Goal: Feedback & Contribution: Leave review/rating

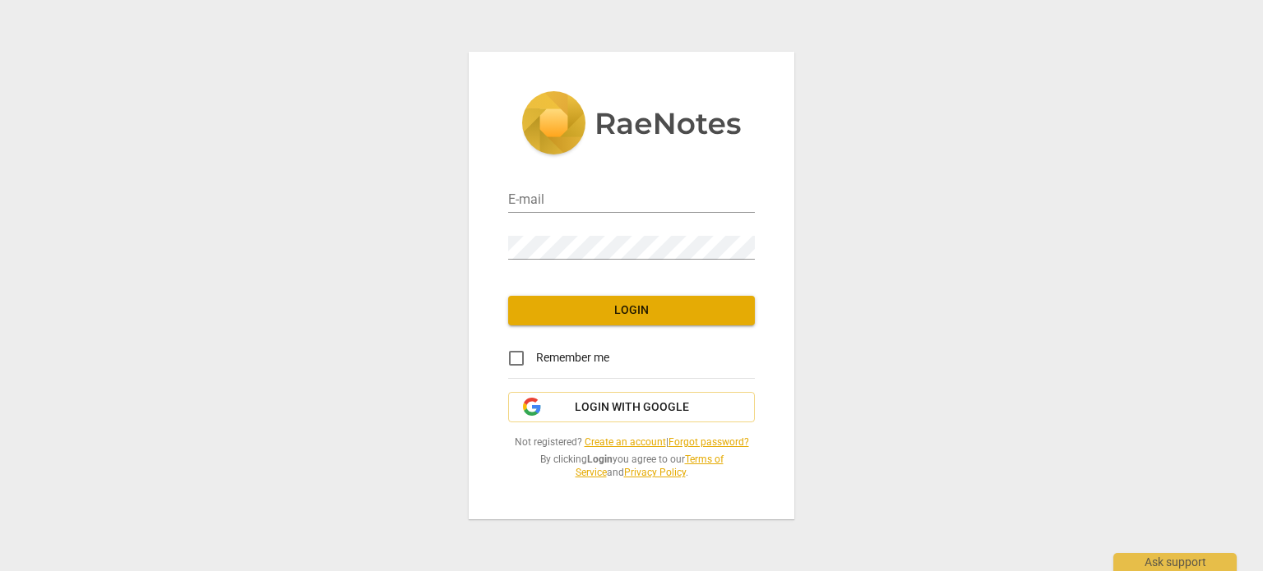
type input "[EMAIL_ADDRESS][DOMAIN_NAME]"
click at [602, 409] on span "Login with Google" at bounding box center [632, 408] width 114 height 16
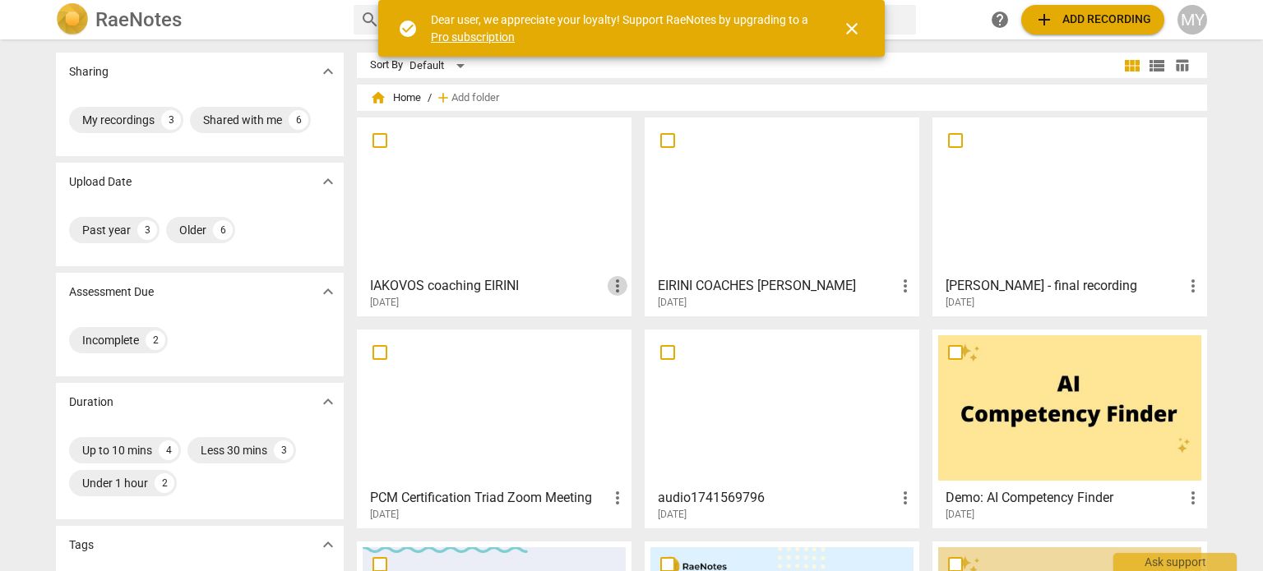
click at [613, 282] on span "more_vert" at bounding box center [618, 286] width 20 height 20
click at [639, 282] on li "Move" at bounding box center [636, 285] width 62 height 39
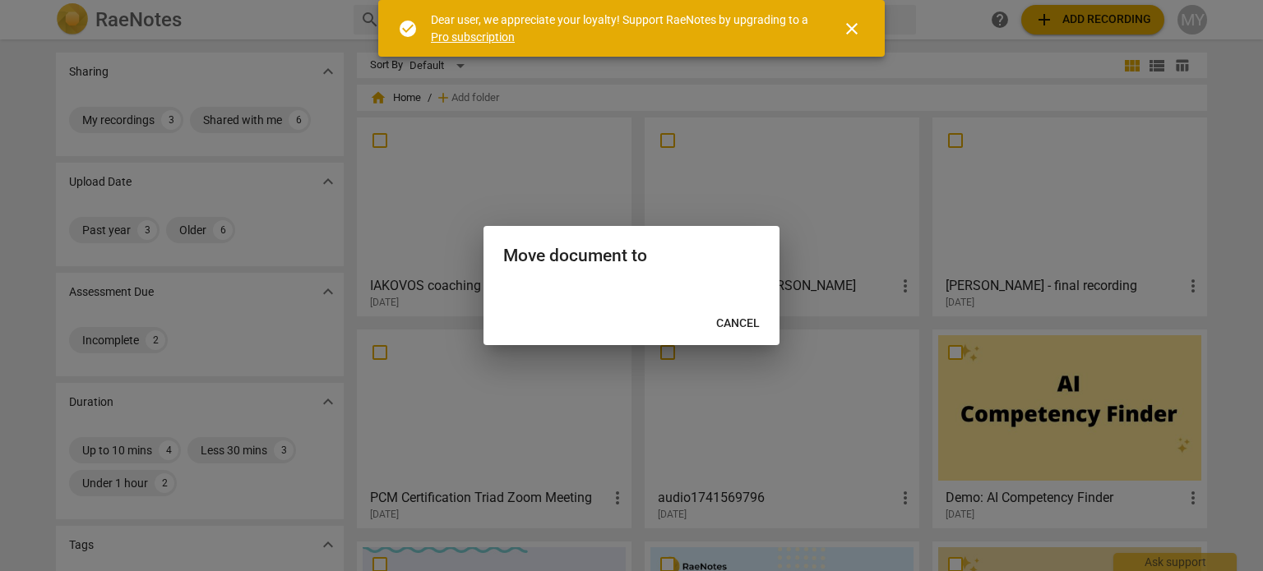
click at [611, 260] on h2 "Move document to" at bounding box center [631, 256] width 256 height 21
click at [631, 297] on div at bounding box center [631, 293] width 296 height 20
click at [735, 323] on span "Cancel" at bounding box center [738, 324] width 44 height 16
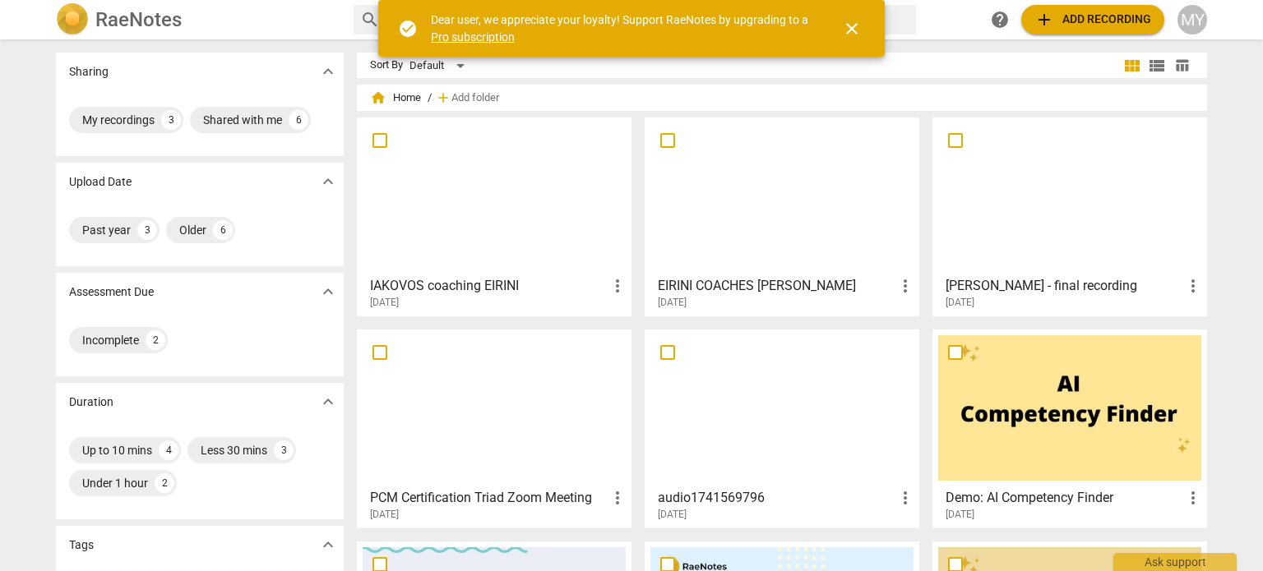
click at [483, 283] on h3 "IAKOVOS coaching EIRINI" at bounding box center [489, 286] width 238 height 20
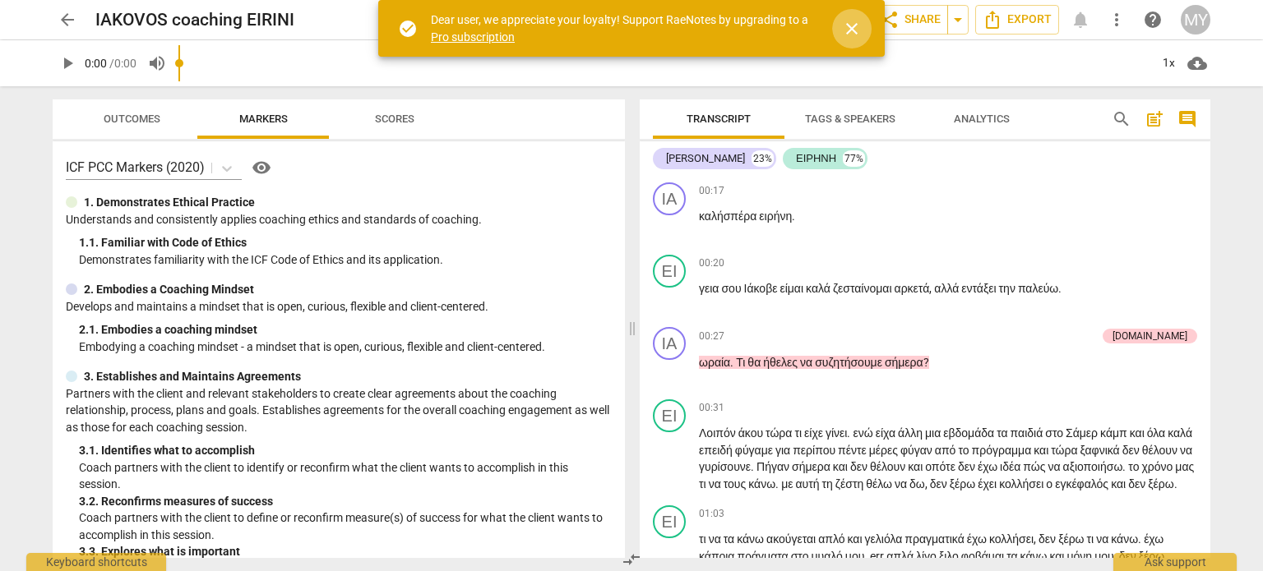
click at [852, 29] on span "close" at bounding box center [852, 29] width 20 height 20
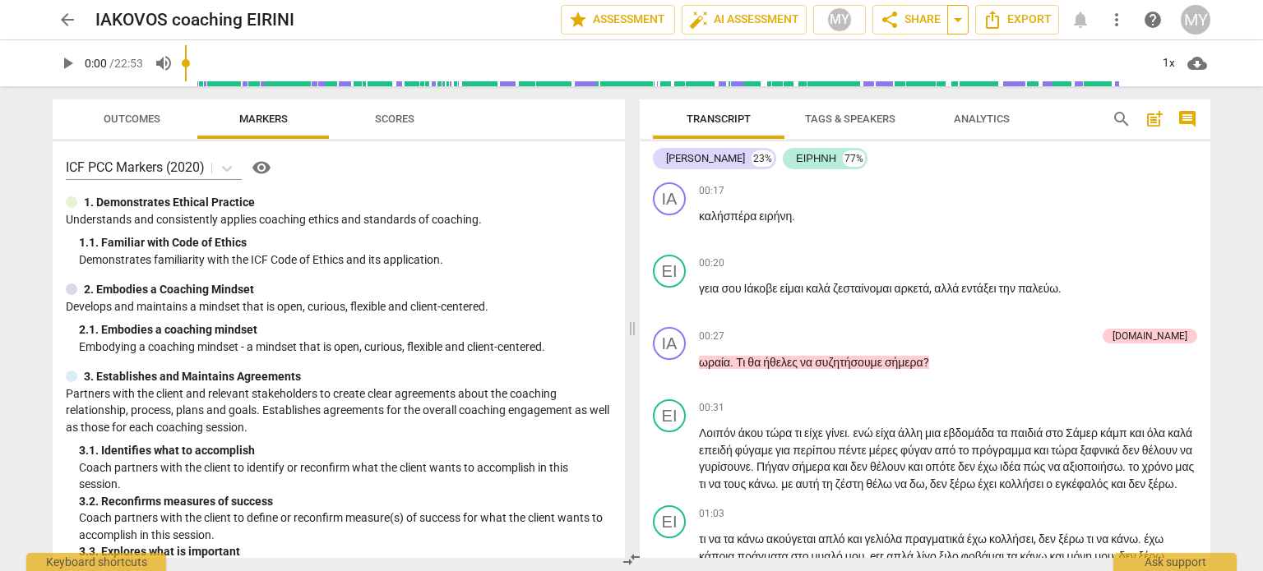
click at [954, 21] on span "arrow_drop_down" at bounding box center [958, 20] width 20 height 20
click at [905, 15] on span "share Share" at bounding box center [910, 20] width 61 height 20
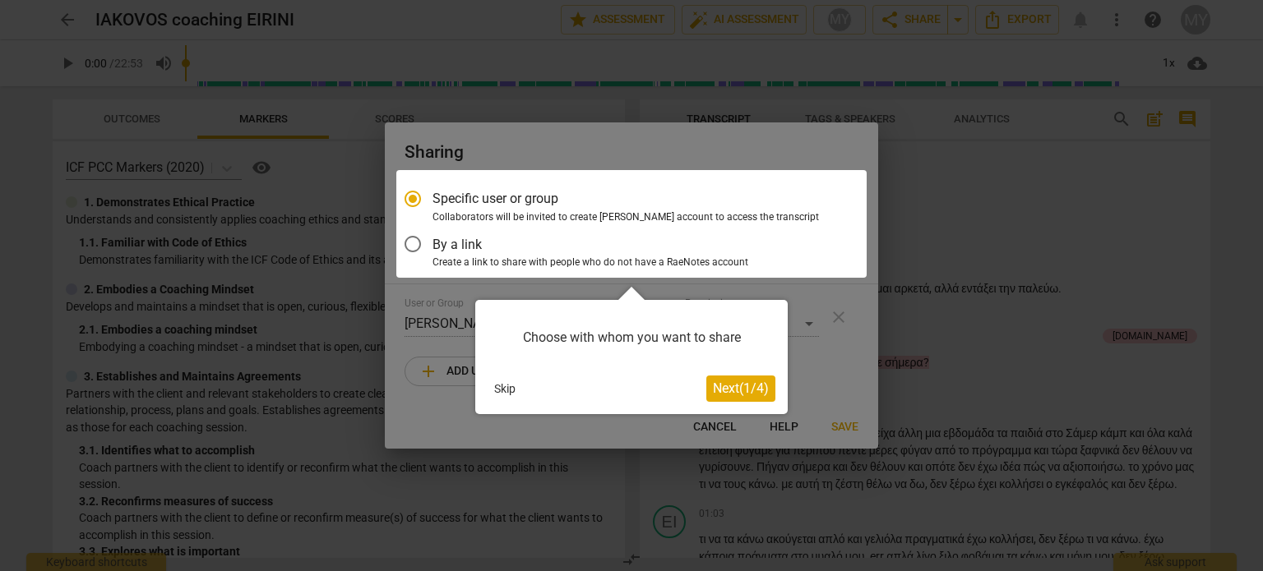
click at [638, 334] on div "Choose with whom you want to share" at bounding box center [632, 337] width 288 height 51
click at [743, 393] on span "Next ( 1 / 4 )" at bounding box center [741, 389] width 56 height 16
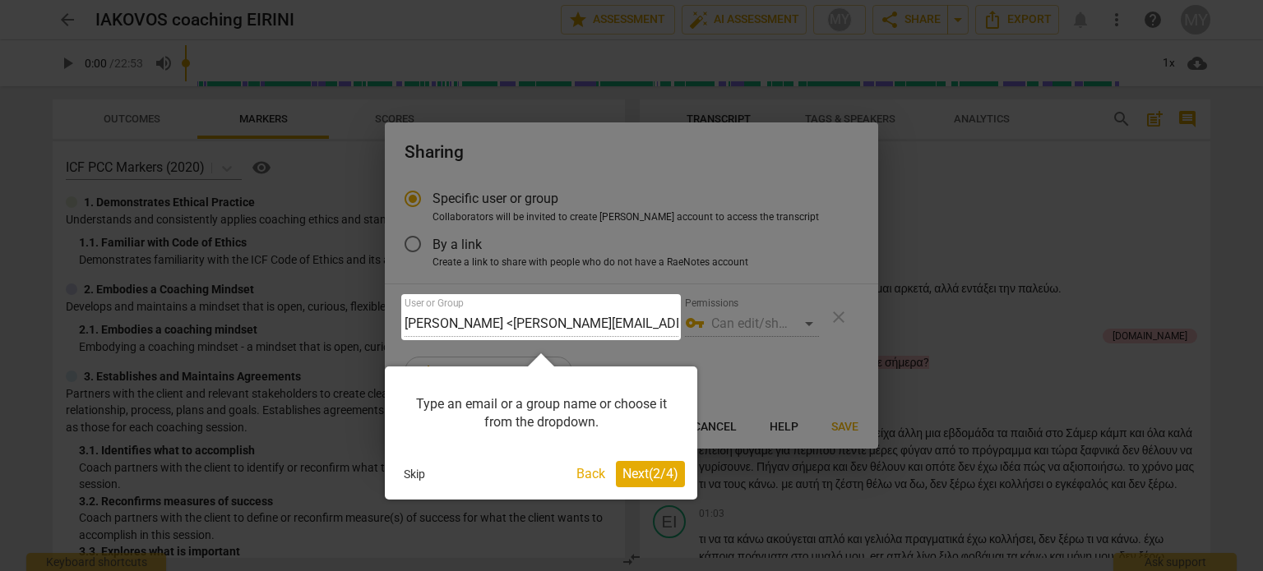
click at [645, 473] on span "Next ( 2 / 4 )" at bounding box center [650, 474] width 56 height 16
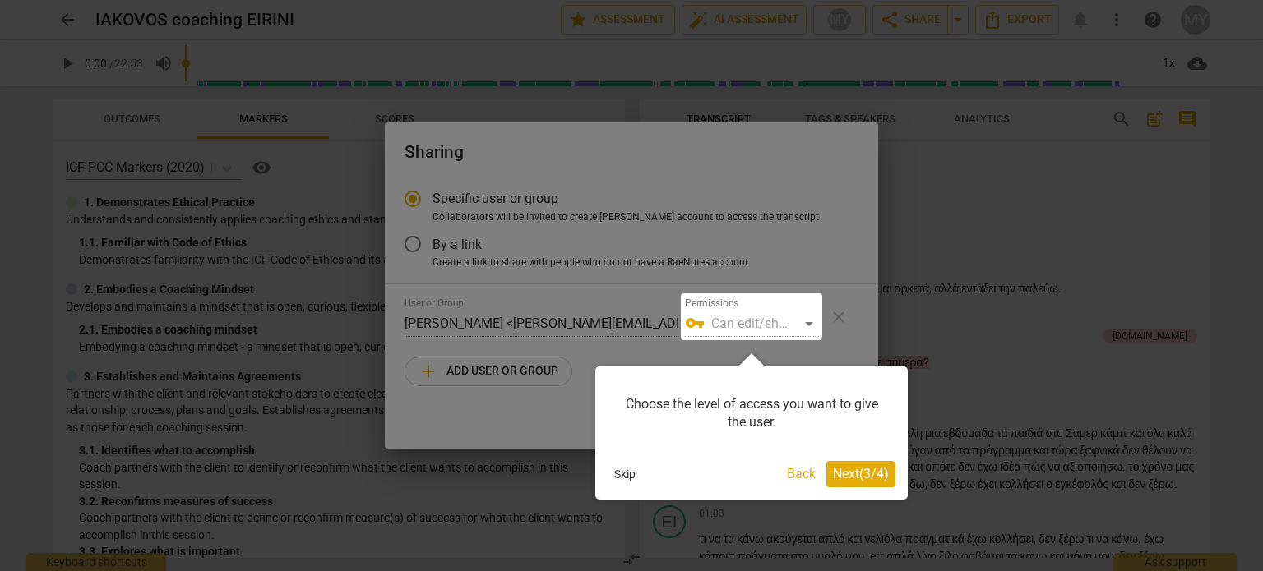
click at [885, 474] on span "Next ( 3 / 4 )" at bounding box center [861, 474] width 56 height 16
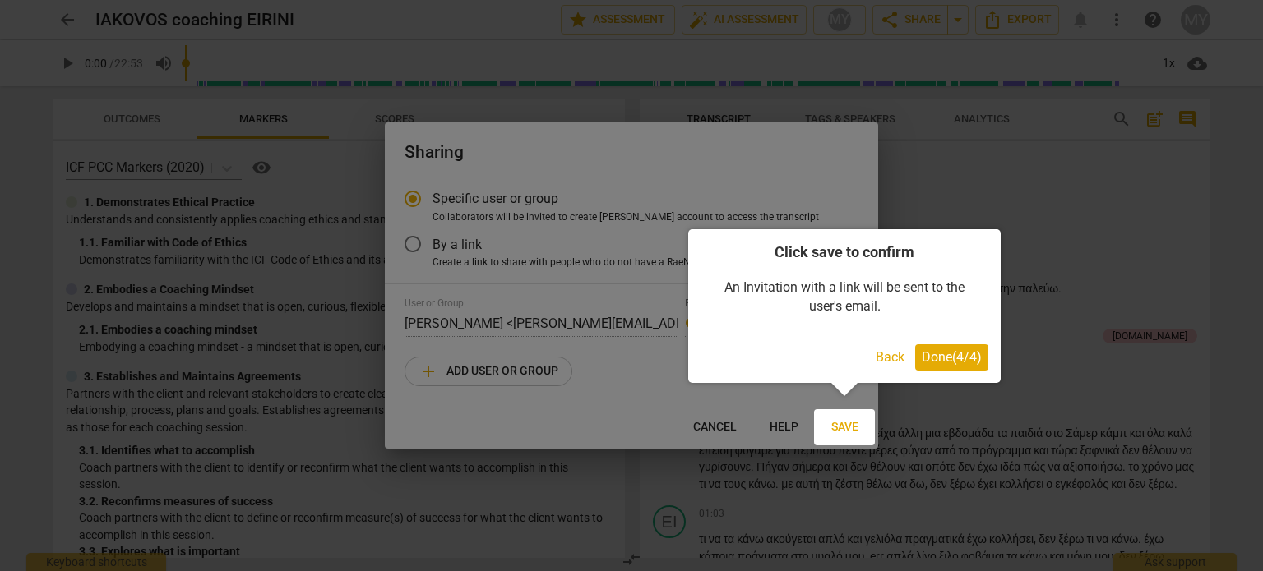
click at [970, 357] on span "Done ( 4 / 4 )" at bounding box center [952, 357] width 60 height 16
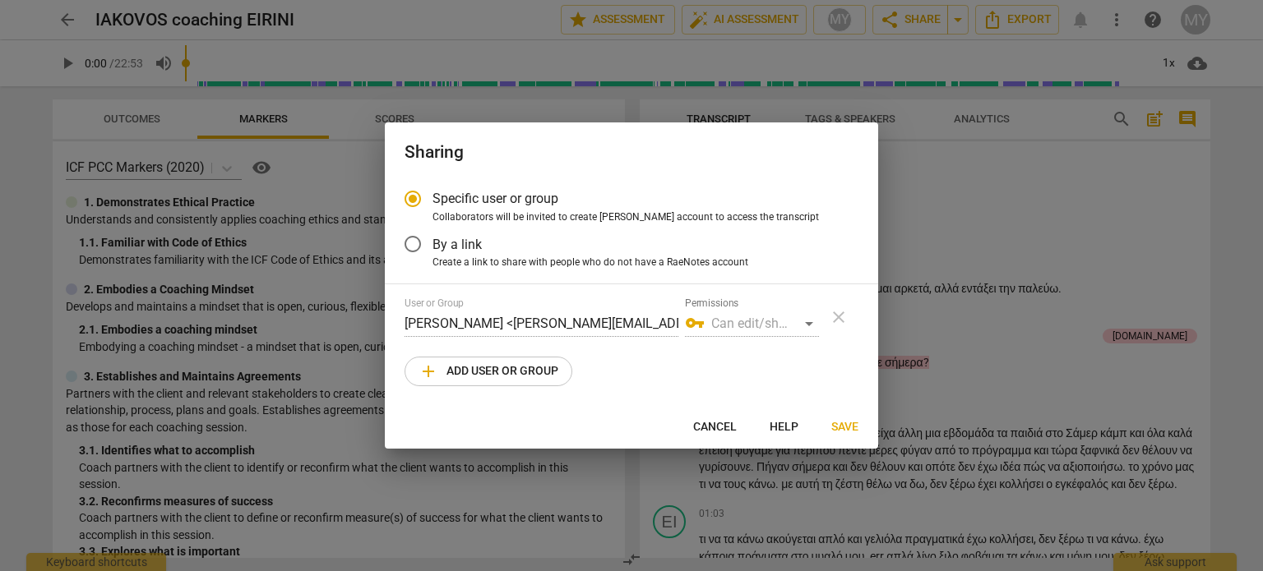
click at [806, 326] on div "vpn_key Can edit/share" at bounding box center [752, 324] width 134 height 26
click at [500, 372] on span "add Add user or group" at bounding box center [488, 372] width 140 height 20
radio input "false"
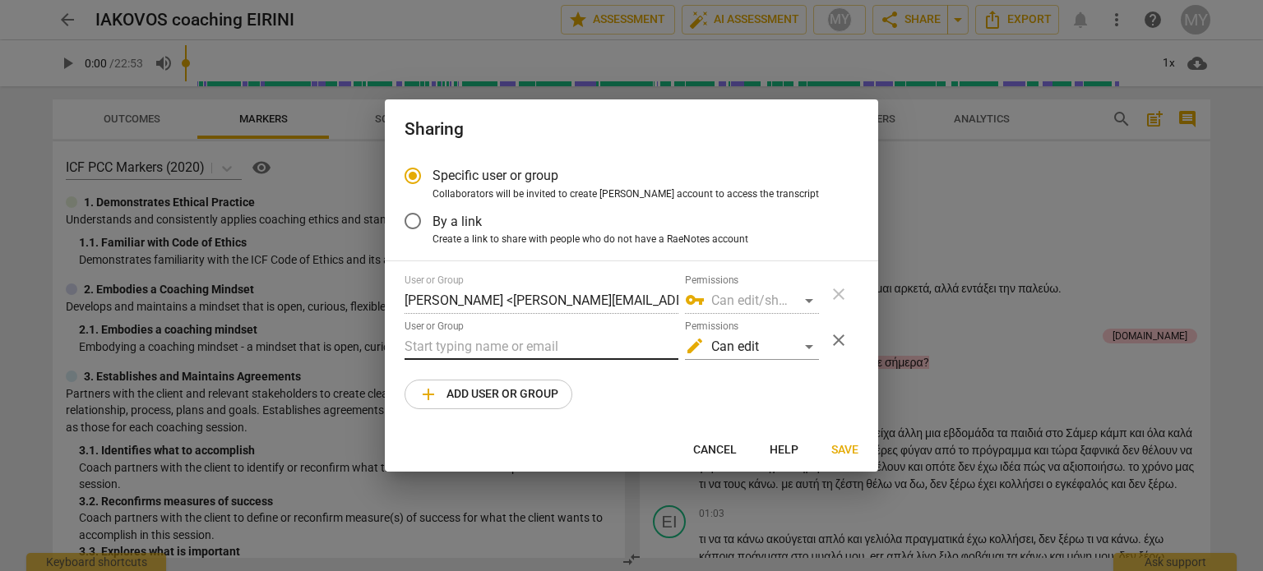
click at [497, 344] on input "text" at bounding box center [541, 347] width 274 height 26
type input "[EMAIL_ADDRESS][DOMAIN_NAME]"
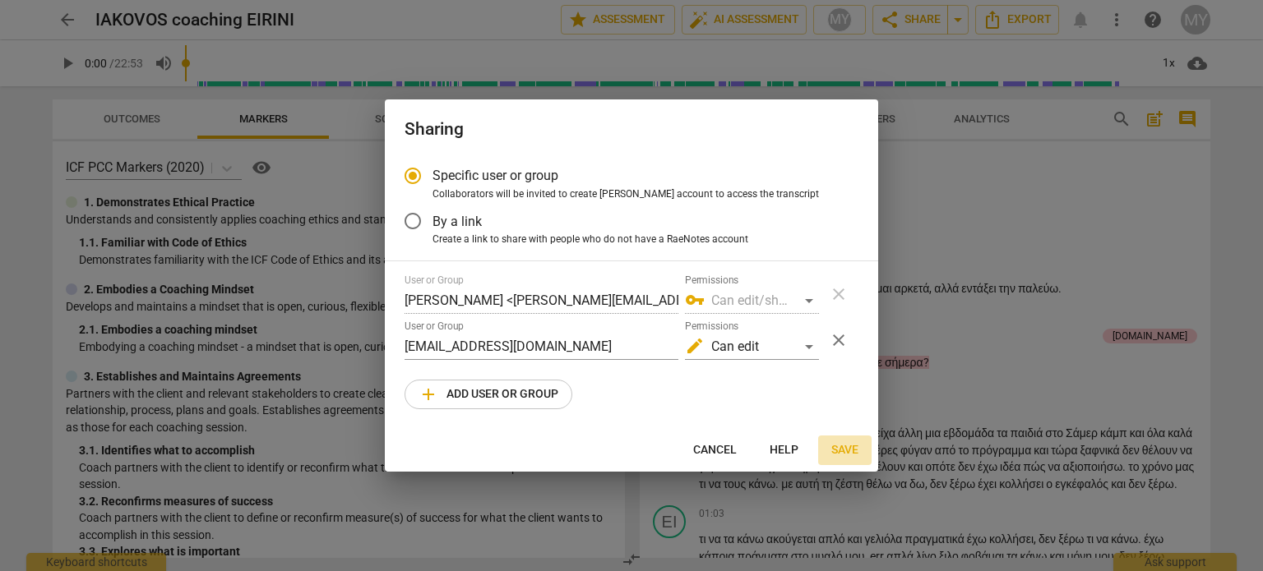
click at [848, 446] on span "Save" at bounding box center [844, 450] width 27 height 16
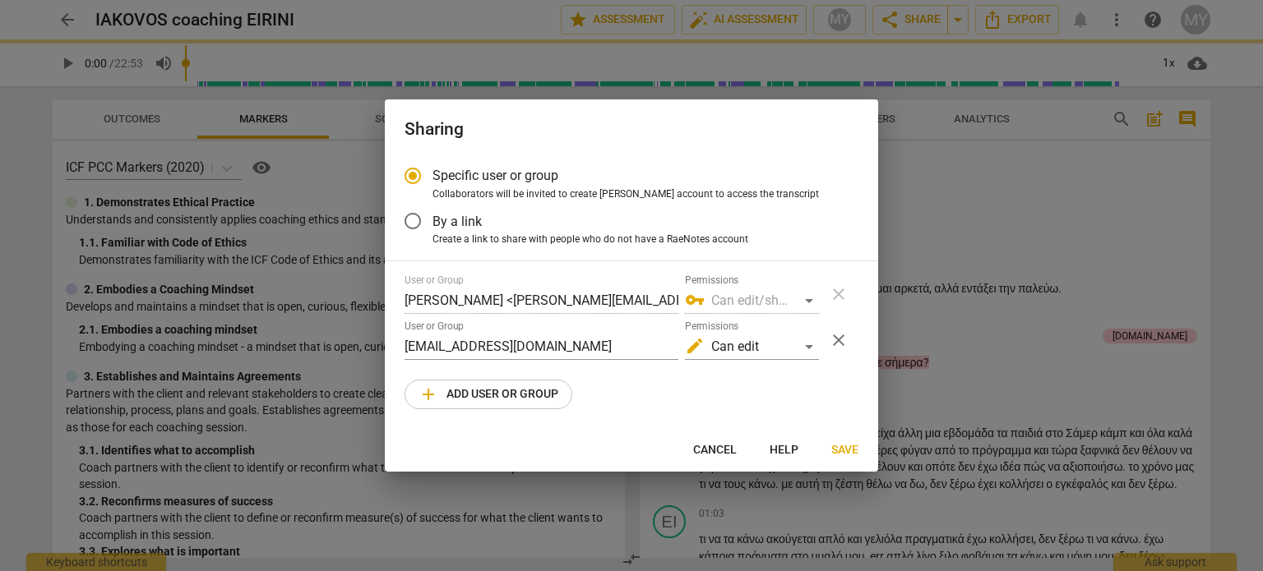
radio input "false"
type input "[PERSON_NAME] <[EMAIL_ADDRESS][DOMAIN_NAME]>"
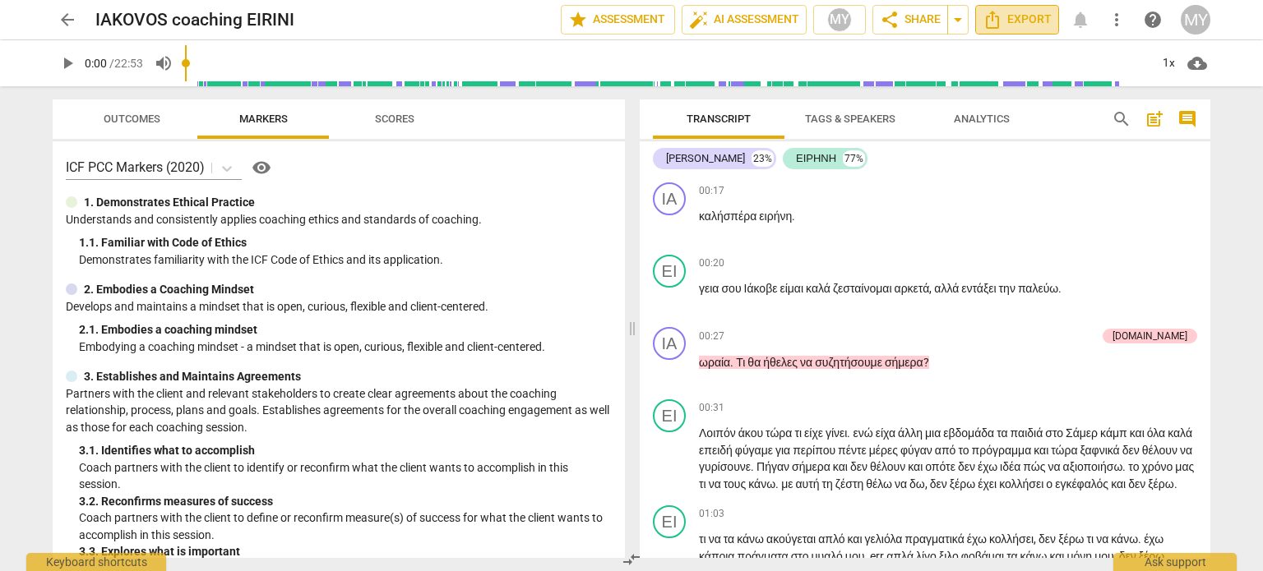
click at [1005, 18] on span "Export" at bounding box center [1016, 20] width 69 height 20
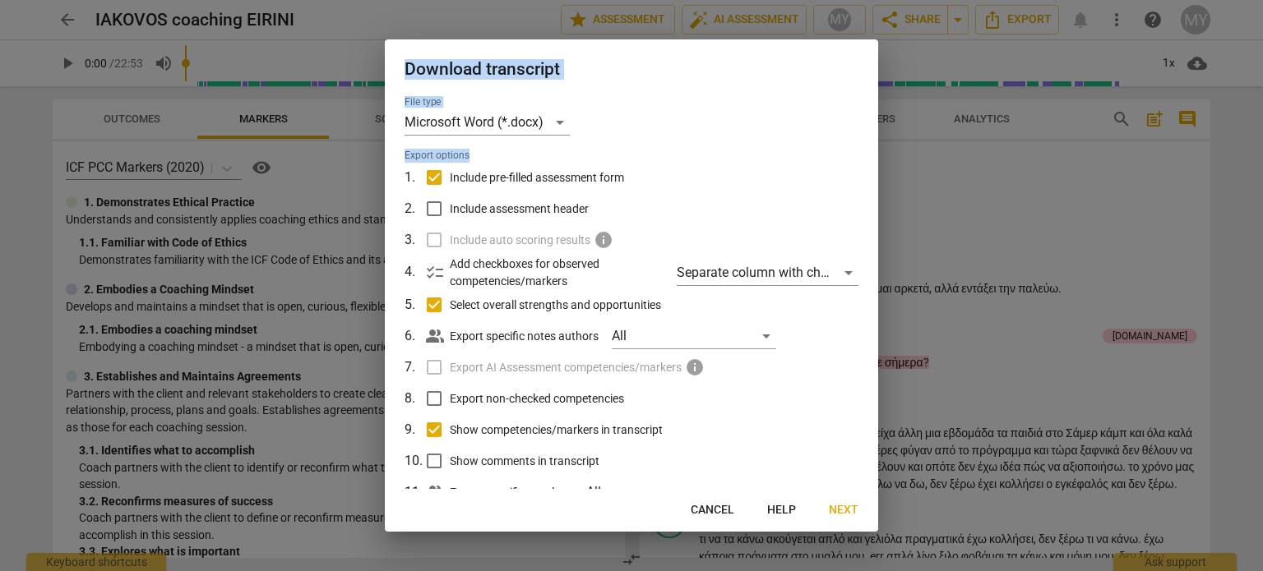
drag, startPoint x: 878, startPoint y: 326, endPoint x: 862, endPoint y: 347, distance: 25.8
click at [876, 356] on div "Download transcript File type Microsoft Word (*.docx) Export options 1 . Includ…" at bounding box center [631, 285] width 1263 height 571
click at [843, 216] on td "Include assessment header" at bounding box center [642, 208] width 432 height 31
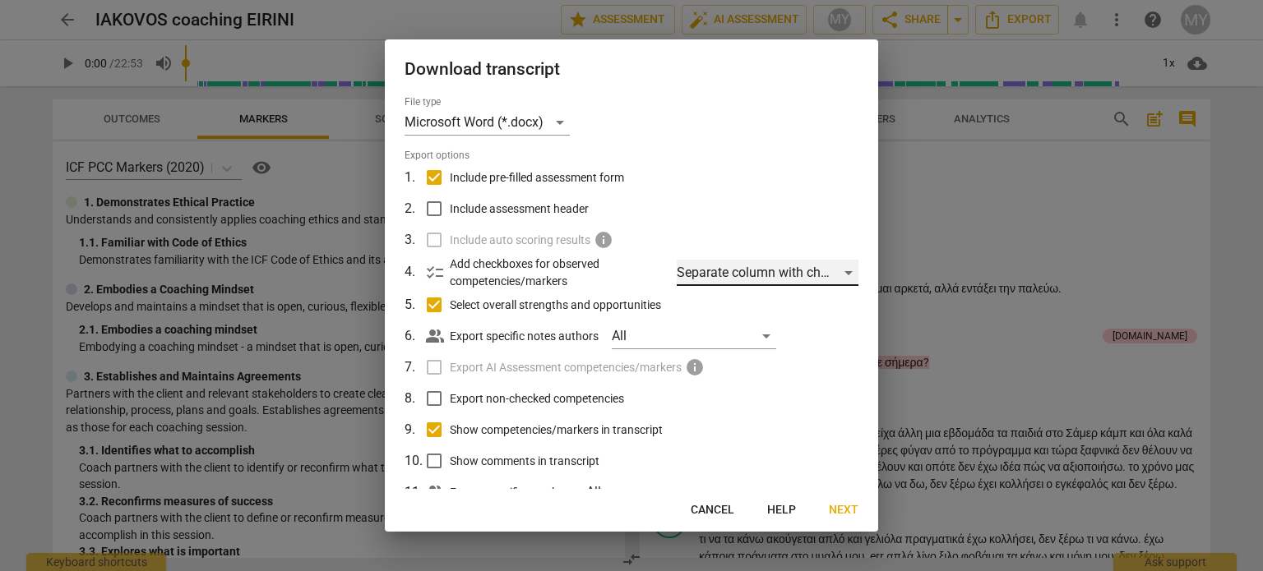
click at [842, 268] on div "Separate column with check marks" at bounding box center [768, 273] width 182 height 26
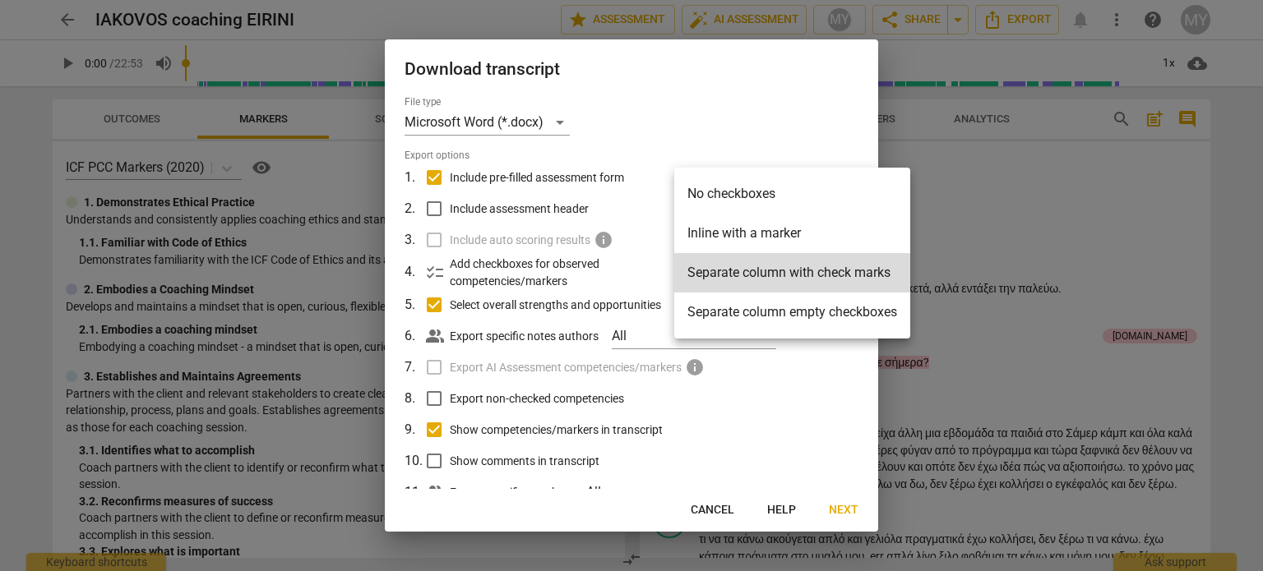
click at [853, 134] on div at bounding box center [631, 285] width 1263 height 571
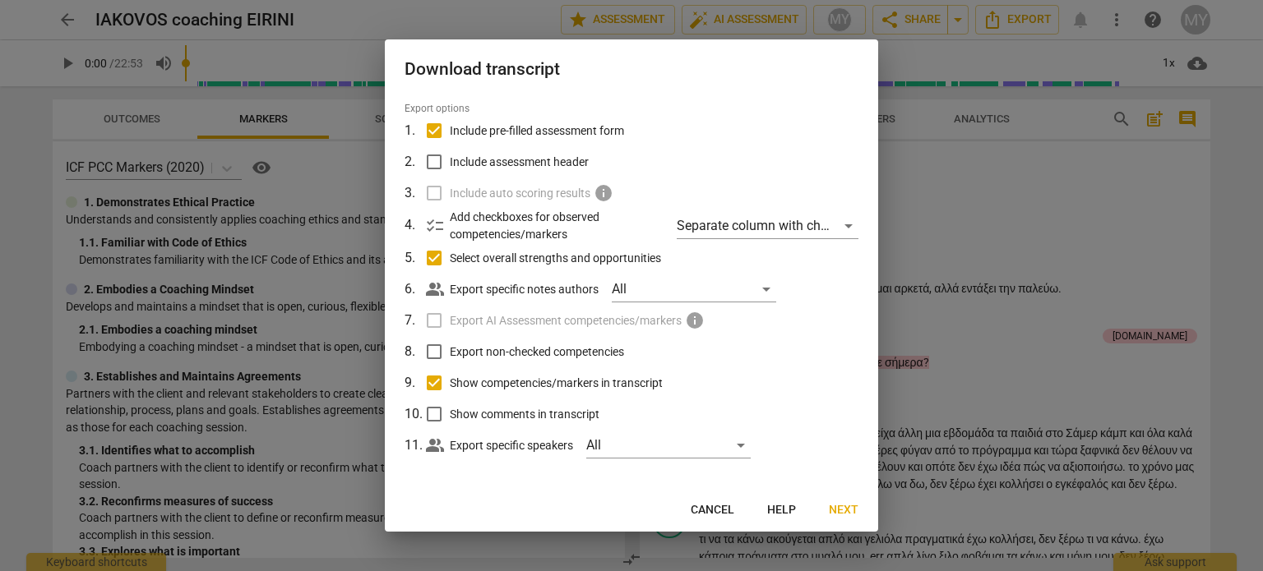
scroll to position [52, 0]
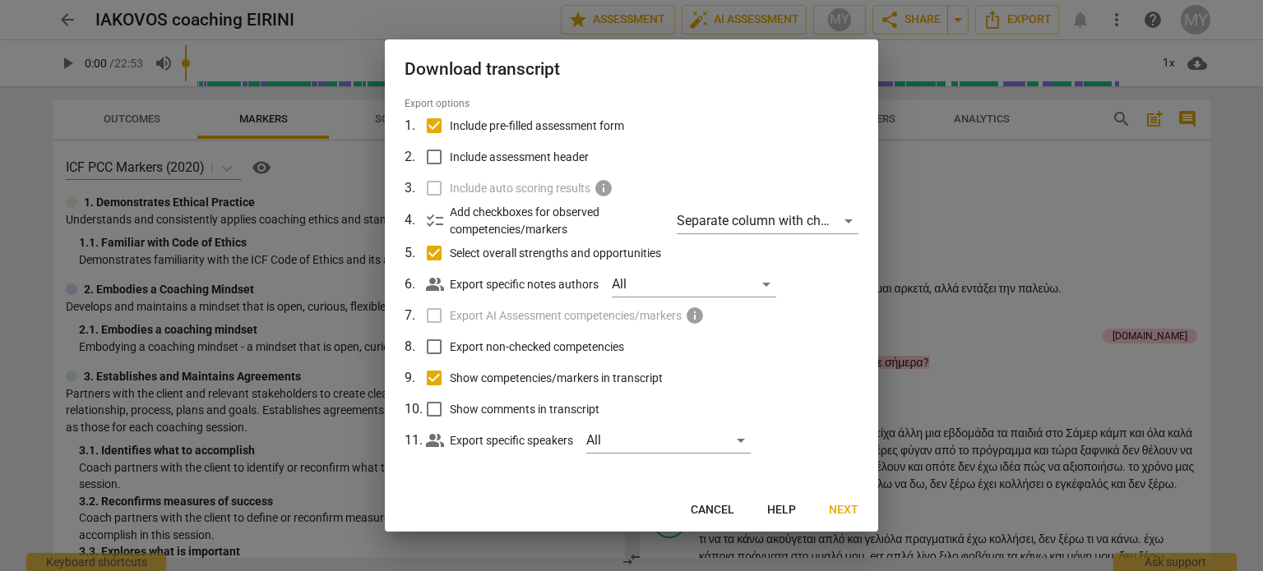
click at [848, 509] on span "Next" at bounding box center [844, 510] width 30 height 16
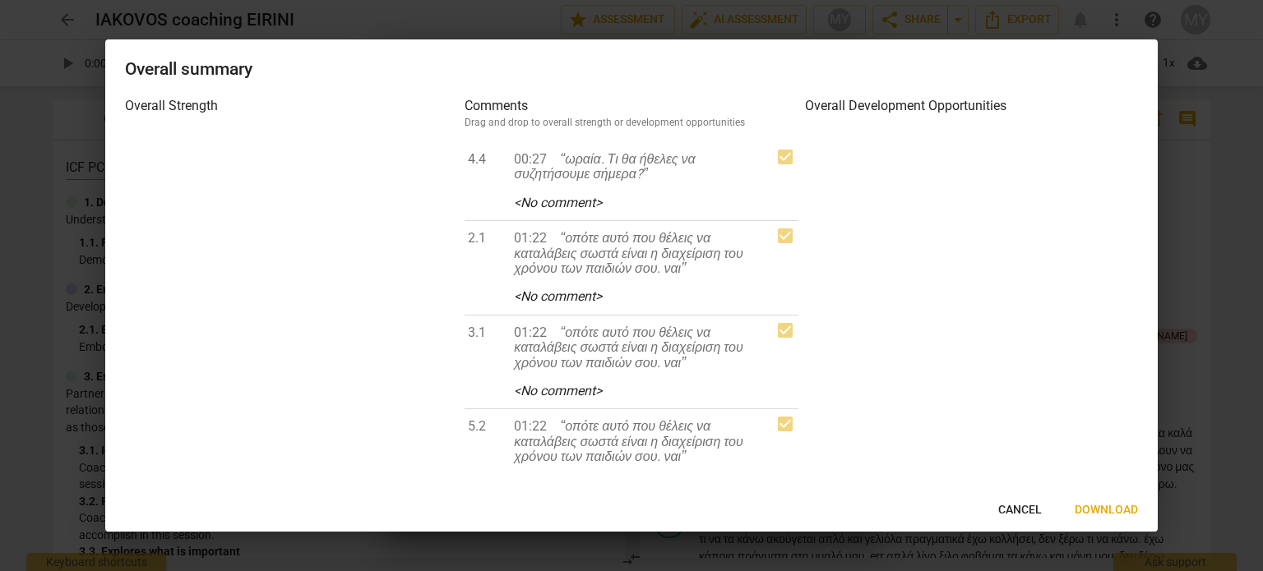
click at [1125, 508] on span "Download" at bounding box center [1105, 510] width 63 height 16
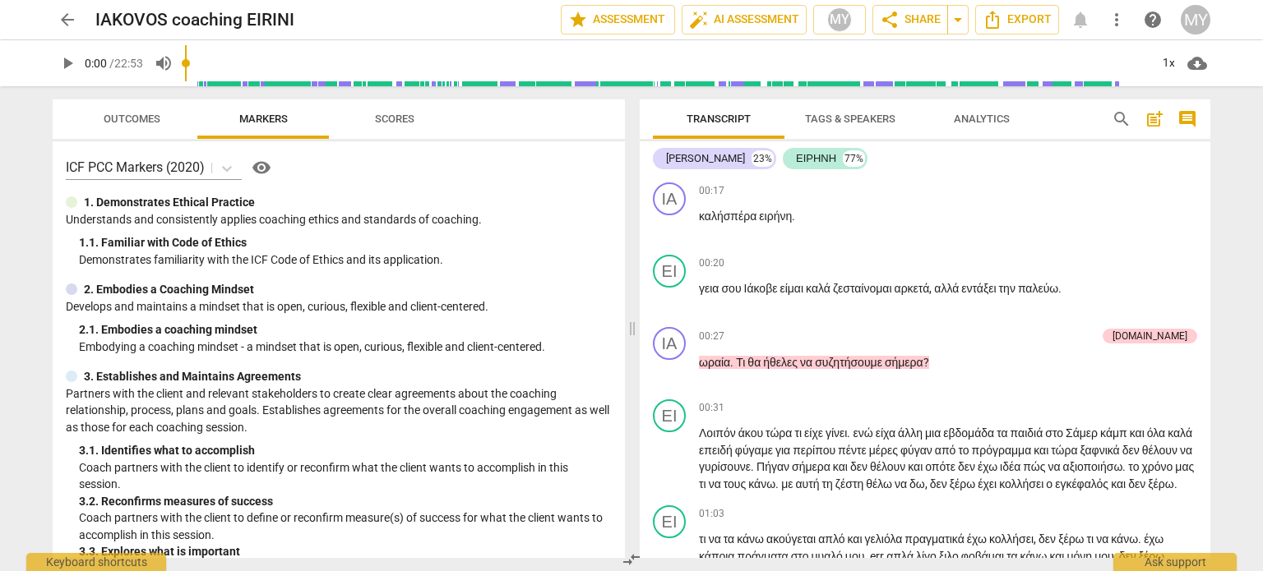
click at [67, 23] on span "arrow_back" at bounding box center [68, 20] width 20 height 20
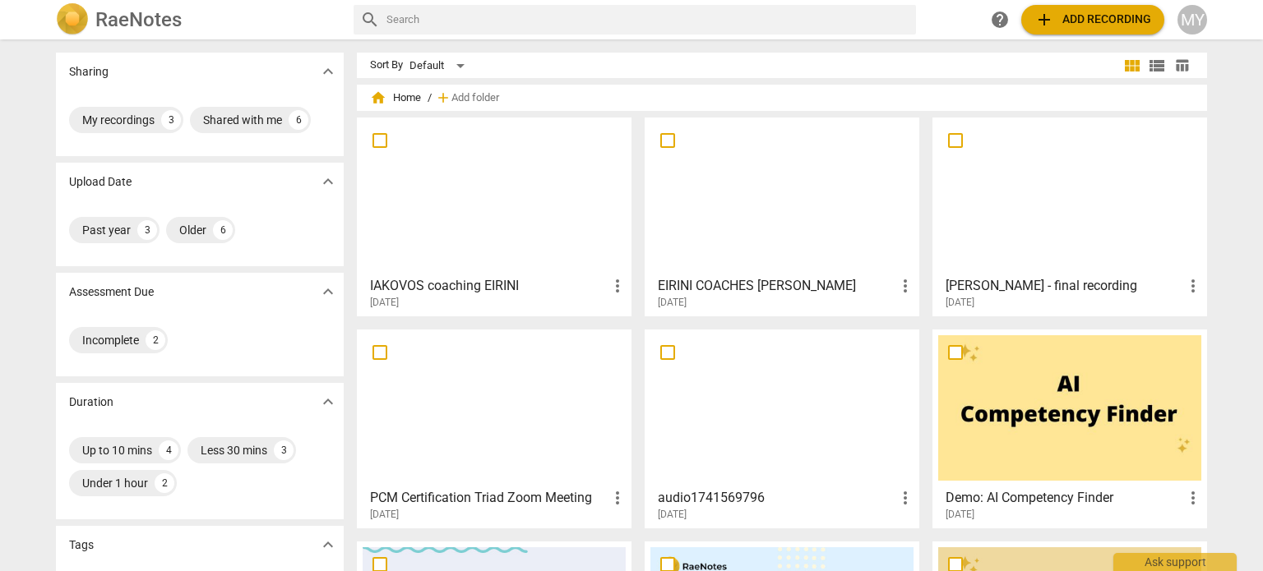
click at [899, 284] on span "more_vert" at bounding box center [905, 286] width 20 height 20
click at [751, 284] on div at bounding box center [631, 285] width 1263 height 571
click at [737, 205] on div at bounding box center [781, 196] width 263 height 146
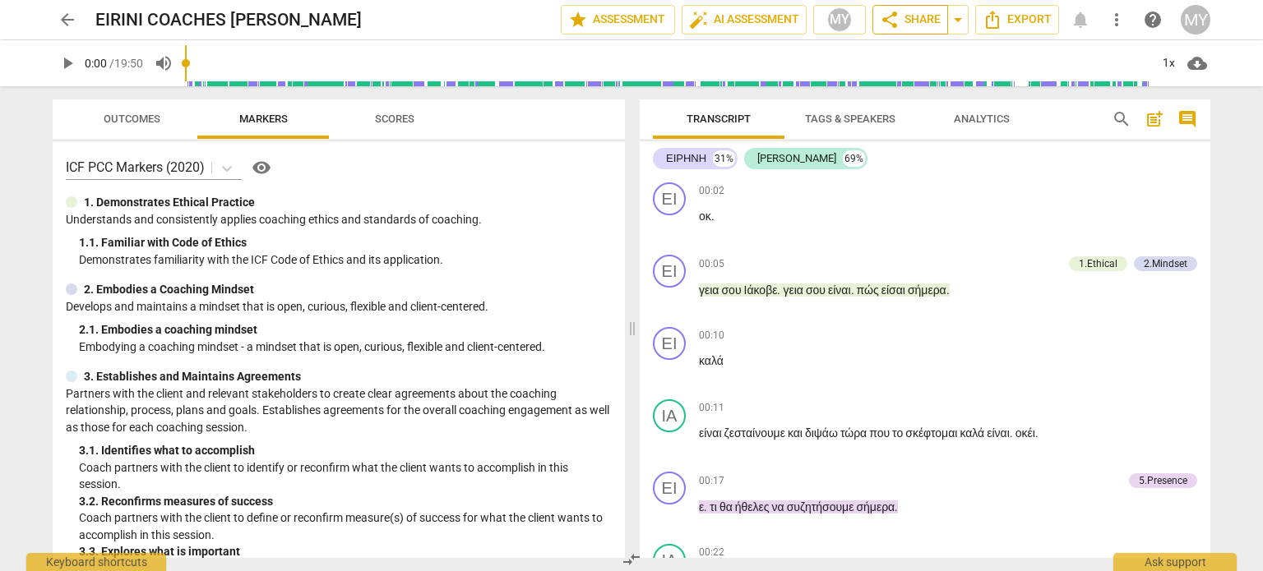
click at [899, 14] on span "share Share" at bounding box center [910, 20] width 61 height 20
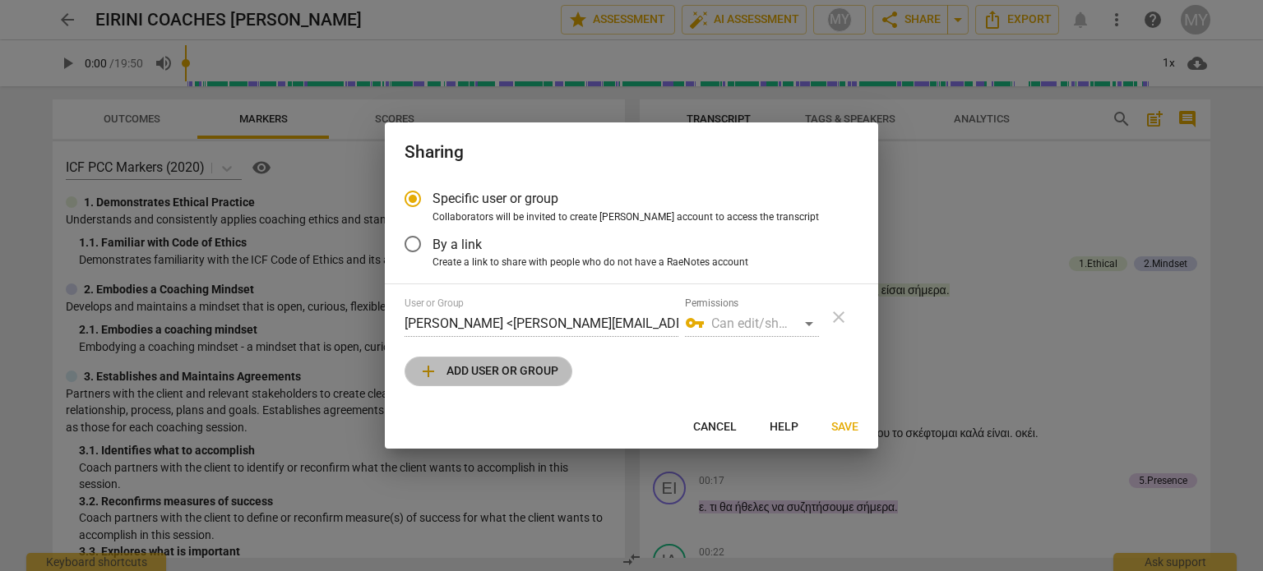
click at [496, 376] on span "add Add user or group" at bounding box center [488, 372] width 140 height 20
radio input "false"
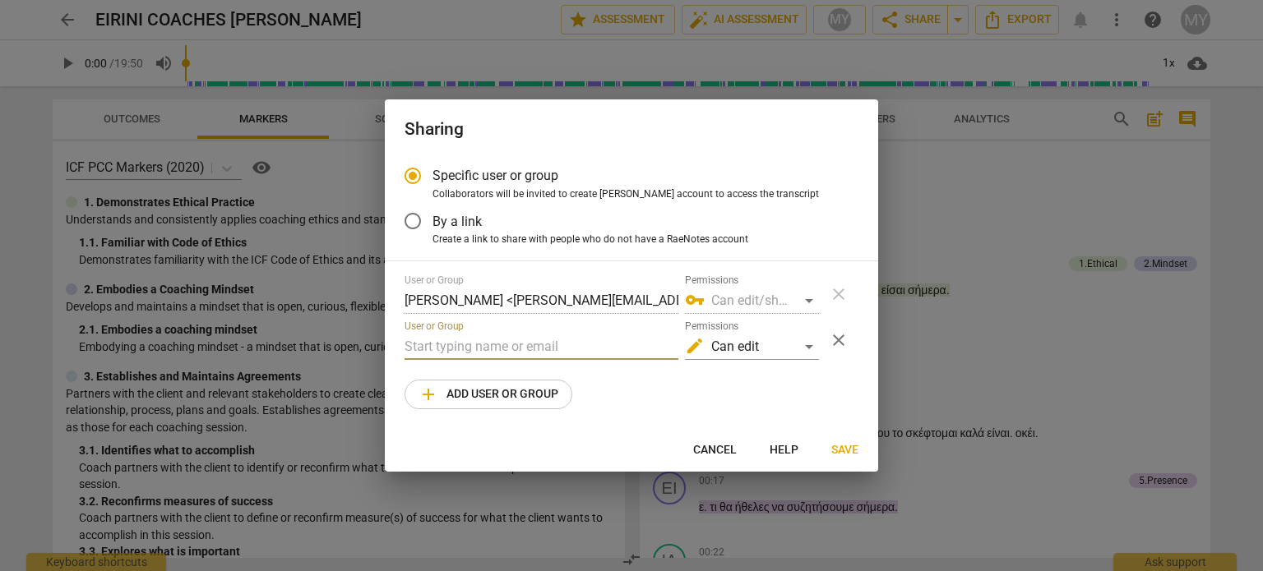
click at [500, 344] on input "text" at bounding box center [541, 347] width 274 height 26
type input "[EMAIL_ADDRESS][DOMAIN_NAME]"
click at [838, 451] on span "Save" at bounding box center [844, 450] width 27 height 16
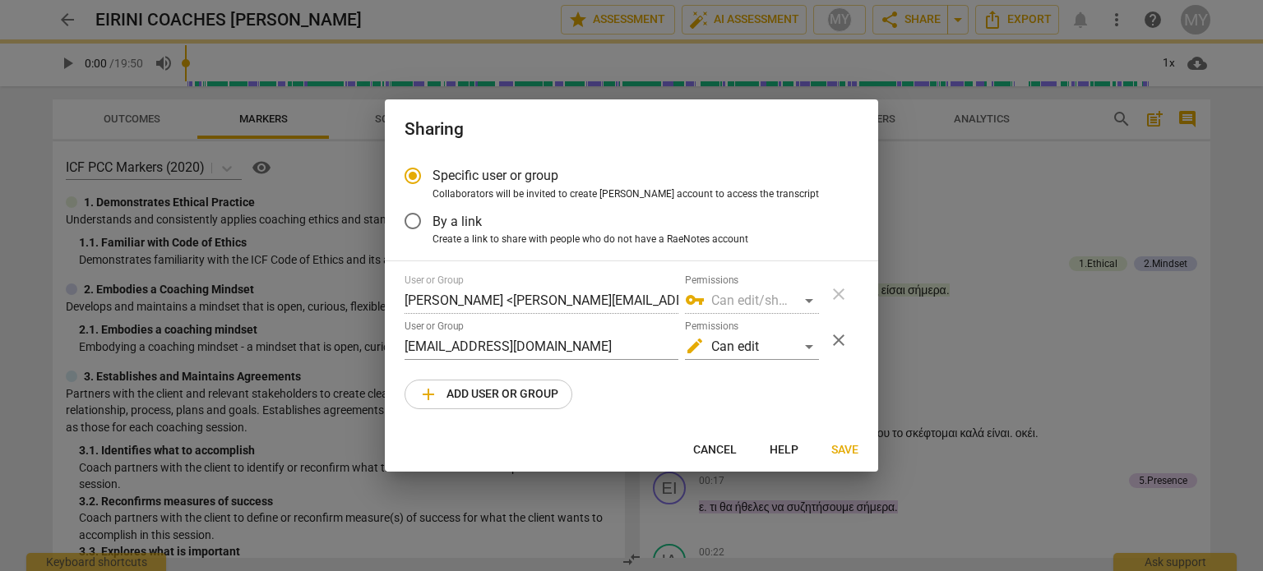
radio input "false"
type input "[PERSON_NAME] <[EMAIL_ADDRESS][DOMAIN_NAME]>"
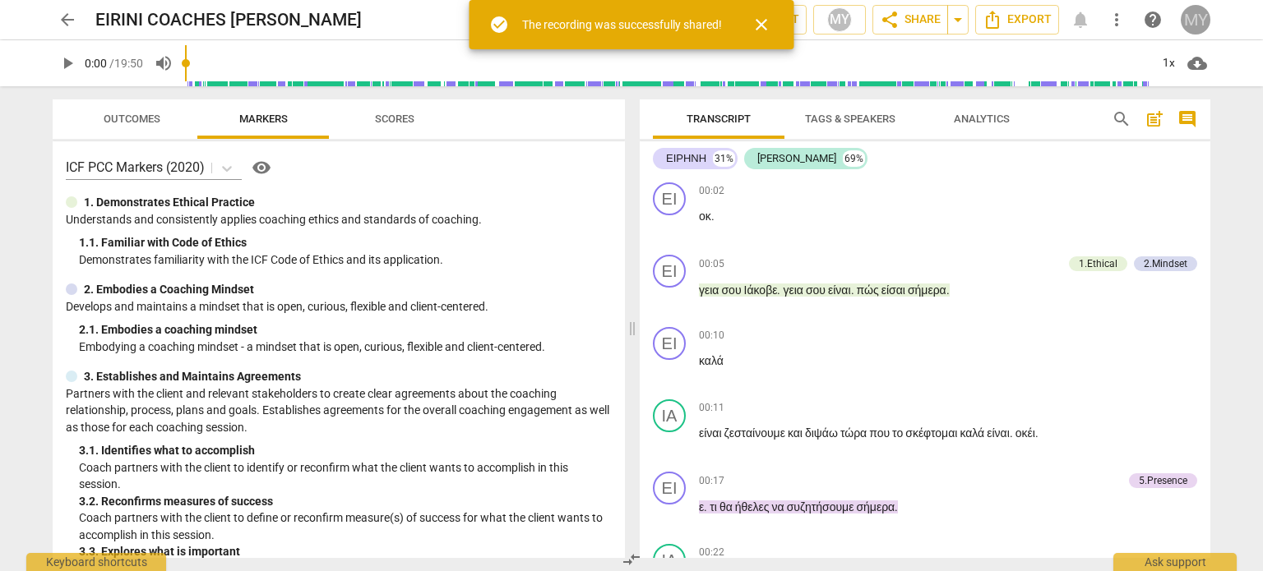
click at [1198, 14] on div "MY" at bounding box center [1196, 20] width 30 height 30
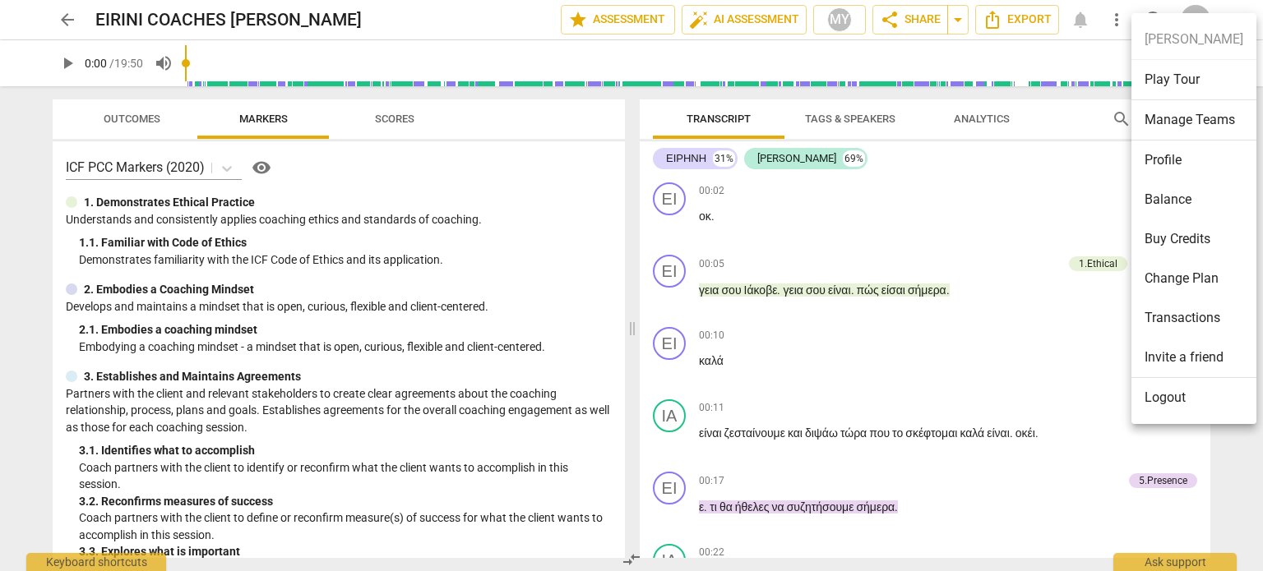
click at [1184, 401] on li "Logout" at bounding box center [1193, 397] width 125 height 39
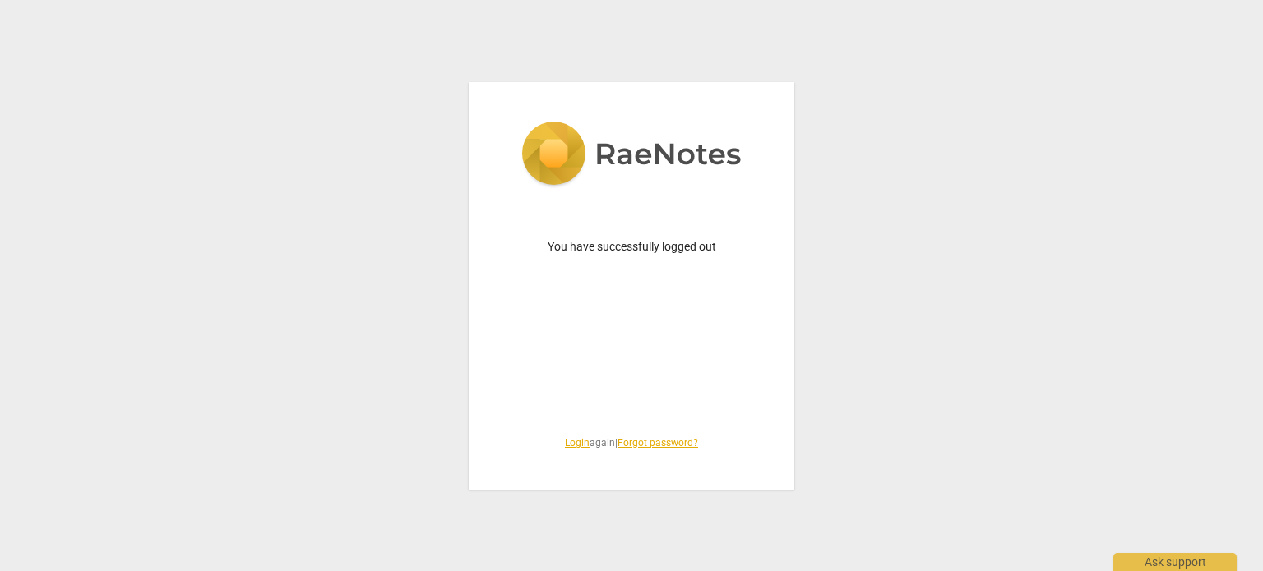
click at [566, 442] on link "Login" at bounding box center [577, 443] width 25 height 12
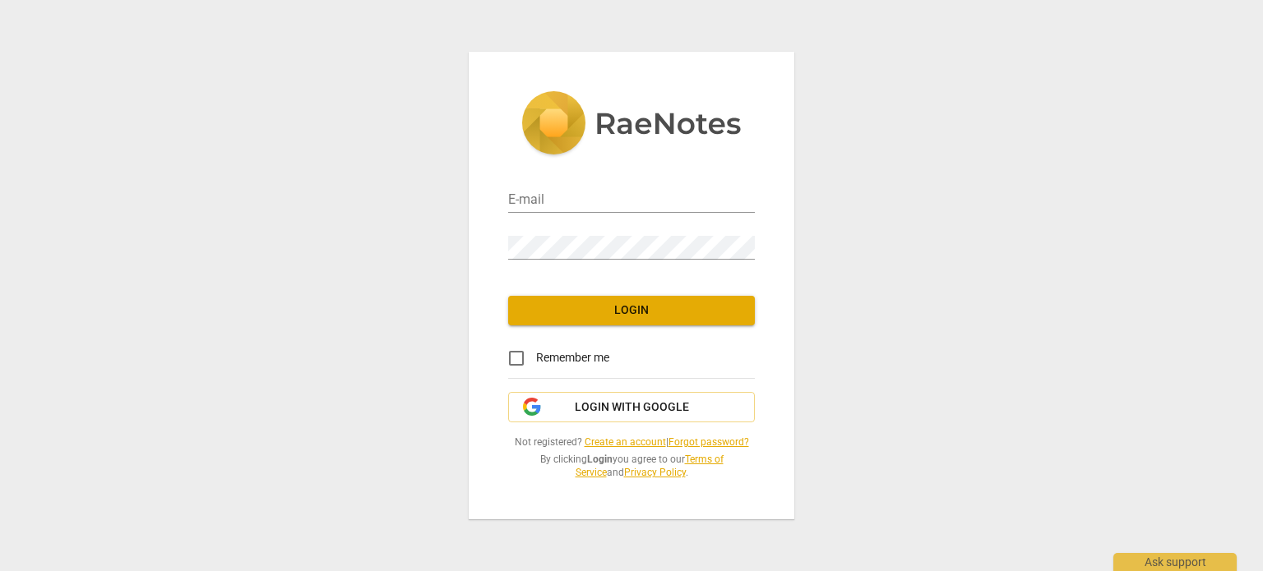
type input "[EMAIL_ADDRESS][DOMAIN_NAME]"
click at [631, 313] on span "Login" at bounding box center [631, 311] width 220 height 16
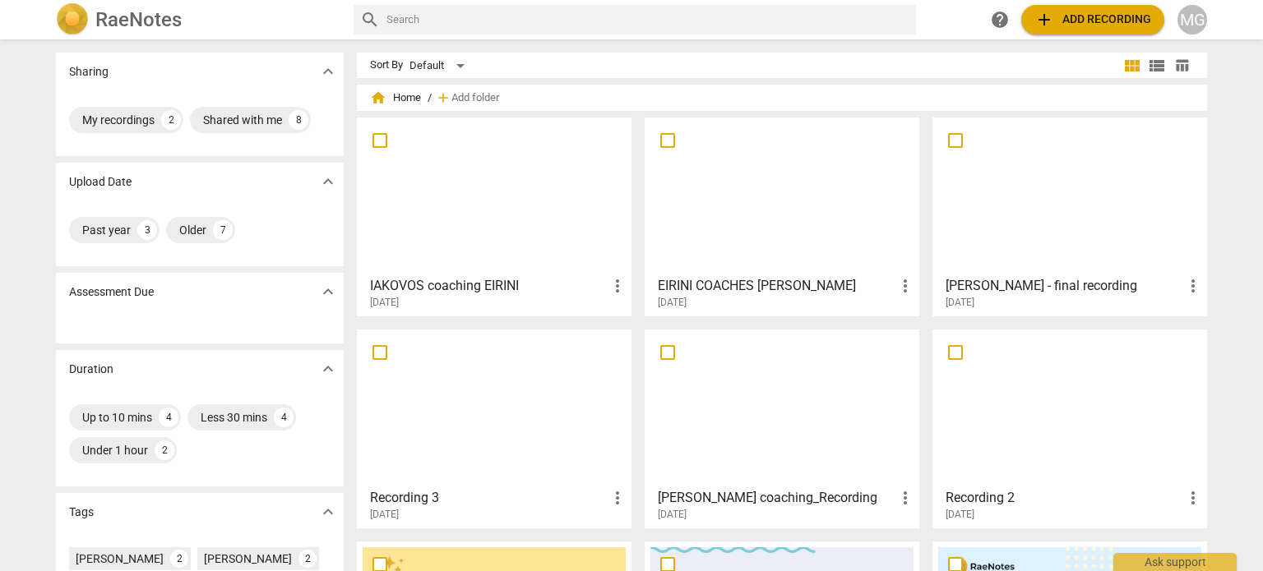
click at [1019, 288] on h3 "[PERSON_NAME] - final recording" at bounding box center [1064, 286] width 238 height 20
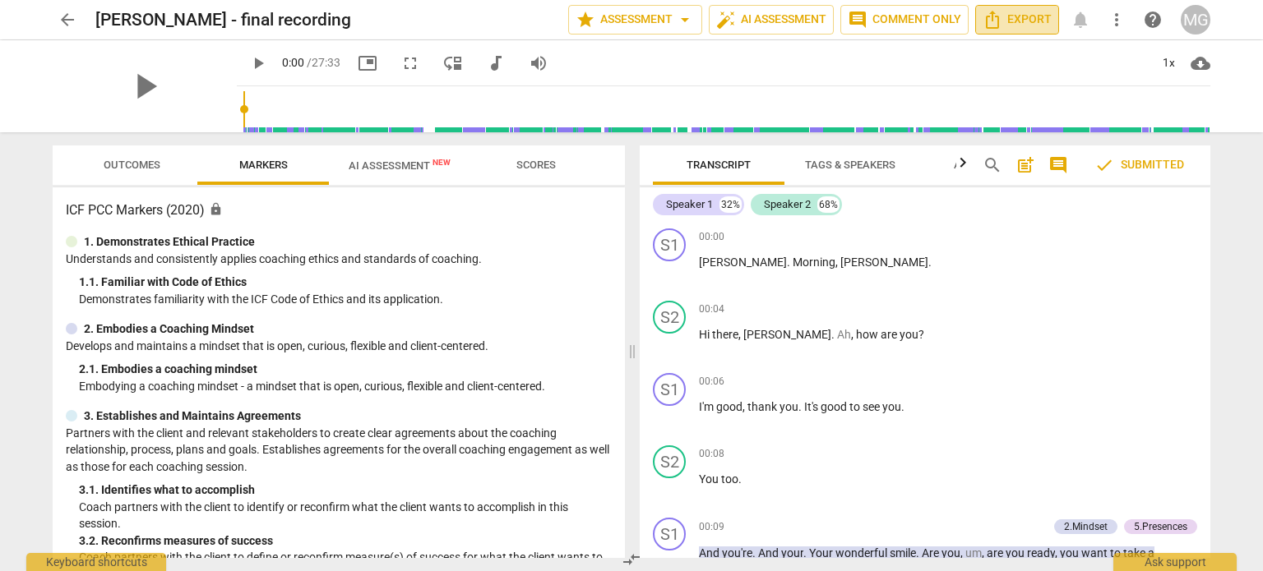
click at [1013, 19] on span "Export" at bounding box center [1016, 20] width 69 height 20
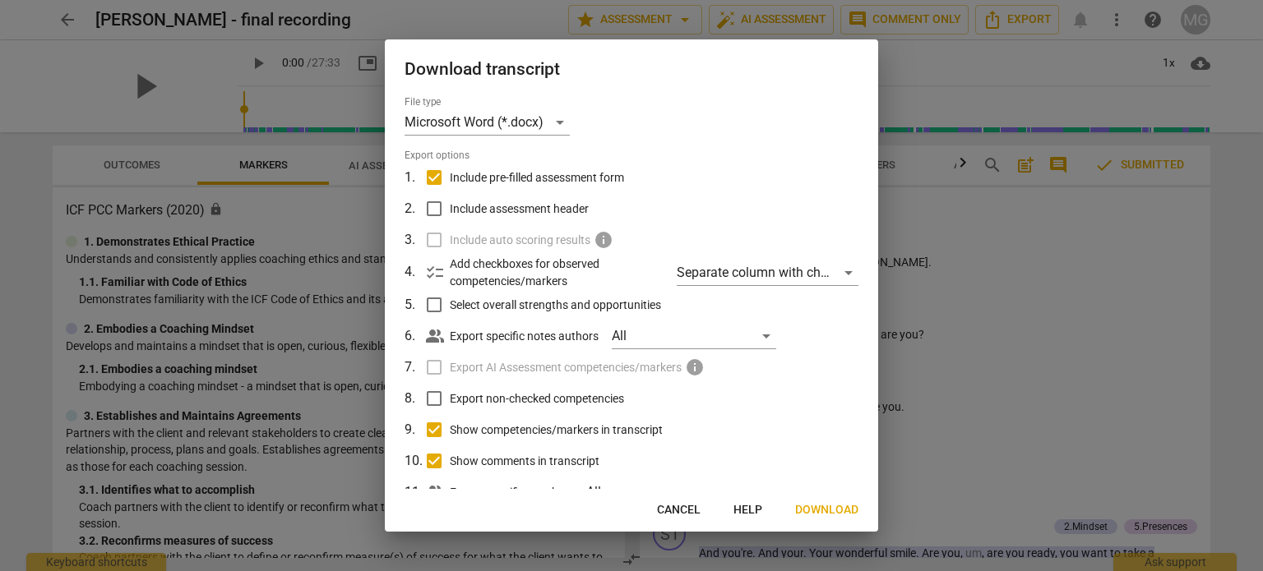
drag, startPoint x: 878, startPoint y: 354, endPoint x: 879, endPoint y: 403, distance: 48.5
click at [879, 403] on div at bounding box center [631, 285] width 1263 height 571
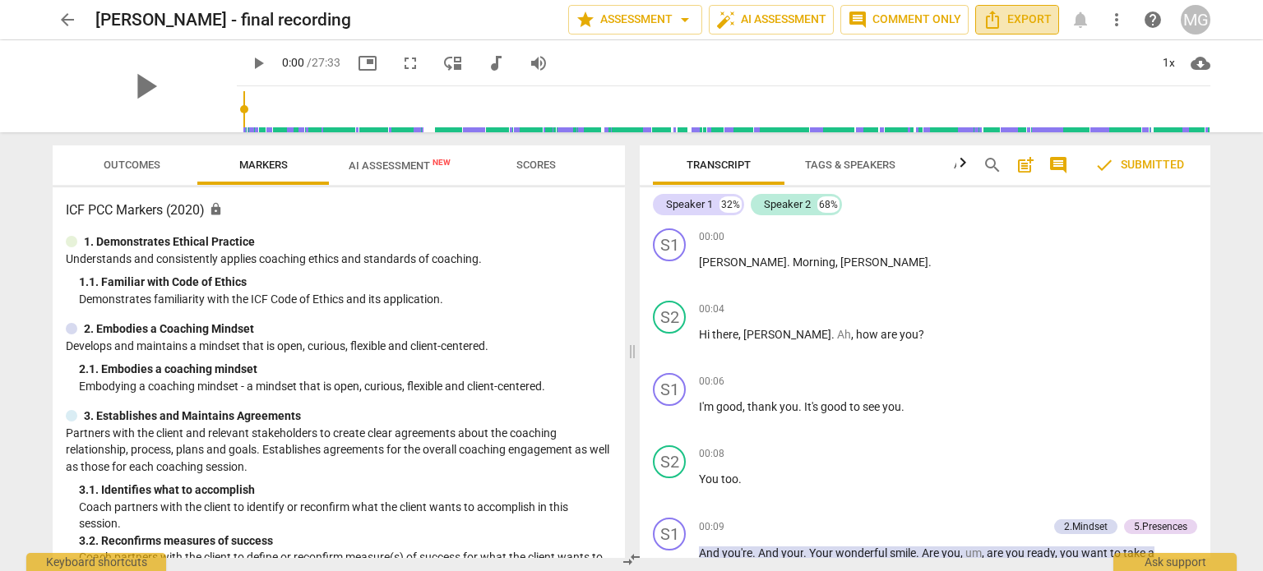
click at [1008, 23] on span "Export" at bounding box center [1016, 20] width 69 height 20
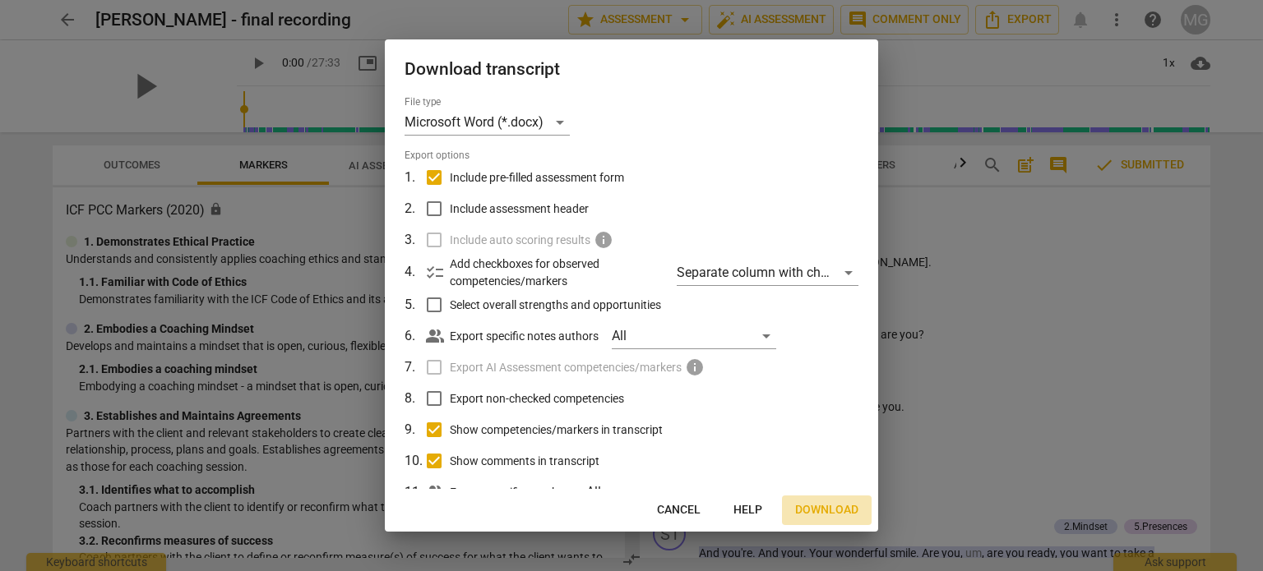
click at [834, 505] on span "Download" at bounding box center [826, 510] width 63 height 16
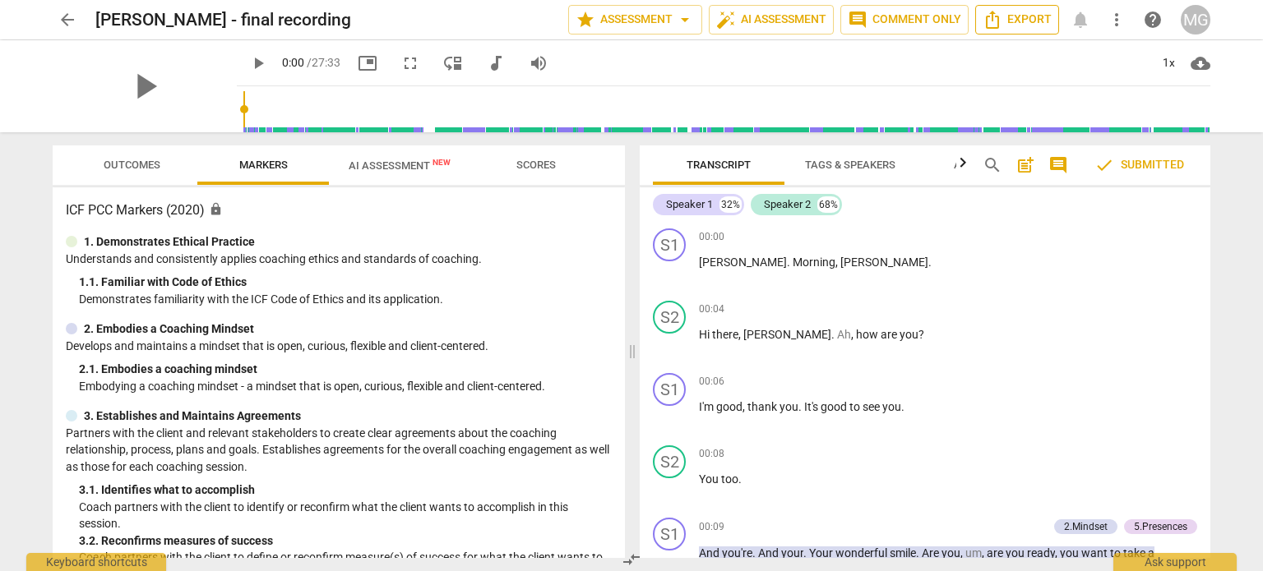
click at [1019, 17] on span "Export" at bounding box center [1016, 20] width 69 height 20
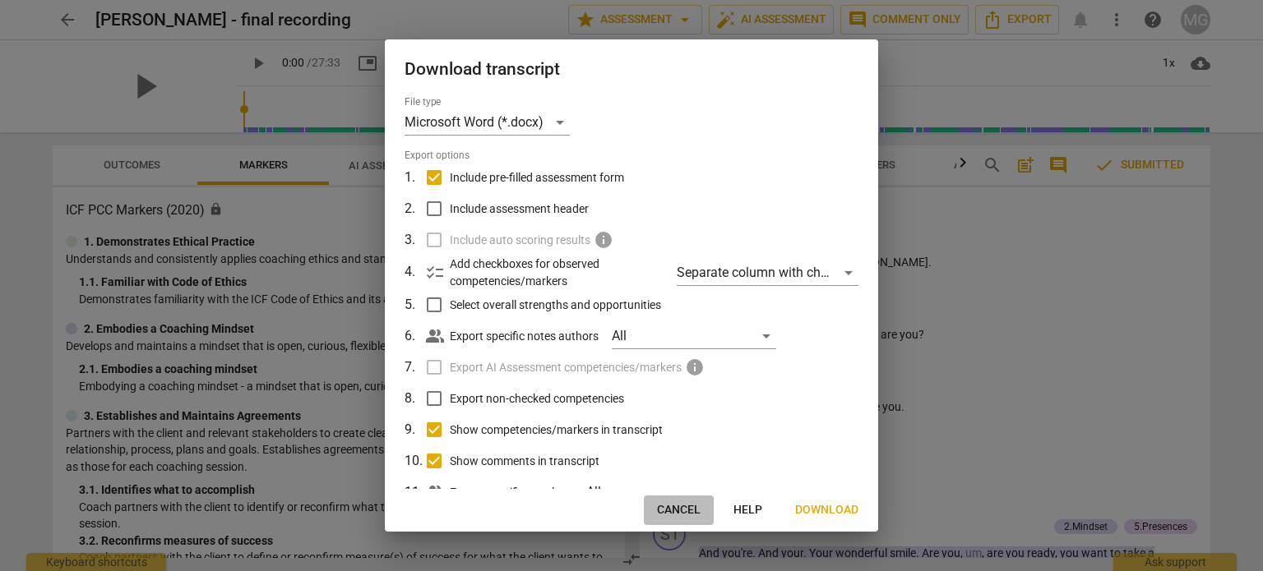
drag, startPoint x: 684, startPoint y: 511, endPoint x: 685, endPoint y: 492, distance: 18.9
click at [684, 511] on span "Cancel" at bounding box center [679, 510] width 44 height 16
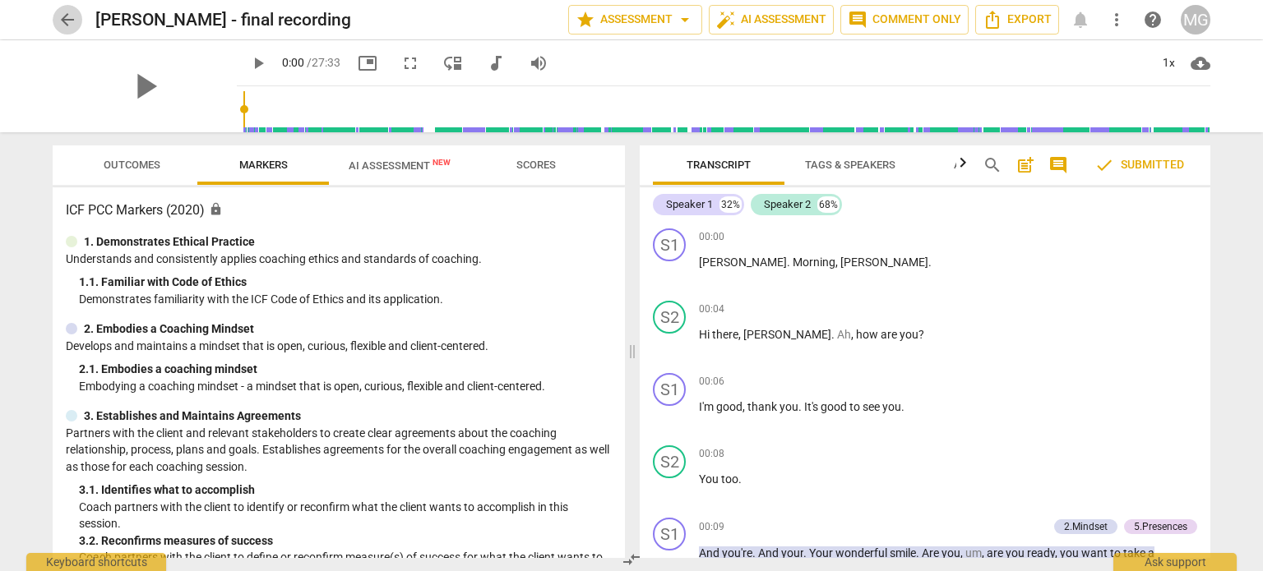
click at [67, 16] on span "arrow_back" at bounding box center [68, 20] width 20 height 20
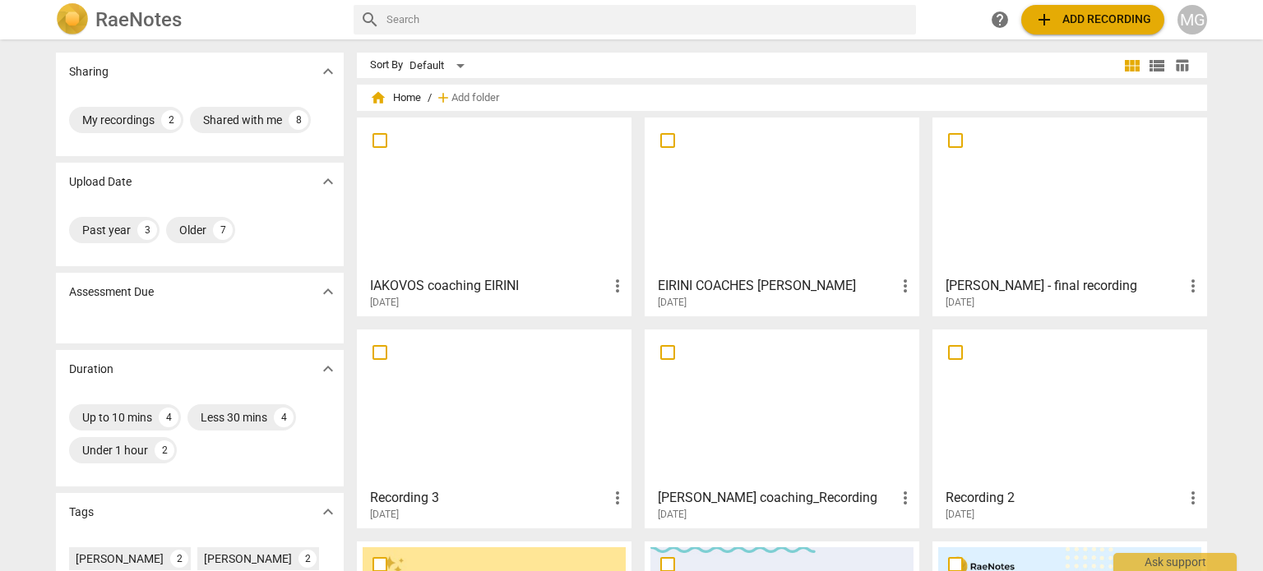
click at [458, 282] on h3 "IAKOVOS coaching EIRINI" at bounding box center [489, 286] width 238 height 20
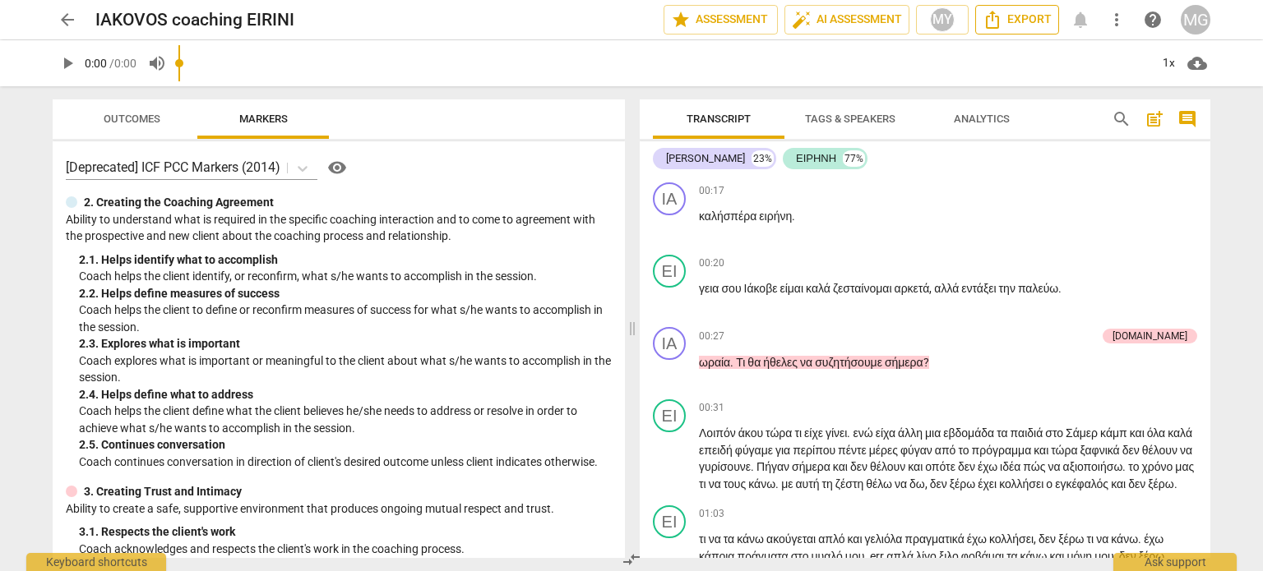
click at [1012, 22] on span "Export" at bounding box center [1016, 20] width 69 height 20
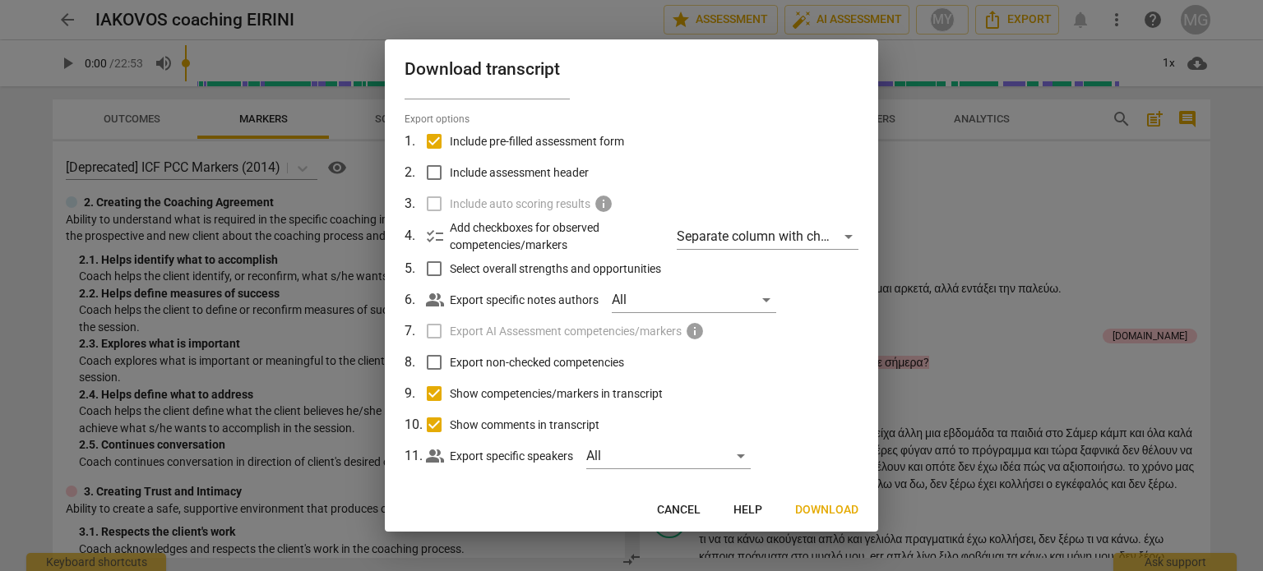
scroll to position [52, 0]
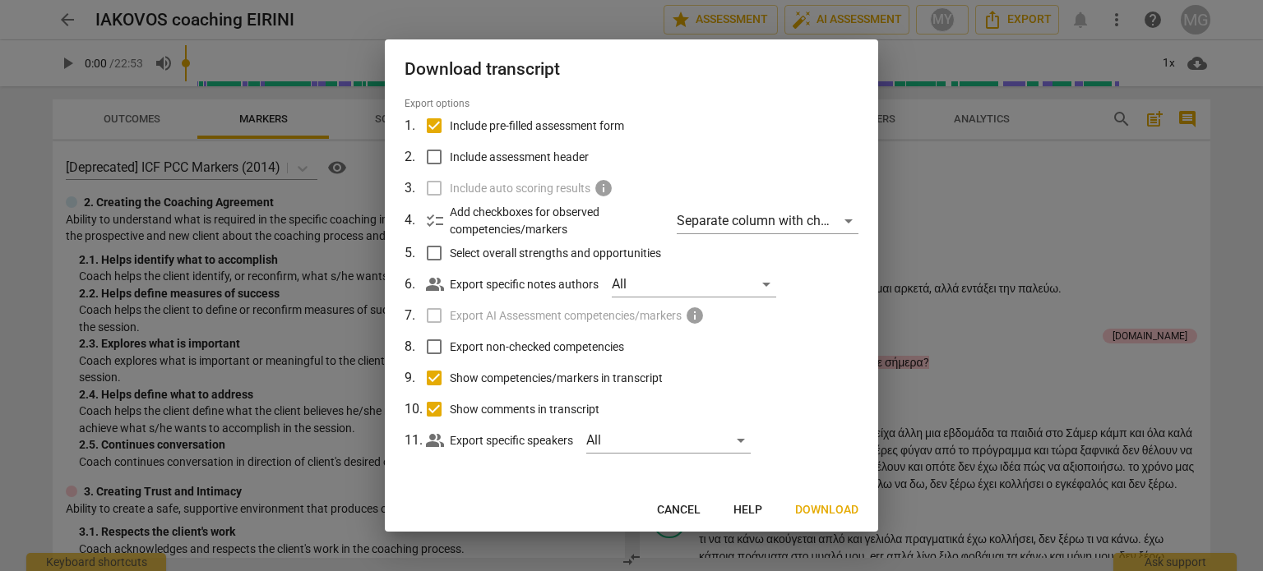
click at [830, 509] on span "Download" at bounding box center [826, 510] width 63 height 16
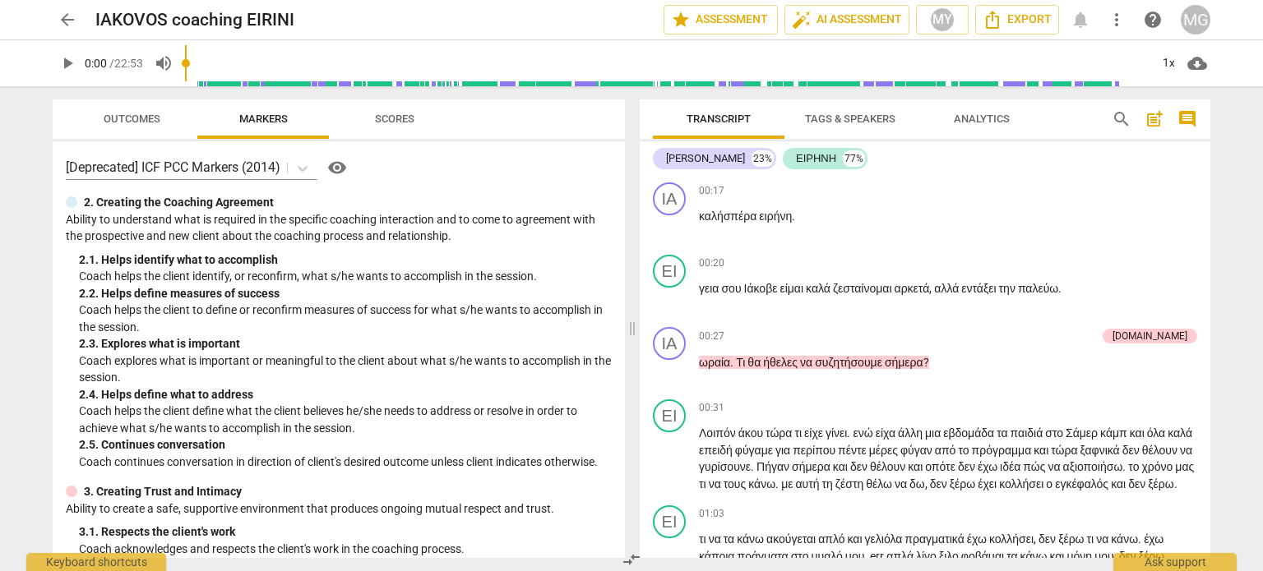
click at [68, 19] on span "arrow_back" at bounding box center [68, 20] width 20 height 20
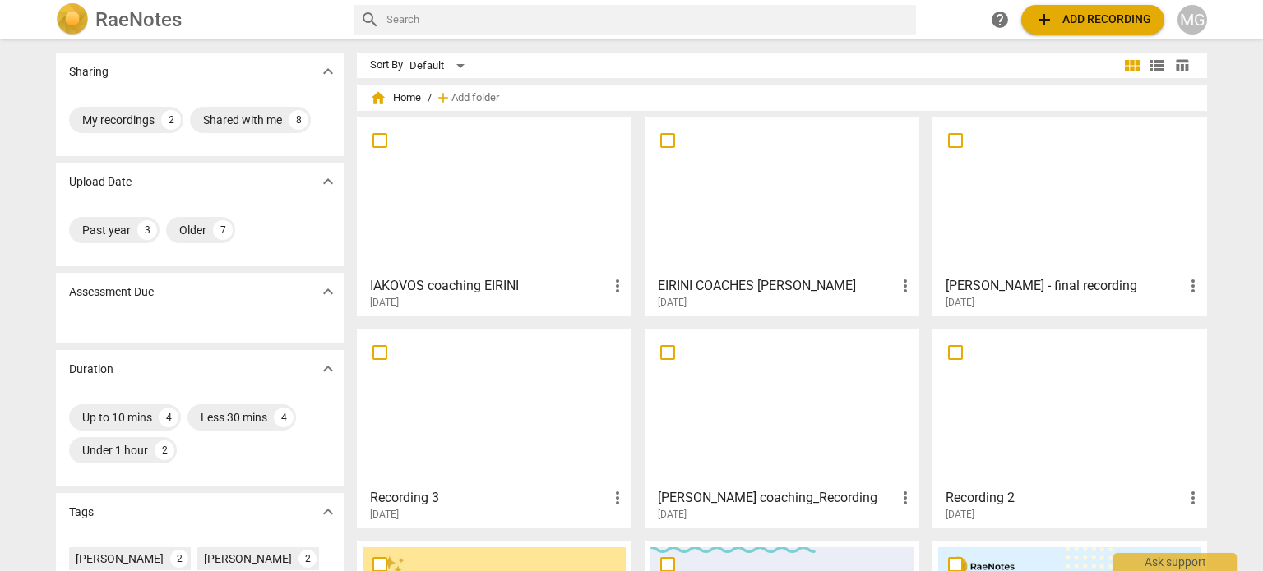
click at [1020, 284] on h3 "[PERSON_NAME] - final recording" at bounding box center [1064, 286] width 238 height 20
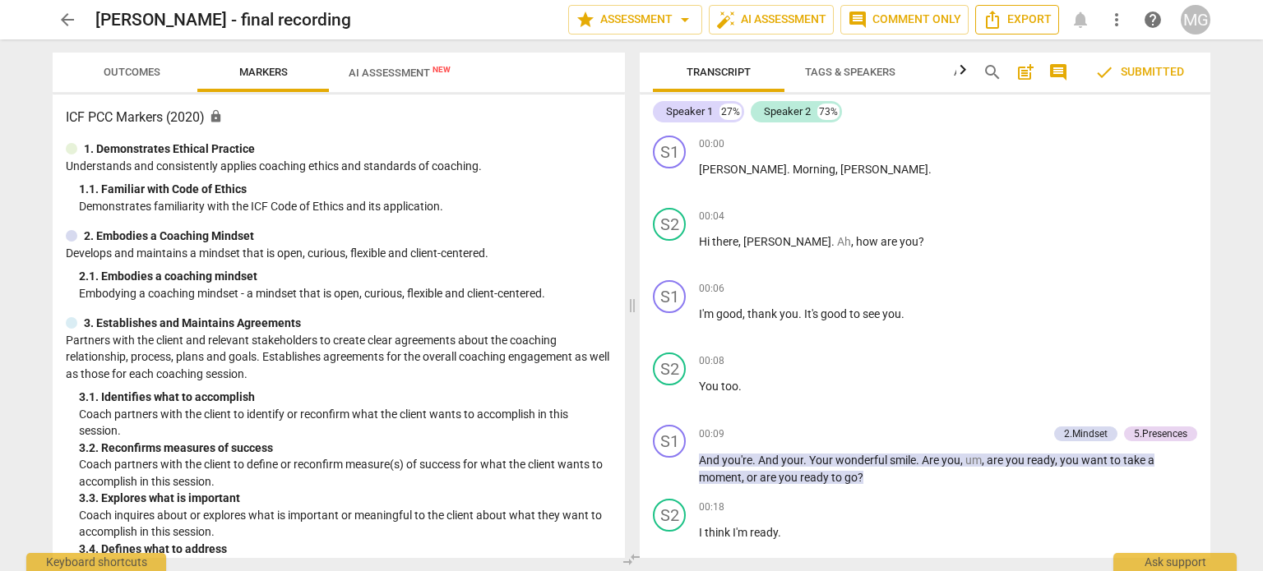
click at [1033, 19] on span "Export" at bounding box center [1016, 20] width 69 height 20
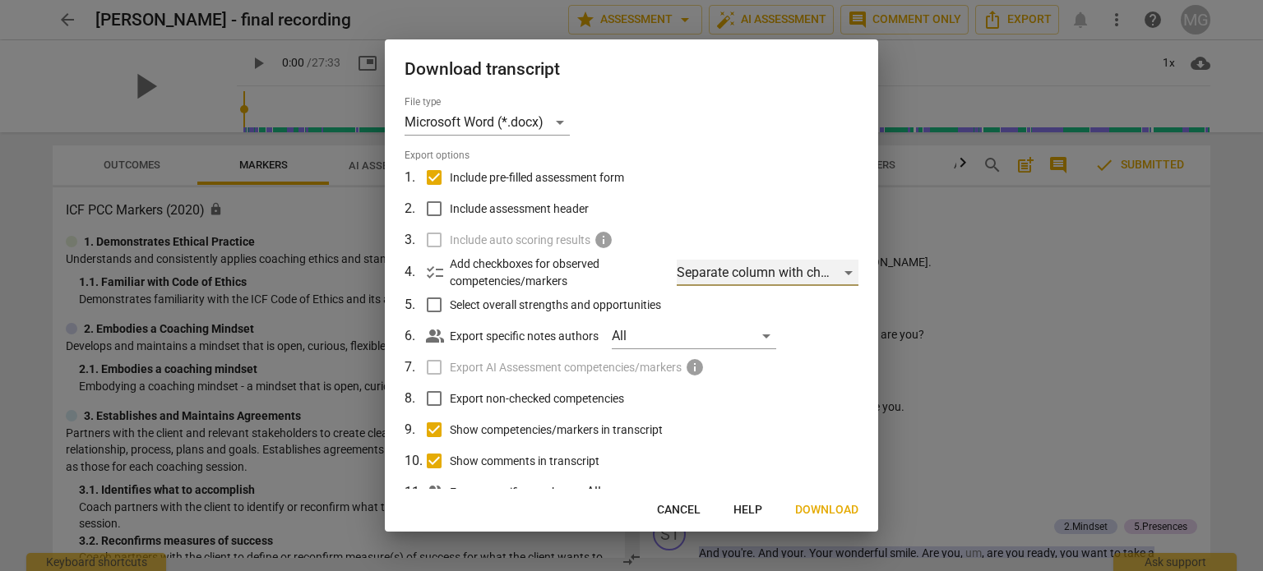
click at [844, 271] on div "Separate column with check marks" at bounding box center [768, 273] width 182 height 26
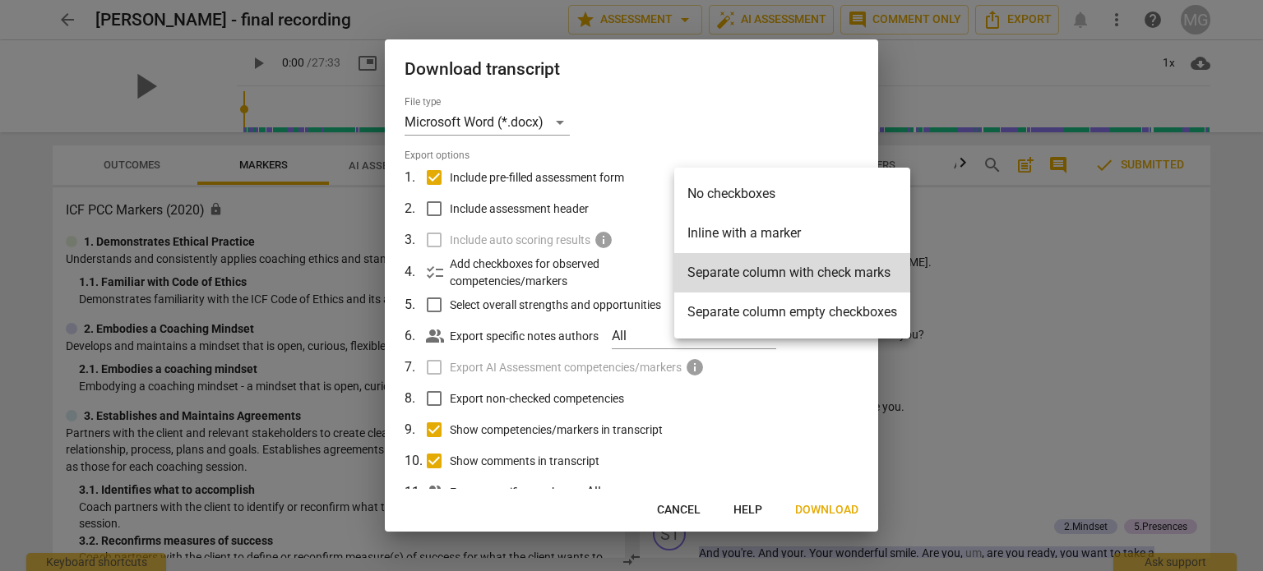
click at [865, 122] on div at bounding box center [631, 285] width 1263 height 571
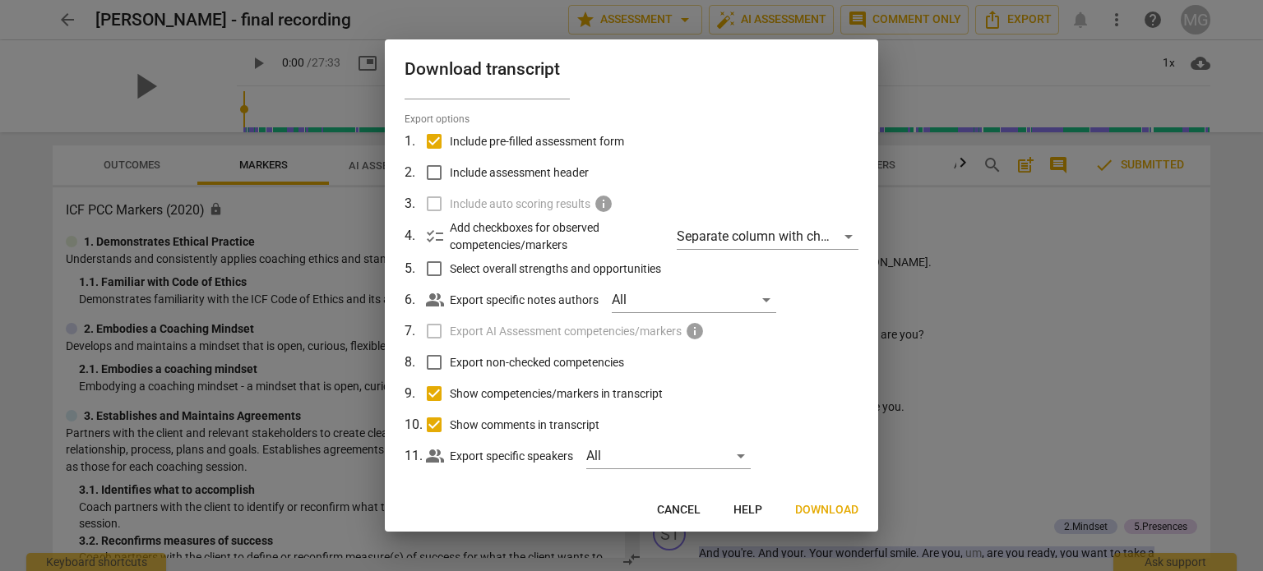
scroll to position [52, 0]
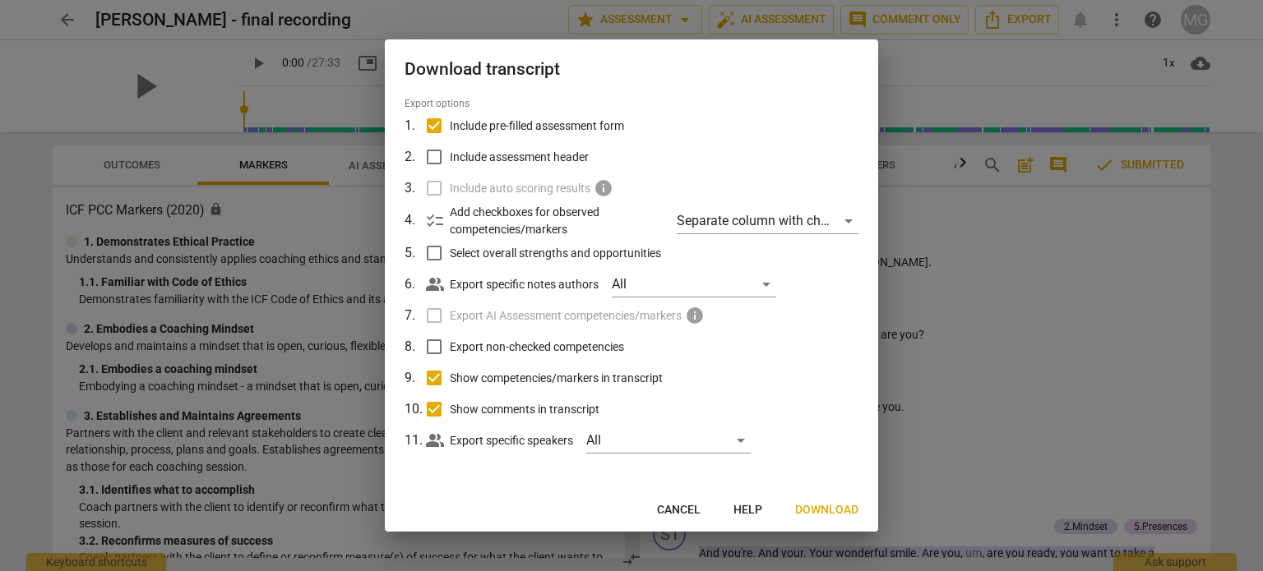
click at [687, 497] on button "Cancel" at bounding box center [679, 511] width 70 height 30
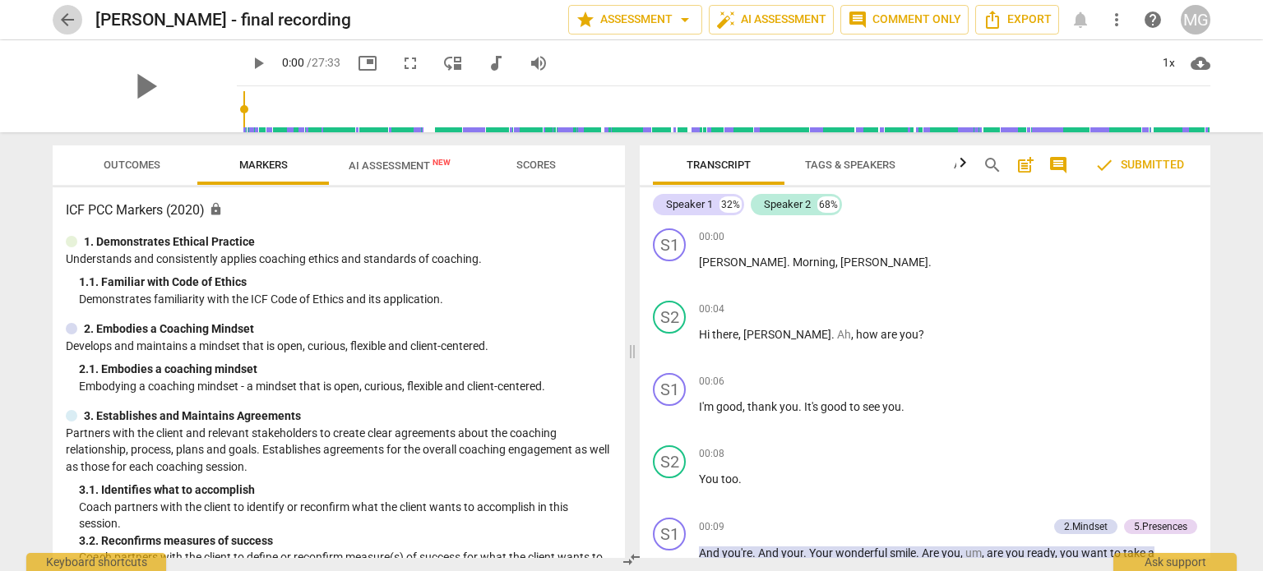
click at [73, 19] on span "arrow_back" at bounding box center [68, 20] width 20 height 20
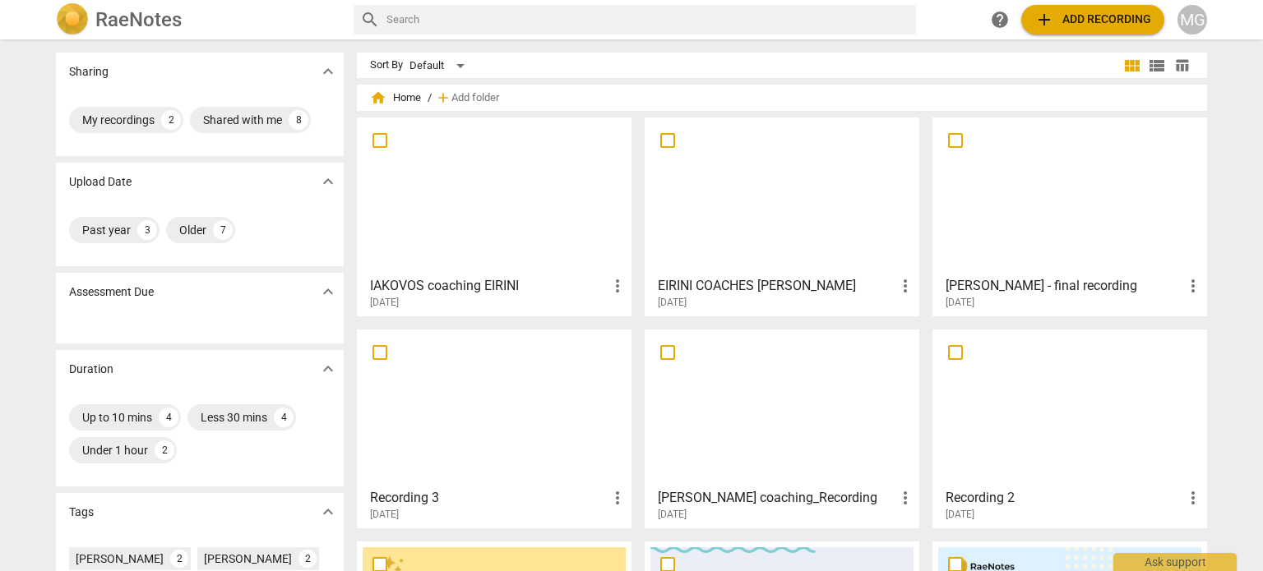
click at [502, 279] on h3 "IAKOVOS coaching EIRINI" at bounding box center [489, 286] width 238 height 20
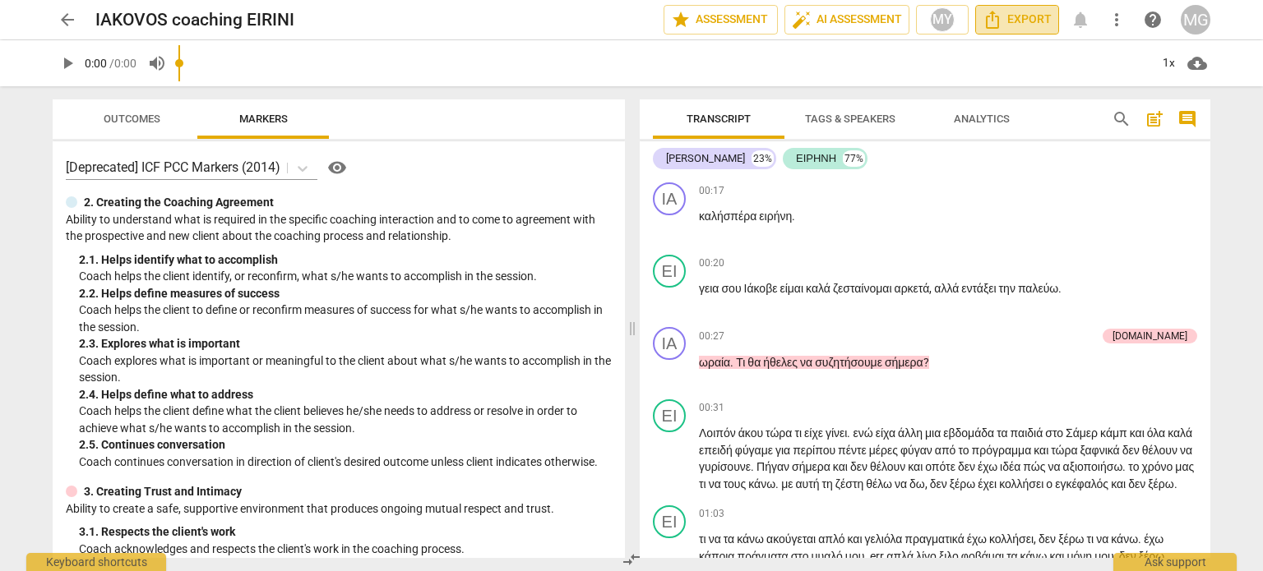
click at [1005, 19] on span "Export" at bounding box center [1016, 20] width 69 height 20
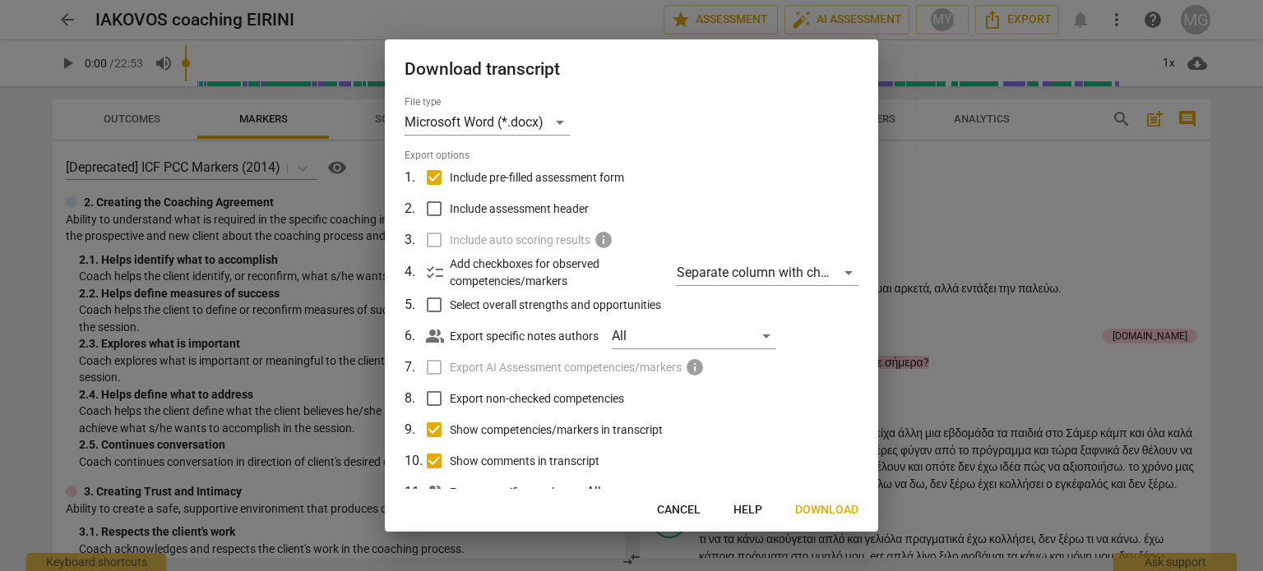
scroll to position [52, 0]
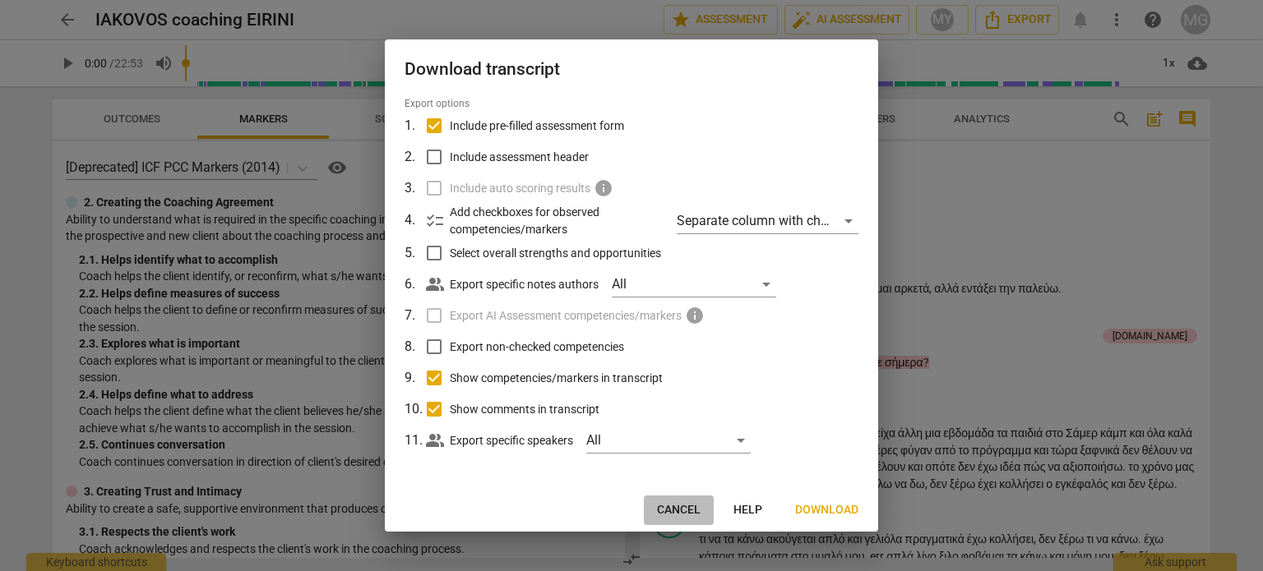
click at [679, 506] on span "Cancel" at bounding box center [679, 510] width 44 height 16
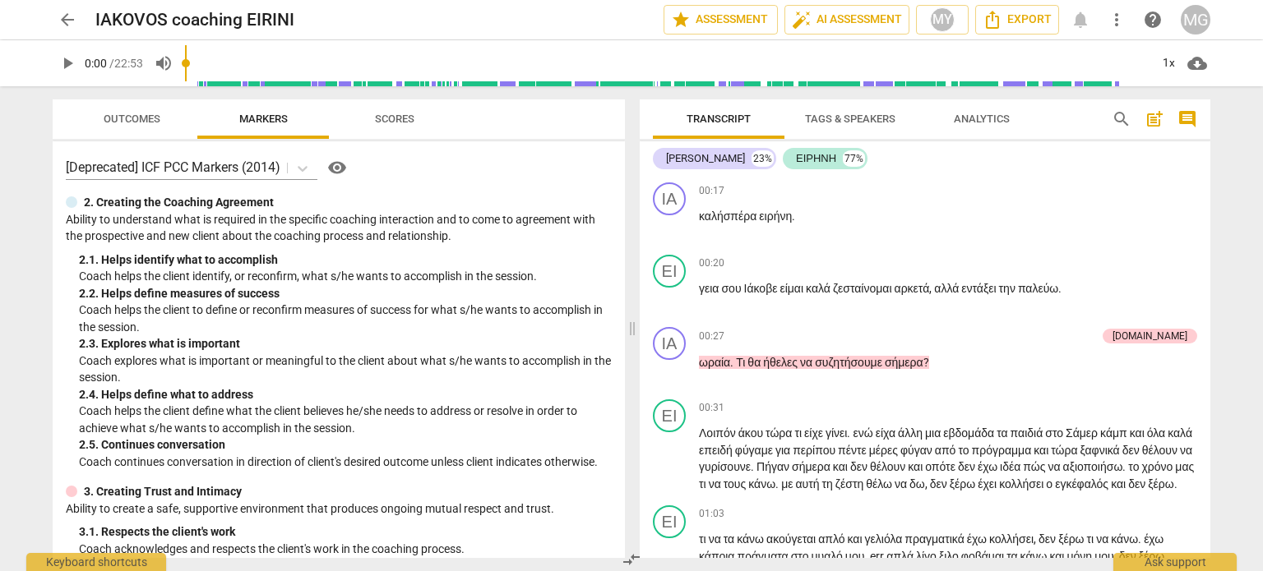
click at [1120, 15] on span "more_vert" at bounding box center [1117, 20] width 20 height 20
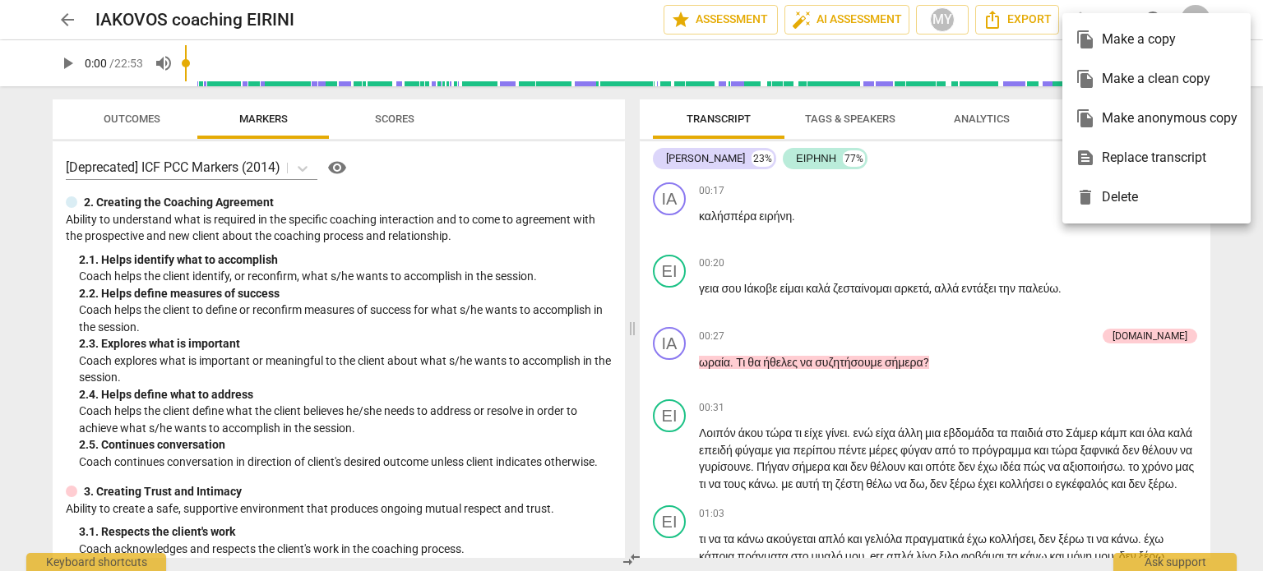
click at [522, 25] on div at bounding box center [631, 285] width 1263 height 571
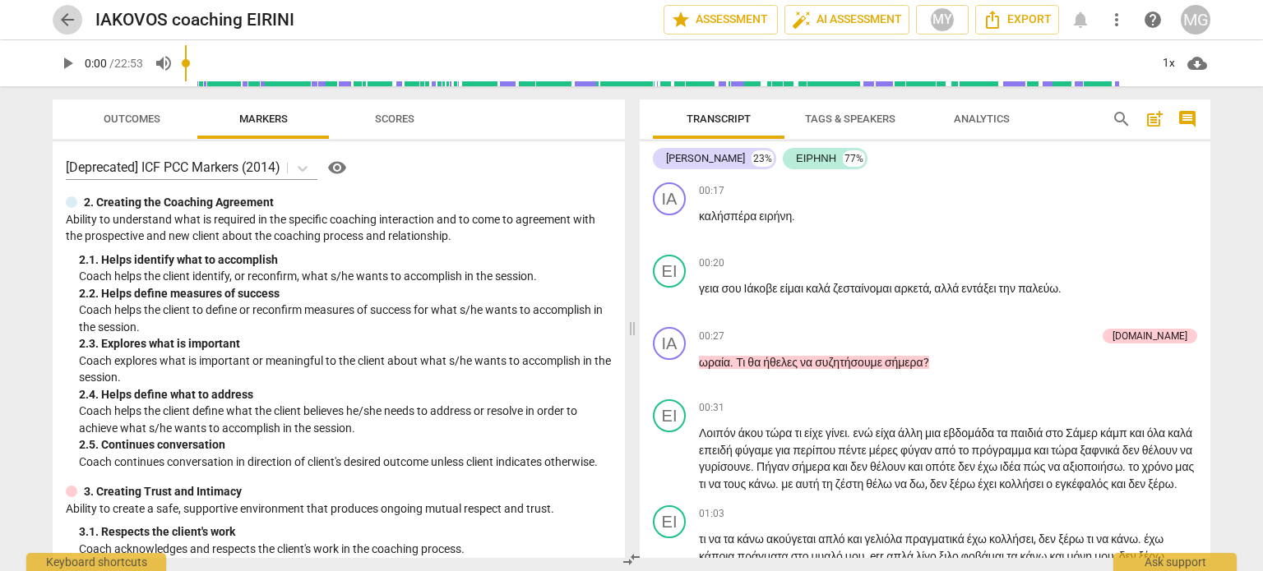
click at [69, 22] on span "arrow_back" at bounding box center [68, 20] width 20 height 20
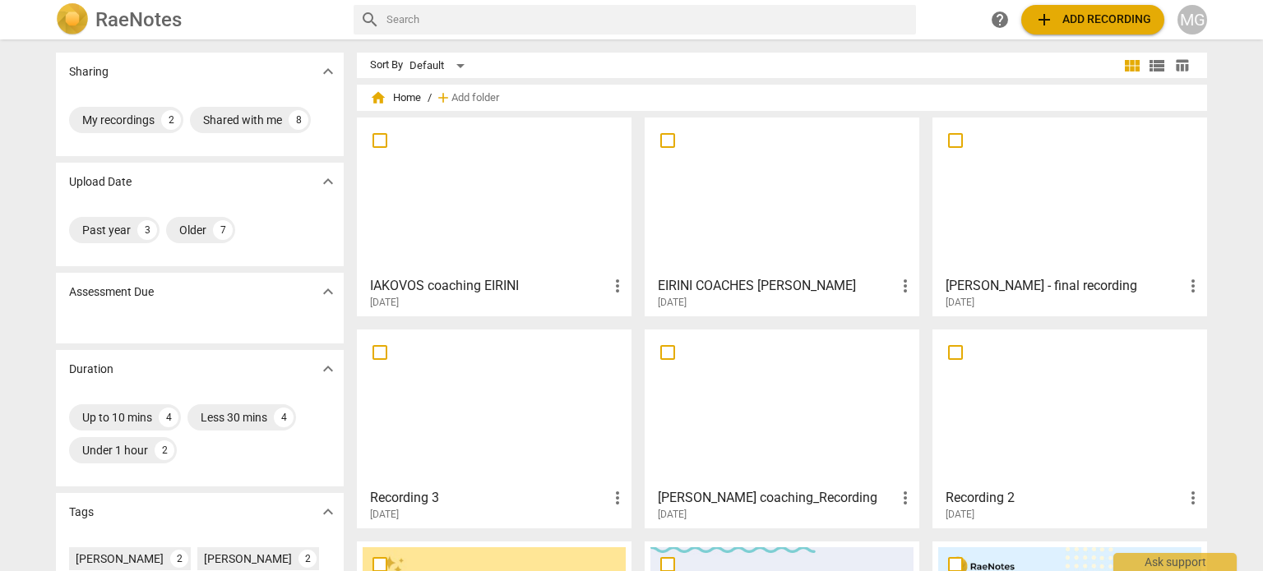
click at [1061, 284] on h3 "[PERSON_NAME] - final recording" at bounding box center [1064, 286] width 238 height 20
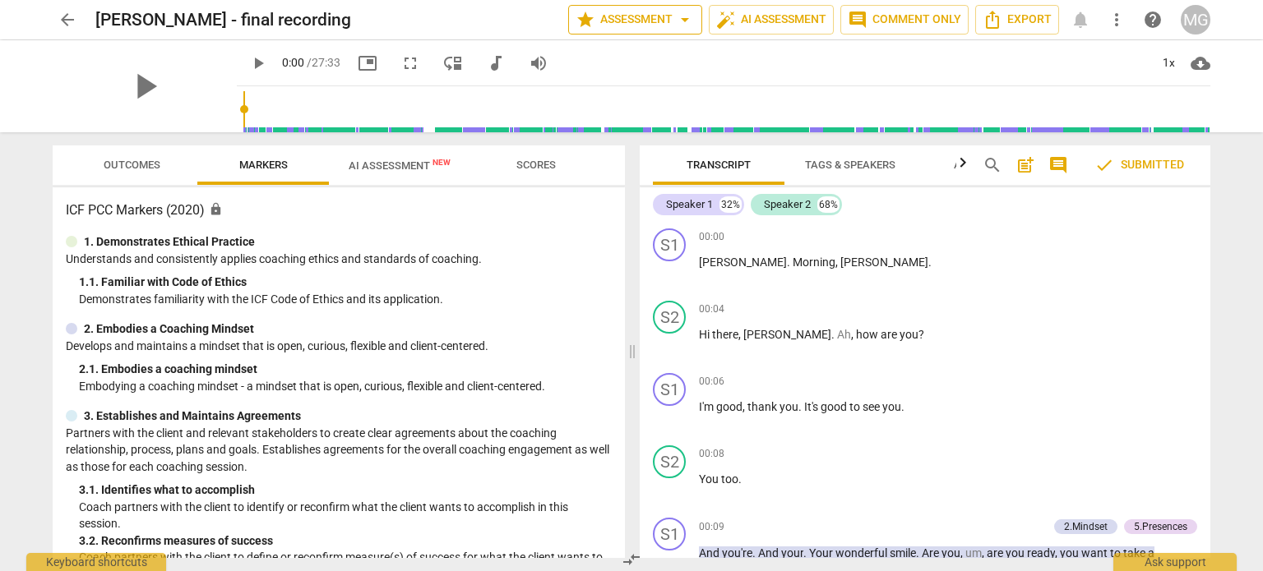
click at [685, 21] on span "arrow_drop_down" at bounding box center [685, 20] width 20 height 20
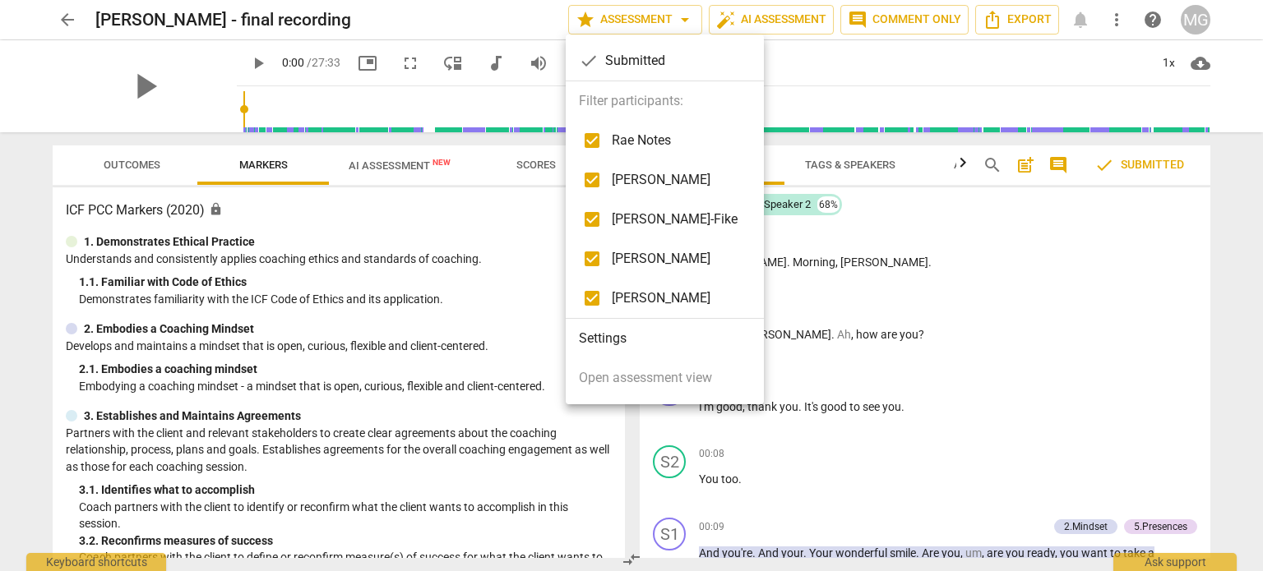
click at [622, 337] on li "Settings" at bounding box center [665, 338] width 198 height 39
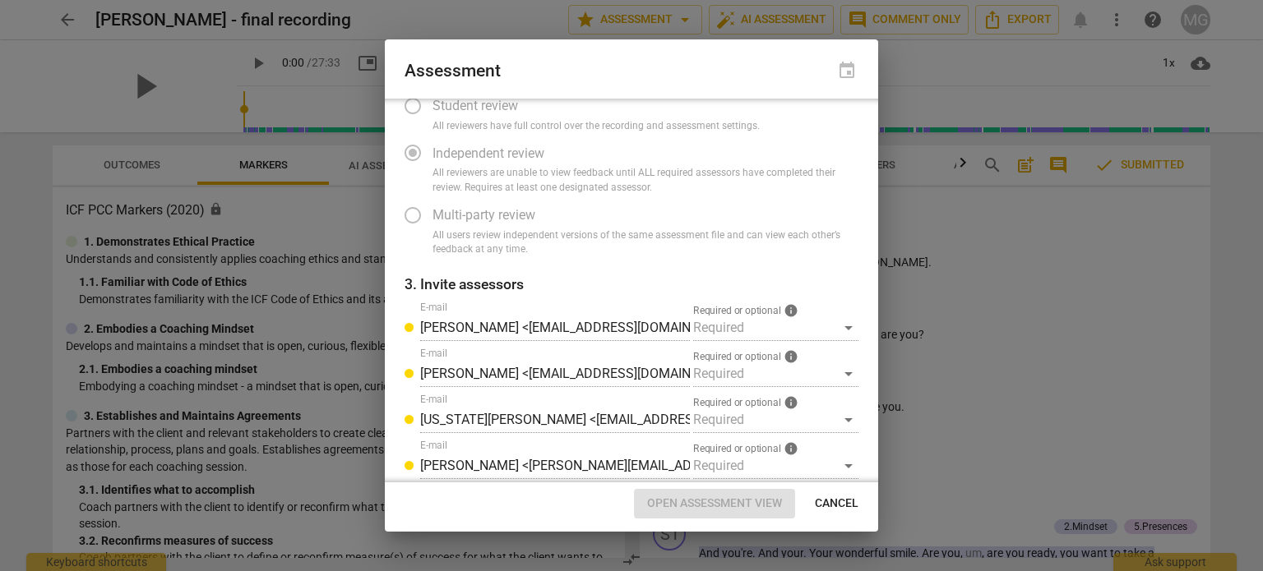
scroll to position [85, 0]
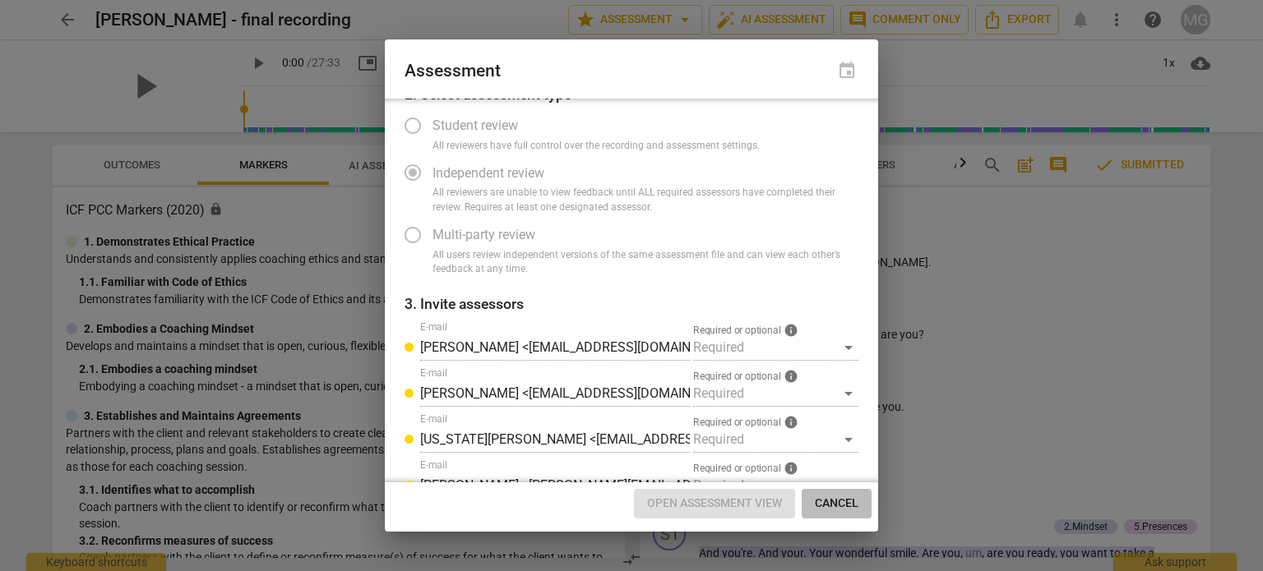
click at [836, 506] on span "Cancel" at bounding box center [837, 504] width 44 height 16
radio input "false"
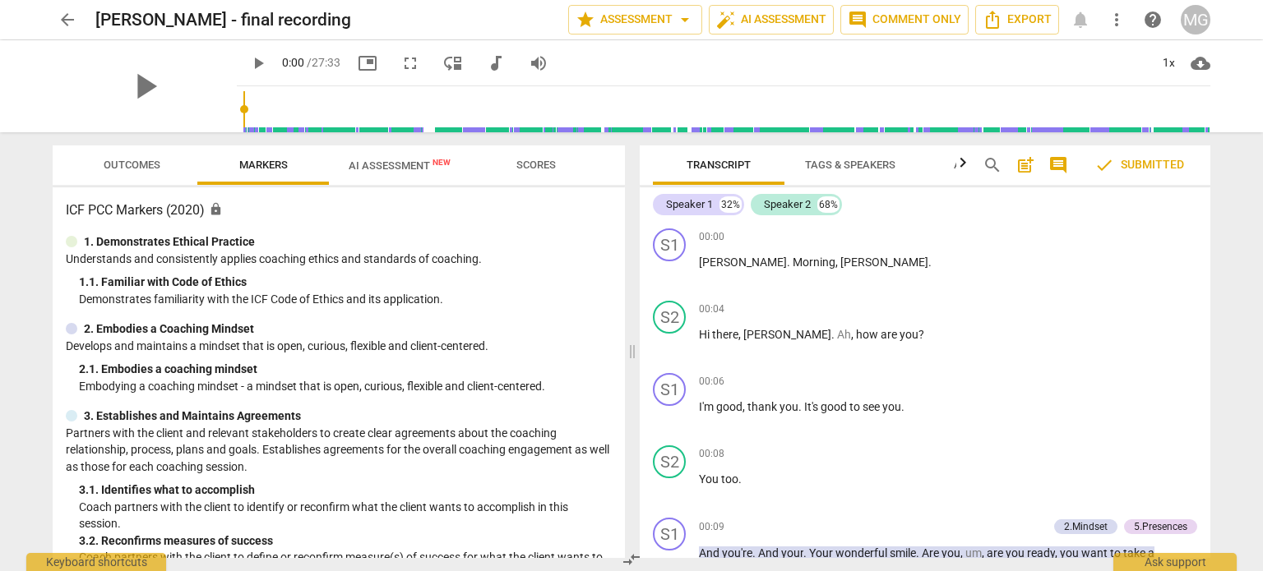
click at [1113, 24] on span "more_vert" at bounding box center [1117, 20] width 20 height 20
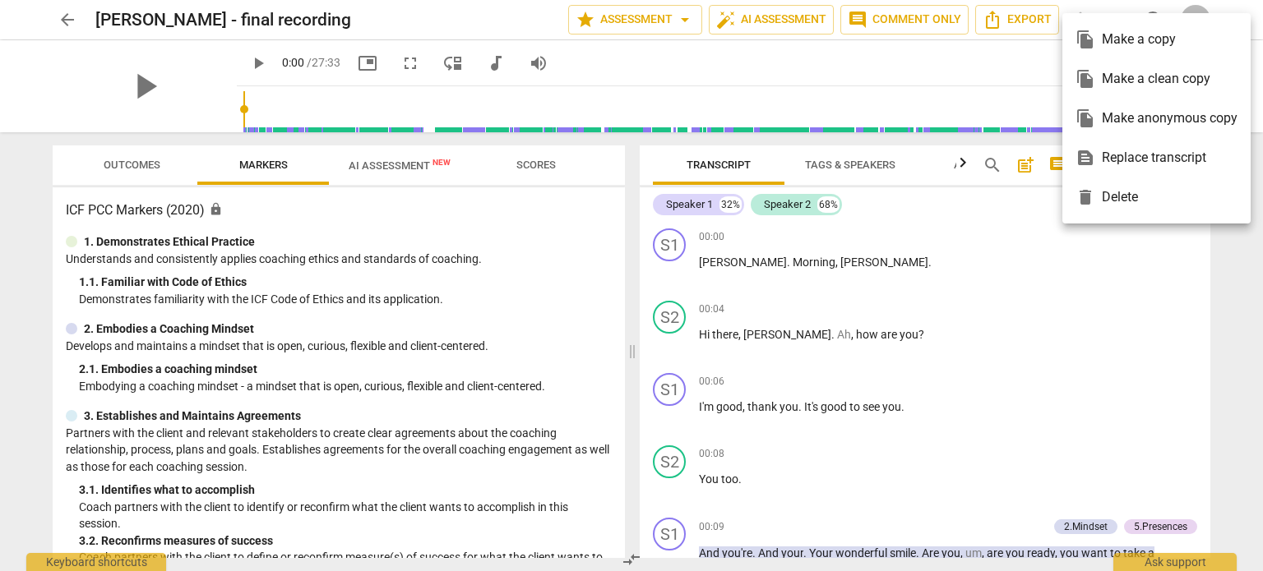
click at [960, 62] on div at bounding box center [631, 285] width 1263 height 571
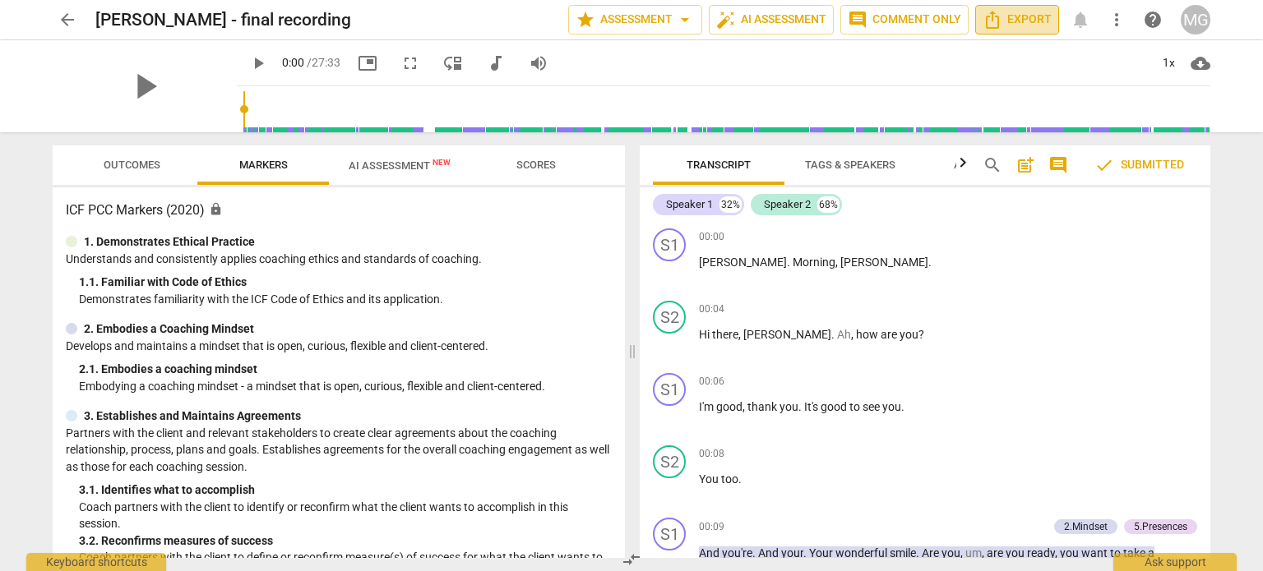
click at [1014, 19] on span "Export" at bounding box center [1016, 20] width 69 height 20
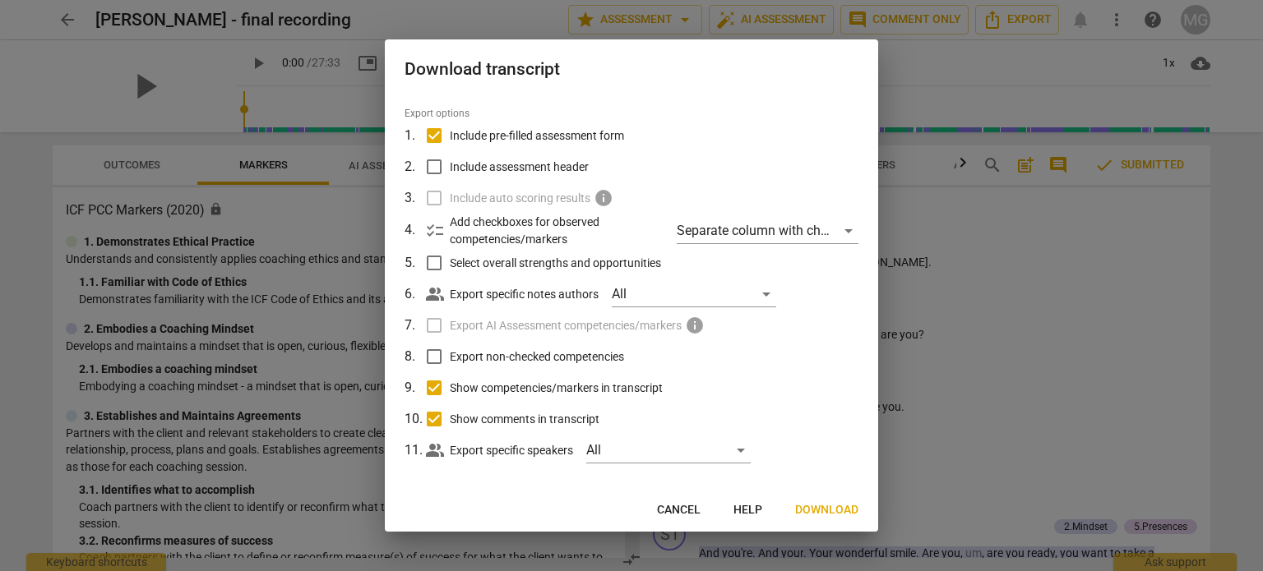
scroll to position [52, 0]
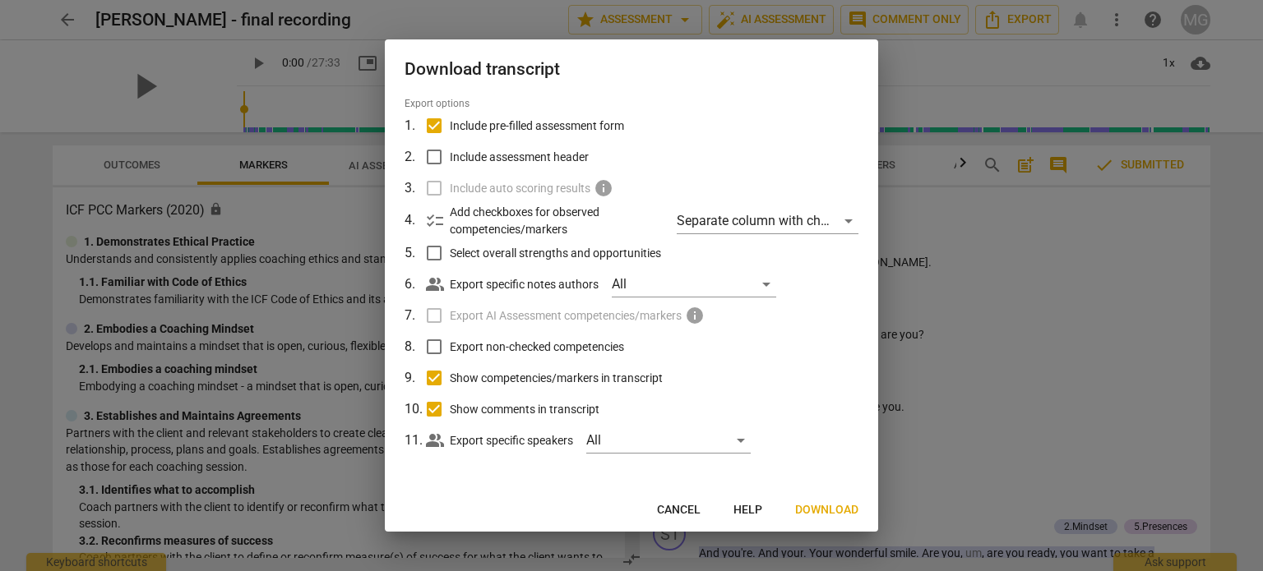
click at [745, 509] on span "Help" at bounding box center [747, 510] width 29 height 16
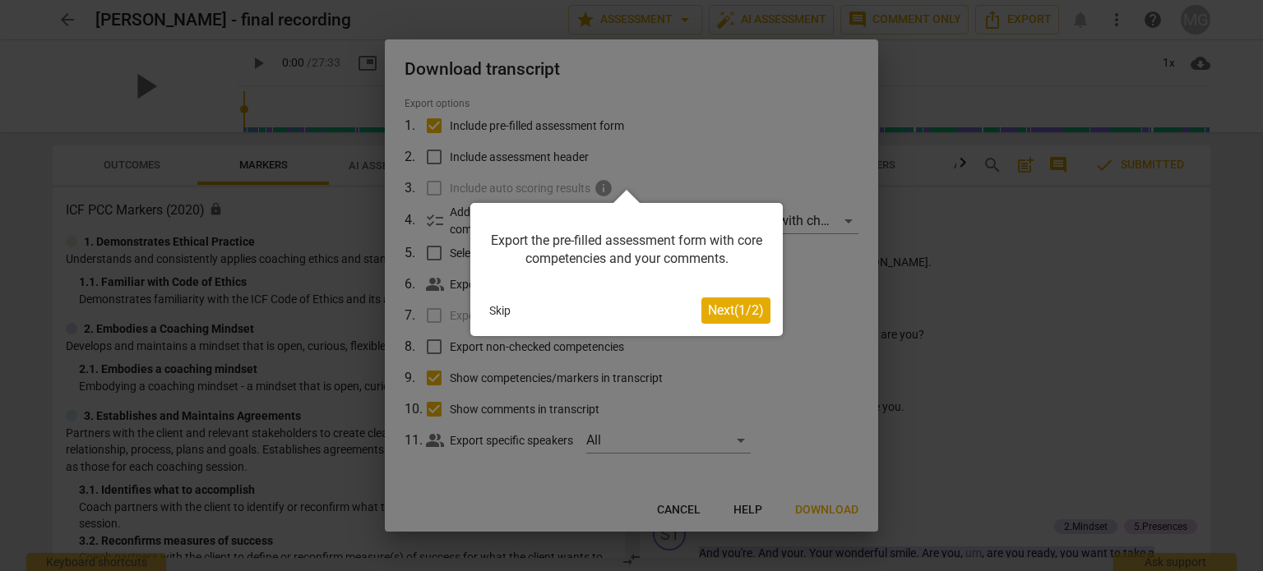
scroll to position [0, 0]
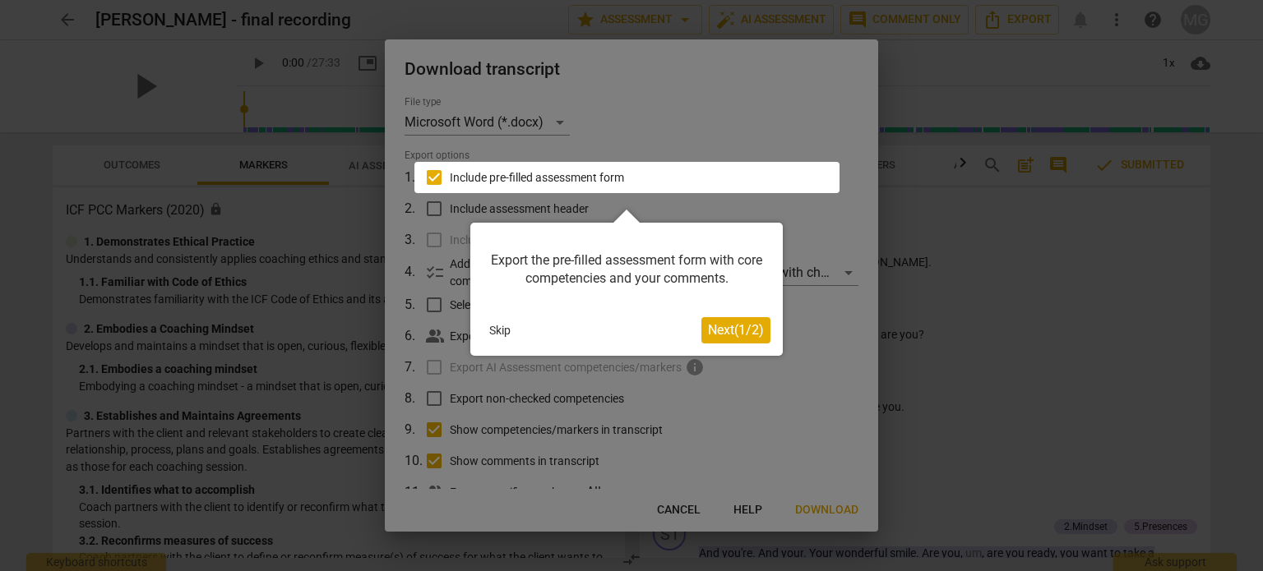
click at [740, 326] on span "Next ( 1 / 2 )" at bounding box center [736, 330] width 56 height 16
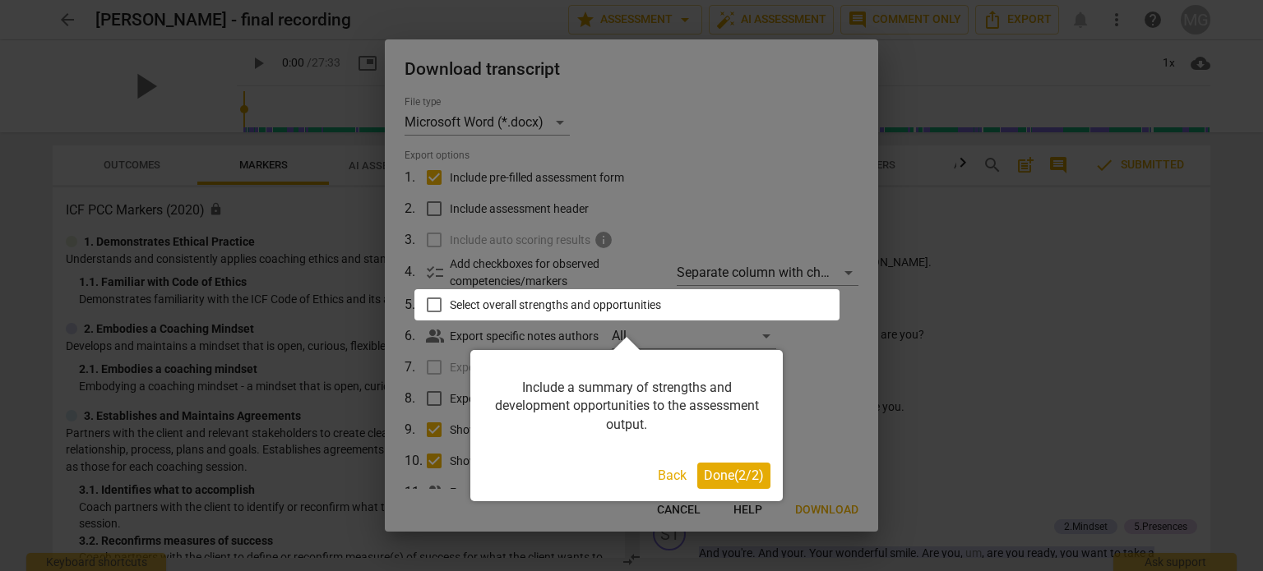
click at [738, 469] on span "Done ( 2 / 2 )" at bounding box center [734, 476] width 60 height 16
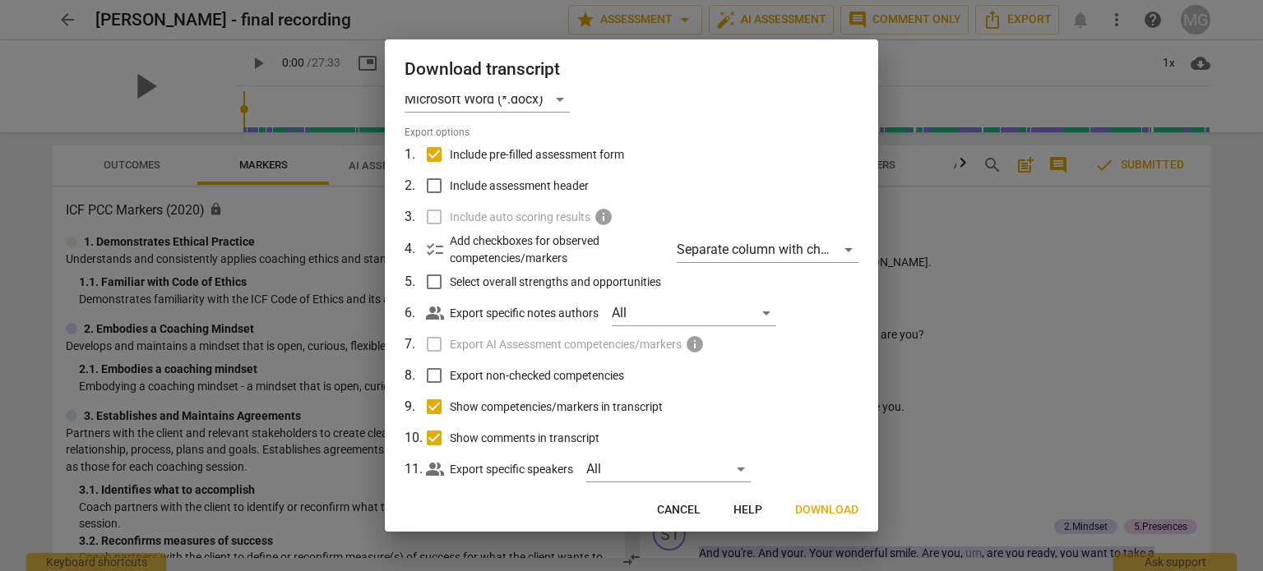
scroll to position [24, 0]
click at [844, 251] on div "Separate column with check marks" at bounding box center [768, 249] width 182 height 26
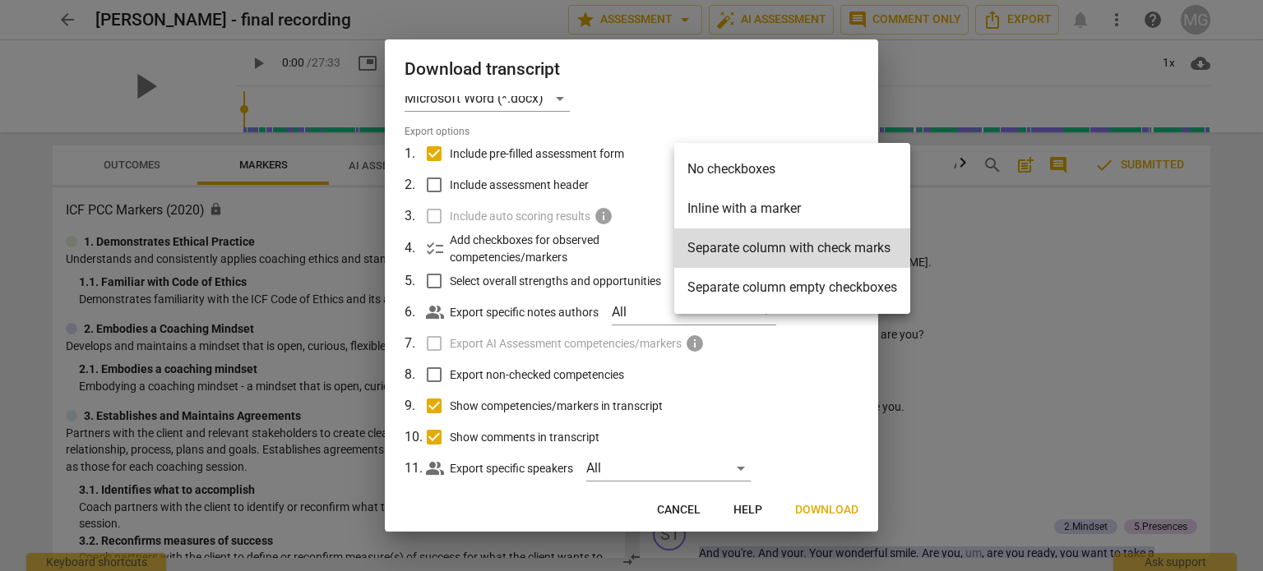
click at [842, 85] on div at bounding box center [631, 285] width 1263 height 571
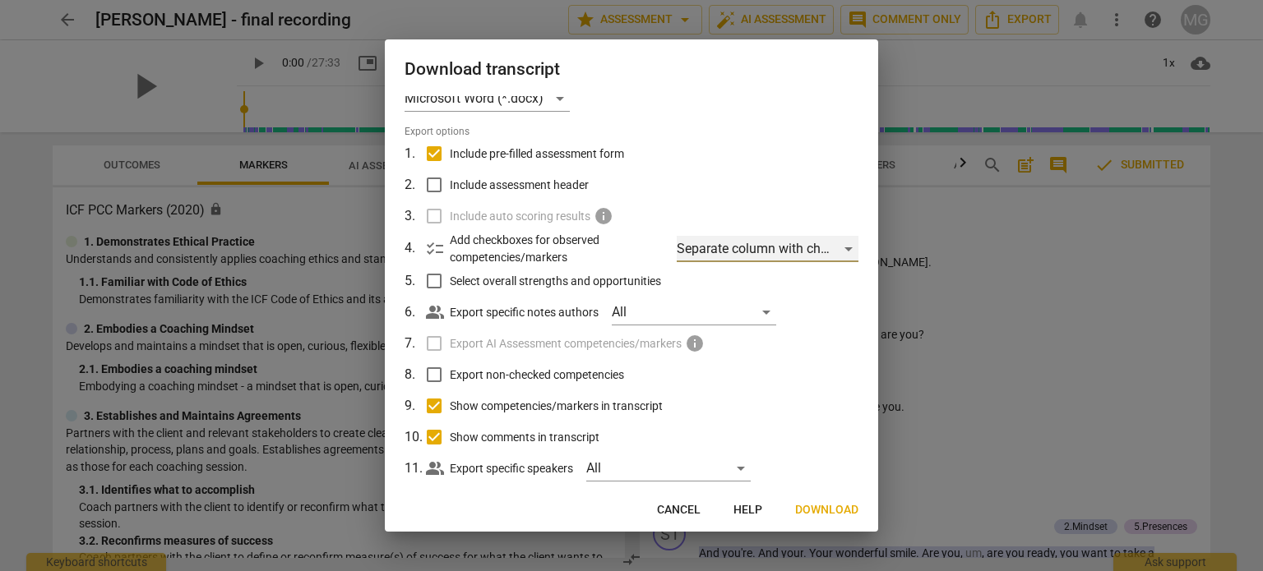
click at [842, 243] on div "Separate column with check marks" at bounding box center [768, 249] width 182 height 26
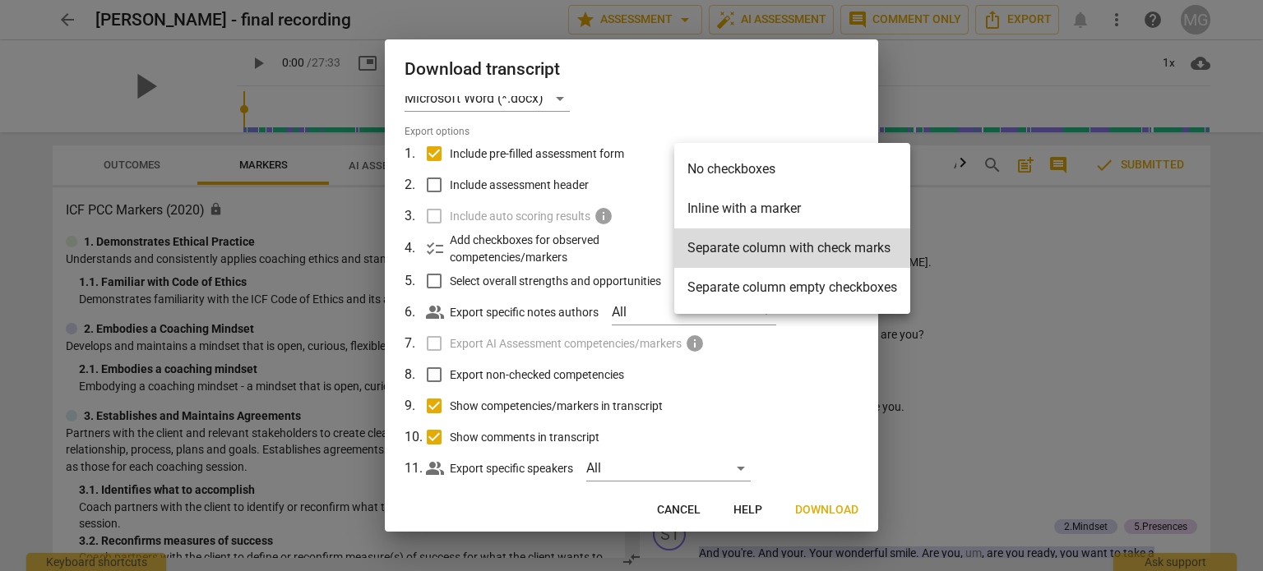
click at [822, 119] on div at bounding box center [631, 285] width 1263 height 571
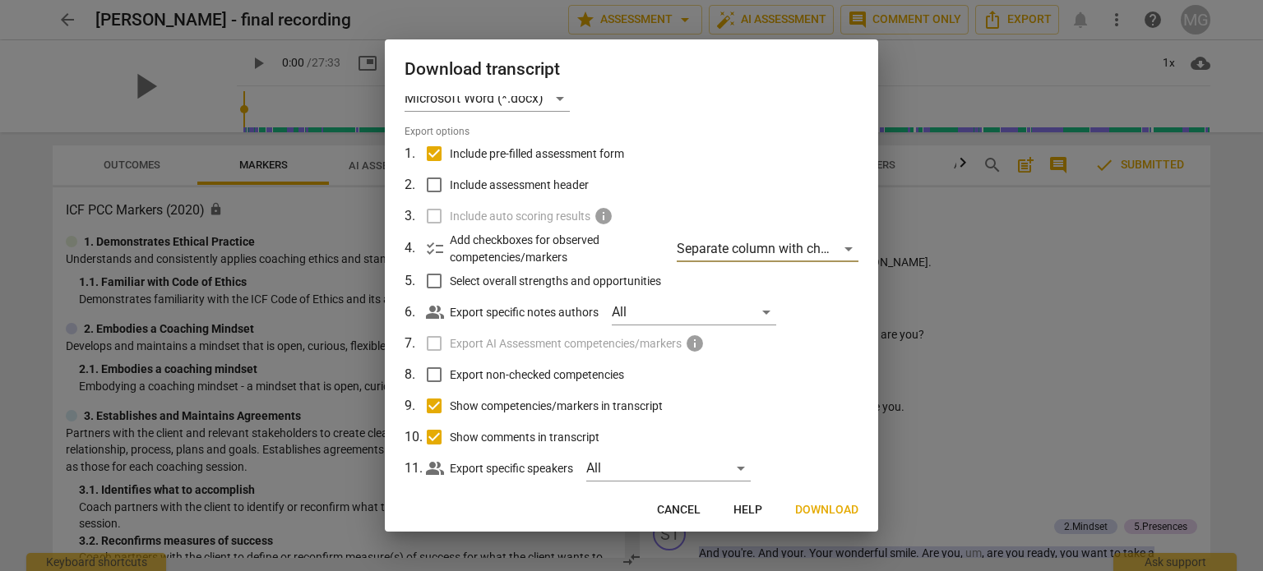
click at [653, 510] on button "Cancel" at bounding box center [679, 511] width 70 height 30
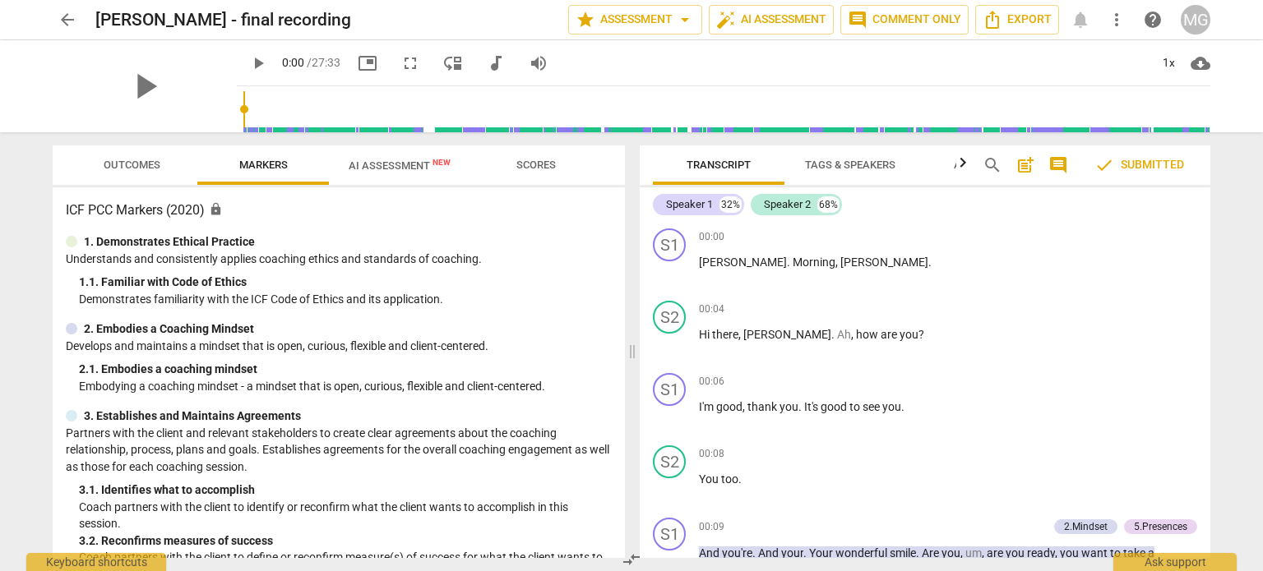
click at [73, 16] on span "arrow_back" at bounding box center [68, 20] width 20 height 20
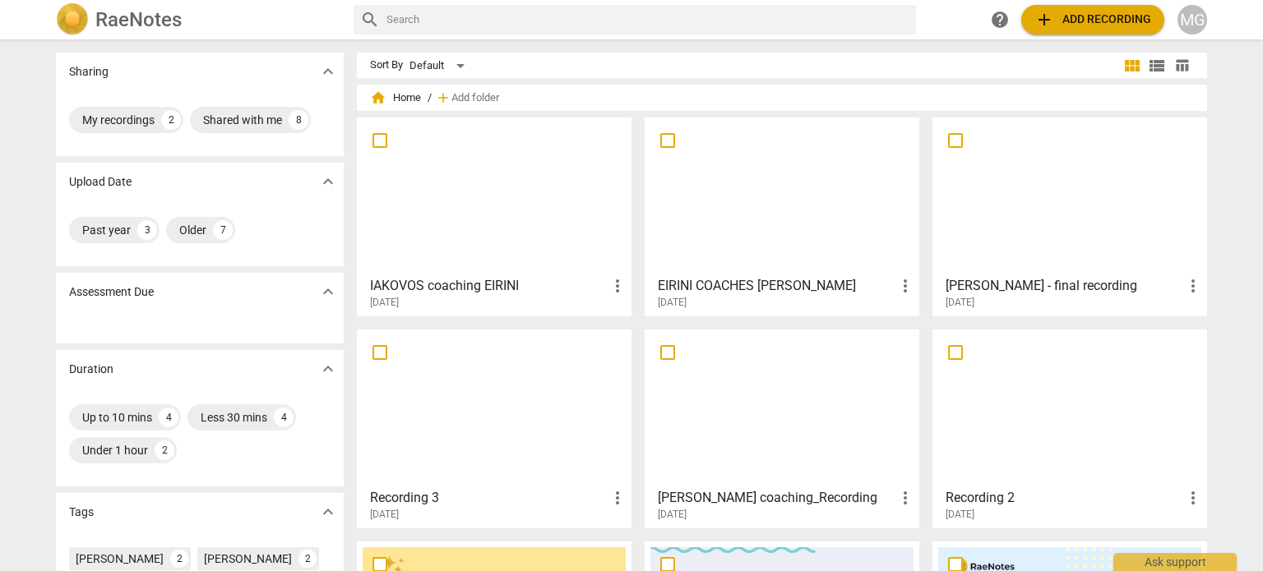
click at [425, 280] on h3 "IAKOVOS coaching EIRINI" at bounding box center [489, 286] width 238 height 20
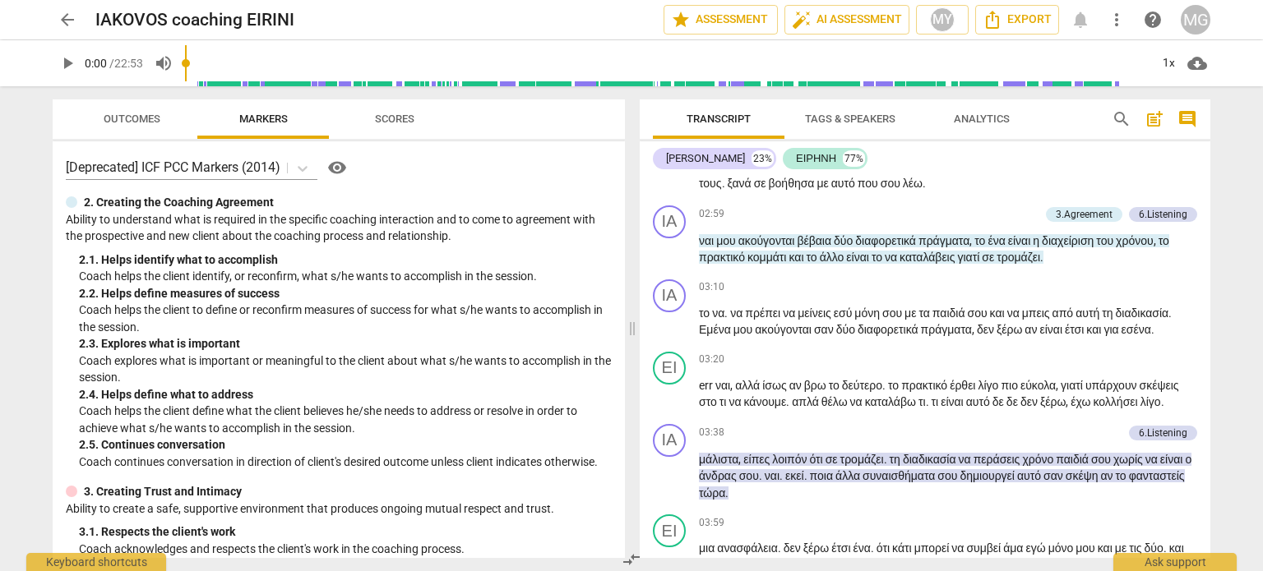
scroll to position [825, 0]
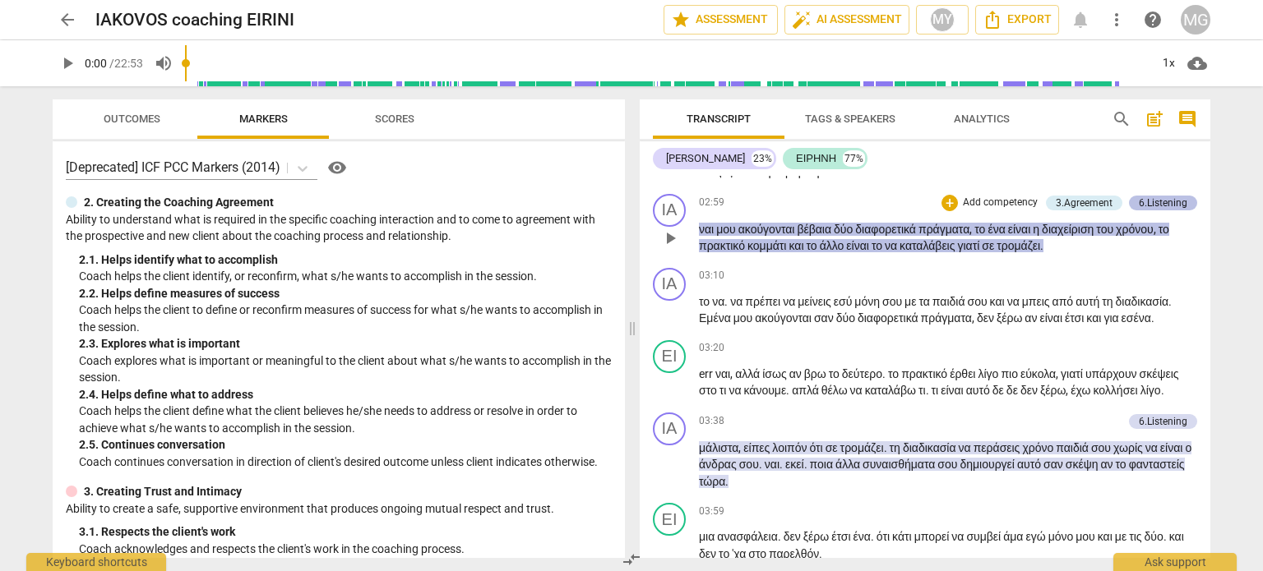
click at [1140, 210] on div "6.Listening" at bounding box center [1163, 203] width 49 height 15
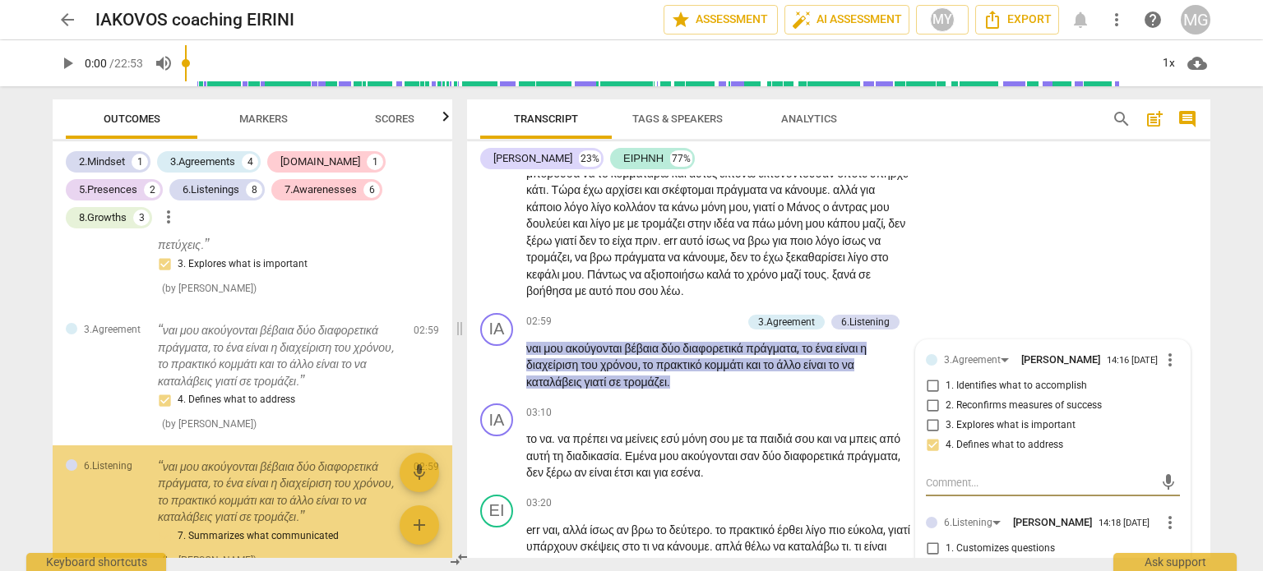
scroll to position [539, 0]
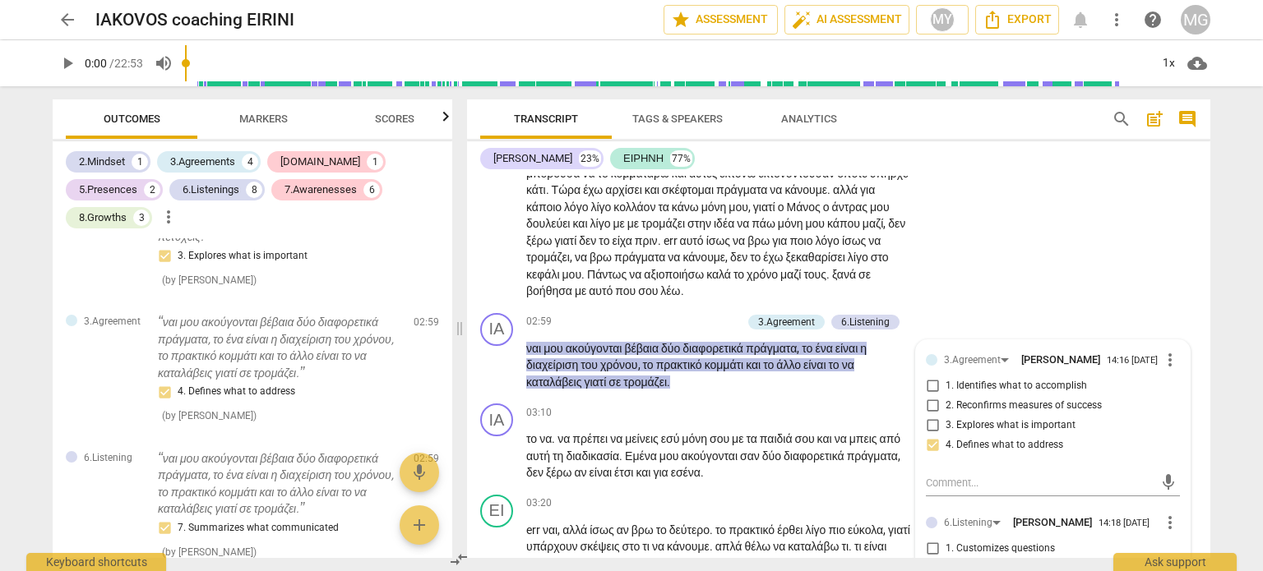
drag, startPoint x: 1213, startPoint y: 224, endPoint x: 1213, endPoint y: 244, distance: 19.7
click at [1213, 244] on div "Transcript Tags & Speakers Analytics search post_add comment ΙΑΚΩΒΟΣ 23% ΕΙΡΗΝΗ…" at bounding box center [841, 328] width 763 height 485
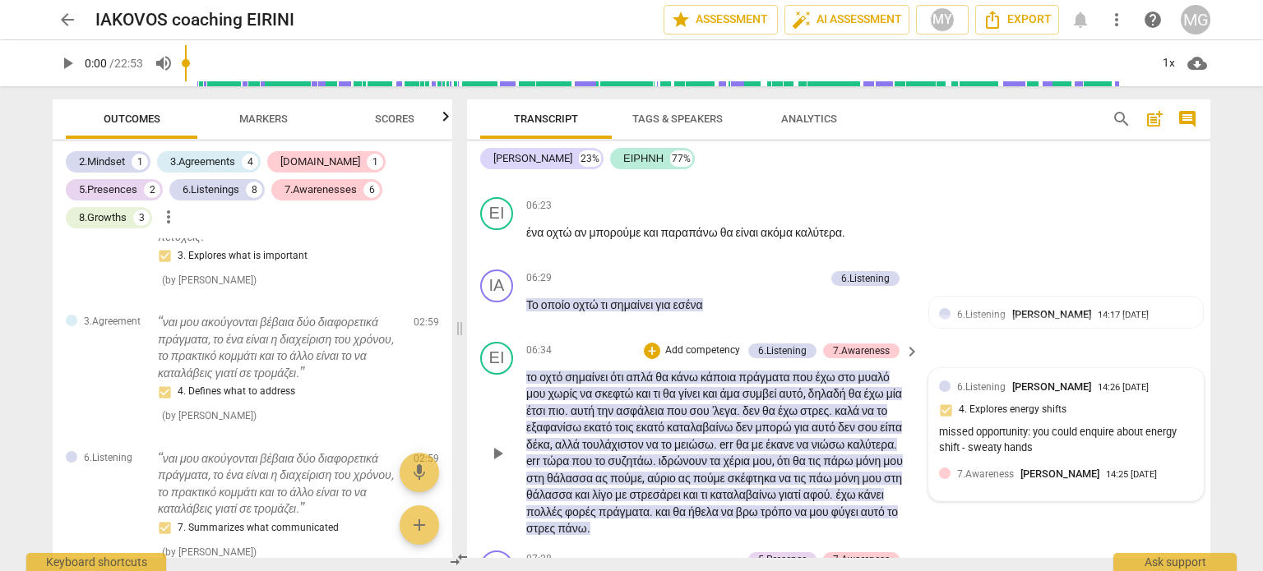
scroll to position [2433, 0]
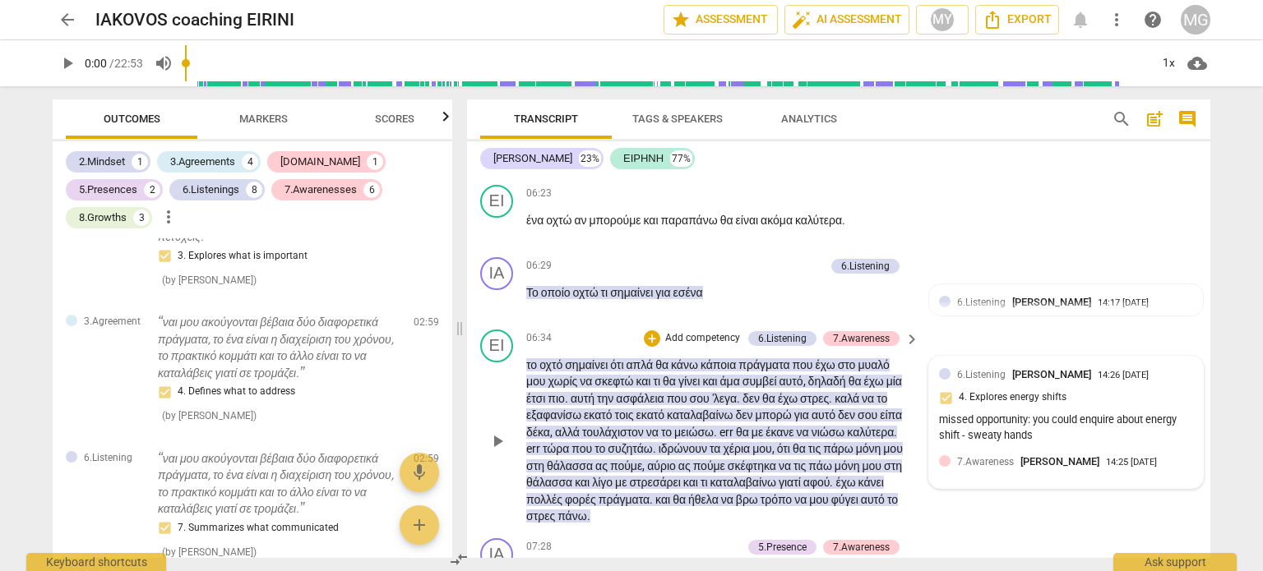
click at [999, 434] on div "missed opportunity: you could enquire about energy shift - sweaty hands" at bounding box center [1066, 428] width 254 height 31
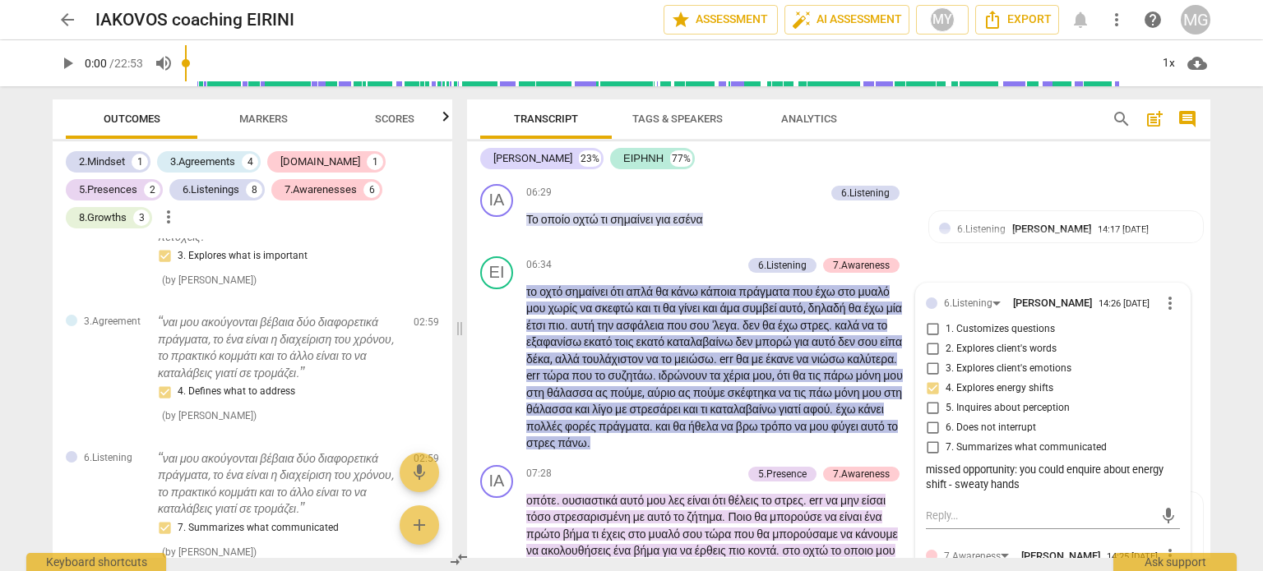
scroll to position [2542, 0]
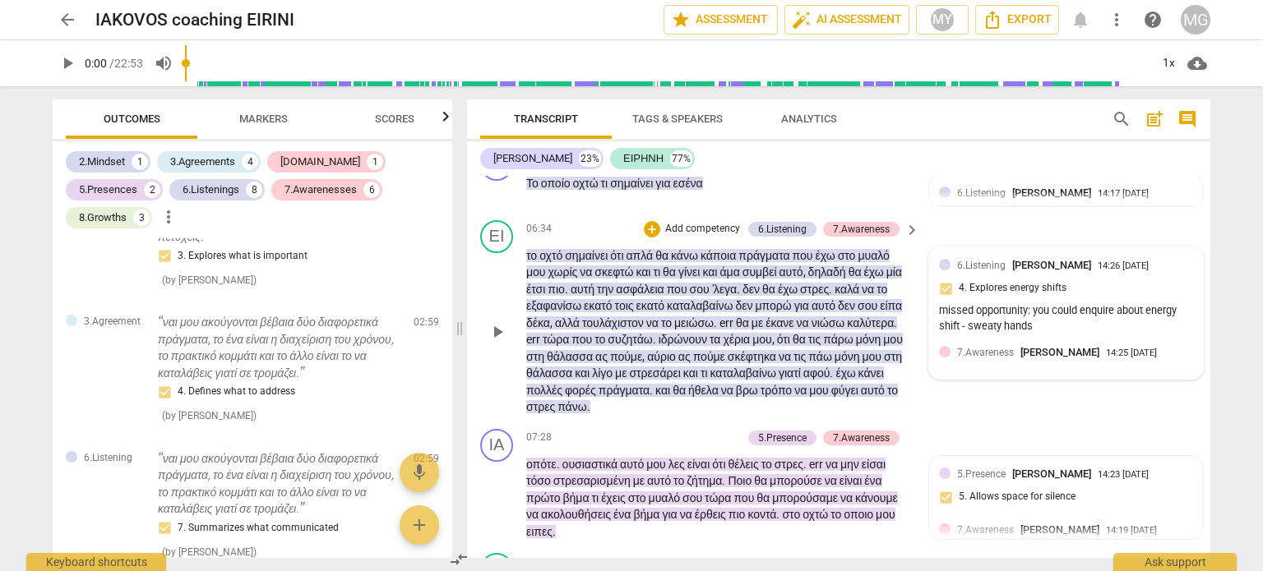
click at [1042, 327] on div "missed opportunity: you could enquire about energy shift - sweaty hands" at bounding box center [1066, 318] width 254 height 31
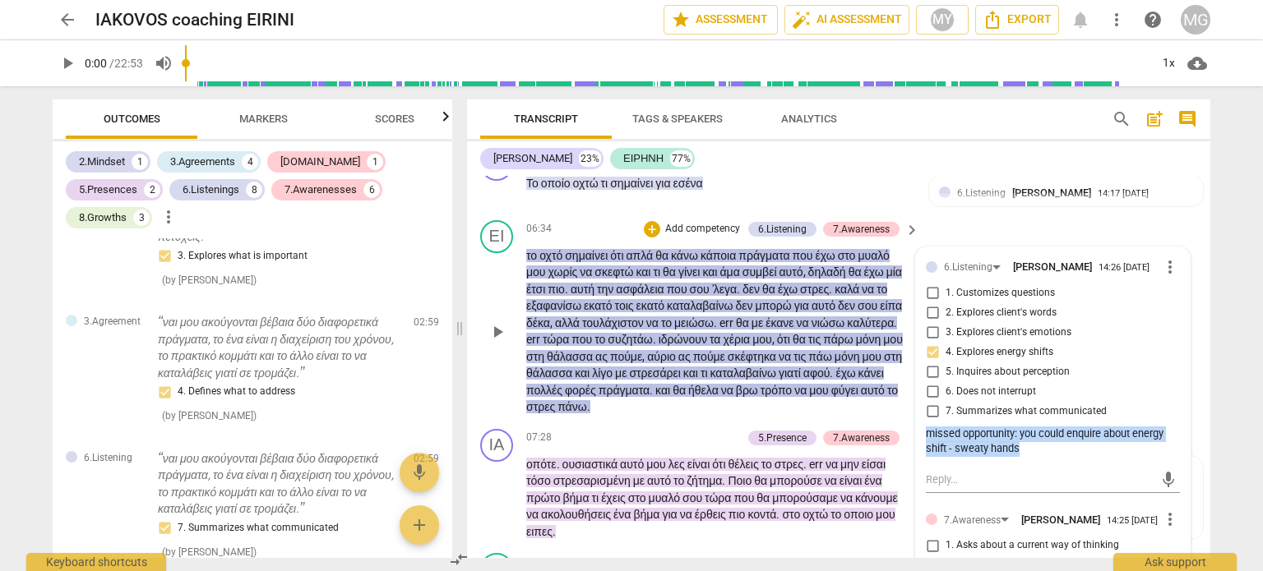
drag, startPoint x: 1033, startPoint y: 466, endPoint x: 920, endPoint y: 446, distance: 114.3
click at [920, 446] on div "6.Listening Maria Yarmeniti 14:26 07-17-2025 more_vert 1. Customizes questions …" at bounding box center [1053, 502] width 274 height 511
click at [931, 363] on input "4. Explores energy shifts" at bounding box center [932, 353] width 26 height 20
checkbox input "true"
click at [1203, 22] on div "MG" at bounding box center [1196, 20] width 30 height 30
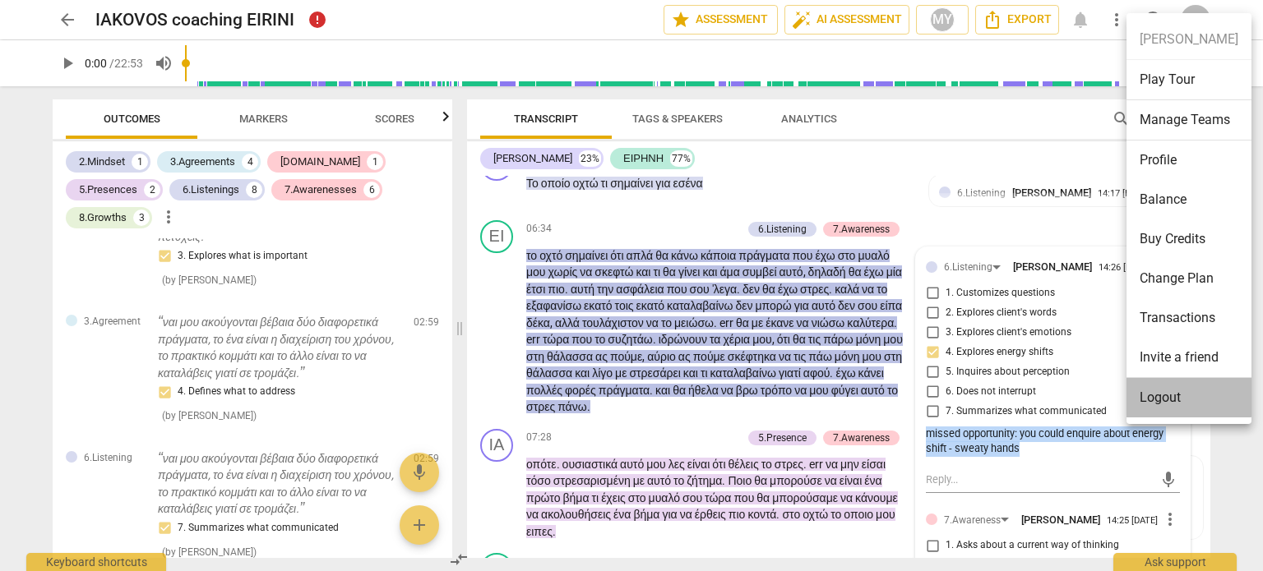
click at [1169, 395] on li "Logout" at bounding box center [1188, 397] width 125 height 39
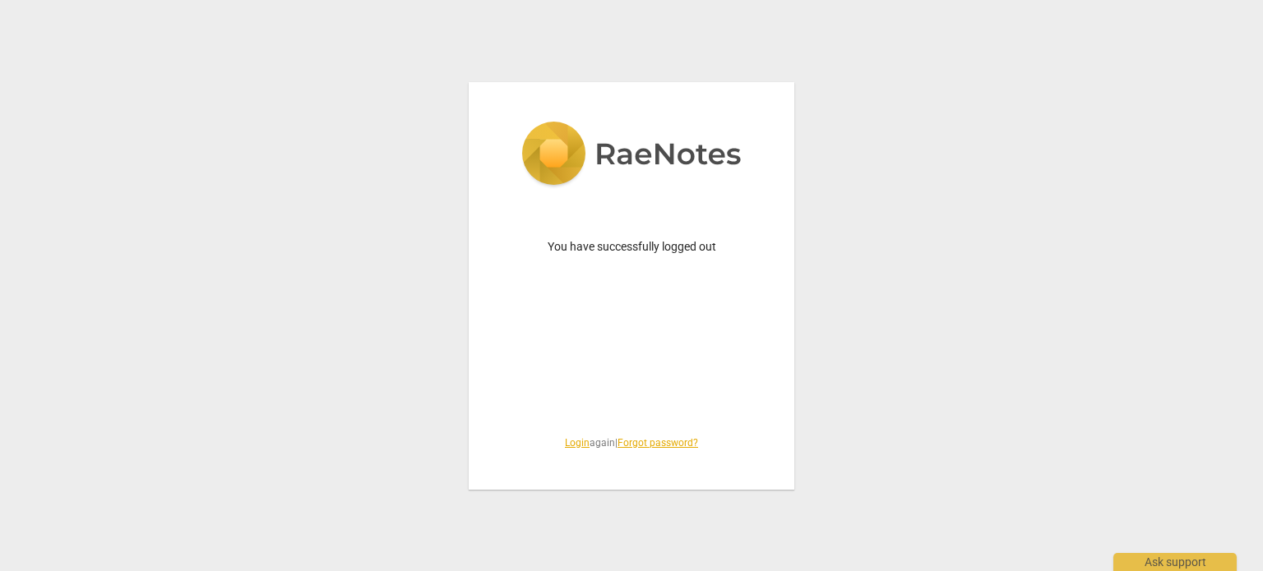
click at [571, 446] on link "Login" at bounding box center [577, 443] width 25 height 12
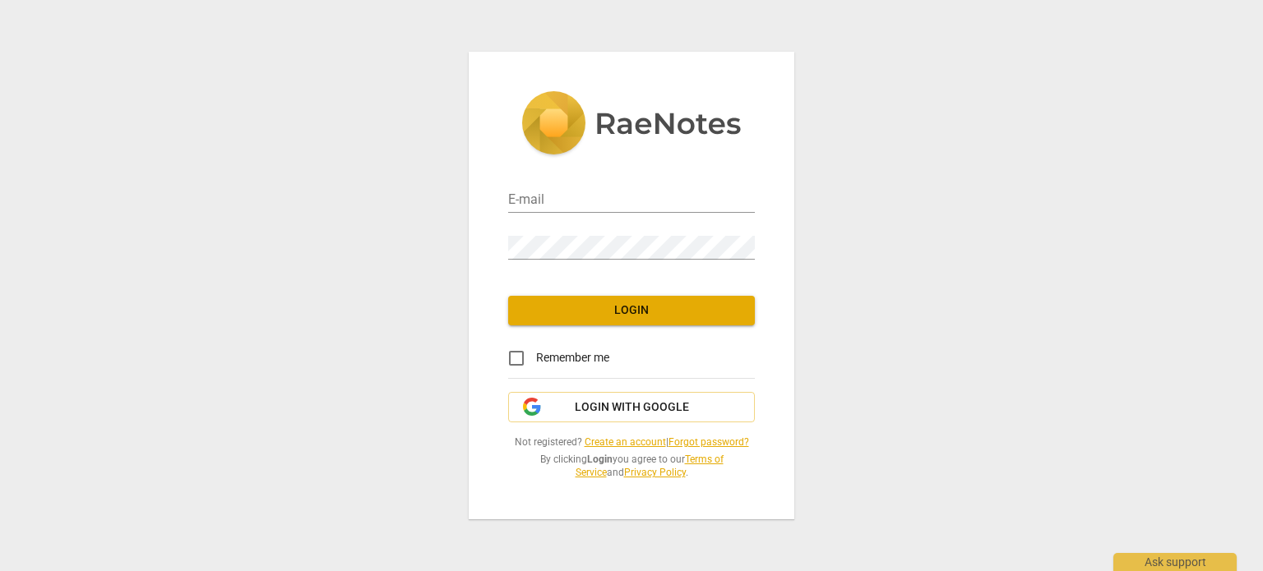
type input "[EMAIL_ADDRESS][DOMAIN_NAME]"
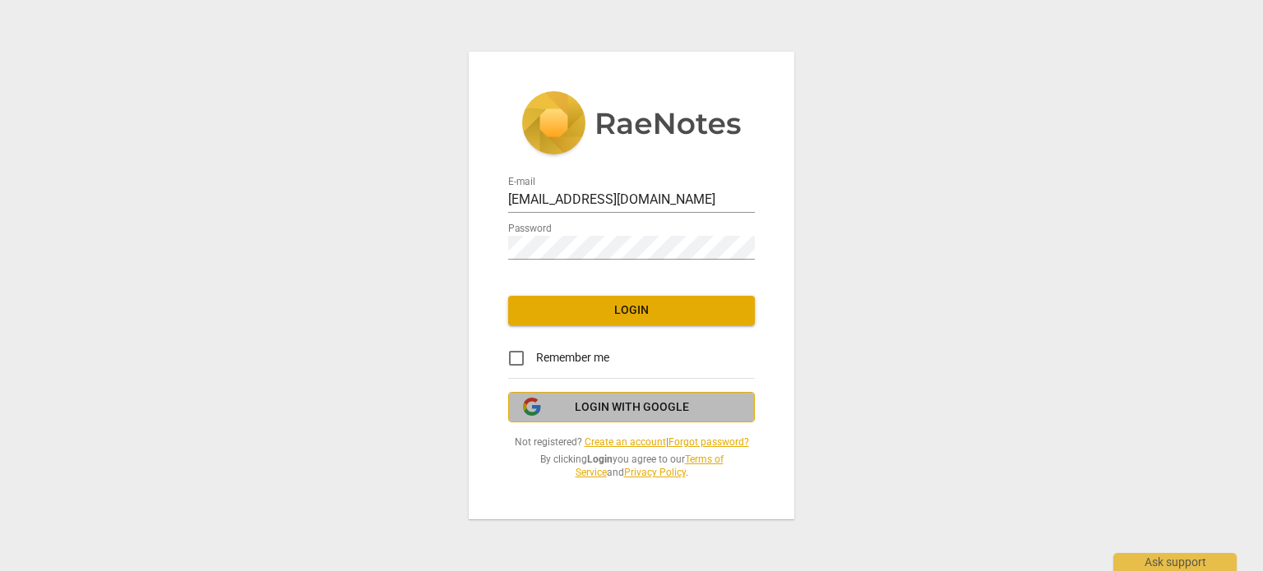
click at [657, 404] on span "Login with Google" at bounding box center [632, 408] width 114 height 16
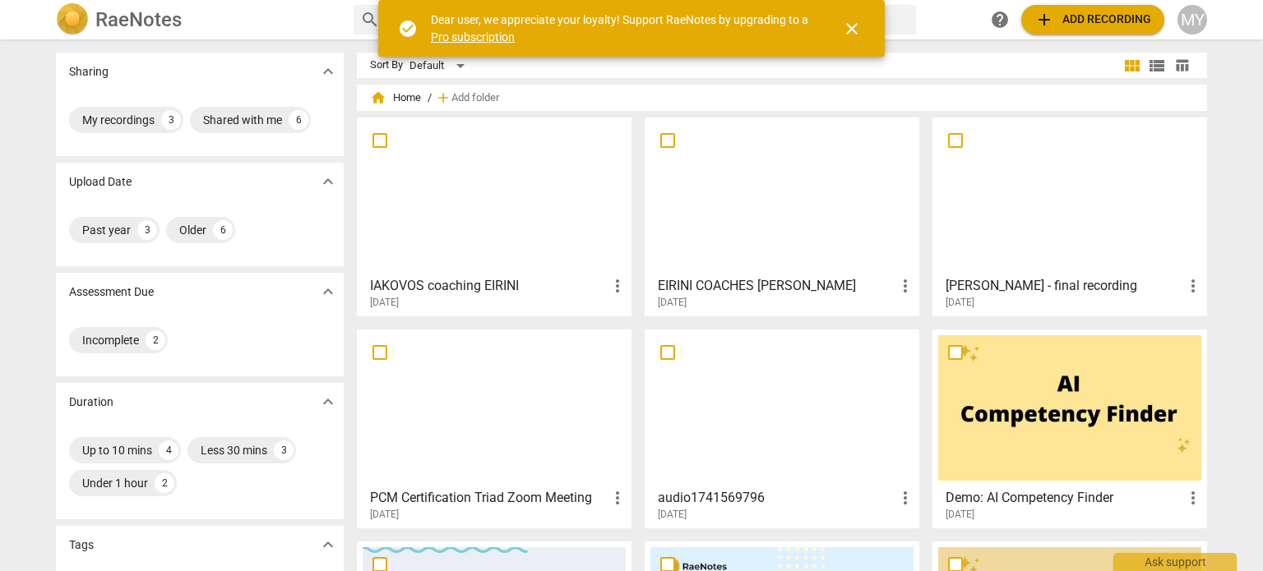
click at [437, 289] on h3 "IAKOVOS coaching EIRINI" at bounding box center [489, 286] width 238 height 20
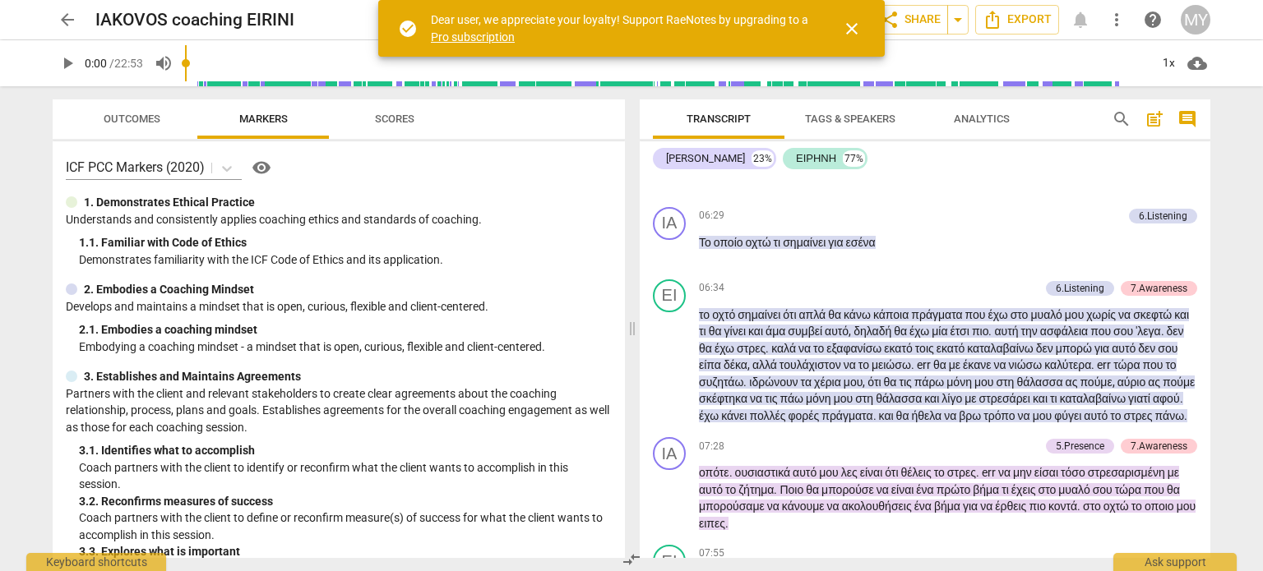
scroll to position [2345, 0]
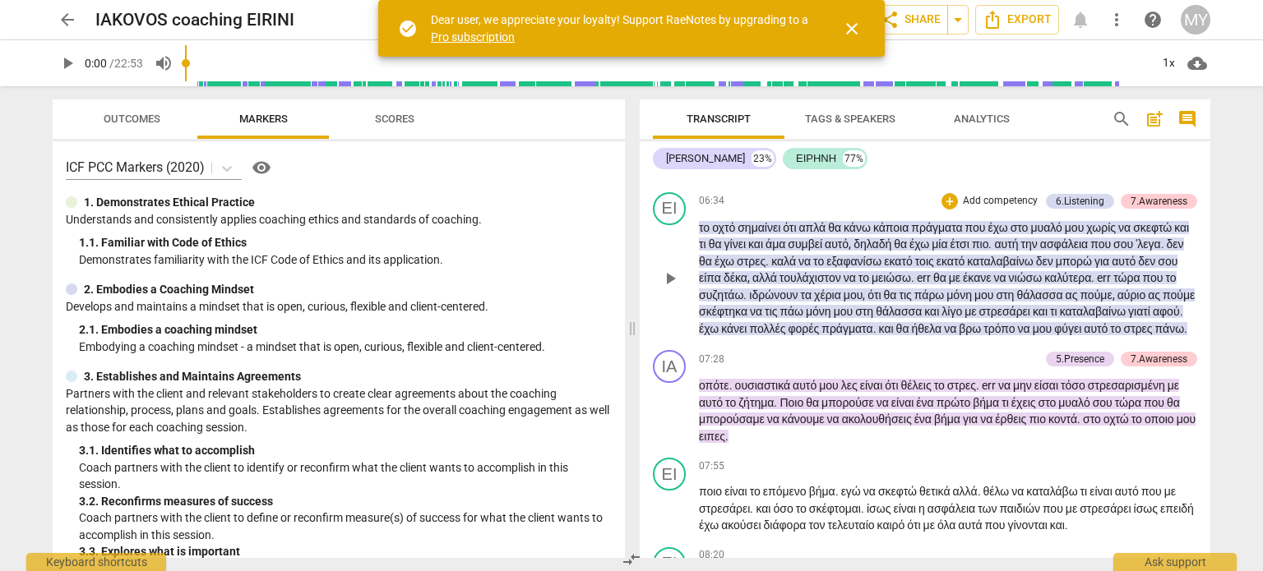
click at [914, 268] on span "εκατό" at bounding box center [899, 261] width 30 height 13
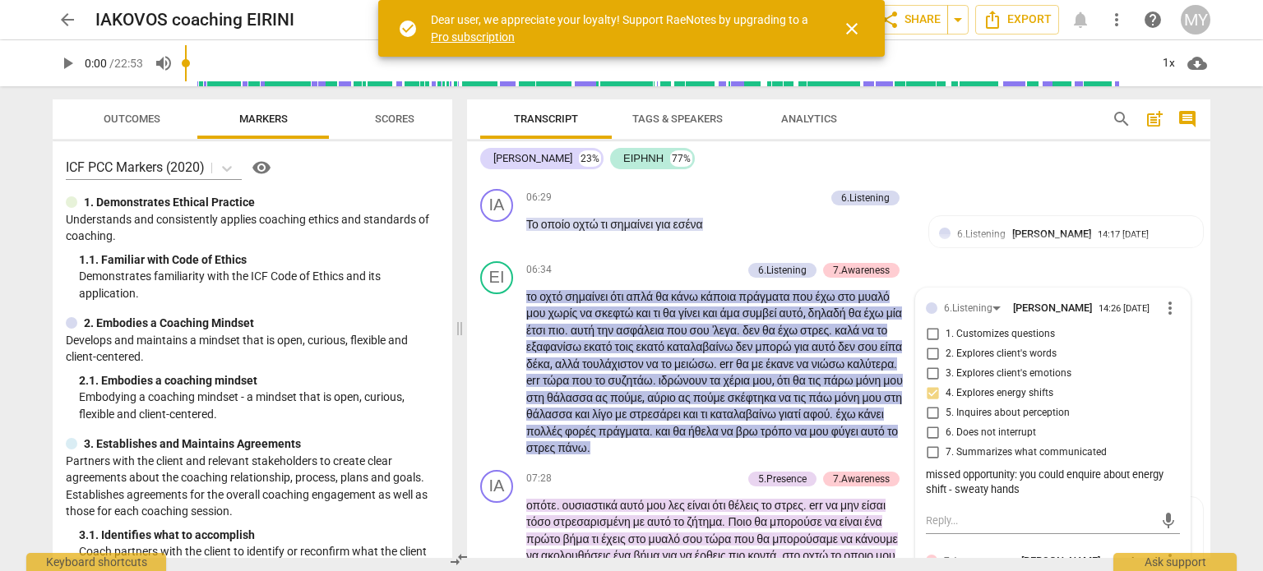
scroll to position [2512, 0]
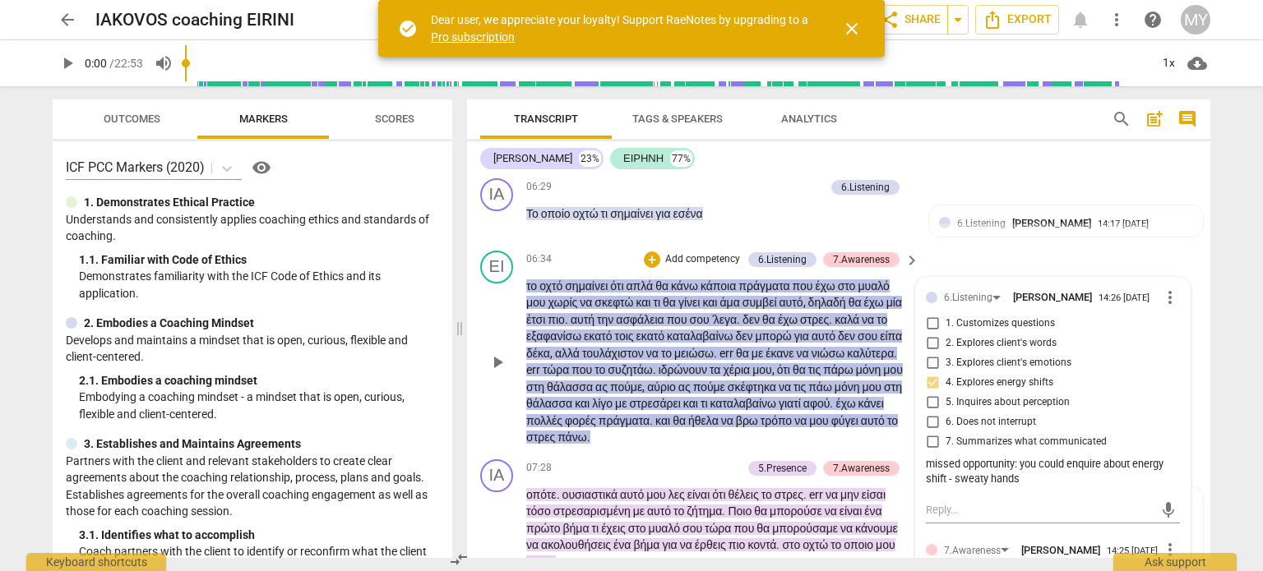
click at [931, 393] on input "4. Explores energy shifts" at bounding box center [932, 383] width 26 height 20
checkbox input "true"
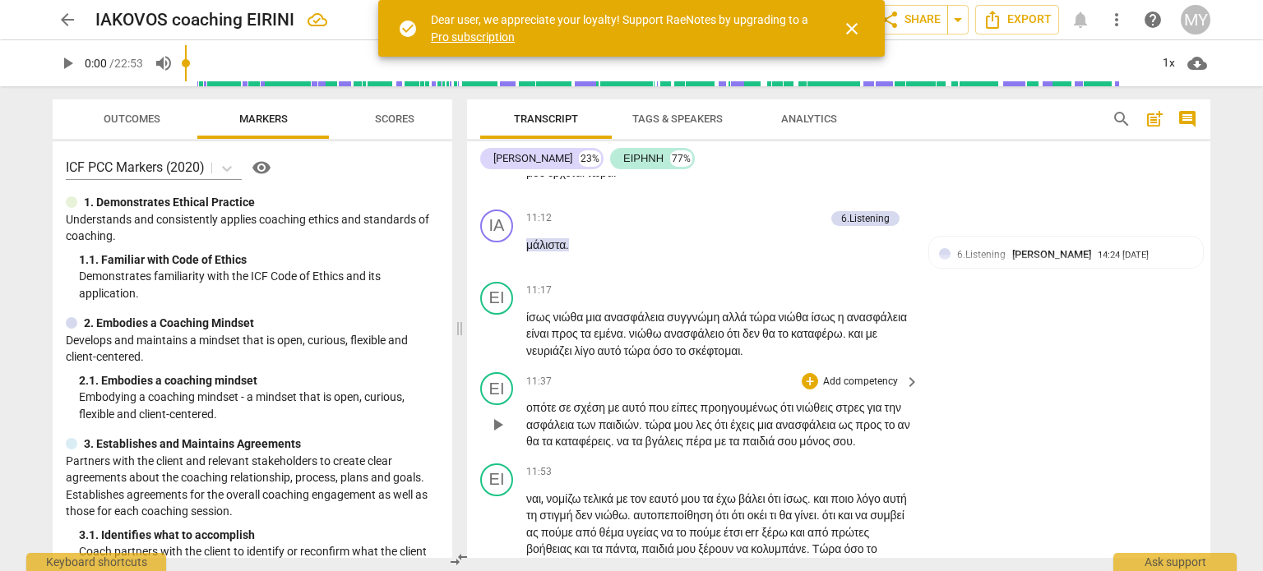
scroll to position [3813, 0]
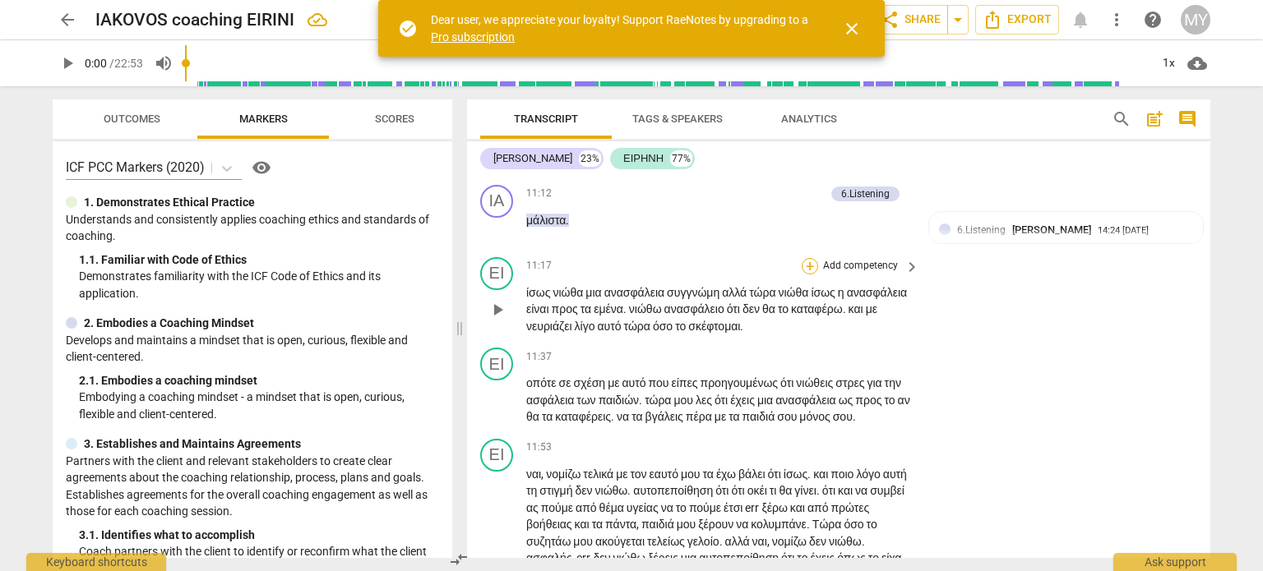
click at [809, 275] on div "+" at bounding box center [810, 266] width 16 height 16
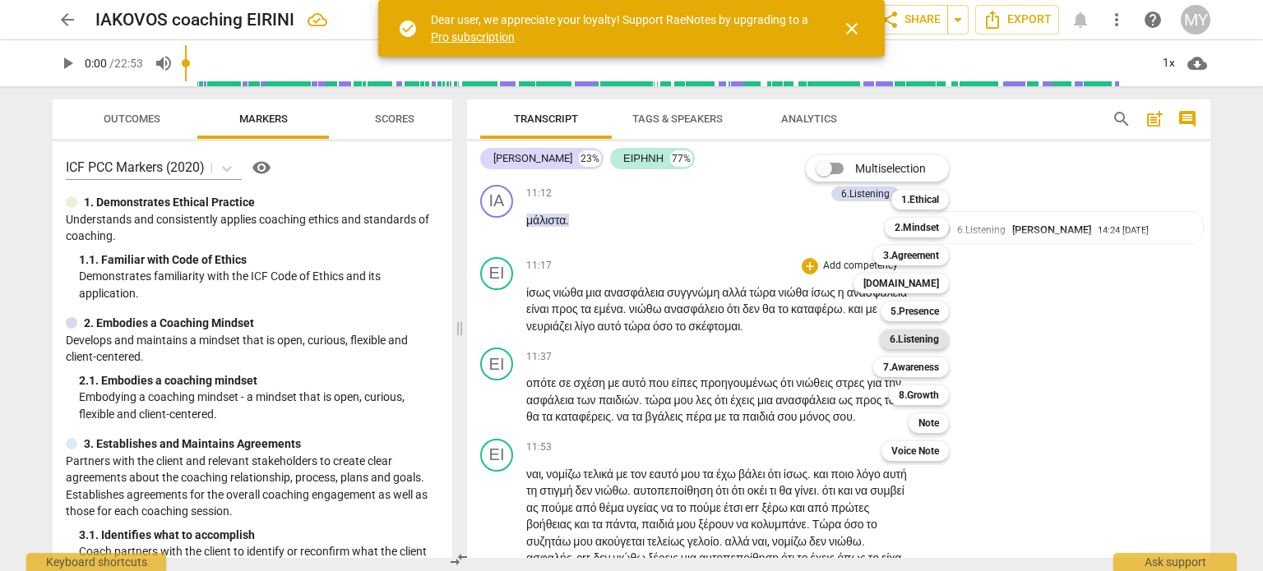
click at [914, 340] on b "6.Listening" at bounding box center [914, 340] width 49 height 20
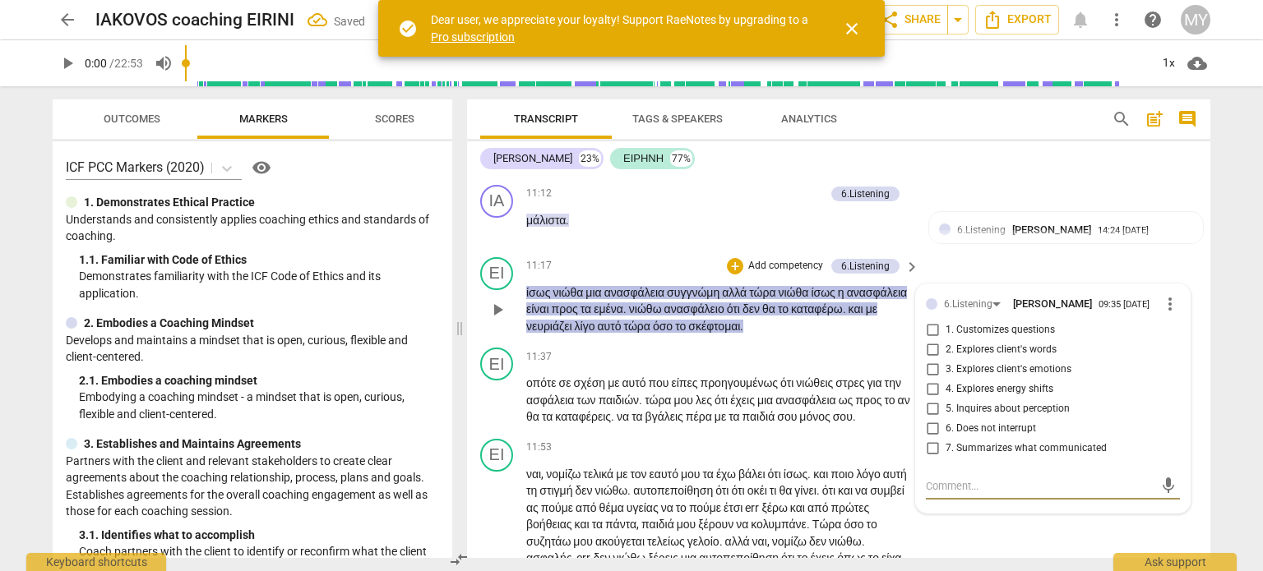
click at [1167, 314] on span "more_vert" at bounding box center [1170, 304] width 20 height 20
click at [1181, 384] on li "Delete" at bounding box center [1183, 379] width 57 height 31
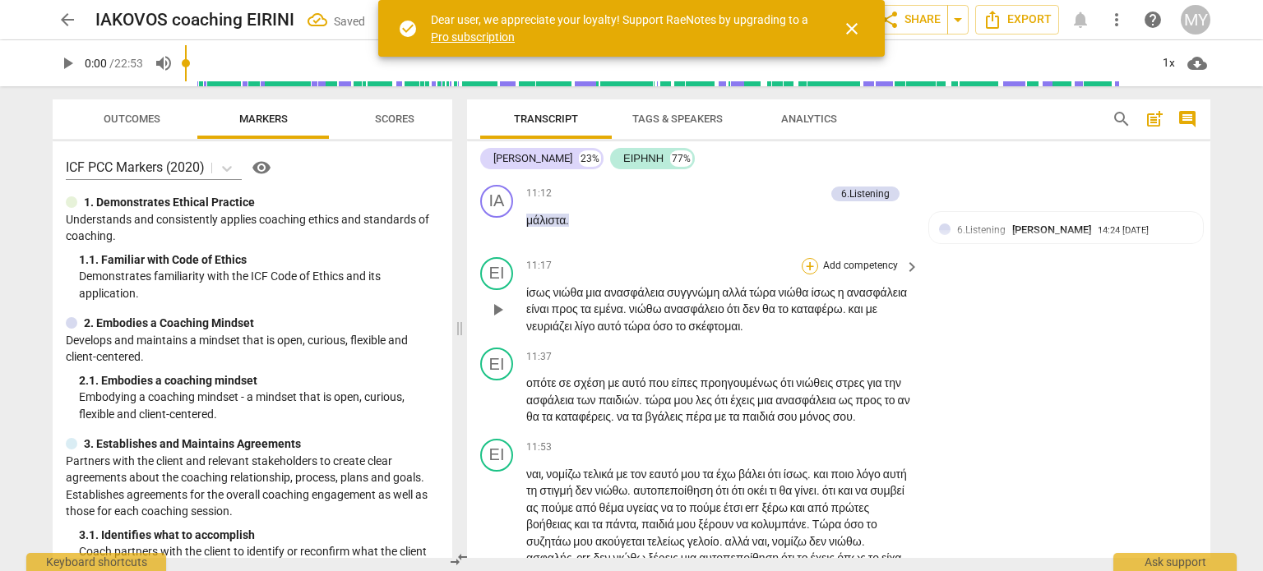
click at [806, 275] on div "+" at bounding box center [810, 266] width 16 height 16
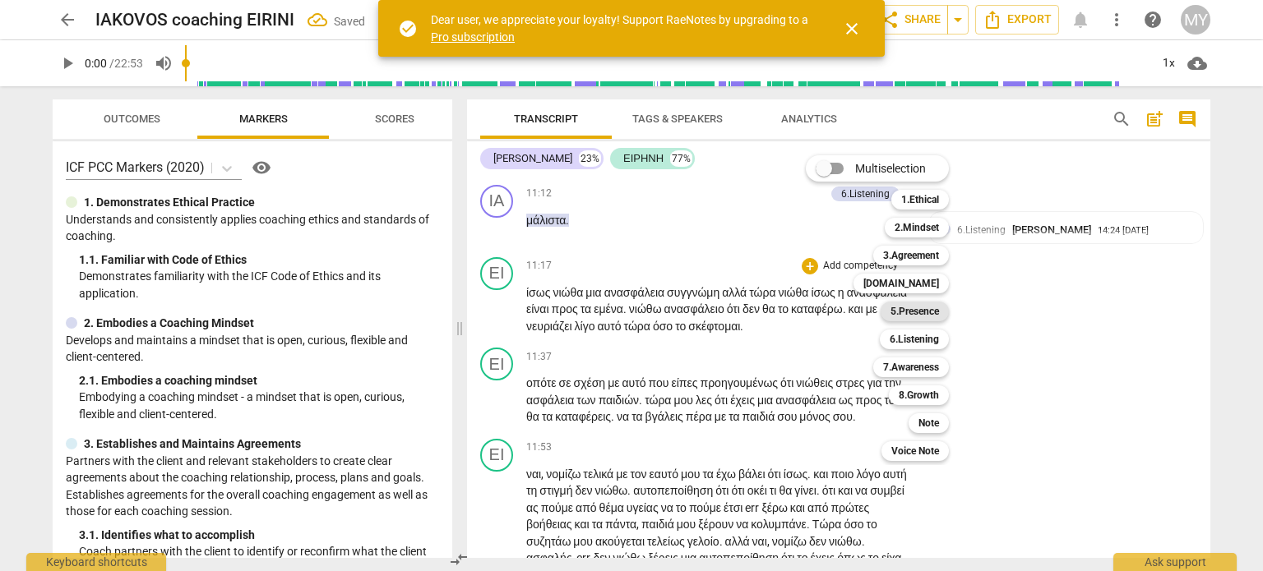
click at [931, 310] on b "5.Presence" at bounding box center [914, 312] width 49 height 20
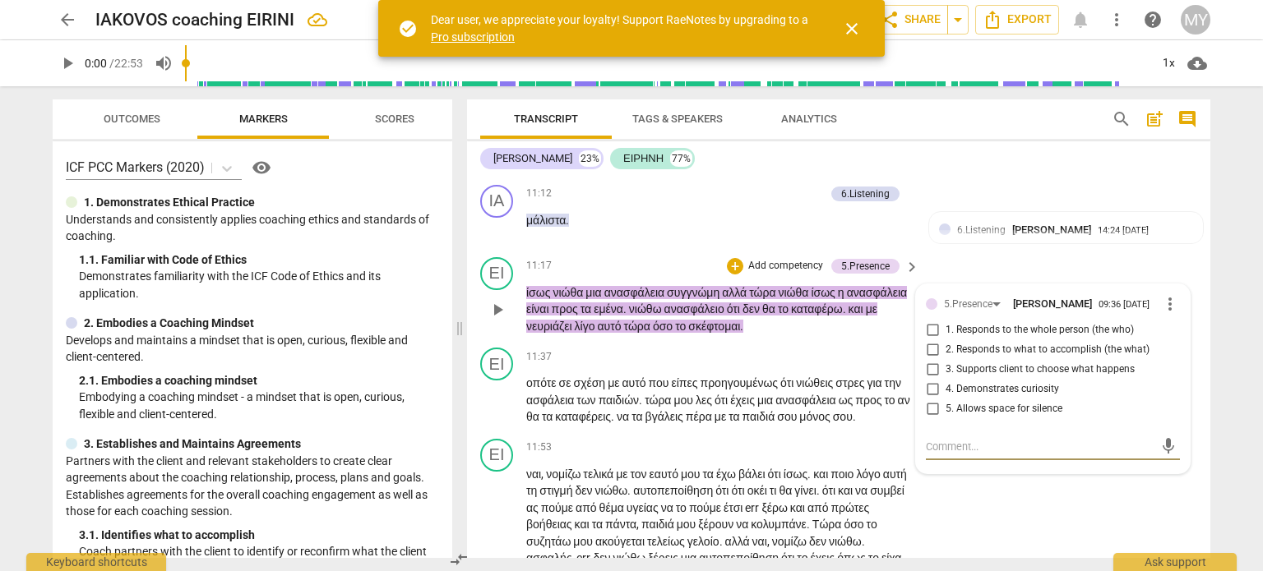
click at [1161, 314] on span "more_vert" at bounding box center [1170, 304] width 20 height 20
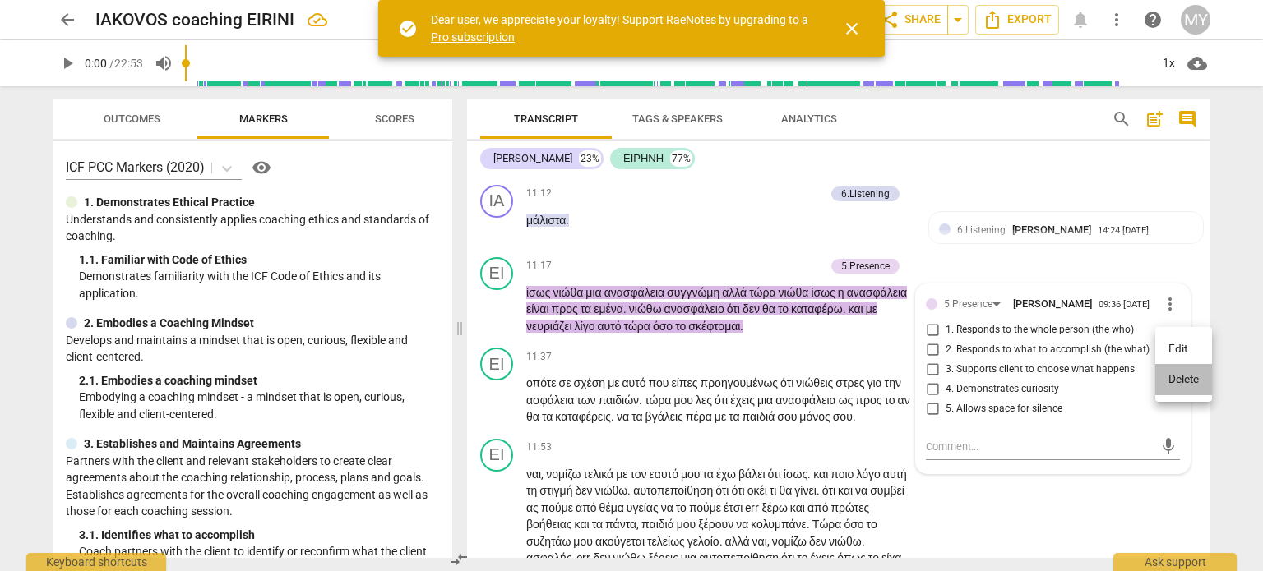
click at [1185, 377] on li "Delete" at bounding box center [1183, 379] width 57 height 31
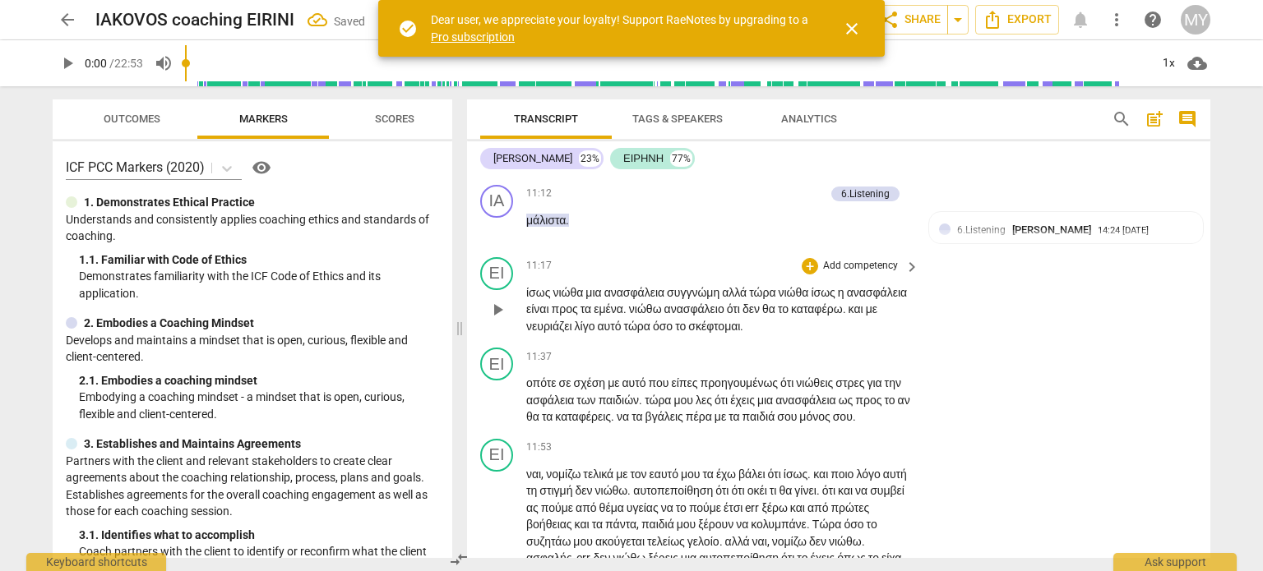
click at [857, 274] on p "Add competency" at bounding box center [860, 266] width 78 height 15
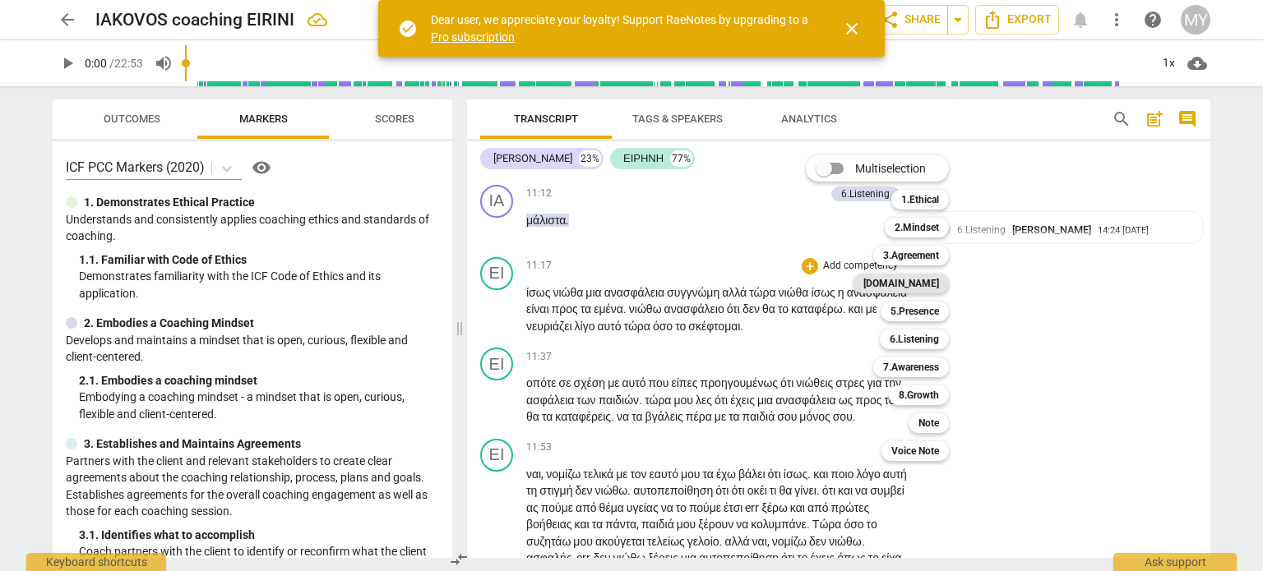
click at [926, 282] on b "[DOMAIN_NAME]" at bounding box center [901, 284] width 76 height 20
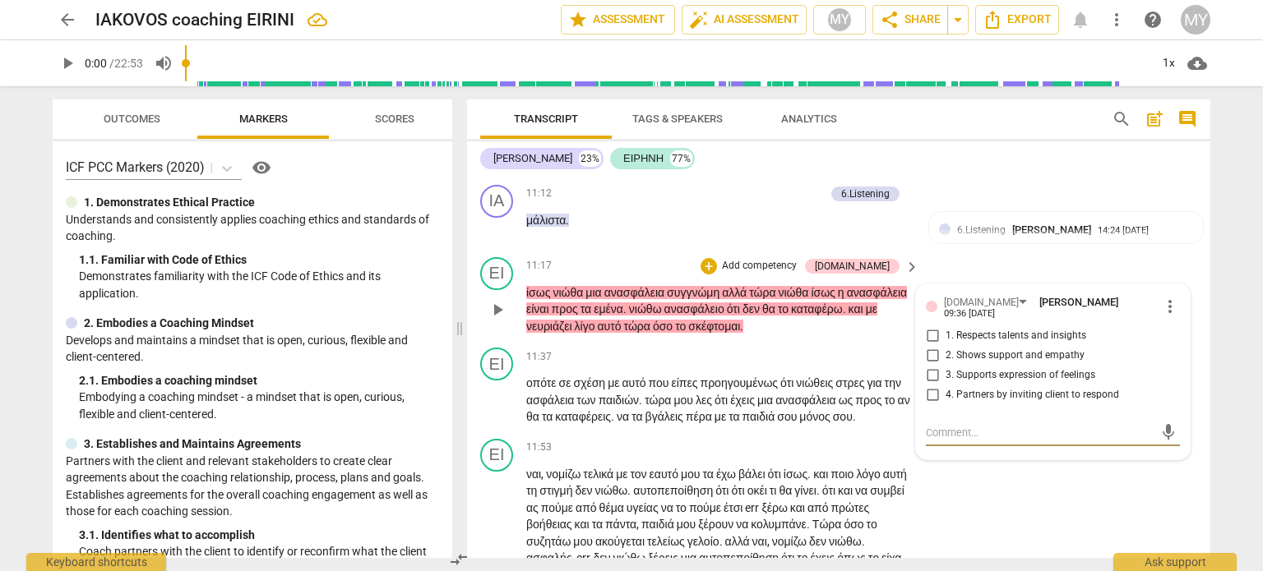
click at [930, 366] on input "2. Shows support and empathy" at bounding box center [932, 356] width 26 height 20
click at [949, 441] on textarea at bounding box center [1040, 433] width 228 height 16
click at [927, 366] on input "2. Shows support and empathy" at bounding box center [932, 356] width 26 height 20
checkbox input "true"
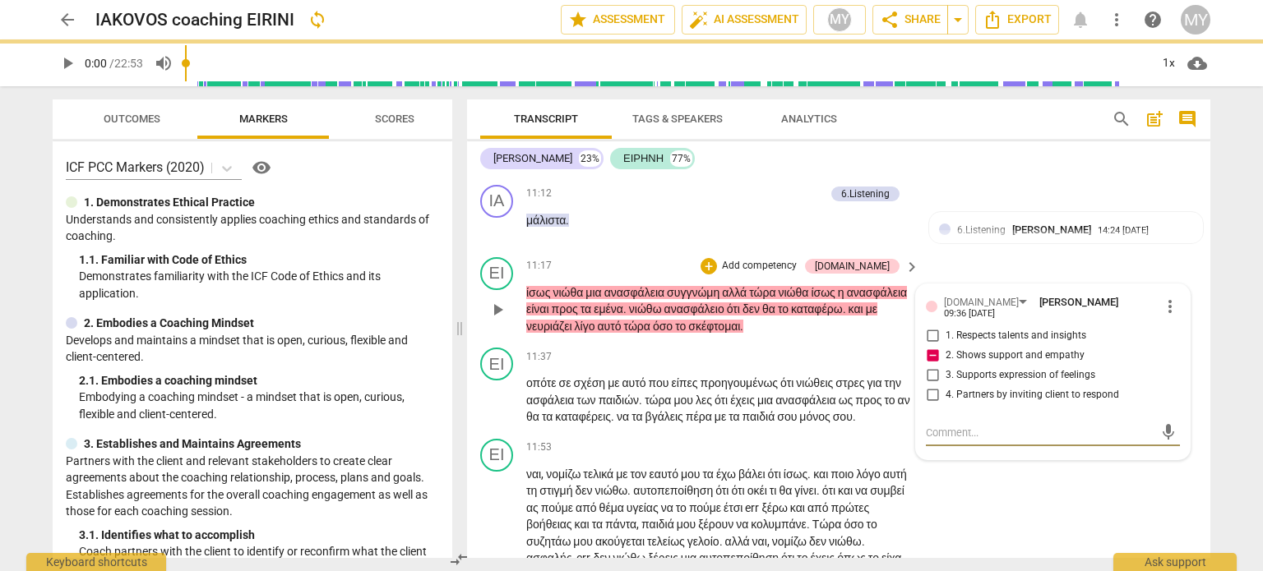
click at [950, 441] on textarea at bounding box center [1040, 433] width 228 height 16
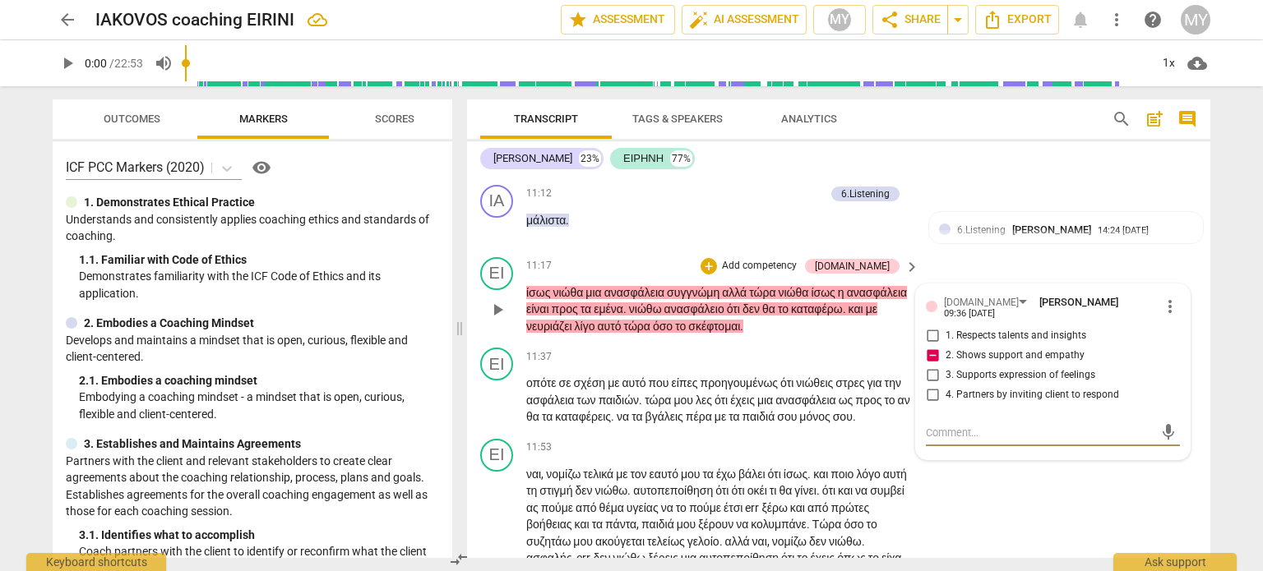
paste textarea "could show more empathy to what she is sharing"
type textarea "could show more empathy to what she is sharing"
type textarea "Fcould show more empathy to what she is sharing"
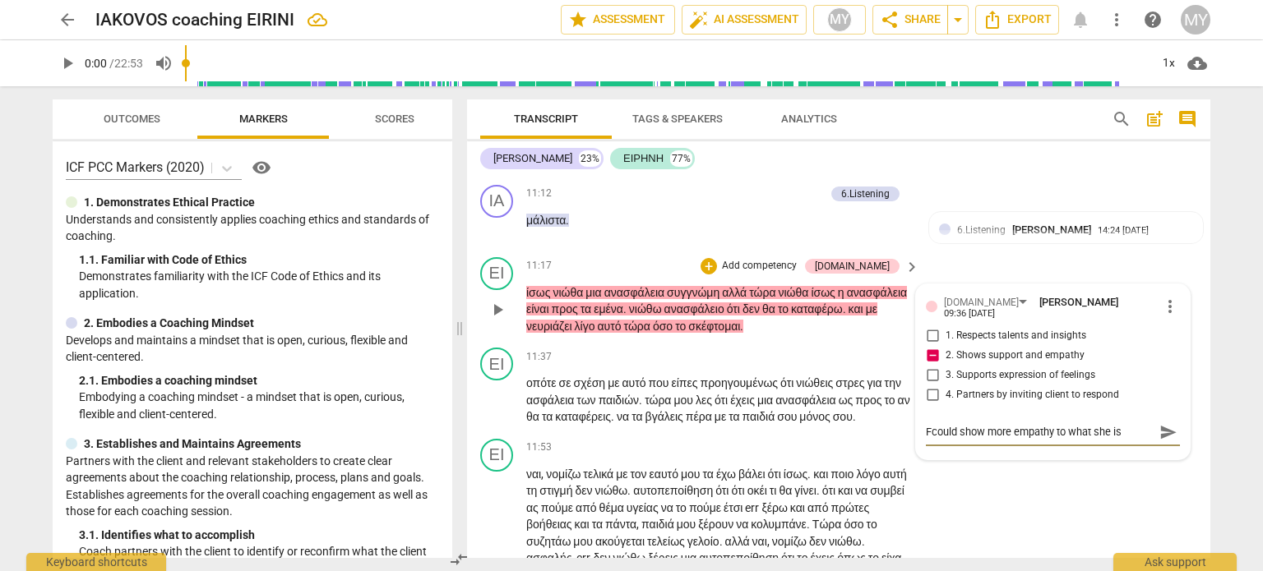
type textarea "Focould show more empathy to what she is sharing"
type textarea "Forcould show more empathy to what she is sharing"
type textarea "For could show more empathy to what she is sharing"
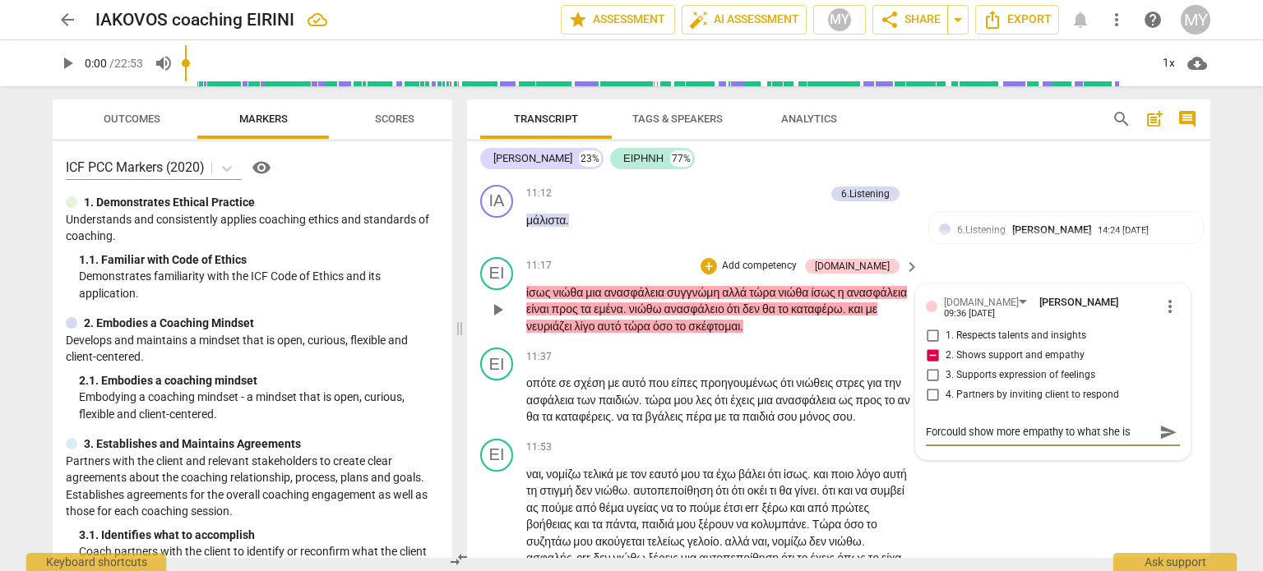
type textarea "For could show more empathy to what she is sharing"
type textarea "For gcould show more empathy to what she is sharing"
type textarea "For grcould show more empathy to what she is sharing"
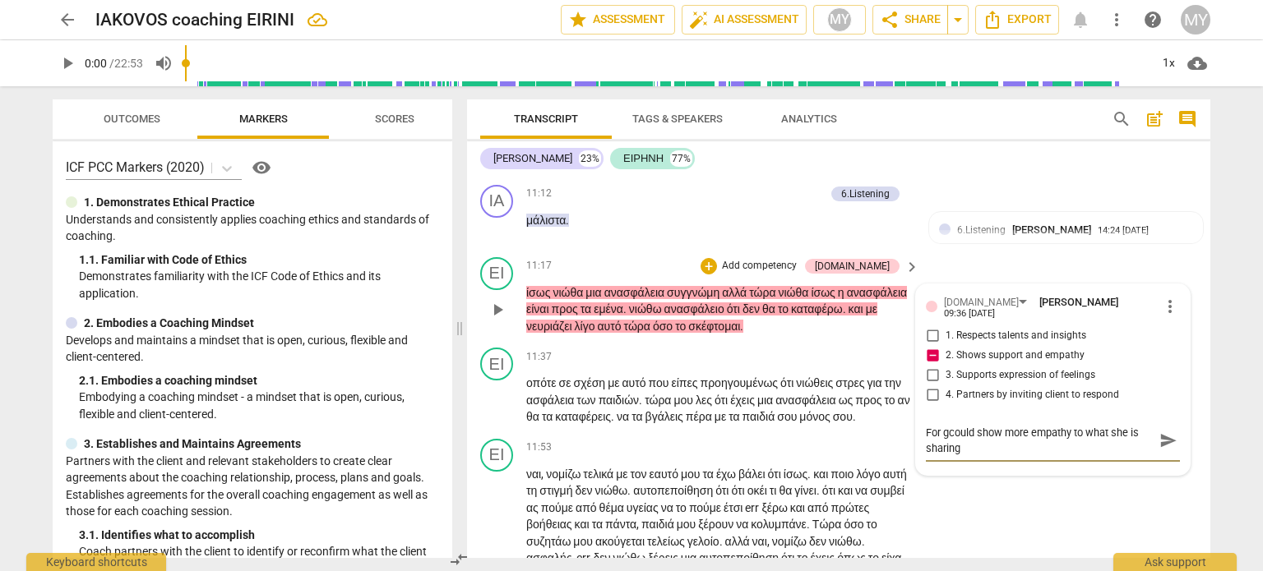
type textarea "For grcould show more empathy to what she is sharing"
type textarea "For grecould show more empathy to what she is sharing"
type textarea "For greacould show more empathy to what she is sharing"
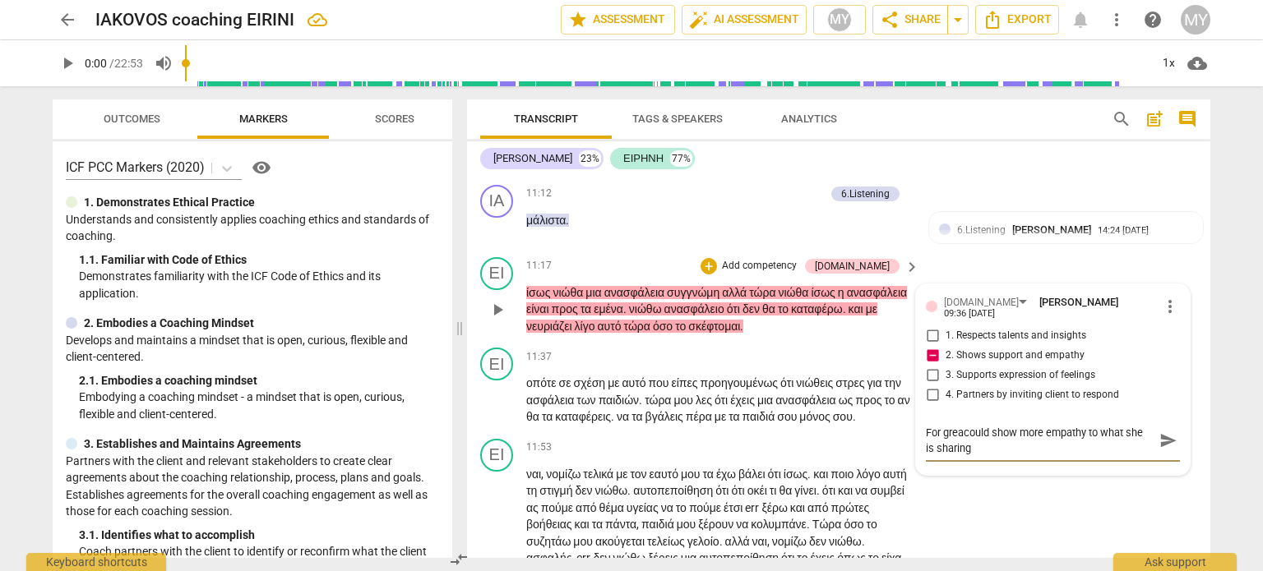
type textarea "For greatcould show more empathy to what she is sharing"
type textarea "For greatecould show more empathy to what she is sharing"
type textarea "For greatercould show more empathy to what she is sharing"
type textarea "For greater could show more empathy to what she is sharing"
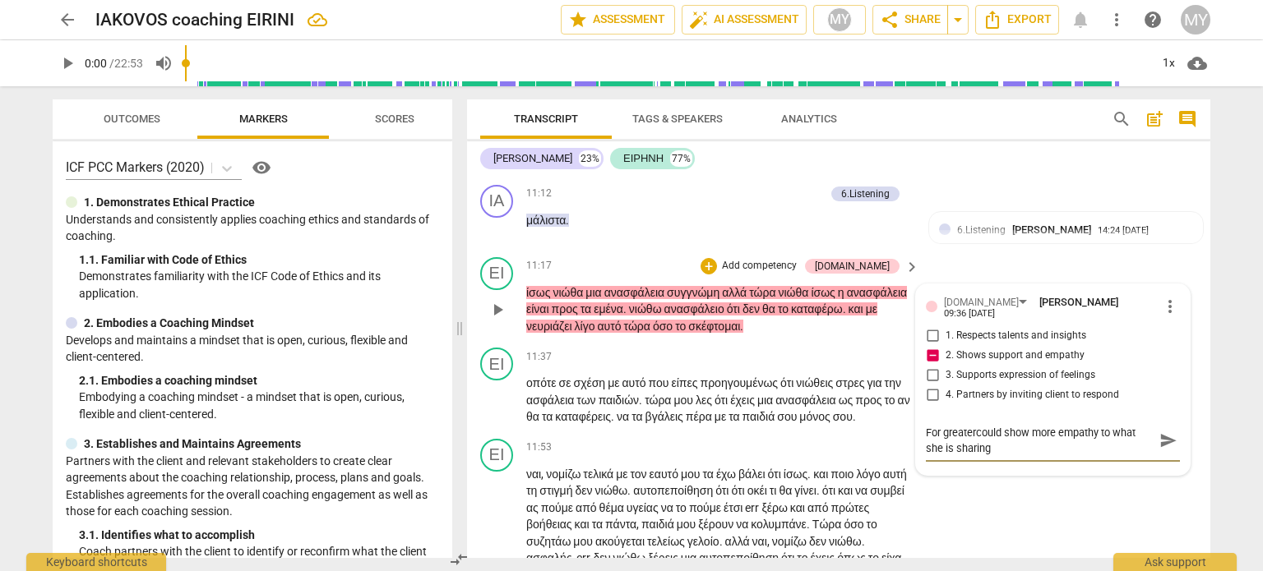
type textarea "For greater could show more empathy to what she is sharing"
type textarea "For greater mcould show more empathy to what she is sharing"
type textarea "For greater macould show more empathy to what she is sharing"
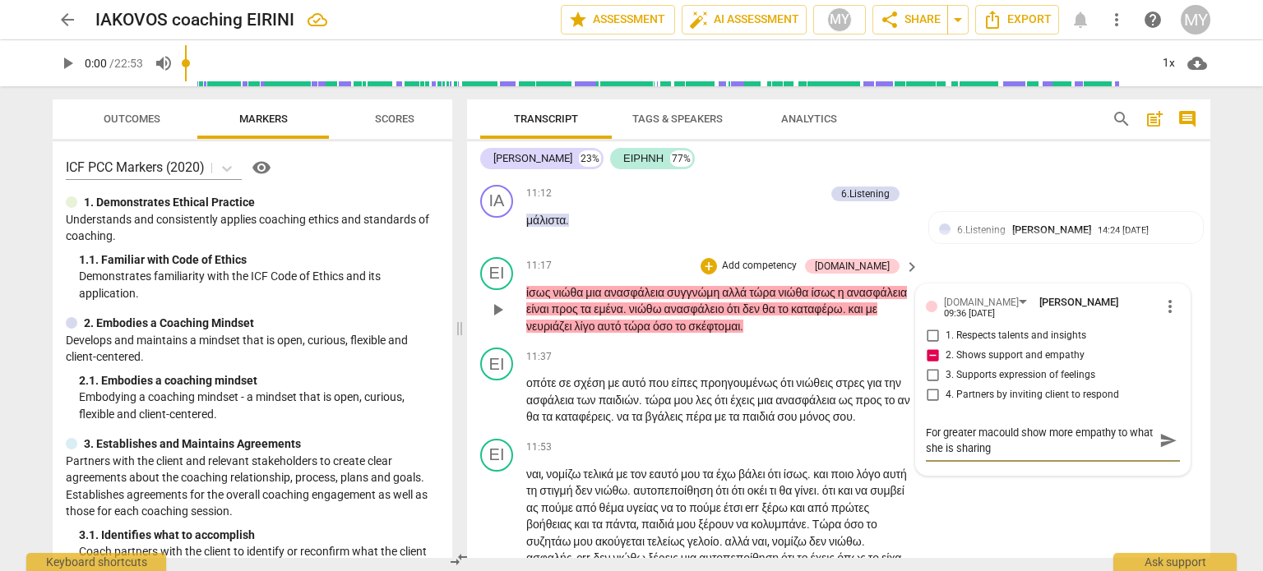
type textarea "For greater mascould show more empathy to what she is sharing"
type textarea "For greater mastcould show more empathy to what she is sharing"
type textarea "For greater mastecould show more empathy to what she is sharing"
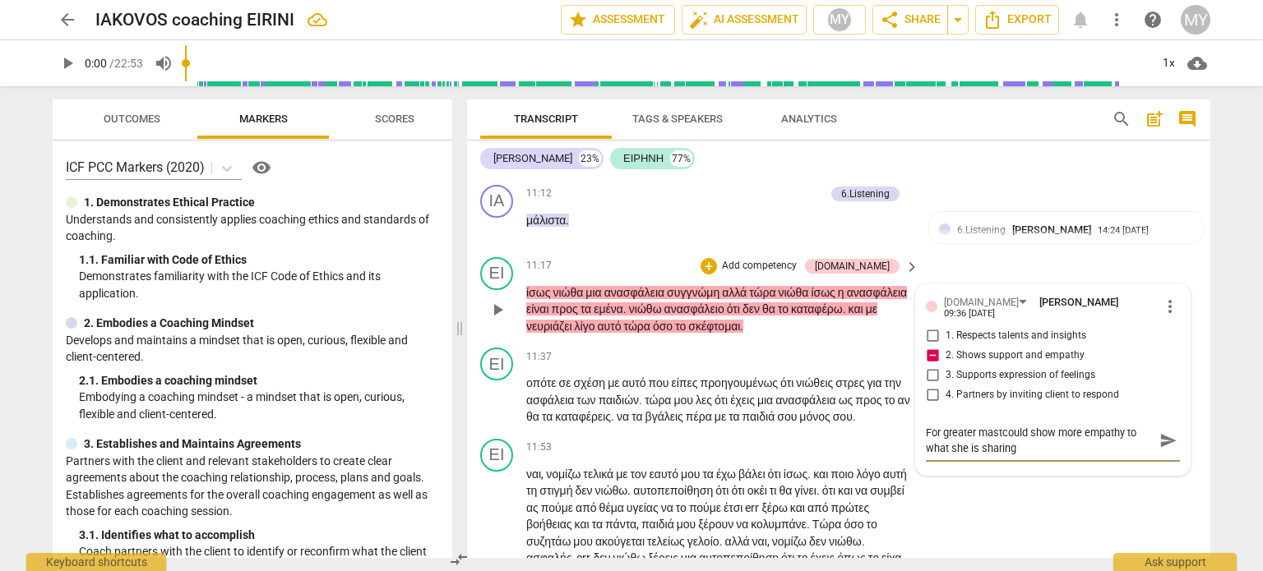
type textarea "For greater mastecould show more empathy to what she is sharing"
type textarea "For greater mastercould show more empathy to what she is sharing"
type textarea "For greater masterycould show more empathy to what she is sharing"
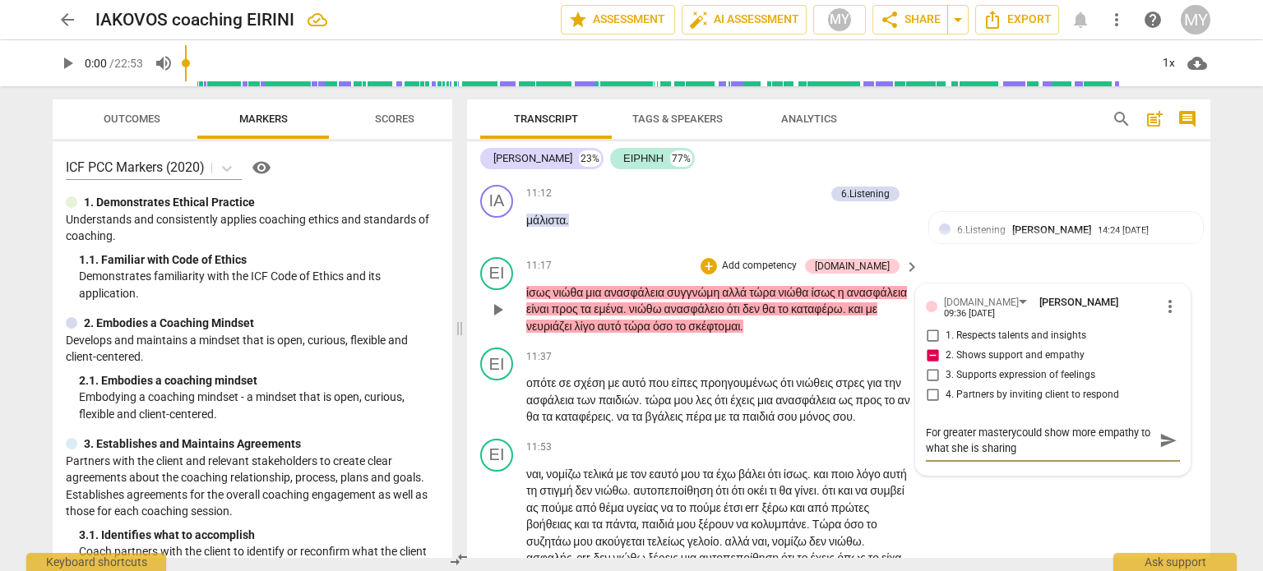
type textarea "For greater mastery,could show more empathy to what she is sharing"
type textarea "For greater mastery, could show more empathy to what she is sharing"
type textarea "For greater mastery, ccould show more empathy to what she is sharing"
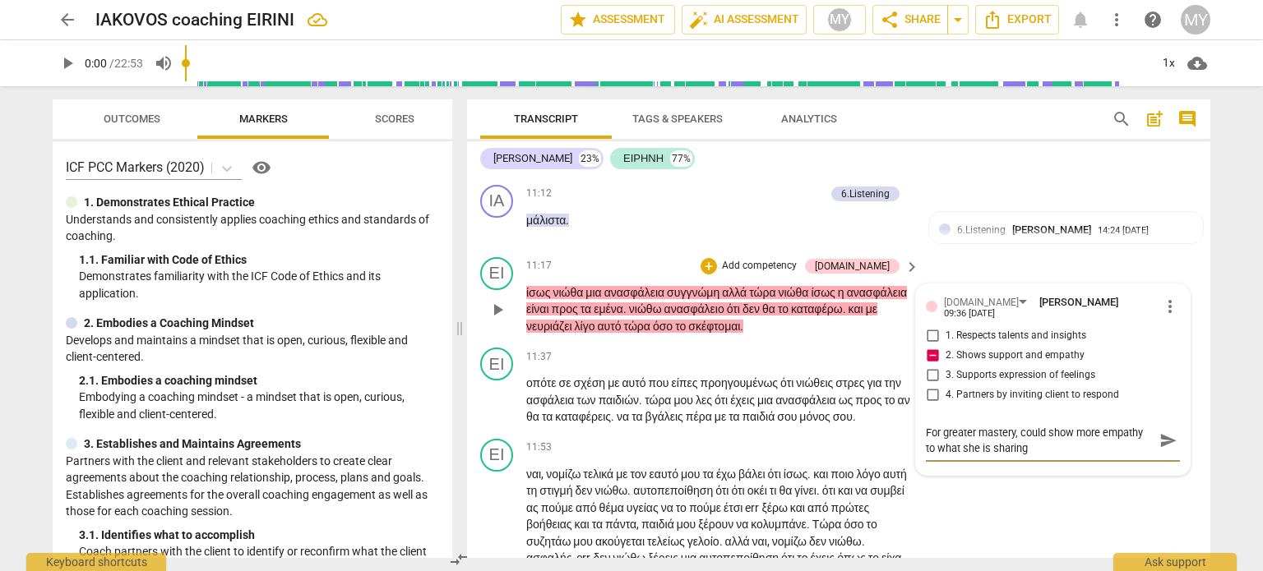
type textarea "For greater mastery, ccould show more empathy to what she is sharing"
type textarea "For greater mastery, [PERSON_NAME] show more empathy to what she is sharing"
type textarea "For greater mastery, coacould show more empathy to what she is sharing"
type textarea "For greater mastery, coaccould show more empathy to what she is sharing"
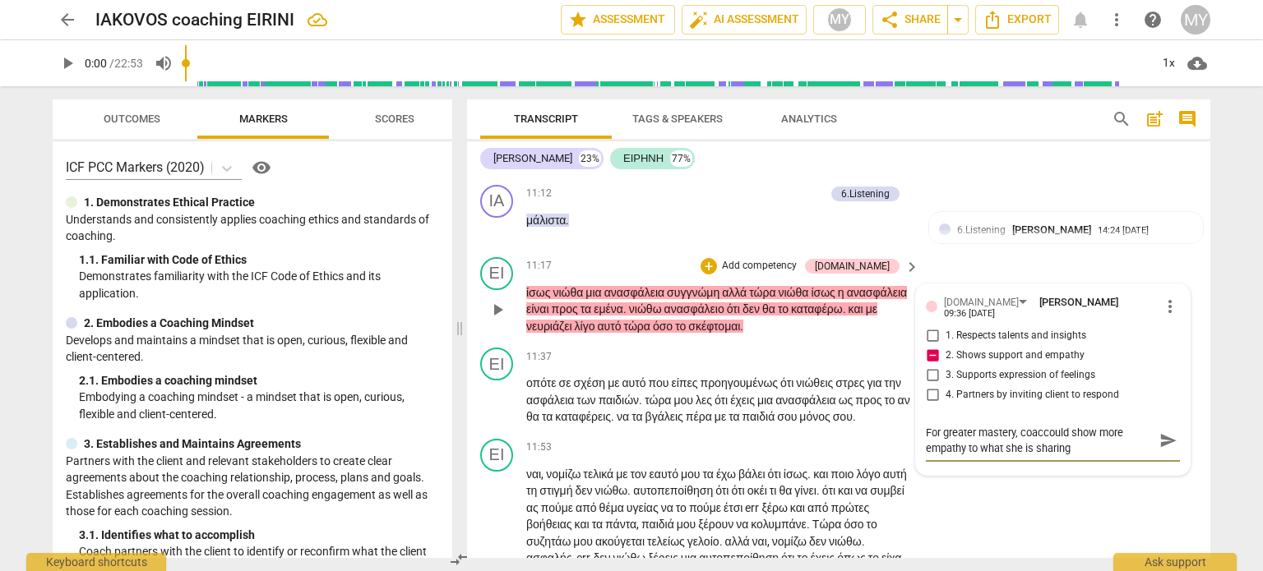
type textarea "For greater mastery, coachcould show more empathy to what she is sharing"
type textarea "For greater mastery, coach could show more empathy to what she is sharing"
click at [1162, 450] on span "send" at bounding box center [1168, 441] width 18 height 18
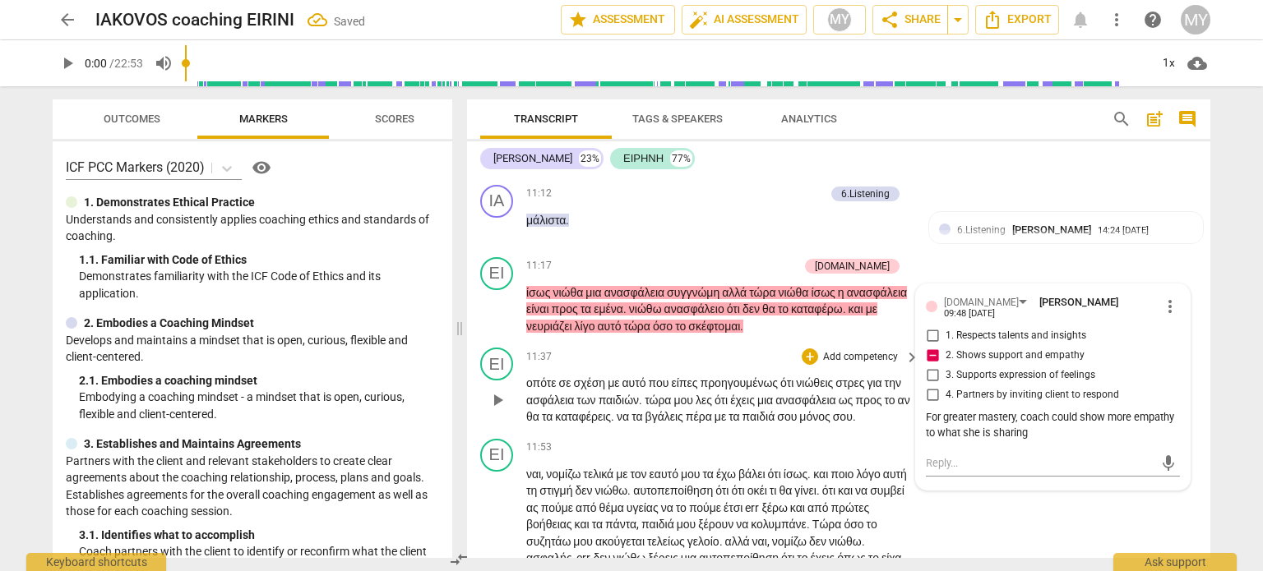
click at [730, 407] on span "ότι" at bounding box center [722, 400] width 16 height 13
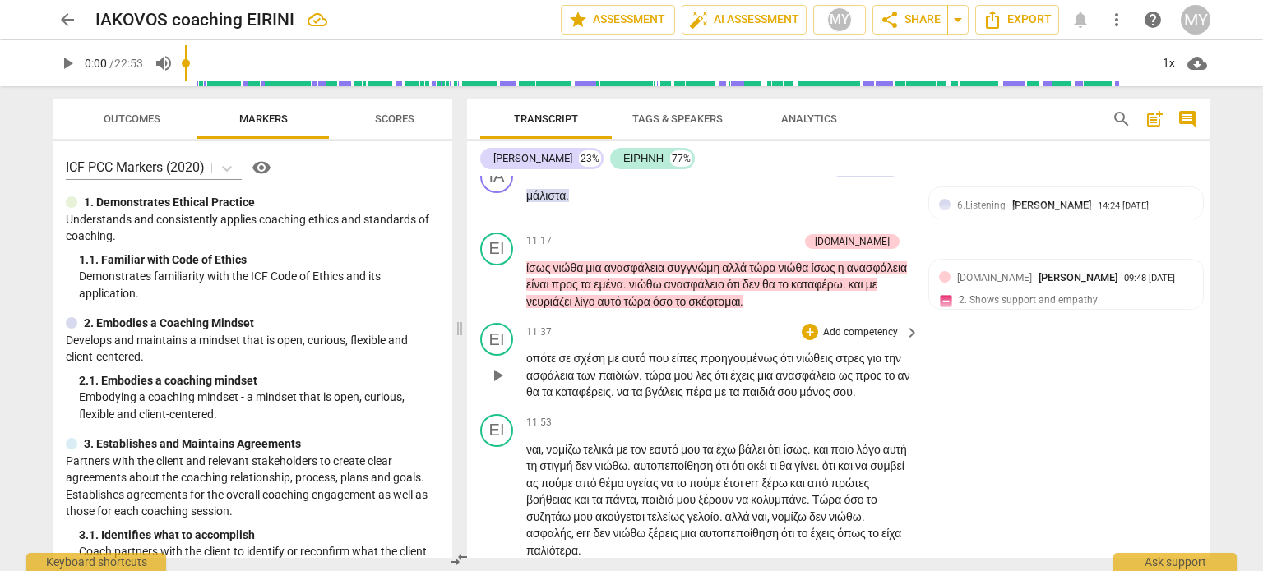
scroll to position [3849, 0]
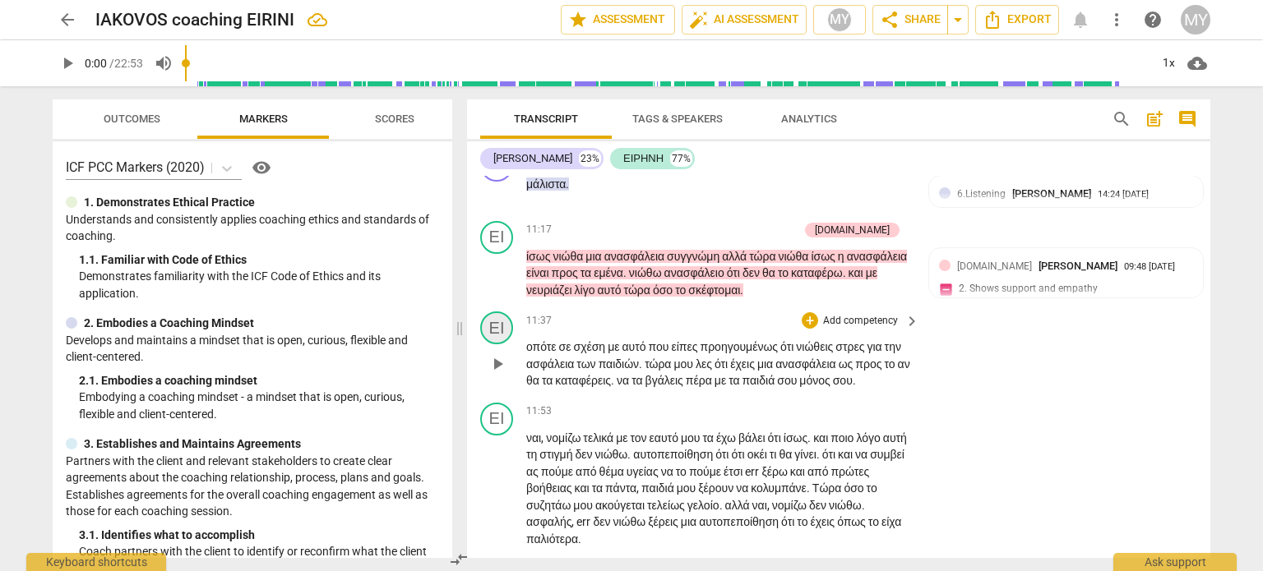
click at [497, 344] on div "ΕΙ" at bounding box center [496, 328] width 33 height 33
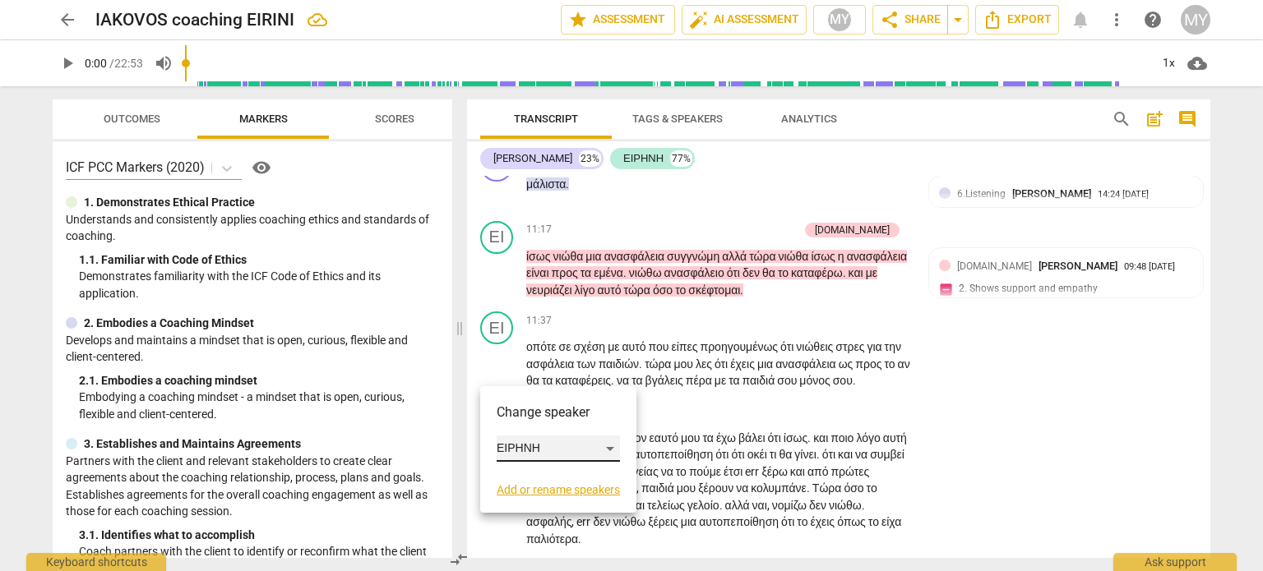
click at [615, 452] on div "ΕΙΡΗΝΗ" at bounding box center [558, 449] width 123 height 26
click at [585, 404] on li "[PERSON_NAME]" at bounding box center [559, 417] width 125 height 31
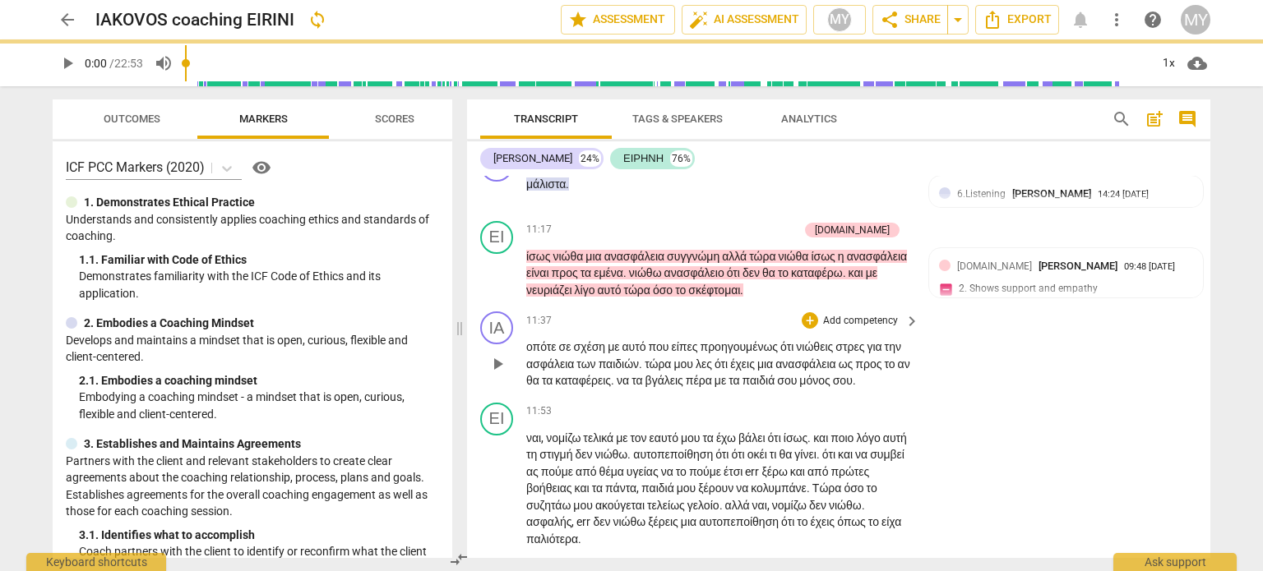
click at [730, 371] on span "ότι" at bounding box center [722, 364] width 16 height 13
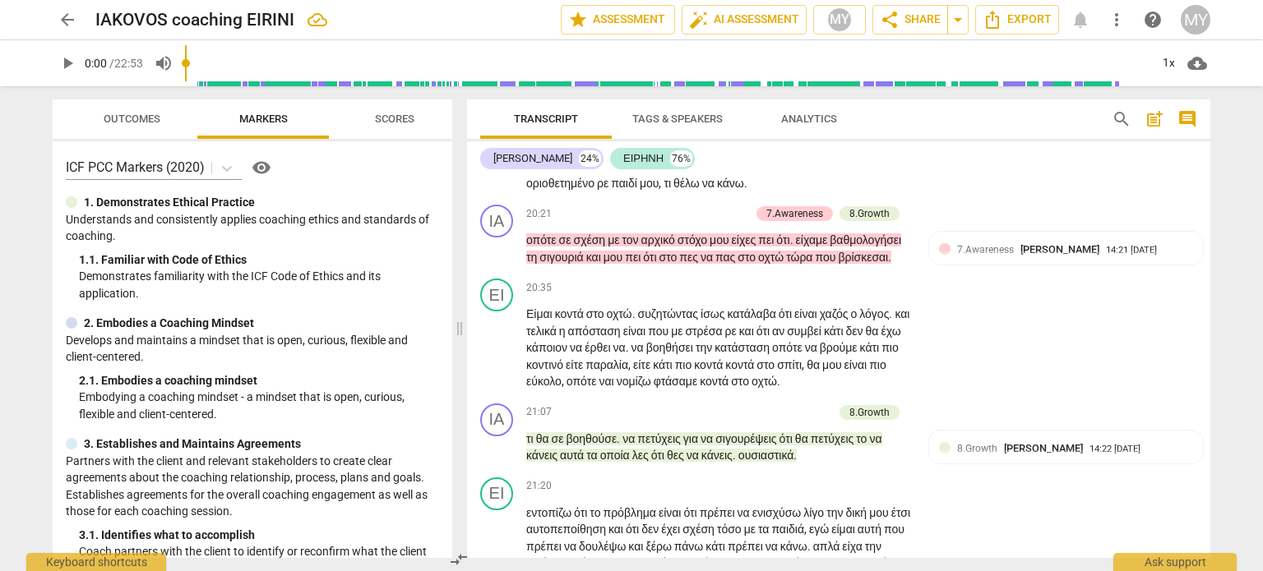
scroll to position [6281, 0]
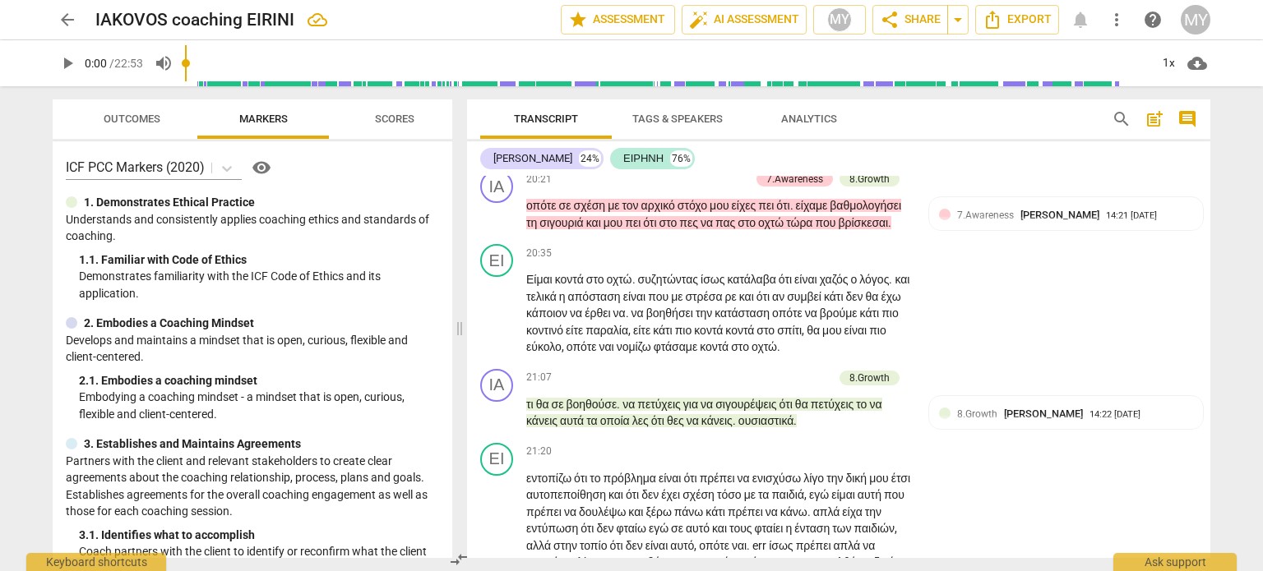
click at [1209, 527] on div "Transcript Tags & Speakers Analytics search post_add comment [PERSON_NAME] 24% …" at bounding box center [841, 328] width 763 height 485
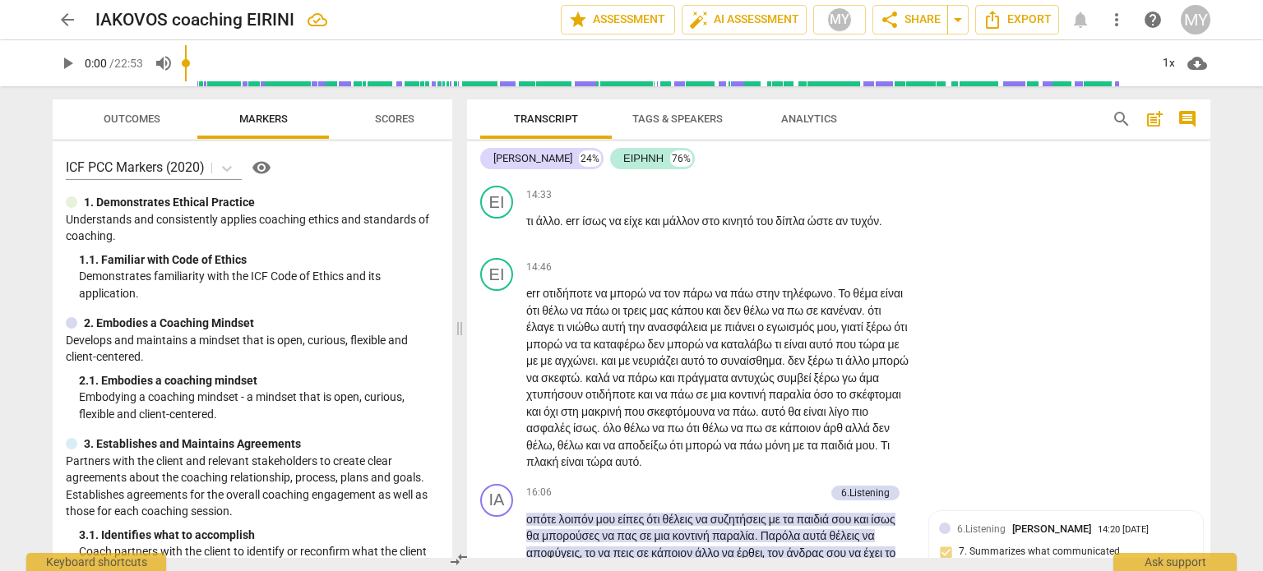
scroll to position [0, 0]
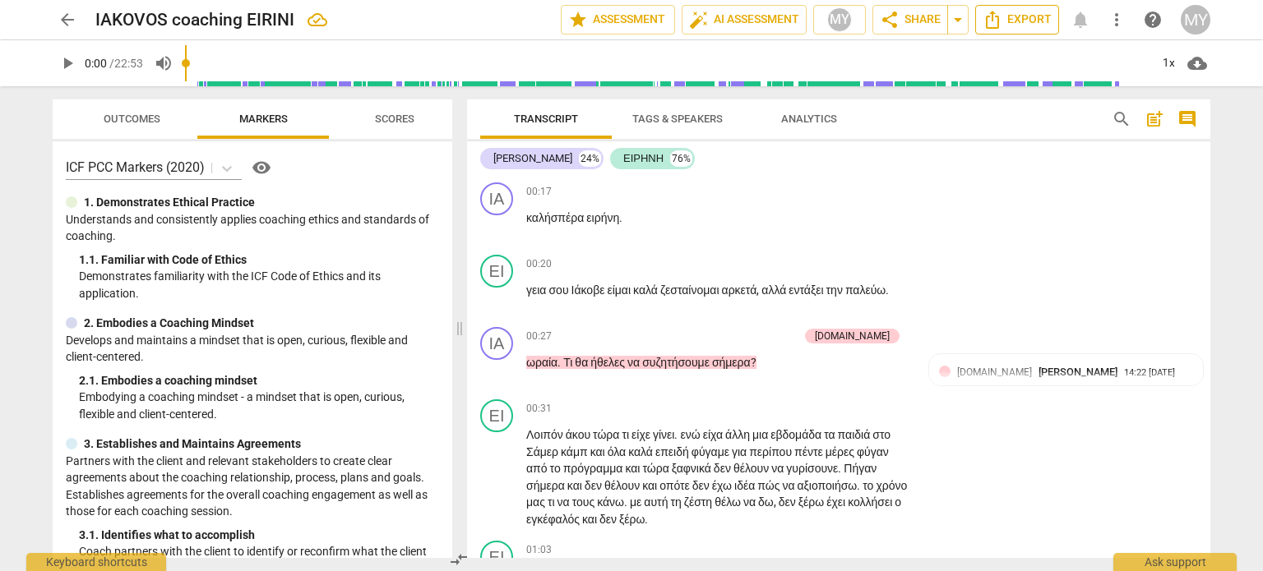
click at [1006, 19] on span "Export" at bounding box center [1016, 20] width 69 height 20
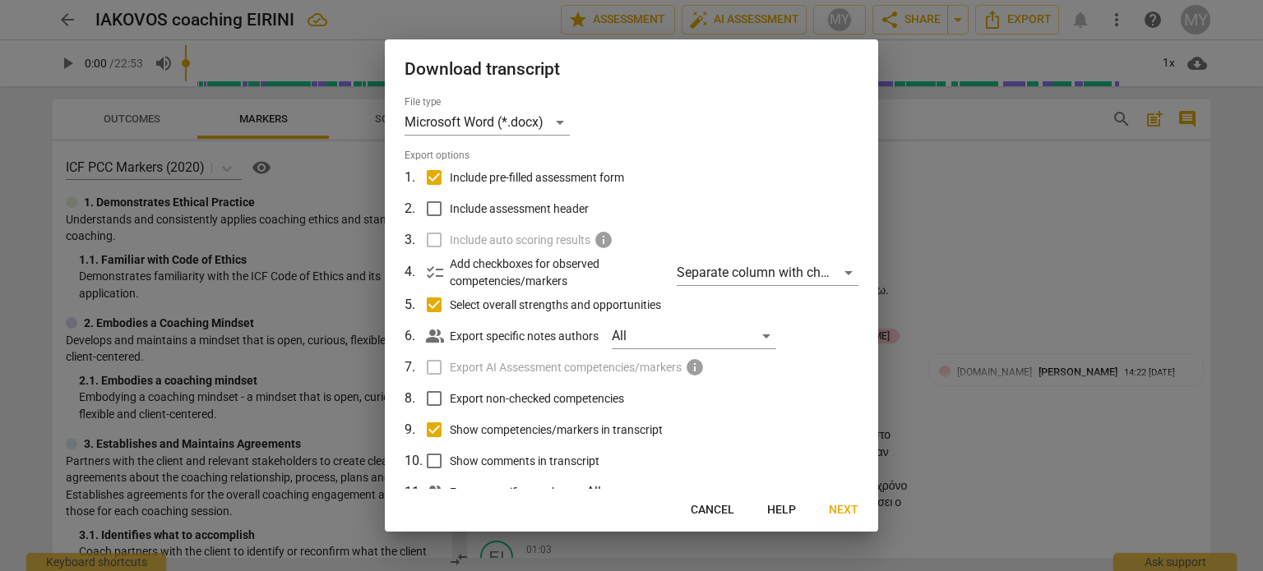
click at [842, 511] on span "Next" at bounding box center [844, 510] width 30 height 16
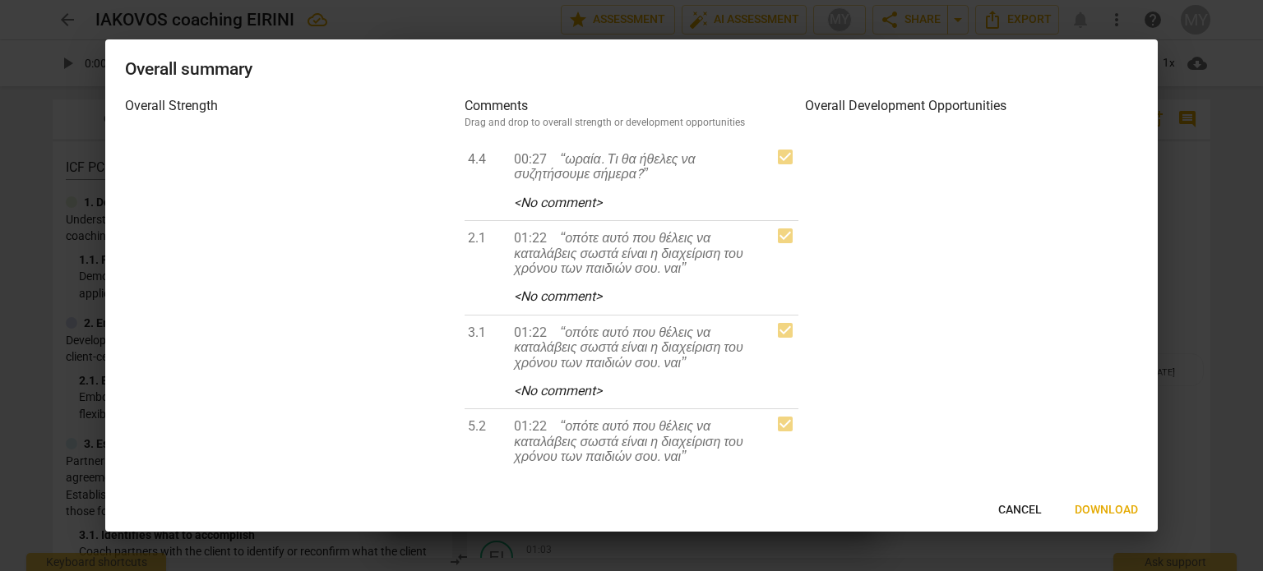
click at [1109, 509] on span "Download" at bounding box center [1105, 510] width 63 height 16
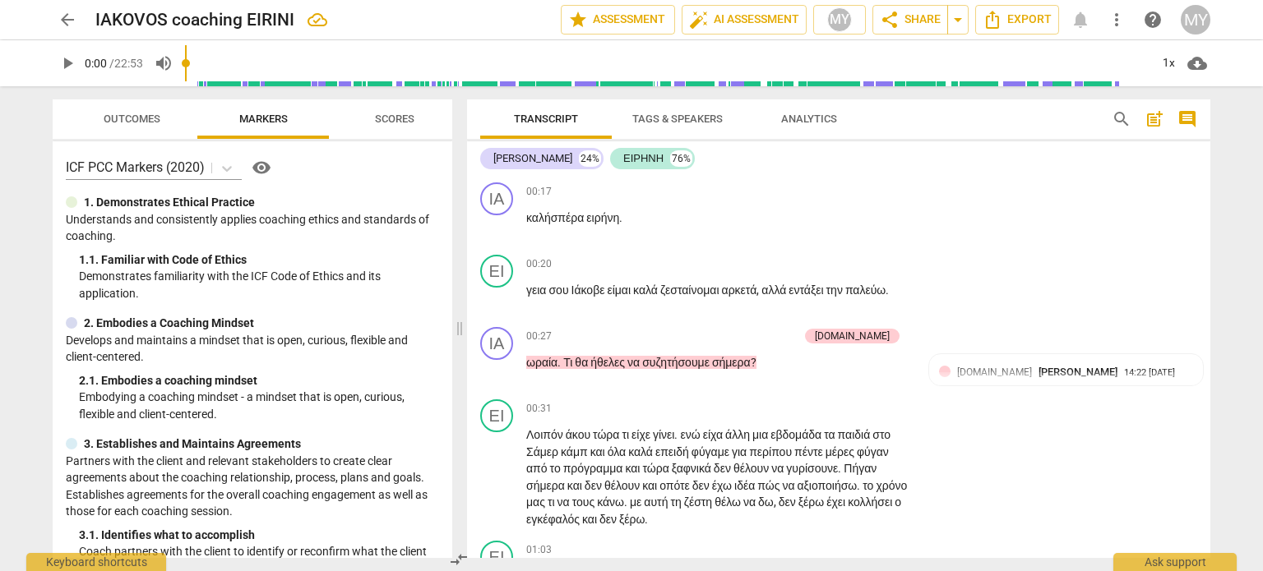
click at [68, 21] on span "arrow_back" at bounding box center [68, 20] width 20 height 20
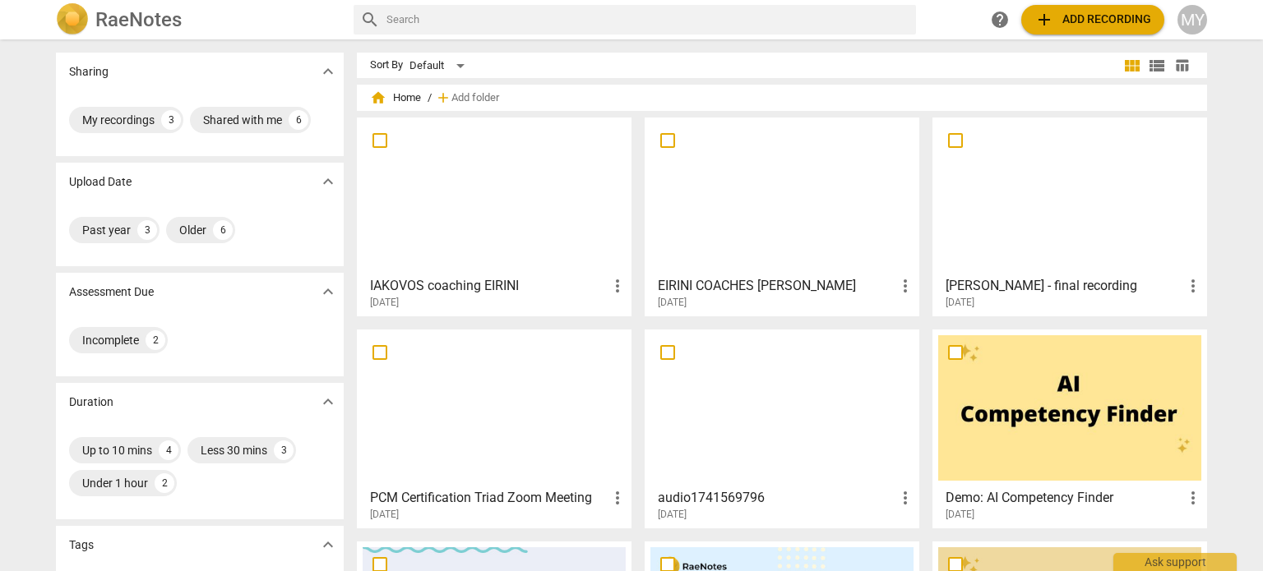
click at [756, 284] on h3 "EIRINI COACHES [PERSON_NAME]" at bounding box center [777, 286] width 238 height 20
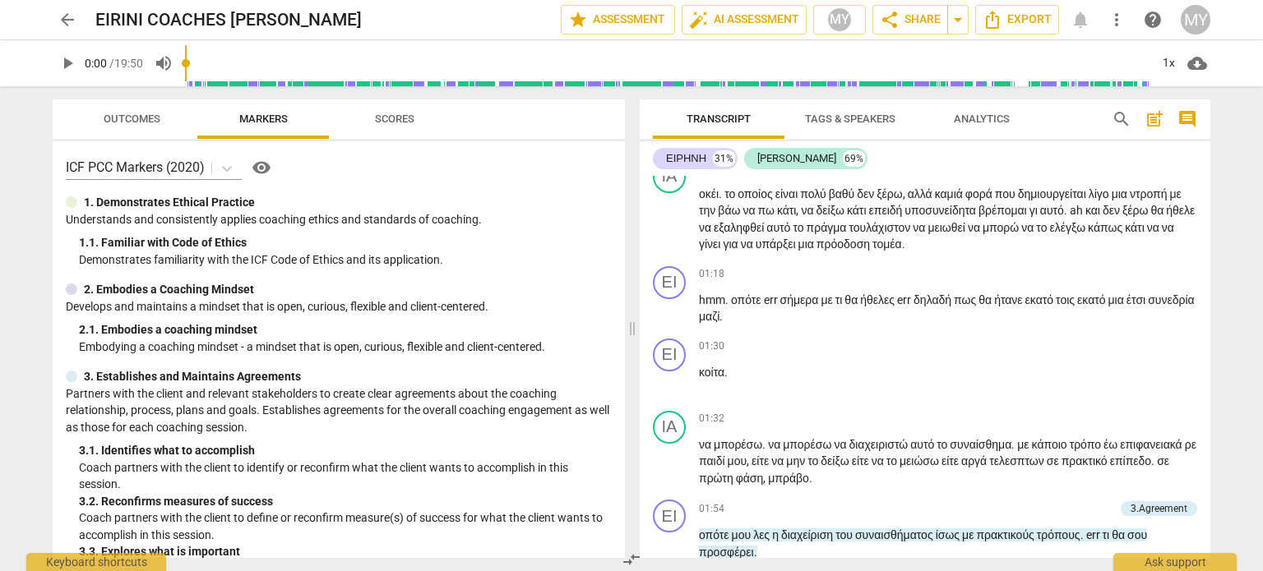
scroll to position [633, 0]
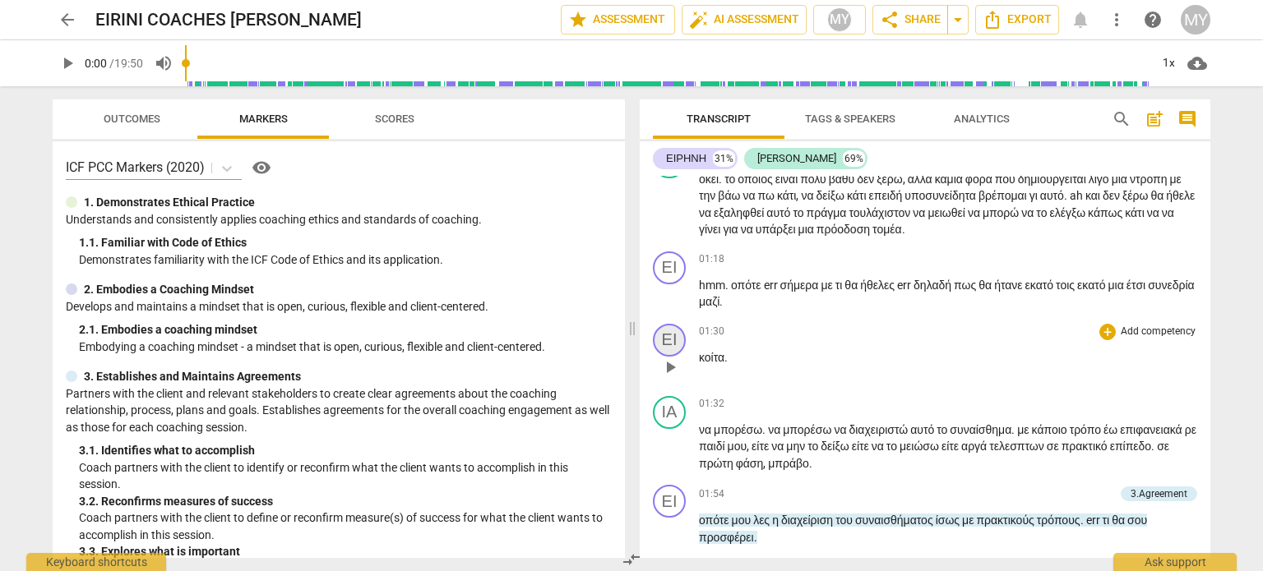
click at [664, 339] on div "ΕΙ" at bounding box center [669, 340] width 33 height 33
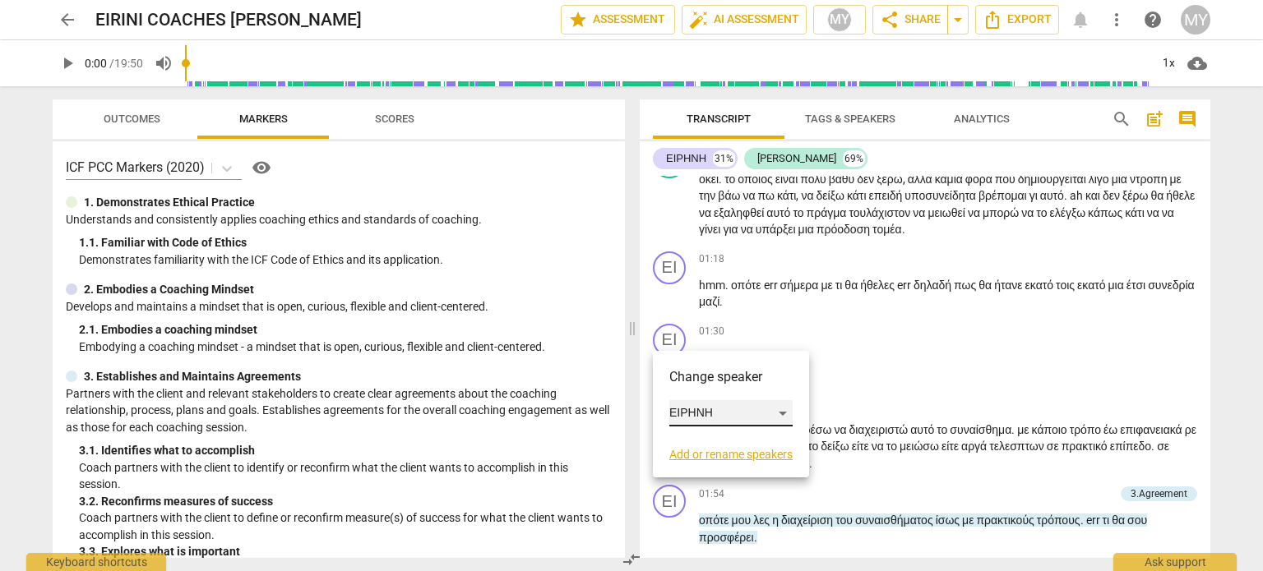
click at [786, 414] on div "ΕΙΡΗΝΗ" at bounding box center [730, 413] width 123 height 26
click at [751, 449] on li "[PERSON_NAME]" at bounding box center [731, 444] width 125 height 31
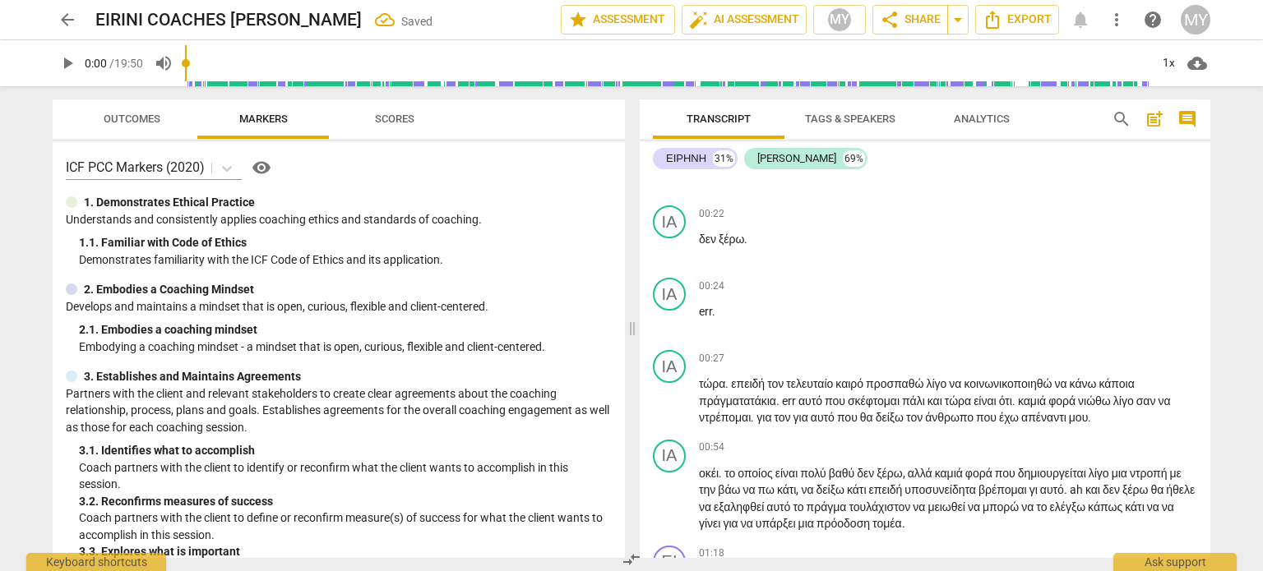
scroll to position [353, 0]
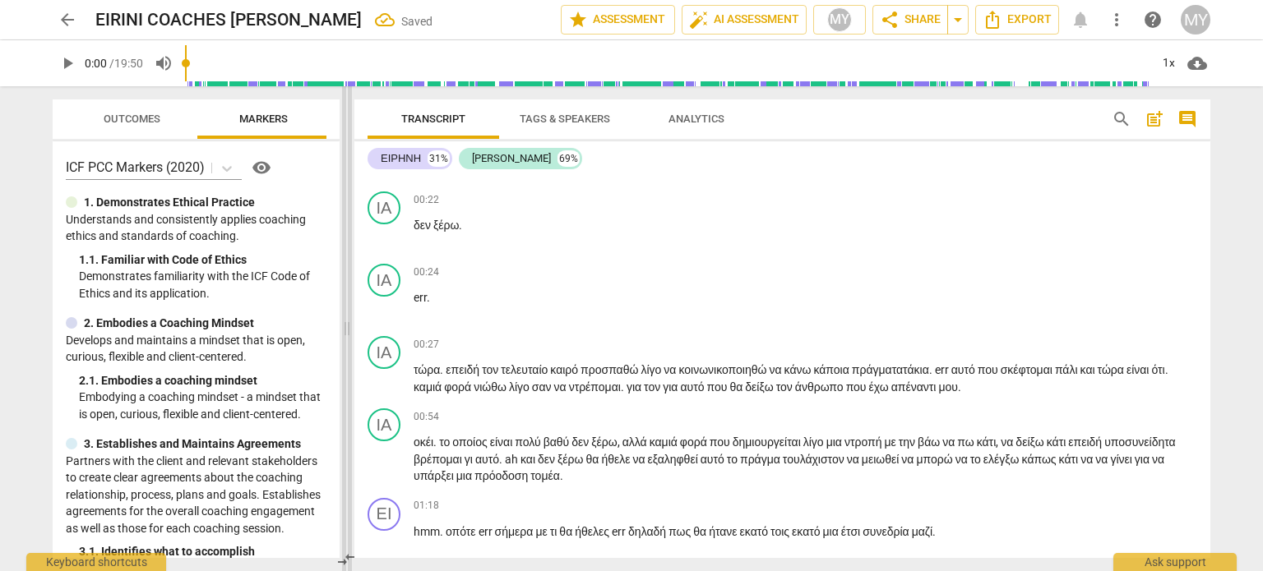
drag, startPoint x: 634, startPoint y: 333, endPoint x: 349, endPoint y: 320, distance: 285.6
click at [349, 320] on span at bounding box center [347, 328] width 10 height 485
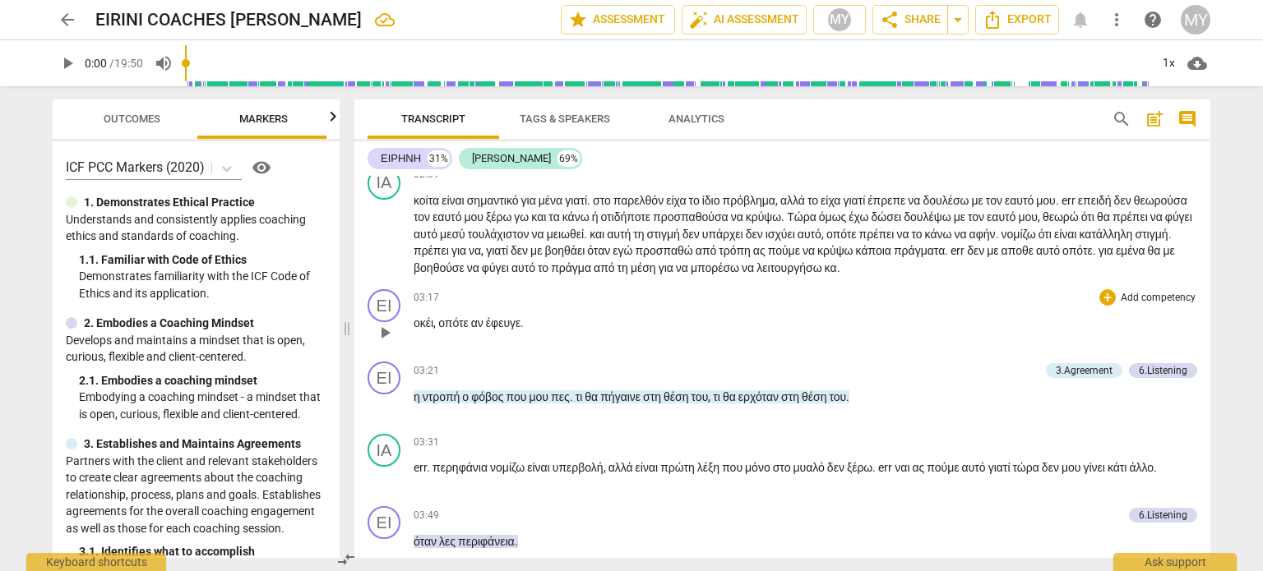
scroll to position [1232, 0]
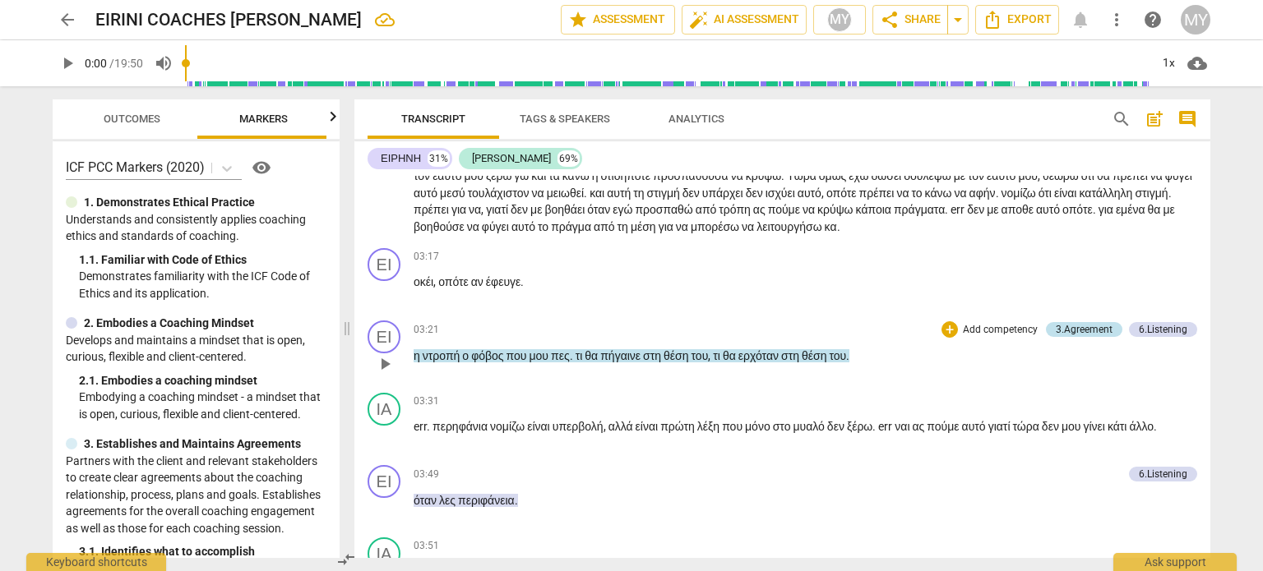
click at [1076, 322] on div "3.Agreement" at bounding box center [1084, 329] width 57 height 15
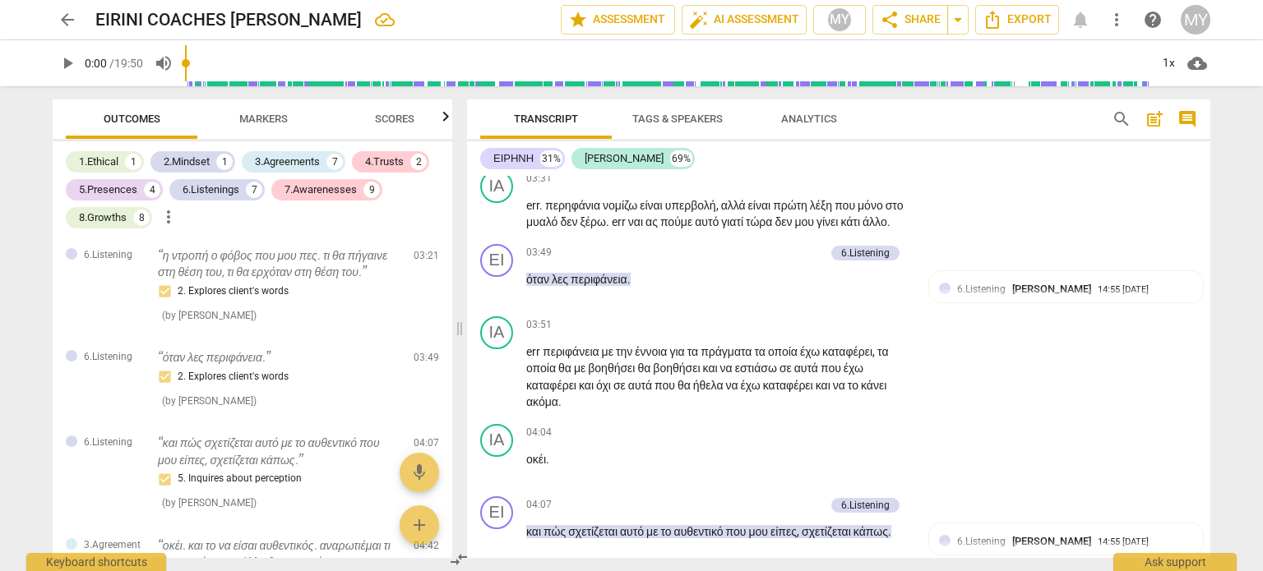
scroll to position [1591, 0]
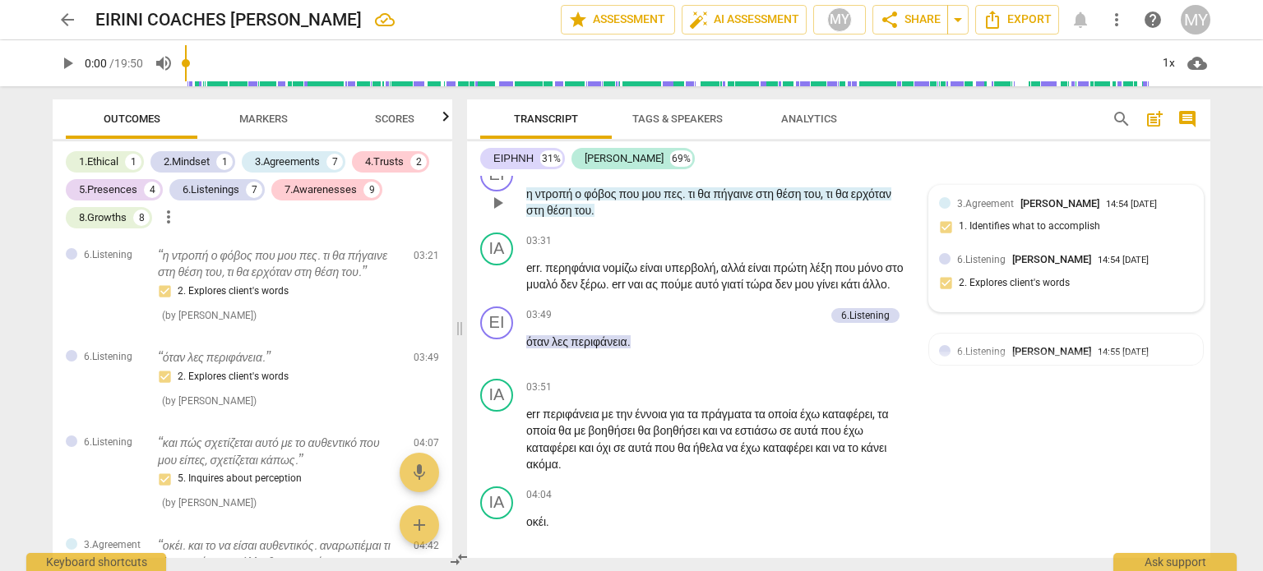
click at [1051, 246] on div "3.Agreement [PERSON_NAME] 14:54 [DATE] 1. Identifies what to accomplish" at bounding box center [1066, 221] width 254 height 50
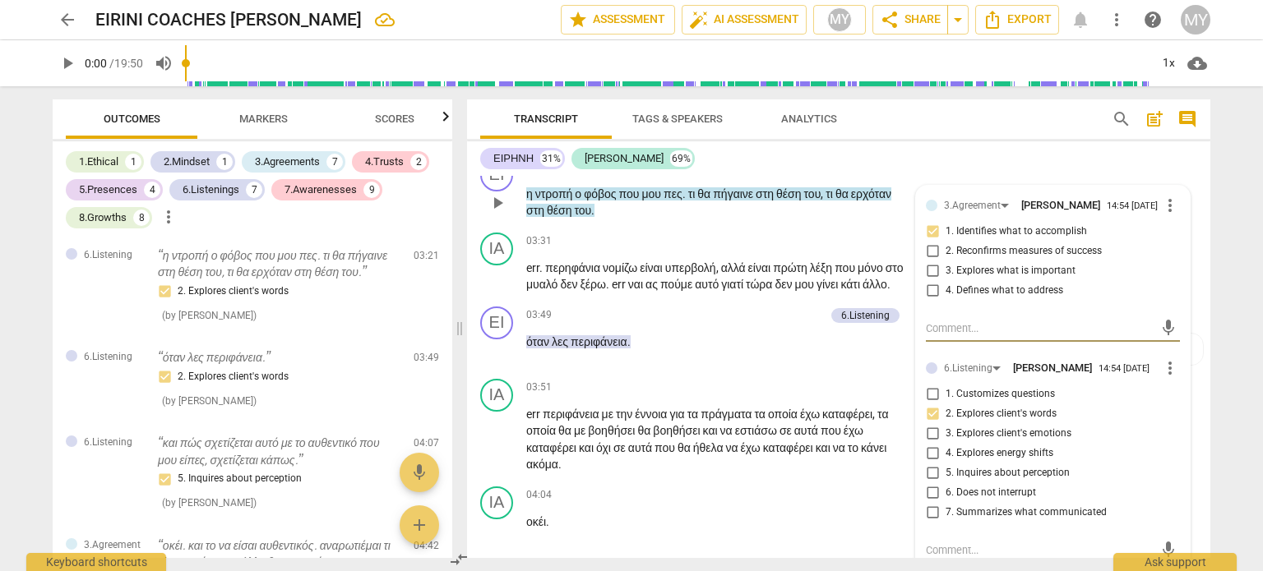
click at [968, 336] on textarea at bounding box center [1040, 329] width 228 height 16
type textarea "t"
type textarea "tu"
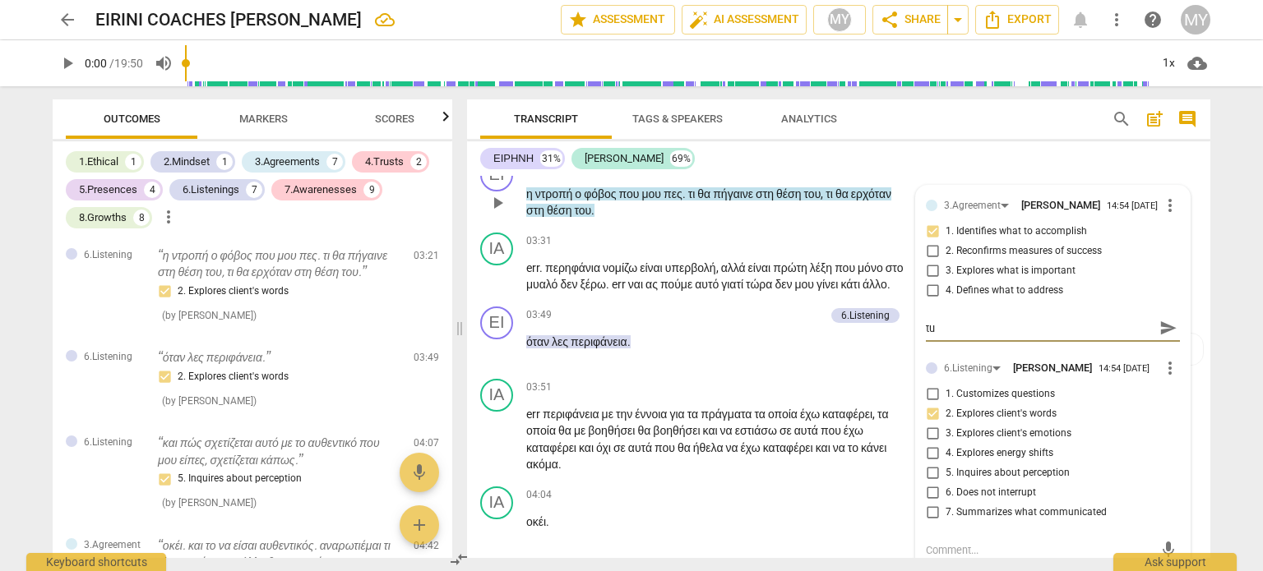
type textarea "tur"
type textarea "turn"
type textarea "turns"
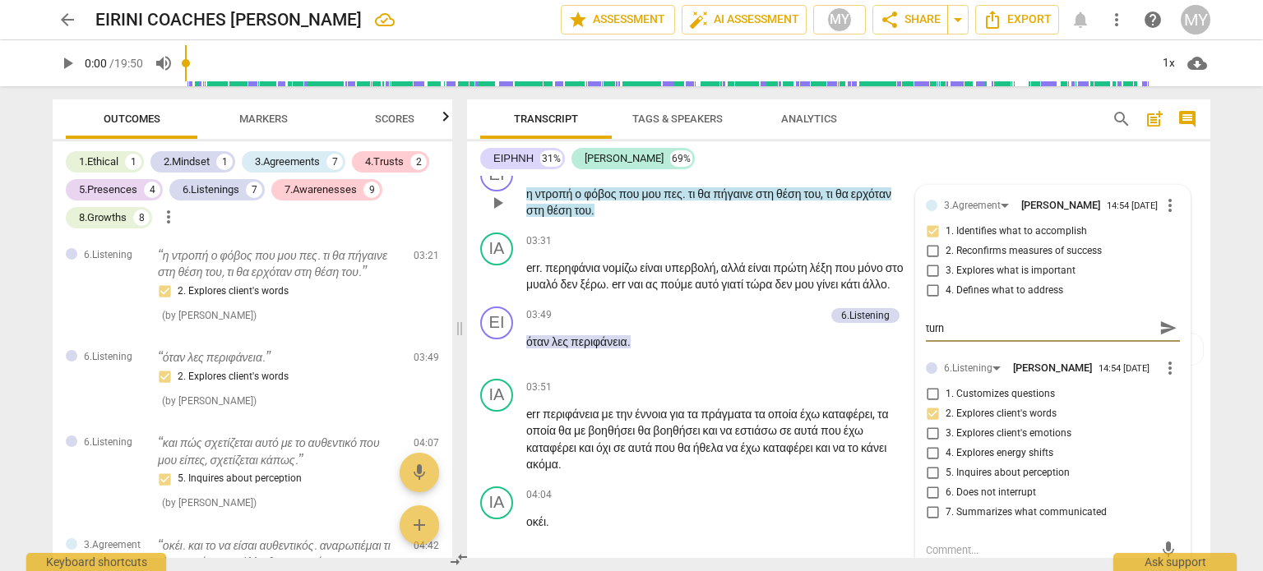
type textarea "turns"
type textarea "turns t"
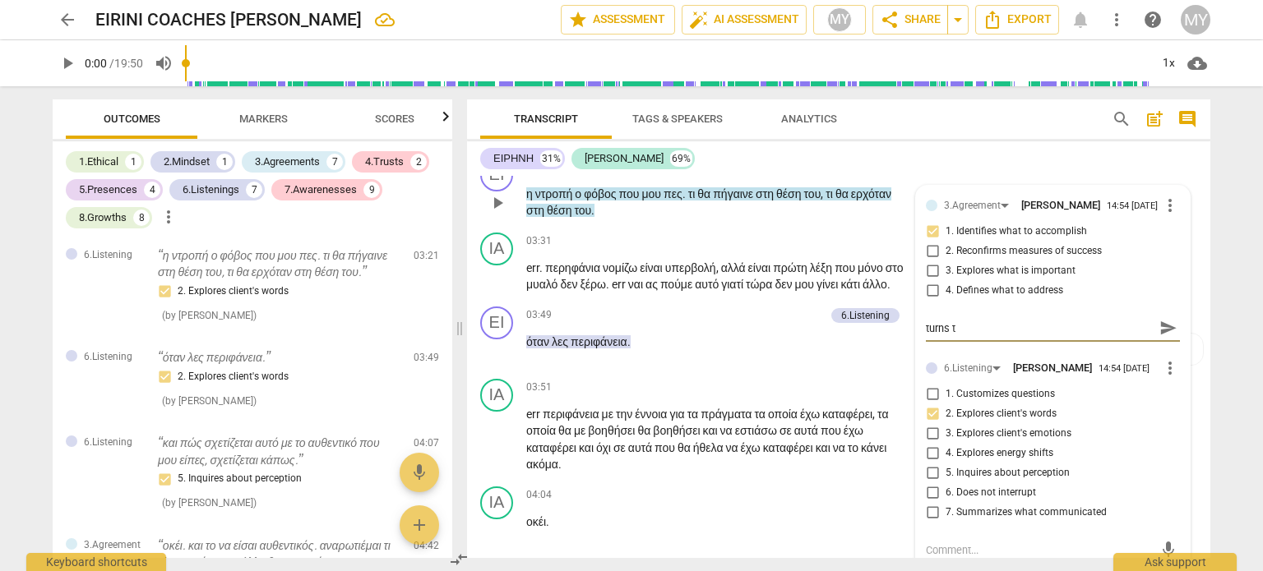
type textarea "turns to"
type textarea "turns to a"
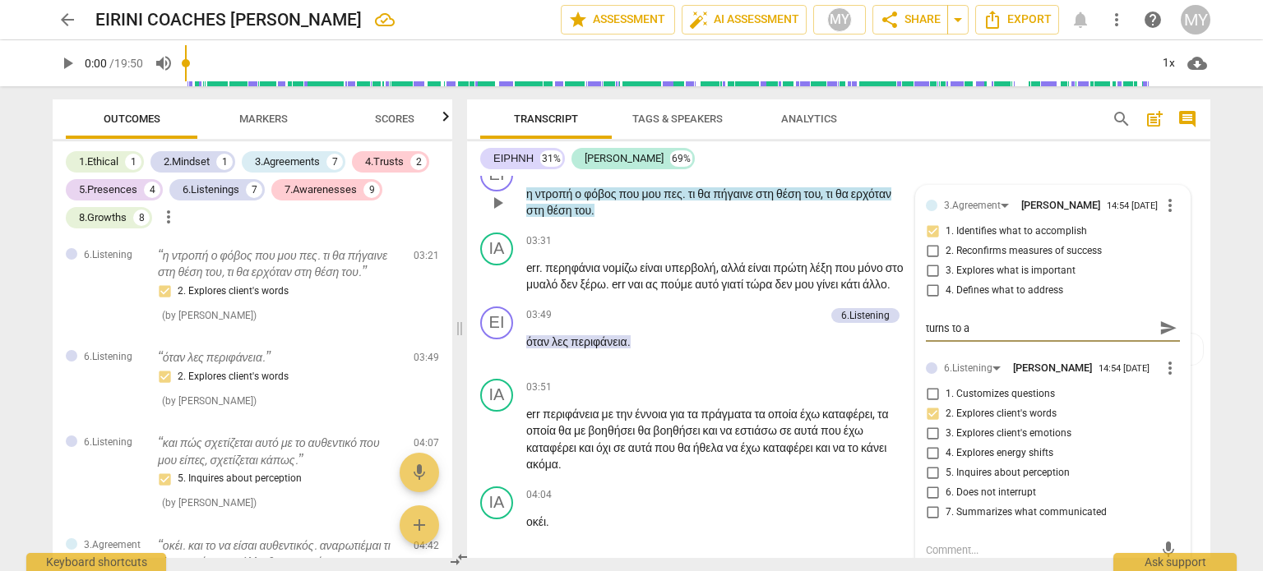
type textarea "turns to a"
type textarea "turns to a p"
type textarea "turns to a po"
type textarea "turns to a pos"
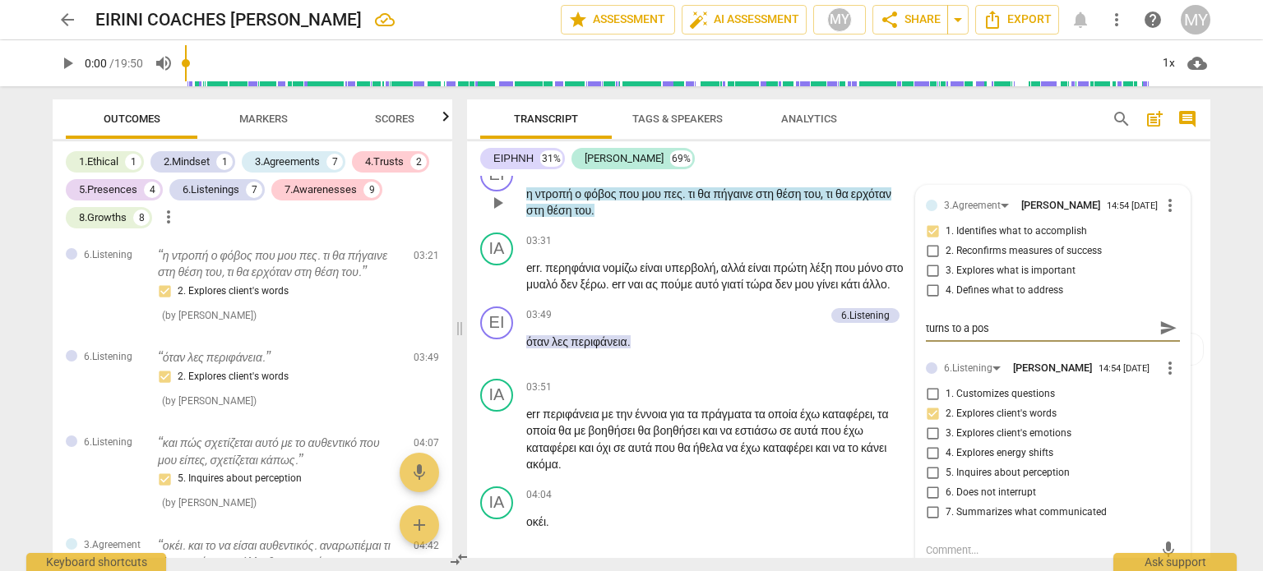
type textarea "turns to a posi"
type textarea "turns to a posit"
type textarea "turns to a positi"
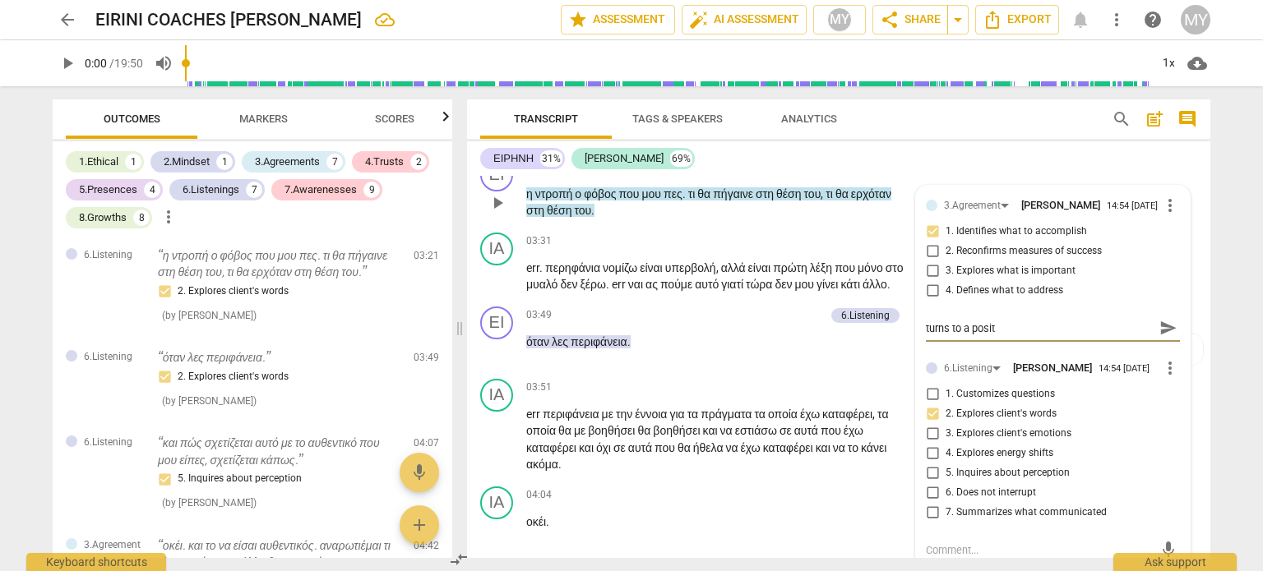
type textarea "turns to a positi"
type textarea "turns to a positiv"
type textarea "turns to a positive"
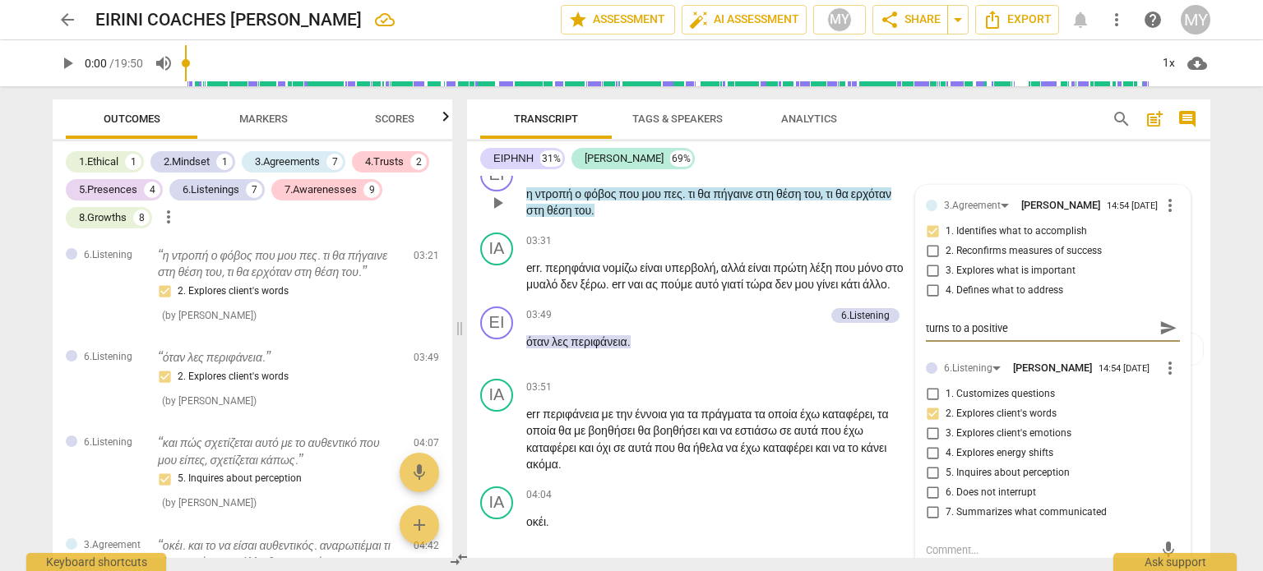
type textarea "turns to a positive"
type textarea "turns to a positive o"
type textarea "turns to a positive ou"
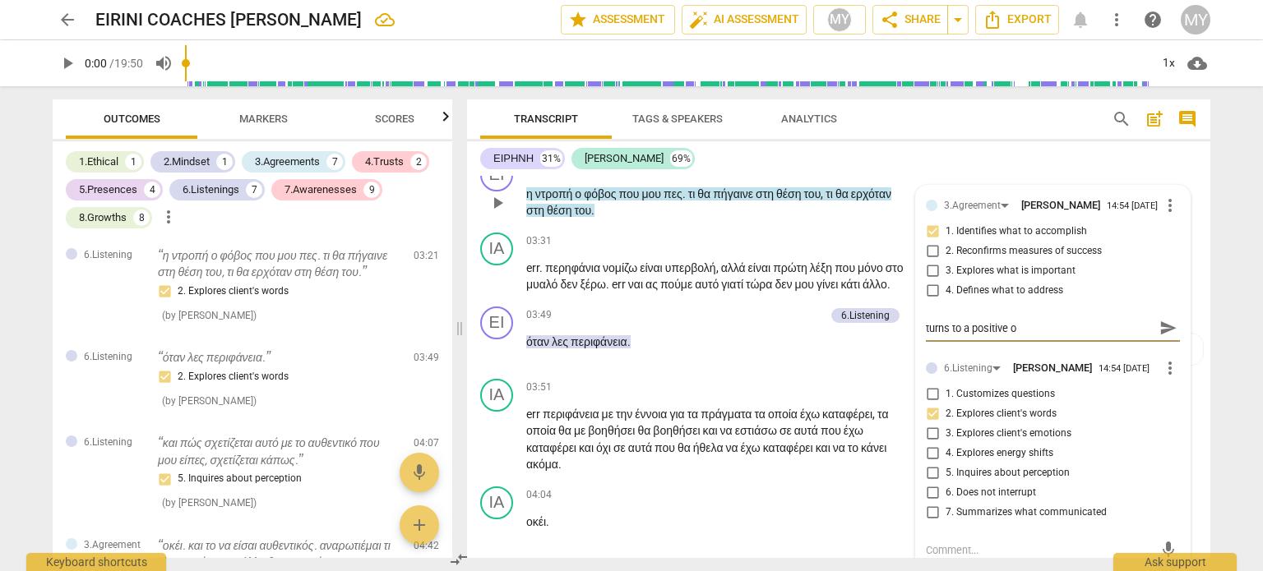
type textarea "turns to a positive ou"
type textarea "turns to a positive out"
type textarea "turns to a positive outc"
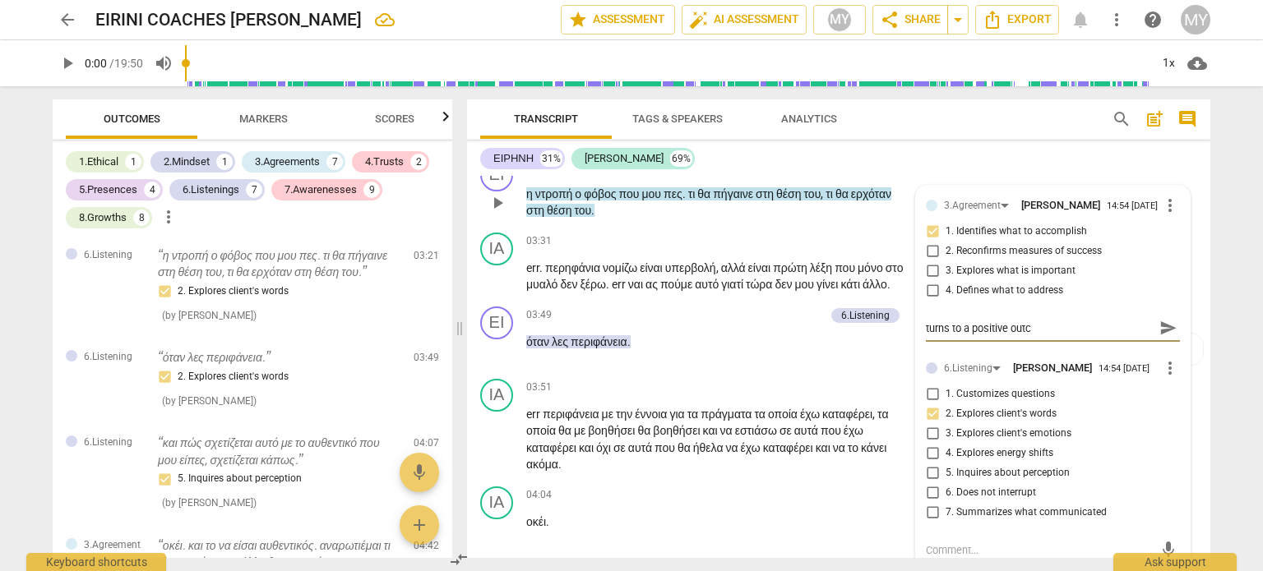
type textarea "turns to a positive outco"
type textarea "turns to a positive outcom"
type textarea "turns to a positive outcome"
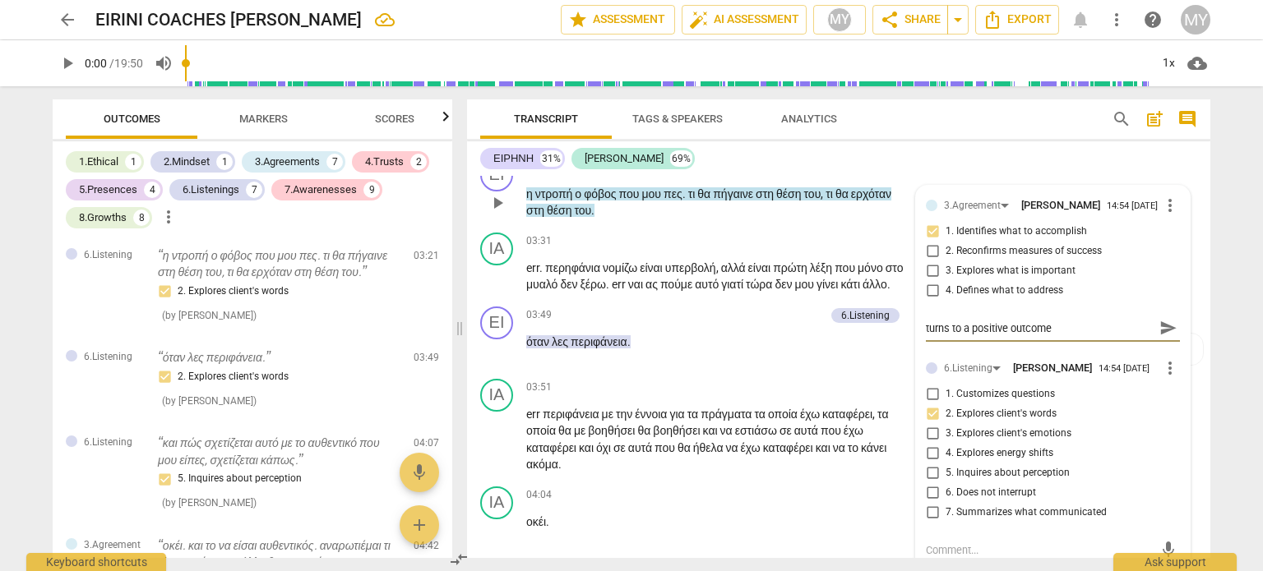
type textarea "turns to a positive outcome"
click at [1162, 337] on span "send" at bounding box center [1168, 328] width 18 height 18
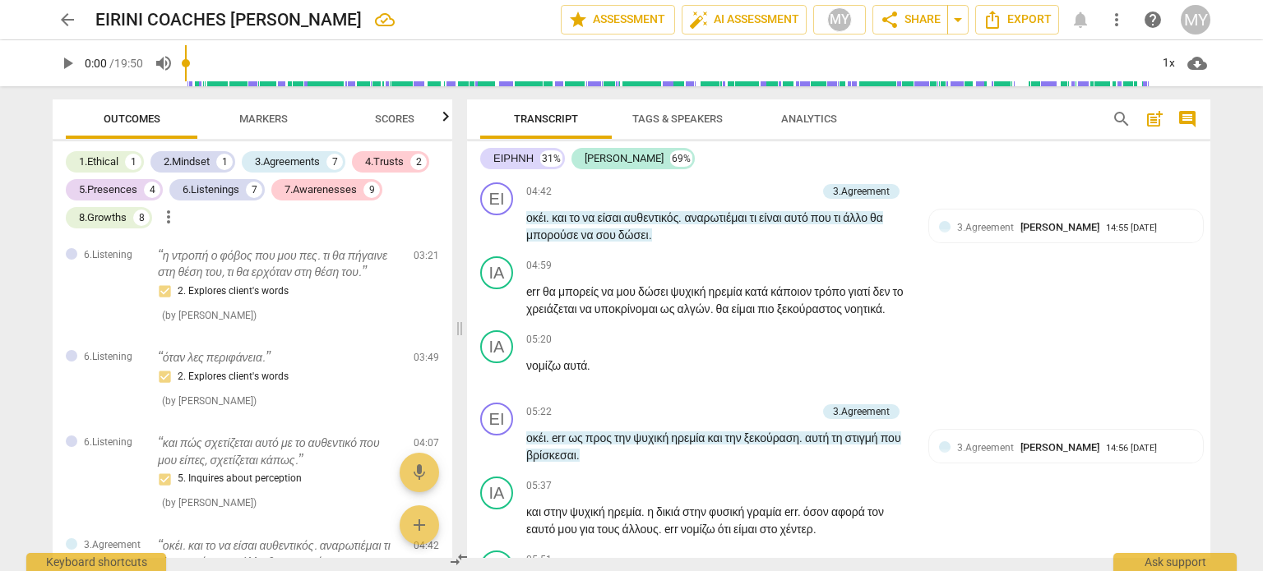
scroll to position [2267, 0]
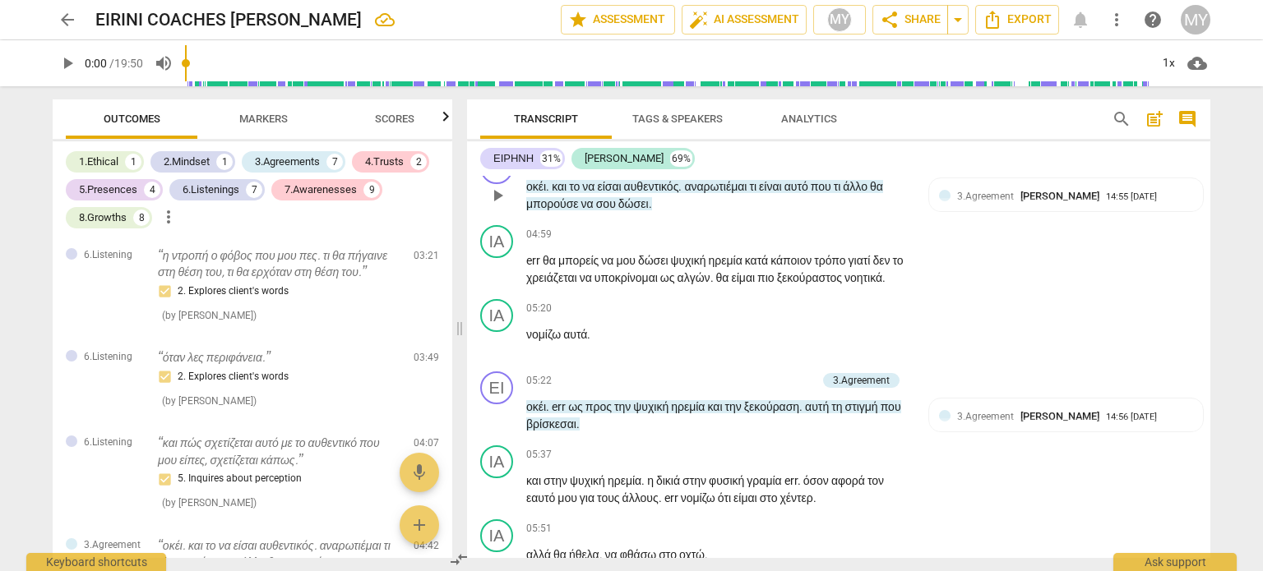
click at [769, 169] on p "Add competency" at bounding box center [777, 161] width 78 height 15
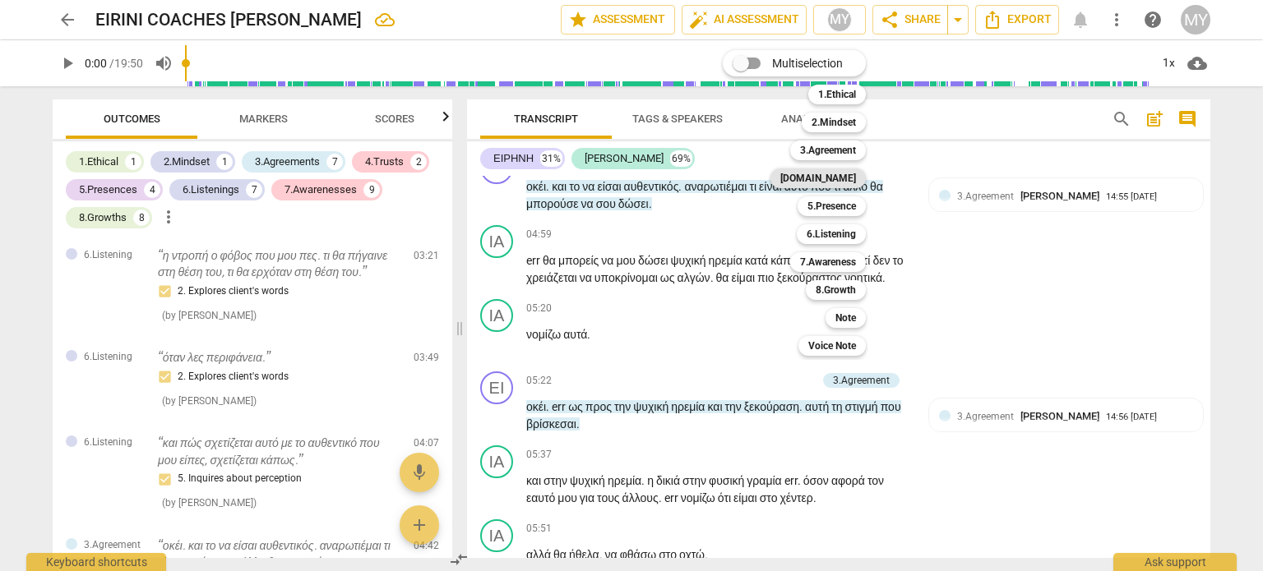
click at [843, 180] on b "[DOMAIN_NAME]" at bounding box center [818, 179] width 76 height 20
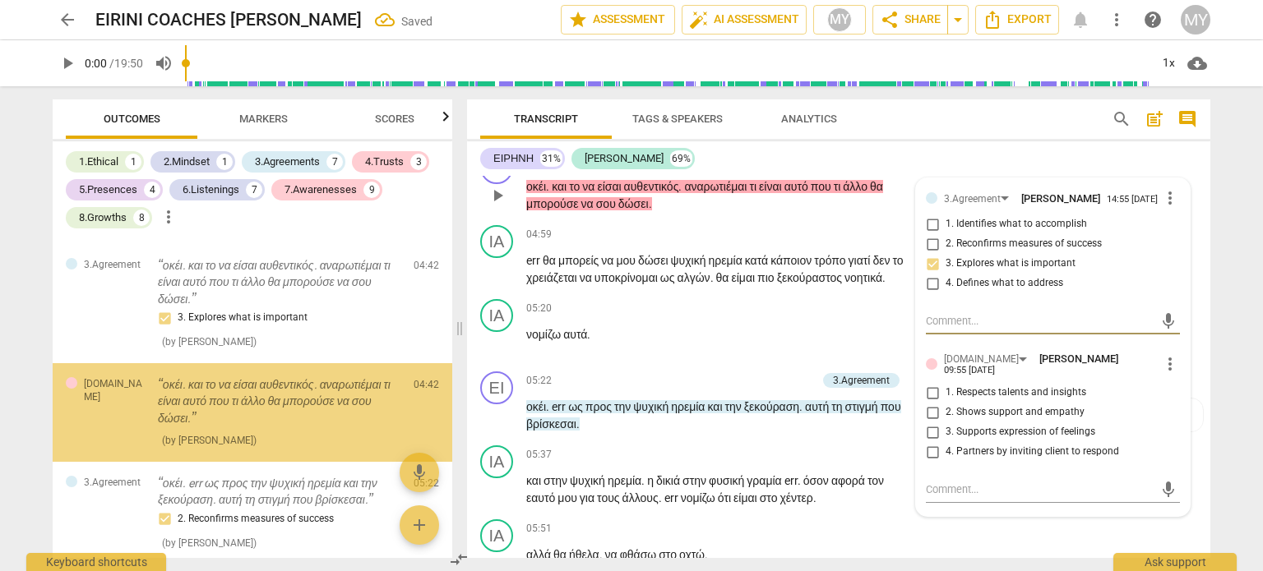
scroll to position [930, 0]
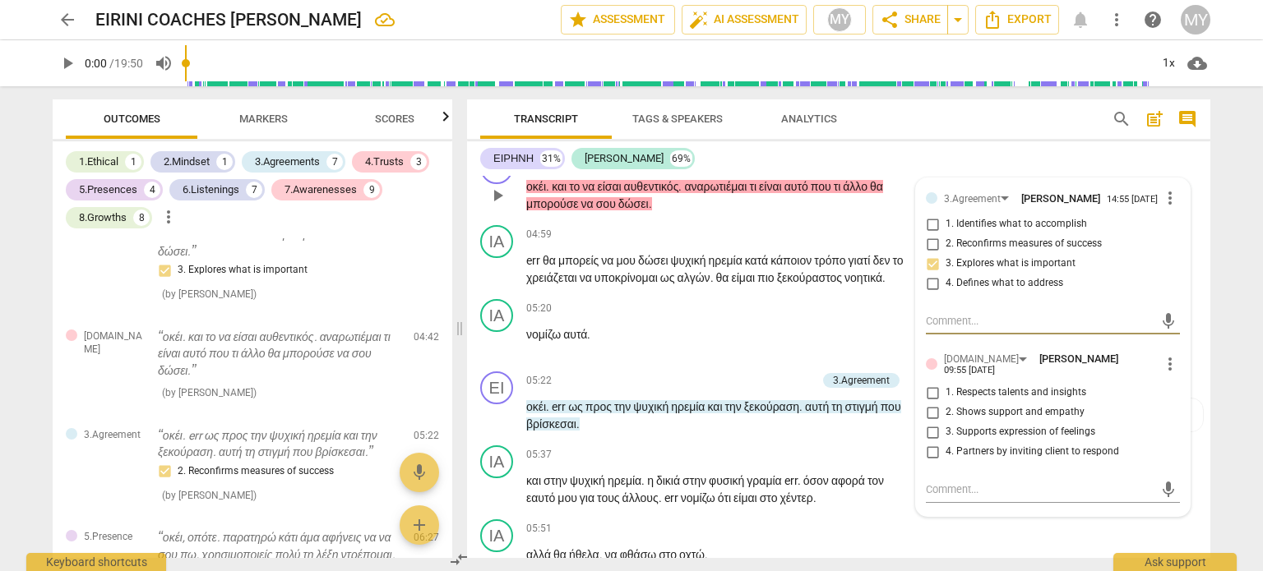
click at [929, 462] on input "4. Partners by inviting client to respond" at bounding box center [932, 452] width 26 height 20
checkbox input "true"
click at [660, 284] on span "υποκρίνομαι" at bounding box center [627, 277] width 66 height 13
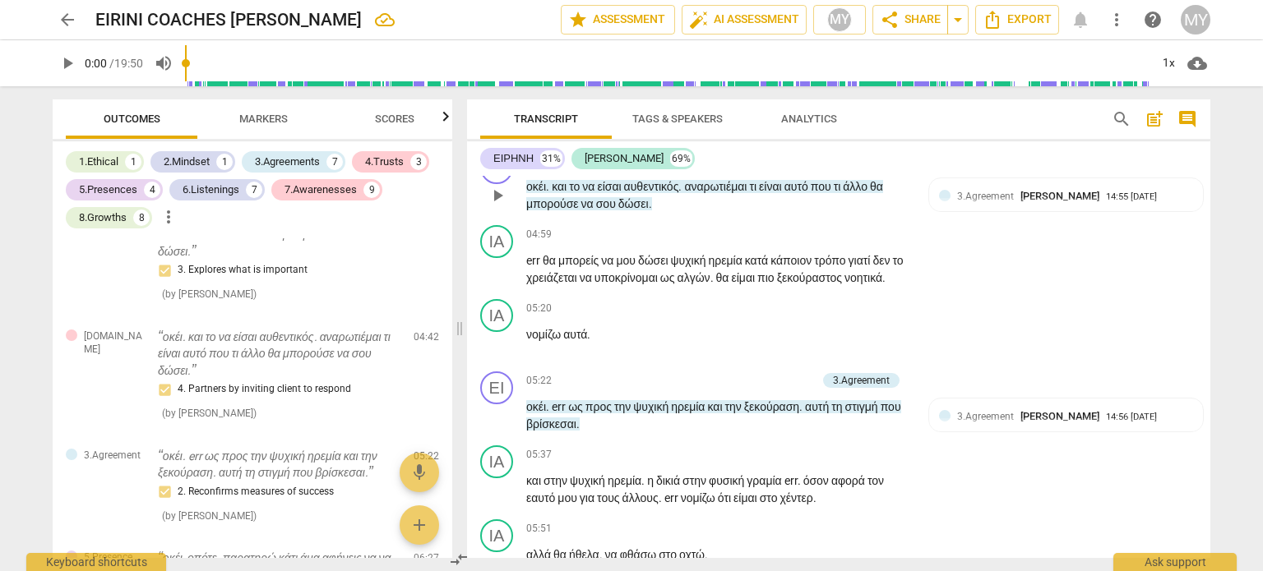
click at [710, 169] on p "Add competency" at bounding box center [676, 161] width 78 height 15
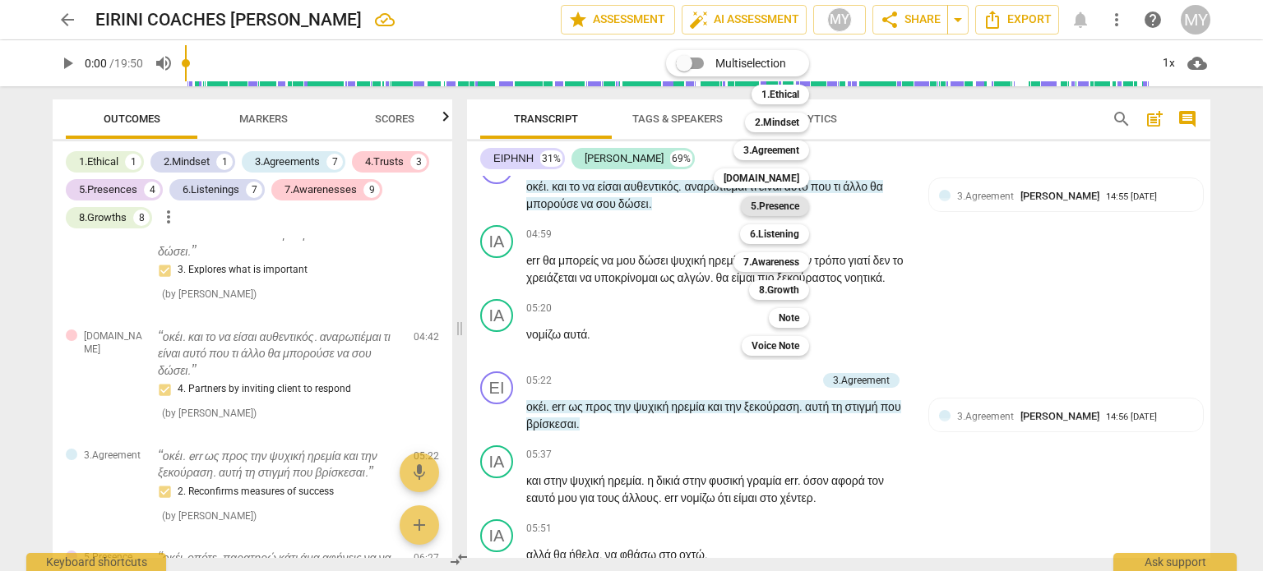
click at [776, 206] on b "5.Presence" at bounding box center [775, 206] width 49 height 20
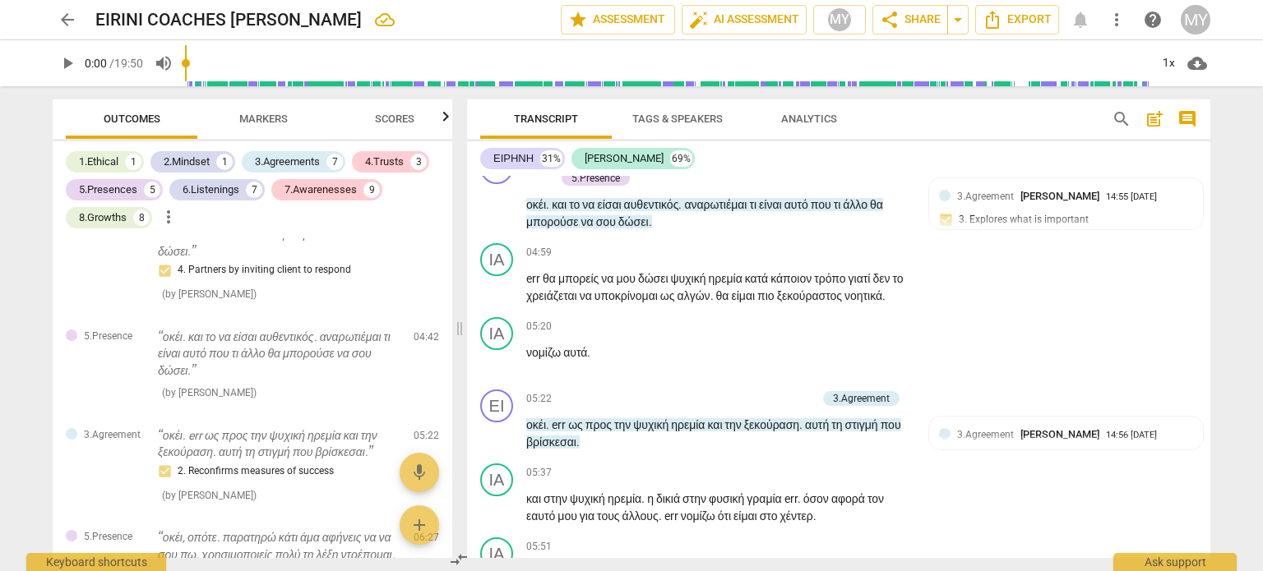
scroll to position [2221, 0]
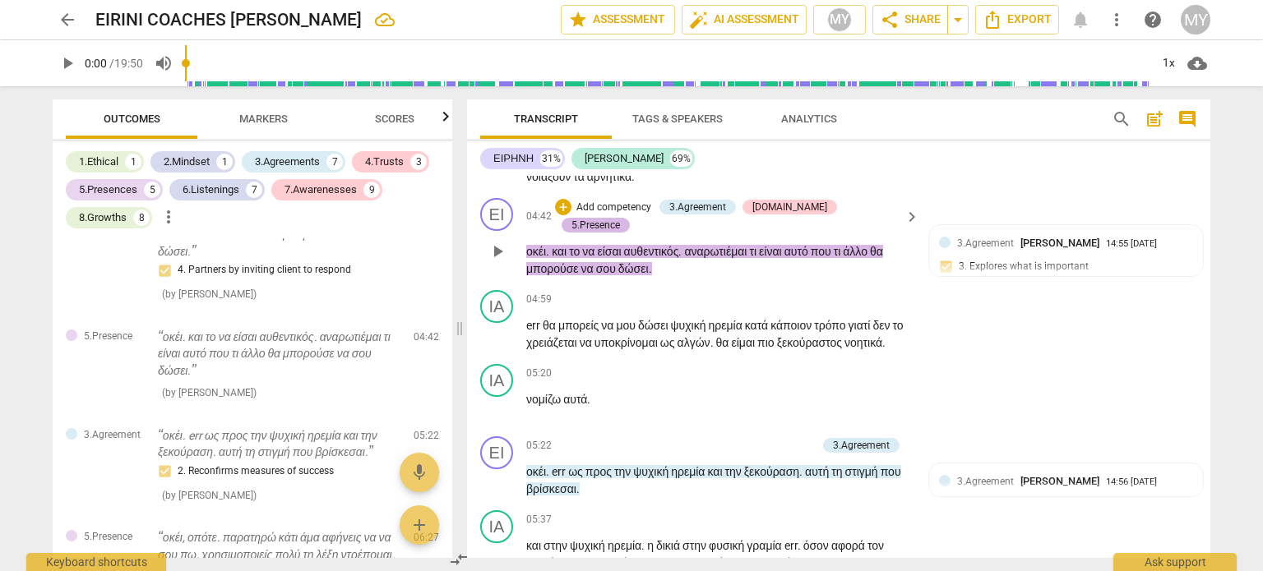
click at [620, 233] on div "5.Presence" at bounding box center [595, 225] width 49 height 15
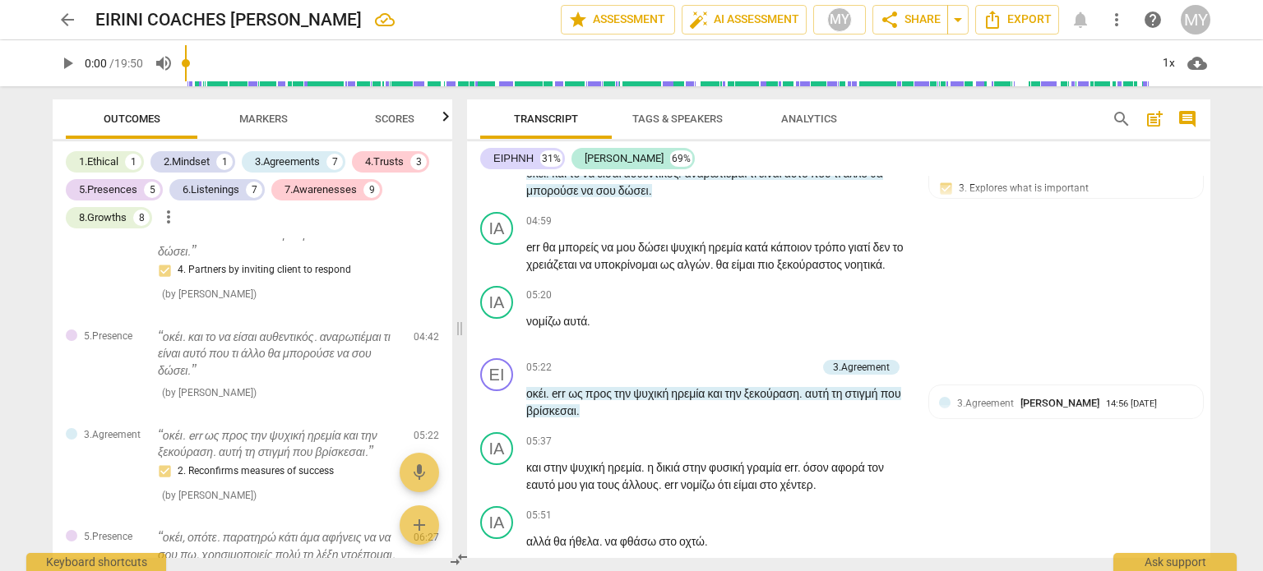
scroll to position [2205, 0]
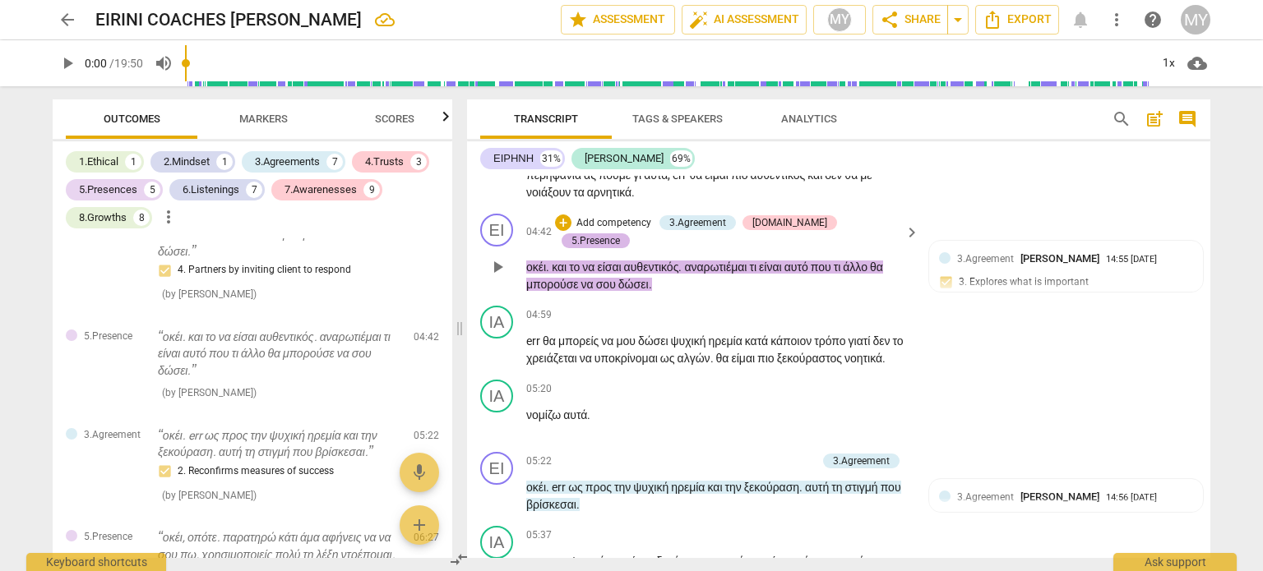
click at [620, 248] on div "5.Presence" at bounding box center [595, 240] width 49 height 15
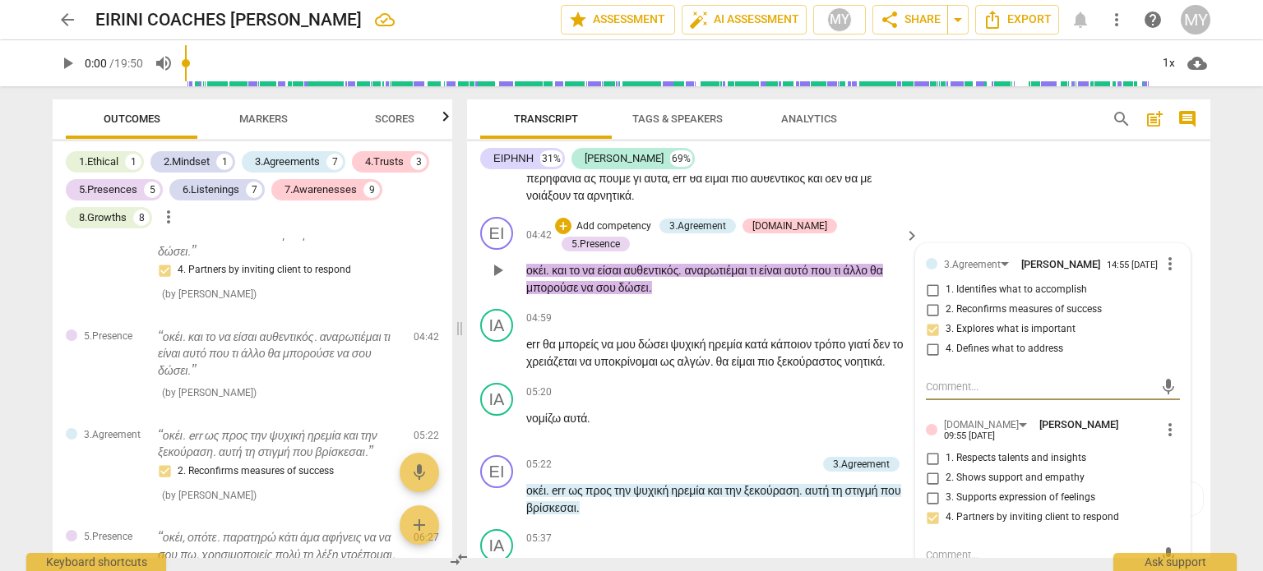
scroll to position [2369, 0]
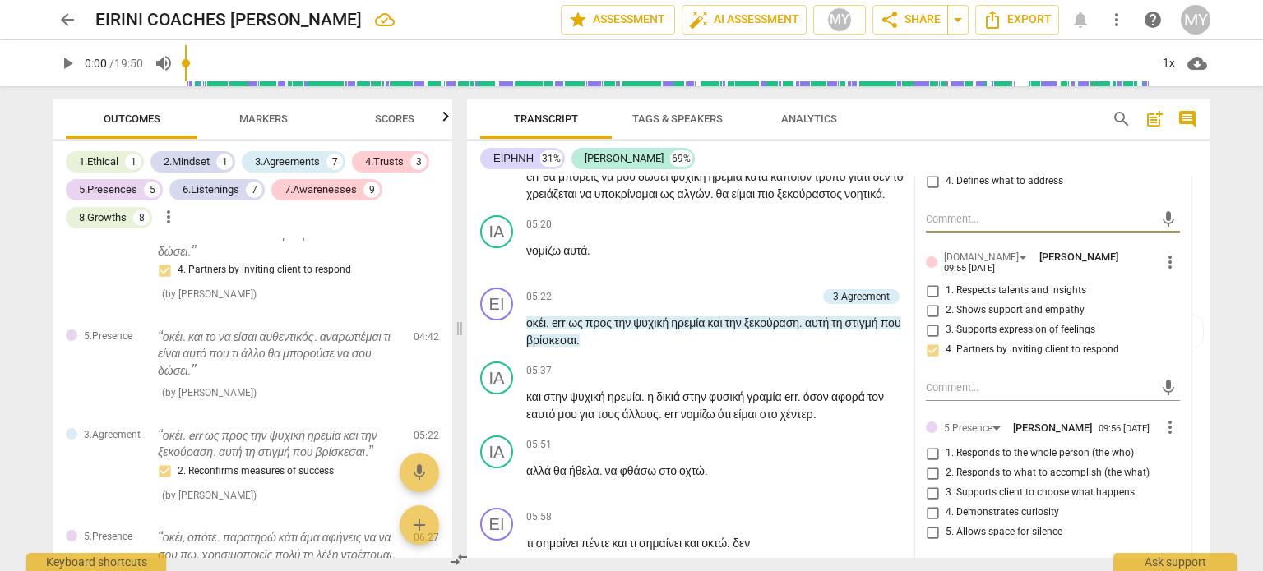
click at [927, 483] on input "2. Responds to what to accomplish (the what)" at bounding box center [932, 474] width 26 height 20
checkbox input "true"
click at [700, 404] on span "στην" at bounding box center [695, 396] width 26 height 13
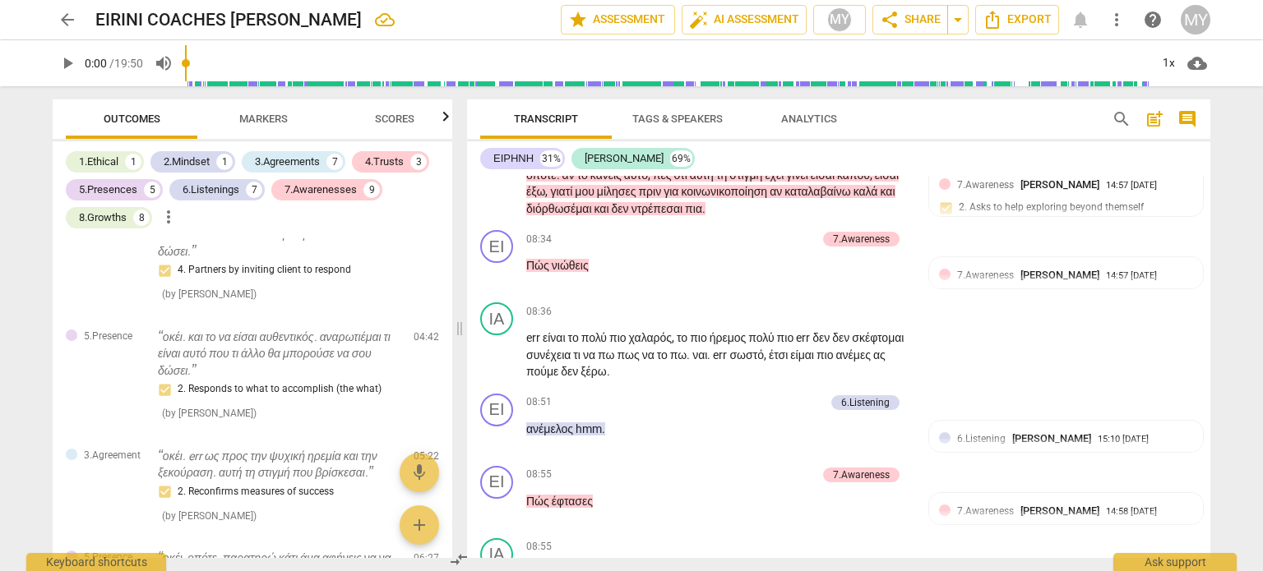
scroll to position [3543, 0]
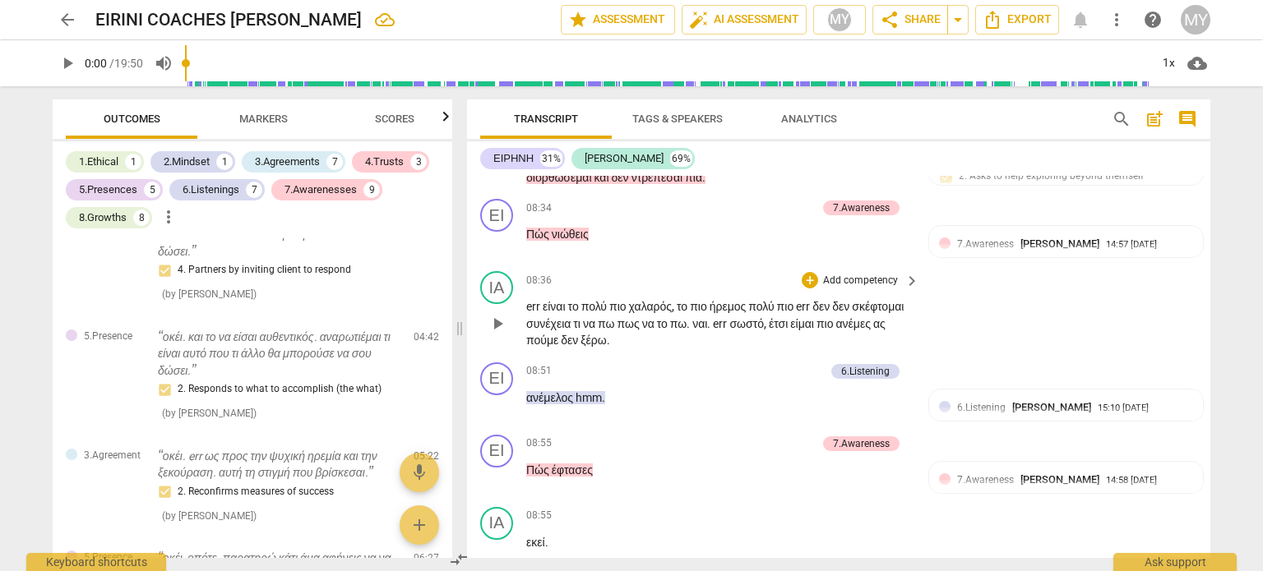
click at [836, 330] on span "ανέμες" at bounding box center [854, 323] width 37 height 13
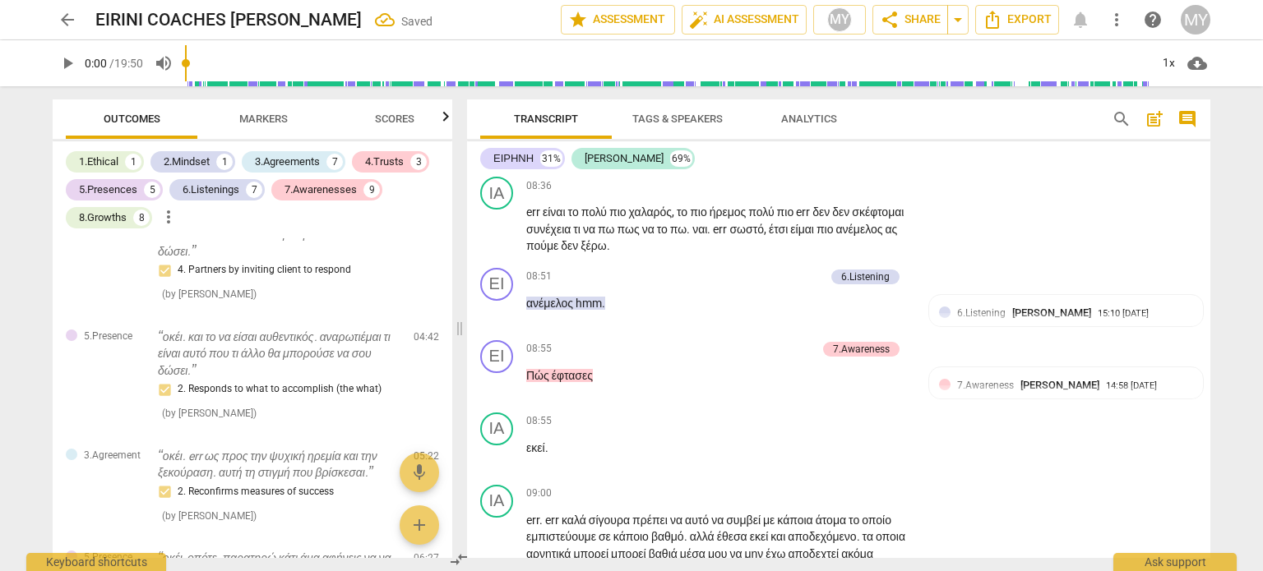
scroll to position [3732, 0]
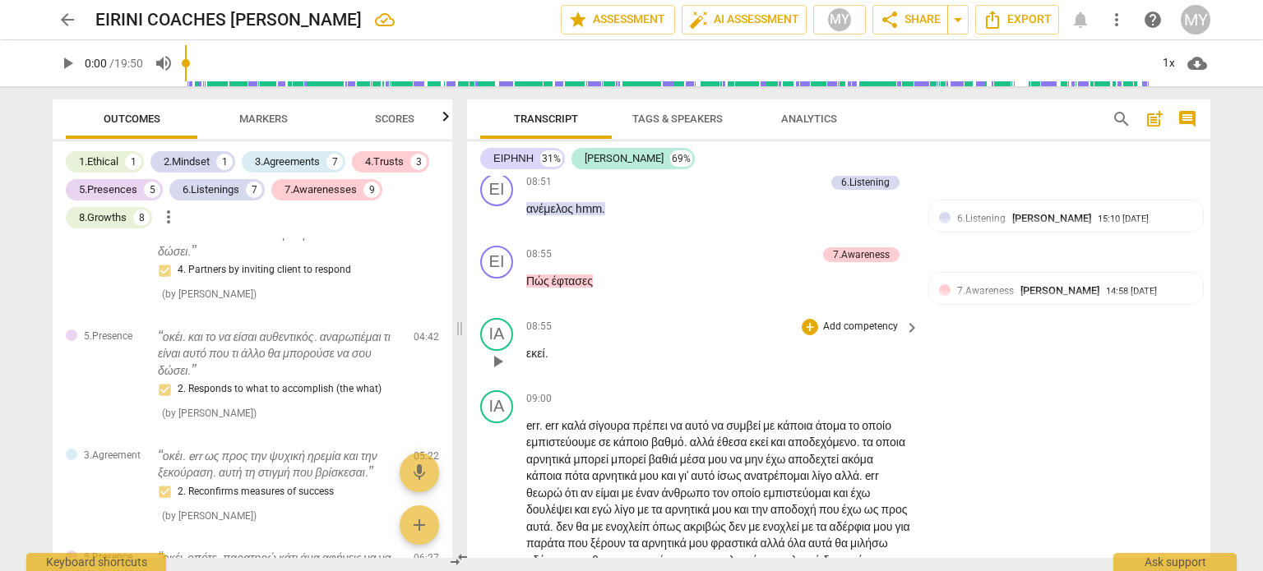
click at [527, 360] on span "εκεί" at bounding box center [535, 353] width 19 height 13
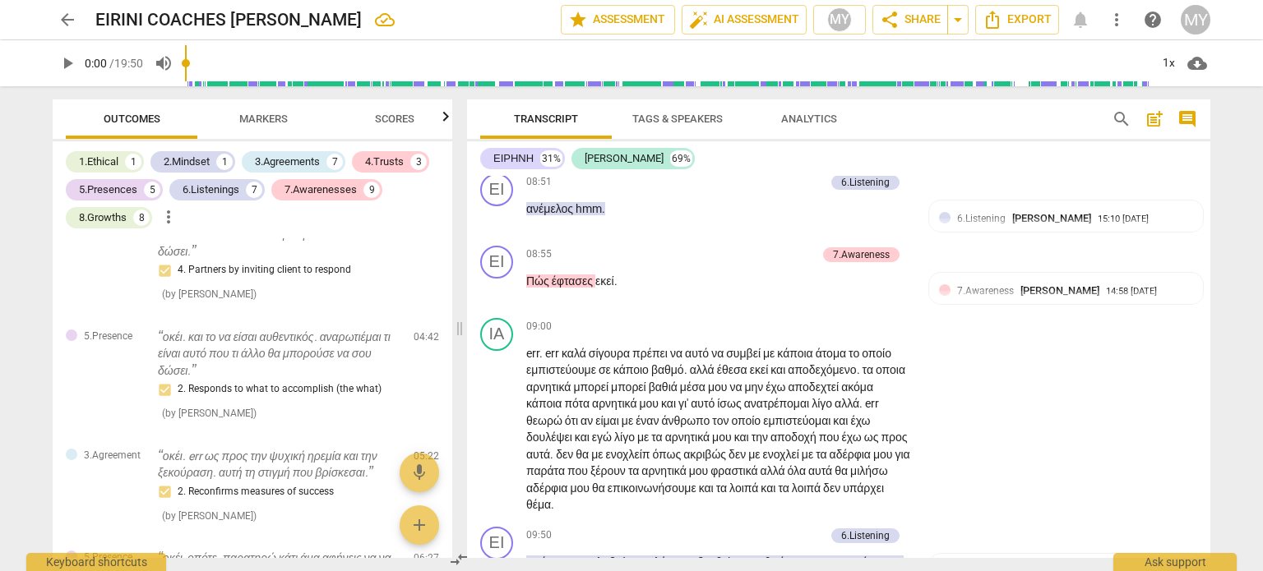
click at [1211, 345] on div "Transcript Tags & Speakers Analytics search post_add comment ΕΙΡΗΝΗ 31% [PERSON…" at bounding box center [841, 328] width 763 height 485
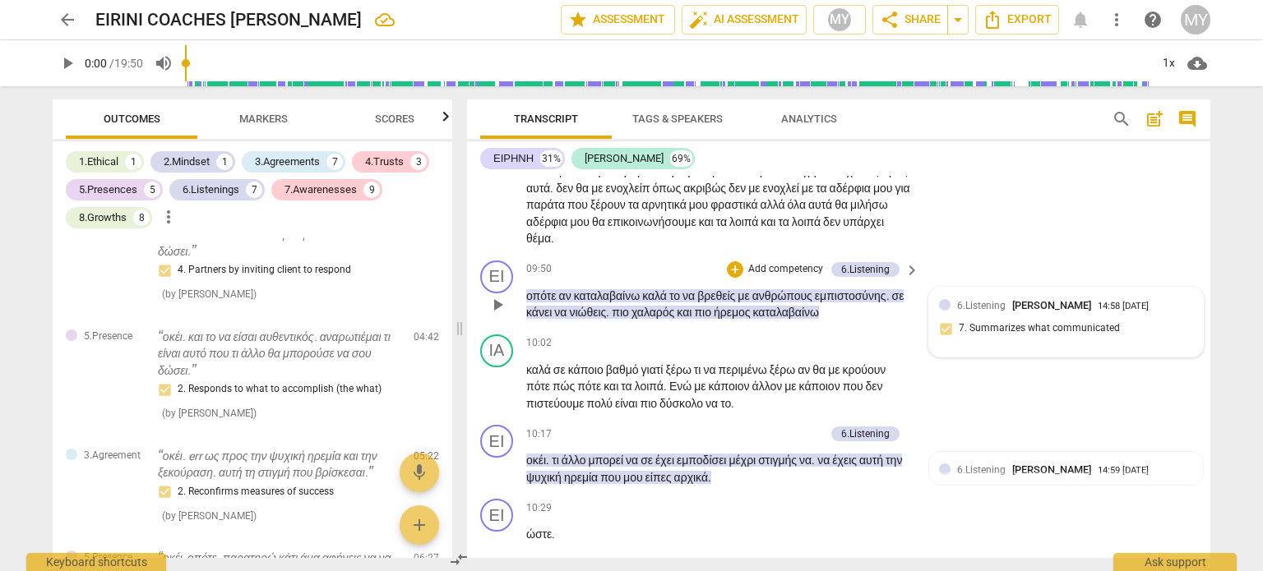
scroll to position [4014, 0]
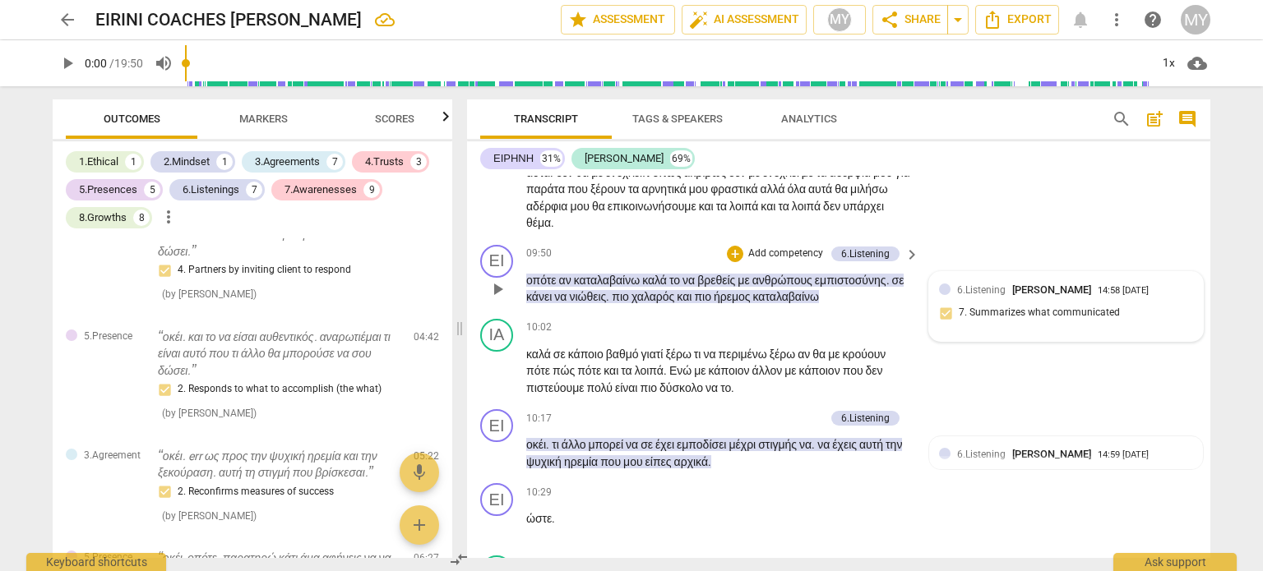
click at [1000, 332] on div "6.Listening [PERSON_NAME] 14:58 [DATE] 7. Summarizes what communicated" at bounding box center [1066, 307] width 254 height 50
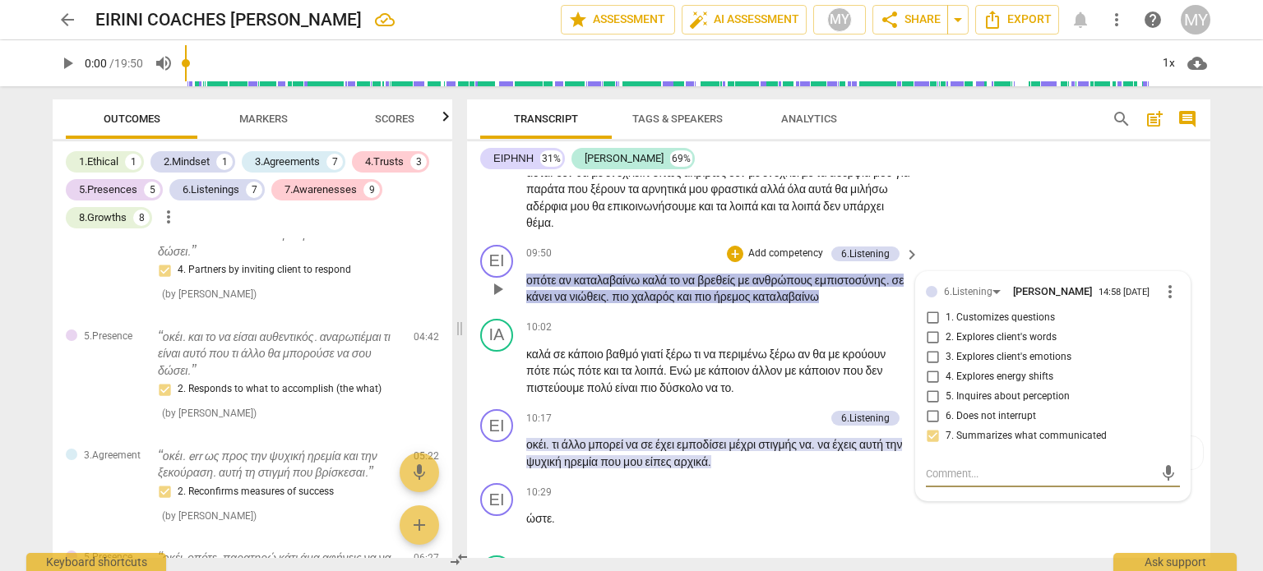
click at [930, 407] on input "5. Inquires about perception" at bounding box center [932, 397] width 26 height 20
checkbox input "true"
click at [927, 427] on input "6. Does not interrupt" at bounding box center [932, 417] width 26 height 20
checkbox input "true"
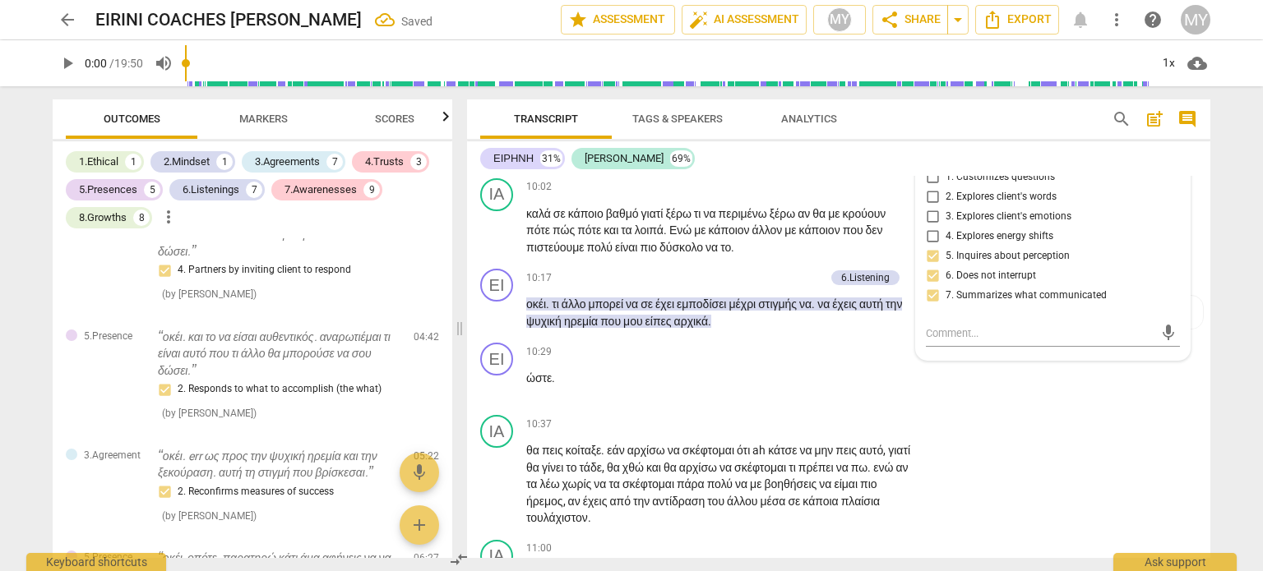
scroll to position [4217, 0]
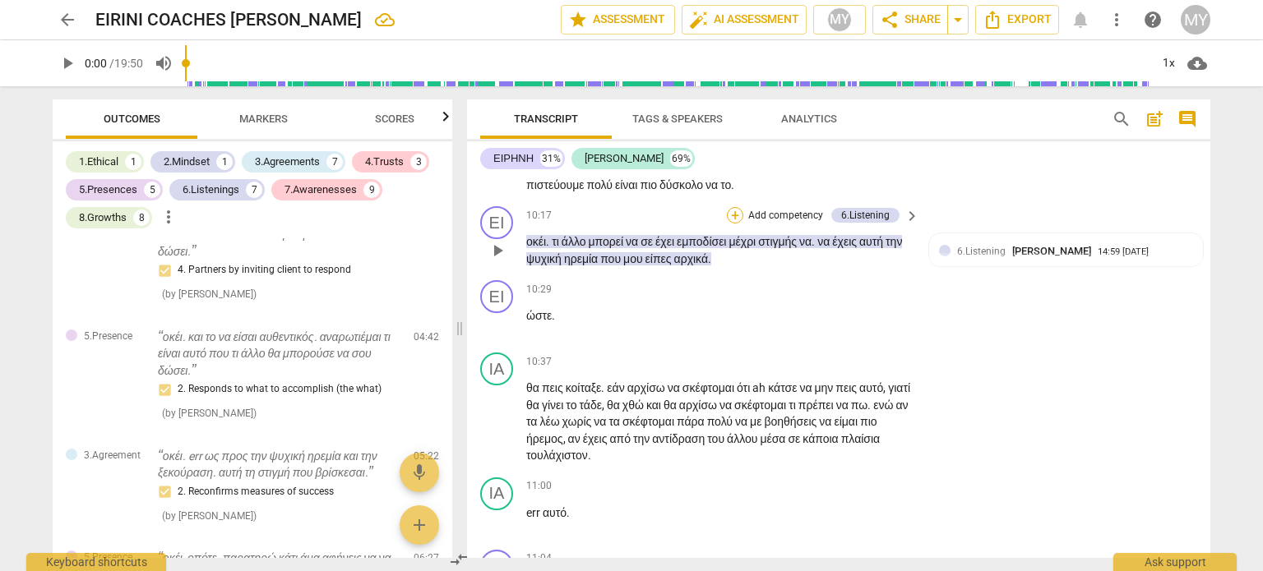
click at [736, 224] on div "+" at bounding box center [735, 215] width 16 height 16
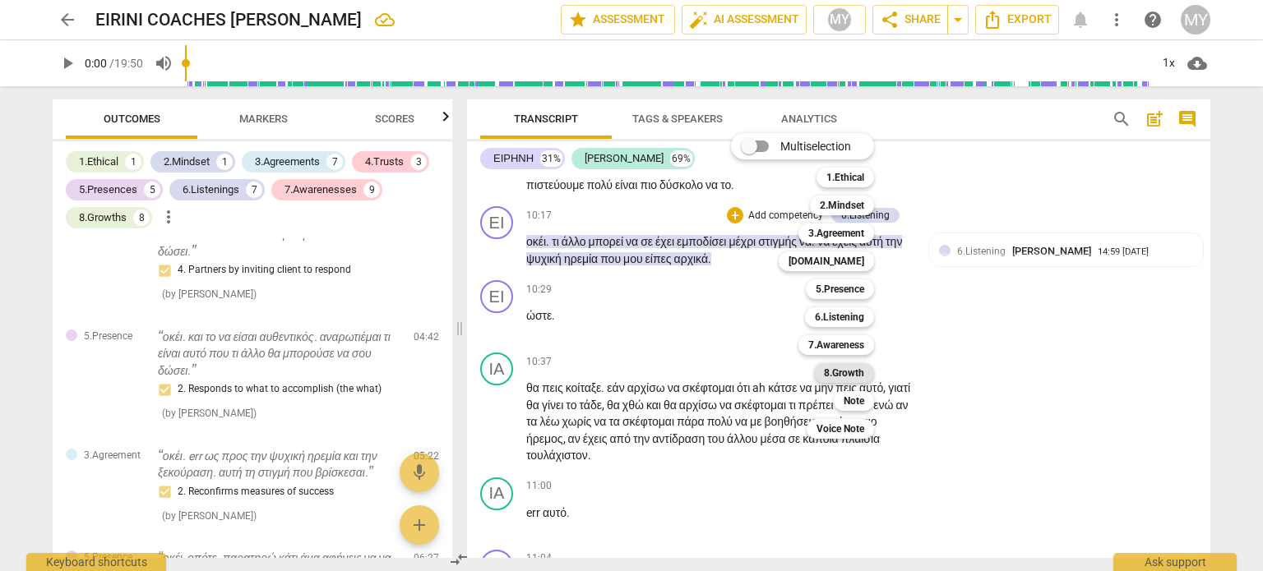
click at [853, 373] on b "8.Growth" at bounding box center [844, 373] width 40 height 20
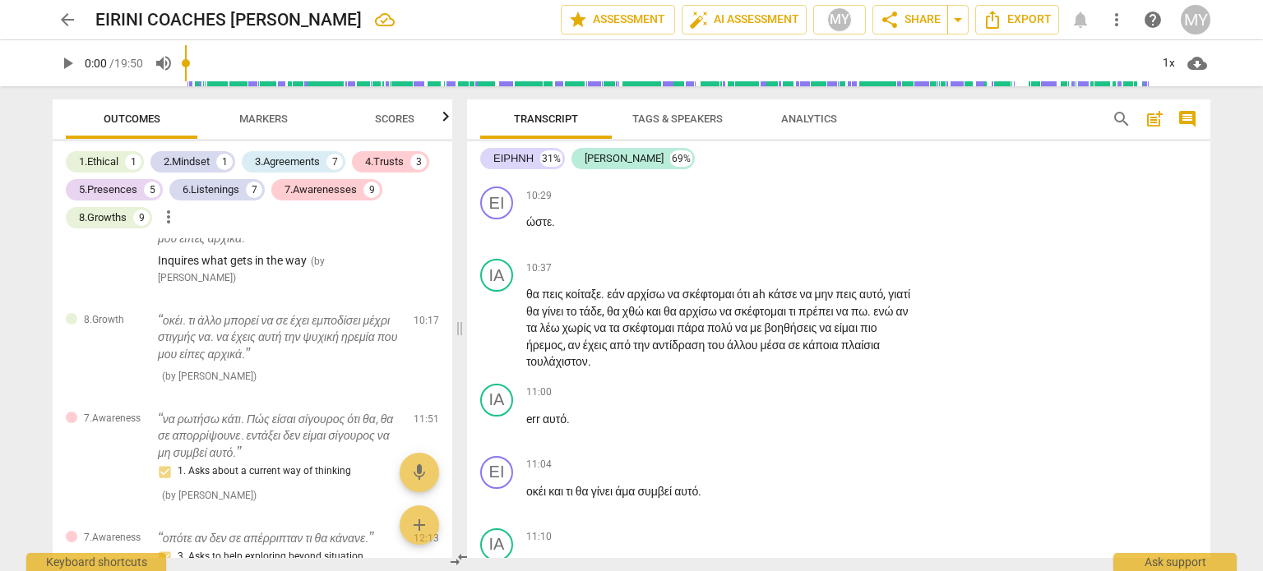
scroll to position [4264, 0]
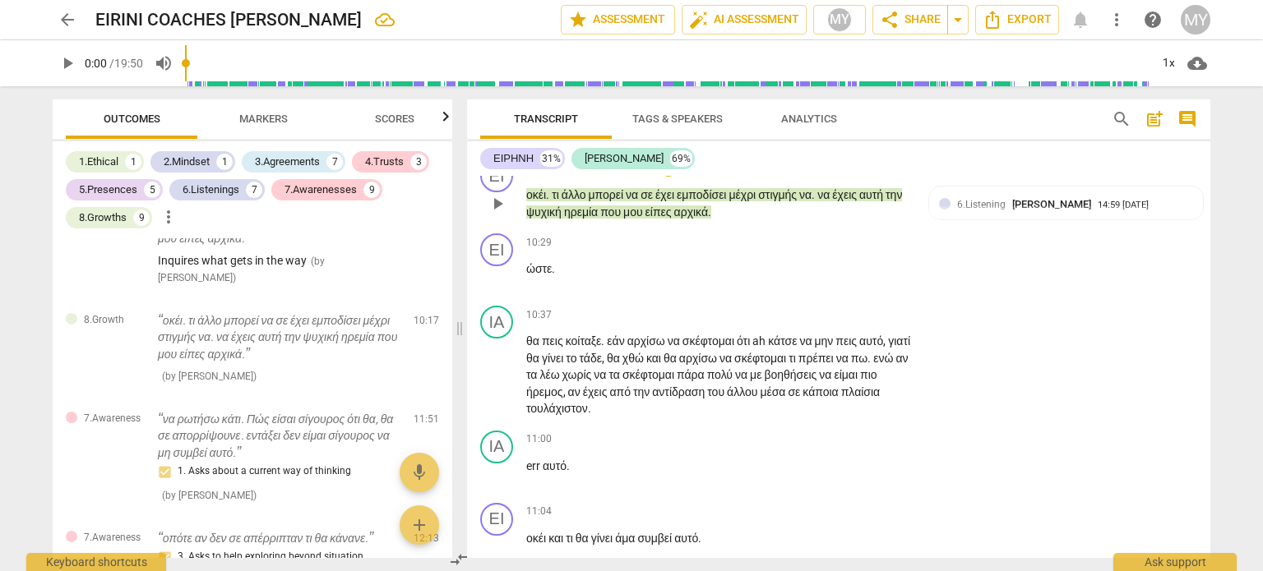
click at [870, 176] on div "8.Growth" at bounding box center [869, 168] width 40 height 15
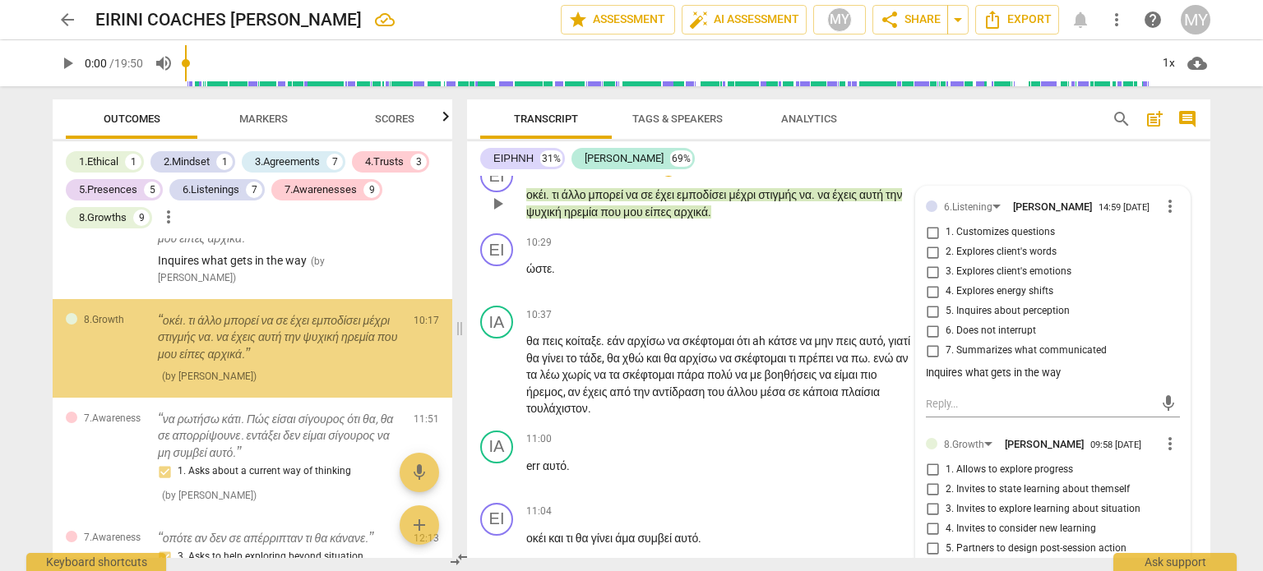
click at [1165, 454] on span "more_vert" at bounding box center [1170, 444] width 20 height 20
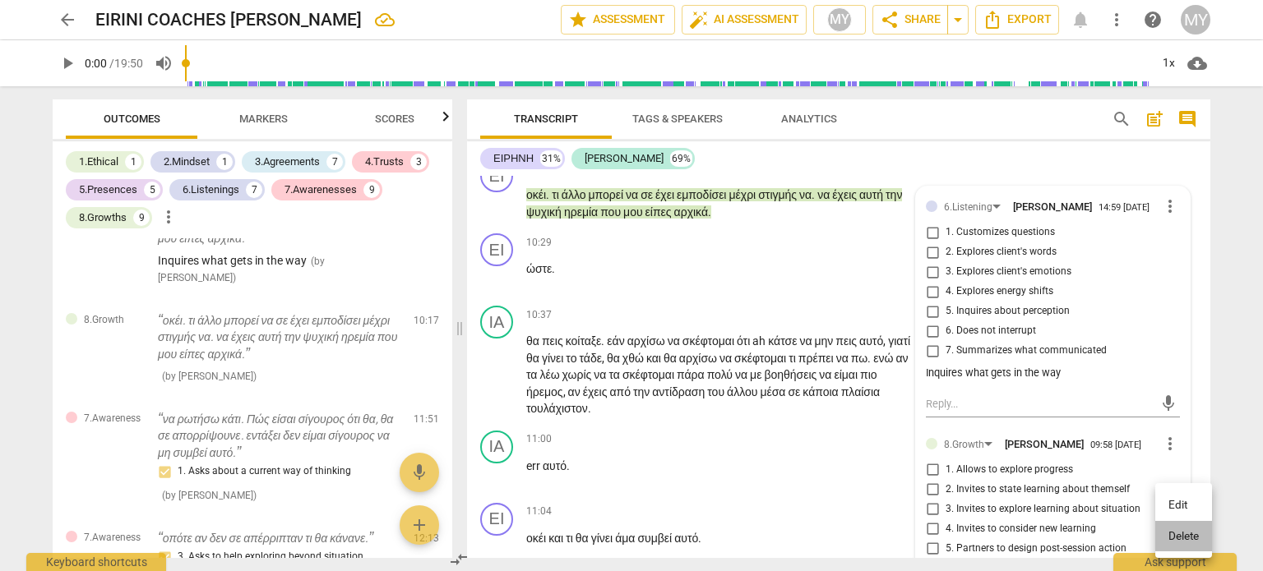
click at [1185, 535] on li "Delete" at bounding box center [1183, 536] width 57 height 31
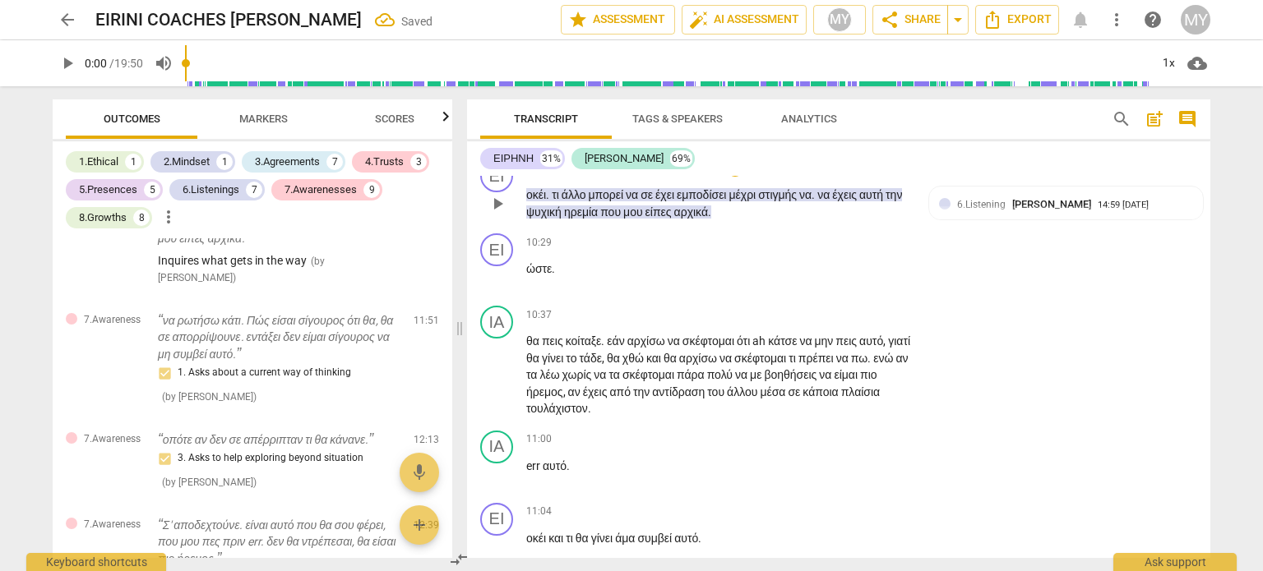
click at [794, 177] on p "Add competency" at bounding box center [785, 169] width 78 height 15
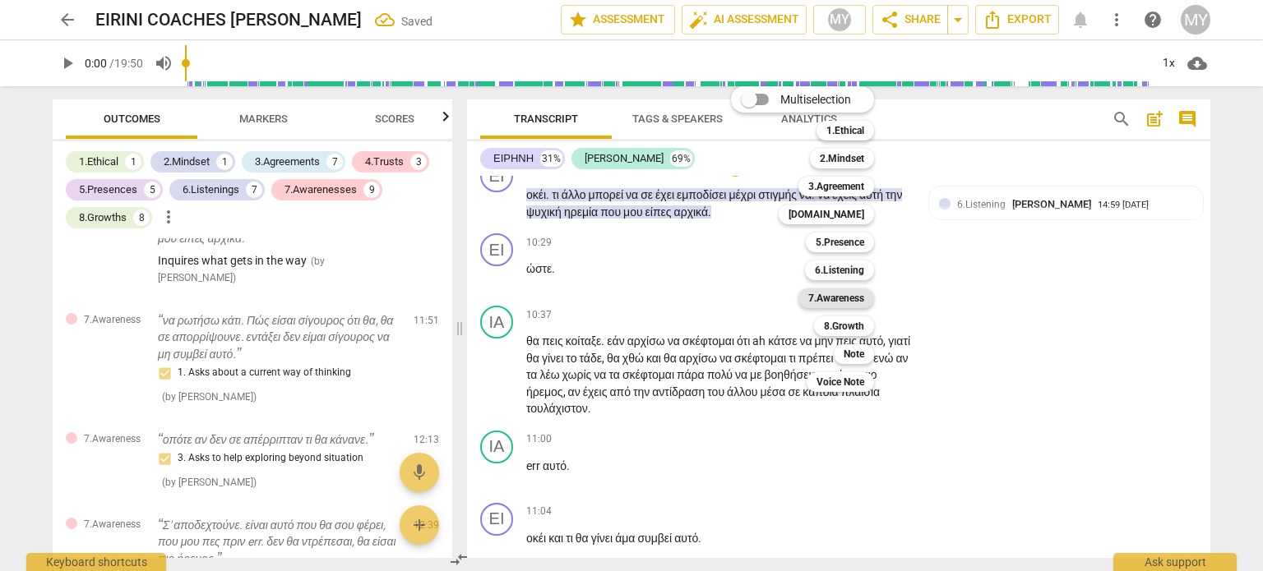
click at [855, 297] on b "7.Awareness" at bounding box center [836, 299] width 56 height 20
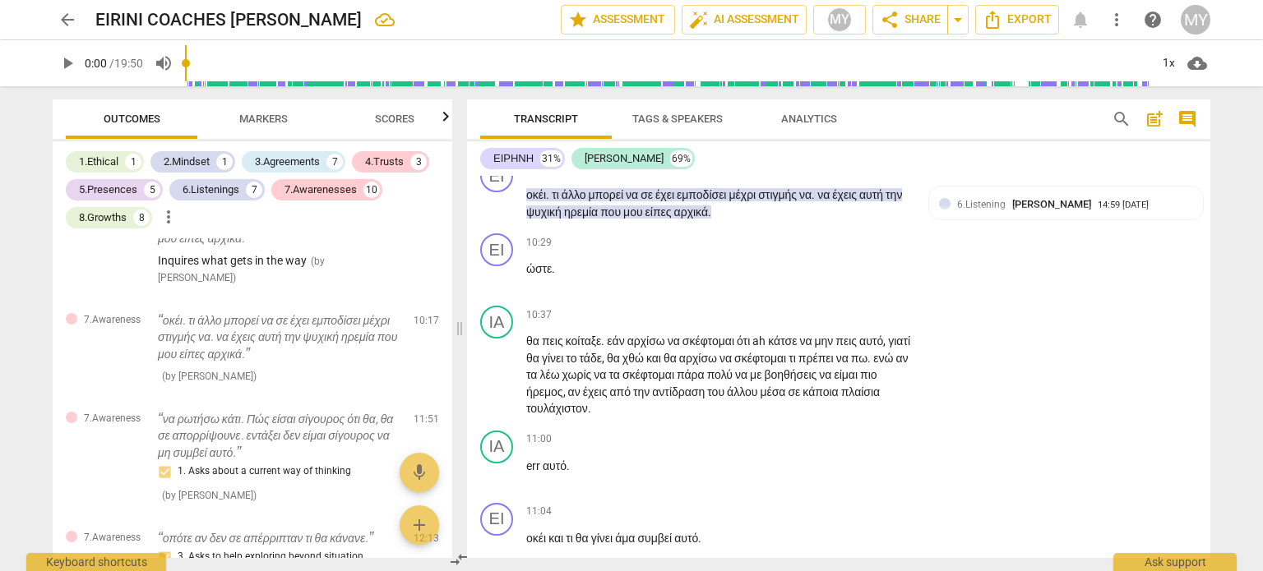
scroll to position [4249, 0]
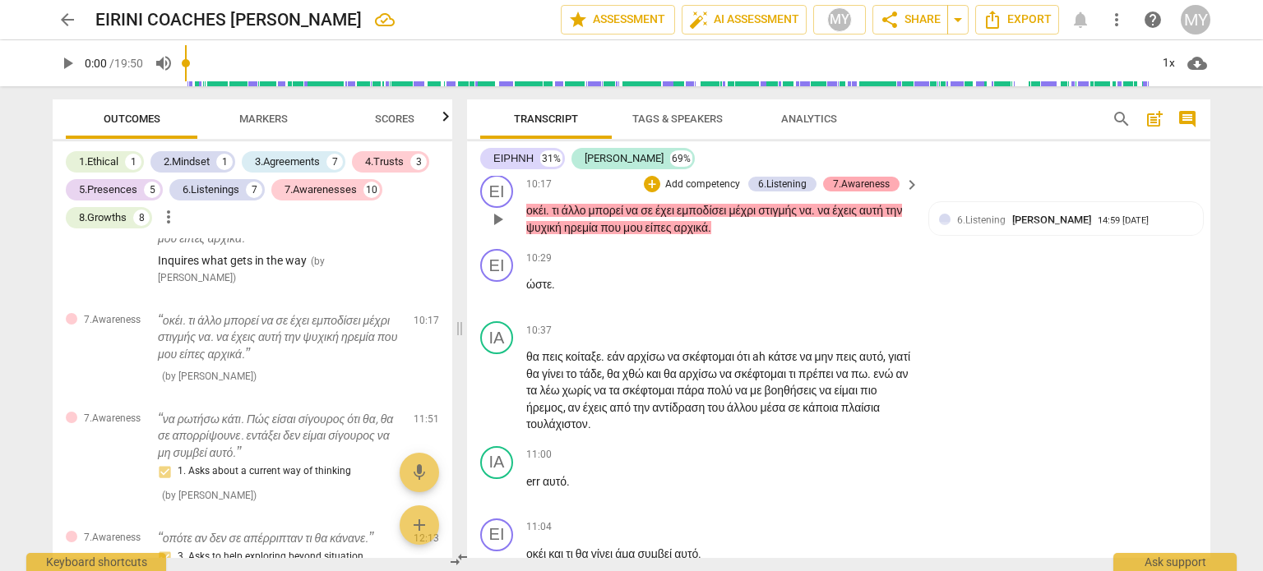
click at [839, 192] on div "7.Awareness" at bounding box center [861, 184] width 57 height 15
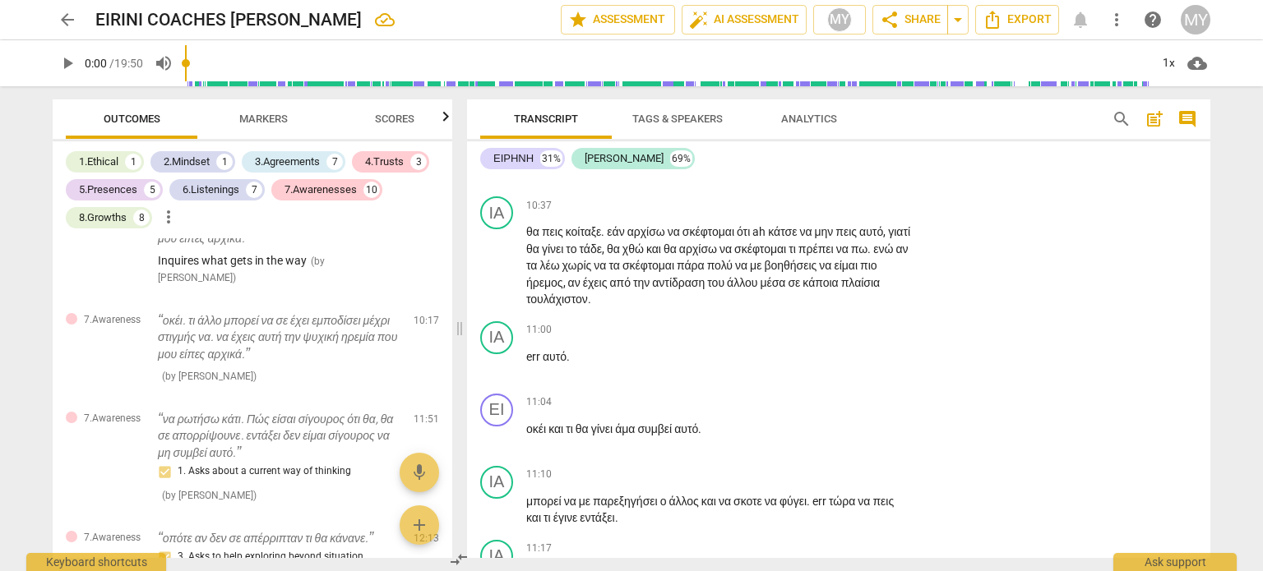
scroll to position [4279, 0]
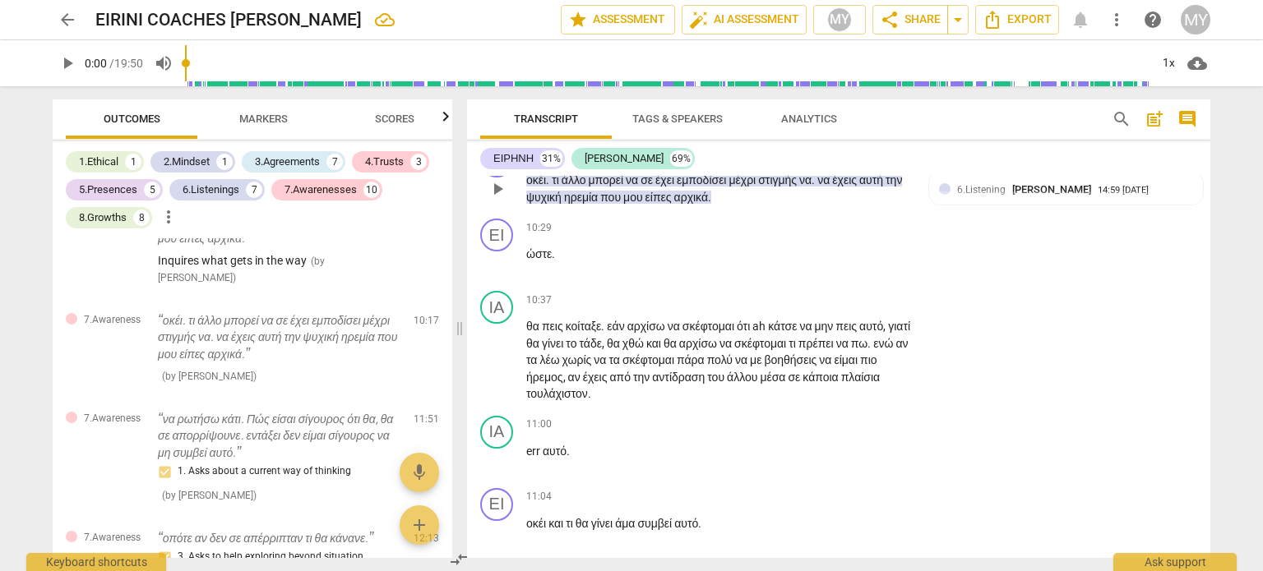
click at [857, 161] on div "7.Awareness" at bounding box center [861, 153] width 57 height 15
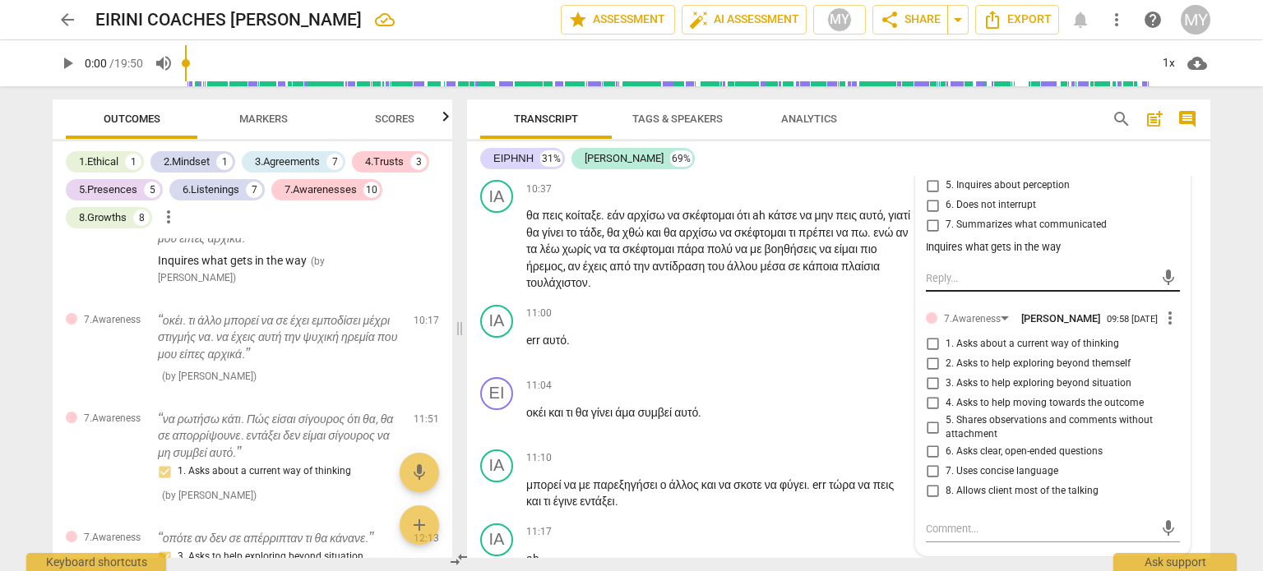
scroll to position [4393, 0]
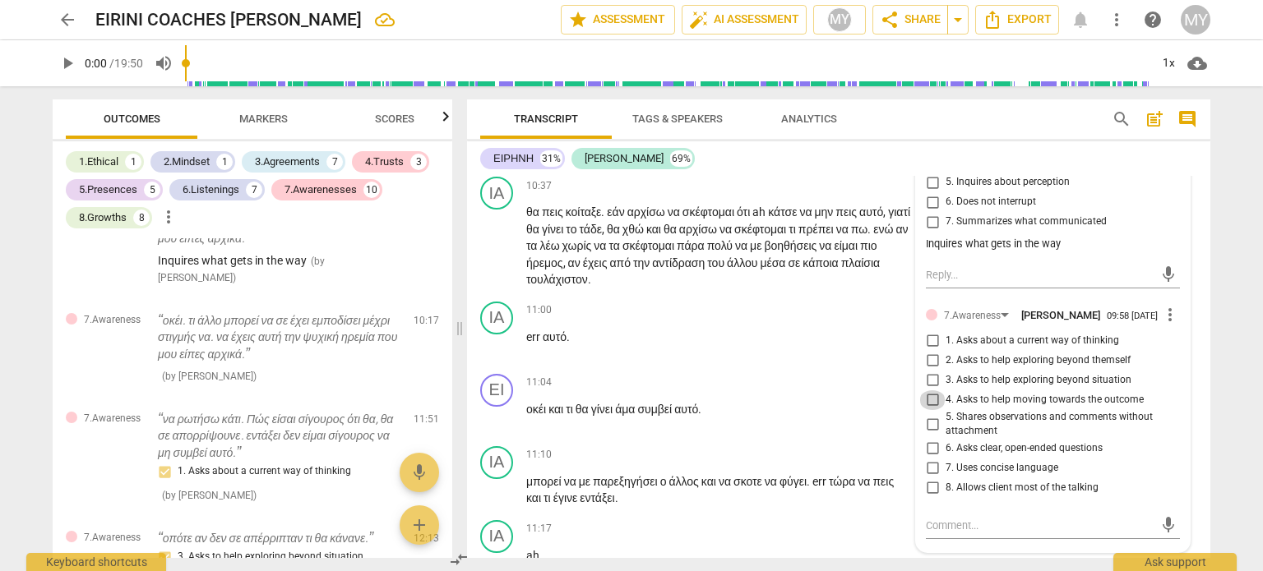
click at [931, 410] on input "4. Asks to help moving towards the outcome" at bounding box center [932, 400] width 26 height 20
checkbox input "true"
click at [928, 459] on input "6. Asks clear, open-ended questions" at bounding box center [932, 449] width 26 height 20
checkbox input "true"
click at [927, 478] on input "7. Uses concise language" at bounding box center [932, 469] width 26 height 20
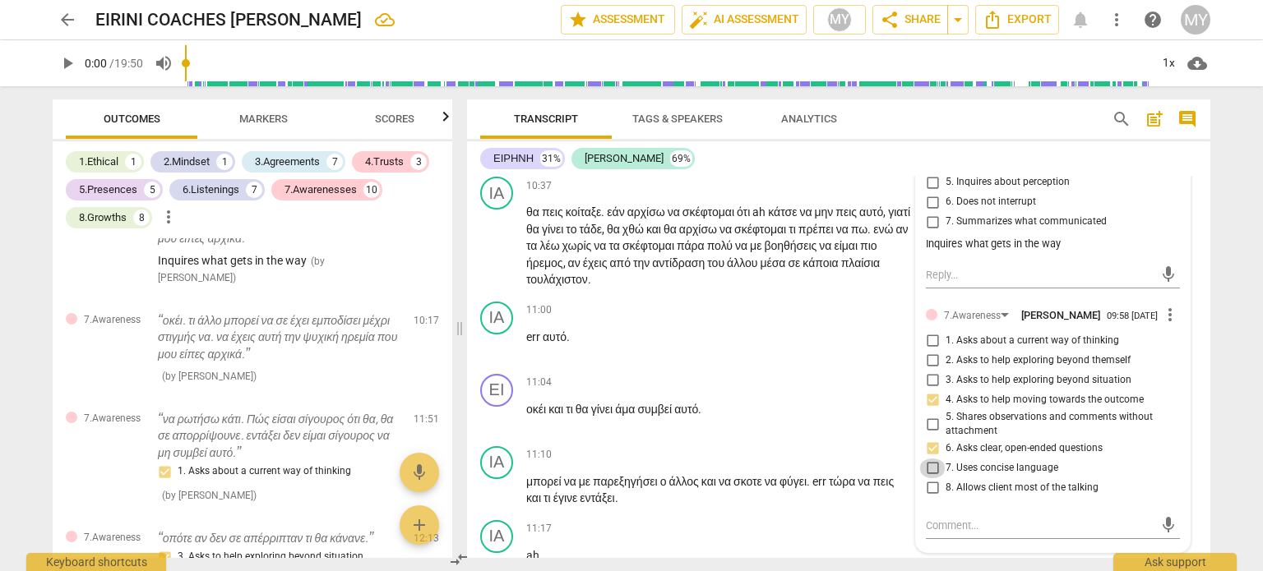
checkbox input "true"
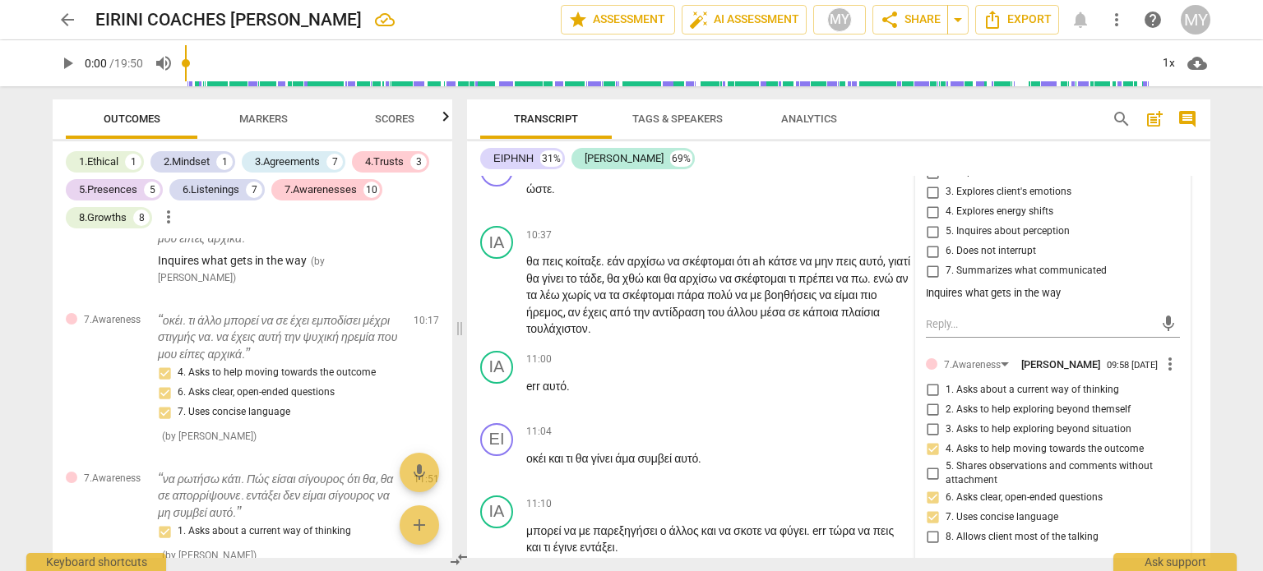
scroll to position [4321, 0]
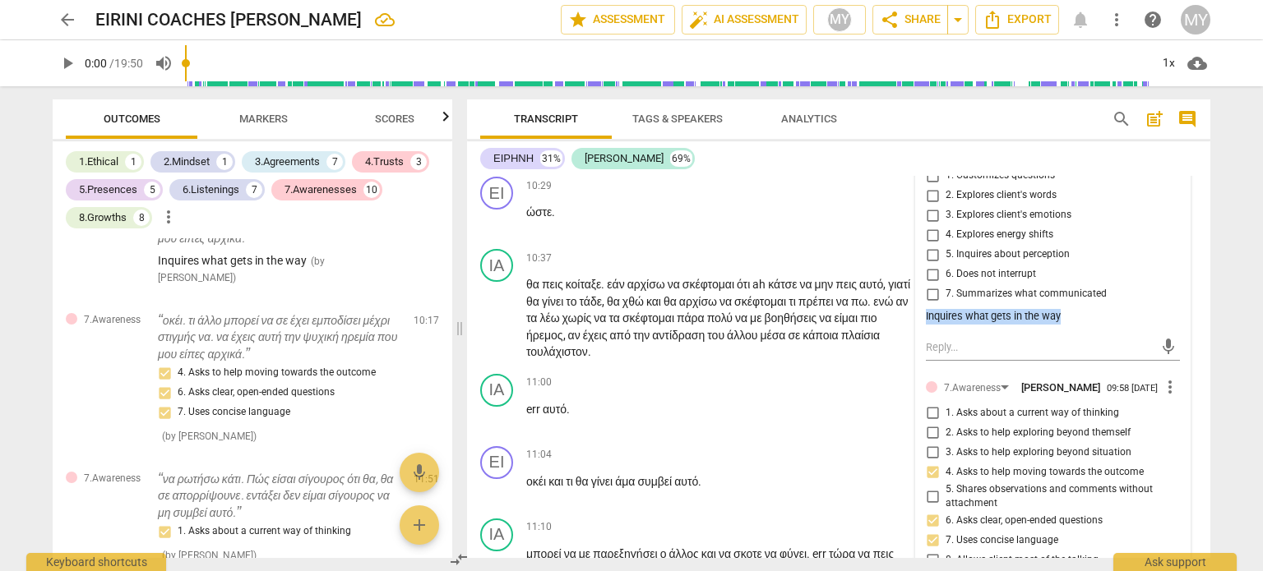
drag, startPoint x: 1069, startPoint y: 393, endPoint x: 920, endPoint y: 393, distance: 148.8
click at [920, 393] on div "6.Listening [PERSON_NAME] 14:59 [DATE] more_vert 1. Customizes questions 2. Exp…" at bounding box center [1053, 377] width 274 height 495
copy div "Inquires what gets in the way"
click at [1164, 159] on span "more_vert" at bounding box center [1170, 150] width 20 height 20
click at [1171, 261] on li "Delete" at bounding box center [1183, 254] width 57 height 31
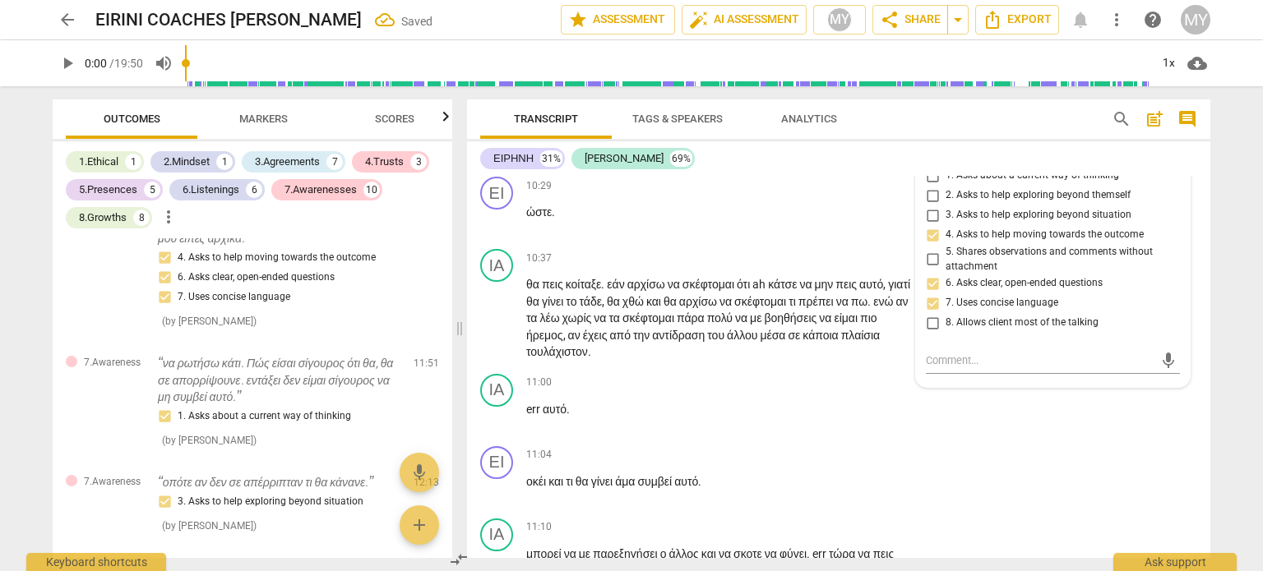
scroll to position [2434, 0]
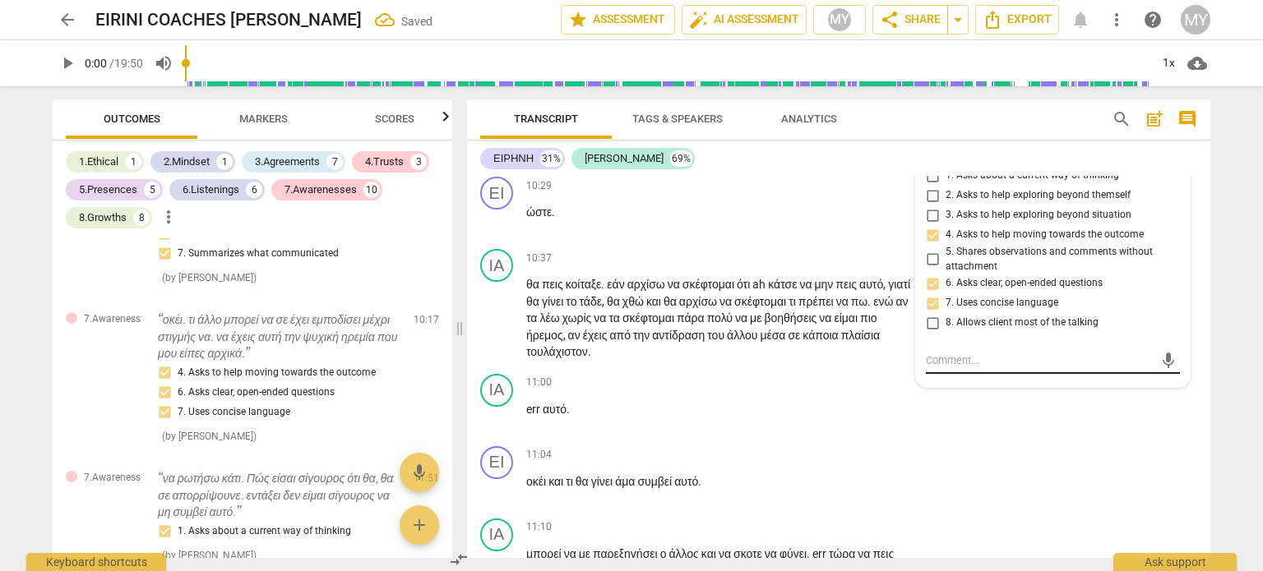
click at [957, 368] on textarea at bounding box center [1040, 361] width 228 height 16
paste textarea "Inquires what gets in the way"
type textarea "Inquires what gets in the way"
click at [928, 333] on input "8. Allows client most of the talking" at bounding box center [932, 323] width 26 height 20
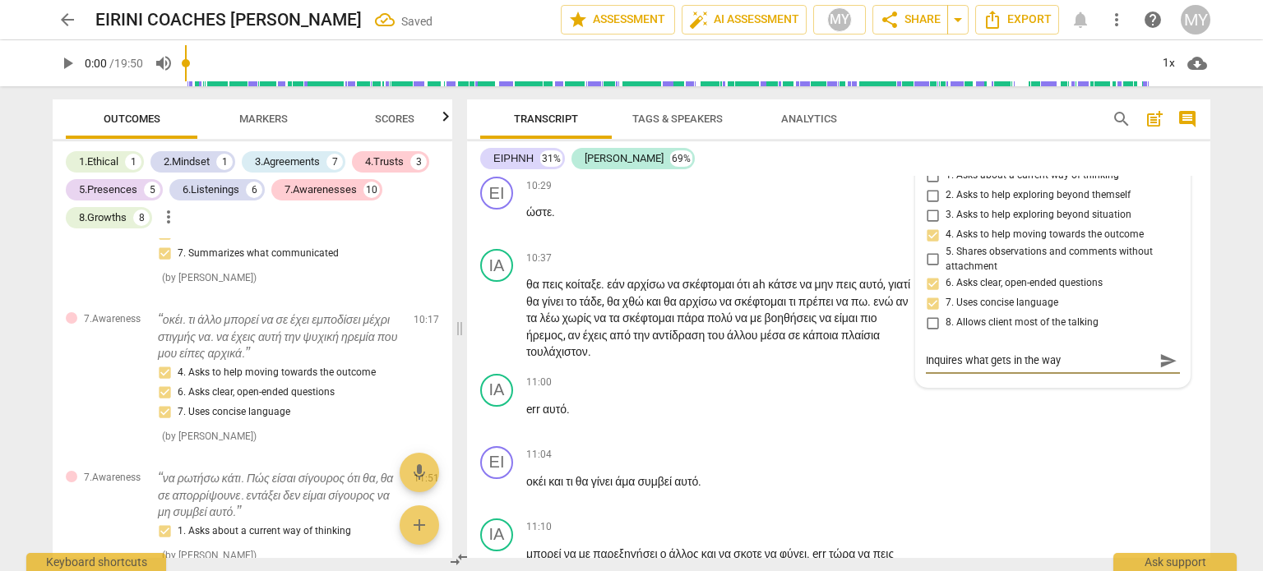
checkbox input "true"
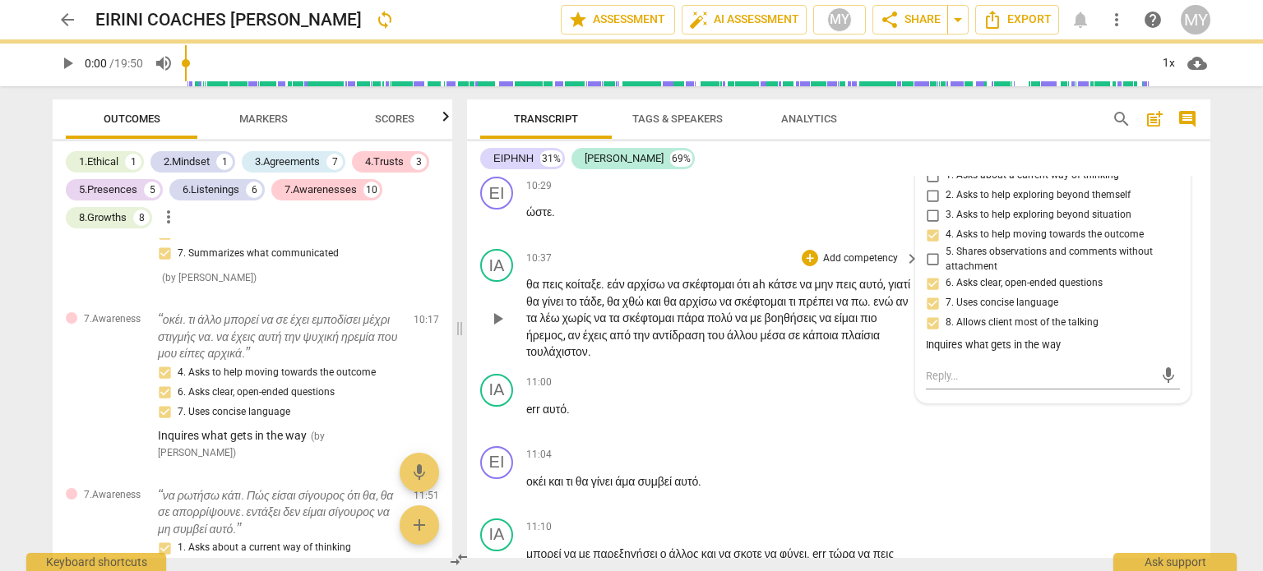
click at [646, 308] on span "χθώ" at bounding box center [634, 301] width 24 height 13
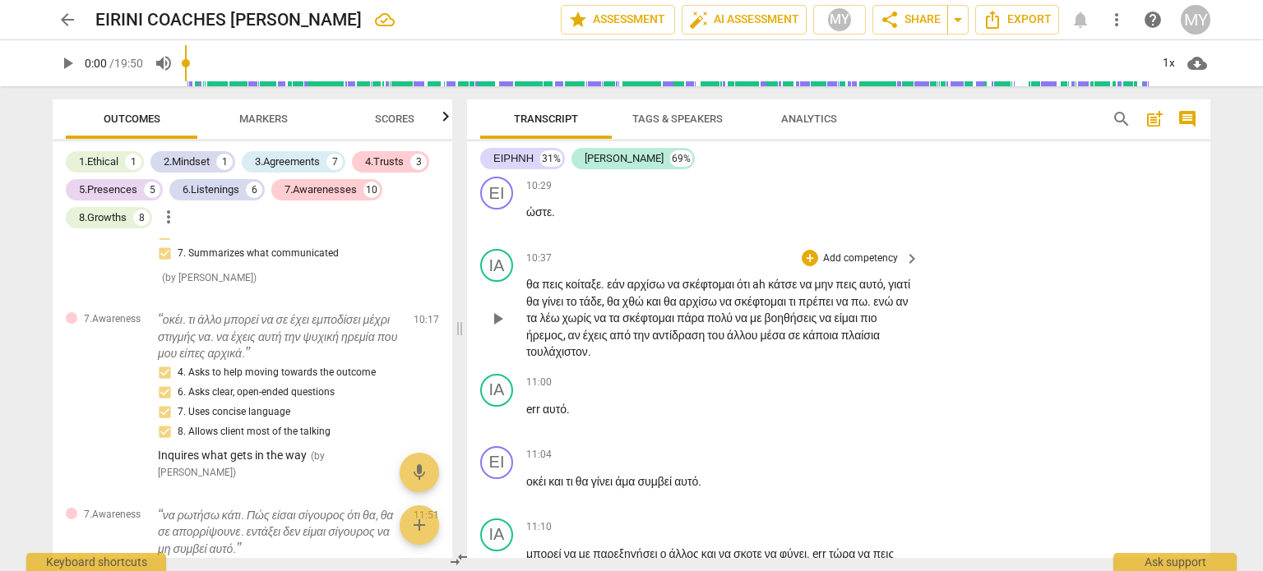
click at [759, 120] on p "Add competency" at bounding box center [777, 112] width 78 height 15
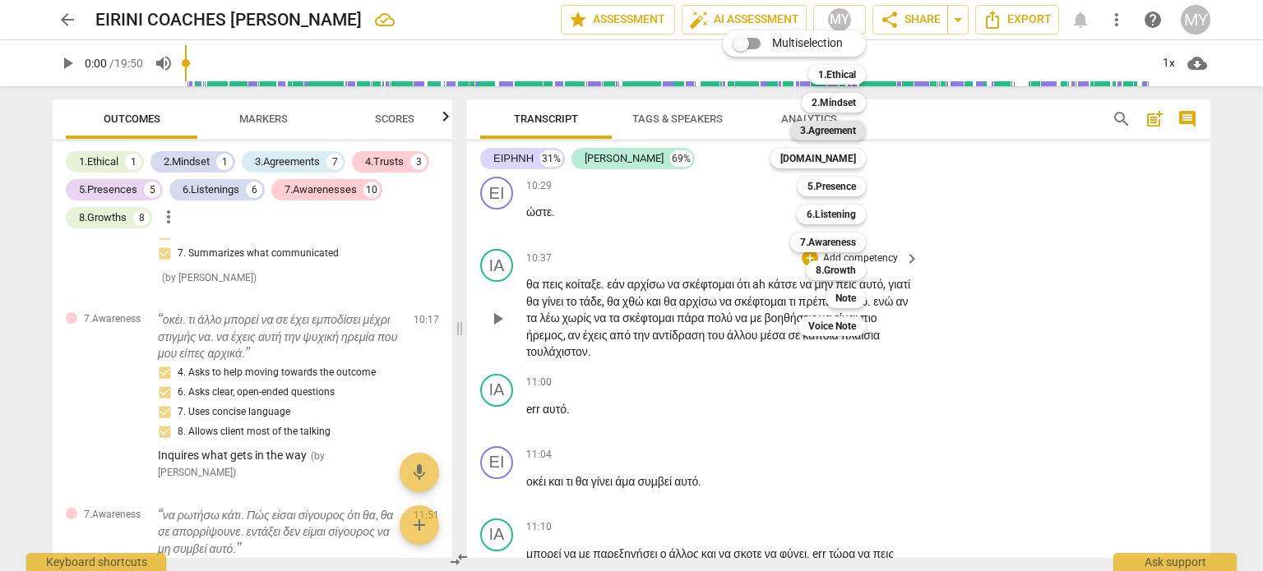
click at [845, 134] on b "3.Agreement" at bounding box center [828, 131] width 56 height 20
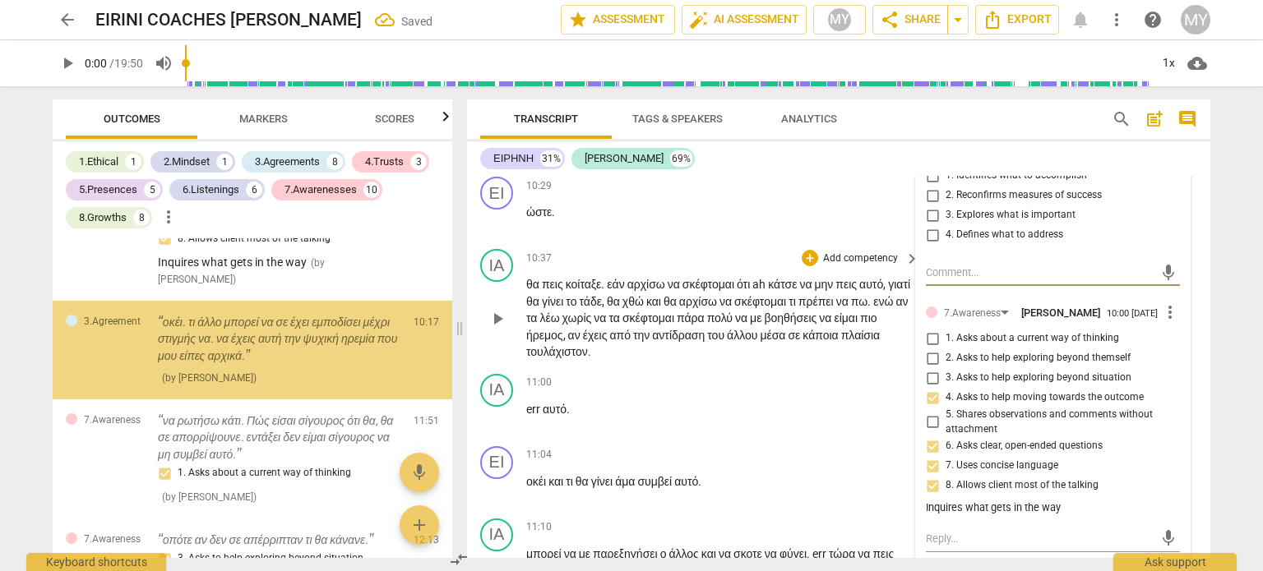
scroll to position [2629, 0]
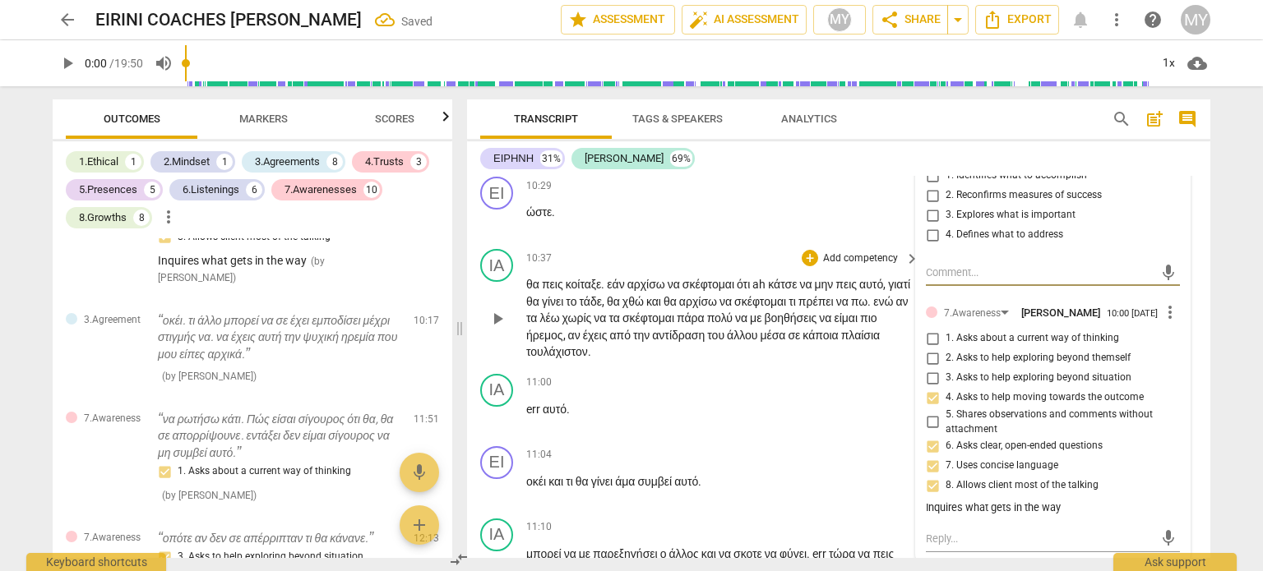
click at [927, 245] on input "4. Defines what to address" at bounding box center [932, 235] width 26 height 20
checkbox input "true"
click at [961, 280] on textarea at bounding box center [1040, 273] width 228 height 16
paste textarea "If coach specifically engages client in a discussion of what might prevent them…"
type textarea "If coach specifically engages client in a discussion of what might prevent them…"
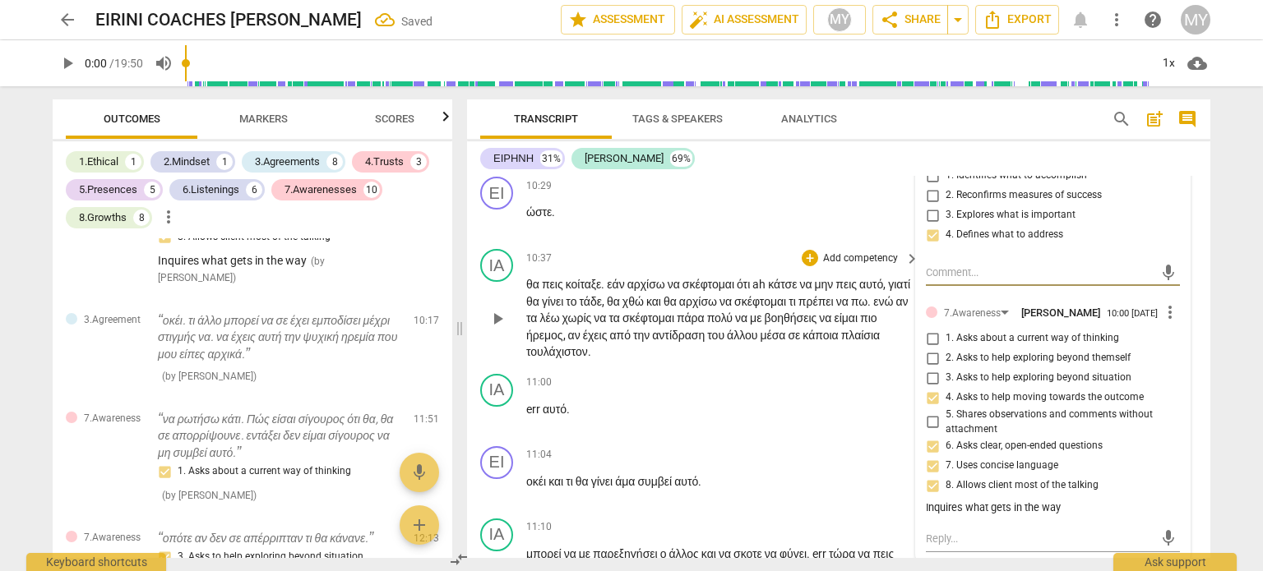
type textarea "If coach specifically engages client in a discussion of what might prevent them…"
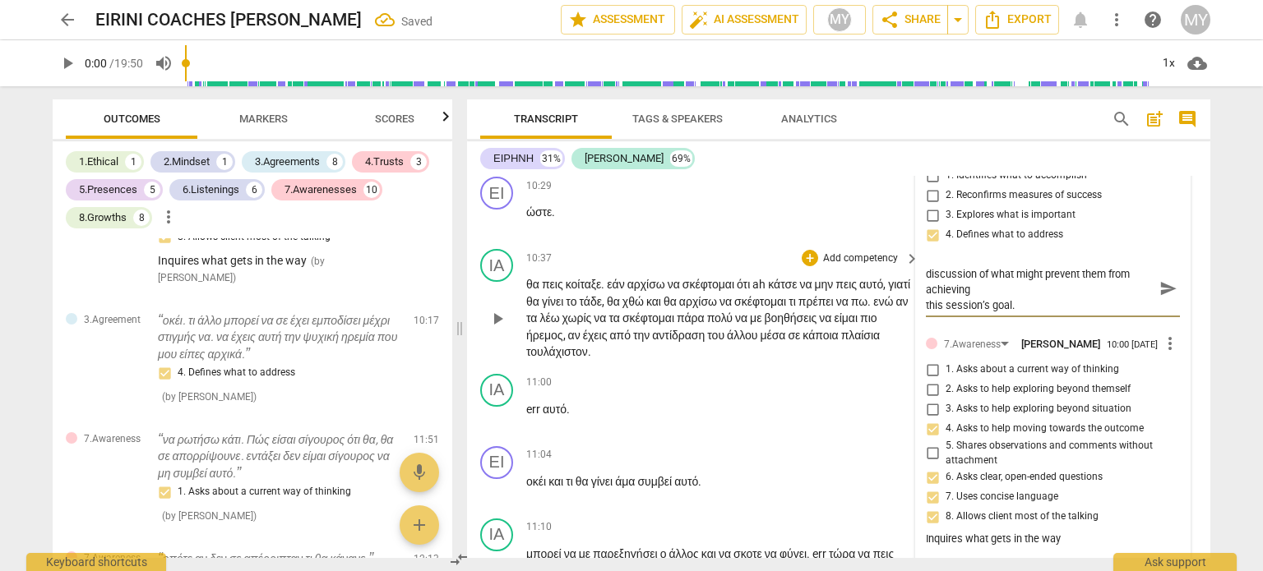
click at [946, 312] on textarea "If coach specifically engages client in a discussion of what might prevent them…" at bounding box center [1040, 288] width 228 height 47
click at [933, 312] on textarea "If coach specifically engages client in a discussion of what might prevent them…" at bounding box center [1040, 288] width 228 height 47
type textarea "Ifcoach specifically engages client in a discussion of what might prevent them …"
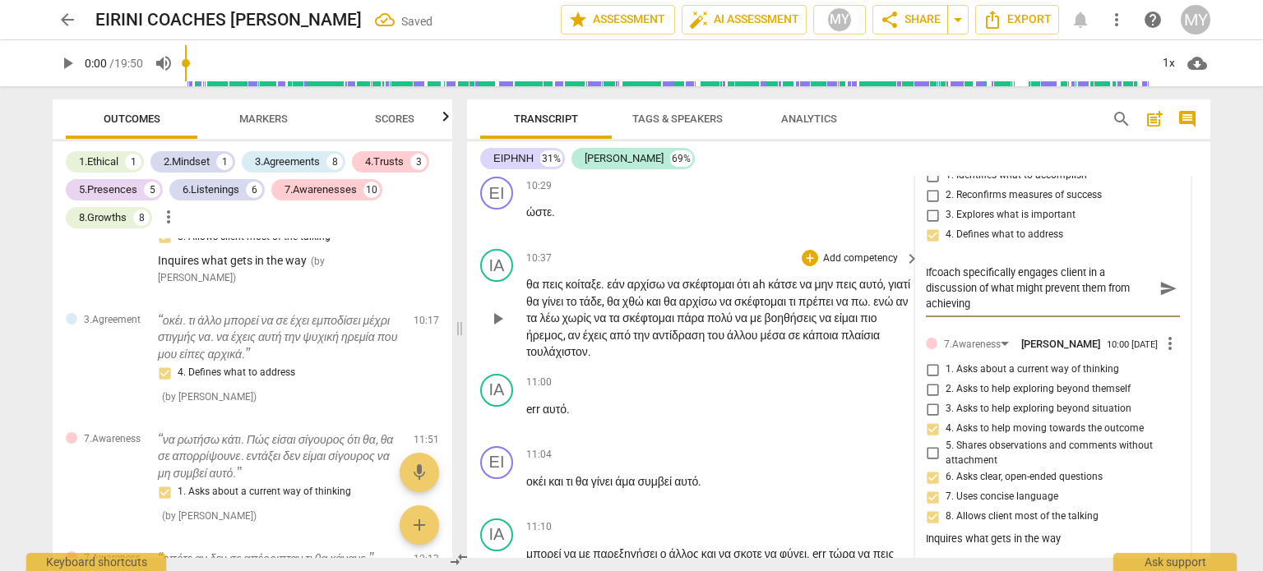
type textarea "Icoach specifically engages client in a discussion of what might prevent them f…"
type textarea "coach specifically engages client in a discussion of what might prevent them fr…"
click at [1165, 298] on span "send" at bounding box center [1168, 289] width 18 height 18
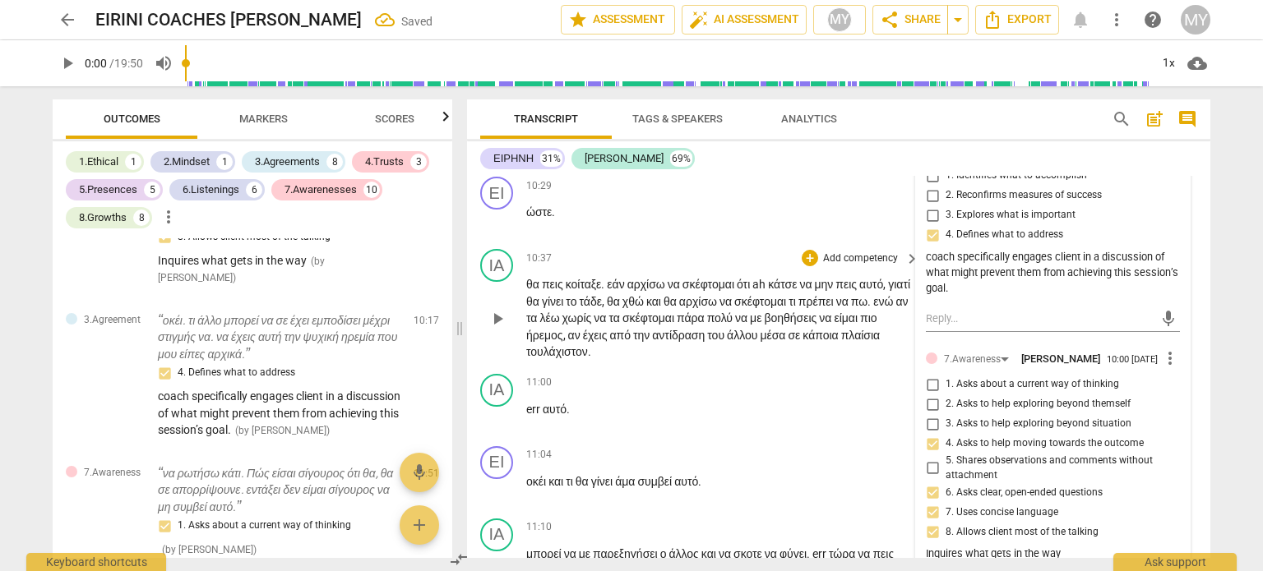
click at [646, 308] on span "χθώ" at bounding box center [634, 301] width 24 height 13
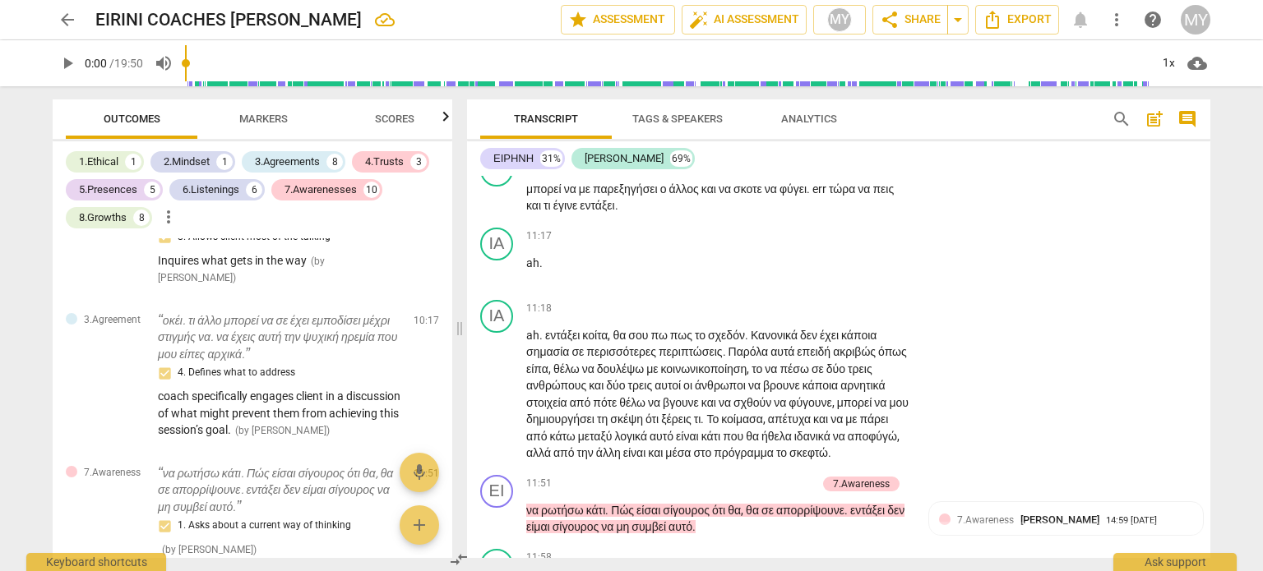
scroll to position [4748, 0]
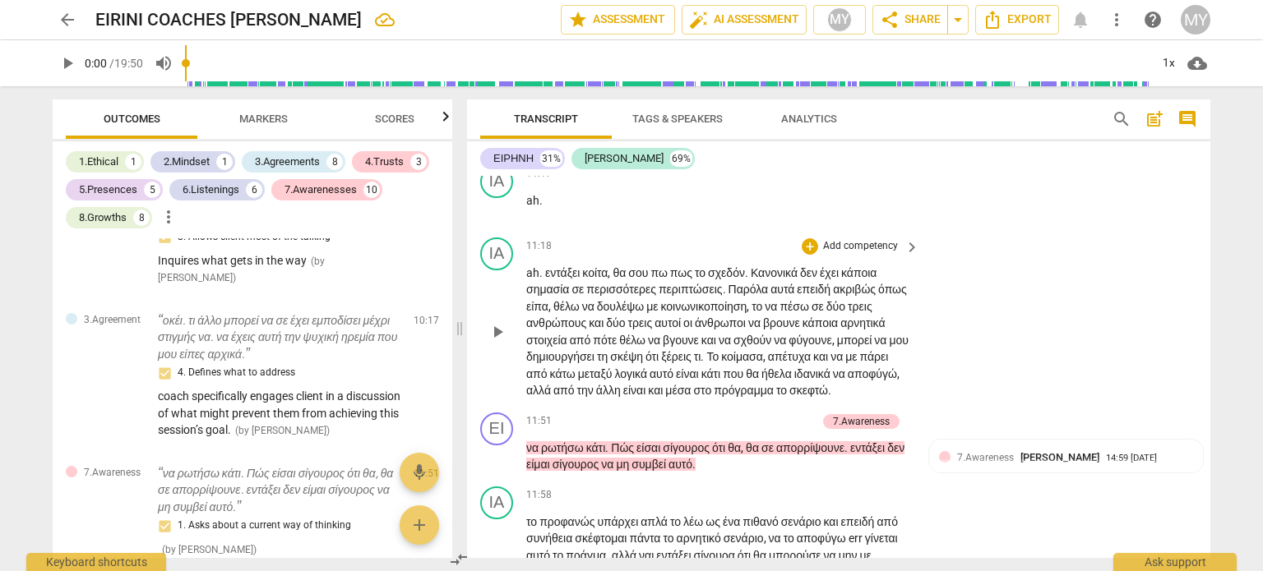
click at [1204, 387] on div "ΙΑ play_arrow pause 11:18 + Add competency keyboard_arrow_right ah . εντάξει κο…" at bounding box center [838, 318] width 743 height 175
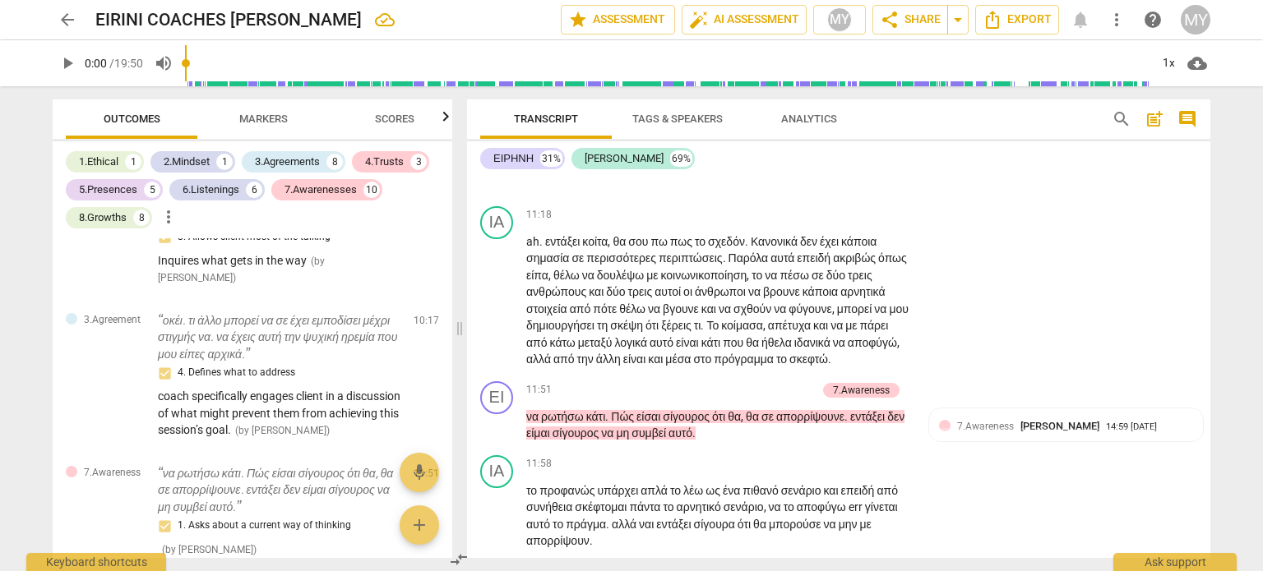
scroll to position [4905, 0]
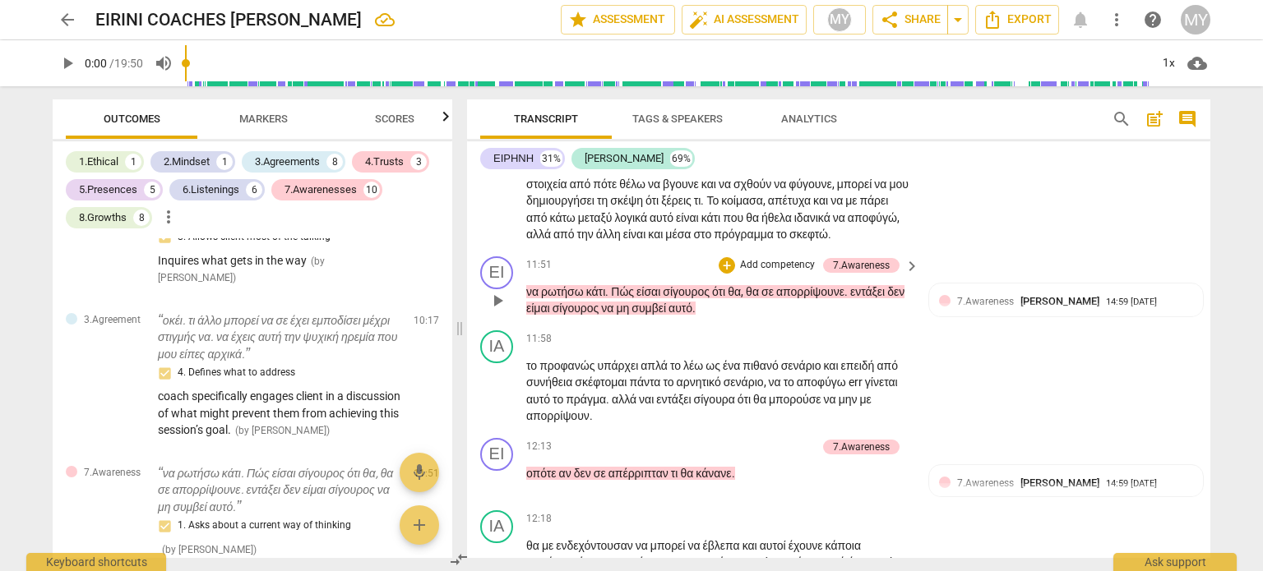
drag, startPoint x: 1204, startPoint y: 392, endPoint x: 1201, endPoint y: 400, distance: 8.6
click at [1201, 324] on div "ΕΙ play_arrow pause 11:51 + Add competency 7.Awareness keyboard_arrow_right να …" at bounding box center [838, 287] width 743 height 74
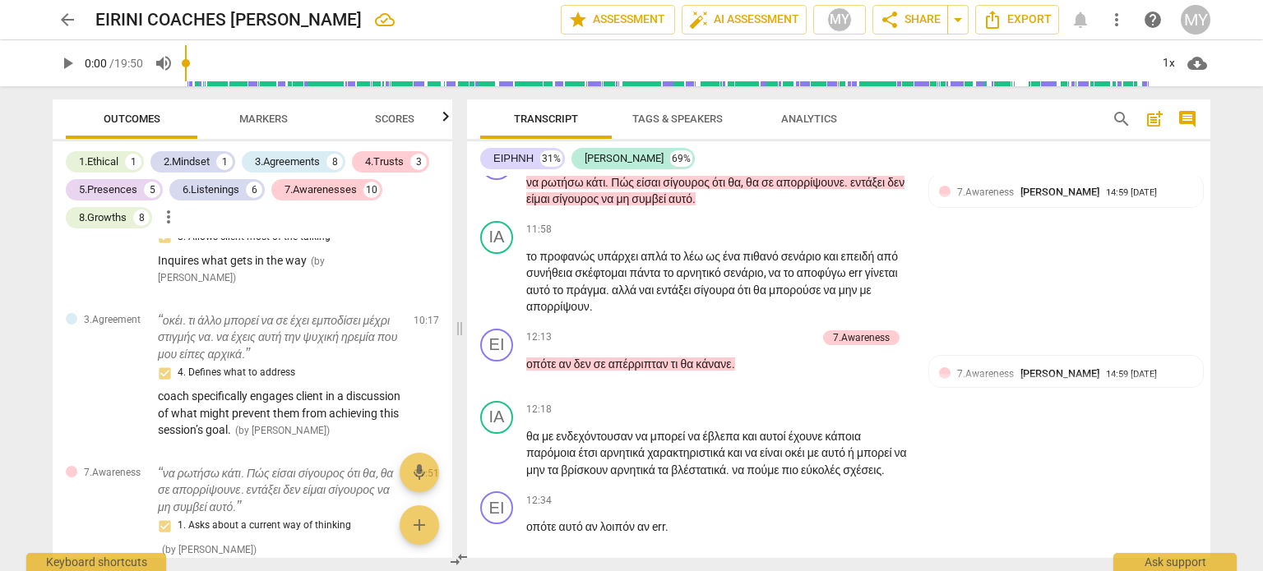
scroll to position [5061, 0]
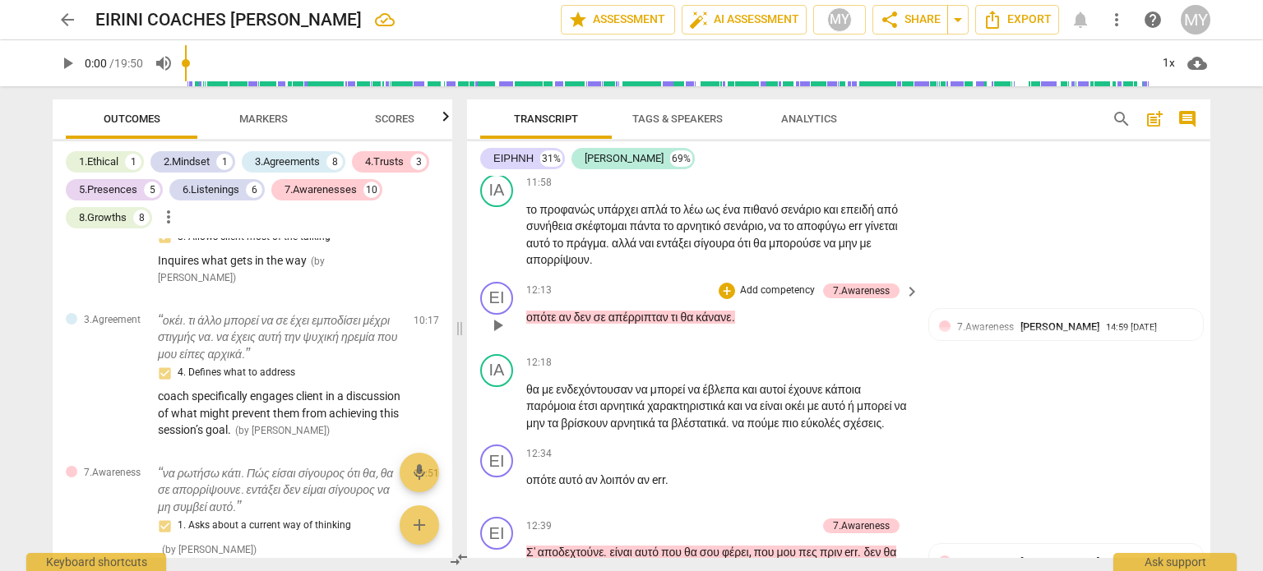
click at [738, 298] on p "Add competency" at bounding box center [777, 291] width 78 height 15
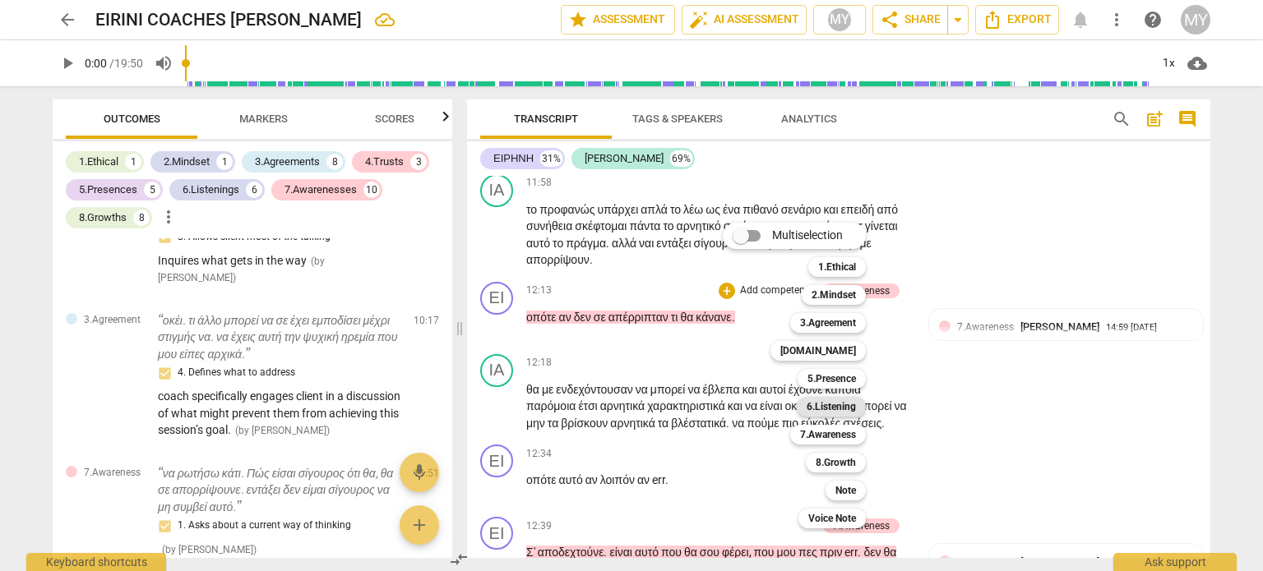
click at [838, 404] on b "6.Listening" at bounding box center [830, 407] width 49 height 20
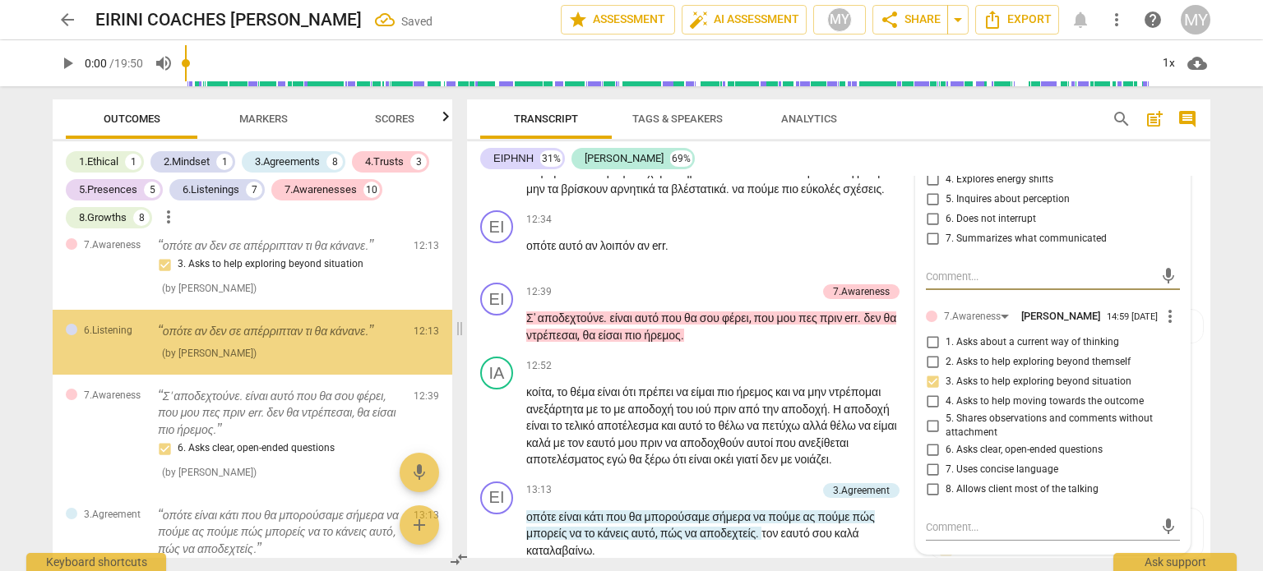
scroll to position [2987, 0]
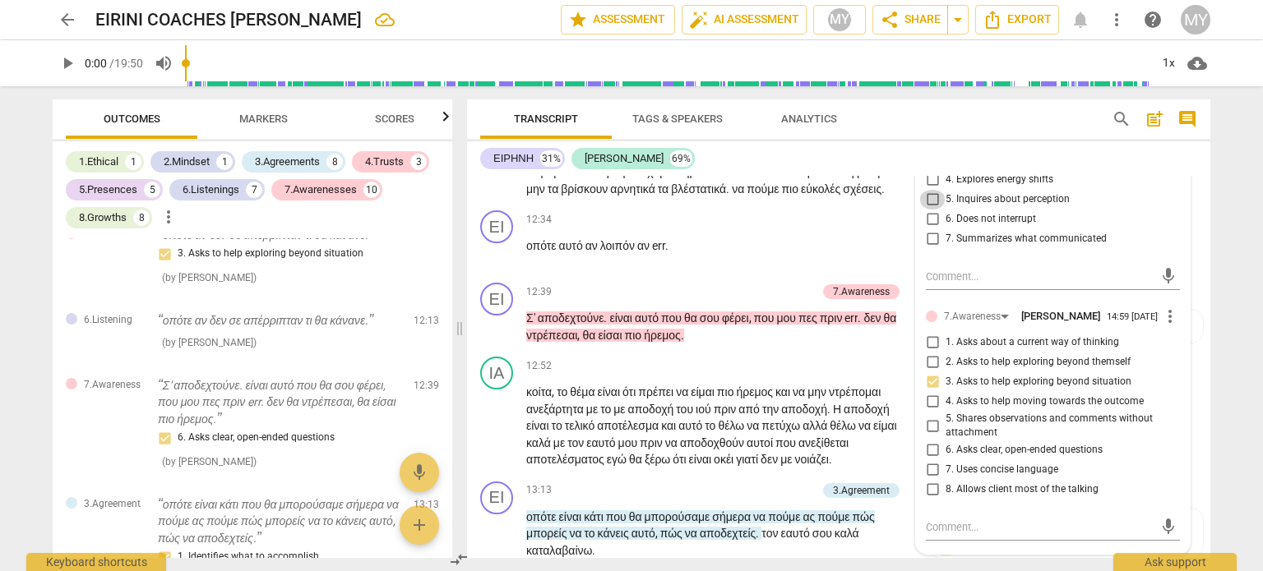
click at [933, 210] on input "5. Inquires about perception" at bounding box center [932, 200] width 26 height 20
checkbox input "true"
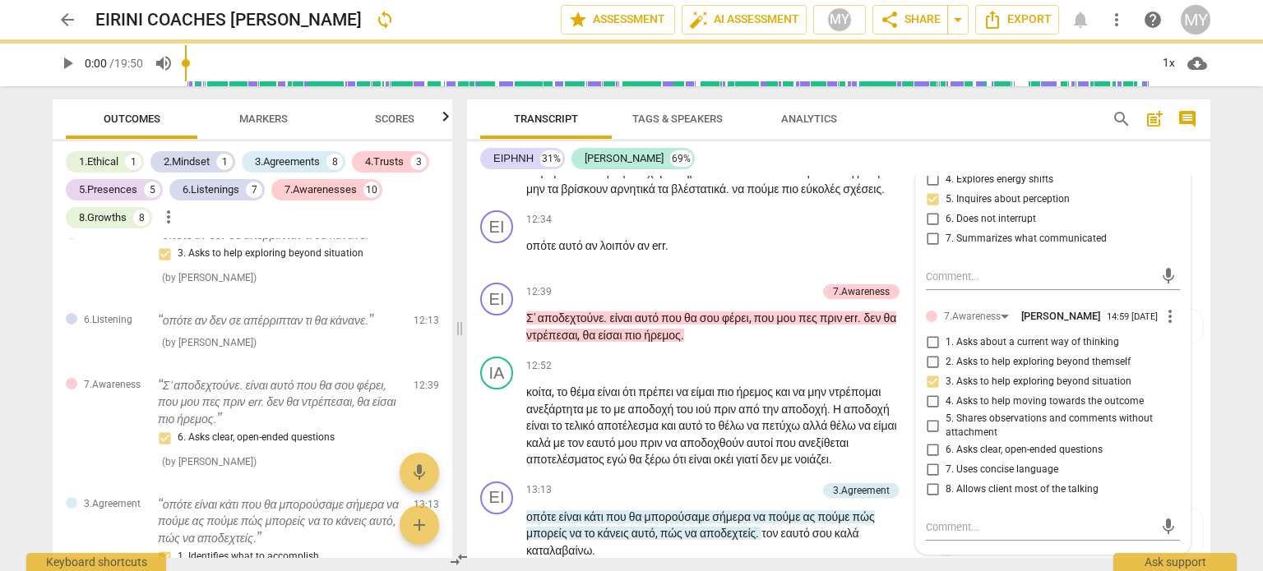
click at [927, 131] on input "1. Customizes questions" at bounding box center [932, 121] width 26 height 20
checkbox input "true"
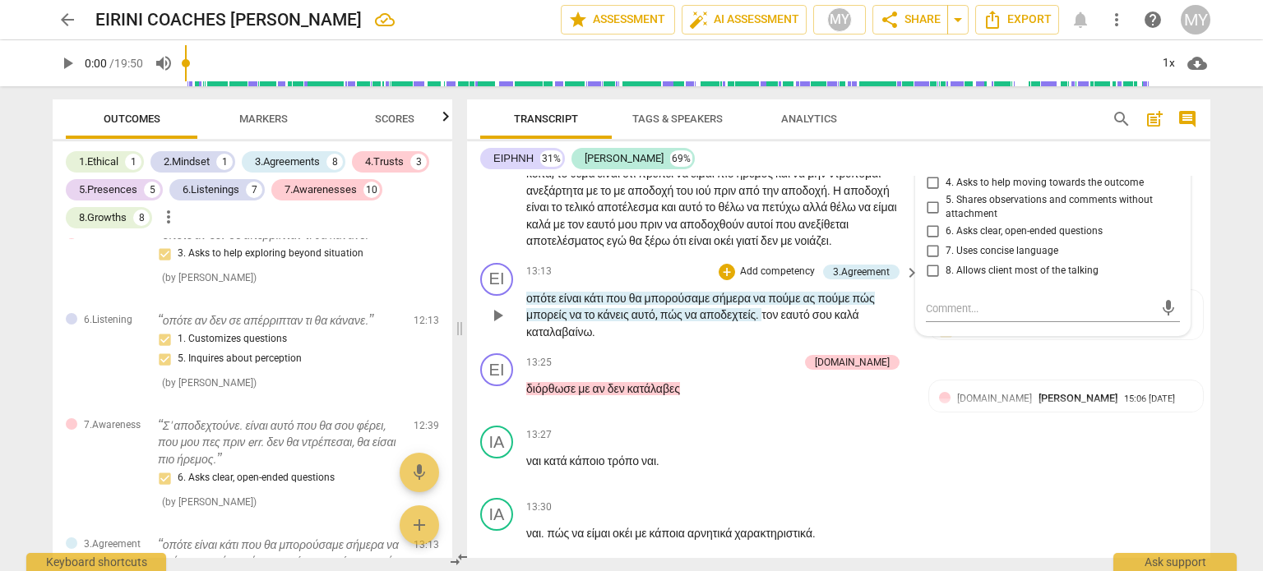
scroll to position [5544, 0]
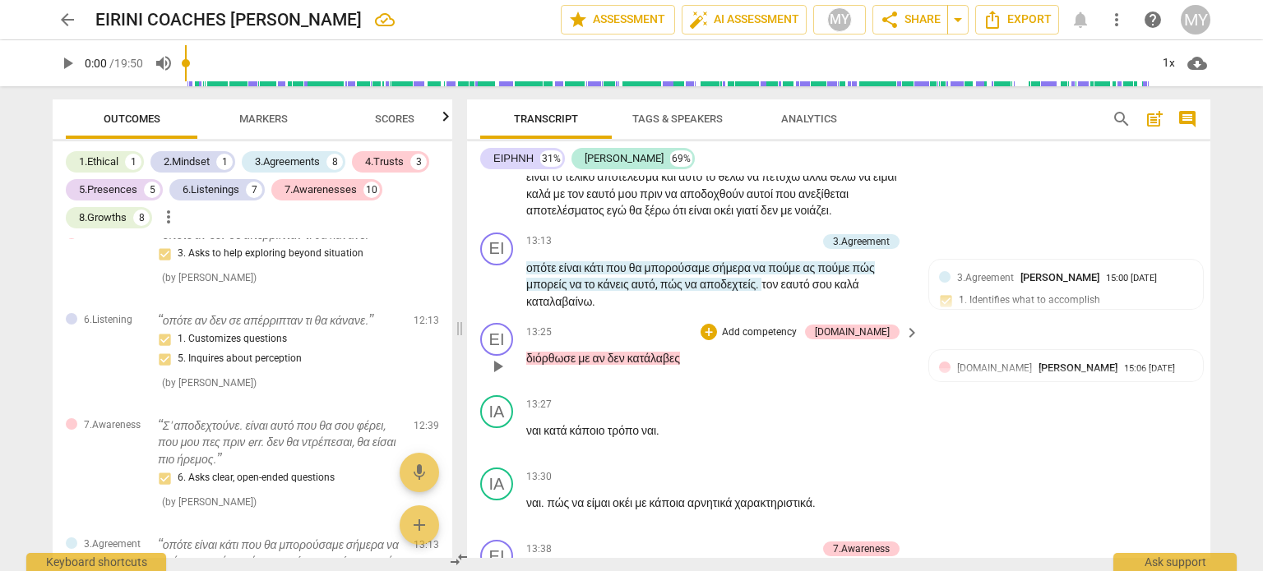
click at [759, 340] on div "+ Add competency" at bounding box center [749, 332] width 98 height 16
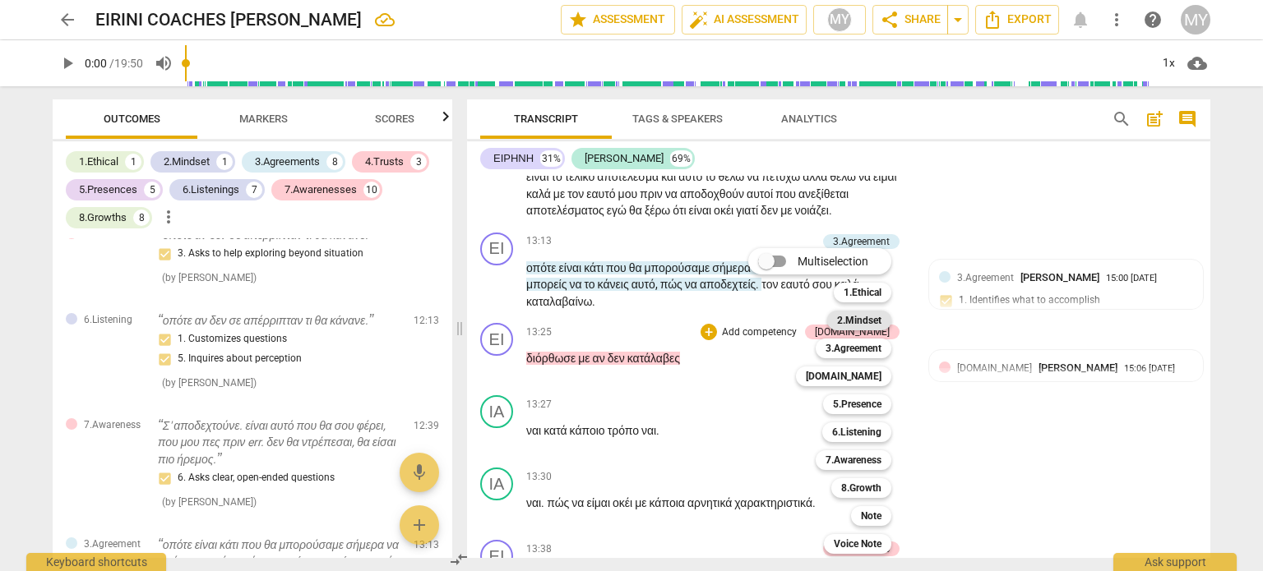
click at [876, 319] on b "2.Mindset" at bounding box center [859, 321] width 44 height 20
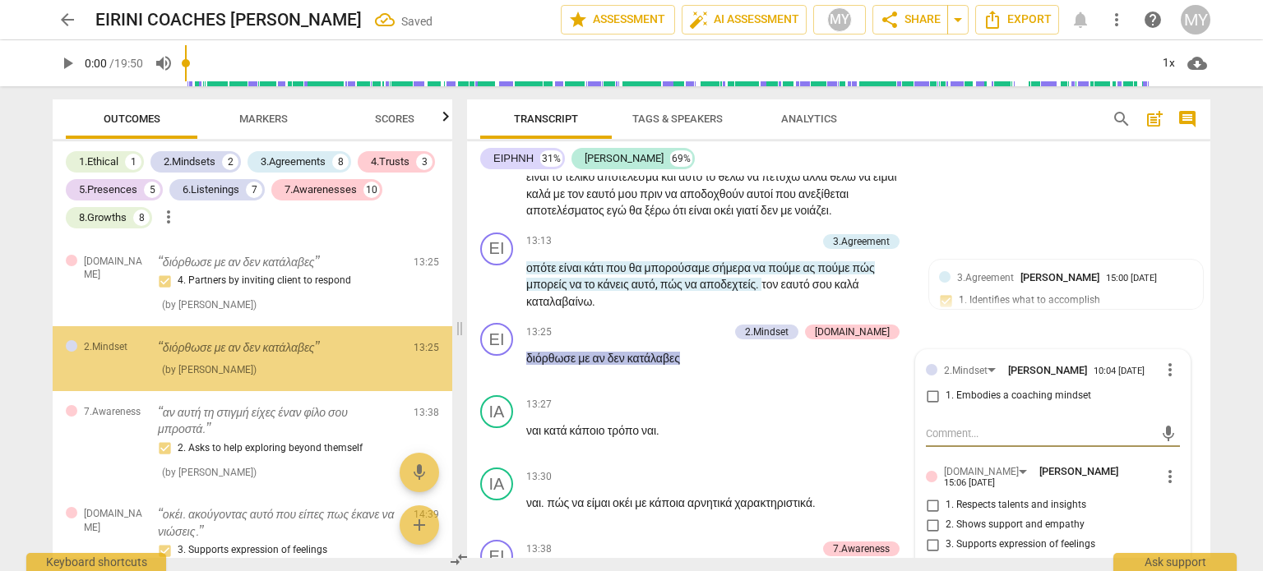
scroll to position [3417, 0]
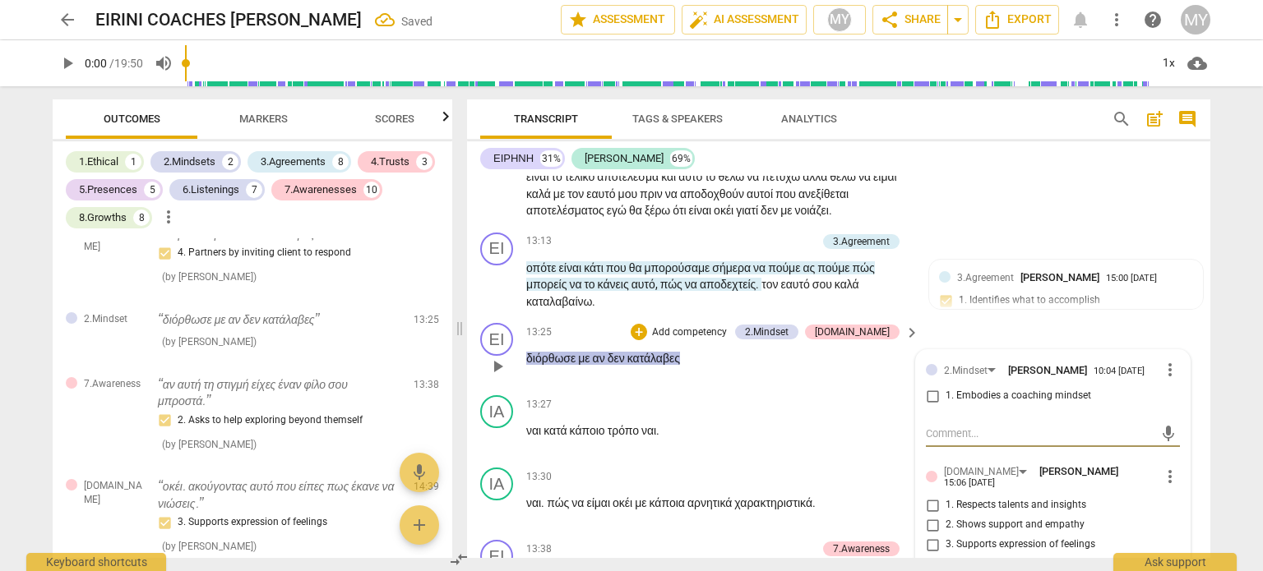
click at [930, 406] on input "1. Embodies a coaching mindset" at bounding box center [932, 396] width 26 height 20
checkbox input "true"
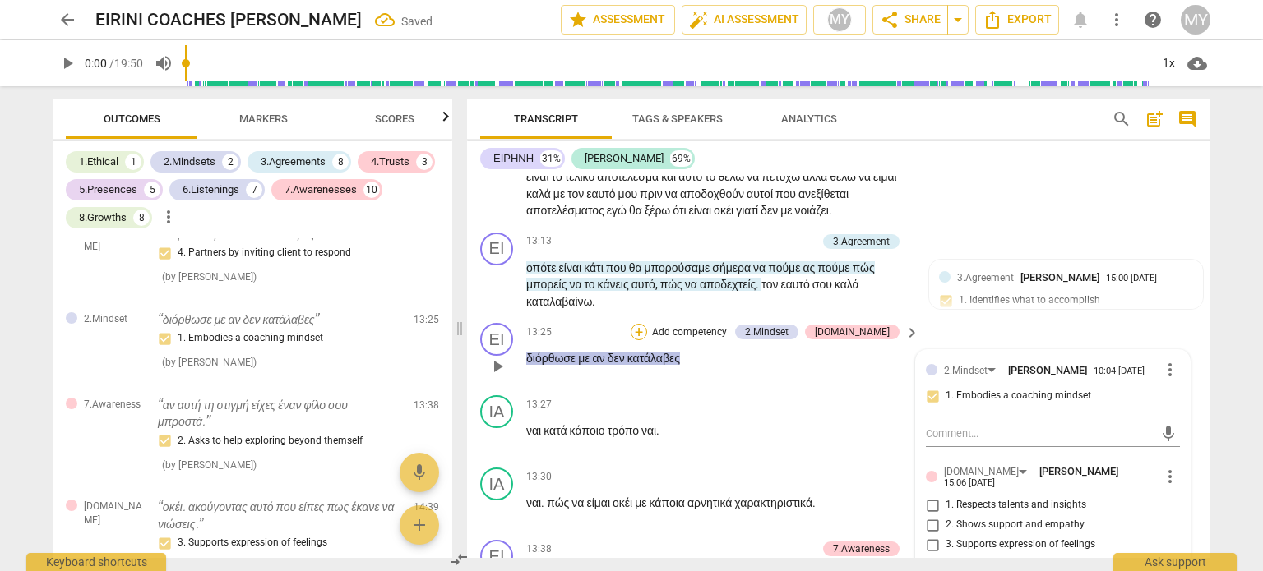
click at [647, 340] on div "+" at bounding box center [639, 332] width 16 height 16
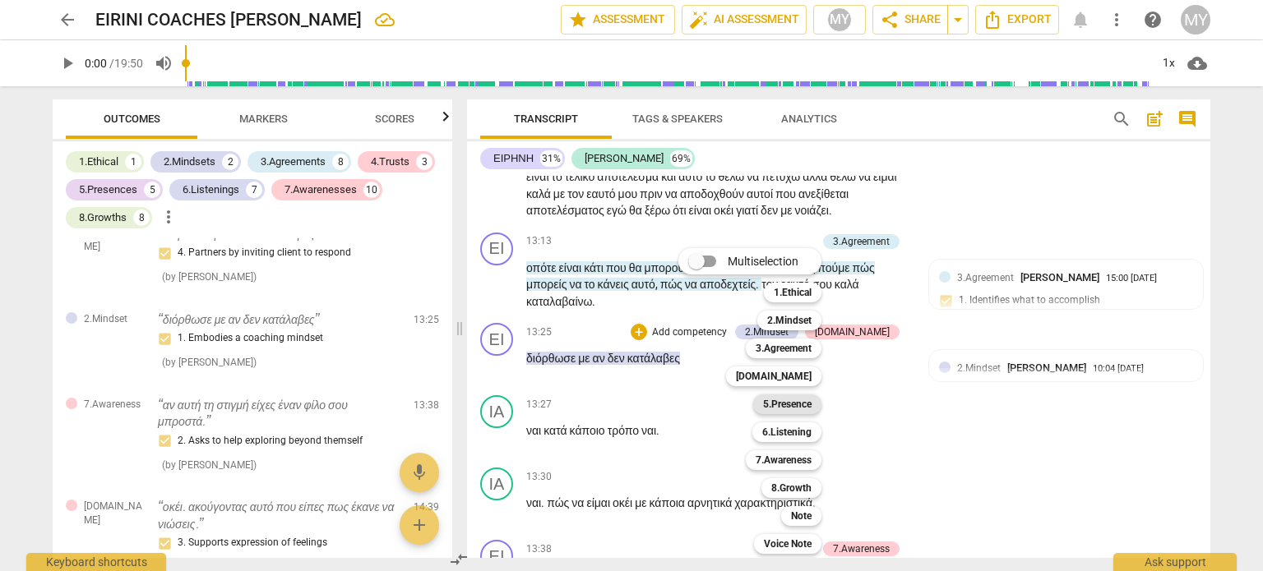
click at [788, 404] on b "5.Presence" at bounding box center [787, 405] width 49 height 20
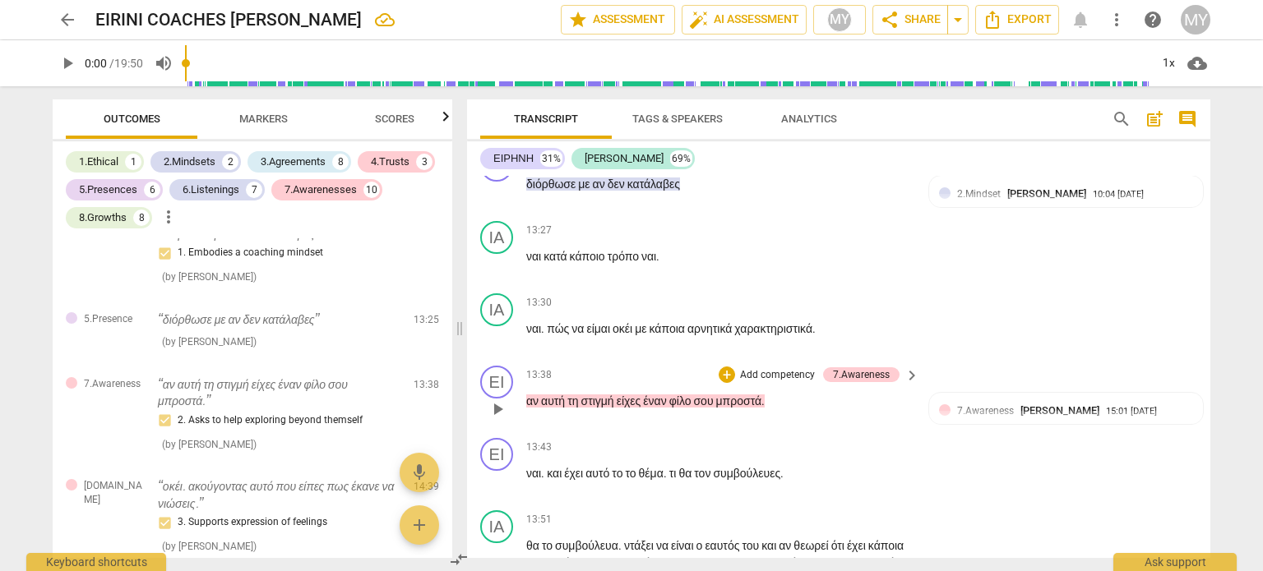
scroll to position [5716, 0]
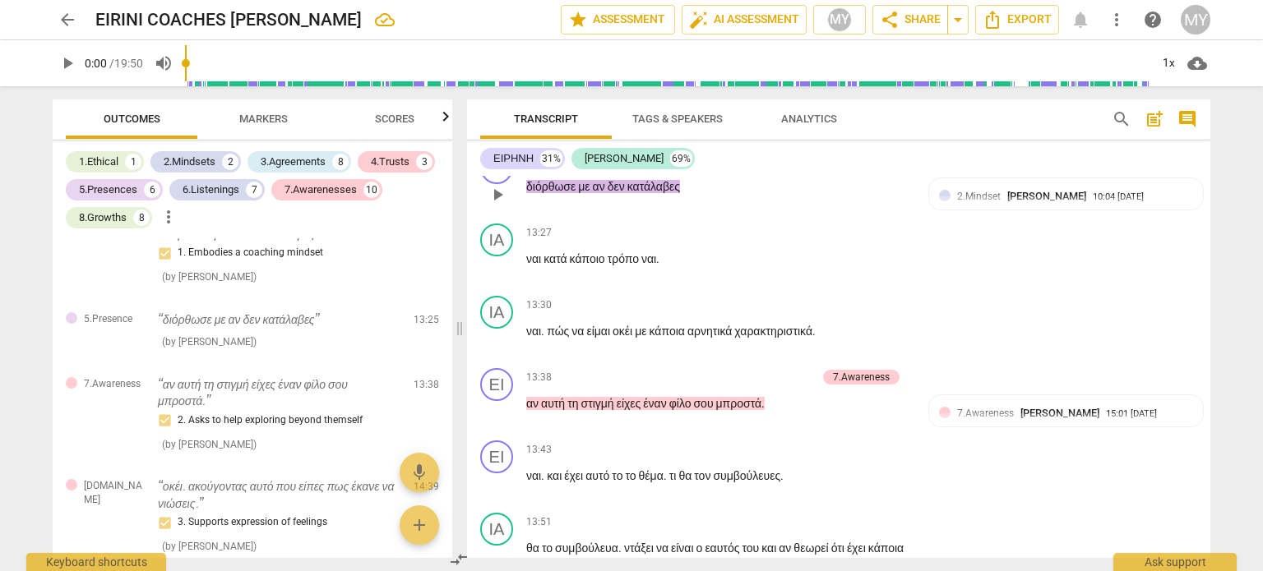
click at [875, 168] on div "5.Presence" at bounding box center [865, 160] width 49 height 15
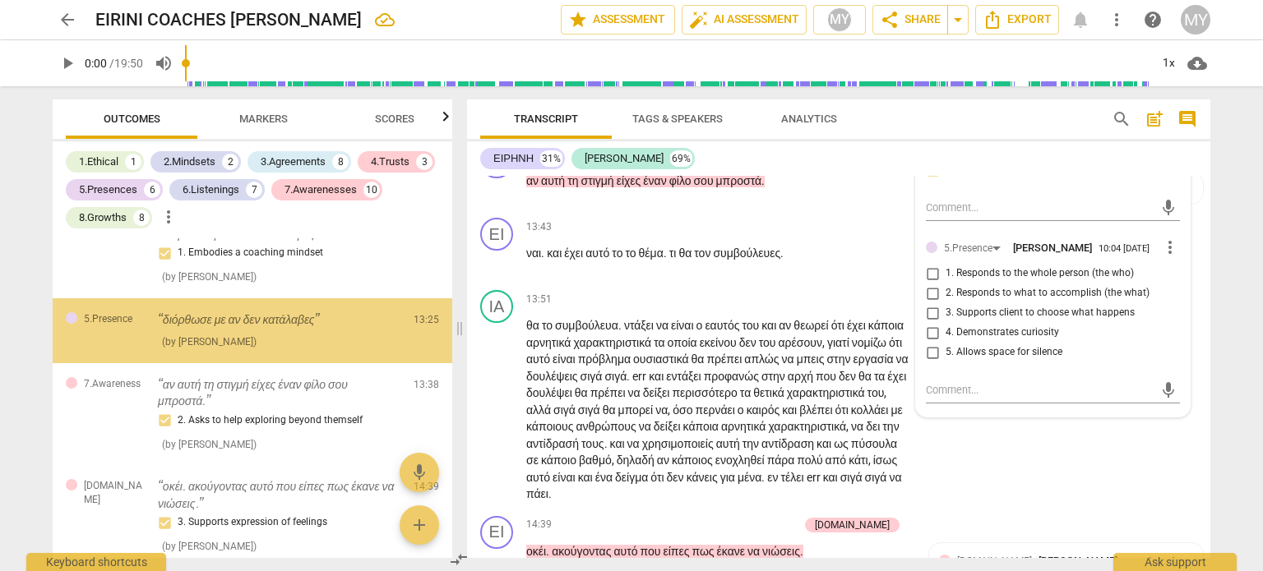
scroll to position [5940, 0]
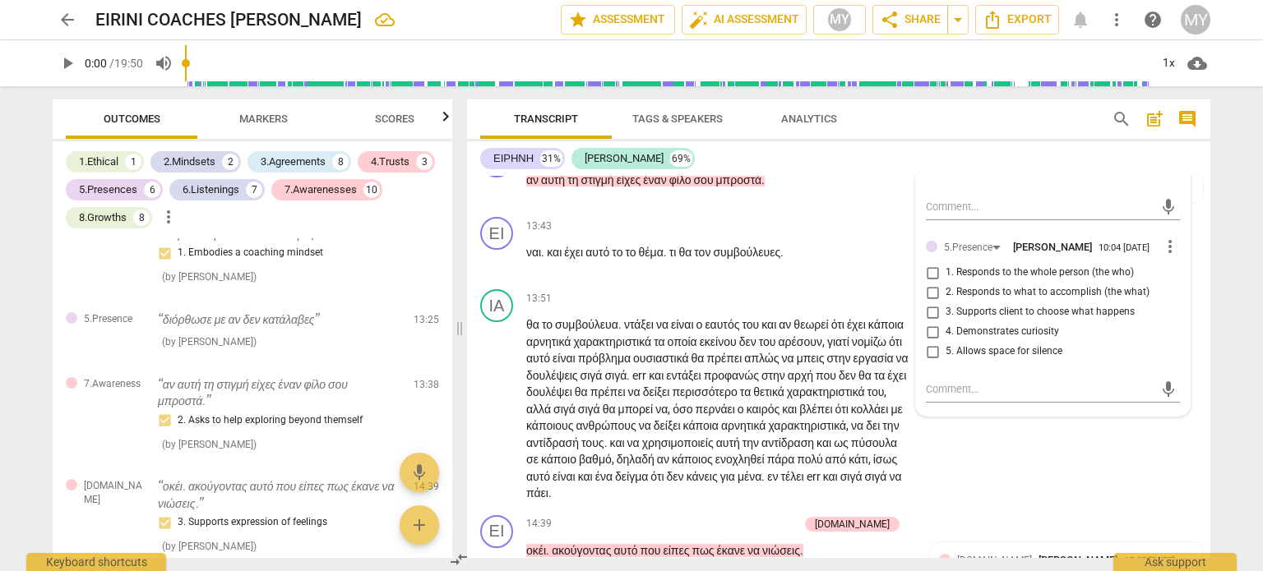
click at [927, 322] on input "3. Supports client to choose what happens" at bounding box center [932, 313] width 26 height 20
checkbox input "true"
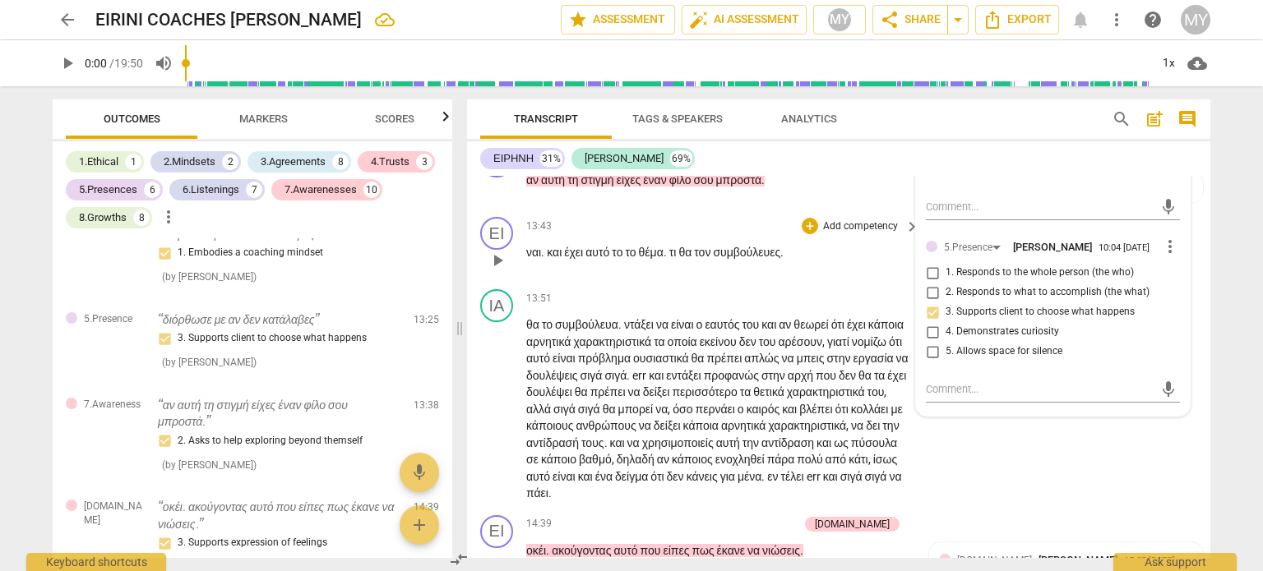
click at [713, 259] on span "τον" at bounding box center [703, 252] width 19 height 13
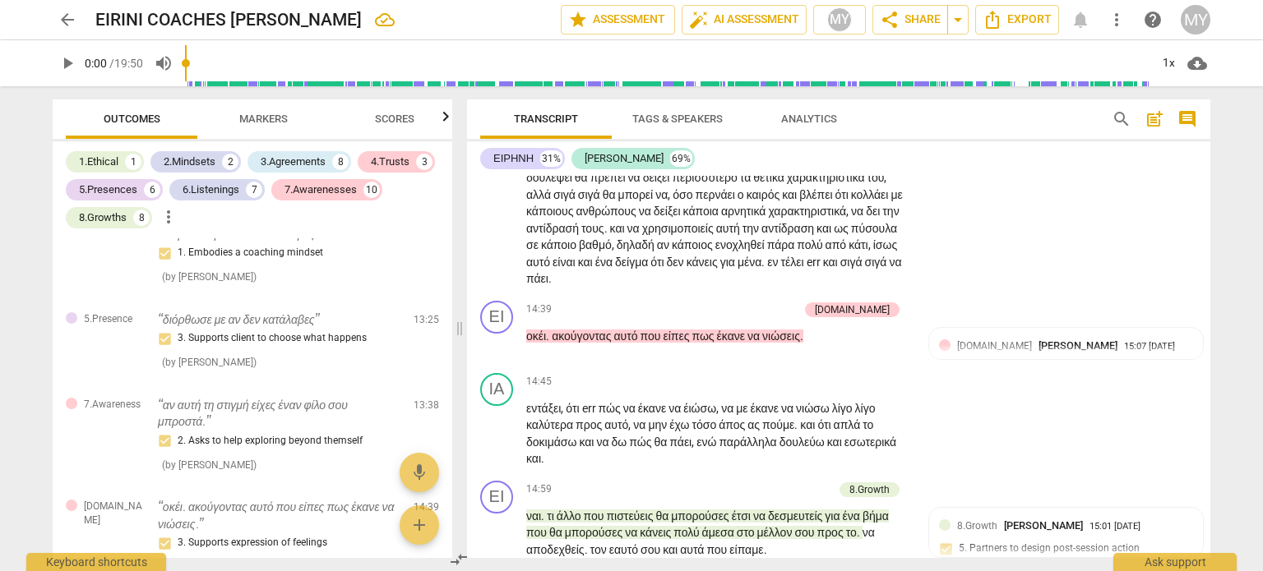
scroll to position [6232, 0]
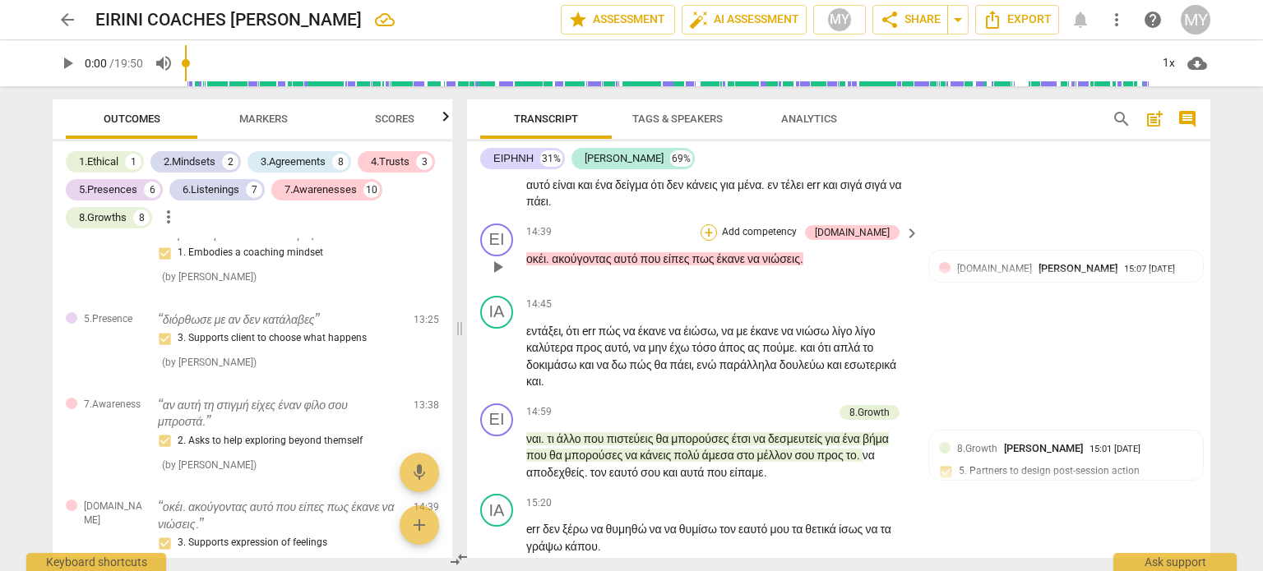
click at [717, 241] on div "+" at bounding box center [708, 232] width 16 height 16
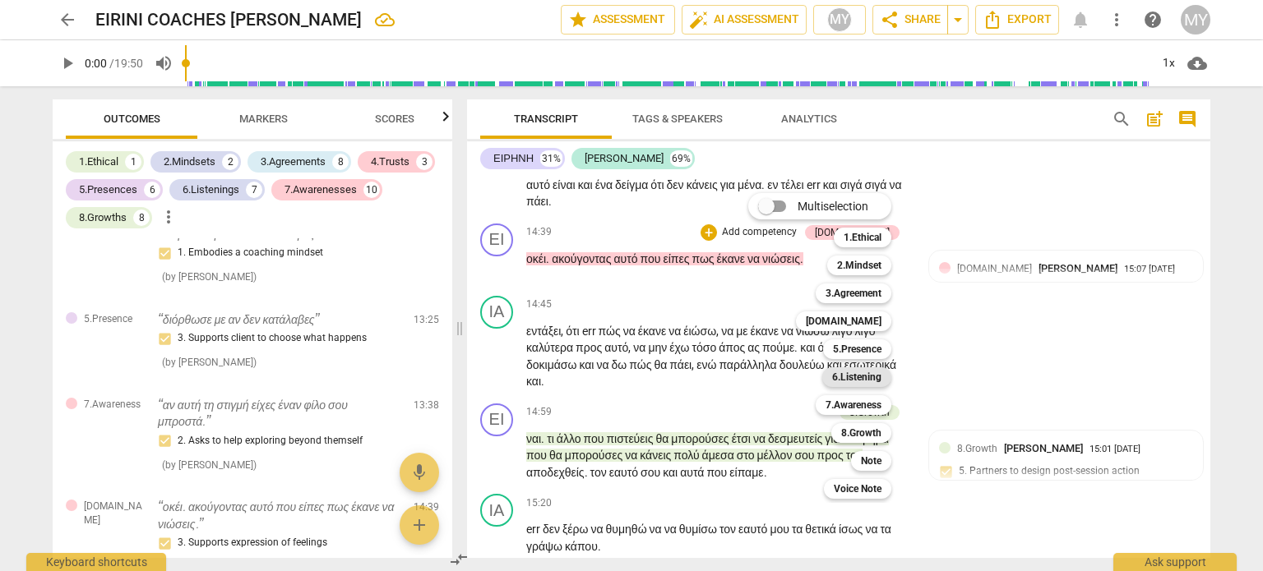
click at [876, 375] on b "6.Listening" at bounding box center [856, 377] width 49 height 20
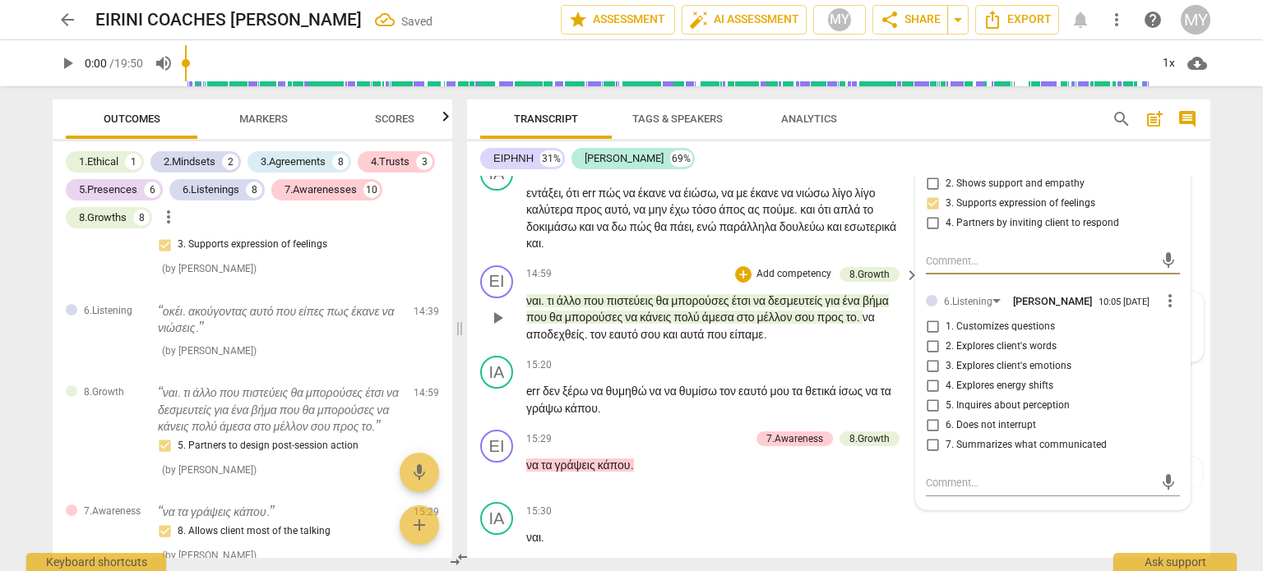
scroll to position [6372, 0]
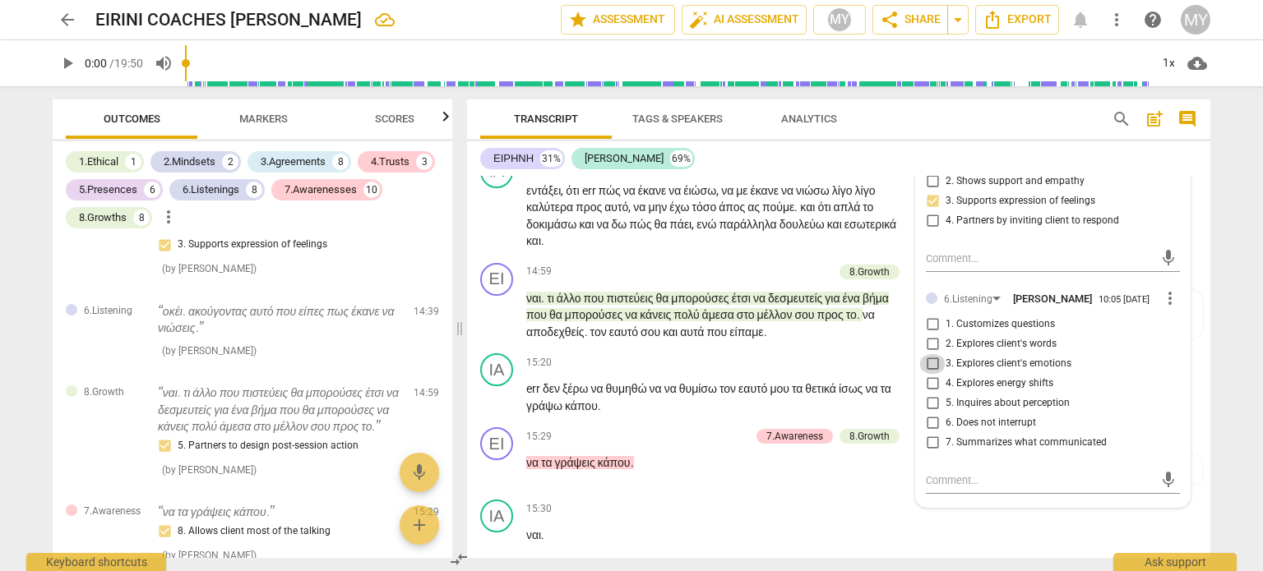
click at [924, 374] on input "3. Explores client's emotions" at bounding box center [932, 364] width 26 height 20
checkbox input "true"
click at [628, 214] on span "αυτό" at bounding box center [616, 207] width 24 height 13
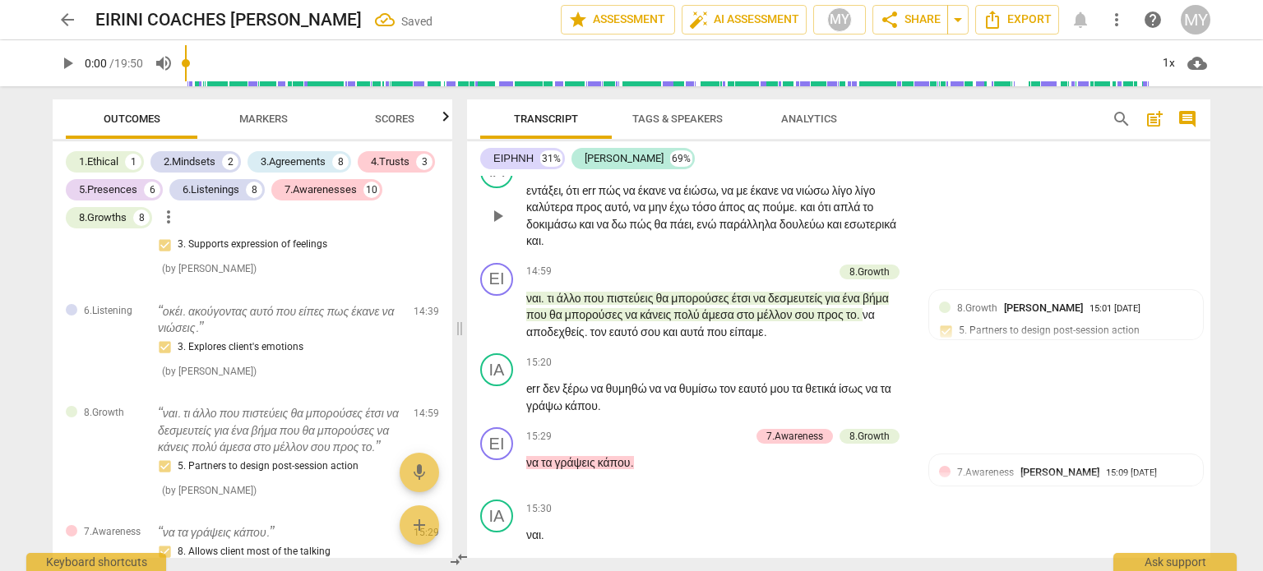
click at [700, 197] on span "έιώσω" at bounding box center [699, 190] width 33 height 13
click at [747, 214] on span "άπος" at bounding box center [733, 207] width 29 height 13
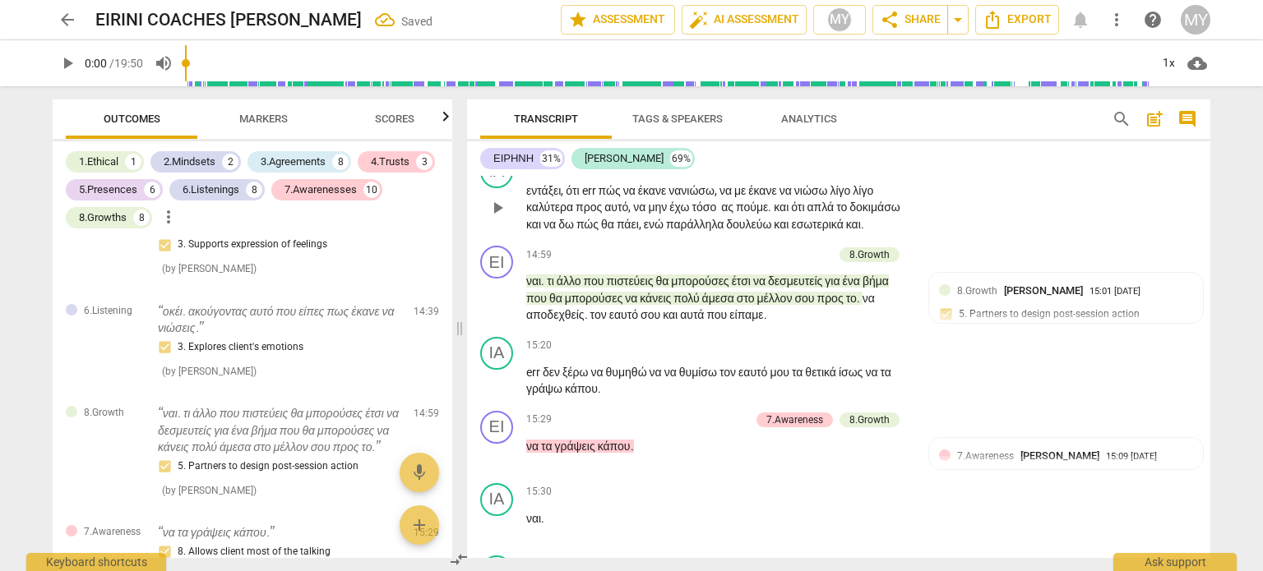
click at [849, 214] on span "το" at bounding box center [842, 207] width 13 height 13
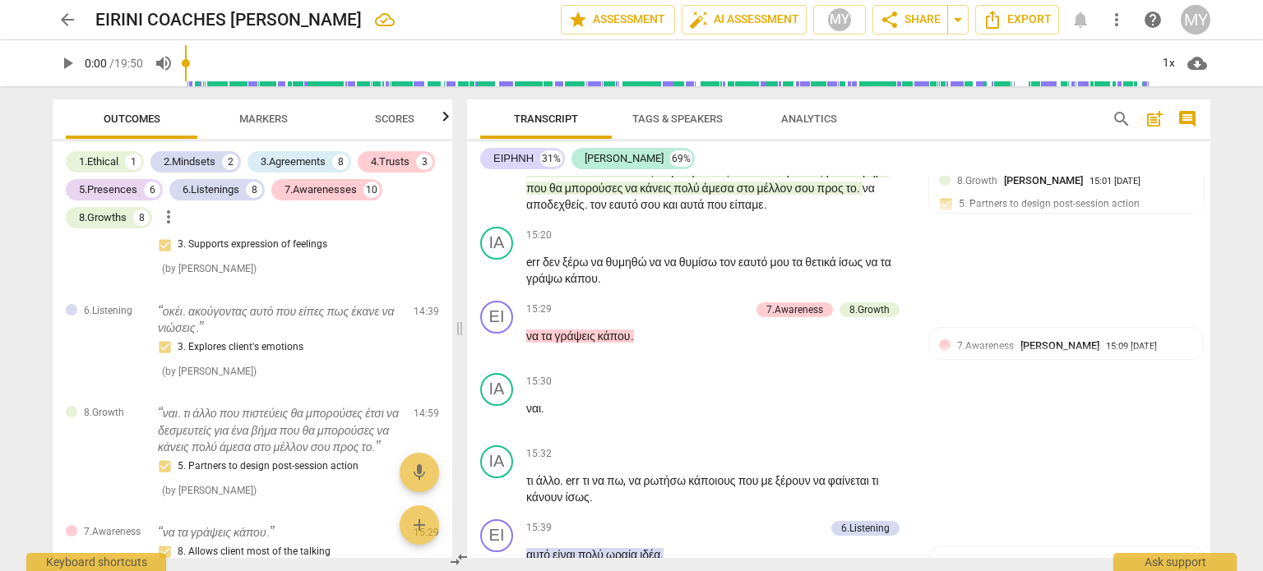
scroll to position [6513, 0]
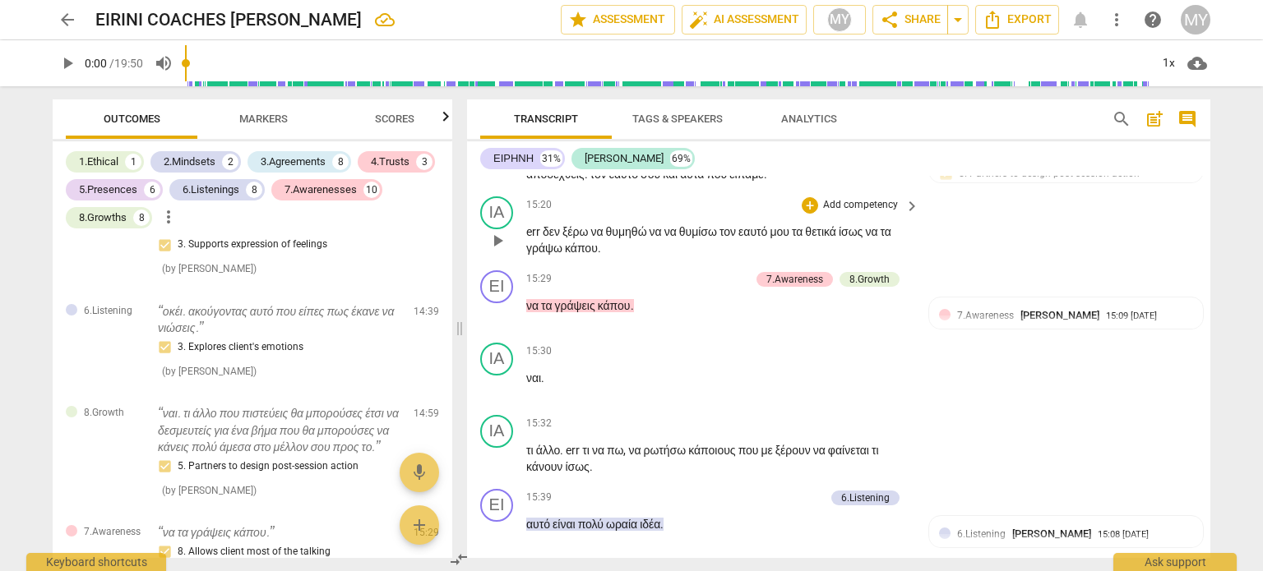
click at [719, 238] on span "θυμίσω" at bounding box center [699, 231] width 40 height 13
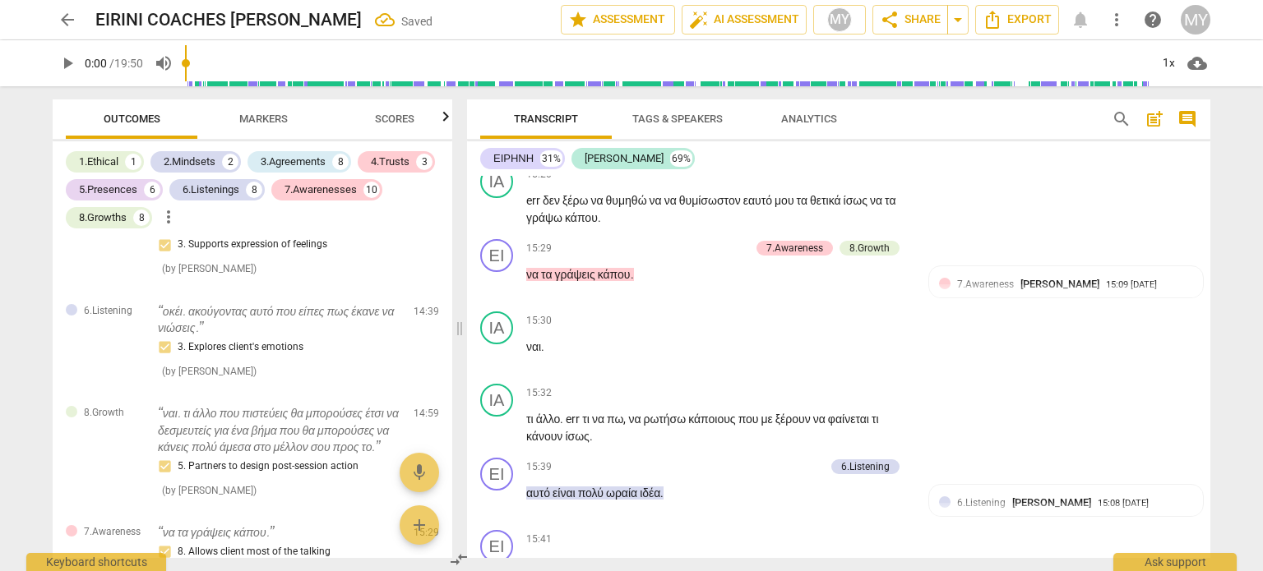
scroll to position [6576, 0]
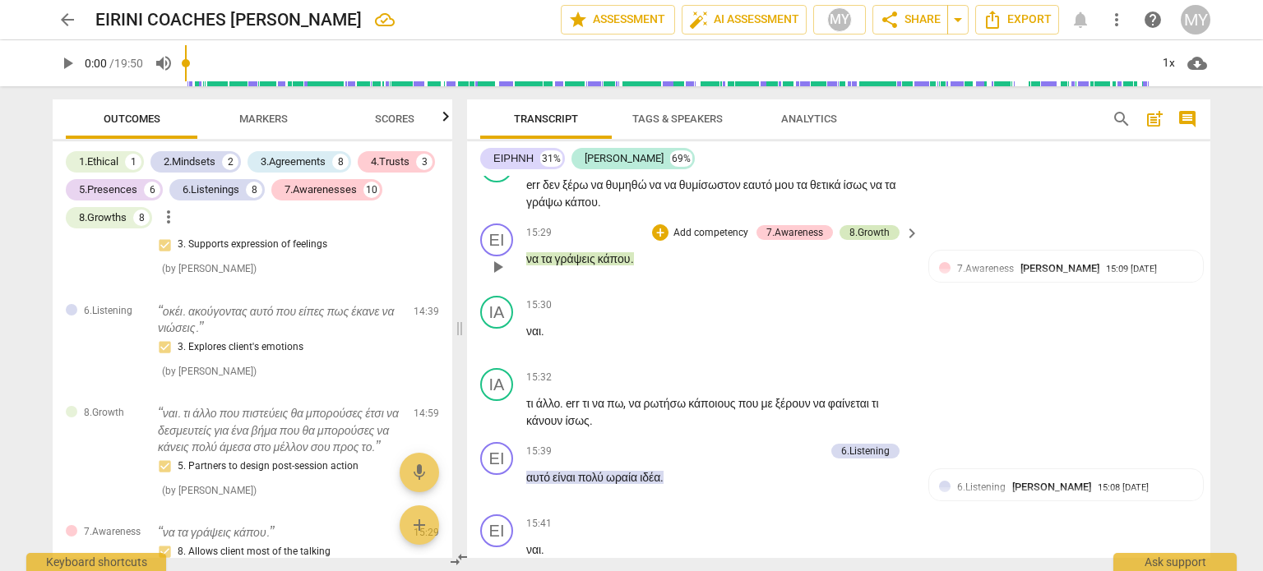
click at [868, 240] on div "8.Growth" at bounding box center [869, 232] width 40 height 15
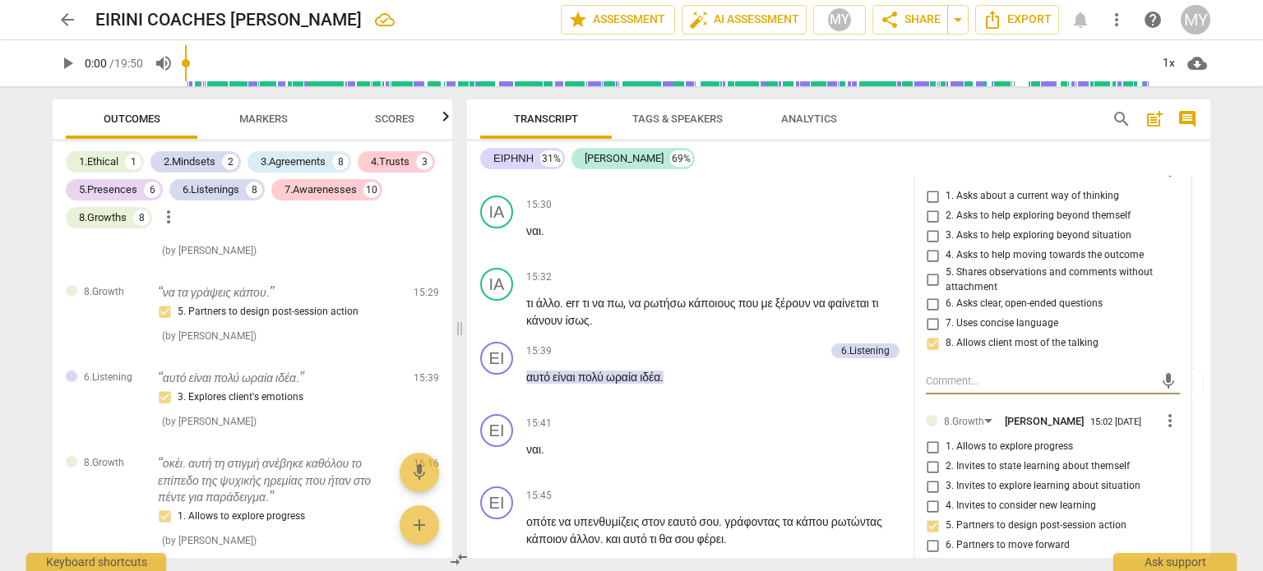
scroll to position [6673, 0]
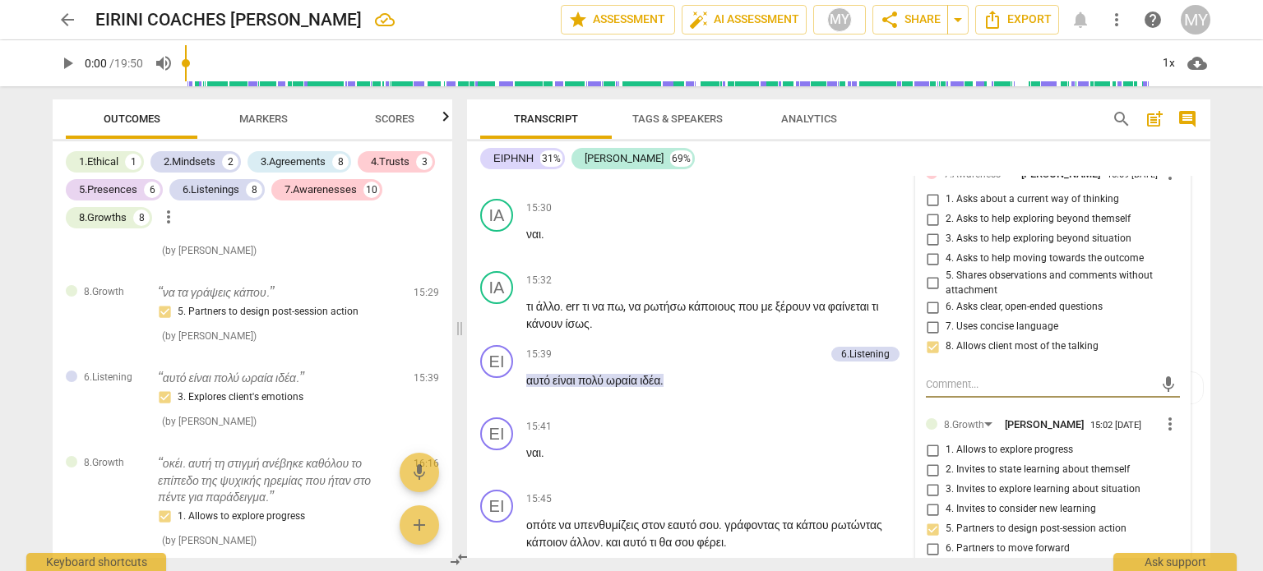
click at [861, 143] on div "8.Growth" at bounding box center [869, 135] width 40 height 15
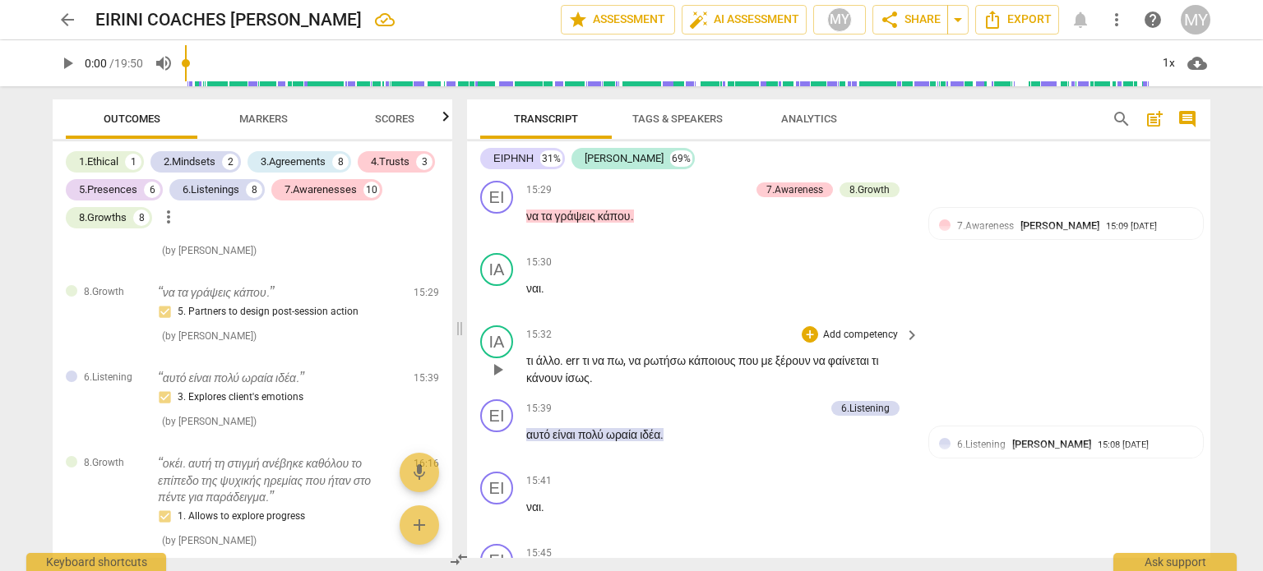
scroll to position [6612, 0]
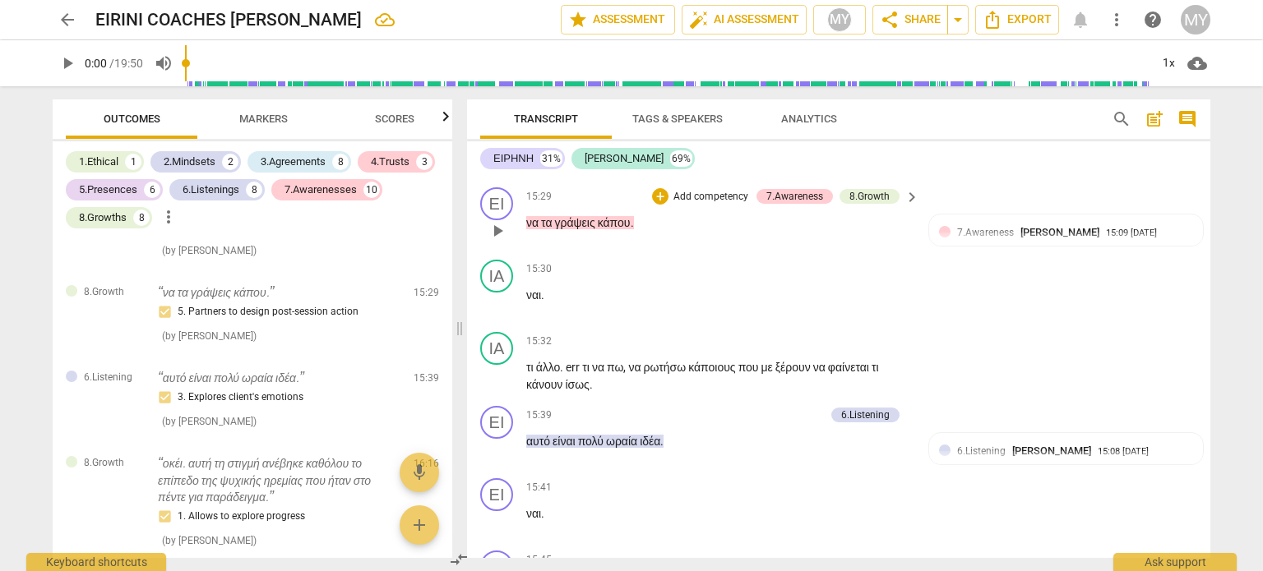
click at [691, 205] on p "Add competency" at bounding box center [711, 197] width 78 height 15
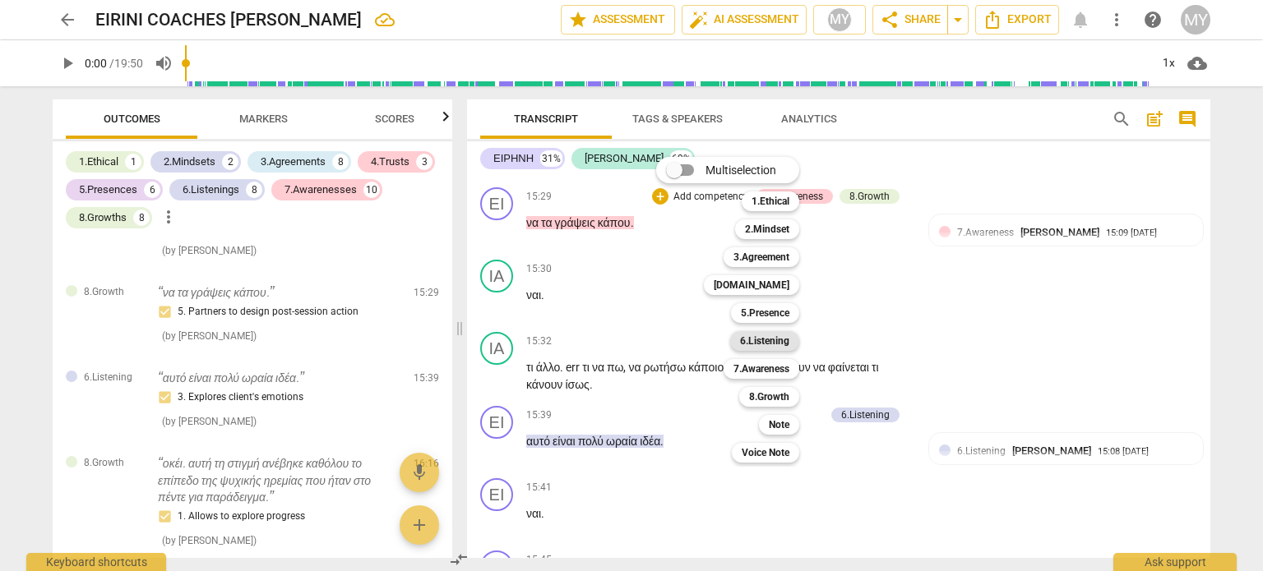
click at [781, 339] on b "6.Listening" at bounding box center [764, 341] width 49 height 20
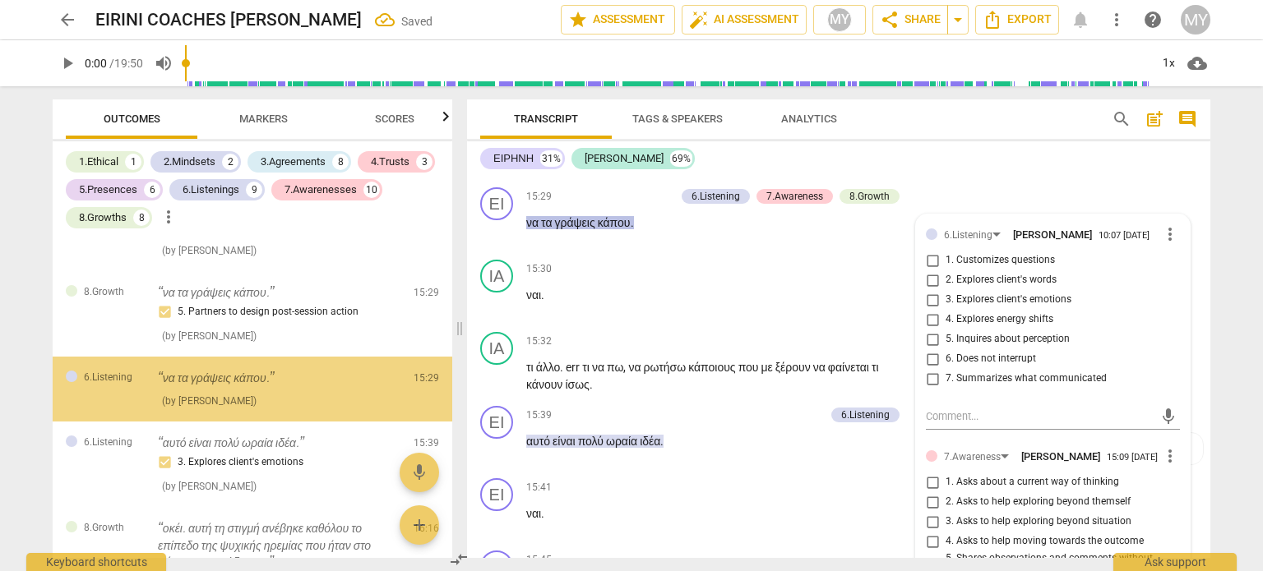
scroll to position [4201, 0]
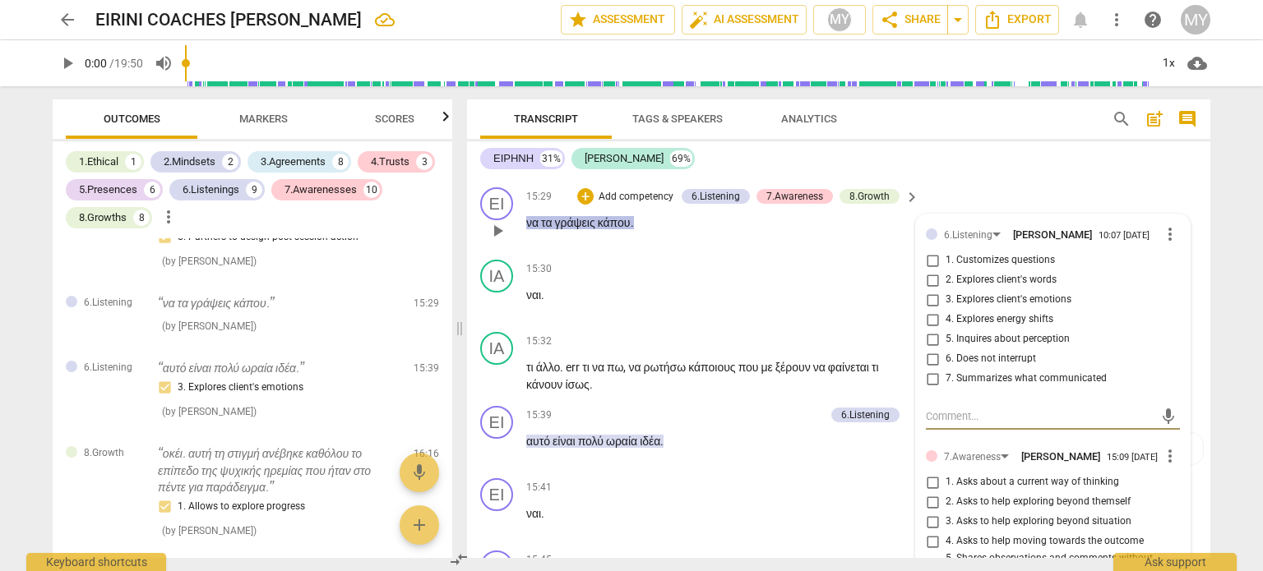
click at [930, 389] on input "7. Summarizes what communicated" at bounding box center [932, 379] width 26 height 20
checkbox input "true"
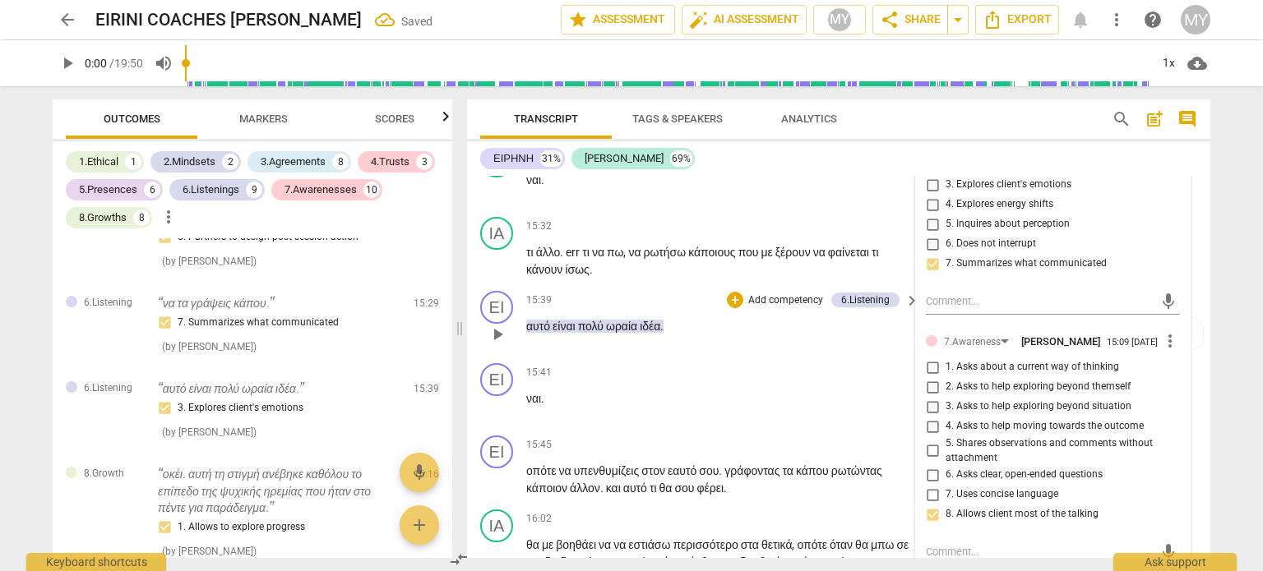
scroll to position [6748, 0]
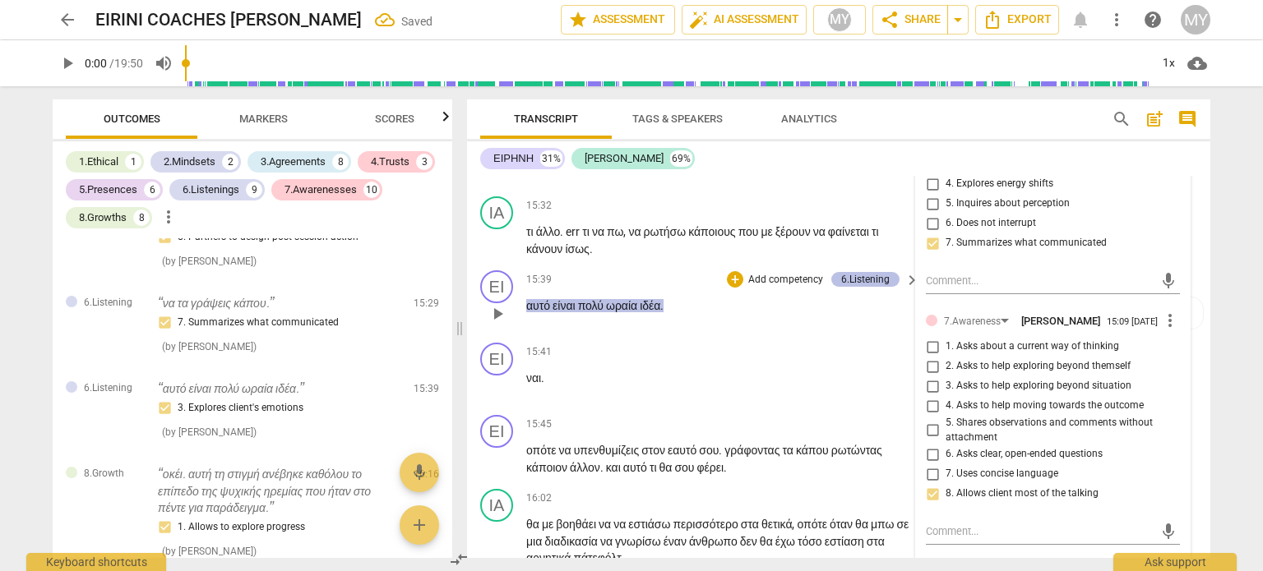
click at [862, 287] on div "6.Listening" at bounding box center [865, 279] width 49 height 15
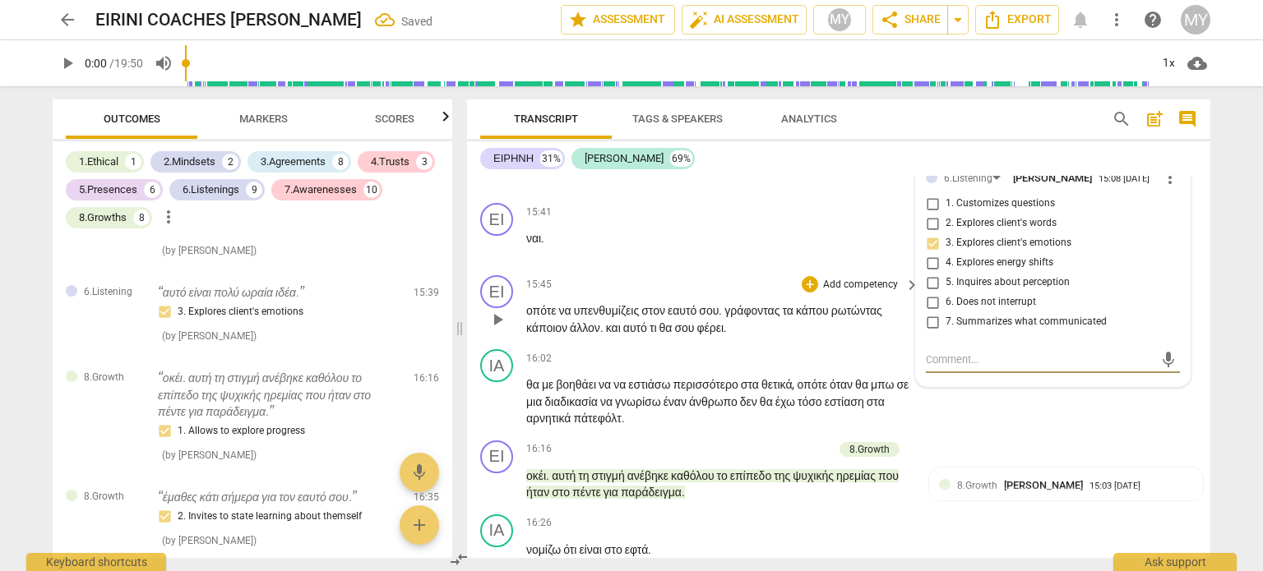
scroll to position [6887, 0]
click at [1165, 188] on span "more_vert" at bounding box center [1170, 179] width 20 height 20
click at [1190, 326] on li "Delete" at bounding box center [1183, 323] width 57 height 31
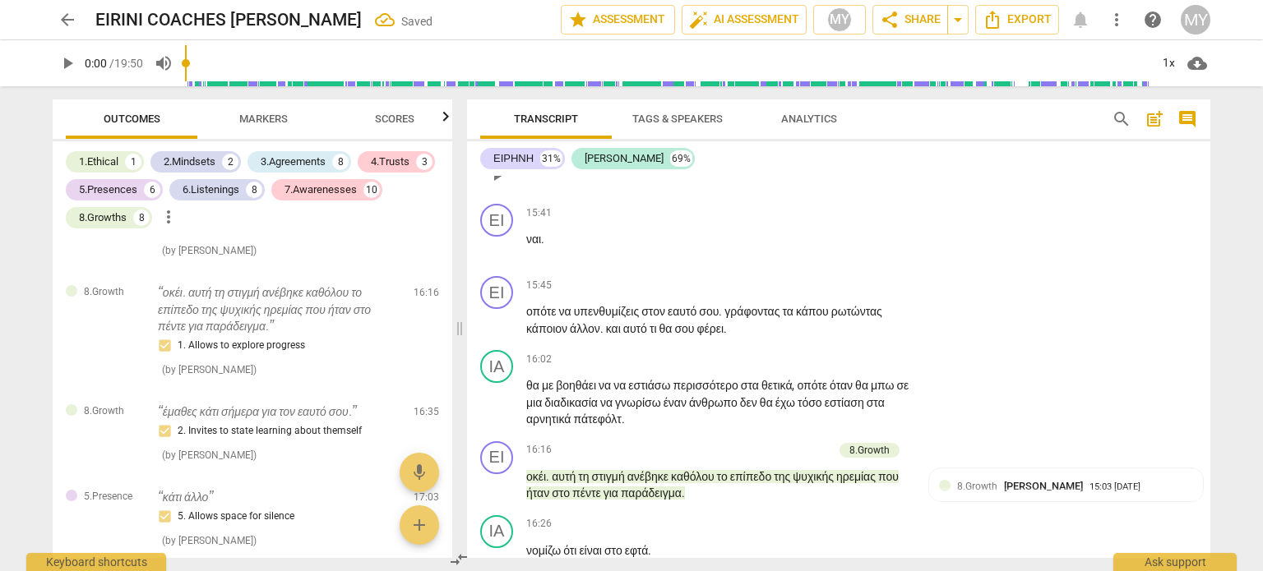
click at [811, 149] on div "+" at bounding box center [810, 140] width 16 height 16
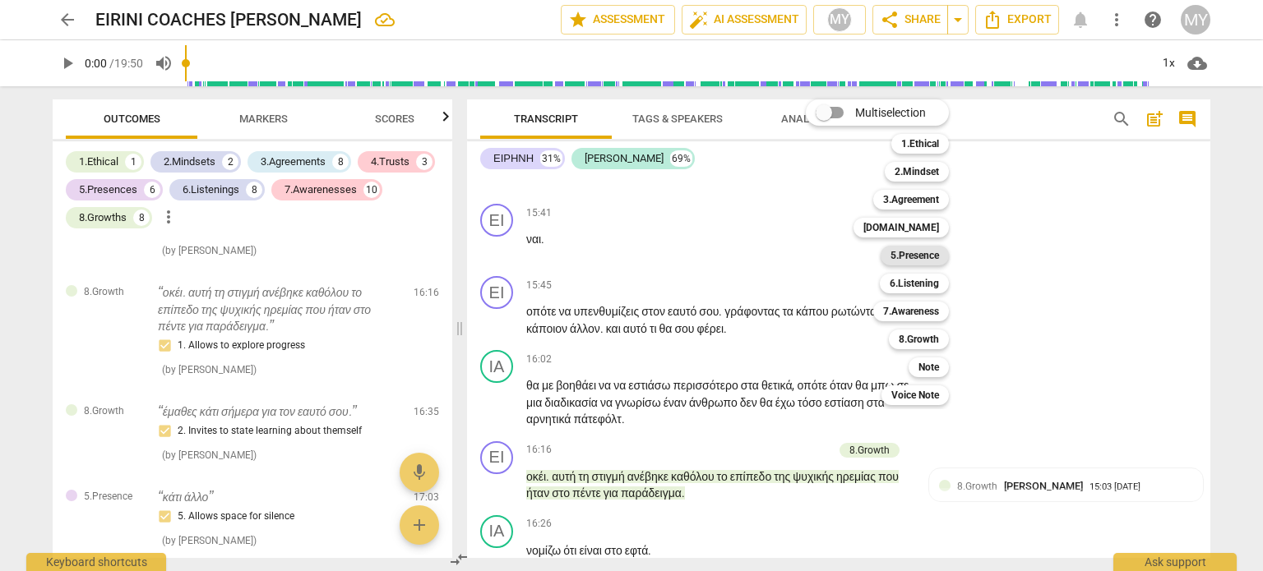
click at [913, 254] on b "5.Presence" at bounding box center [914, 256] width 49 height 20
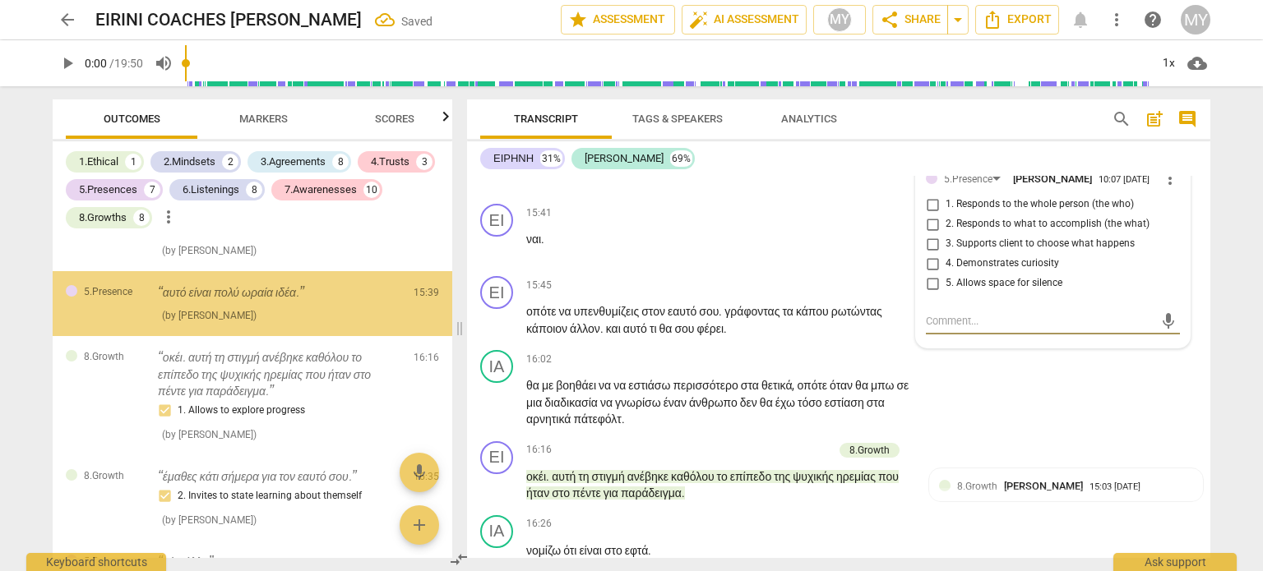
scroll to position [4286, 0]
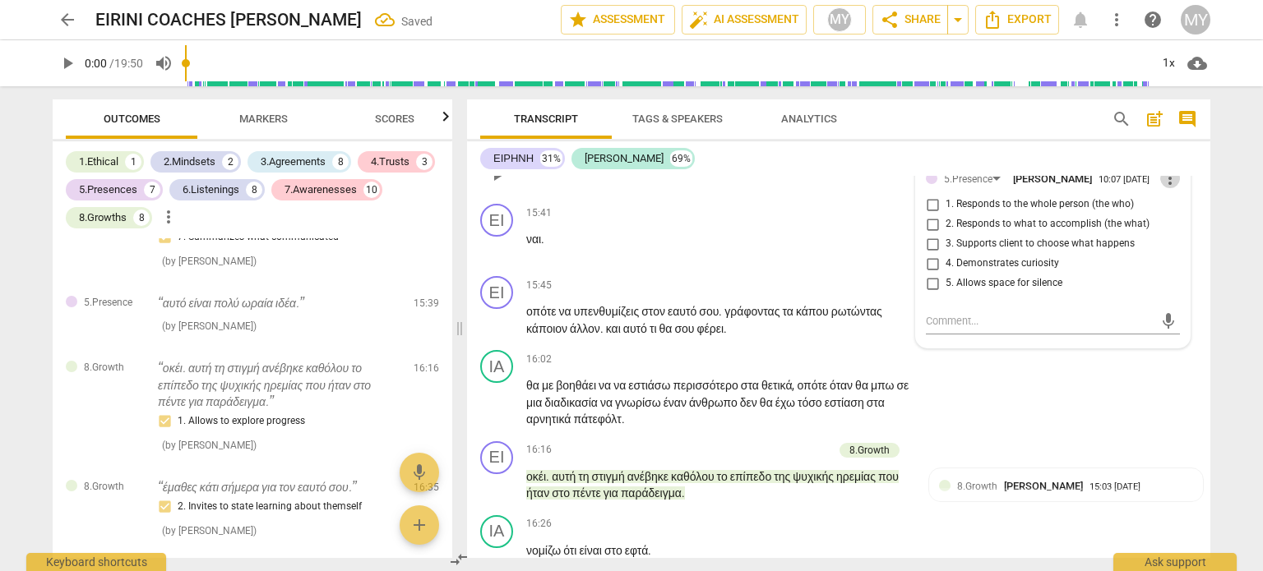
click at [1164, 188] on span "more_vert" at bounding box center [1170, 179] width 20 height 20
click at [1186, 317] on li "Delete" at bounding box center [1183, 323] width 57 height 31
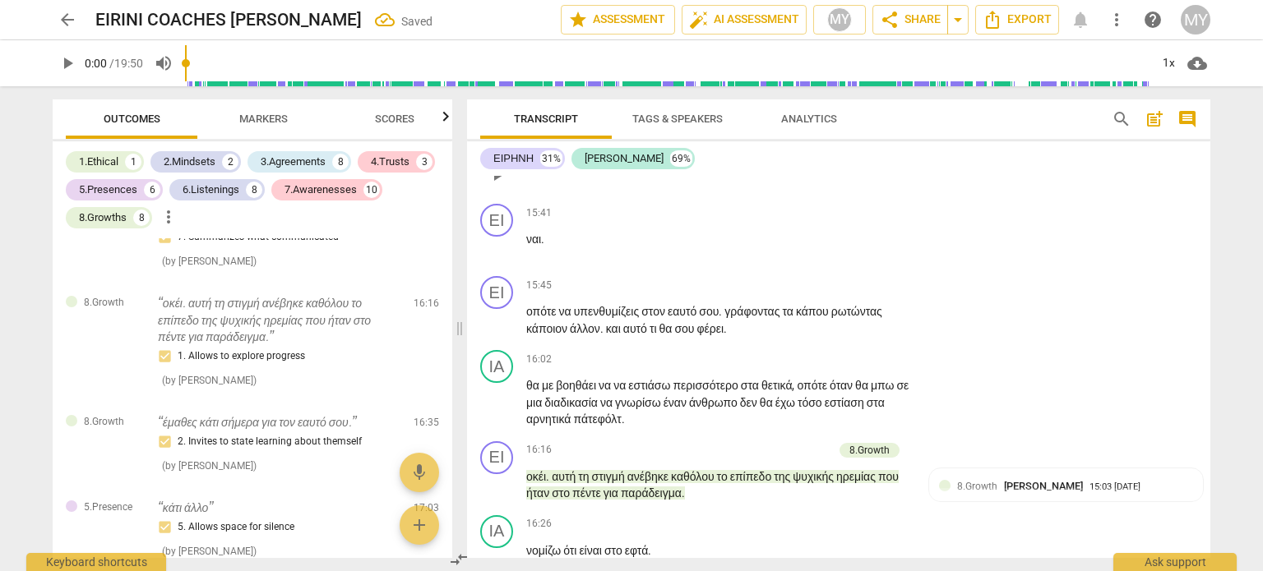
click at [808, 149] on div "+" at bounding box center [810, 140] width 16 height 16
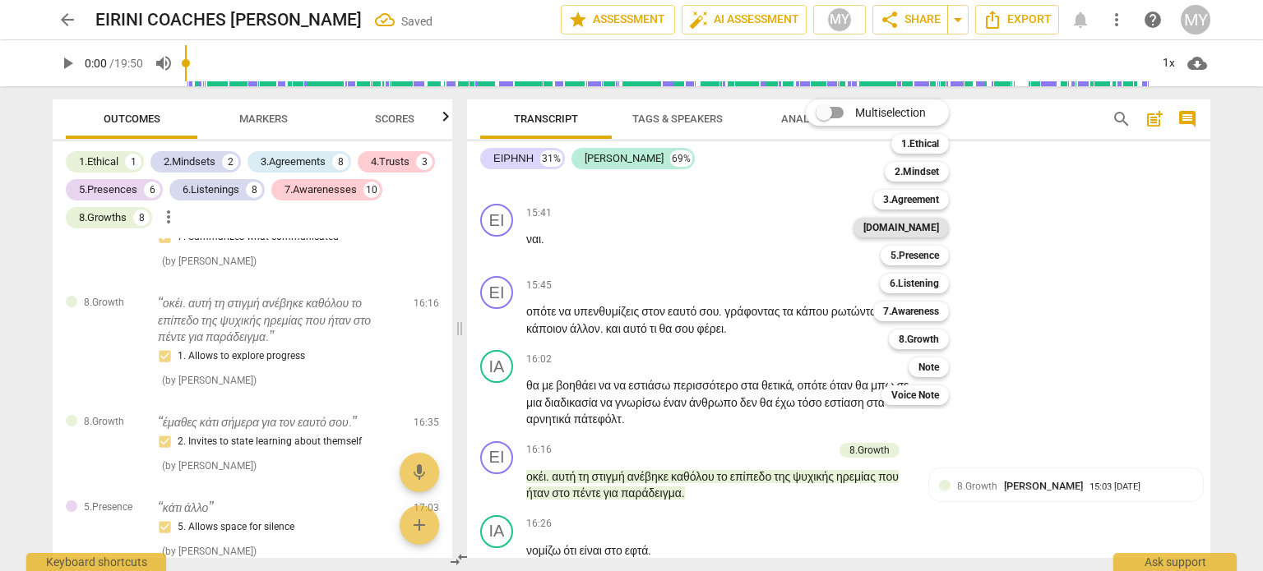
click at [924, 226] on b "[DOMAIN_NAME]" at bounding box center [901, 228] width 76 height 20
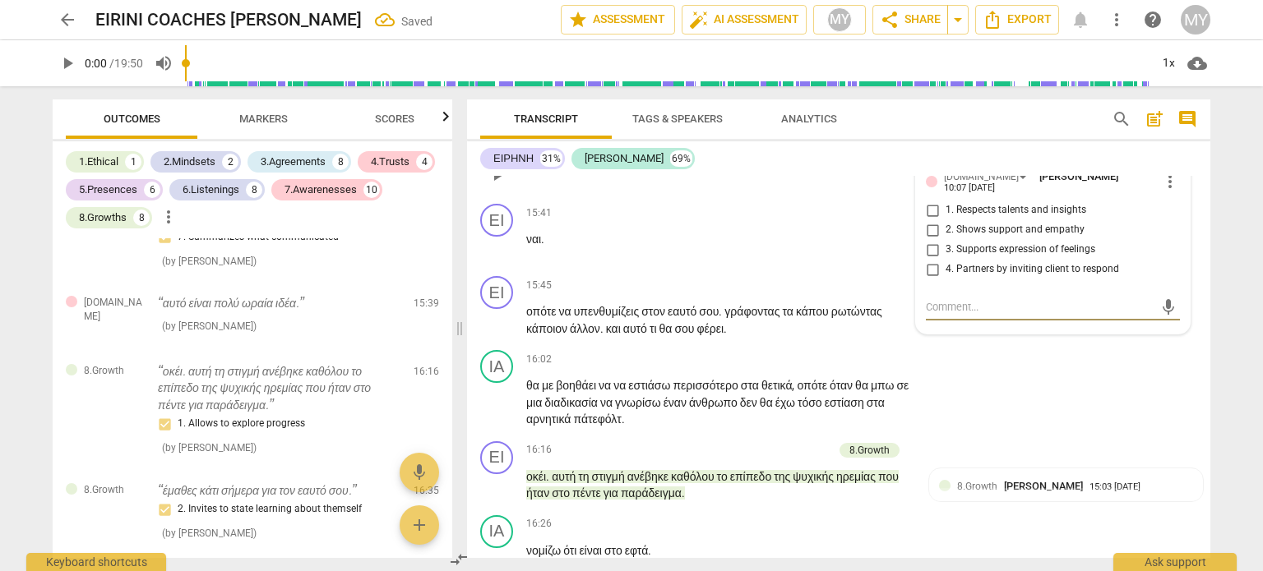
click at [929, 220] on input "1. Respects talents and insights" at bounding box center [932, 211] width 26 height 20
checkbox input "true"
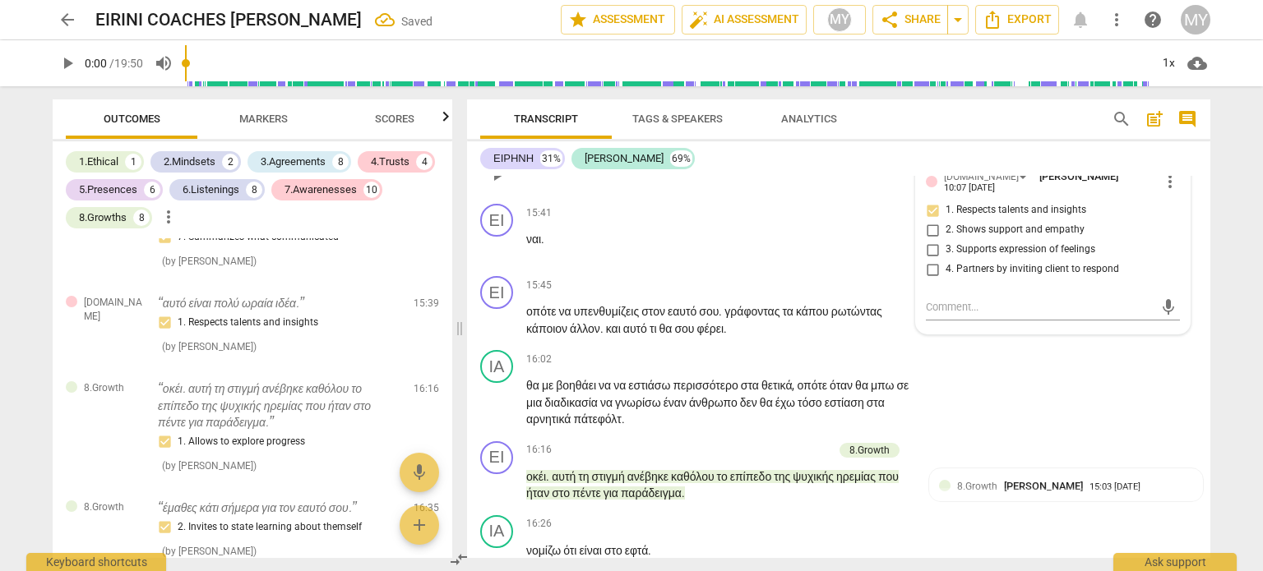
click at [717, 149] on div "+" at bounding box center [708, 140] width 16 height 16
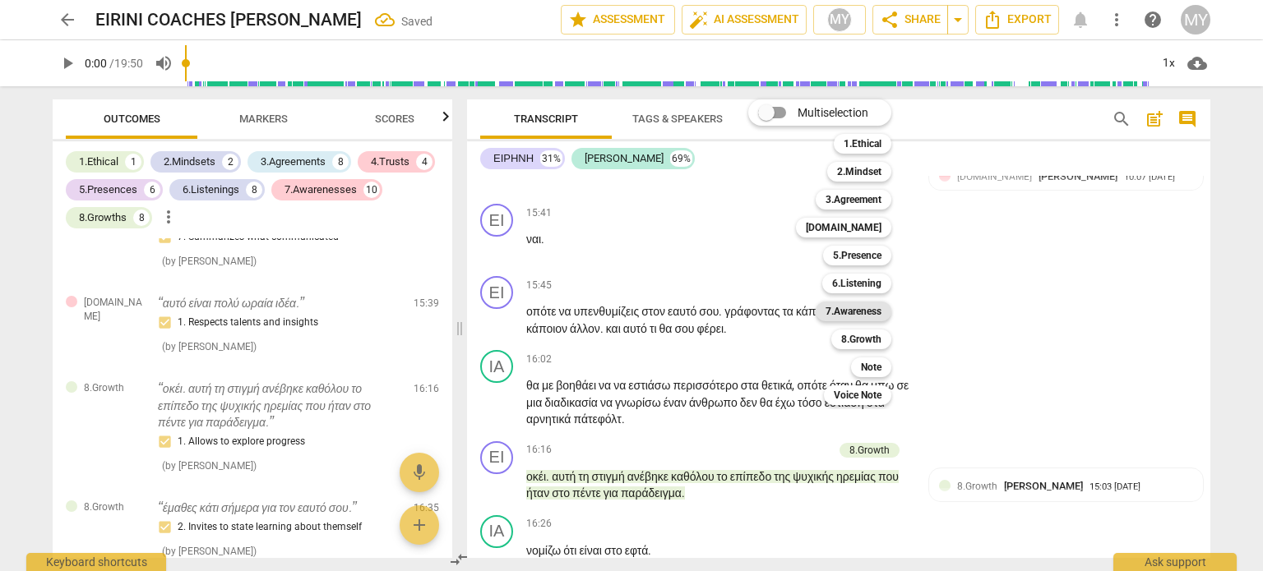
click at [865, 308] on b "7.Awareness" at bounding box center [853, 312] width 56 height 20
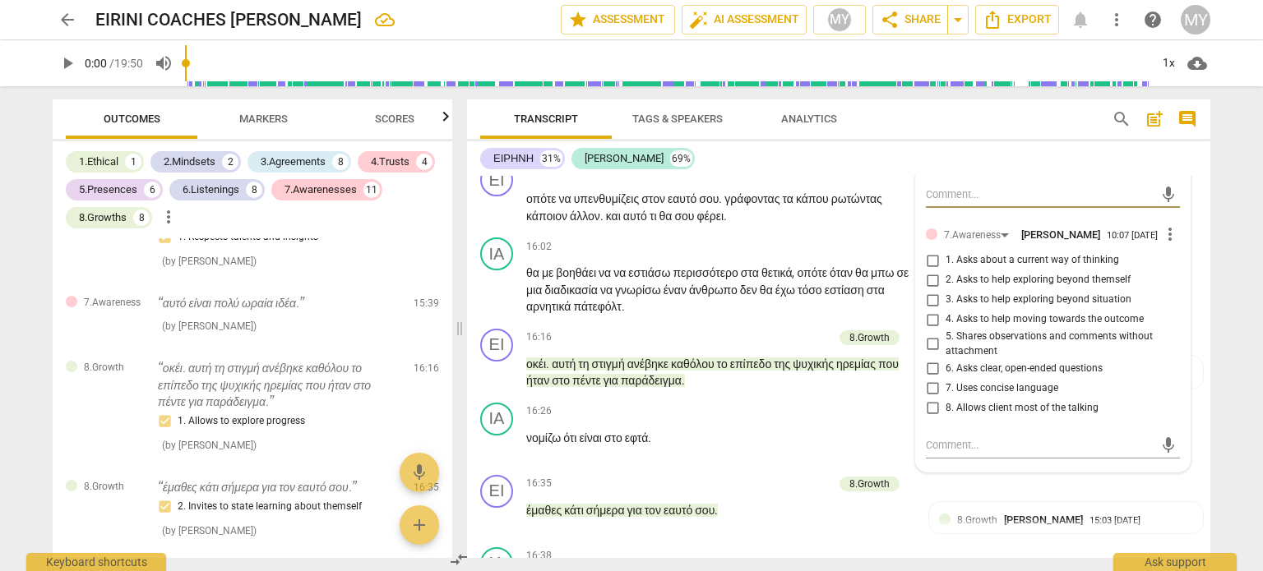
scroll to position [6999, 0]
click at [1165, 245] on span "more_vert" at bounding box center [1170, 235] width 20 height 20
click at [1187, 377] on li "Delete" at bounding box center [1183, 374] width 57 height 31
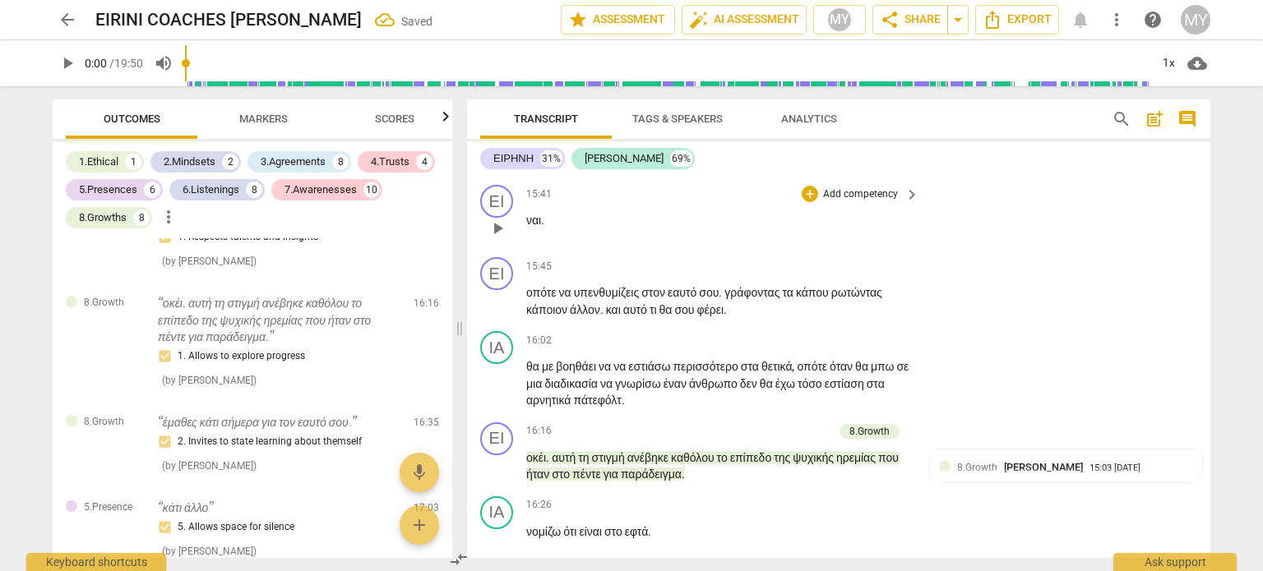
scroll to position [6876, 0]
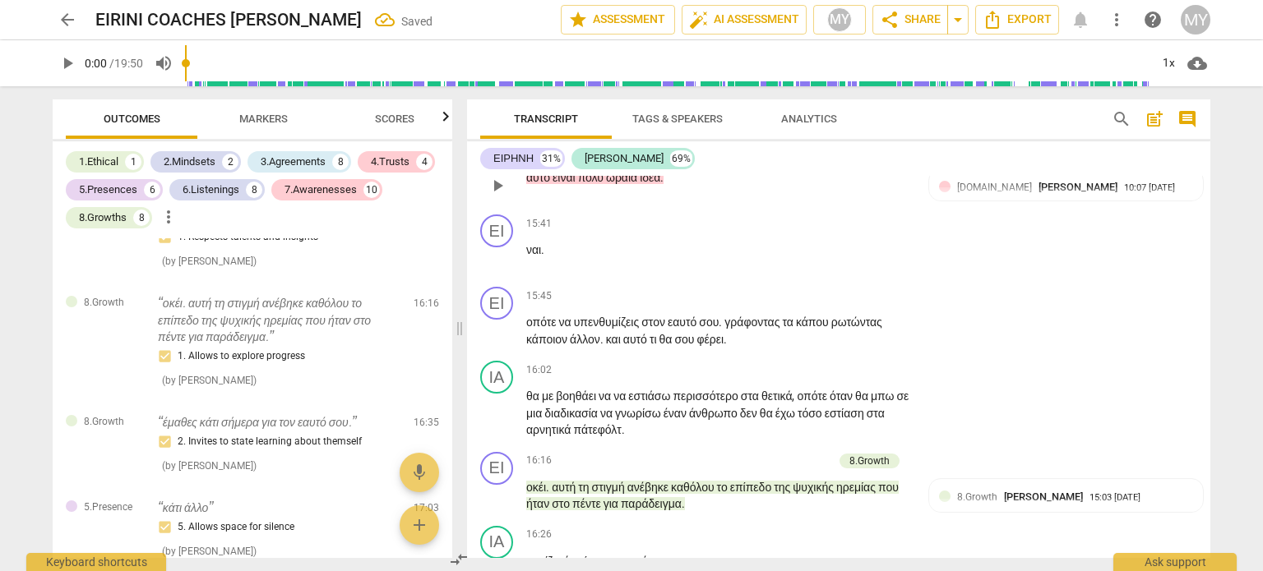
click at [797, 159] on p "Add competency" at bounding box center [759, 152] width 78 height 15
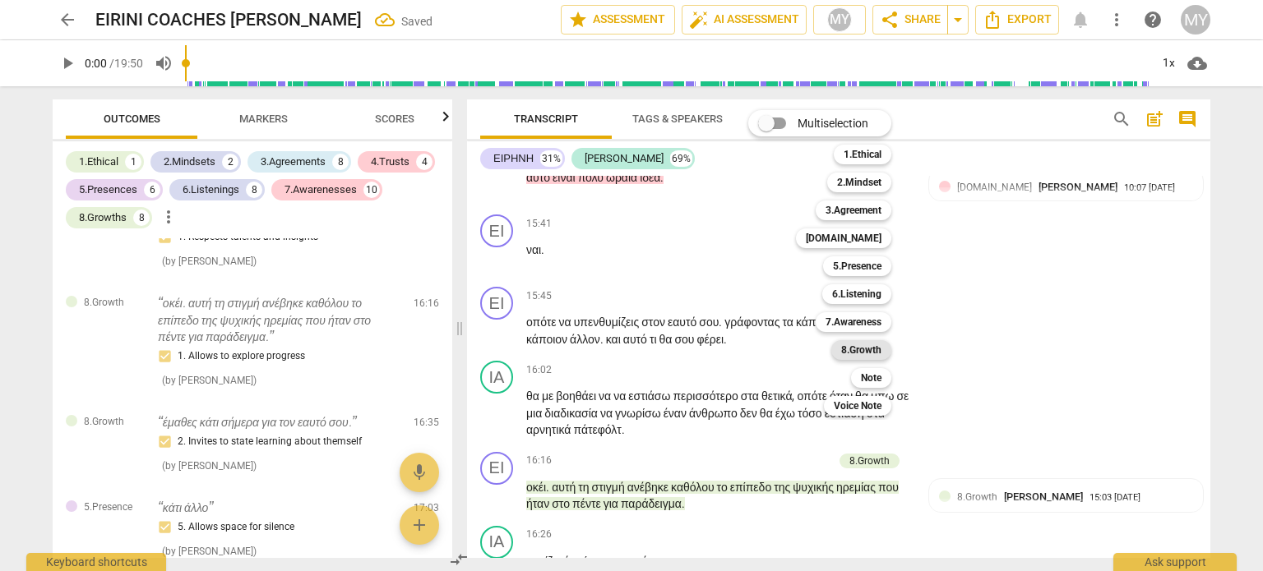
click at [872, 350] on b "8.Growth" at bounding box center [861, 350] width 40 height 20
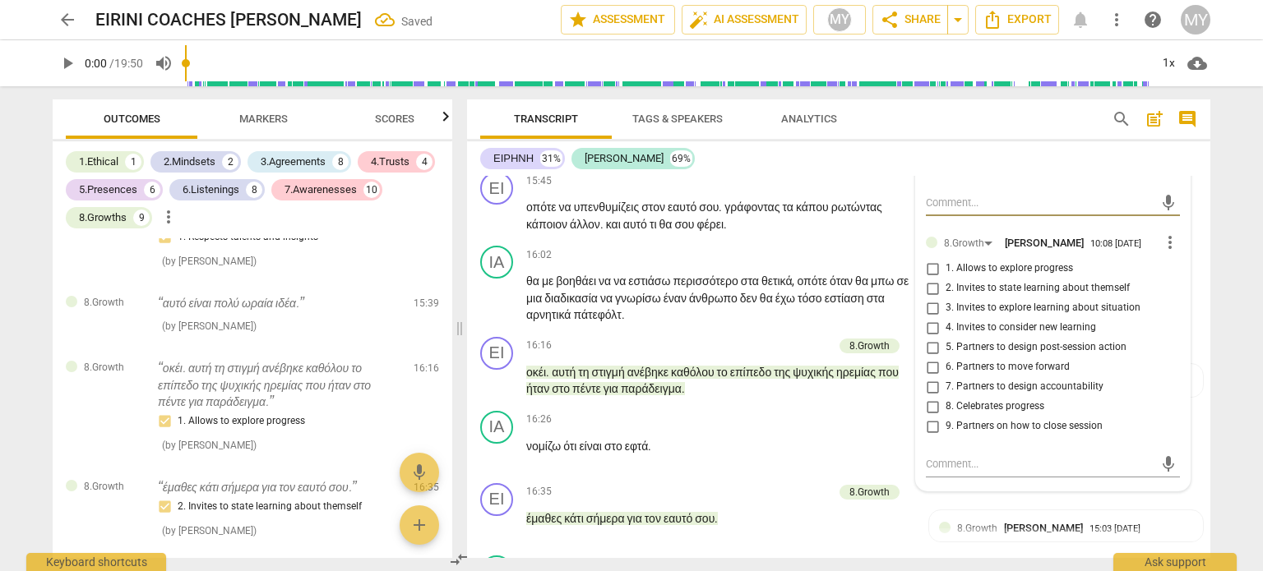
scroll to position [6994, 0]
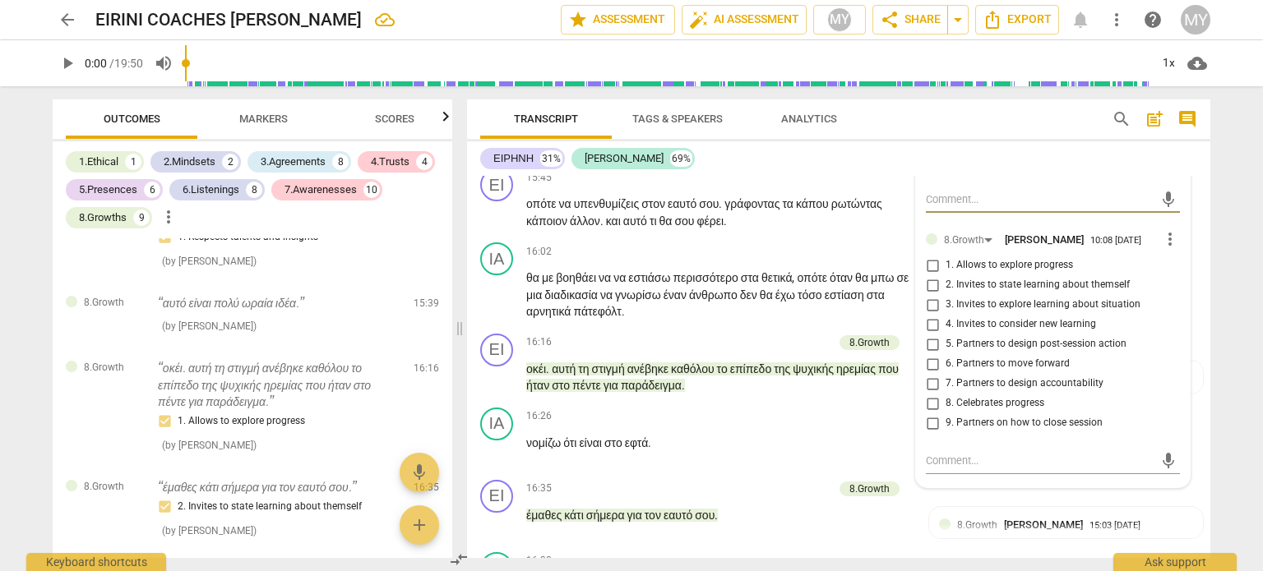
click at [1161, 249] on span "more_vert" at bounding box center [1170, 239] width 20 height 20
click at [1181, 377] on li "Delete" at bounding box center [1183, 376] width 57 height 31
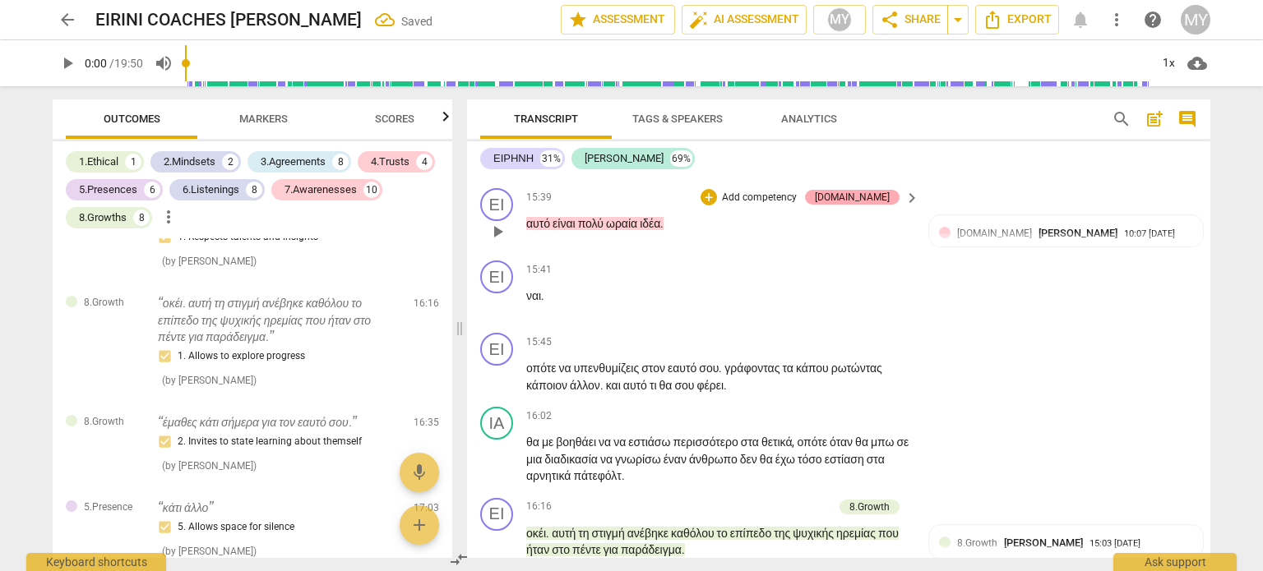
scroll to position [6831, 0]
click at [1038, 238] on span "[PERSON_NAME]" at bounding box center [1077, 232] width 79 height 12
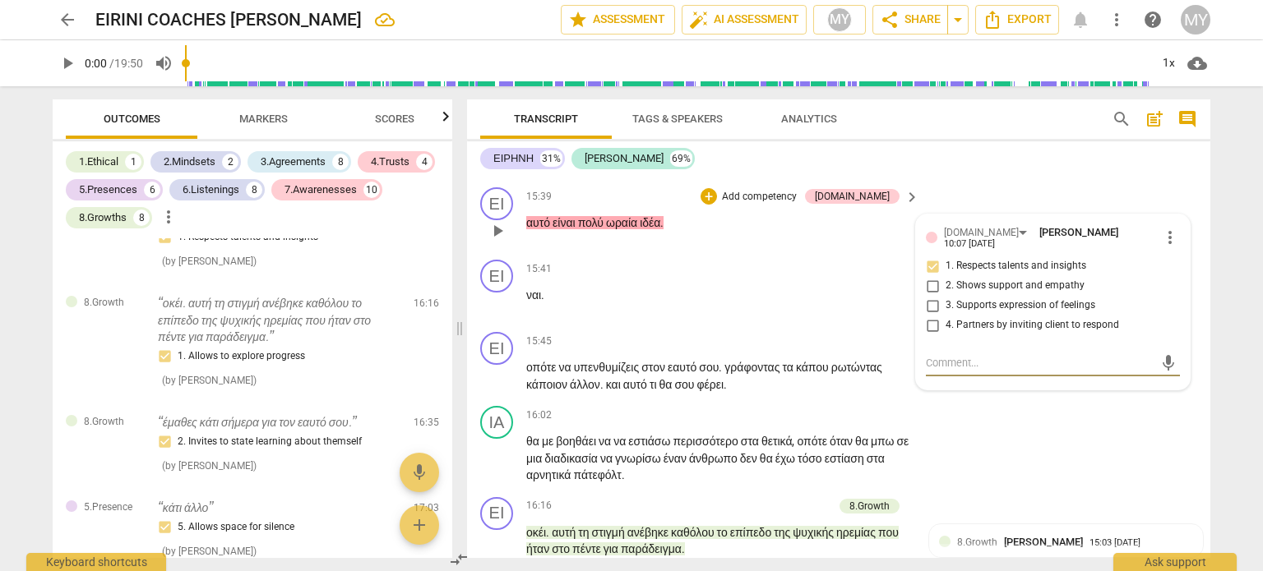
type textarea "If coach recognizes and acknowledges client’s emerging perceptions, new ideas, …"
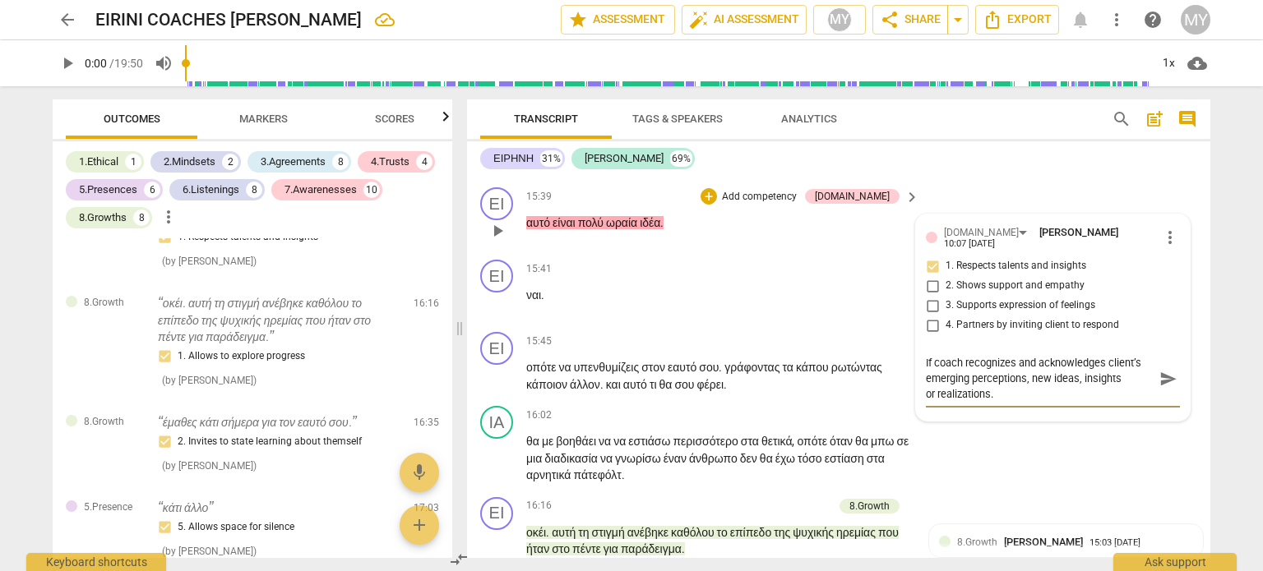
click at [927, 402] on textarea "If coach recognizes and acknowledges client’s emerging perceptions, new ideas, …" at bounding box center [1040, 378] width 228 height 47
click at [931, 402] on textarea "If coach recognizes and acknowledges client’s emerging perceptions, new ideas, …" at bounding box center [1040, 378] width 228 height 47
type textarea "Ifcoach recognizes and acknowledges client’s emerging perceptions, new ideas, i…"
type textarea "Icoach recognizes and acknowledges client’s emerging perceptions, new ideas, in…"
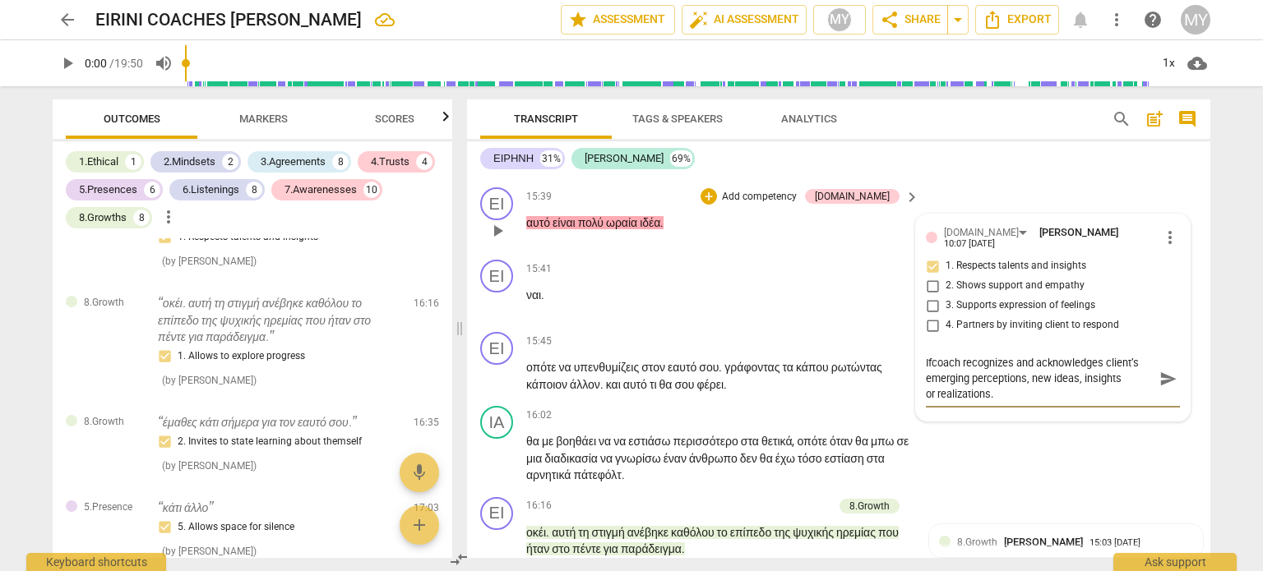
type textarea "Icoach recognizes and acknowledges client’s emerging perceptions, new ideas, in…"
type textarea "coach recognizes and acknowledges client’s emerging perceptions, new ideas, ins…"
drag, startPoint x: 968, startPoint y: 484, endPoint x: 1028, endPoint y: 483, distance: 60.0
click at [1028, 402] on textarea "coach recognizes and acknowledges client’s emerging perceptions, new ideas, ins…" at bounding box center [1040, 378] width 228 height 47
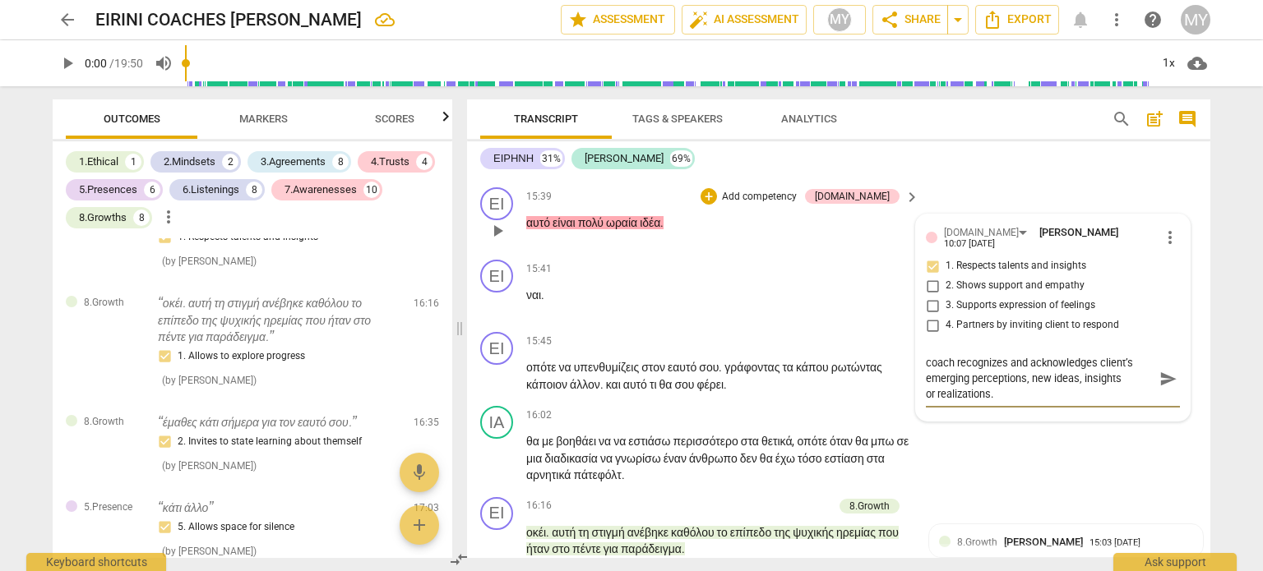
type textarea "coach recognizes and acknowledges client’s emerging new ideas, insights or real…"
drag, startPoint x: 1019, startPoint y: 485, endPoint x: 1040, endPoint y: 501, distance: 25.8
click at [1040, 402] on textarea "coach recognizes and acknowledges client’s emerging new ideas, insights or real…" at bounding box center [1040, 378] width 228 height 47
type textarea "coach recognizes and acknowledges client’s emerging new ideas,"
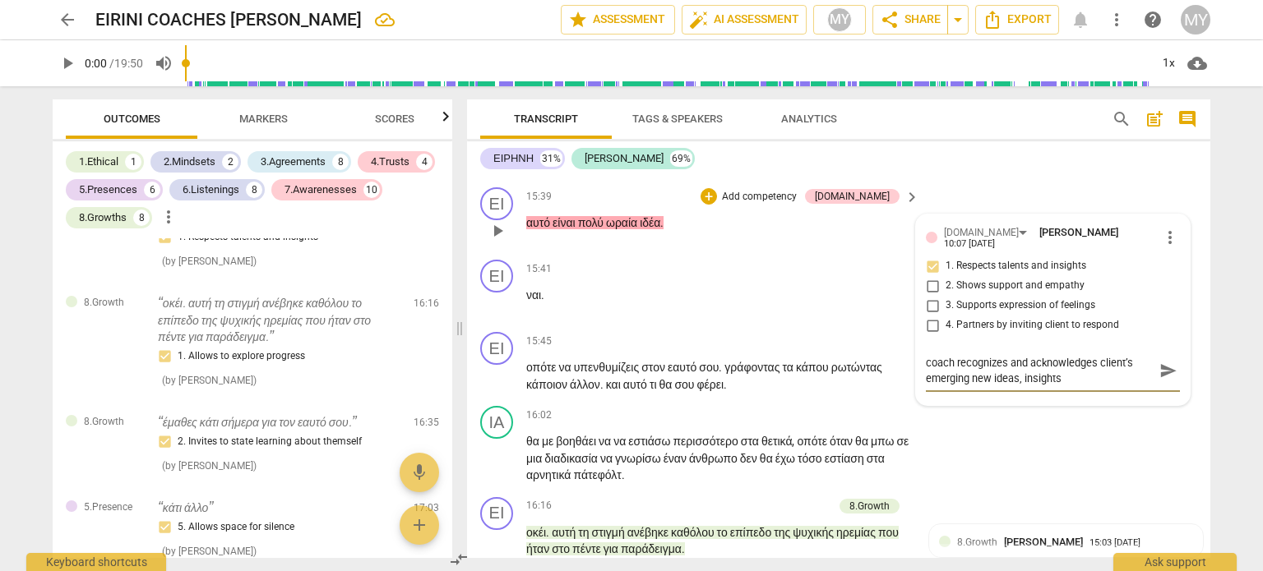
type textarea "coach recognizes and acknowledges client’s emerging new ideas,"
type textarea "coach recognizes and acknowledges client’s emerging new ideas"
click at [1162, 380] on span "send" at bounding box center [1168, 371] width 18 height 18
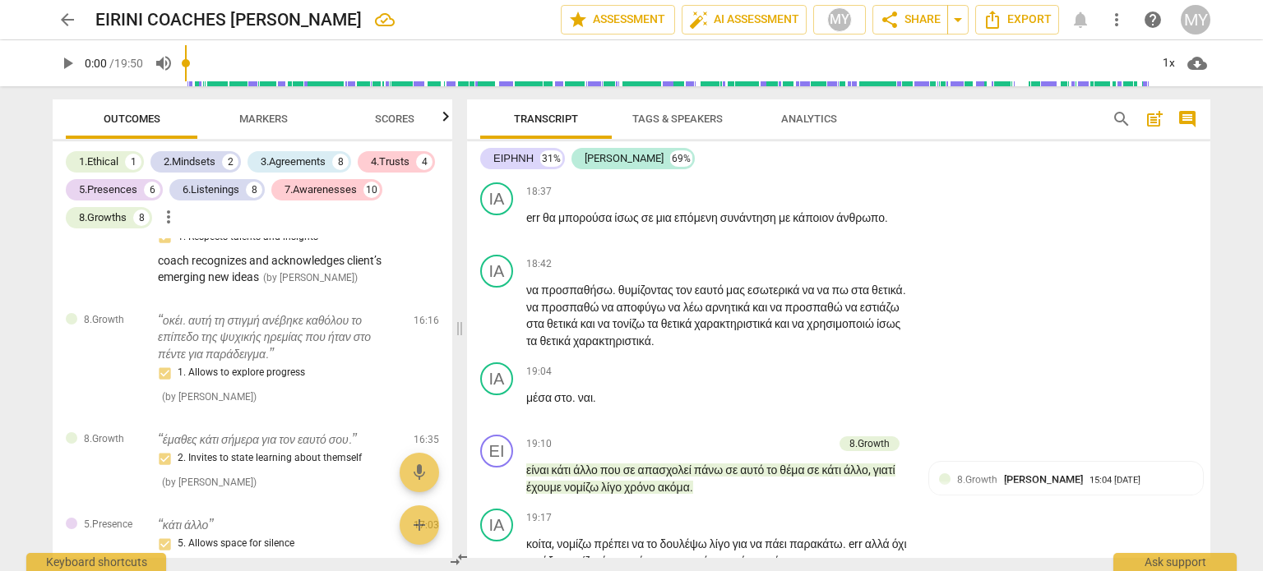
scroll to position [8154, 0]
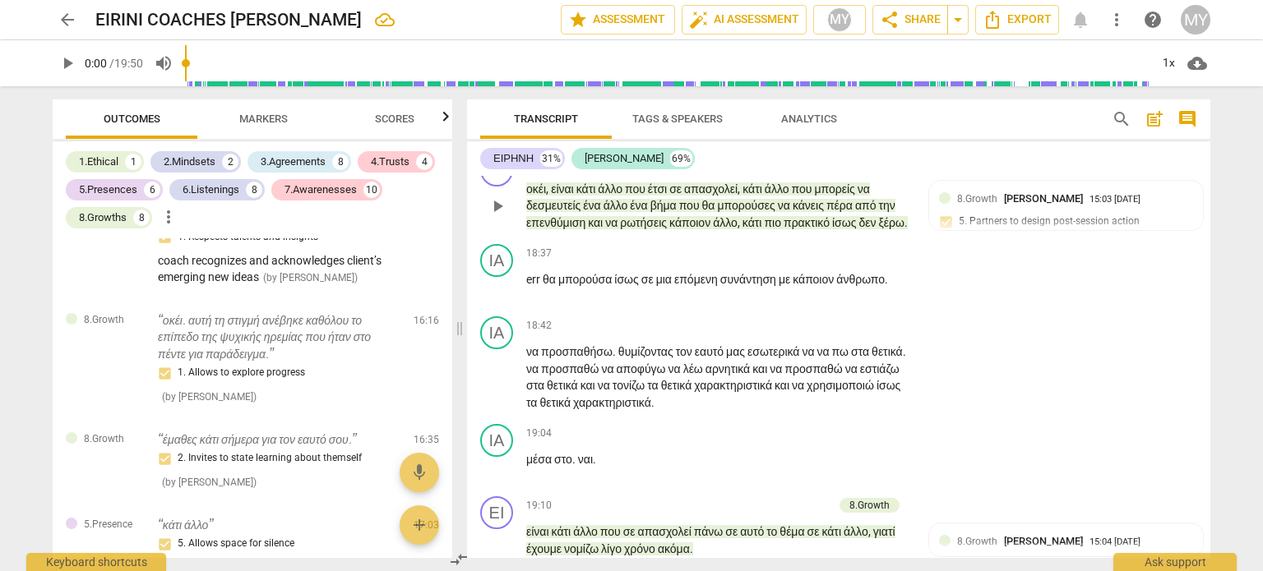
click at [740, 171] on div "+" at bounding box center [743, 163] width 16 height 16
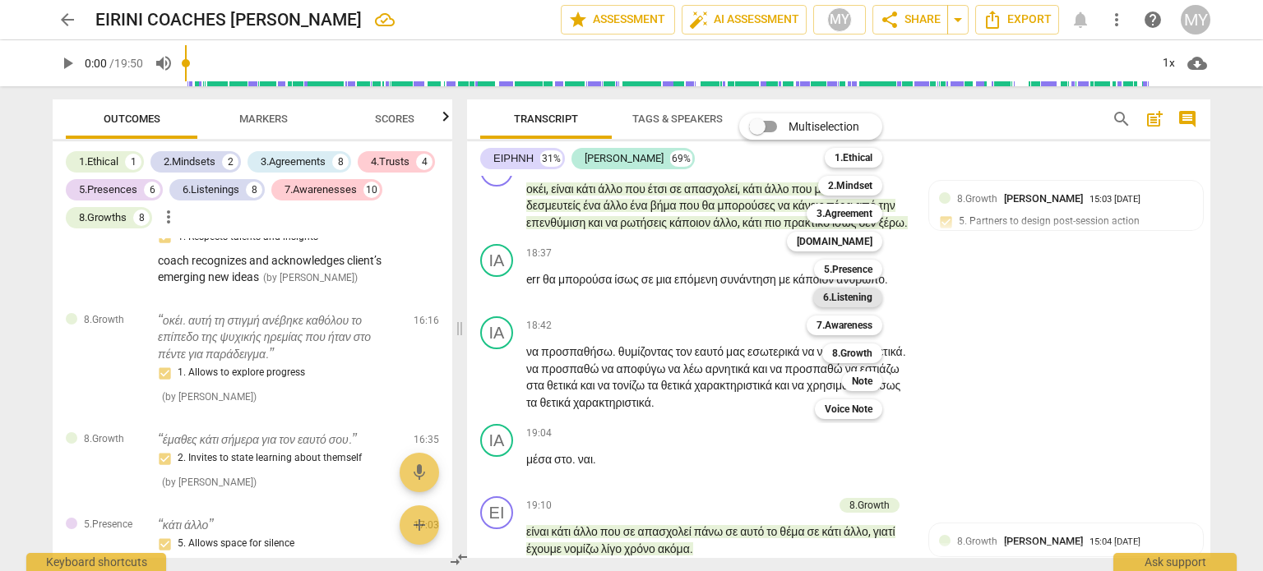
click at [845, 295] on b "6.Listening" at bounding box center [847, 298] width 49 height 20
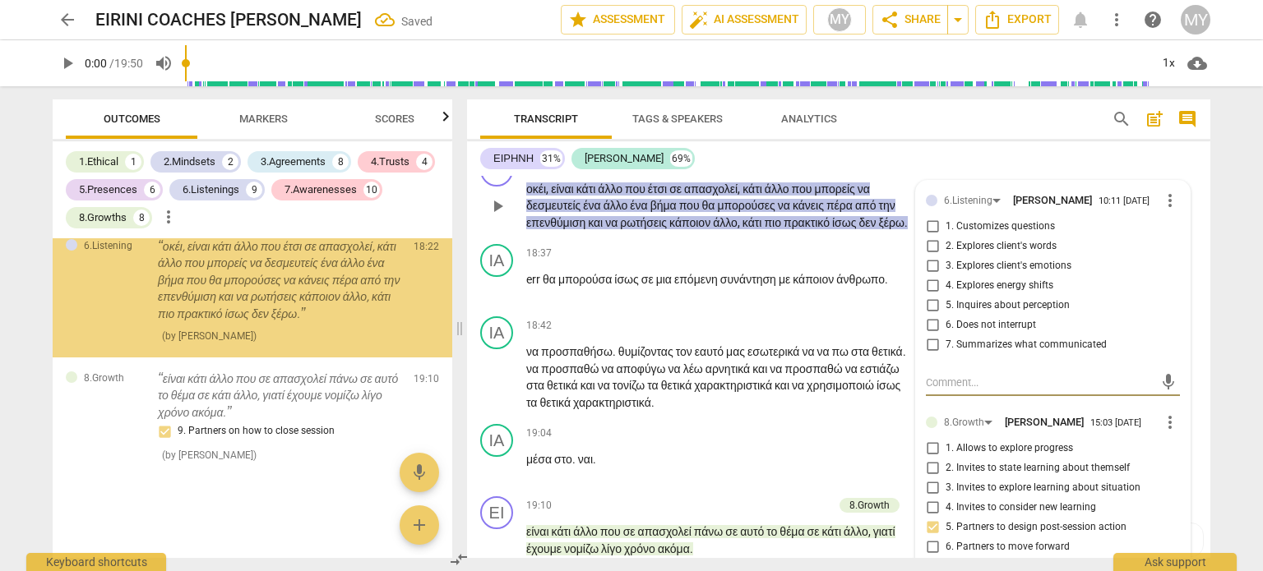
scroll to position [5096, 0]
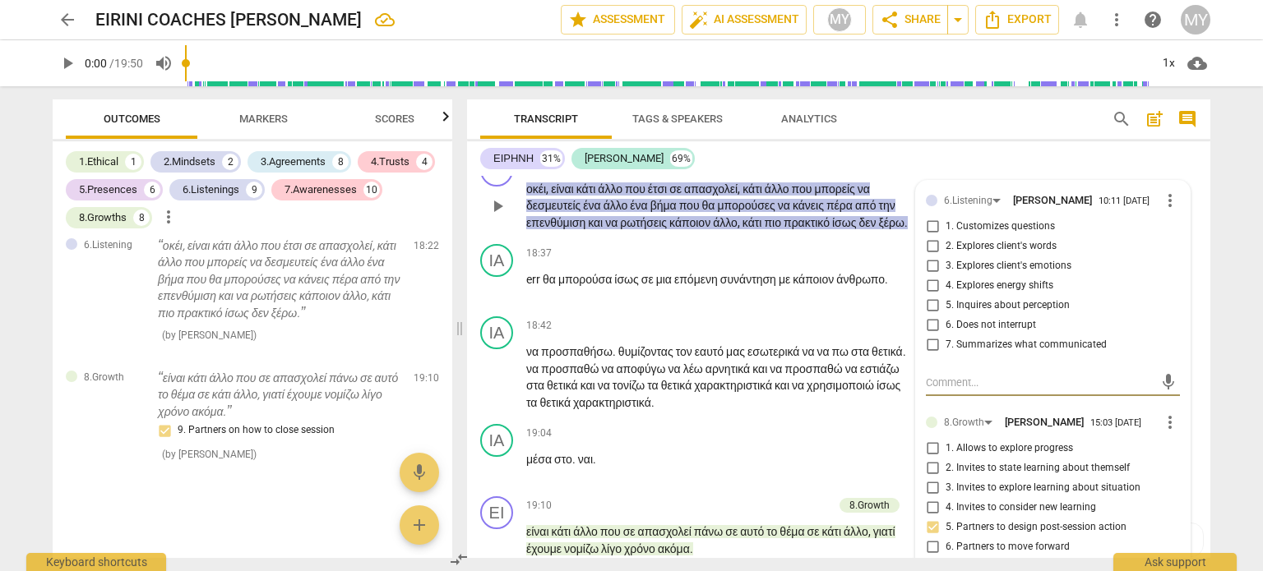
click at [1170, 210] on span "more_vert" at bounding box center [1170, 201] width 20 height 20
click at [1190, 343] on li "Delete" at bounding box center [1183, 338] width 57 height 31
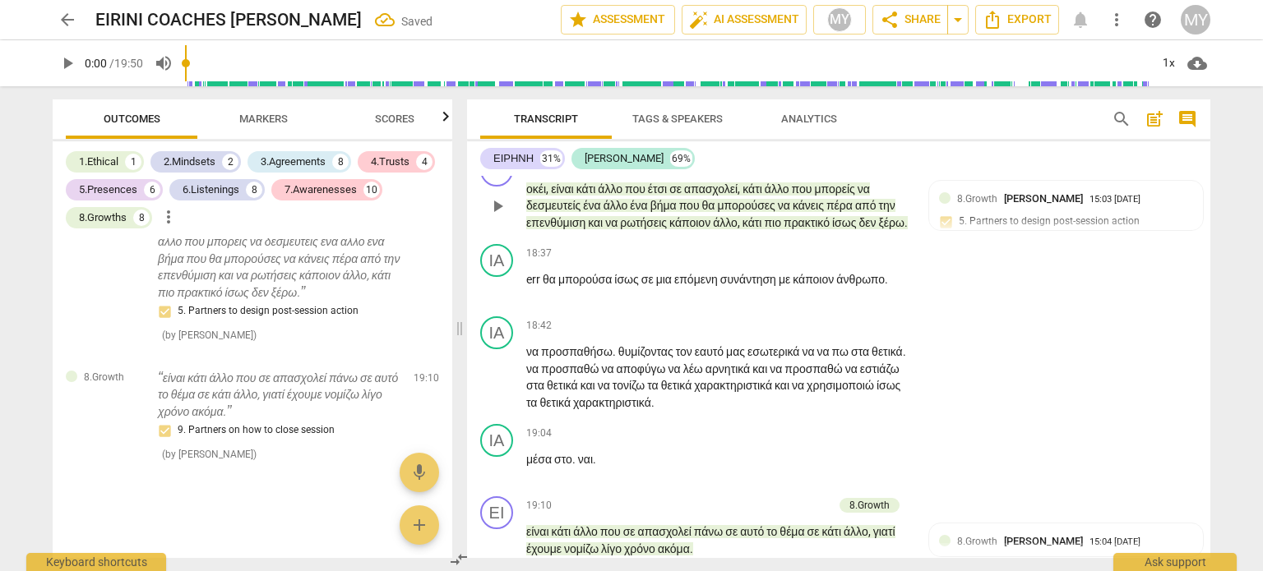
scroll to position [5063, 0]
click at [740, 171] on div "+" at bounding box center [743, 163] width 16 height 16
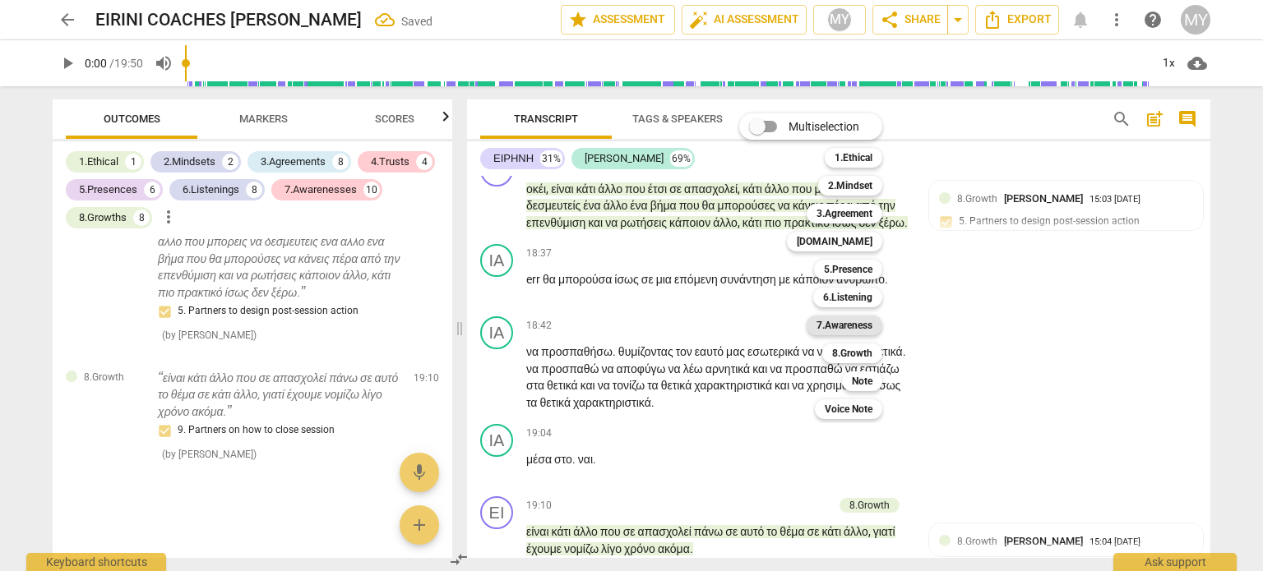
click at [852, 330] on b "7.Awareness" at bounding box center [844, 326] width 56 height 20
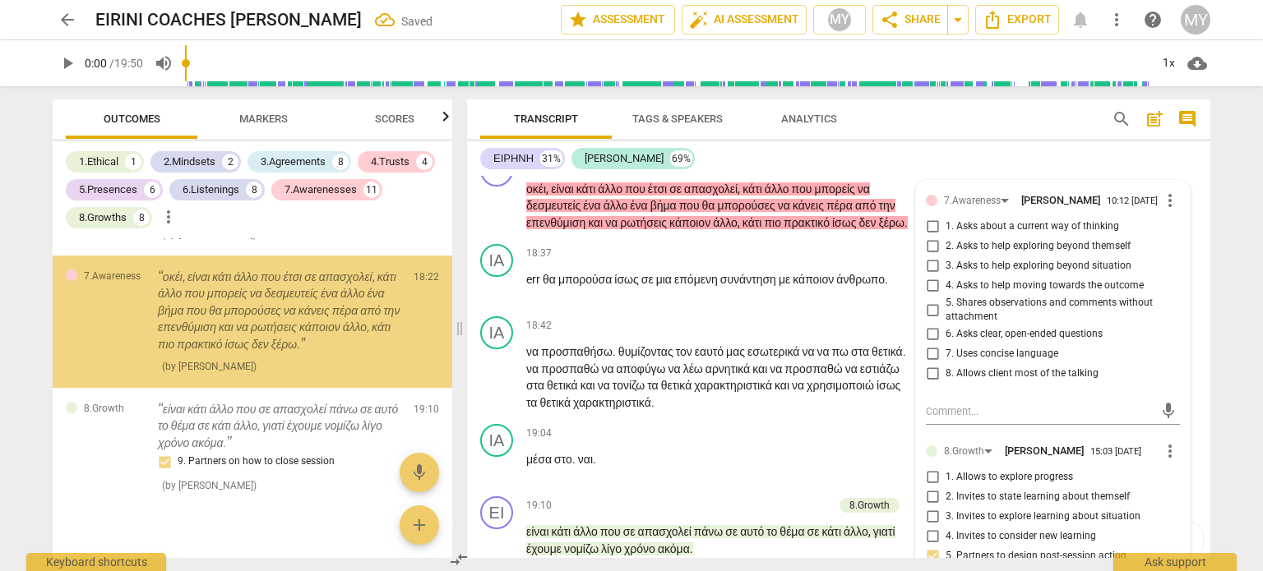
scroll to position [5096, 0]
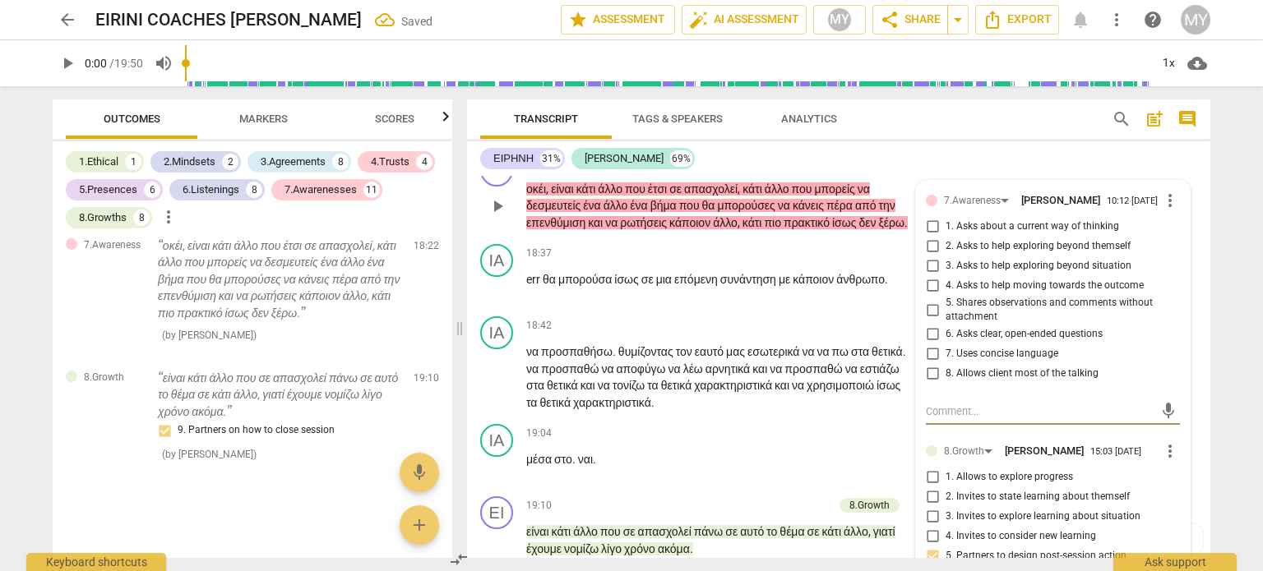
click at [927, 344] on input "6. Asks clear, open-ended questions" at bounding box center [932, 335] width 26 height 20
checkbox input "true"
click at [955, 419] on textarea at bounding box center [1040, 412] width 228 height 16
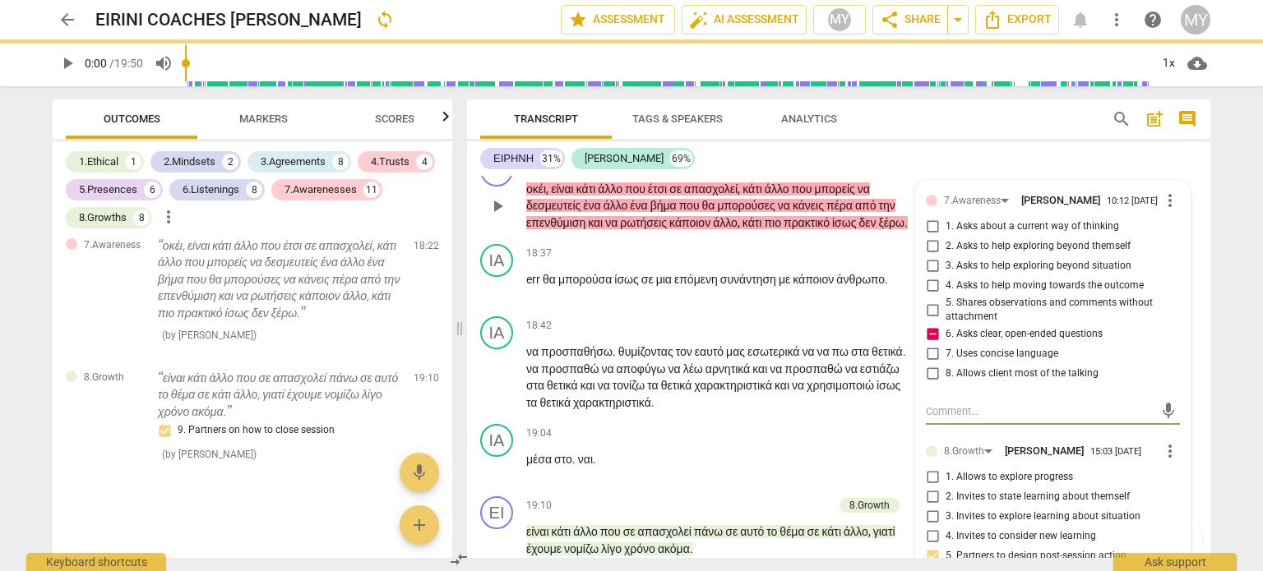
type textarea "F"
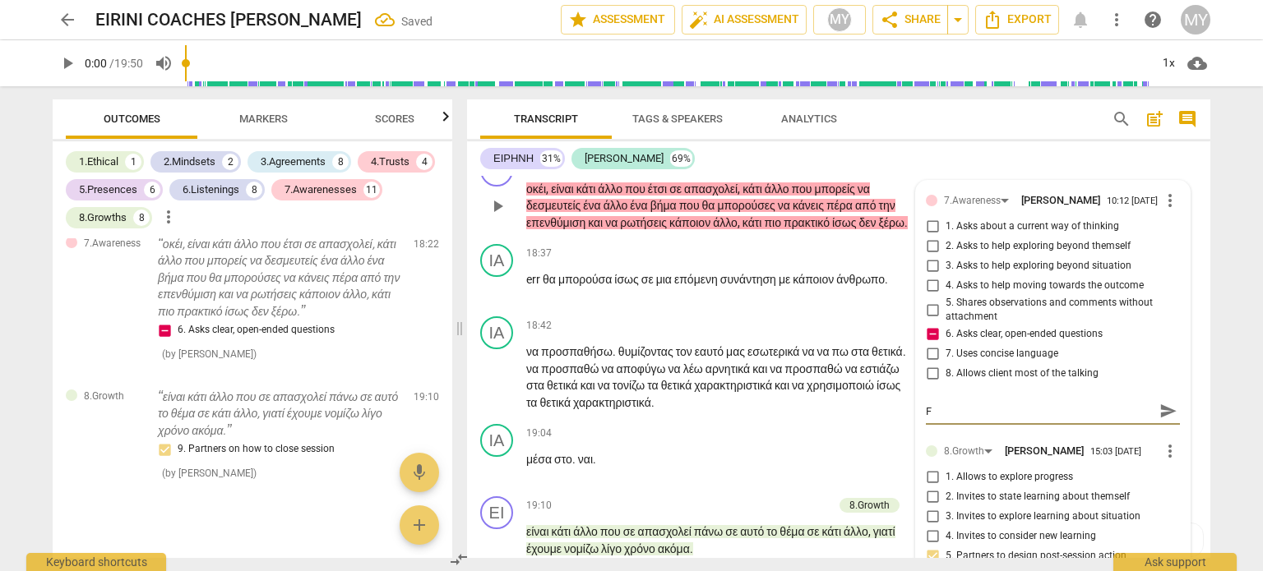
type textarea "Fo"
type textarea "For"
type textarea "For g"
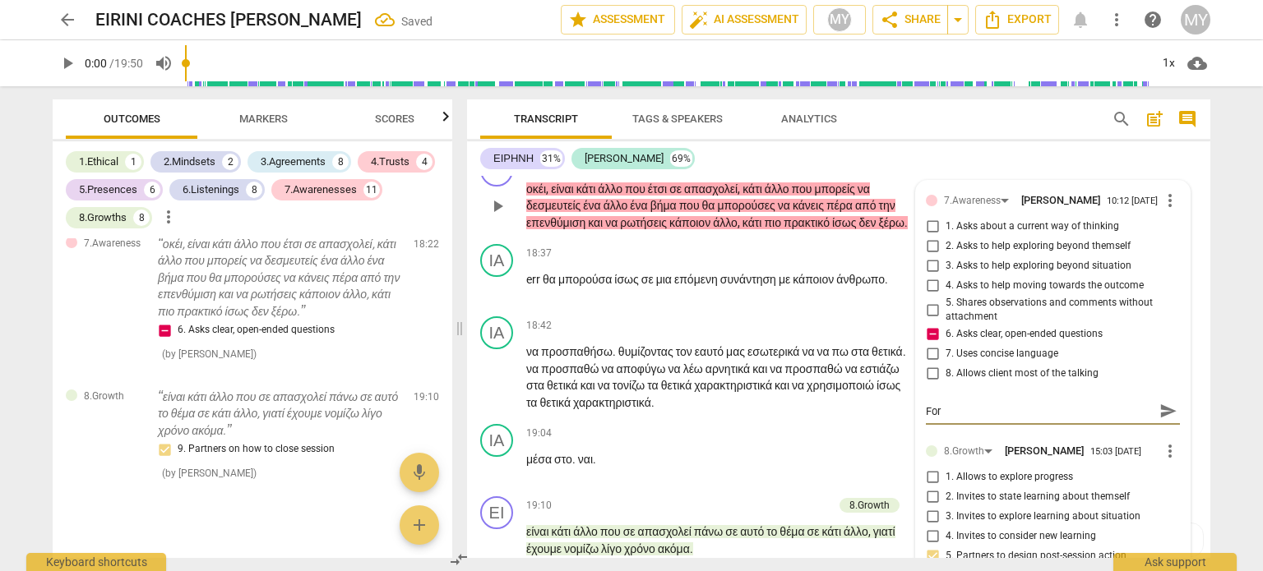
type textarea "For g"
type textarea "For gr"
type textarea "For gre"
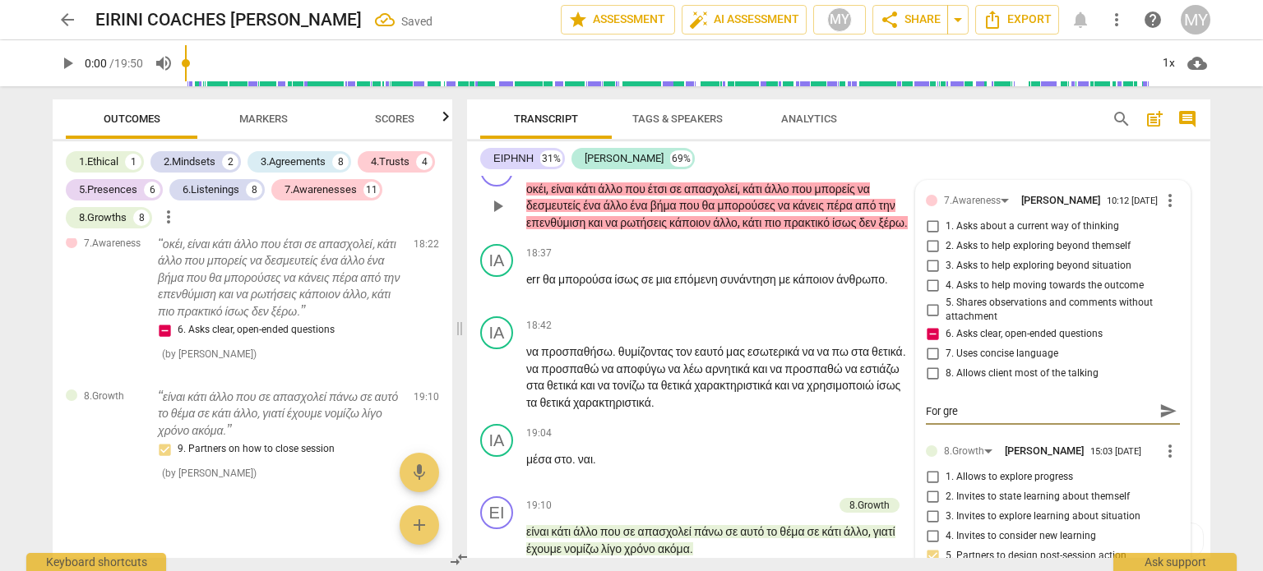
type textarea "For grea"
type textarea "For great"
type textarea "For greate"
type textarea "For greater"
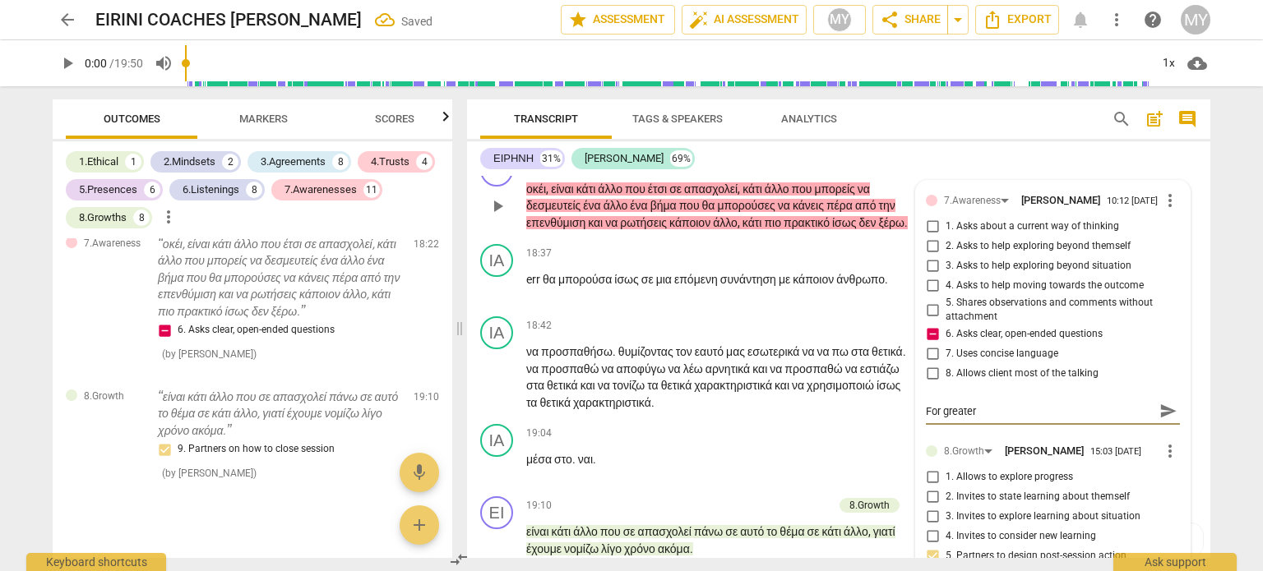
type textarea "For greater"
type textarea "For greater m"
type textarea "For greater ma"
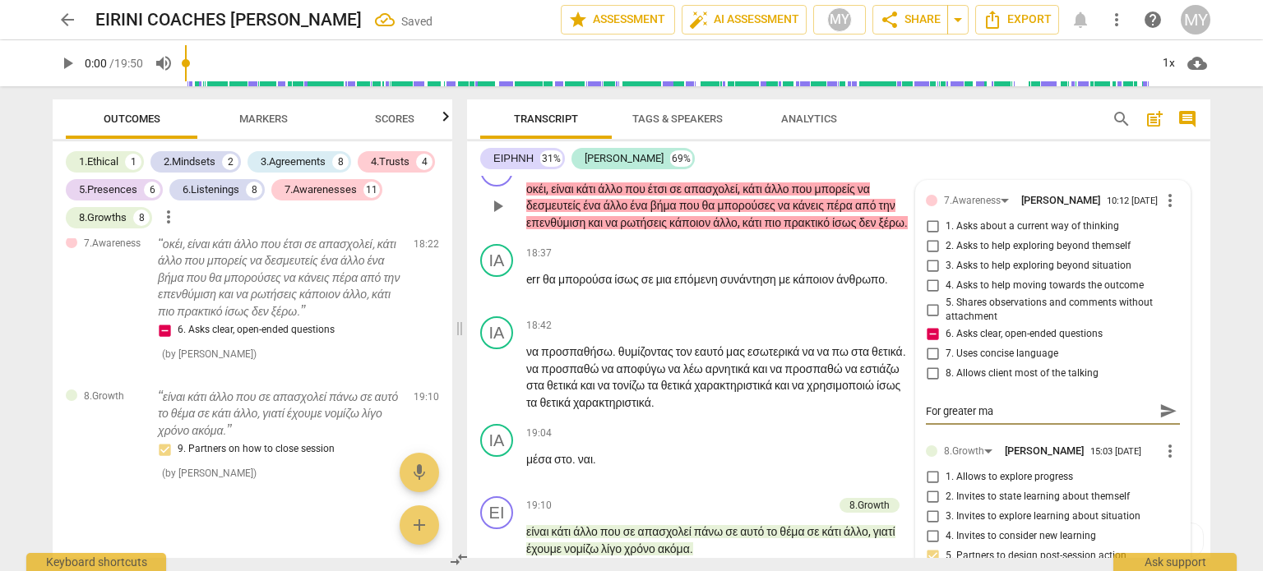
type textarea "For greater mas"
type textarea "For greater mast"
type textarea "For greater maste"
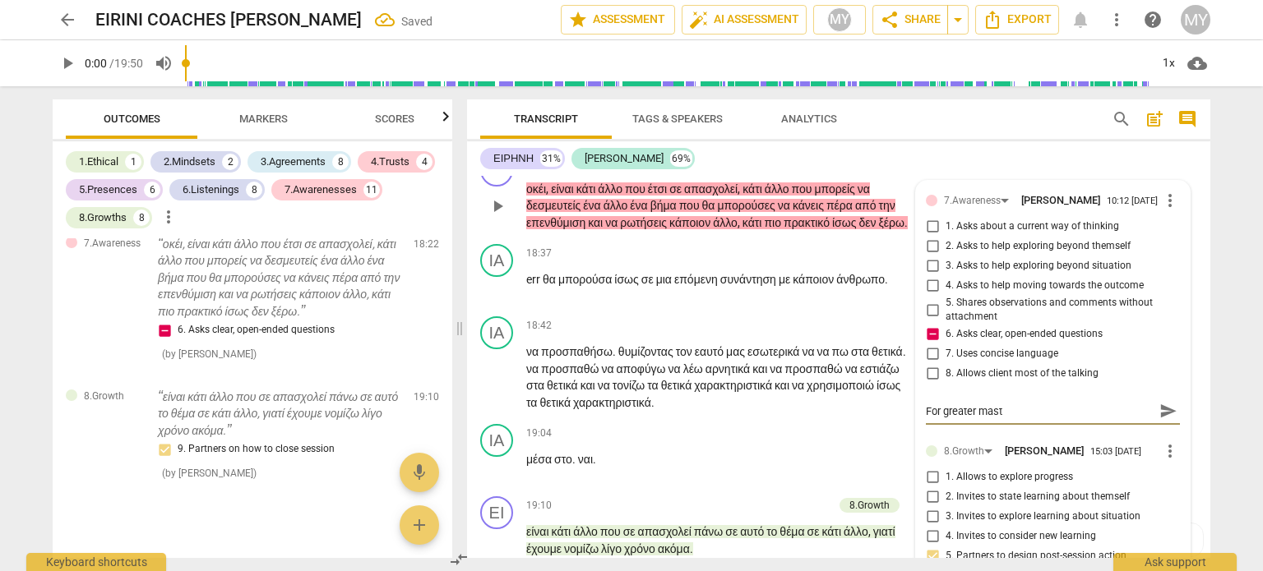
type textarea "For greater maste"
type textarea "For greater master"
type textarea "For greater mastery"
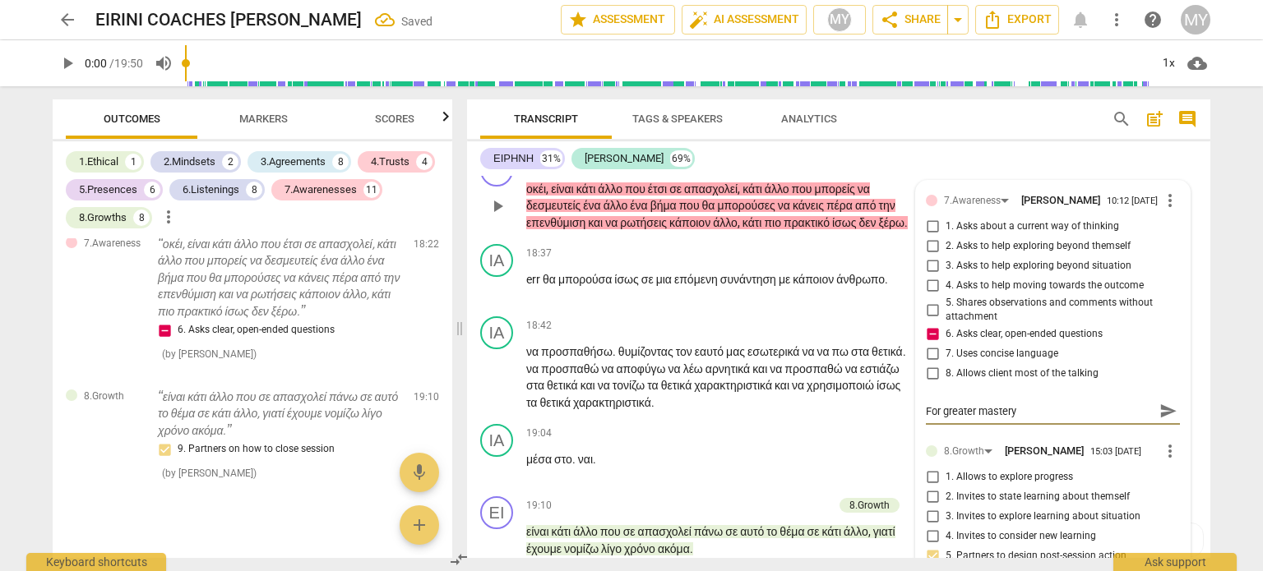
type textarea "For greater mastery,"
type textarea "For greater mastery, c"
type textarea "For greater mastery, co"
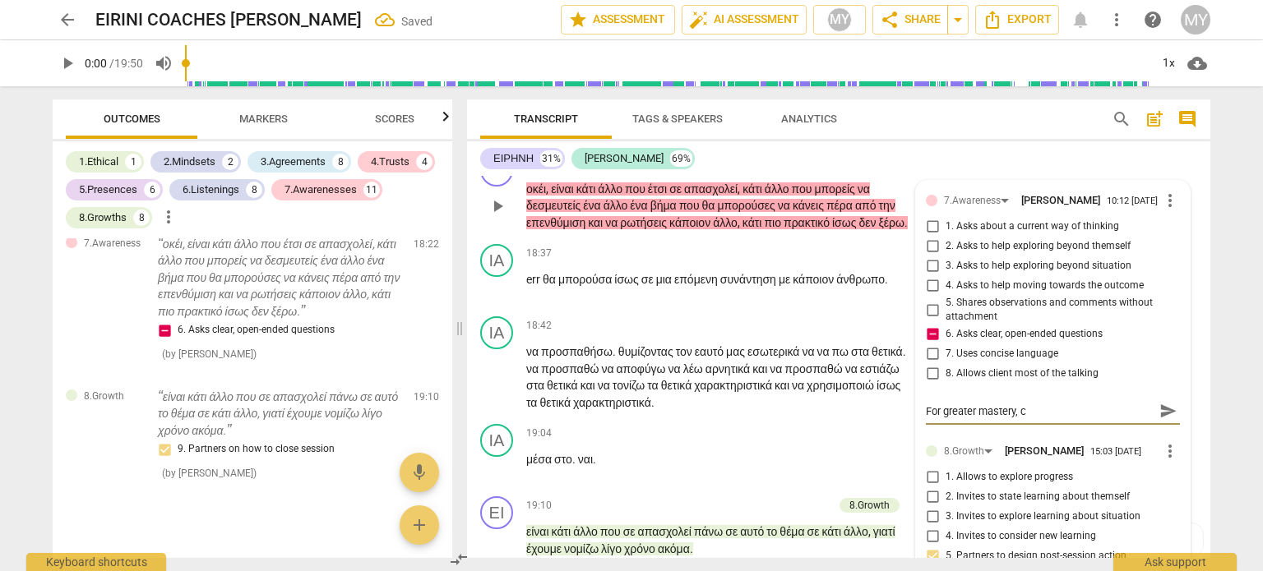
type textarea "For greater mastery, co"
type textarea "For greater mastery, coa"
type textarea "For greater mastery, coac"
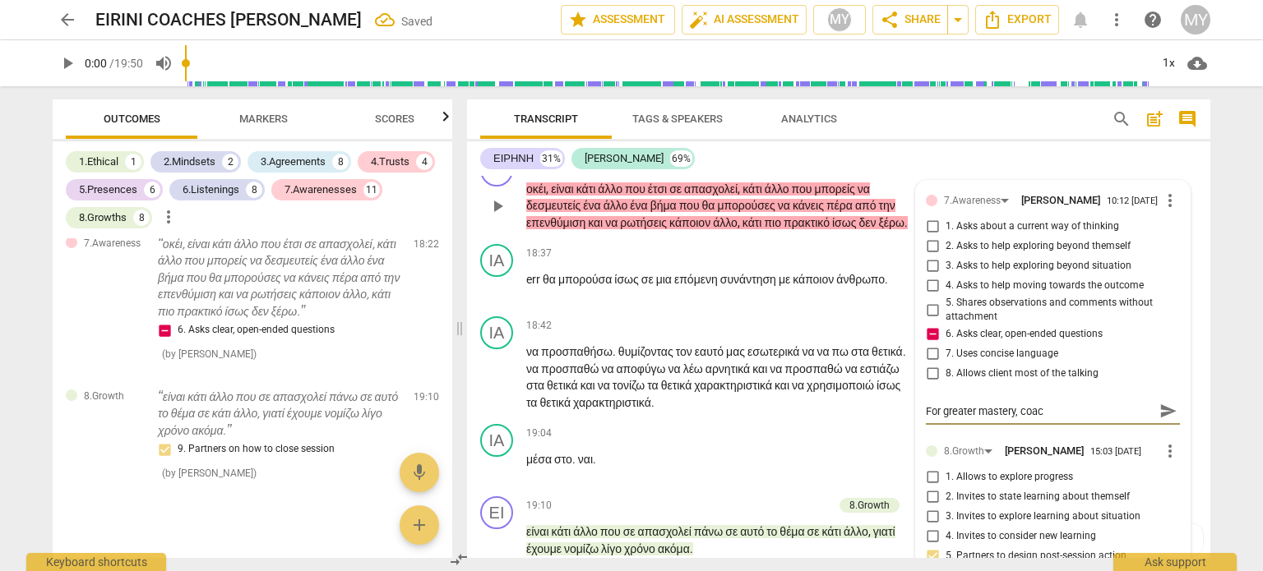
type textarea "For greater mastery, coach"
paste textarea "coach asks multiple questions at once (often known as “stacking questions”)."
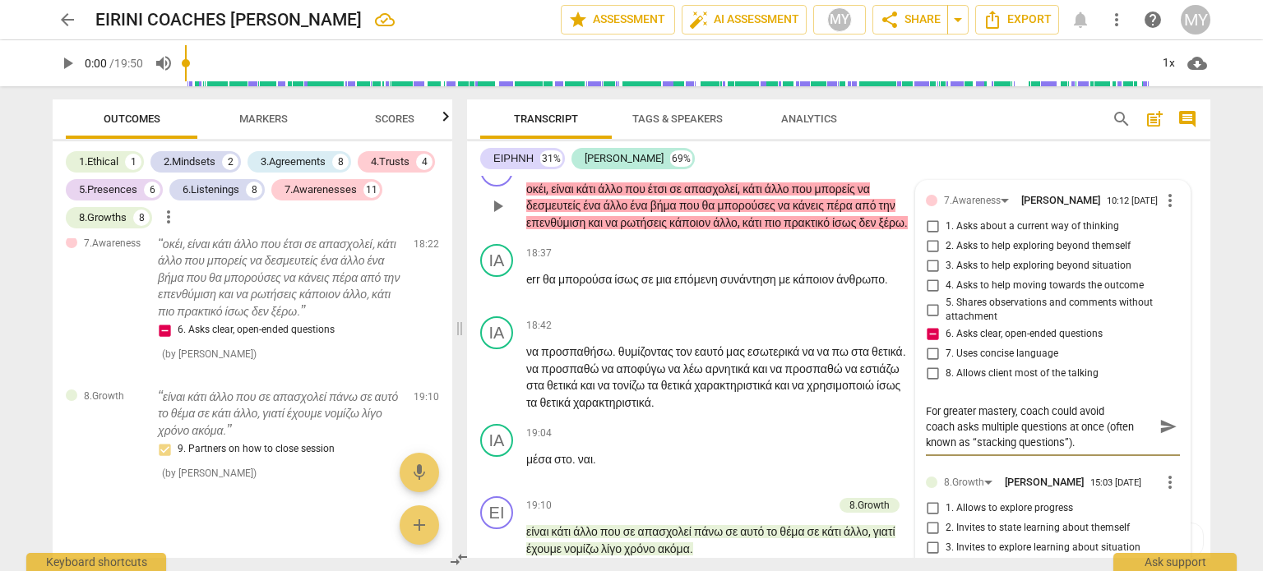
scroll to position [8154, 0]
drag, startPoint x: 975, startPoint y: 536, endPoint x: 922, endPoint y: 531, distance: 52.8
click at [926, 450] on textarea "For greater mastery, coach could avoid coach asks multiple questions at once (o…" at bounding box center [1040, 426] width 228 height 47
drag, startPoint x: 1161, startPoint y: 534, endPoint x: 1108, endPoint y: 518, distance: 54.9
click at [1161, 435] on span "send" at bounding box center [1168, 426] width 18 height 18
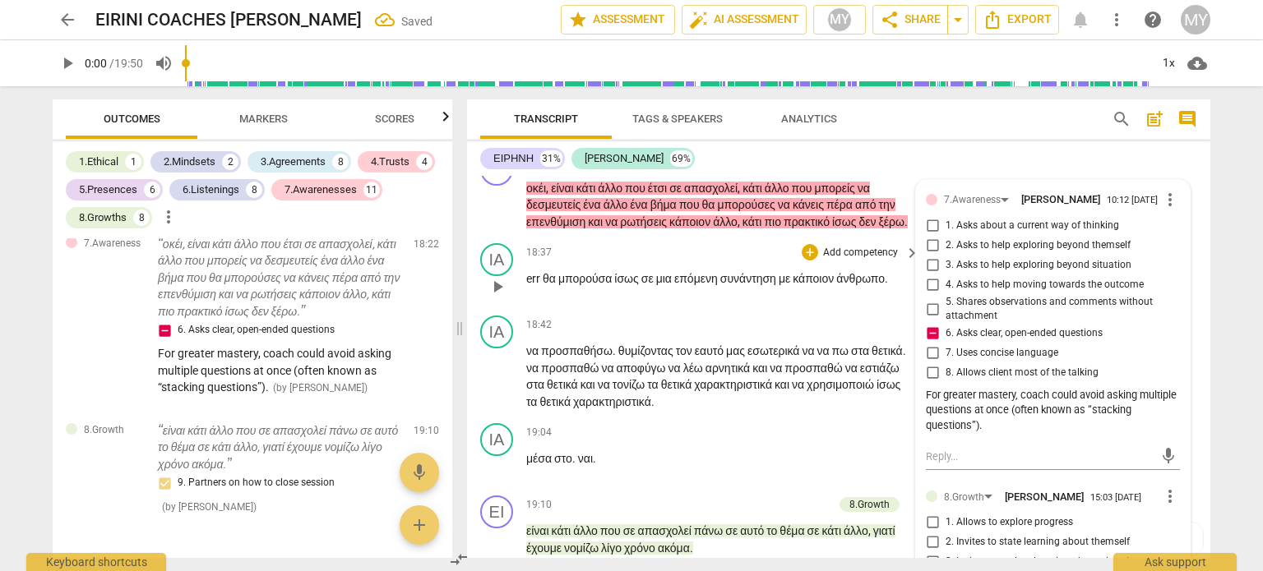
click at [626, 285] on span "ίσως" at bounding box center [627, 278] width 26 height 13
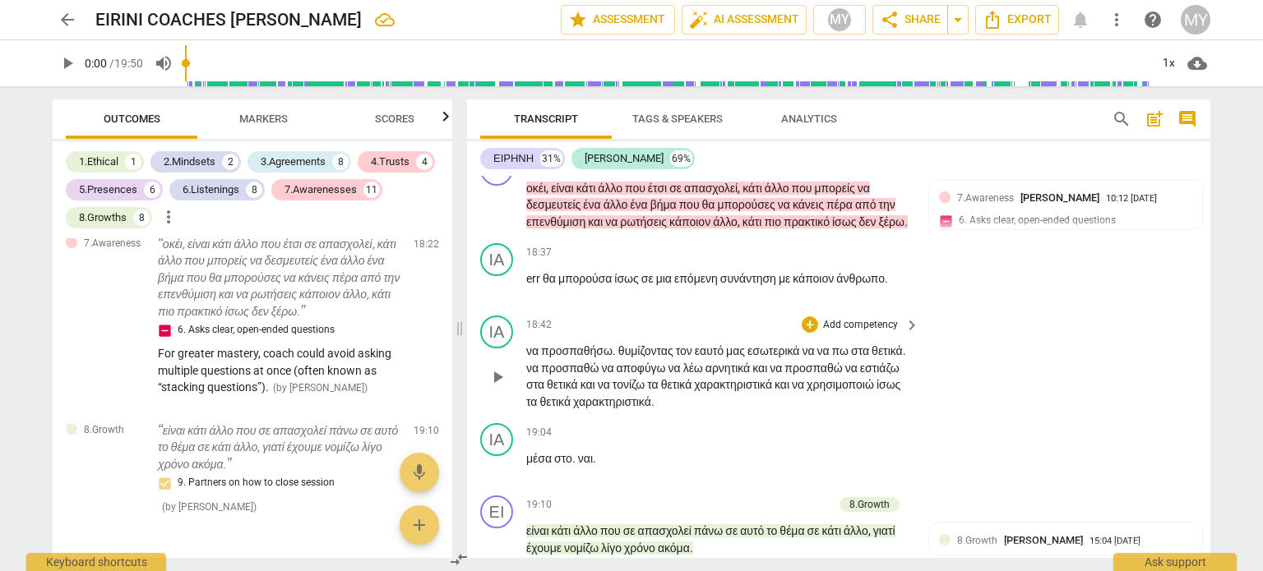
click at [523, 405] on div "play_arrow pause" at bounding box center [505, 377] width 42 height 57
click at [526, 358] on span "να" at bounding box center [533, 350] width 15 height 13
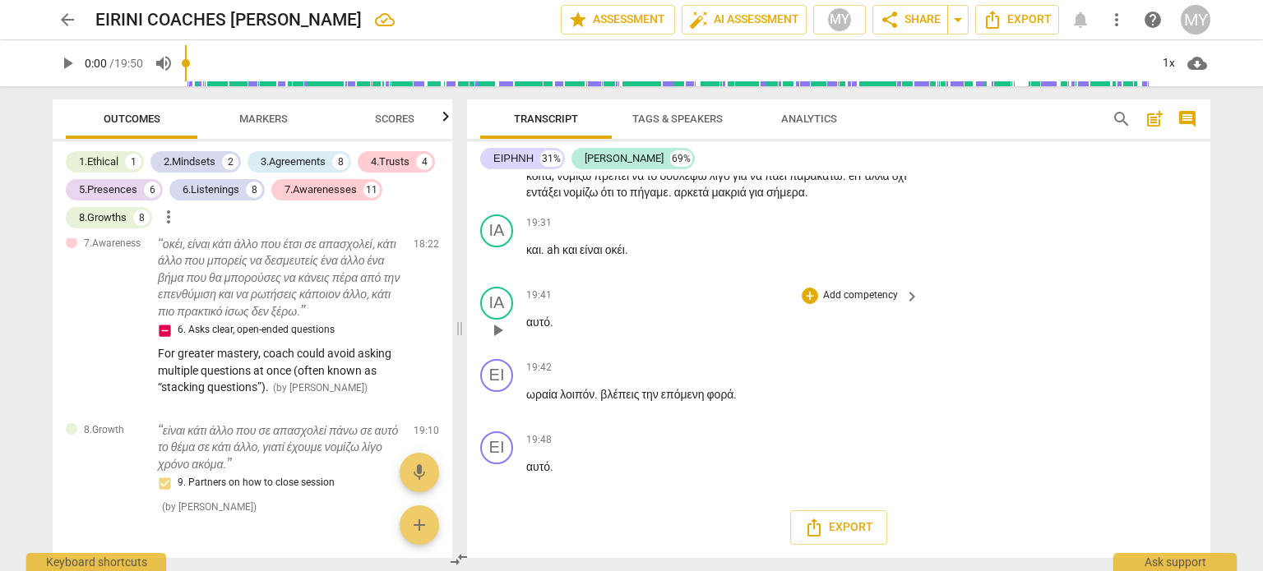
scroll to position [8550, 0]
click at [526, 329] on span "αυτό" at bounding box center [538, 322] width 24 height 13
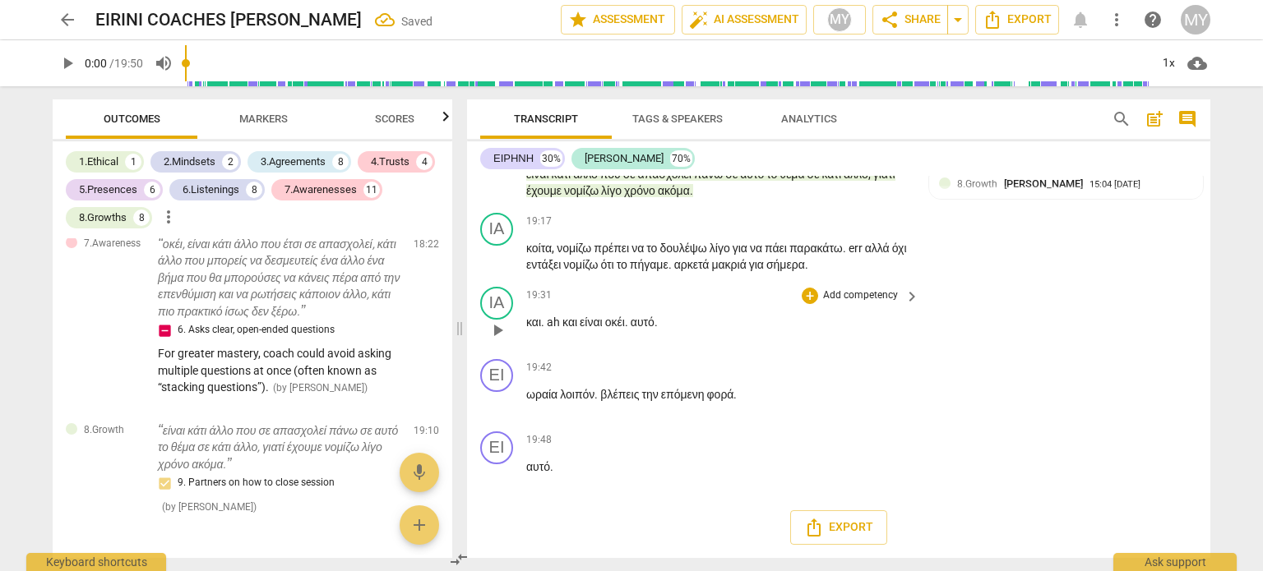
click at [631, 329] on span "." at bounding box center [628, 322] width 6 height 13
drag, startPoint x: 562, startPoint y: 466, endPoint x: 506, endPoint y: 465, distance: 55.9
click at [506, 465] on div "ΕΙ play_arrow pause 19:48 + Add competency keyboard_arrow_right αυτό ." at bounding box center [838, 461] width 743 height 72
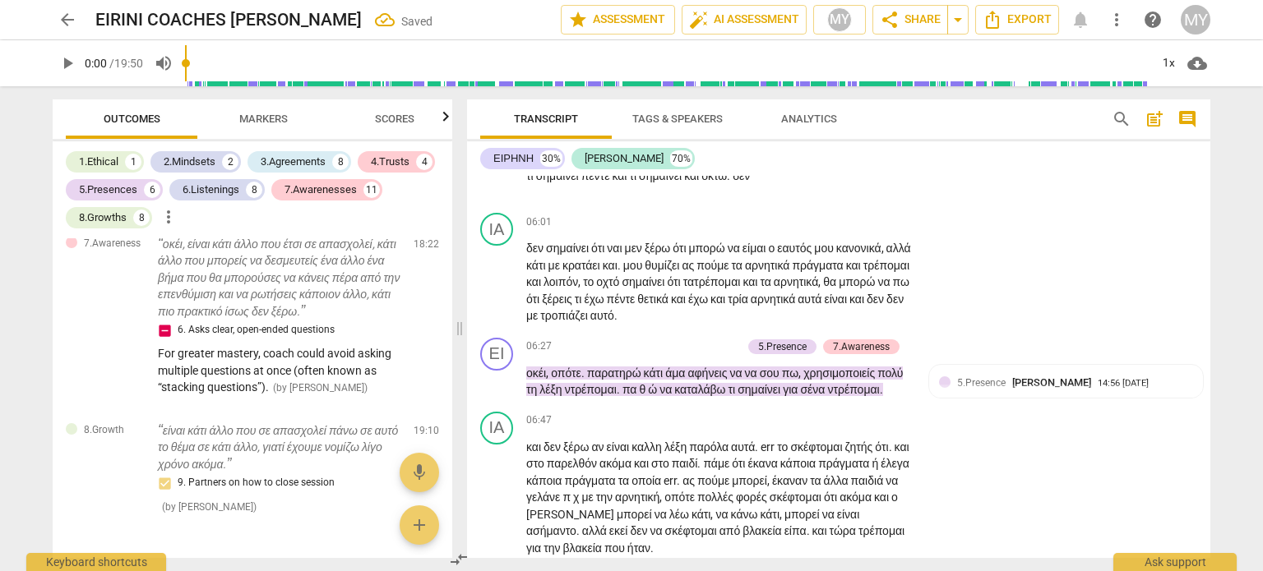
scroll to position [0, 0]
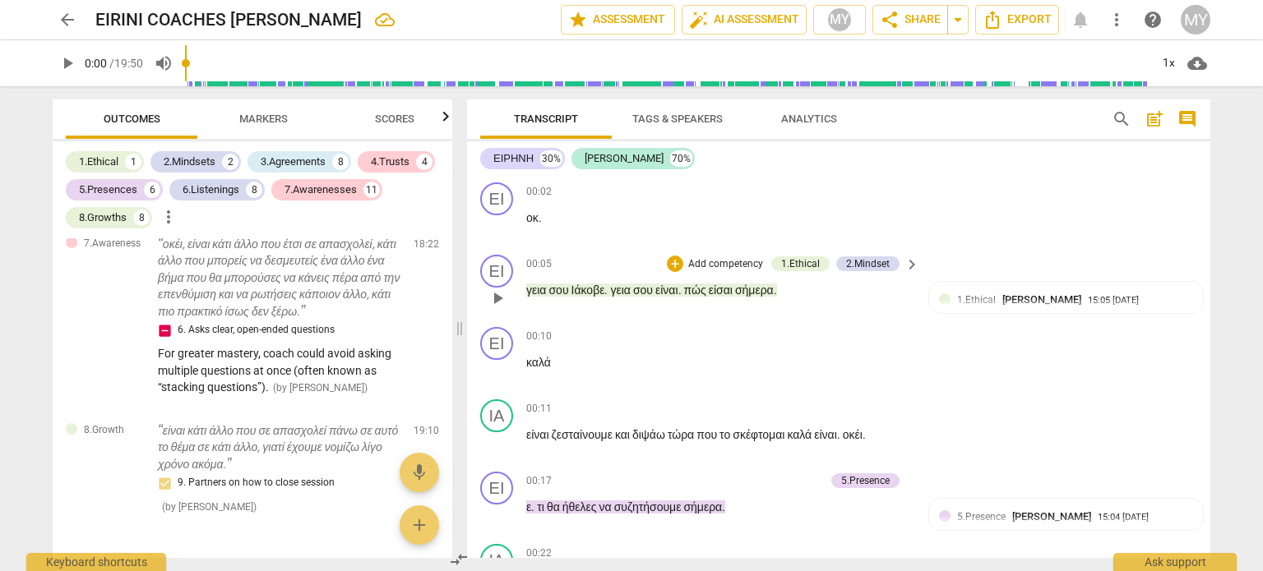
click at [590, 287] on span "Ιάκοβε" at bounding box center [588, 290] width 34 height 13
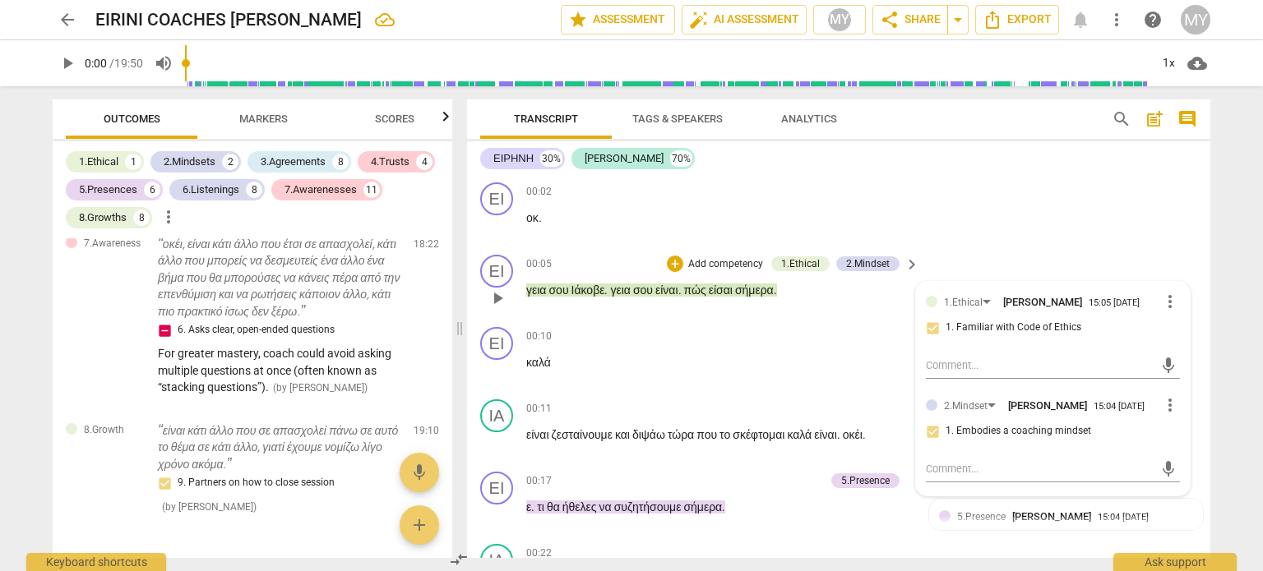
click at [593, 292] on span "Ιάκοβε" at bounding box center [588, 290] width 34 height 13
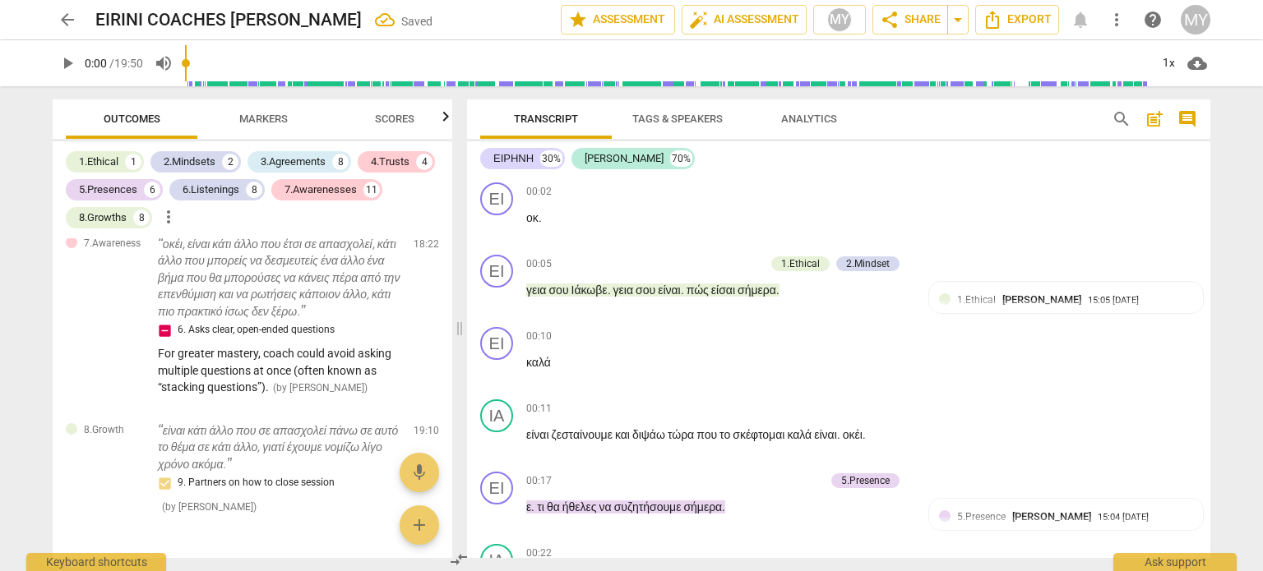
click at [1206, 194] on div "ΕΙ play_arrow pause 00:02 + Add competency keyboard_arrow_right οκ . ΕΙ play_ar…" at bounding box center [838, 367] width 743 height 382
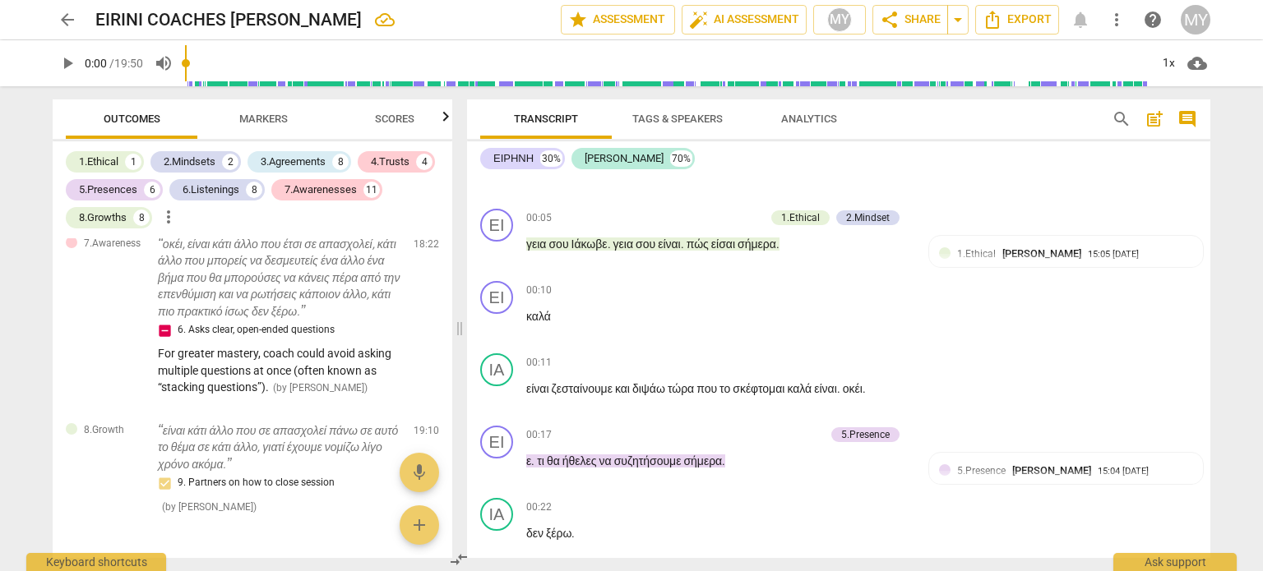
scroll to position [76, 0]
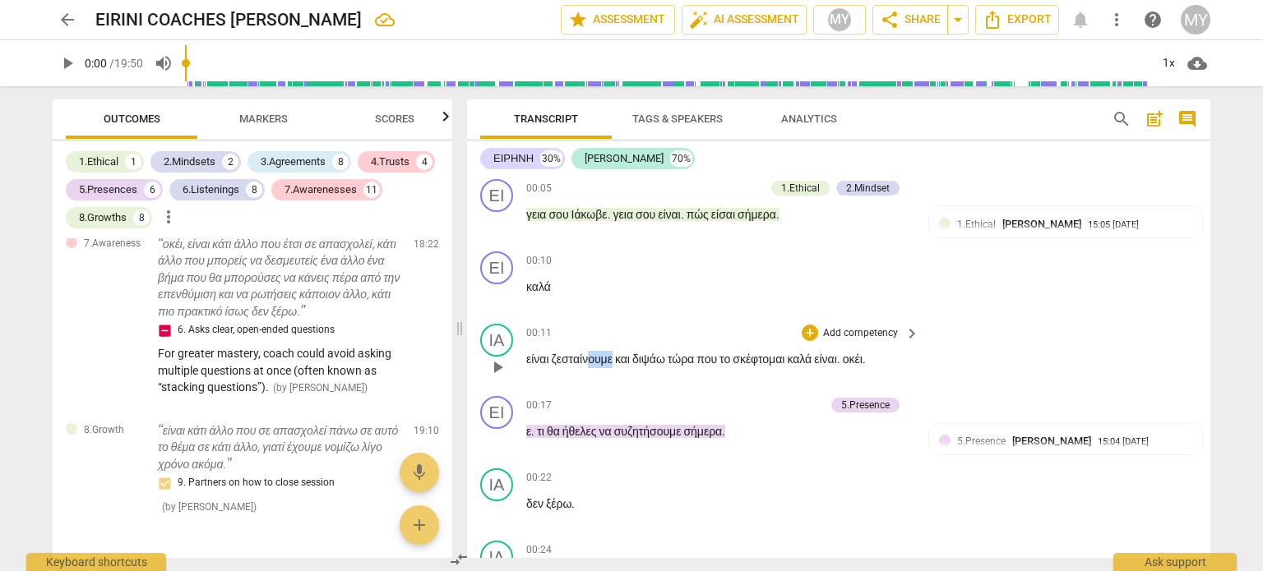
drag, startPoint x: 618, startPoint y: 358, endPoint x: 592, endPoint y: 358, distance: 26.3
click at [594, 358] on span "ζεσταίνουμε" at bounding box center [583, 359] width 63 height 13
click at [806, 328] on div "+" at bounding box center [810, 333] width 16 height 16
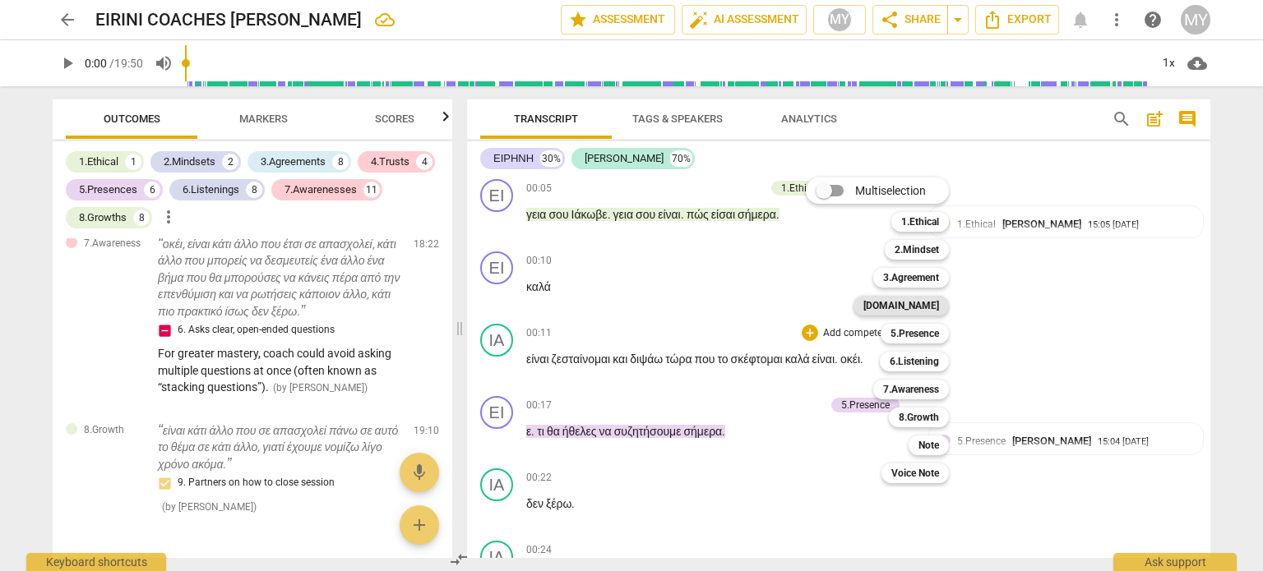
click at [926, 300] on b "[DOMAIN_NAME]" at bounding box center [901, 306] width 76 height 20
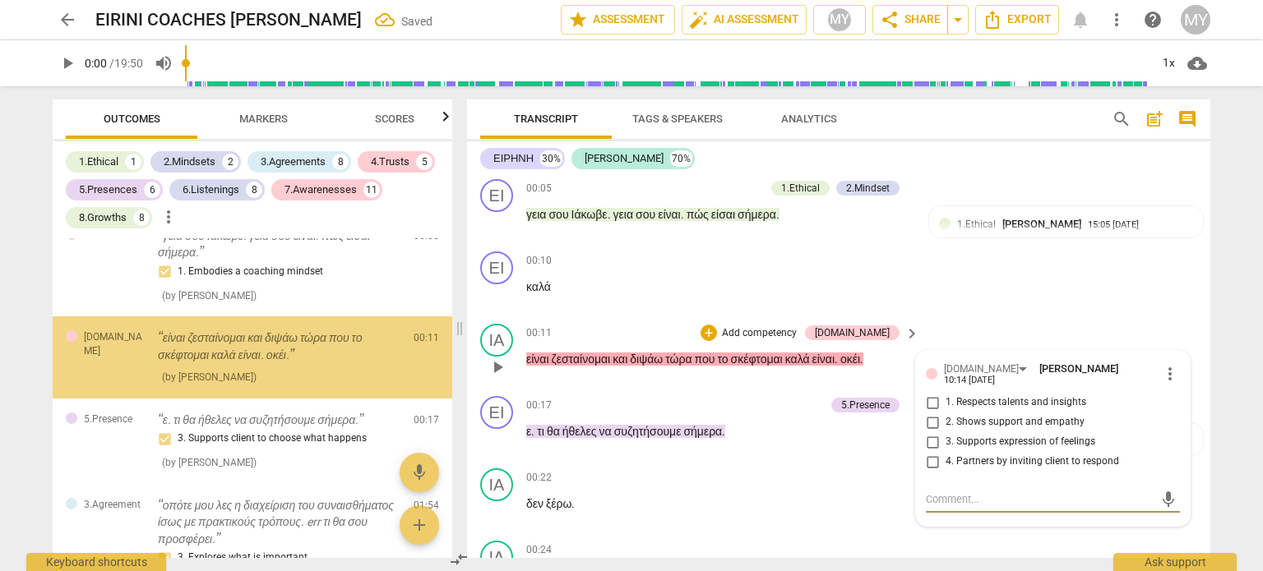
scroll to position [85, 0]
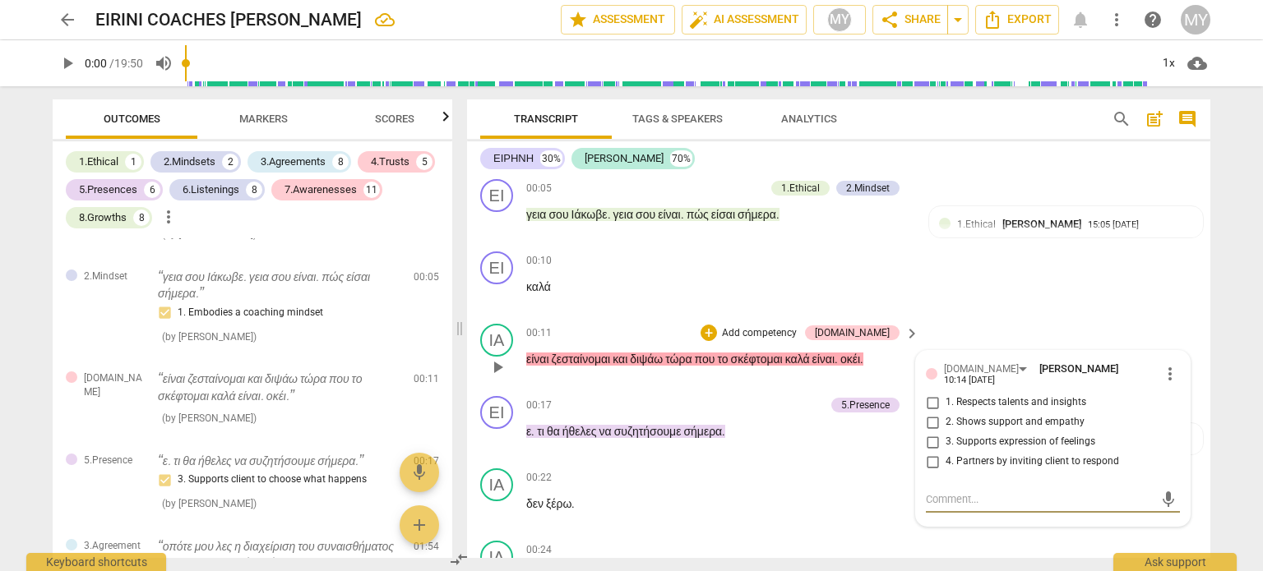
click at [926, 416] on input "2. Shows support and empathy" at bounding box center [932, 423] width 26 height 20
click at [951, 492] on textarea at bounding box center [1040, 500] width 228 height 16
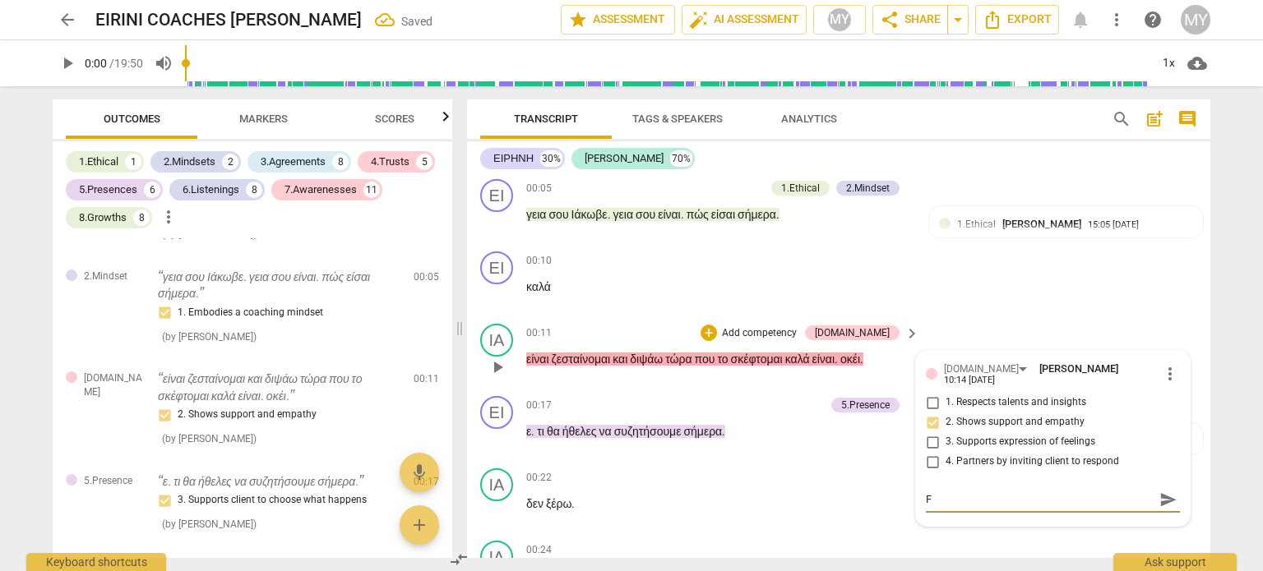
click at [927, 434] on input "3. Supports expression of feelings" at bounding box center [932, 442] width 26 height 20
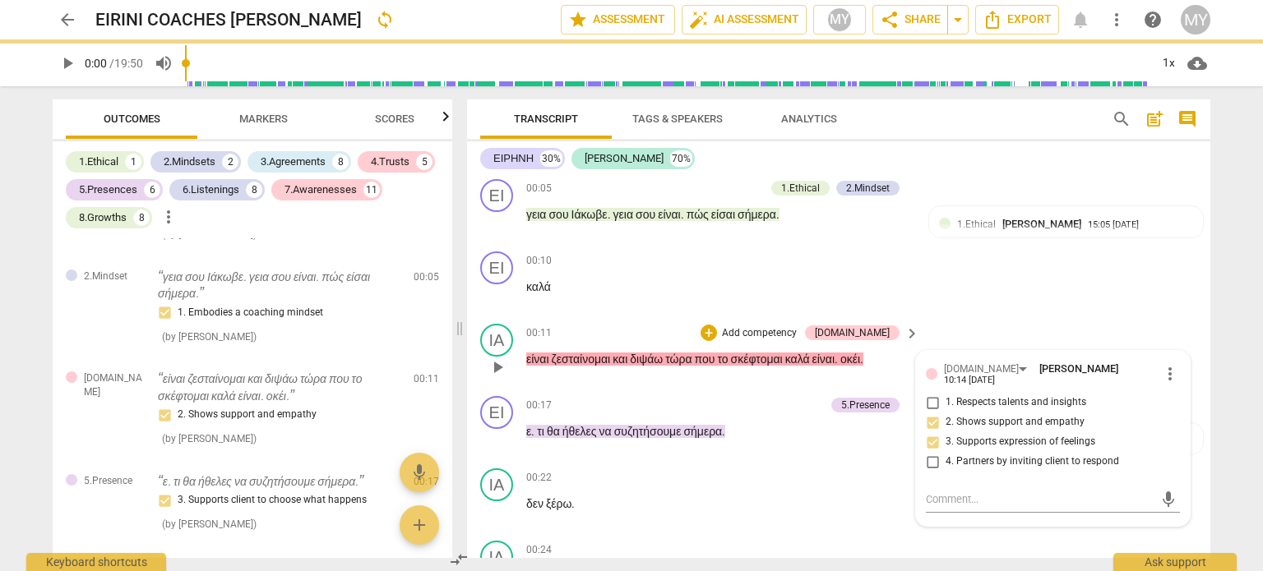
click at [928, 414] on input "2. Shows support and empathy" at bounding box center [932, 423] width 26 height 20
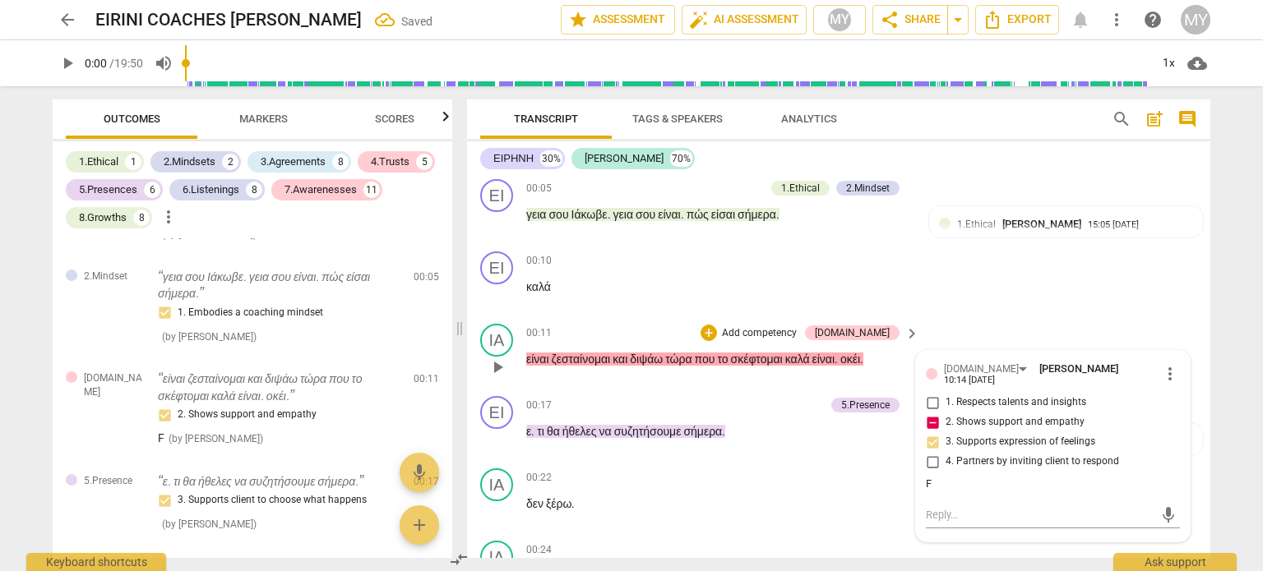
click at [930, 413] on input "2. Shows support and empathy" at bounding box center [932, 423] width 26 height 20
click at [928, 434] on input "3. Supports expression of feelings" at bounding box center [932, 442] width 26 height 20
click at [940, 478] on div "F" at bounding box center [1053, 485] width 254 height 16
click at [926, 477] on div "F" at bounding box center [1053, 485] width 254 height 16
click at [927, 477] on div "F" at bounding box center [1053, 485] width 254 height 16
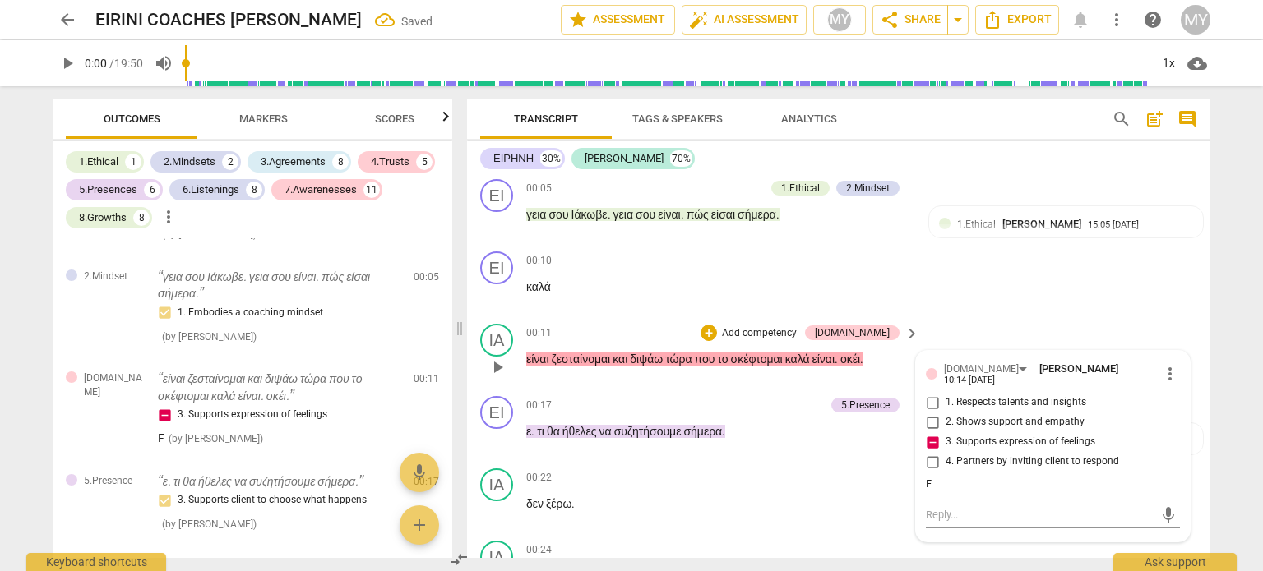
click at [927, 477] on div "F" at bounding box center [1053, 485] width 254 height 16
click at [946, 507] on textarea at bounding box center [1040, 515] width 228 height 16
click at [927, 477] on div "F" at bounding box center [1053, 485] width 254 height 16
click at [1167, 364] on span "more_vert" at bounding box center [1170, 374] width 20 height 20
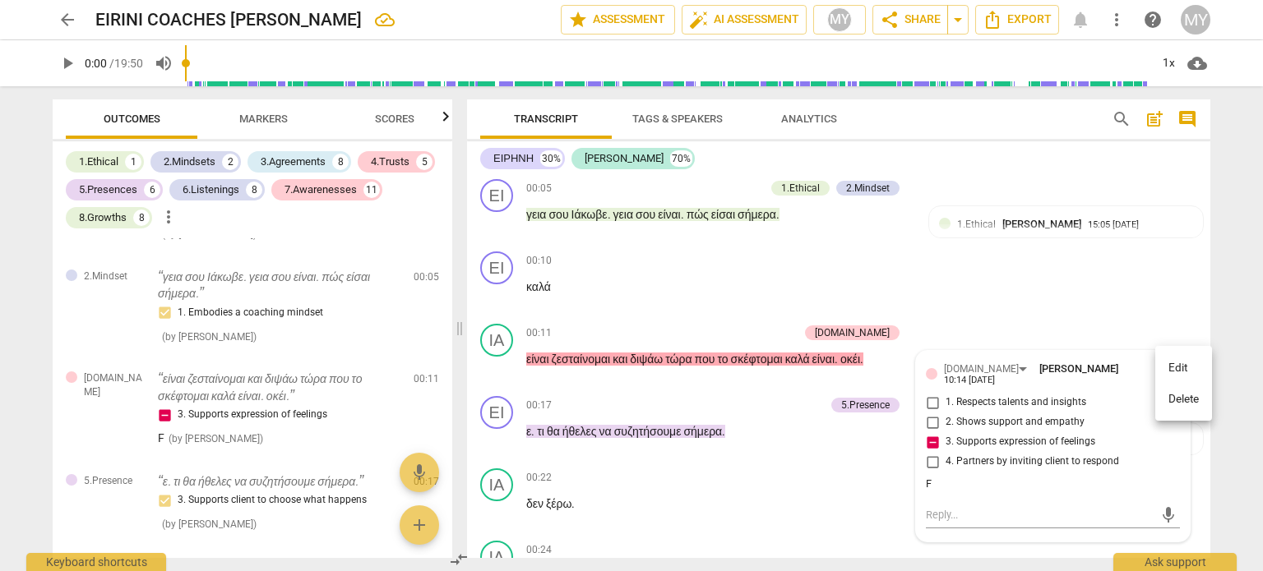
click at [1190, 391] on li "Delete" at bounding box center [1183, 399] width 57 height 31
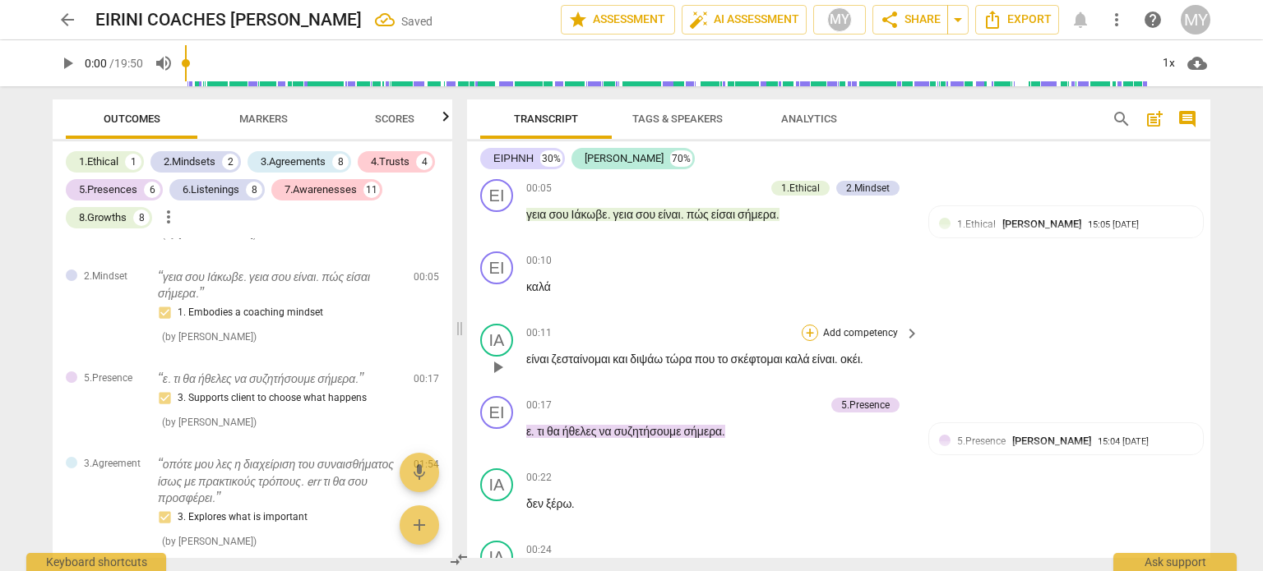
click at [802, 331] on div "+" at bounding box center [810, 333] width 16 height 16
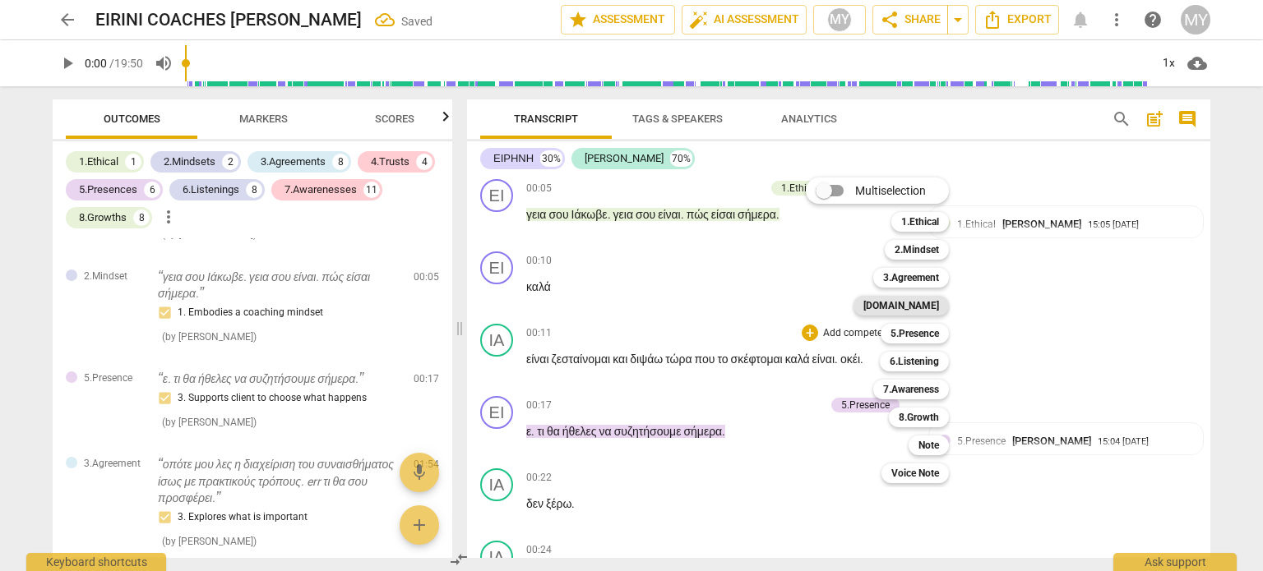
click at [924, 307] on b "[DOMAIN_NAME]" at bounding box center [901, 306] width 76 height 20
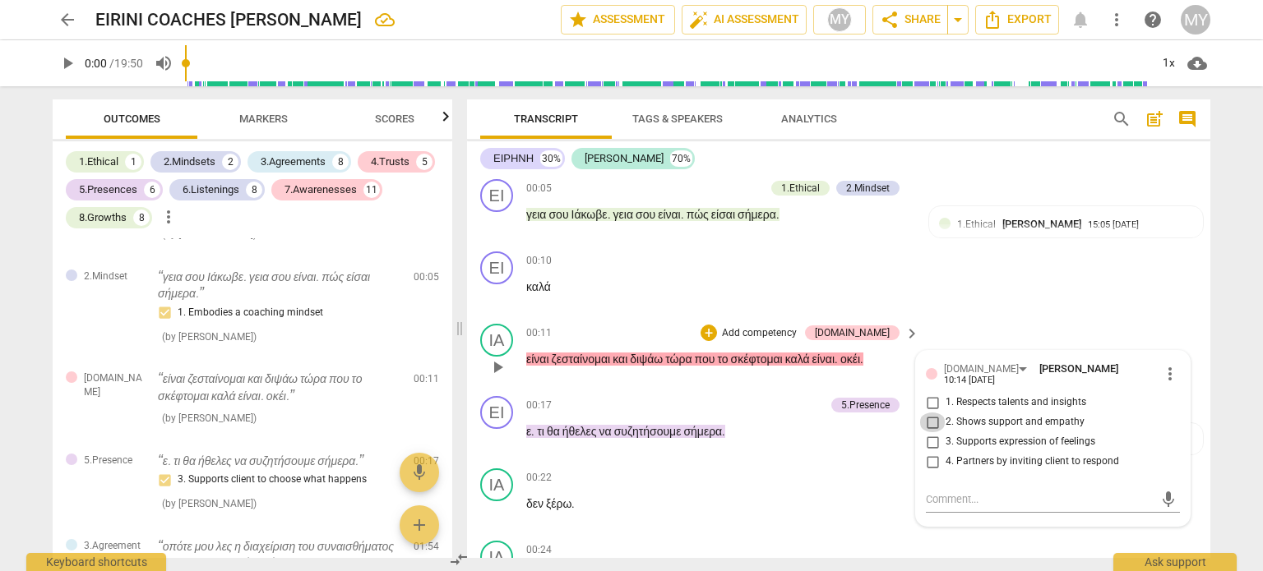
click at [927, 413] on input "2. Shows support and empathy" at bounding box center [932, 423] width 26 height 20
click at [930, 414] on input "2. Shows support and empathy" at bounding box center [932, 423] width 26 height 20
click at [947, 492] on textarea at bounding box center [1040, 500] width 228 height 16
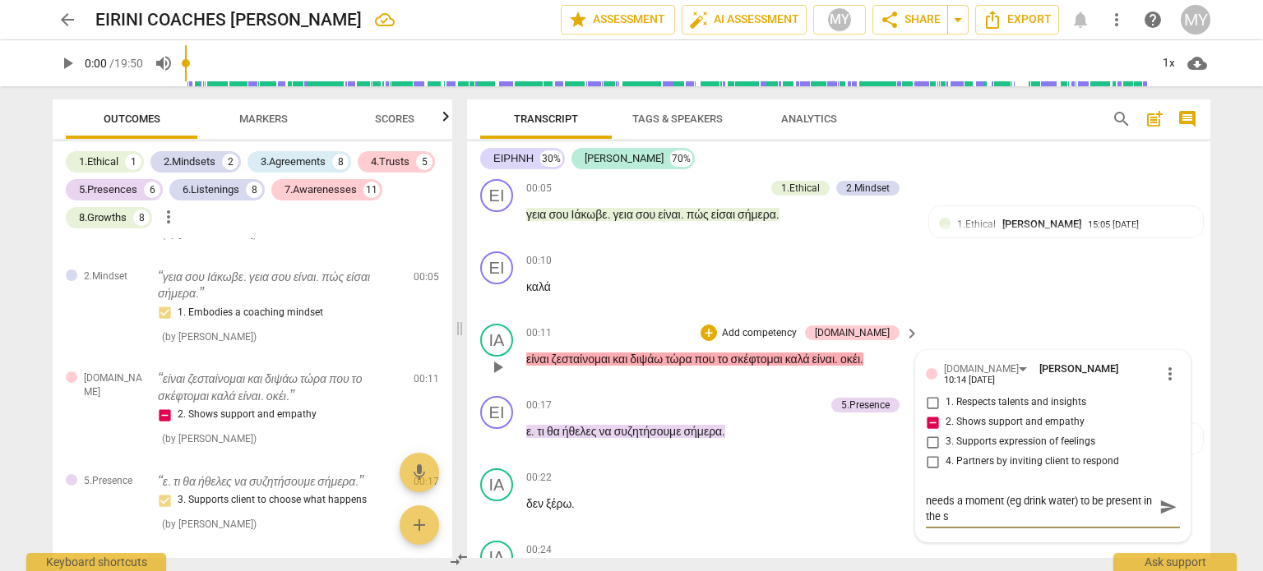
scroll to position [0, 0]
click at [1003, 509] on textarea "For greater mastery, coach could ask client if he needs a moment (eg drink wate…" at bounding box center [1040, 515] width 228 height 47
click at [1136, 507] on textarea "For greater mastery, coach could ask client if he needs a moment or if he needs…" at bounding box center [1040, 515] width 228 height 47
click at [1164, 508] on span "send" at bounding box center [1168, 515] width 18 height 18
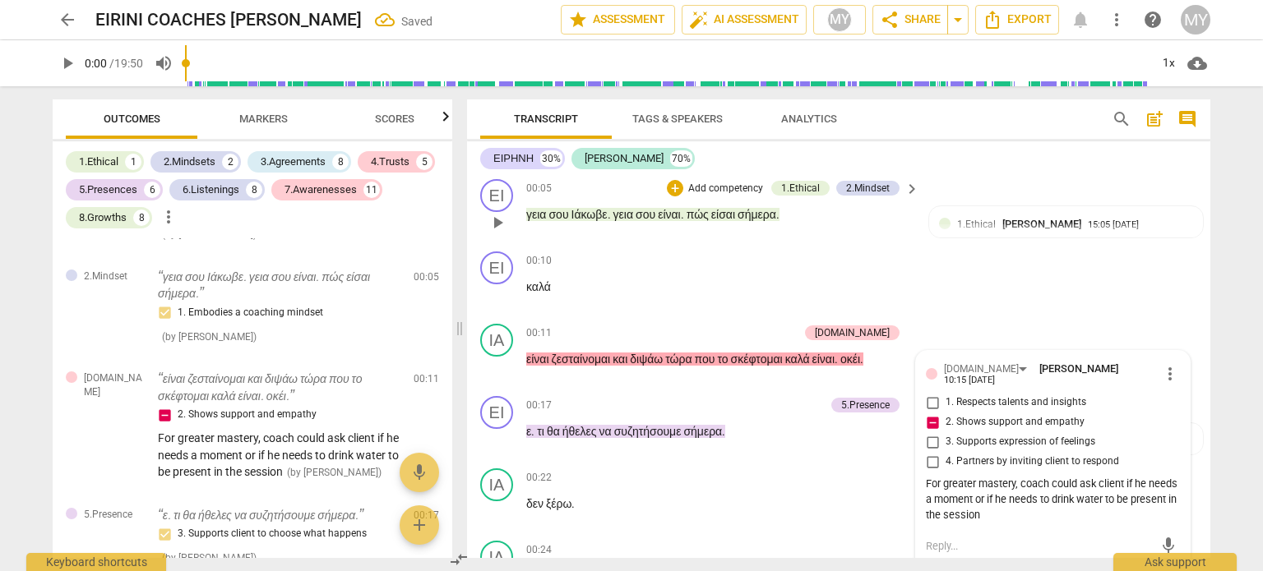
drag, startPoint x: 1202, startPoint y: 183, endPoint x: 1200, endPoint y: 194, distance: 10.8
click at [1200, 194] on div "ΕΙ play_arrow pause 00:05 + Add competency 1.Ethical 2.Mindset keyboard_arrow_r…" at bounding box center [838, 209] width 743 height 72
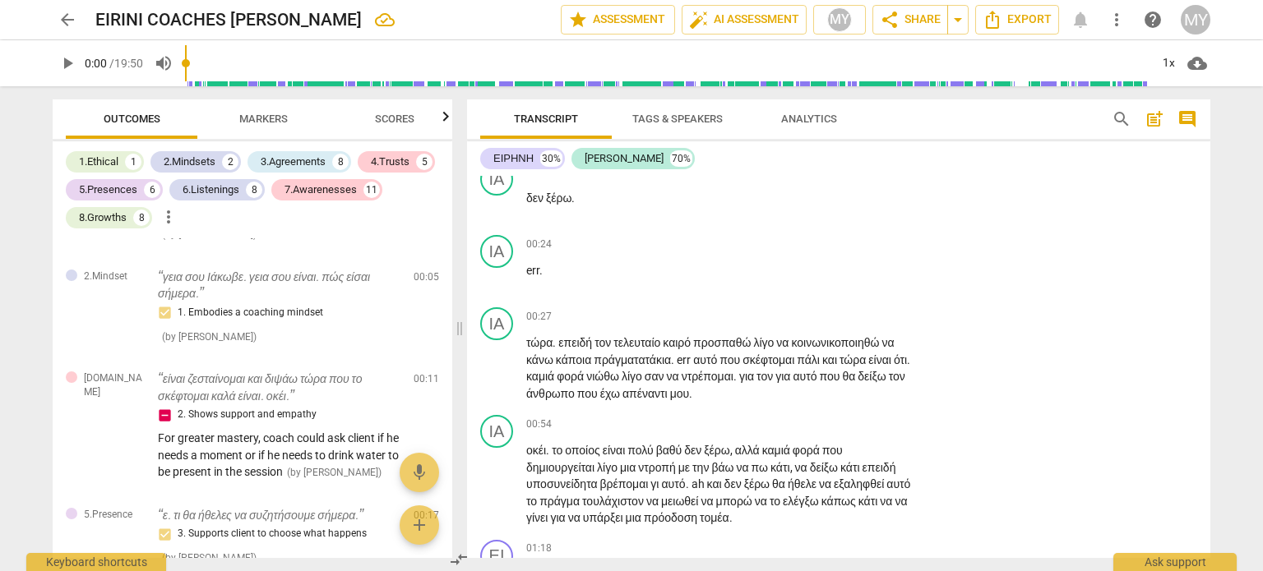
scroll to position [398, 0]
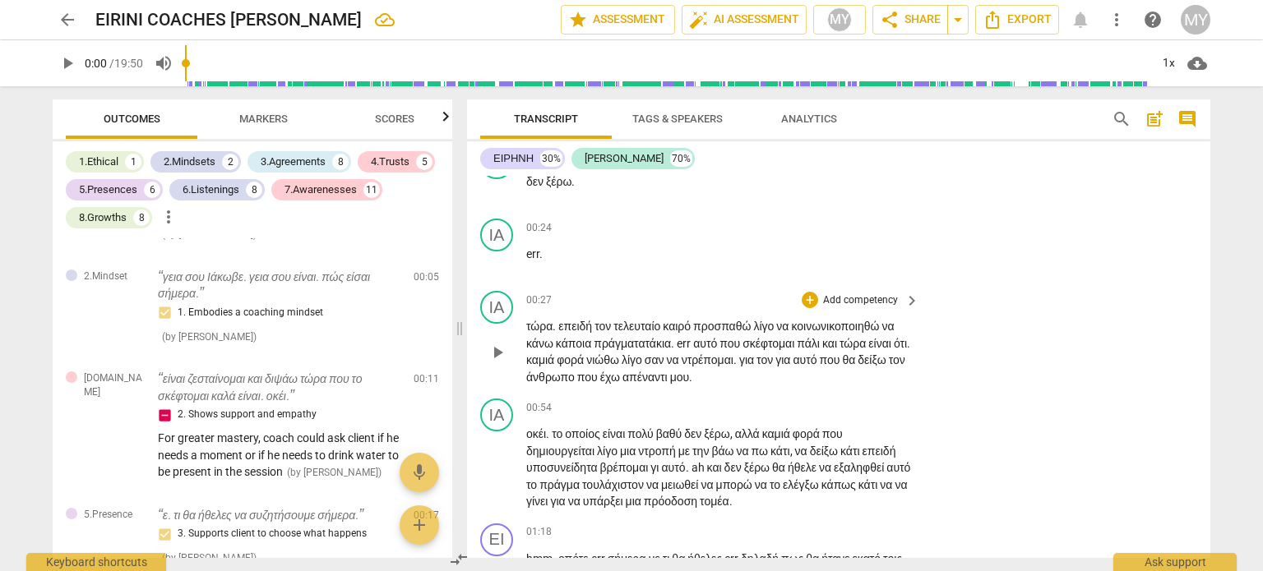
click at [529, 321] on span "τώρα" at bounding box center [539, 326] width 26 height 13
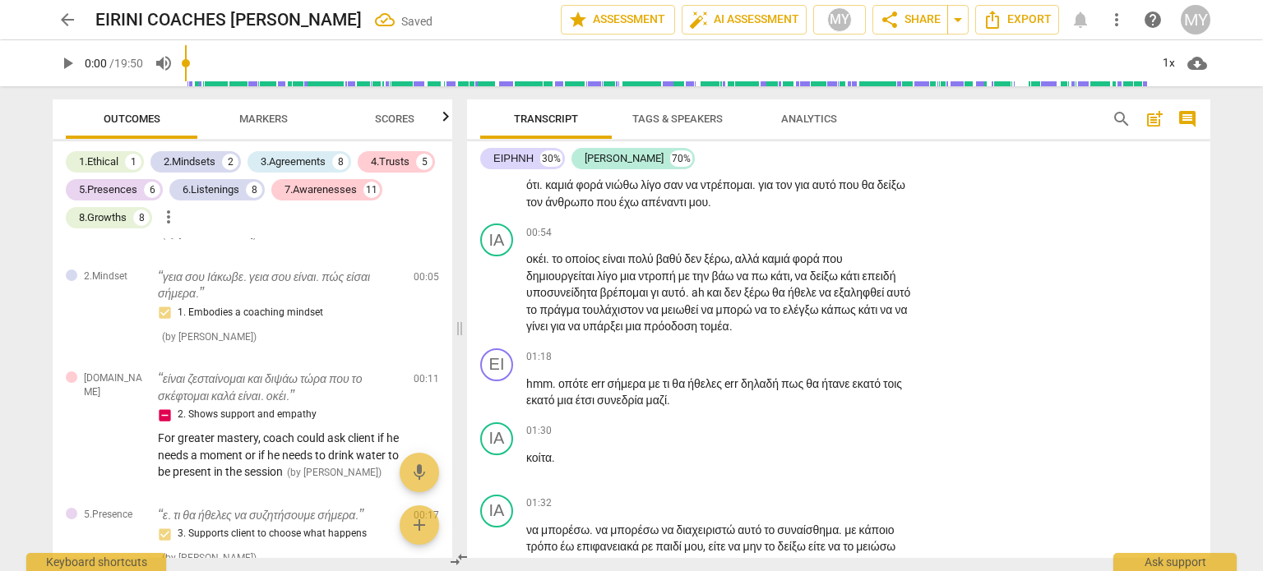
scroll to position [531, 0]
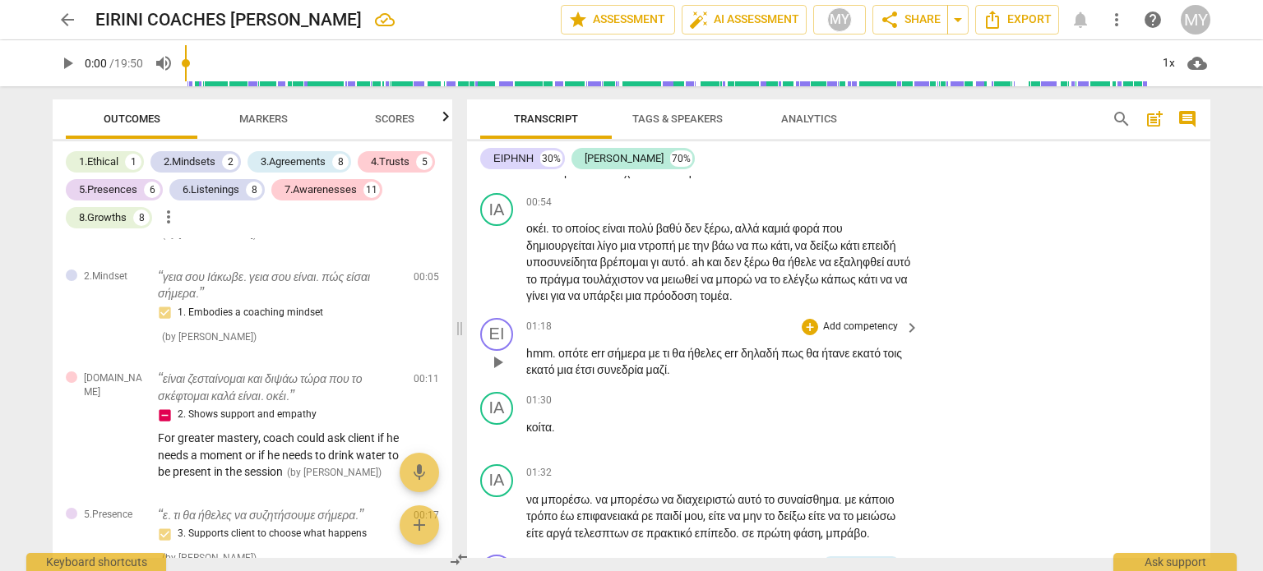
click at [611, 360] on span "σήμερα" at bounding box center [628, 353] width 41 height 13
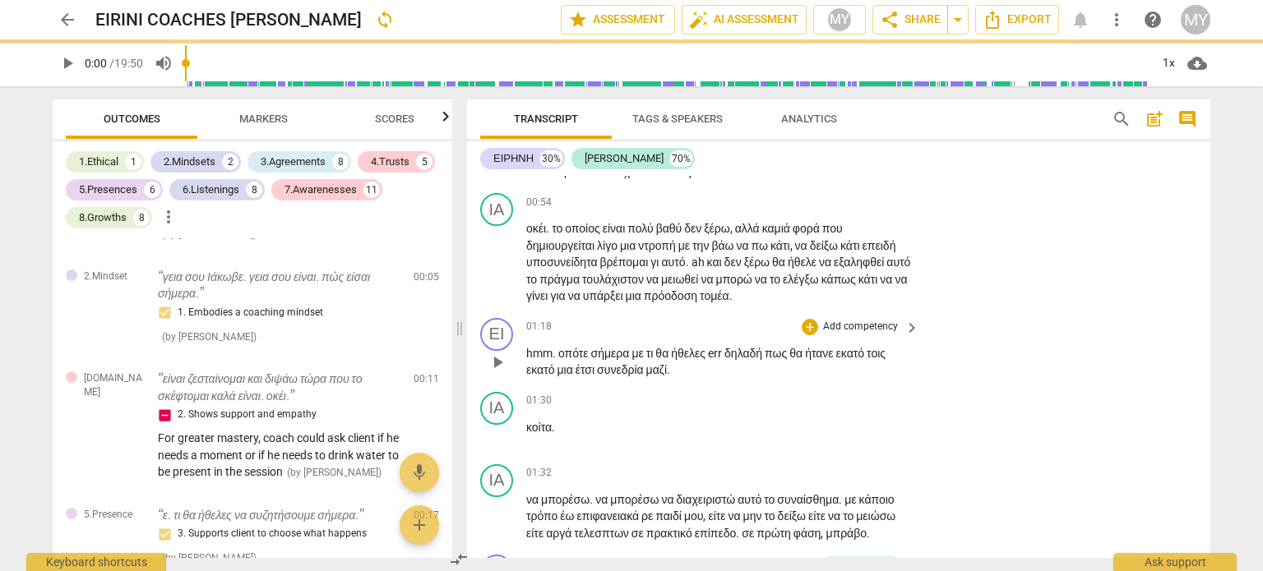
click at [737, 360] on span "δηλαδή" at bounding box center [744, 353] width 40 height 13
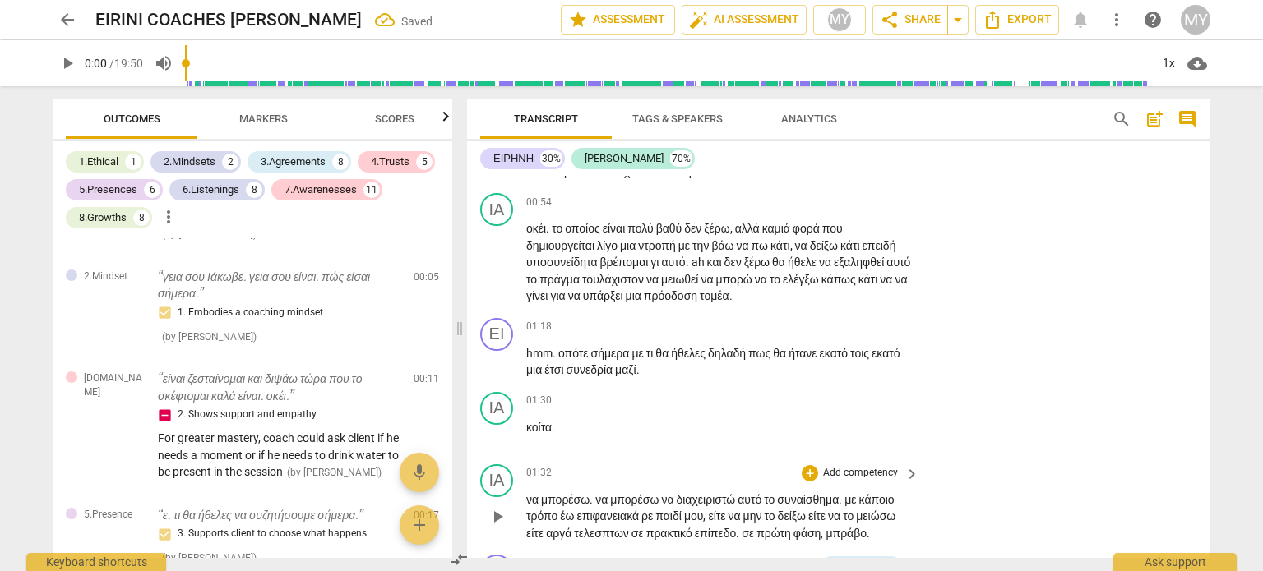
click at [526, 506] on span "να" at bounding box center [533, 499] width 15 height 13
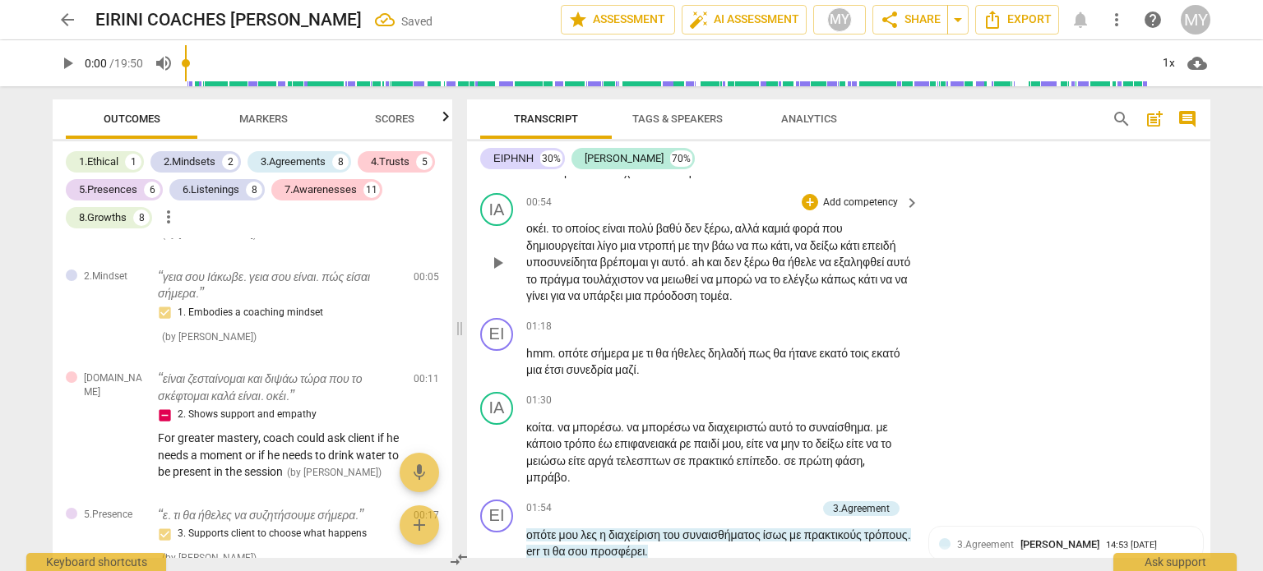
click at [1204, 207] on div "ΙΑ play_arrow pause 00:54 + Add competency keyboard_arrow_right οκέι . το οποίο…" at bounding box center [838, 249] width 743 height 125
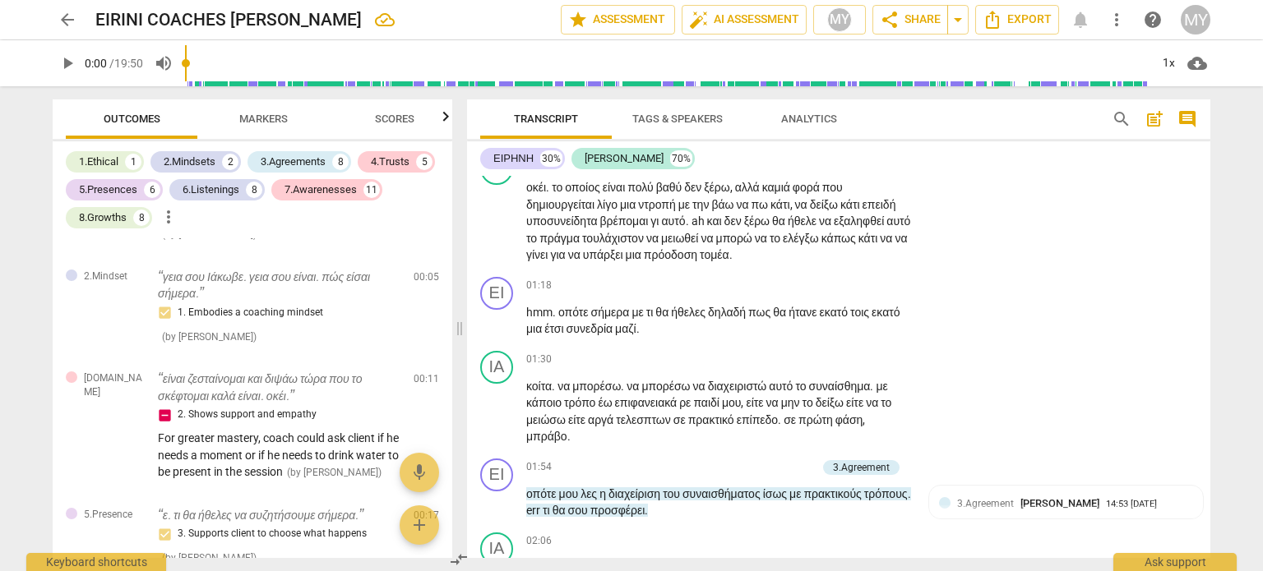
scroll to position [588, 0]
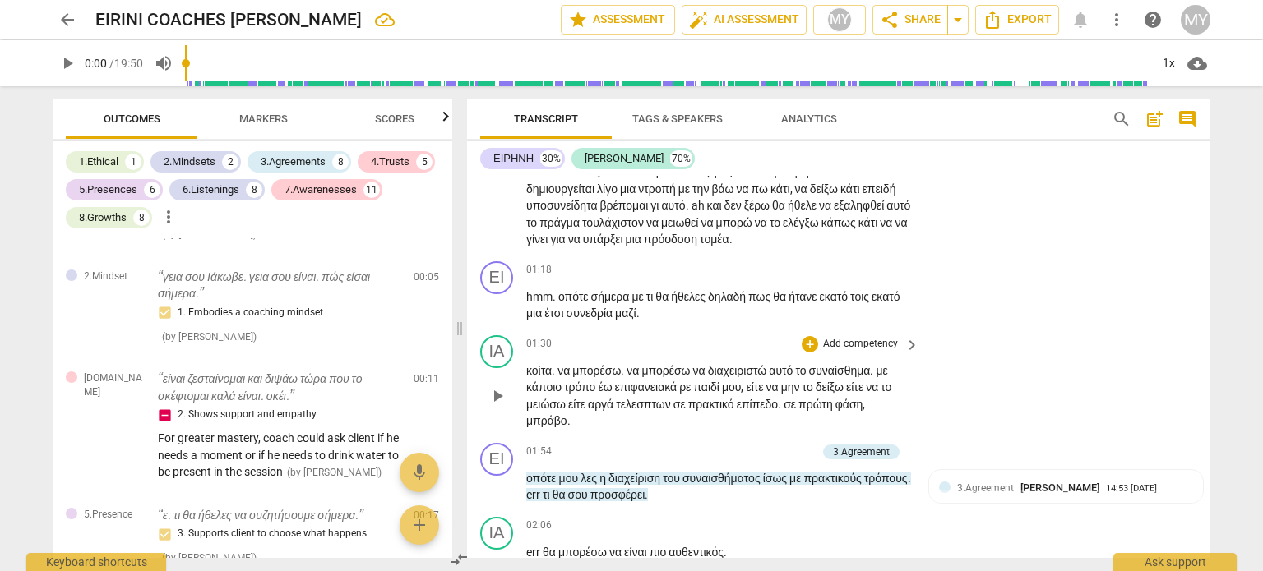
click at [608, 394] on span "έω" at bounding box center [606, 387] width 16 height 13
click at [673, 411] on span "τελεσπτων" at bounding box center [645, 404] width 58 height 13
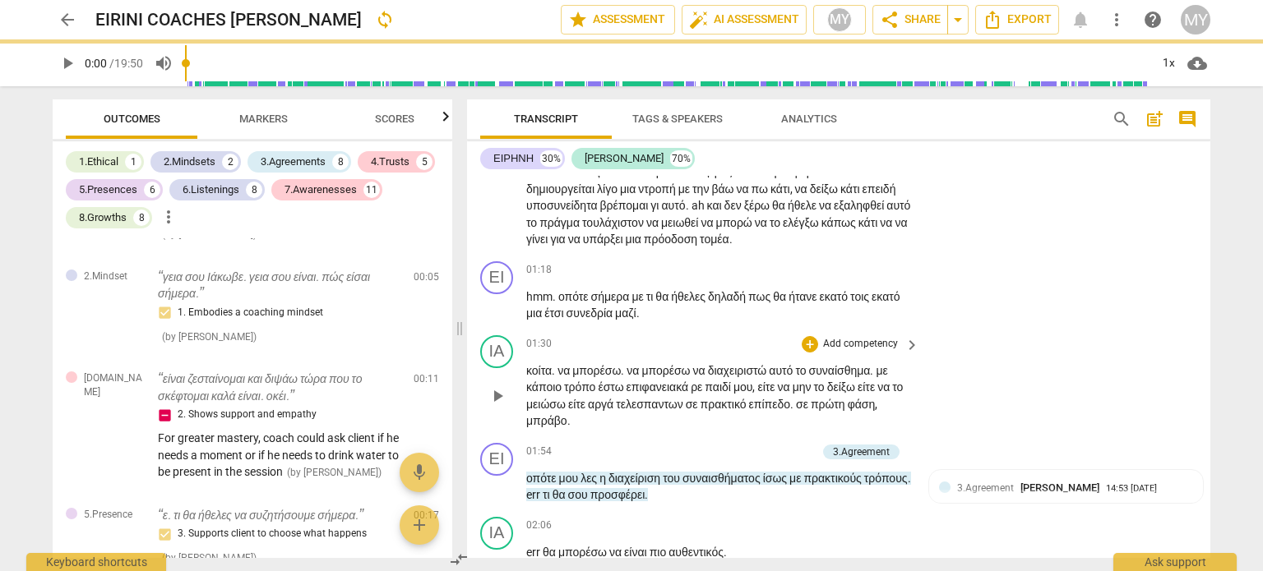
click at [678, 411] on span "τελεσπαντων" at bounding box center [650, 404] width 69 height 13
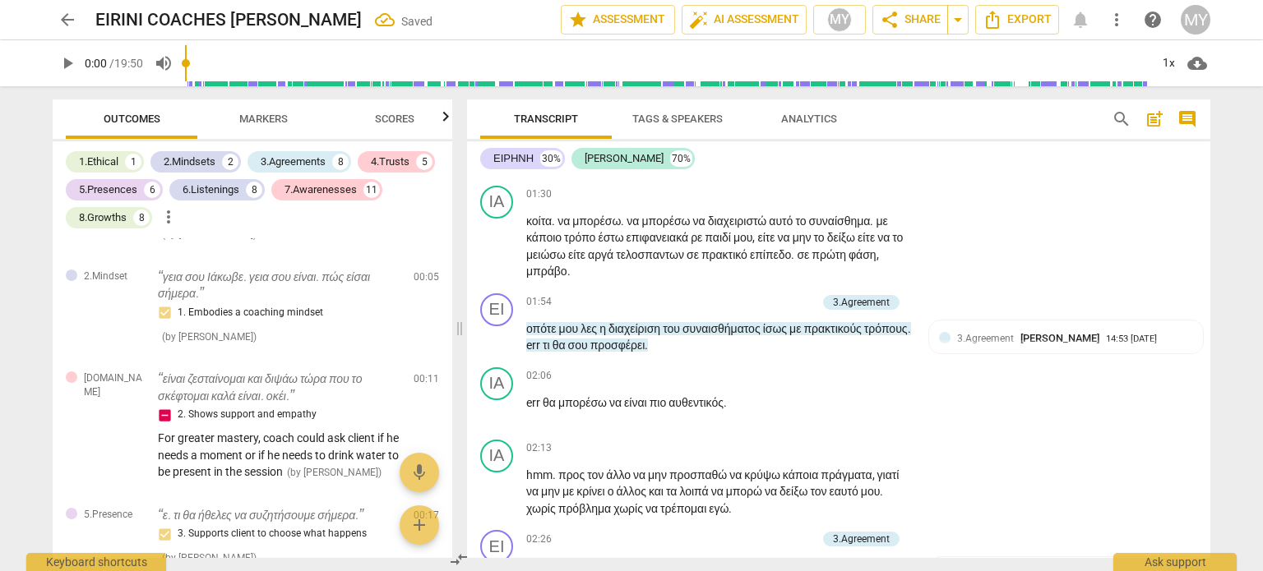
scroll to position [769, 0]
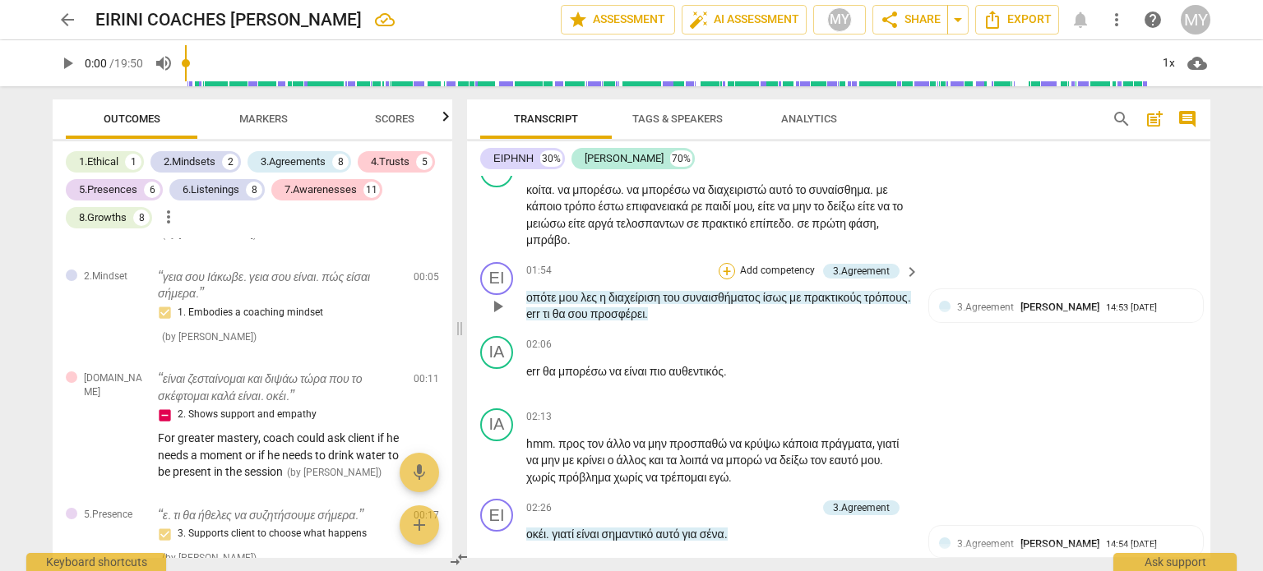
click at [724, 280] on div "+" at bounding box center [727, 271] width 16 height 16
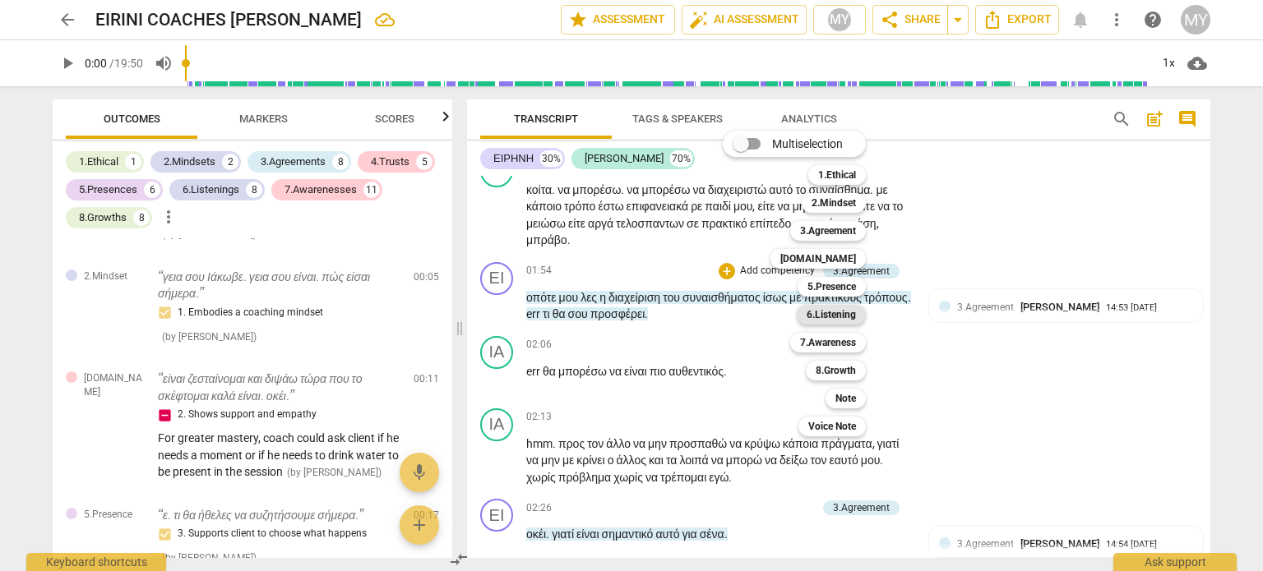
click at [836, 317] on b "6.Listening" at bounding box center [830, 315] width 49 height 20
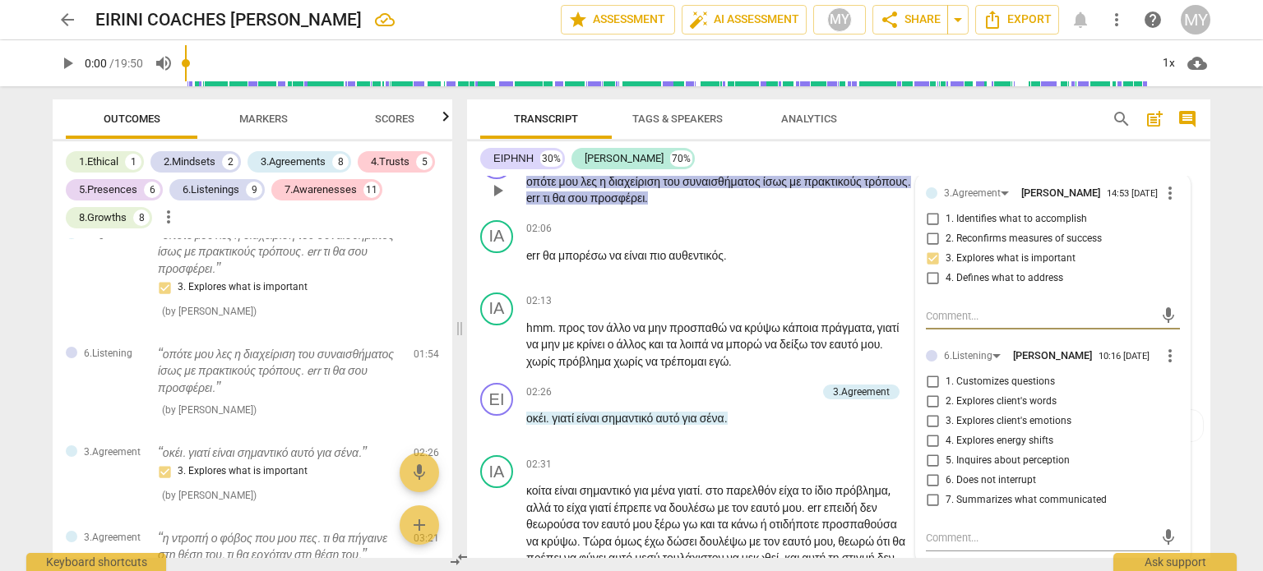
scroll to position [887, 0]
click at [931, 508] on input "7. Summarizes what communicated" at bounding box center [932, 498] width 26 height 20
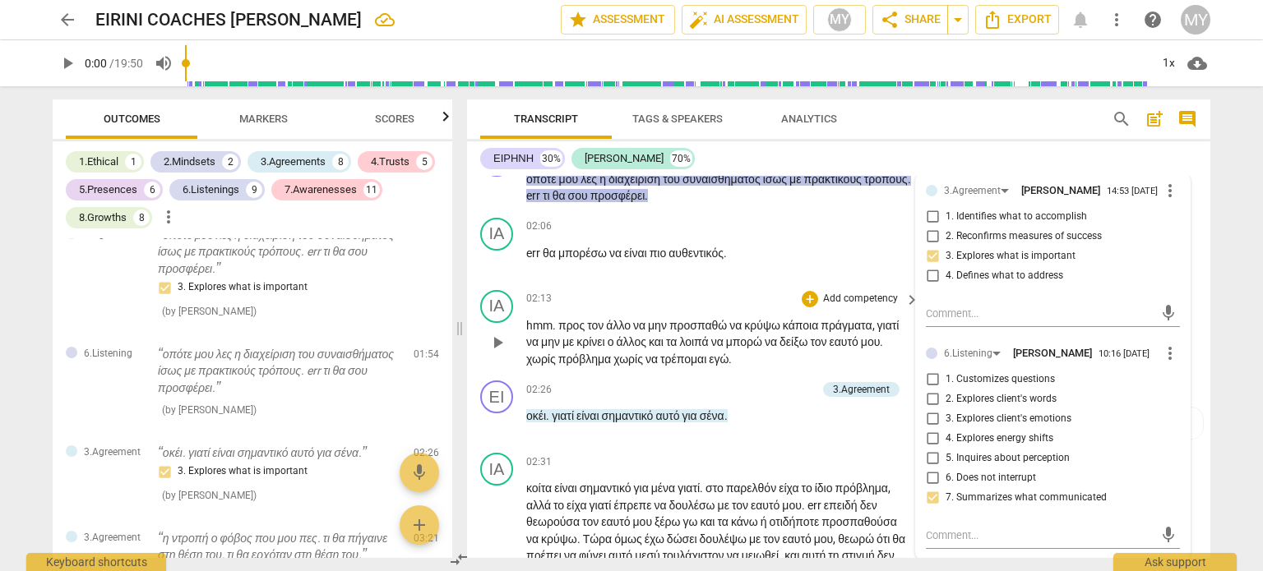
click at [649, 349] on span "άλλος" at bounding box center [633, 341] width 32 height 13
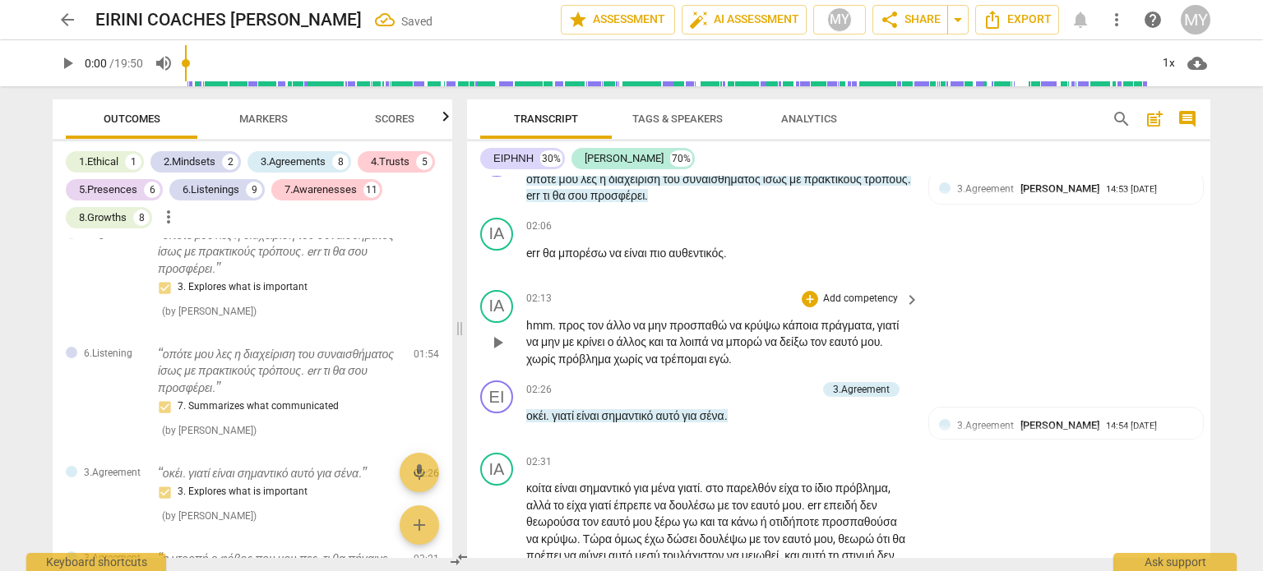
click at [526, 332] on span "hmm" at bounding box center [539, 325] width 26 height 13
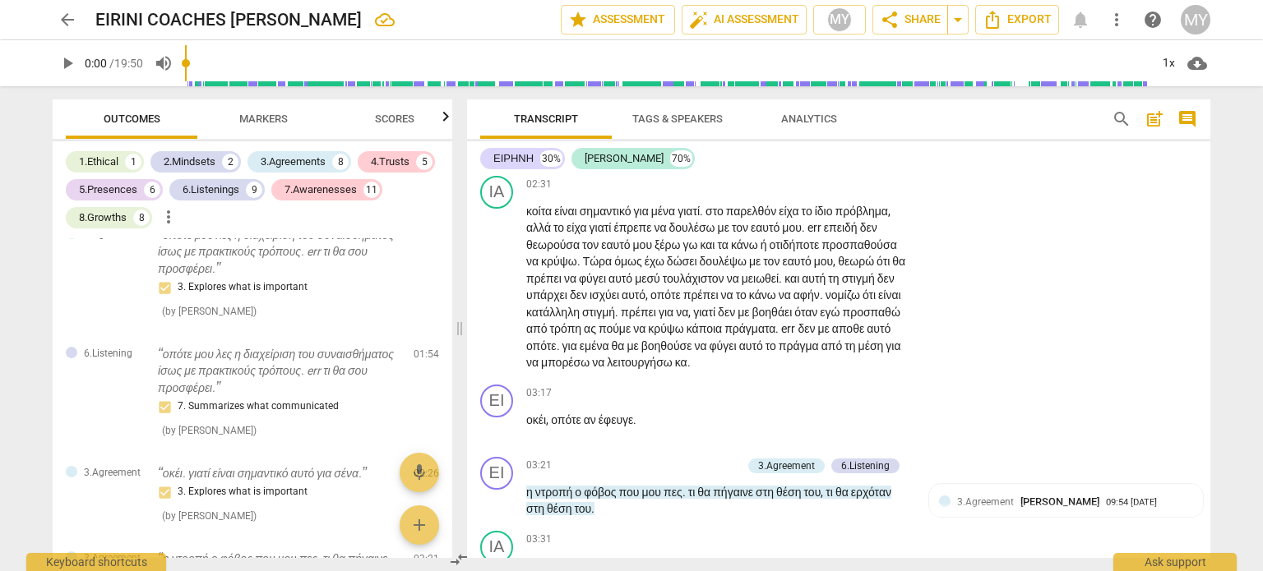
scroll to position [1139, 0]
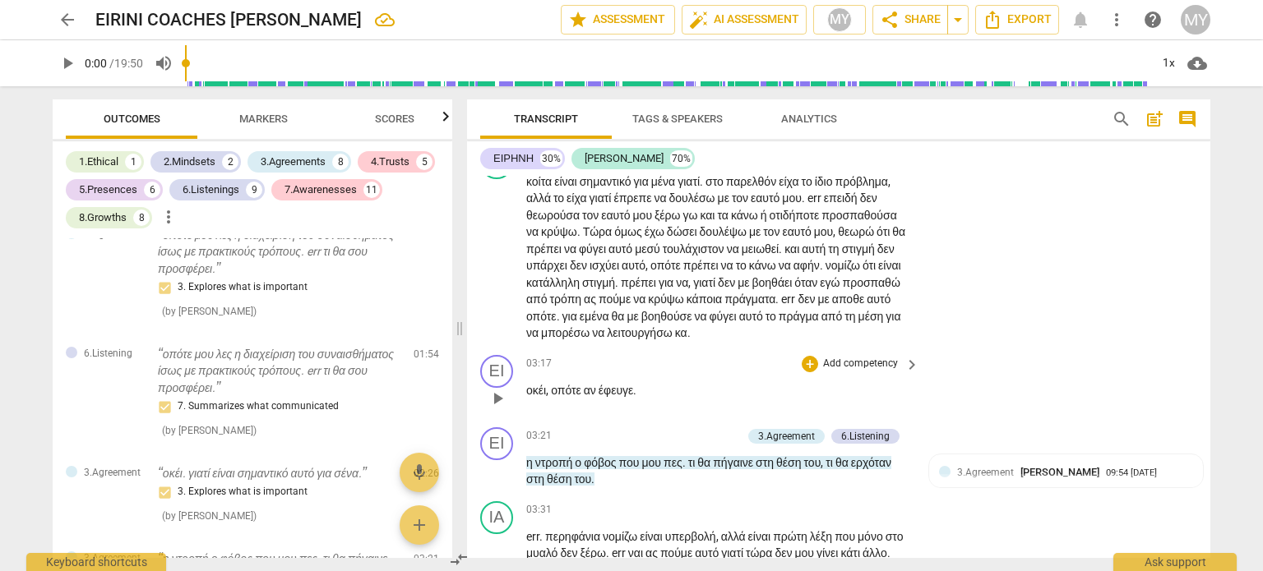
click at [527, 397] on span "οκέι" at bounding box center [536, 390] width 20 height 13
click at [566, 469] on span "ντροπή" at bounding box center [555, 462] width 40 height 13
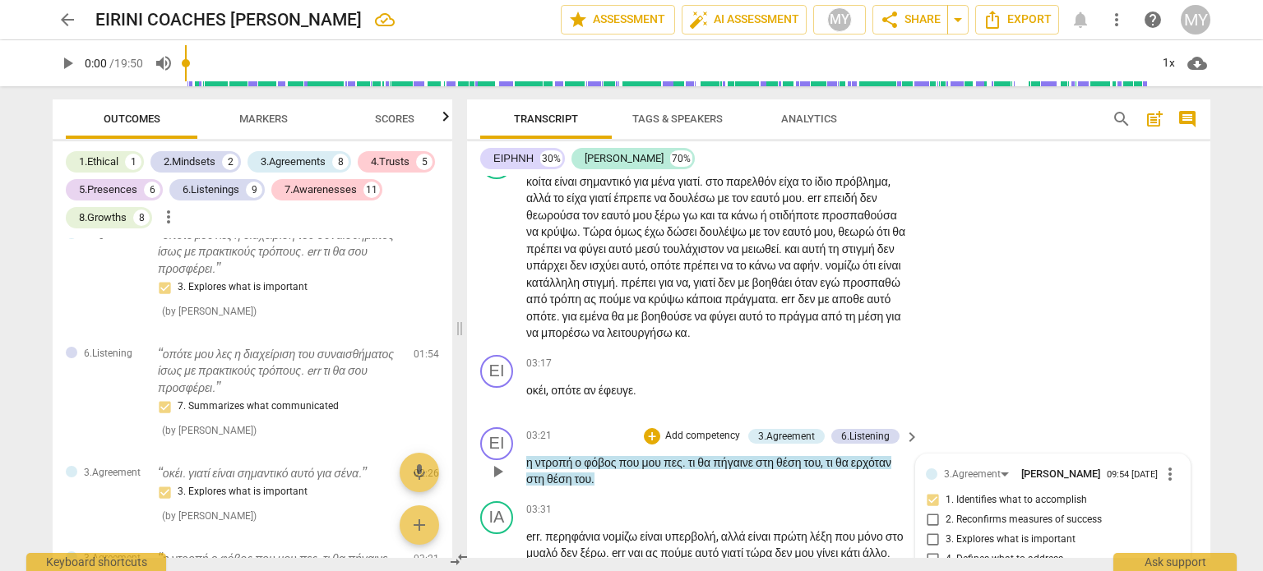
click at [529, 469] on span "η" at bounding box center [530, 462] width 9 height 13
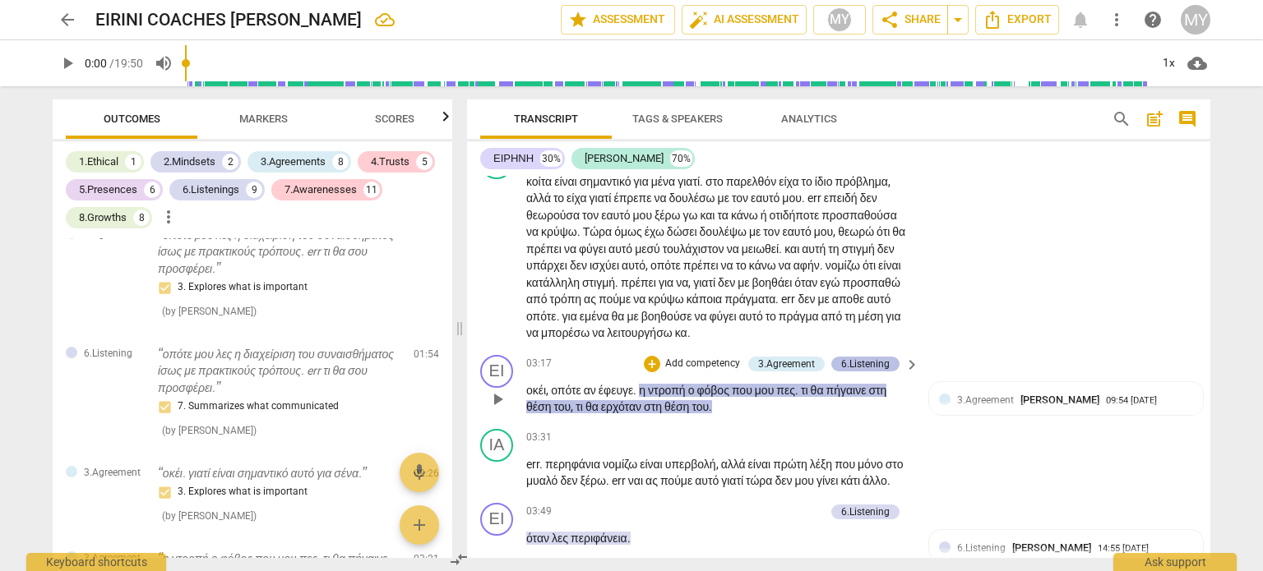
click at [875, 372] on div "6.Listening" at bounding box center [865, 364] width 49 height 15
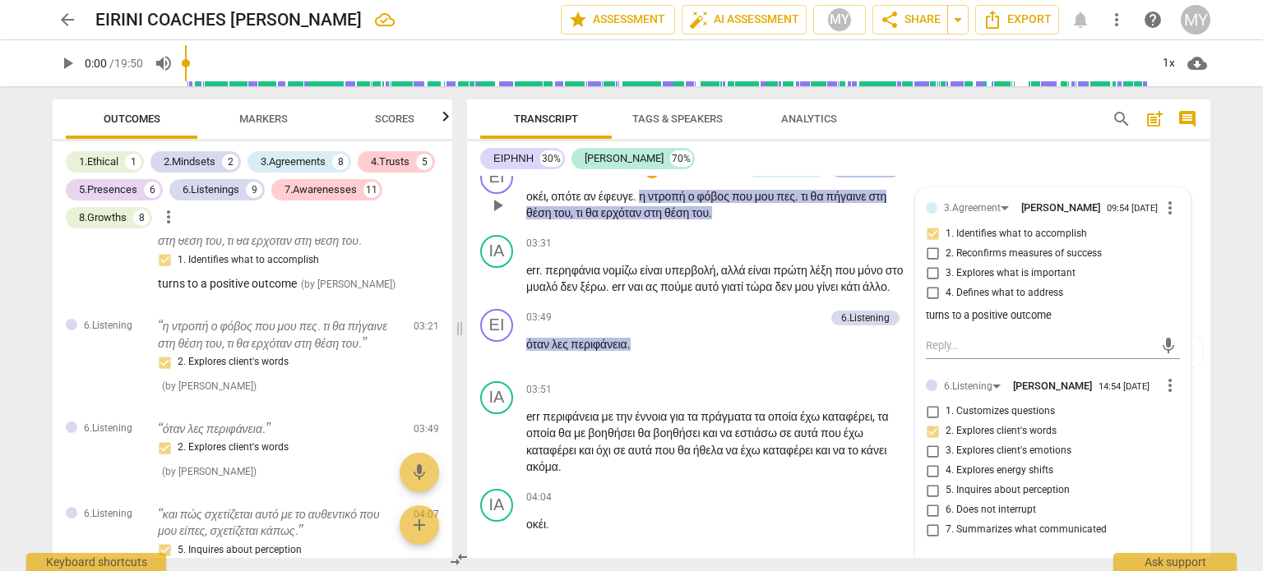
scroll to position [1335, 0]
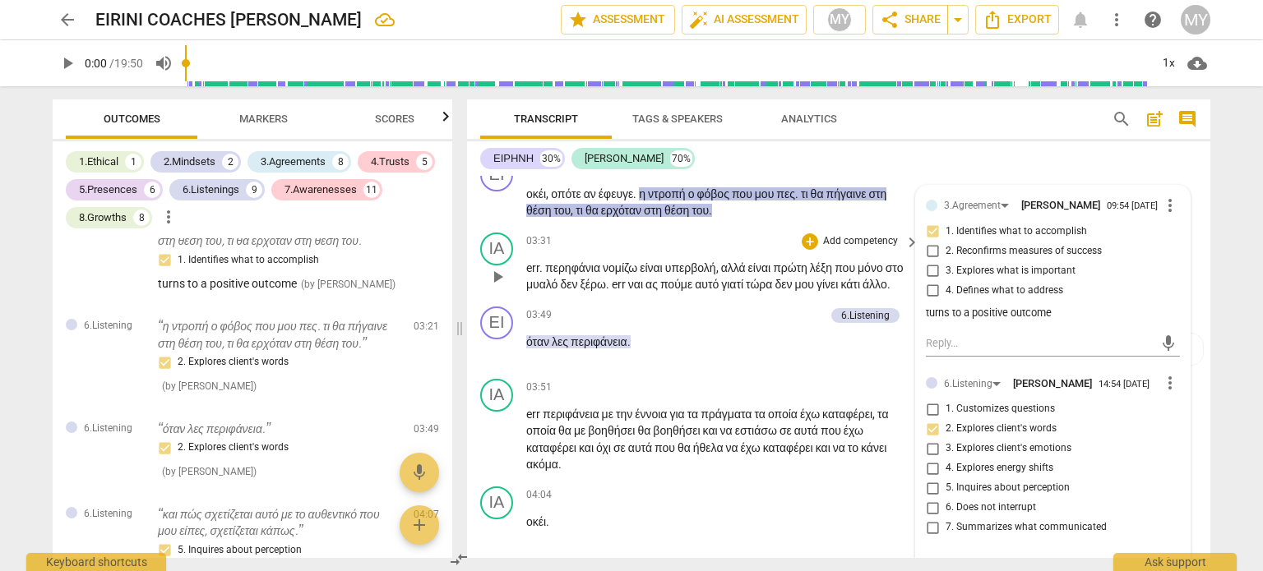
click at [721, 291] on span "αυτό" at bounding box center [708, 284] width 26 height 13
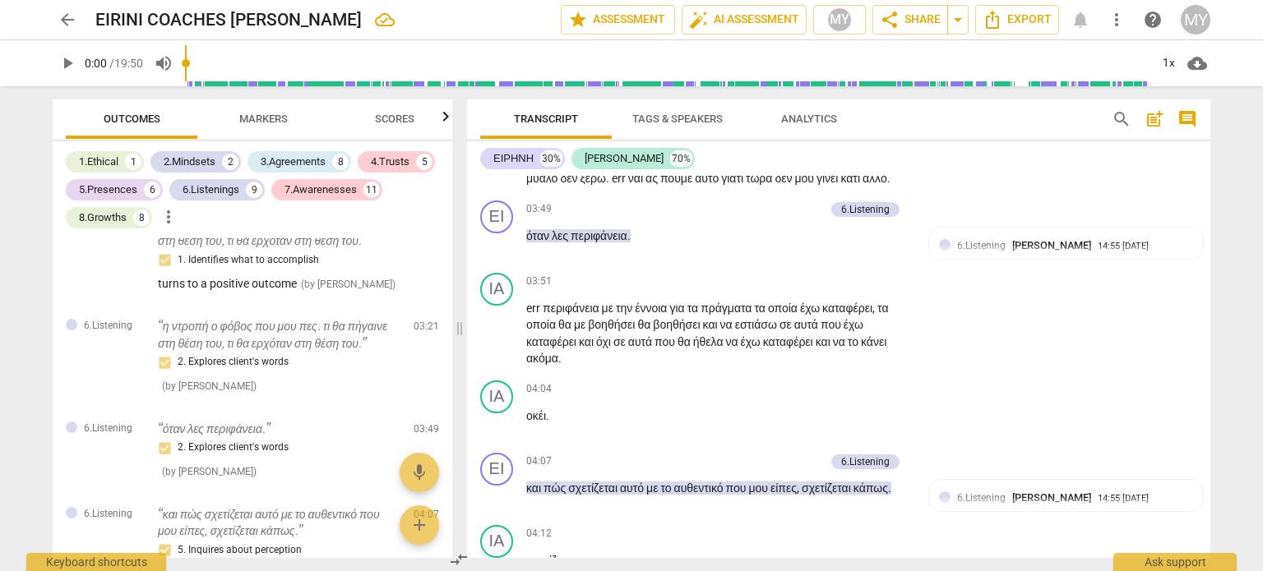
scroll to position [1412, 0]
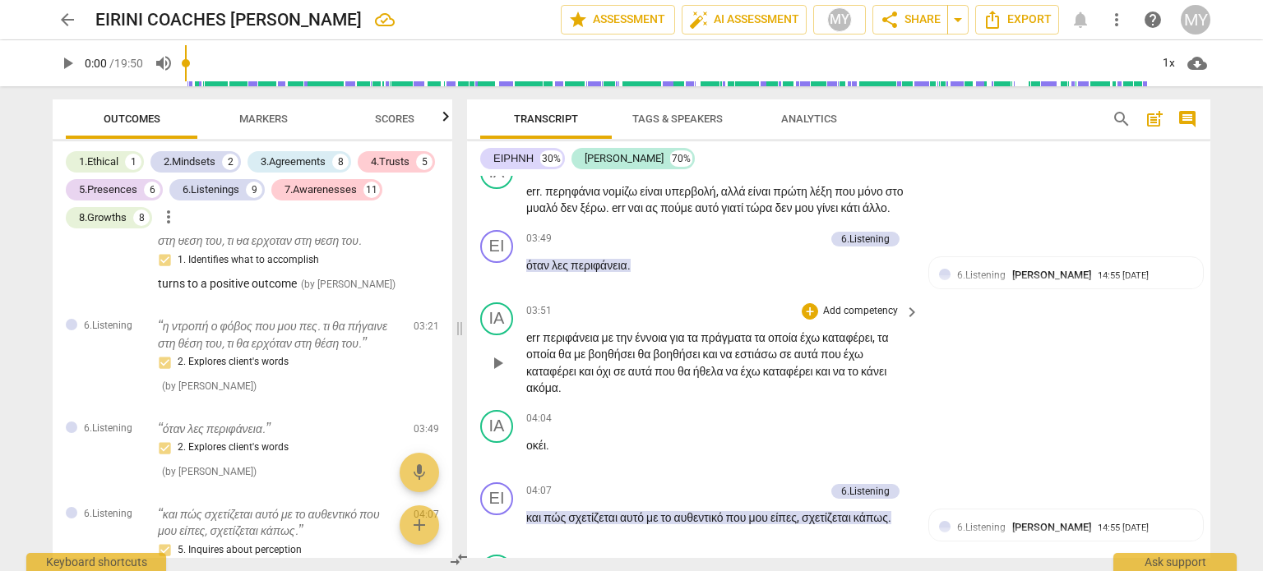
click at [565, 344] on span "περιφάνεια" at bounding box center [572, 337] width 59 height 13
click at [526, 452] on span "οκέι" at bounding box center [536, 445] width 20 height 13
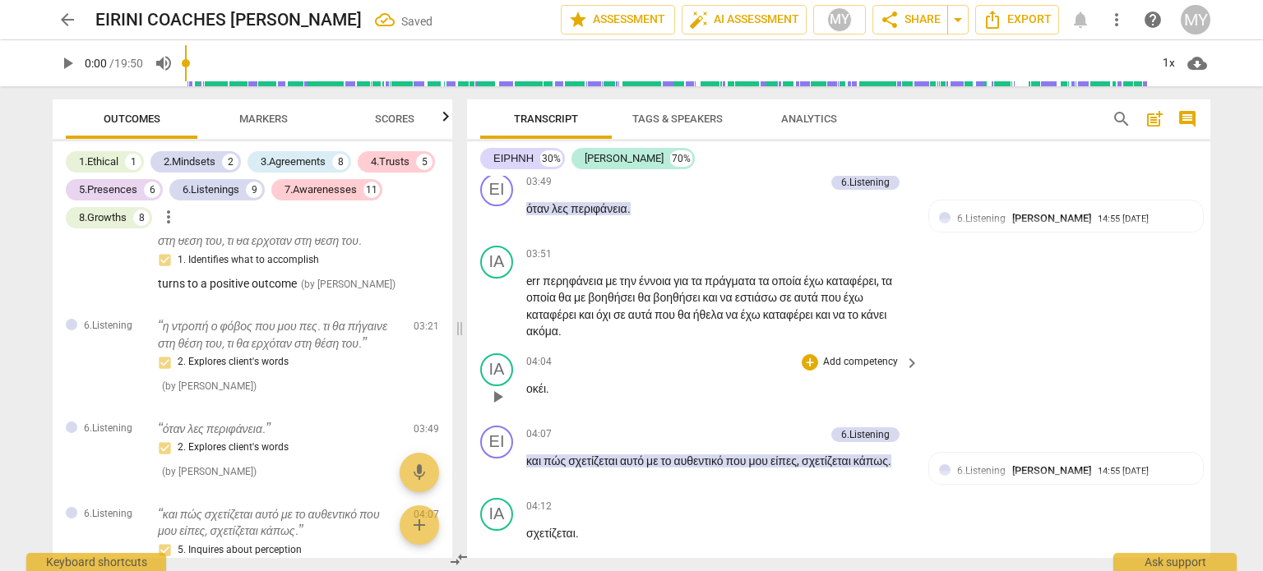
scroll to position [1469, 0]
click at [495, 386] on div "ΙΑ" at bounding box center [496, 369] width 33 height 33
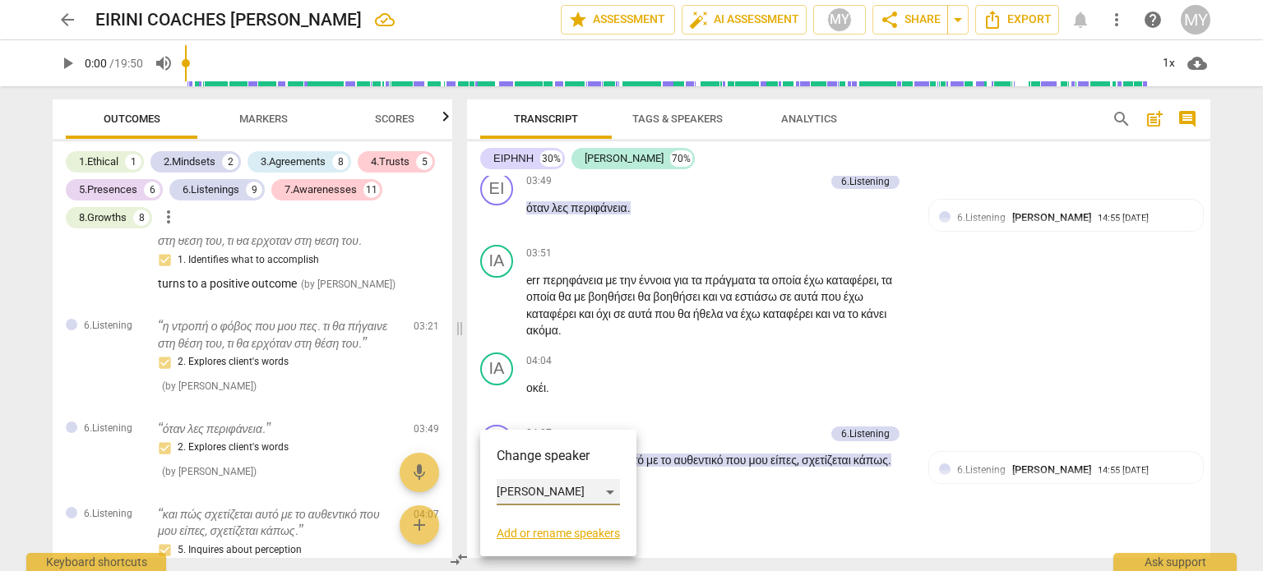
click at [599, 490] on div "[PERSON_NAME]" at bounding box center [558, 492] width 123 height 26
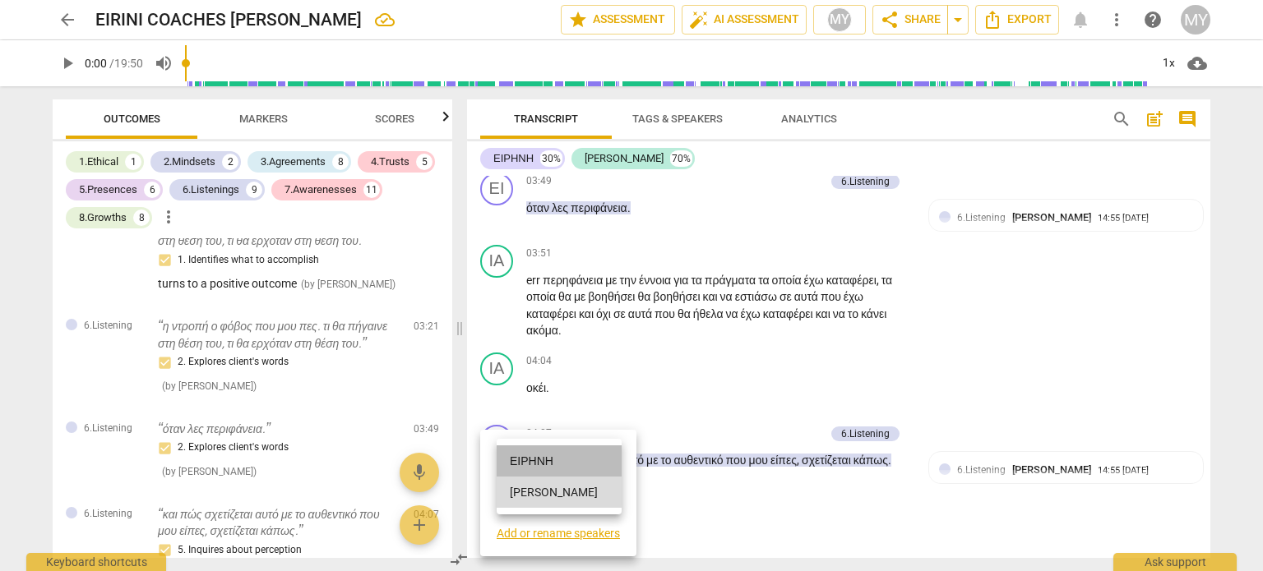
click at [579, 466] on li "ΕΙΡΗΝΗ" at bounding box center [559, 461] width 125 height 31
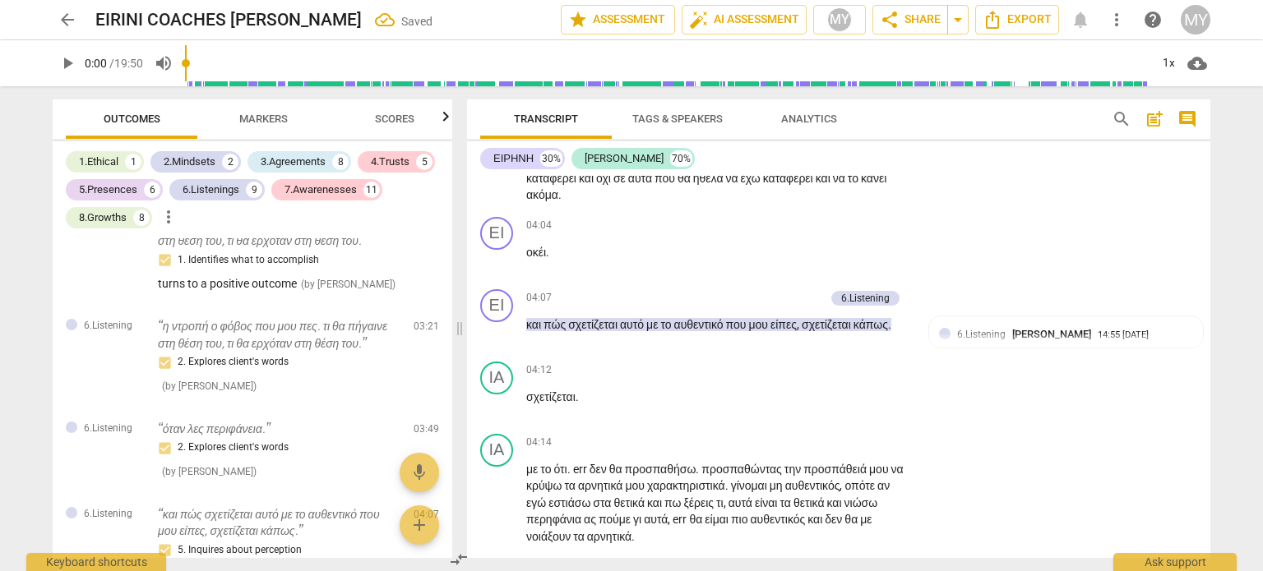
scroll to position [1634, 0]
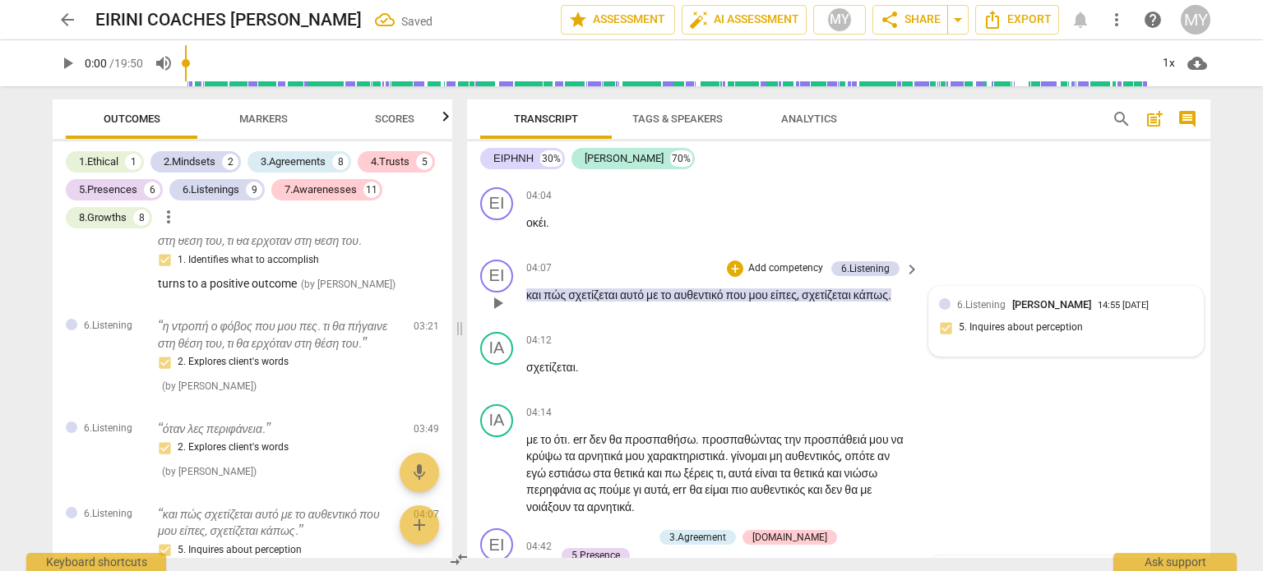
click at [1014, 311] on span "[PERSON_NAME]" at bounding box center [1051, 304] width 79 height 12
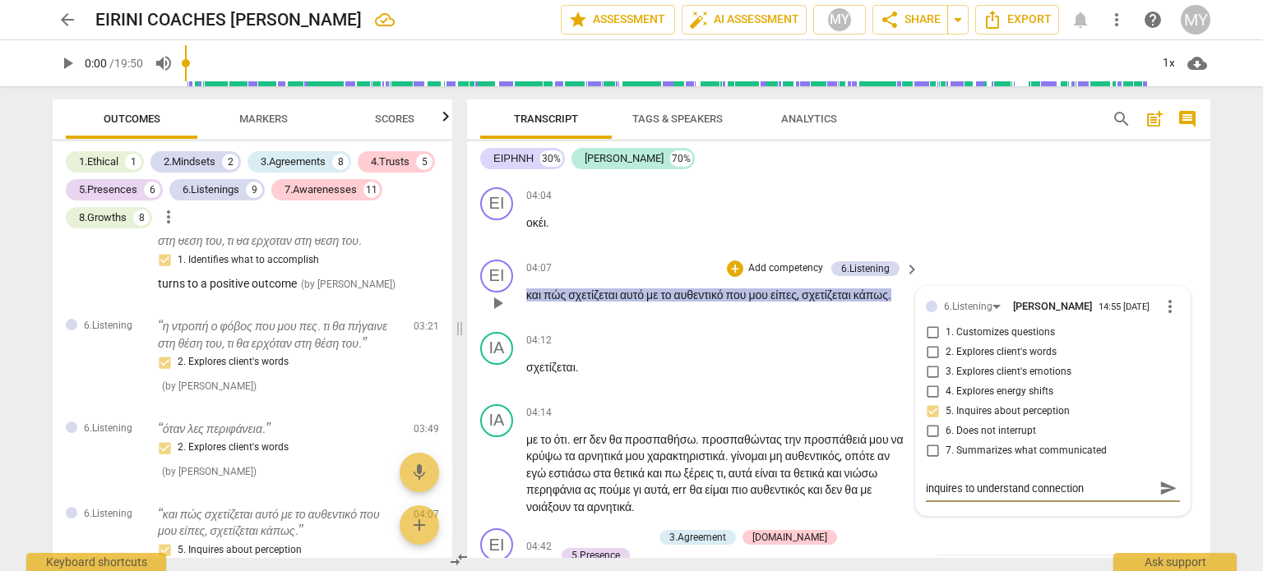
click at [1165, 497] on span "send" at bounding box center [1168, 488] width 18 height 18
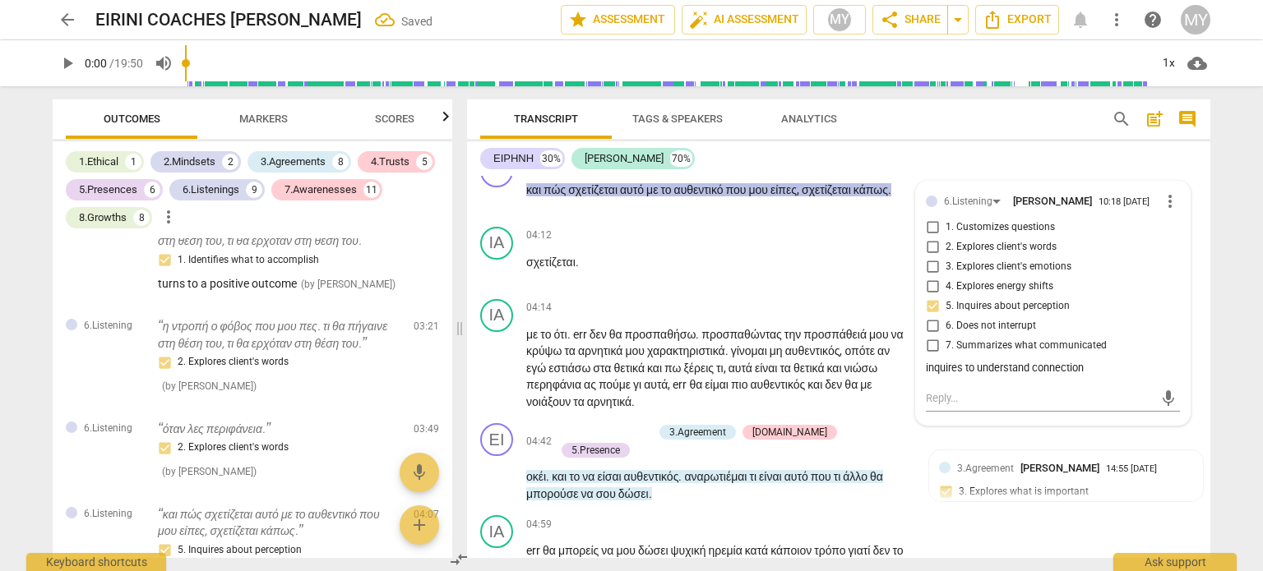
scroll to position [1753, 0]
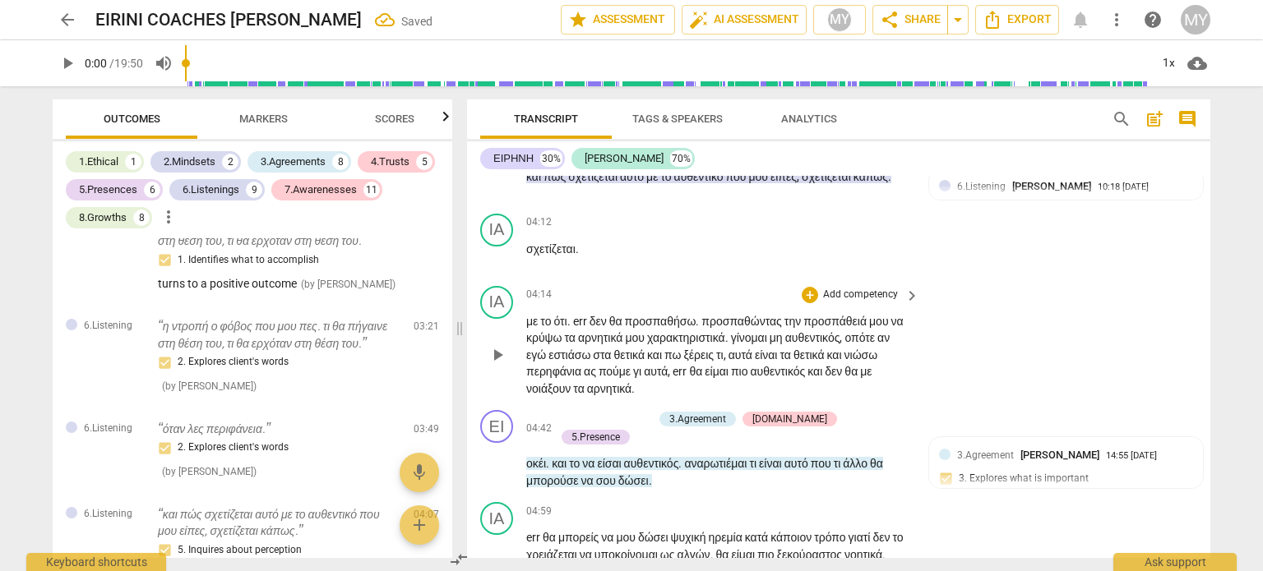
click at [520, 367] on div "play_arrow pause" at bounding box center [505, 356] width 42 height 74
click at [526, 328] on span "με" at bounding box center [533, 321] width 14 height 13
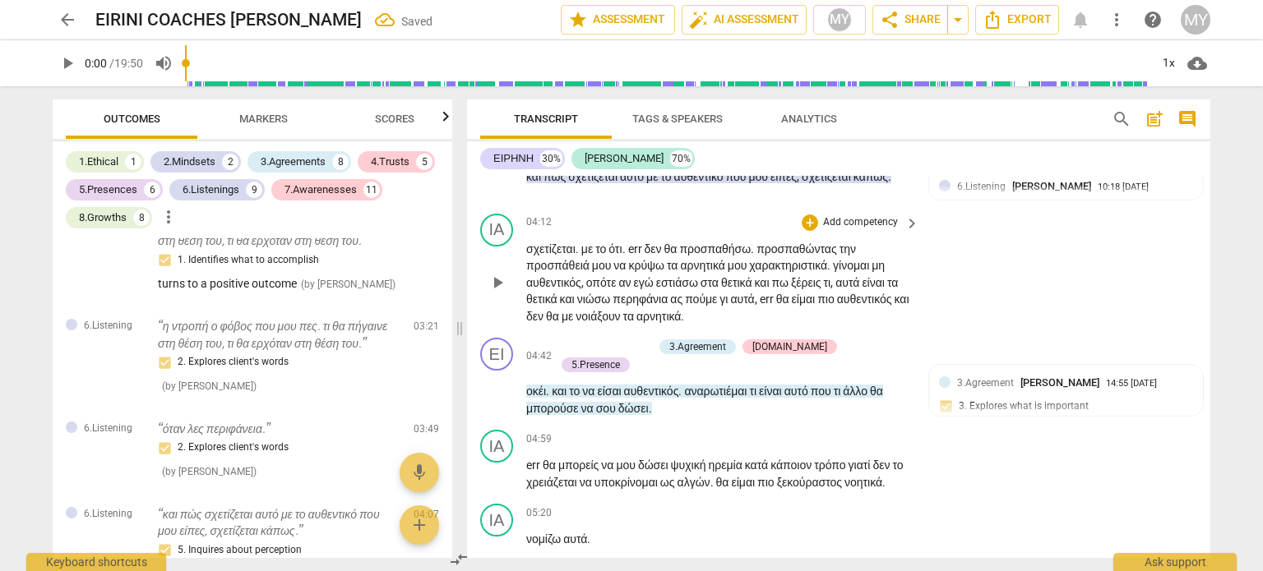
click at [581, 256] on span "." at bounding box center [578, 249] width 6 height 13
click at [639, 256] on span "err" at bounding box center [630, 249] width 16 height 13
click at [811, 256] on span "προσπαθώντας" at bounding box center [769, 249] width 83 height 13
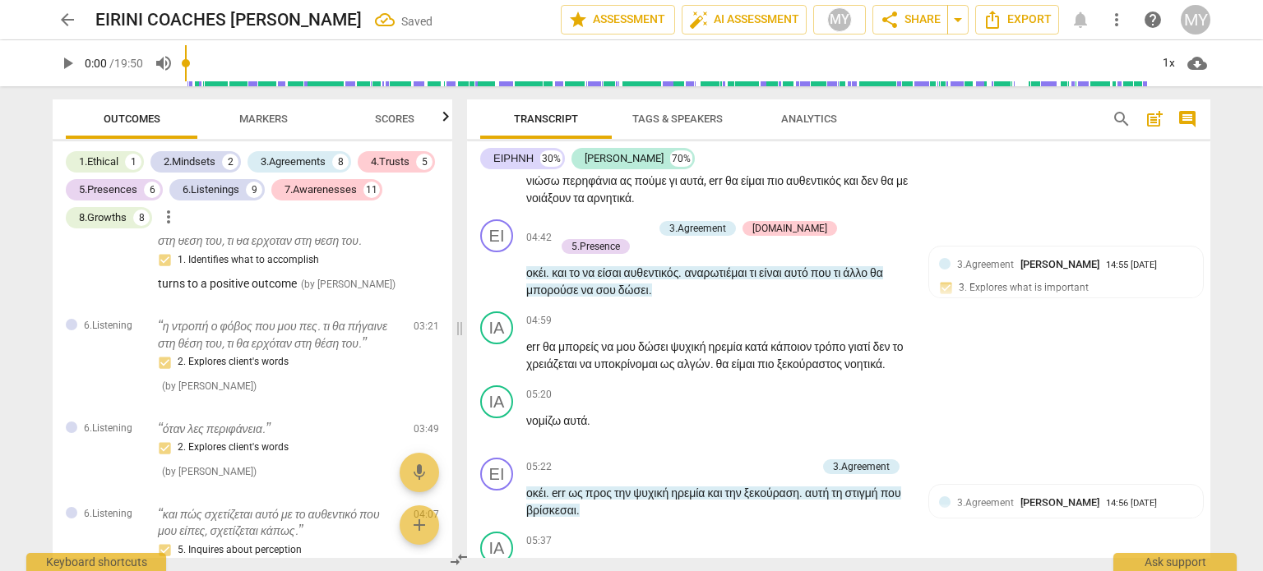
scroll to position [1885, 0]
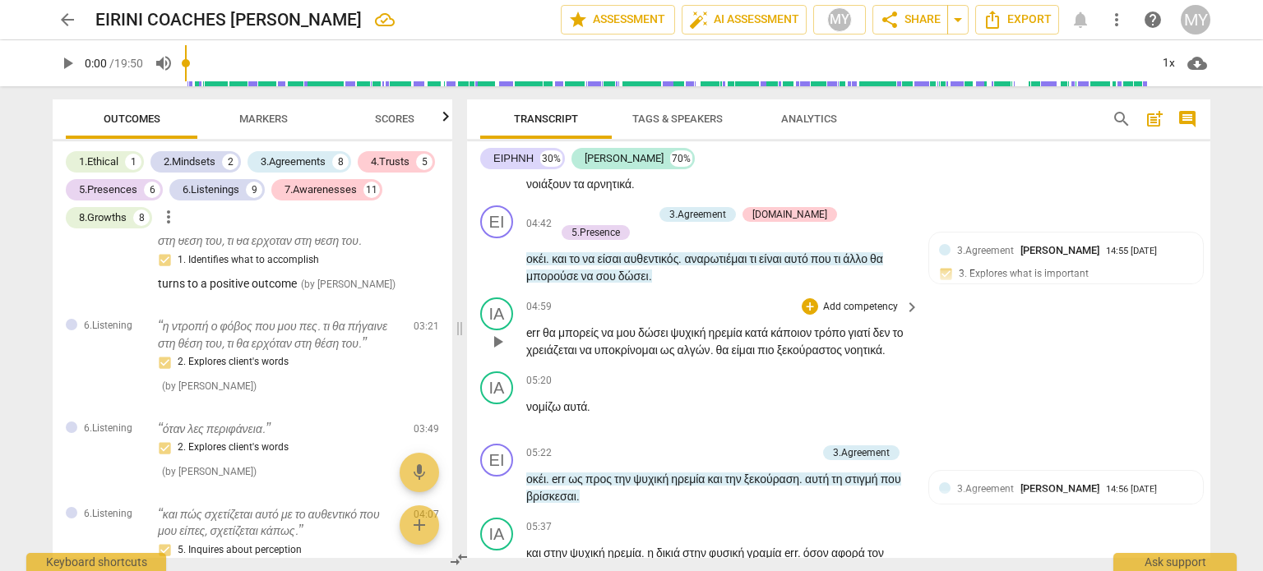
click at [600, 340] on span "μπορείς" at bounding box center [579, 332] width 43 height 13
click at [500, 352] on span "play_arrow" at bounding box center [498, 342] width 20 height 20
click at [500, 352] on span "pause" at bounding box center [498, 342] width 20 height 20
click at [500, 352] on span "play_arrow" at bounding box center [498, 342] width 20 height 20
click at [546, 340] on span "θα" at bounding box center [551, 332] width 16 height 13
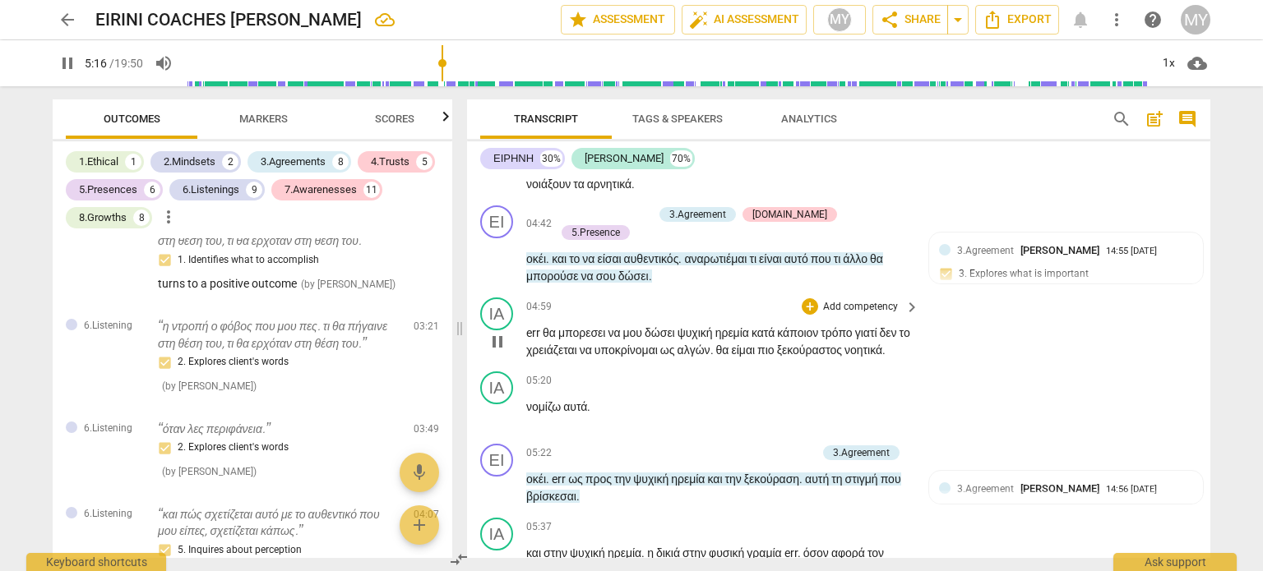
click at [498, 352] on span "pause" at bounding box center [498, 342] width 20 height 20
click at [500, 352] on span "play_arrow" at bounding box center [498, 342] width 20 height 20
click at [500, 352] on span "pause" at bounding box center [498, 342] width 20 height 20
drag, startPoint x: 438, startPoint y: 67, endPoint x: 429, endPoint y: 67, distance: 9.0
click at [429, 67] on input "range" at bounding box center [667, 63] width 964 height 53
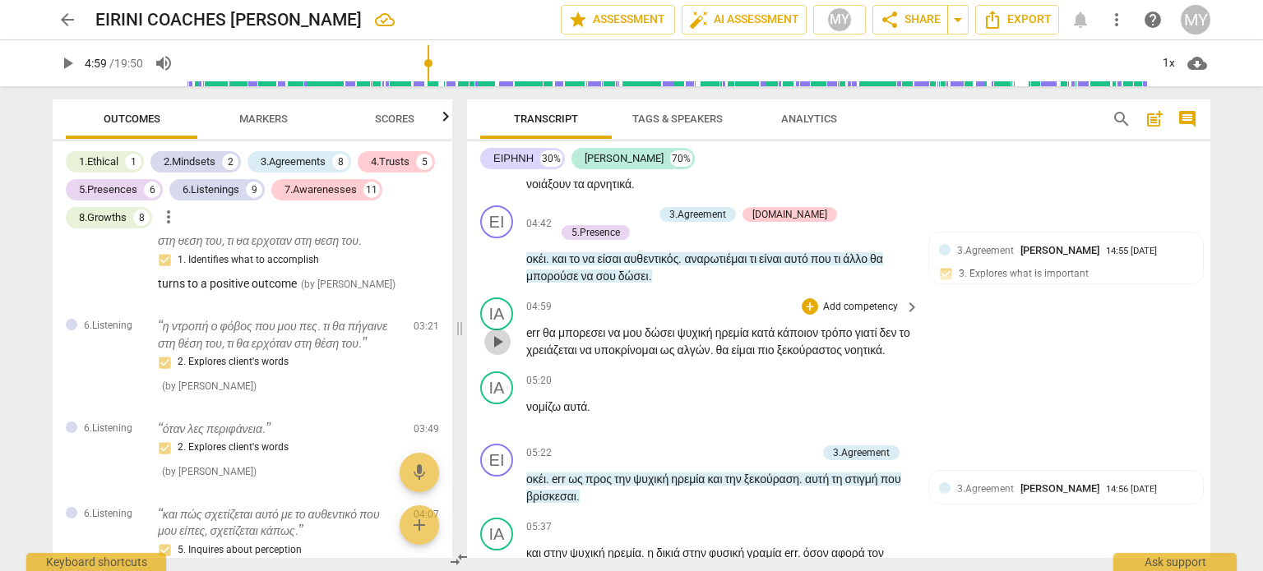
click at [493, 352] on span "play_arrow" at bounding box center [498, 342] width 20 height 20
click at [495, 352] on span "pause" at bounding box center [498, 342] width 20 height 20
drag, startPoint x: 756, startPoint y: 374, endPoint x: 705, endPoint y: 380, distance: 52.1
click at [705, 358] on p "err θα μπορεσει να μου δώσει ψυχική ηρεμία κατά κάποιον τρόπο γιατί δεν το χρει…" at bounding box center [718, 342] width 385 height 34
drag, startPoint x: 608, startPoint y: 359, endPoint x: 581, endPoint y: 362, distance: 27.2
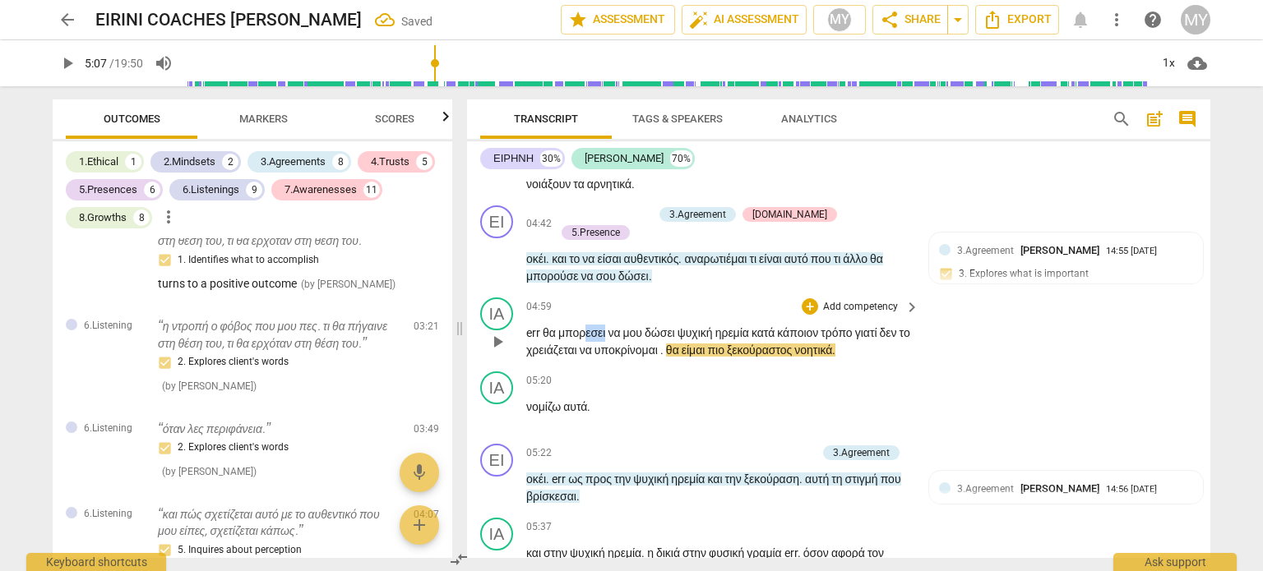
click at [581, 340] on span "μπορεσει" at bounding box center [583, 332] width 50 height 13
click at [539, 357] on span "το" at bounding box center [532, 350] width 13 height 13
click at [526, 414] on span "νομίζω" at bounding box center [544, 406] width 37 height 13
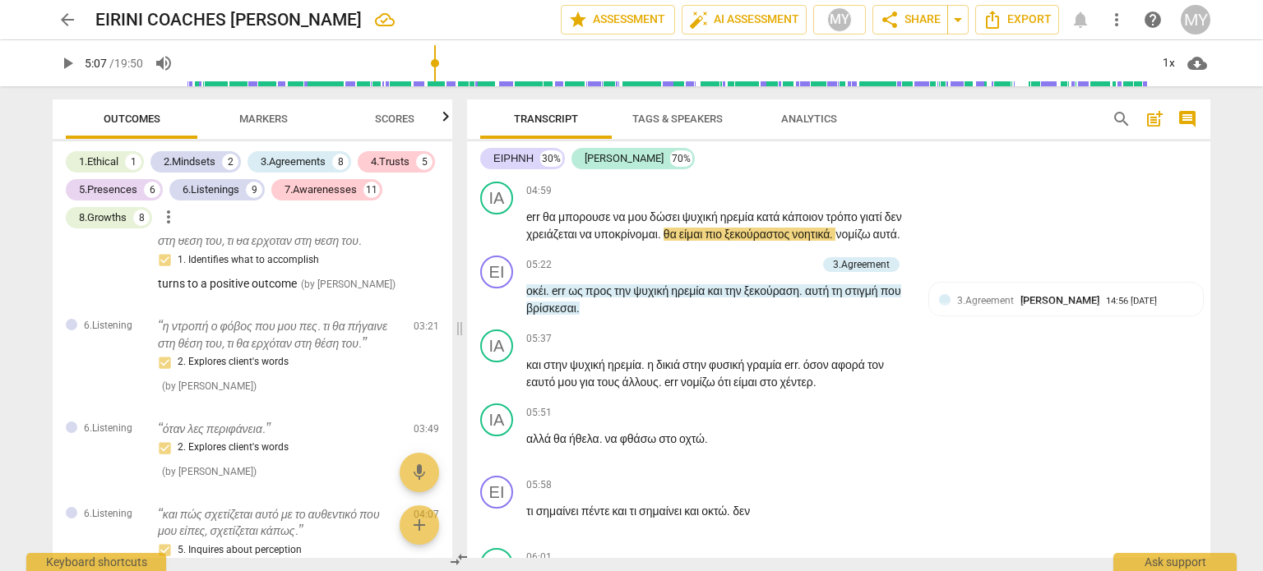
scroll to position [2045, 0]
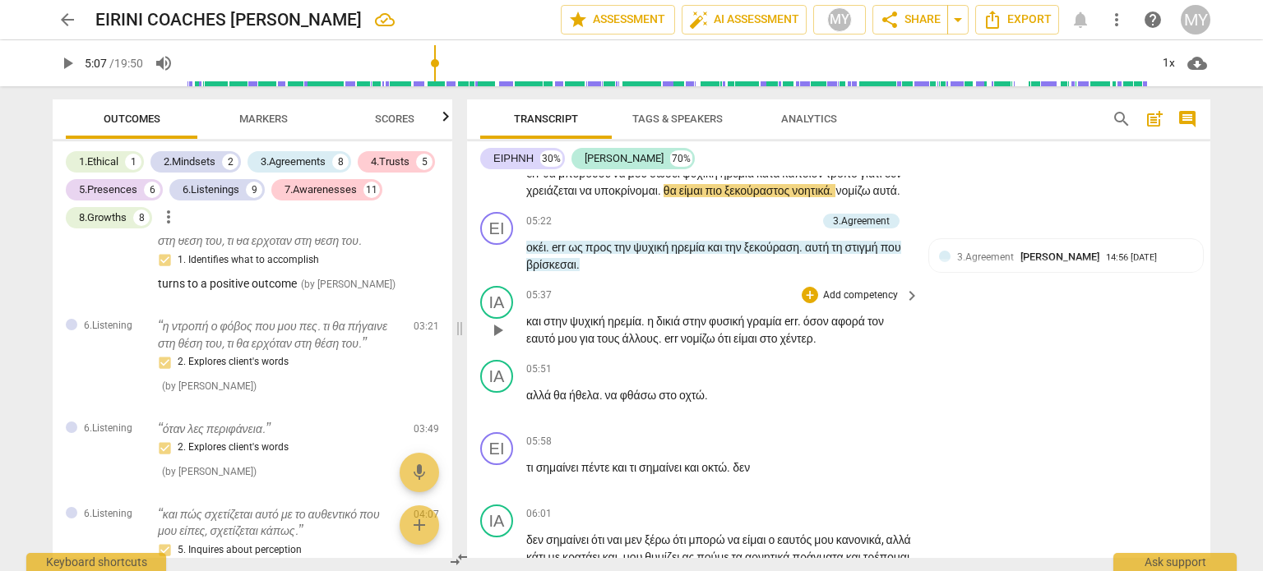
click at [493, 340] on span "play_arrow" at bounding box center [498, 331] width 20 height 20
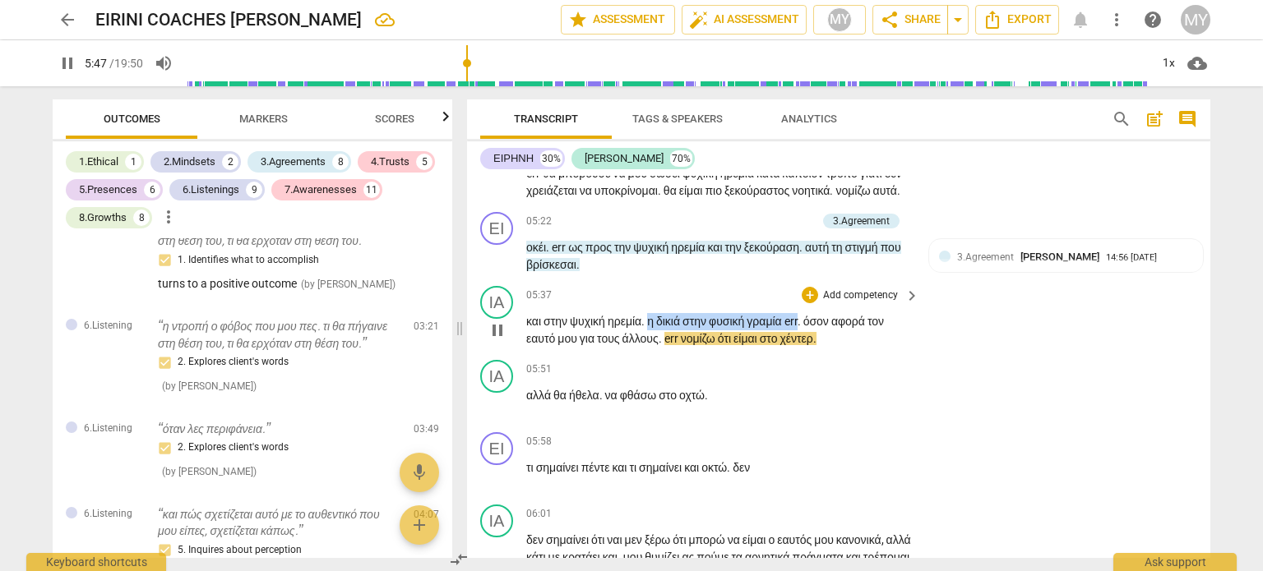
drag, startPoint x: 815, startPoint y: 367, endPoint x: 654, endPoint y: 361, distance: 161.3
click at [654, 347] on p "και στην ψυχική ηρεμία . η δικιά στην φυσική γραμία err . όσον αφορά τον εαυτό …" at bounding box center [718, 330] width 385 height 34
drag, startPoint x: 687, startPoint y: 386, endPoint x: 654, endPoint y: 388, distance: 32.9
click at [654, 345] on span "χέντερ" at bounding box center [642, 338] width 33 height 13
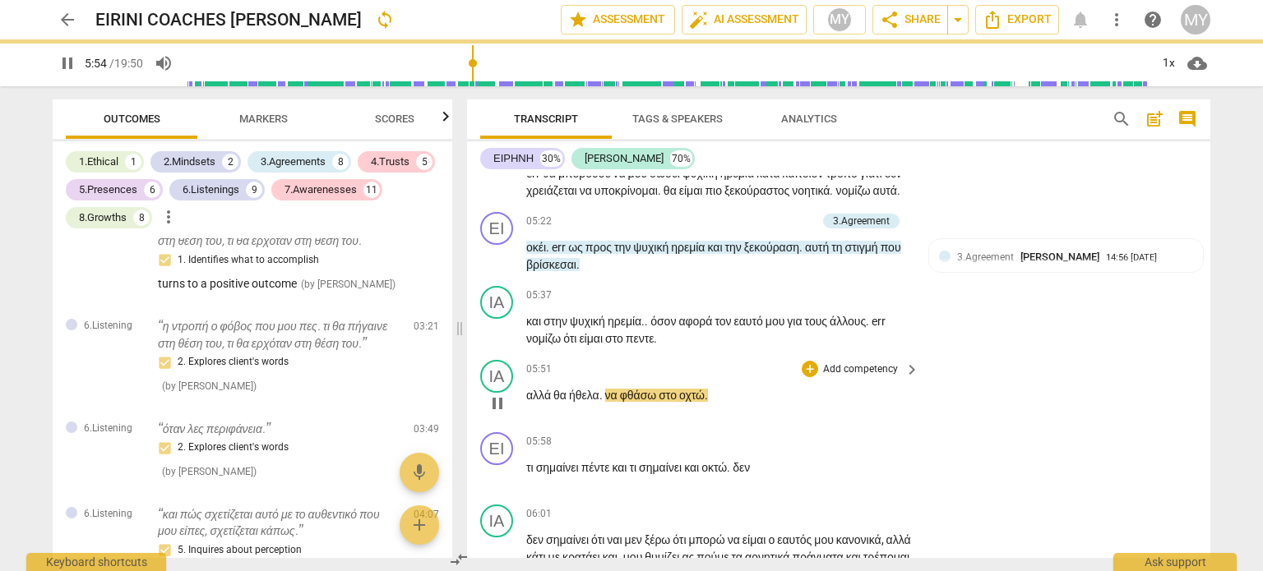
click at [527, 402] on span "αλλά" at bounding box center [539, 395] width 27 height 13
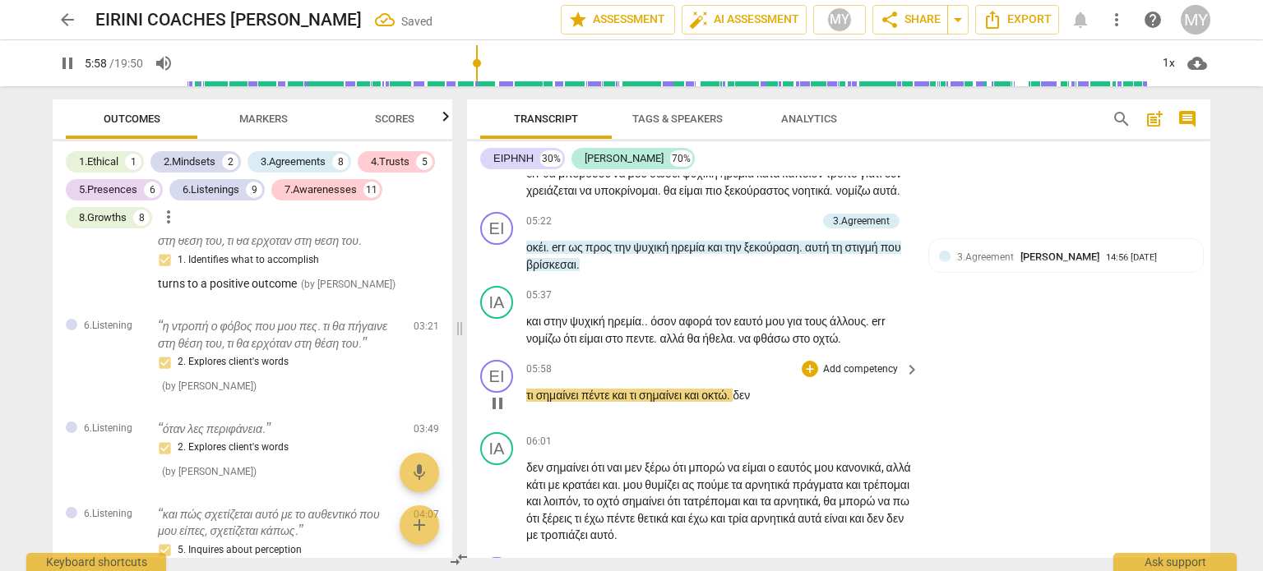
click at [750, 402] on span "δεν" at bounding box center [740, 395] width 17 height 13
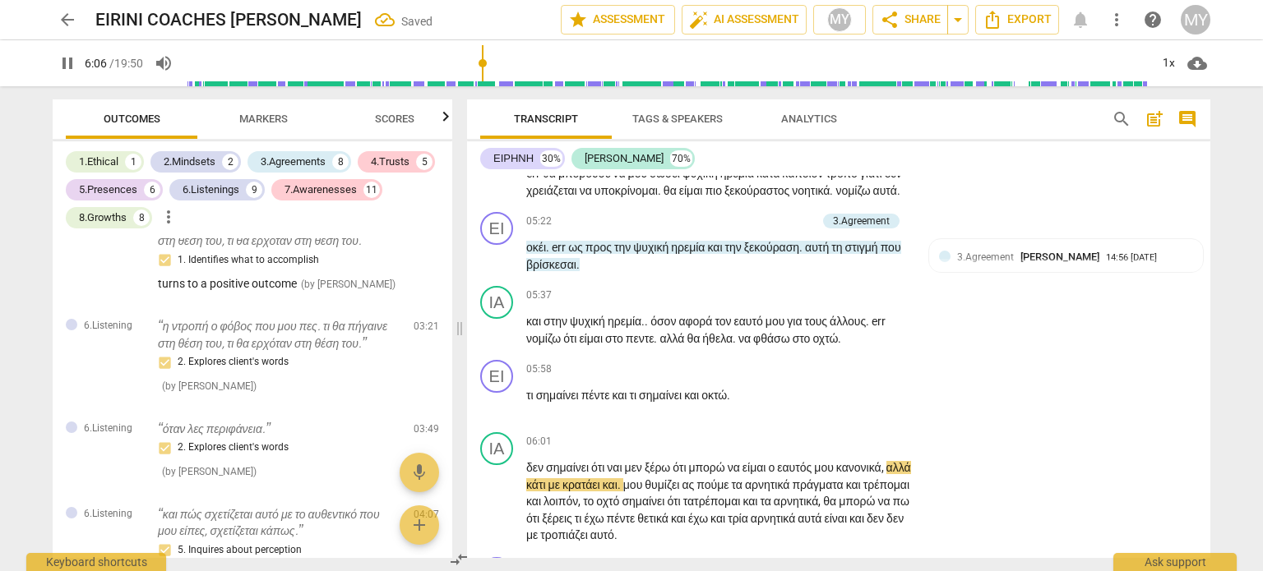
click at [1210, 279] on div "Transcript Tags & Speakers Analytics search post_add comment ΕΙΡΗΝΗ 30% [PERSON…" at bounding box center [841, 328] width 763 height 485
click at [1204, 279] on div "ΕΙ play_arrow pause 00:02 + Add competency keyboard_arrow_right οκ . ΕΙ play_ar…" at bounding box center [838, 367] width 743 height 382
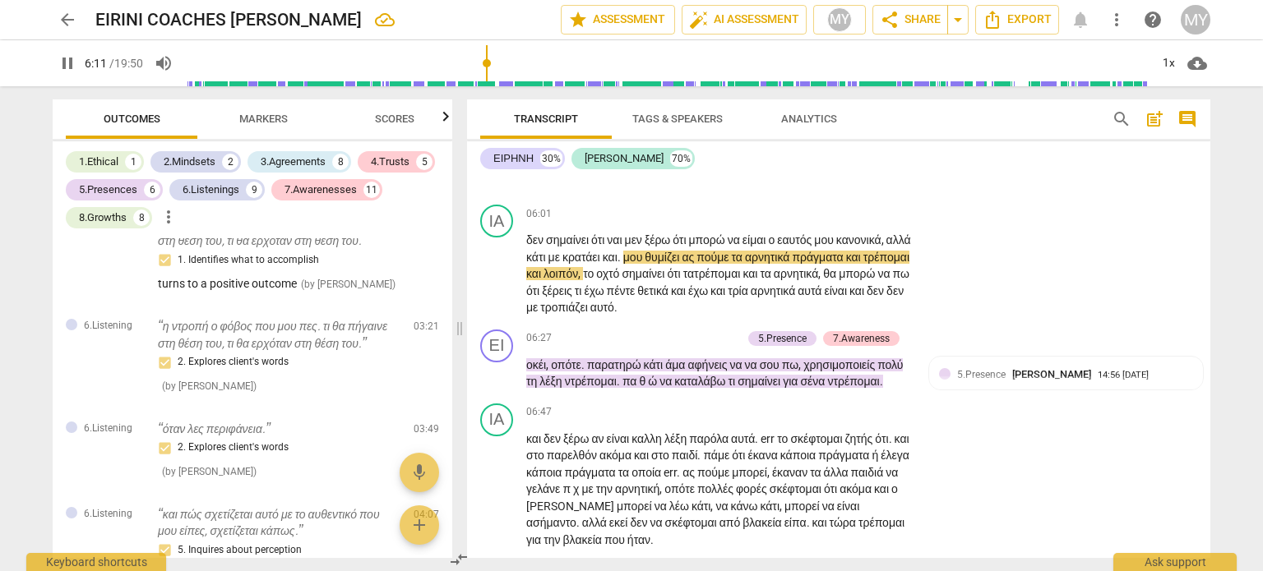
scroll to position [2272, 0]
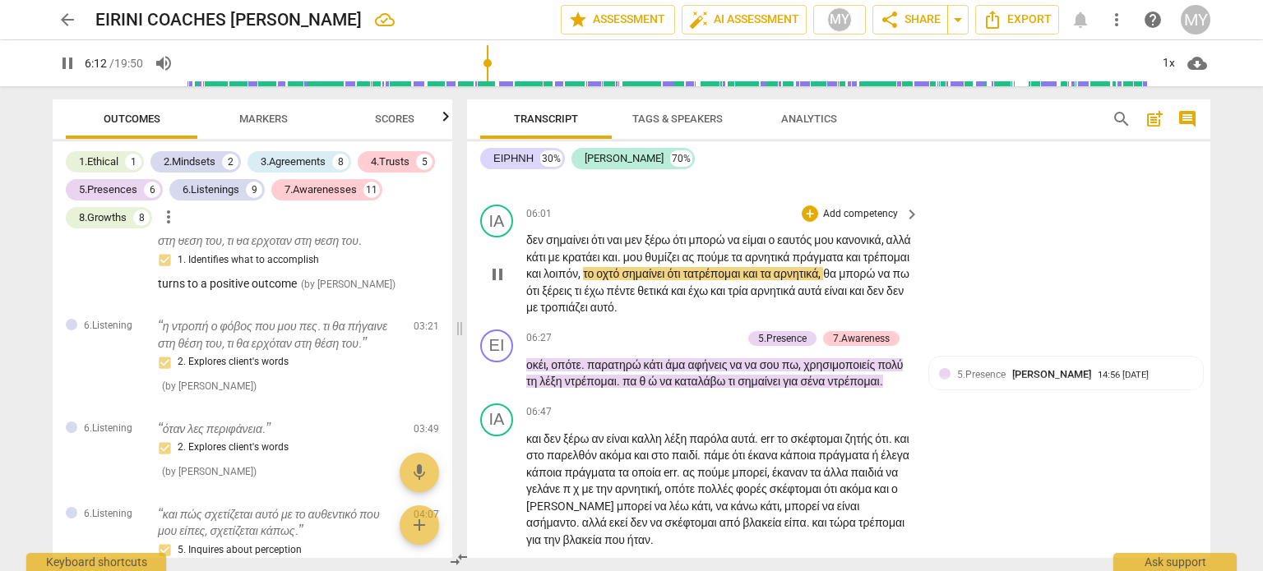
click at [743, 280] on span "τατρέπομαι" at bounding box center [713, 273] width 60 height 13
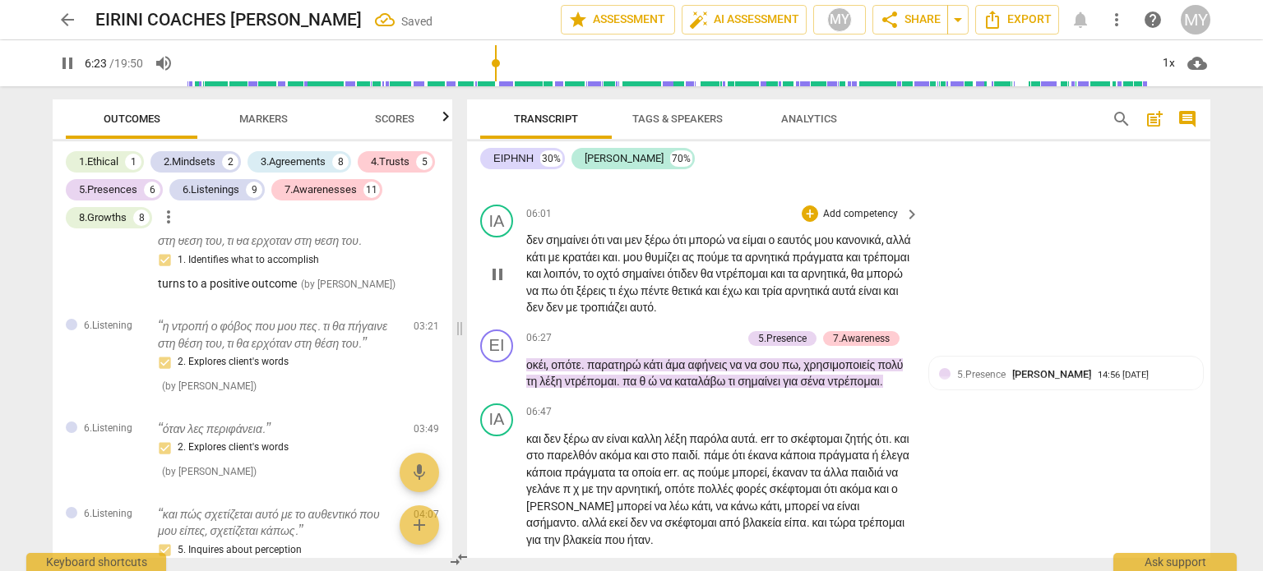
click at [566, 314] on span "δεν" at bounding box center [556, 307] width 20 height 13
click at [609, 314] on span "τροπιάζει" at bounding box center [584, 307] width 49 height 13
click at [495, 284] on span "pause" at bounding box center [498, 275] width 20 height 20
click at [656, 347] on div "+" at bounding box center [652, 338] width 16 height 16
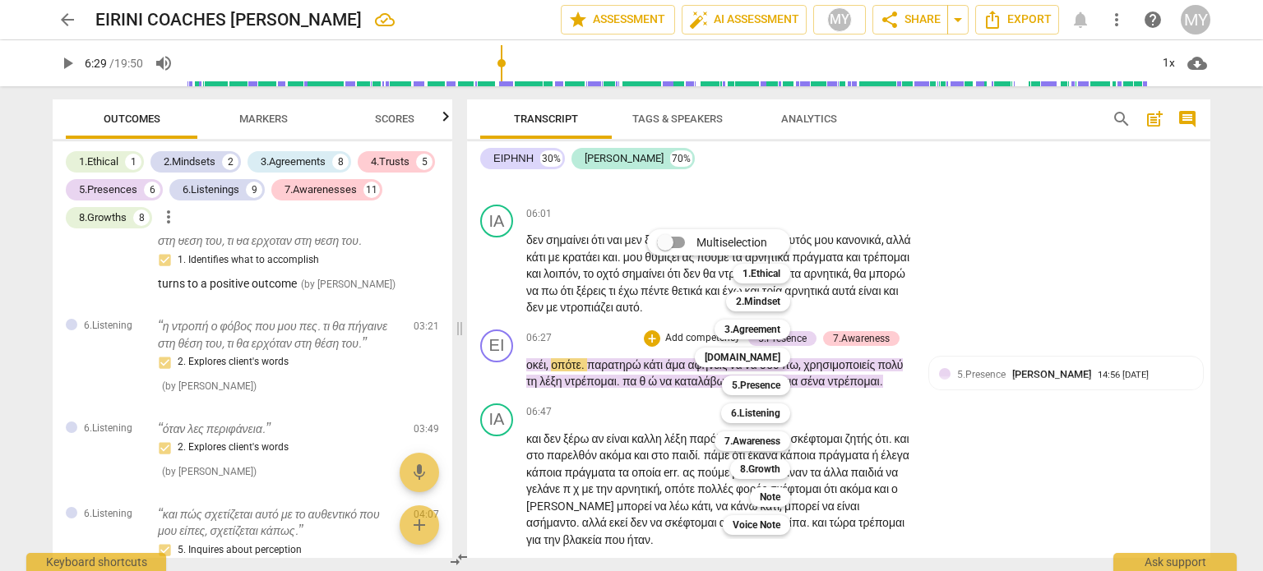
click at [1026, 422] on div at bounding box center [631, 285] width 1263 height 571
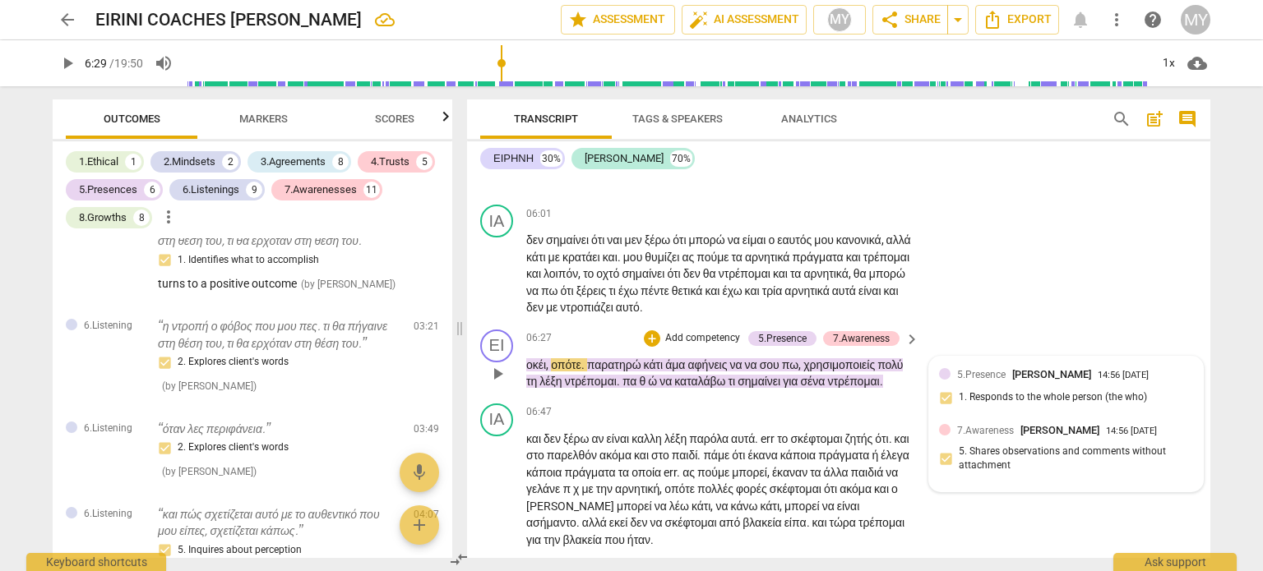
click at [967, 381] on span "5.Presence" at bounding box center [981, 375] width 49 height 12
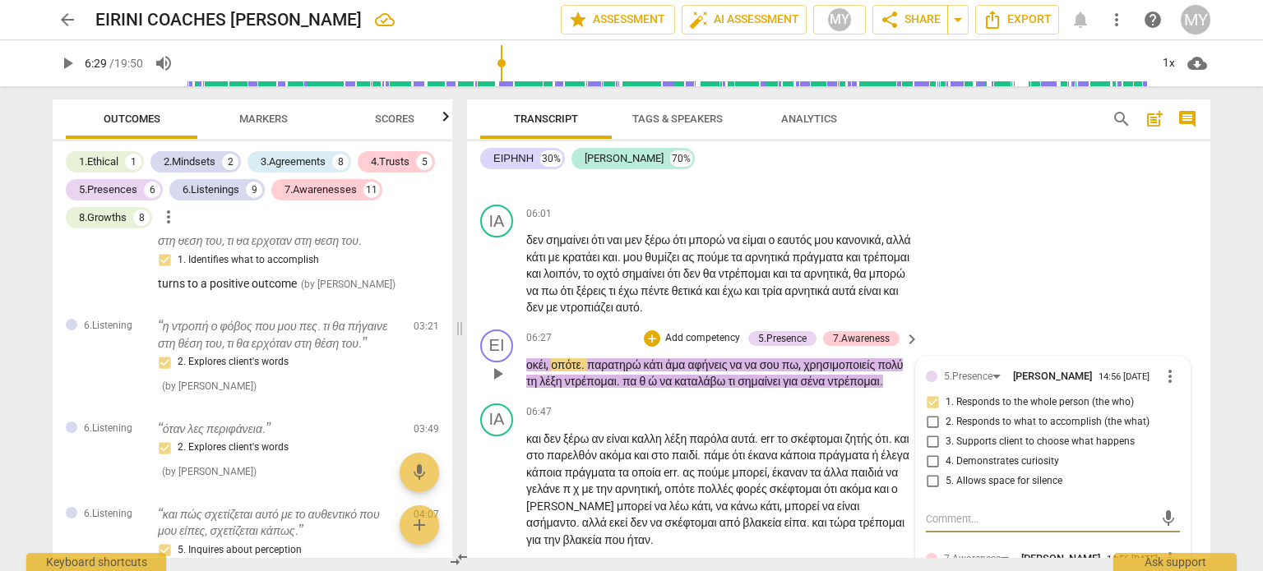
scroll to position [2475, 0]
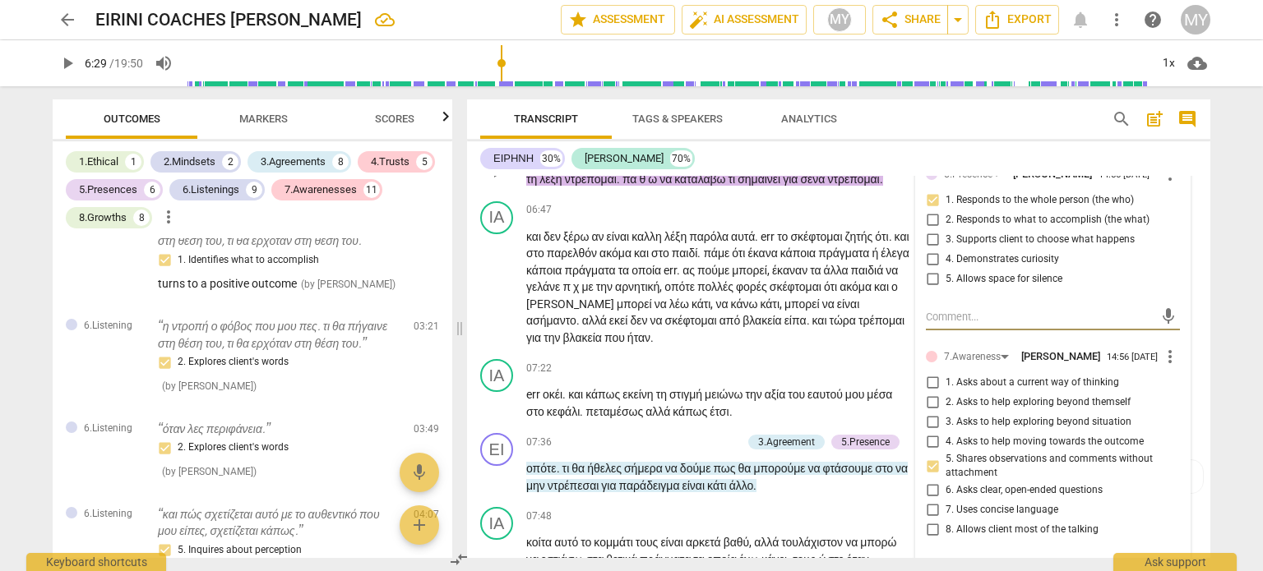
click at [927, 289] on input "5. Allows space for silence" at bounding box center [932, 280] width 26 height 20
click at [672, 322] on p "και δεν ξέρω αν είναι καλλη λέξη παρόλα αυτά . [PERSON_NAME] το σκέφτομαι ζητής…" at bounding box center [718, 288] width 385 height 118
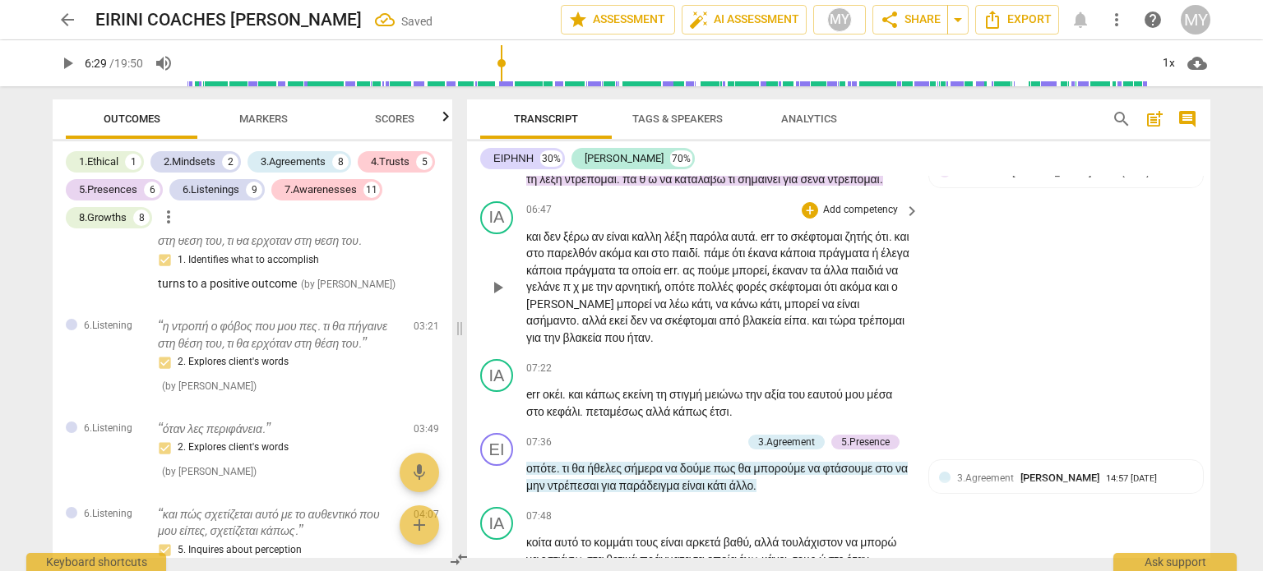
click at [662, 243] on span "καλλη" at bounding box center [647, 236] width 33 height 13
click at [497, 182] on span "play_arrow" at bounding box center [498, 172] width 20 height 20
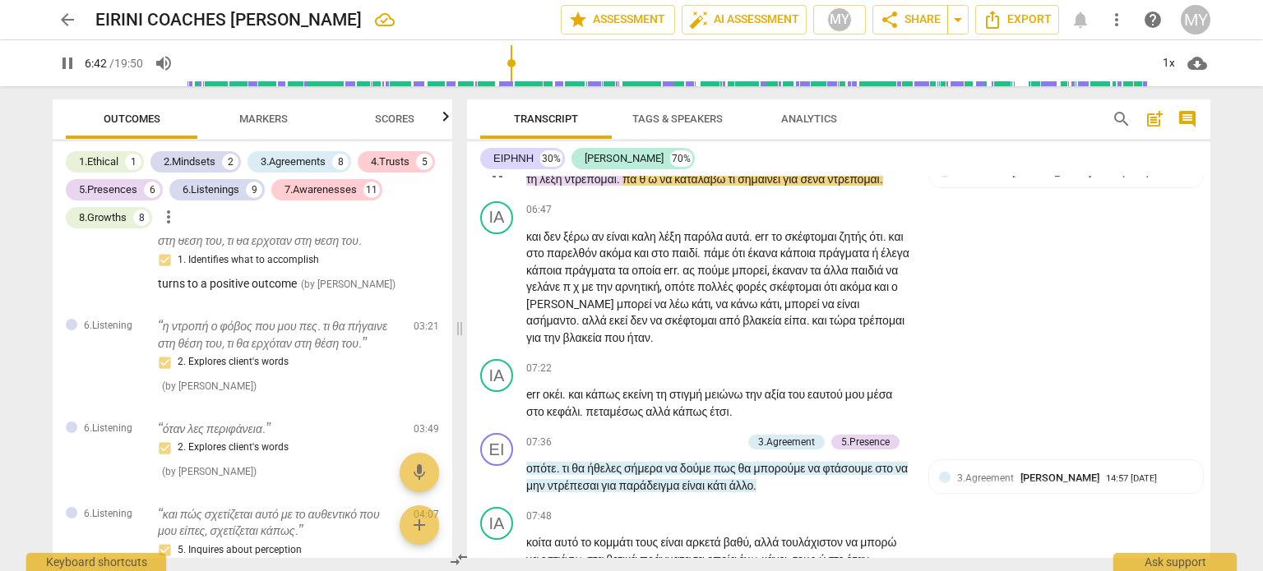
click at [640, 186] on span "πα" at bounding box center [630, 179] width 17 height 13
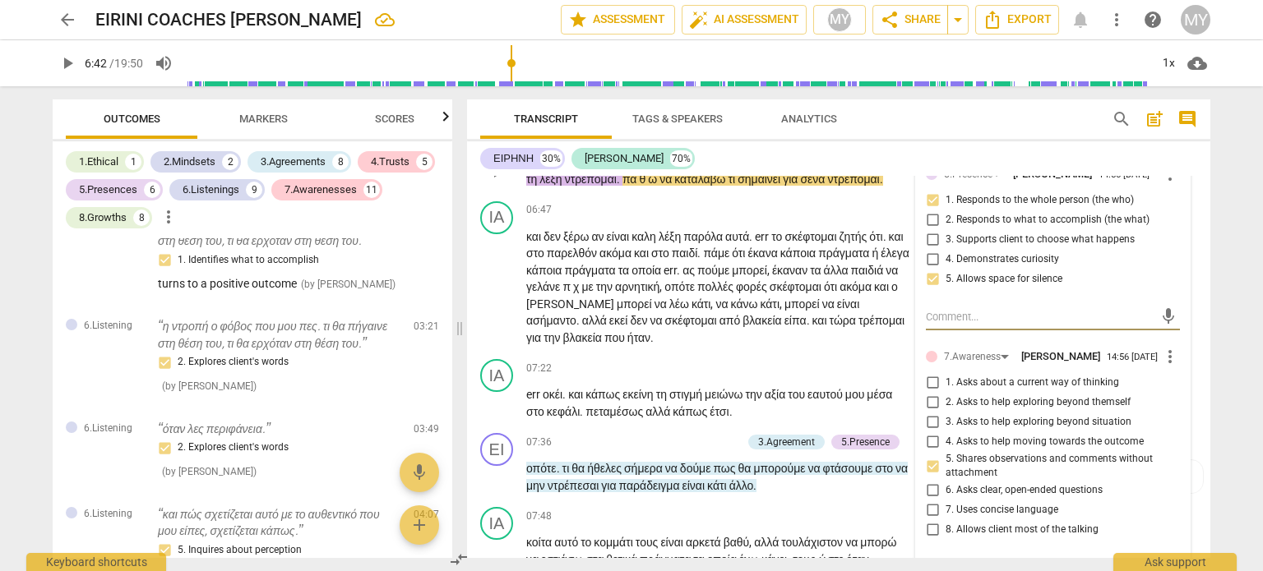
click at [640, 186] on span "πα" at bounding box center [630, 179] width 17 height 13
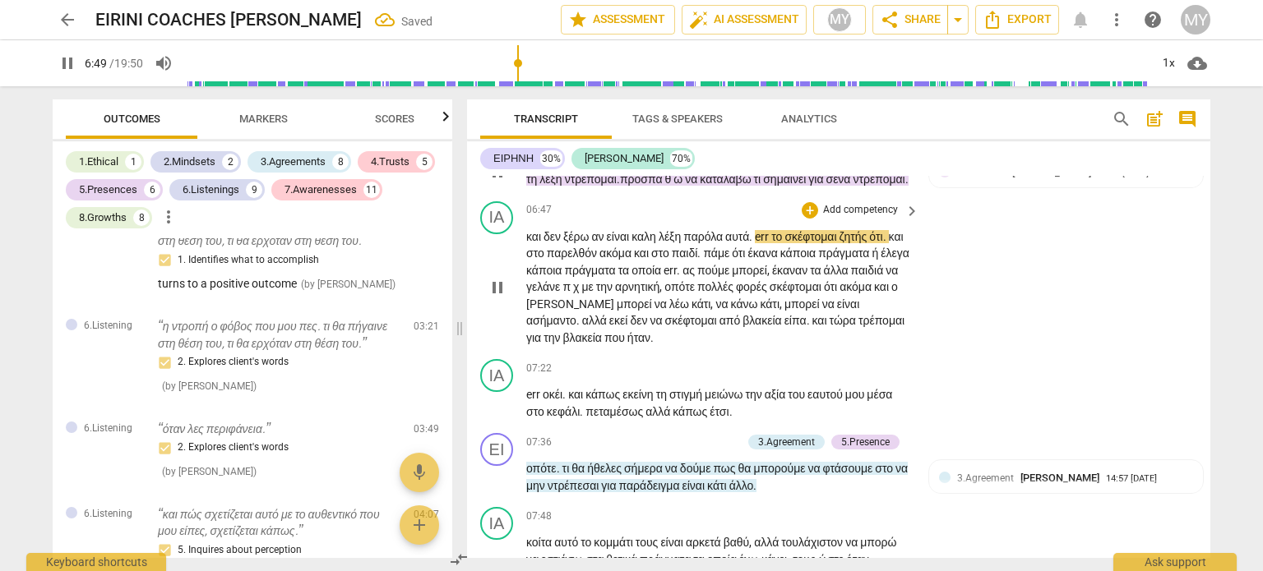
click at [503, 298] on span "pause" at bounding box center [498, 288] width 20 height 20
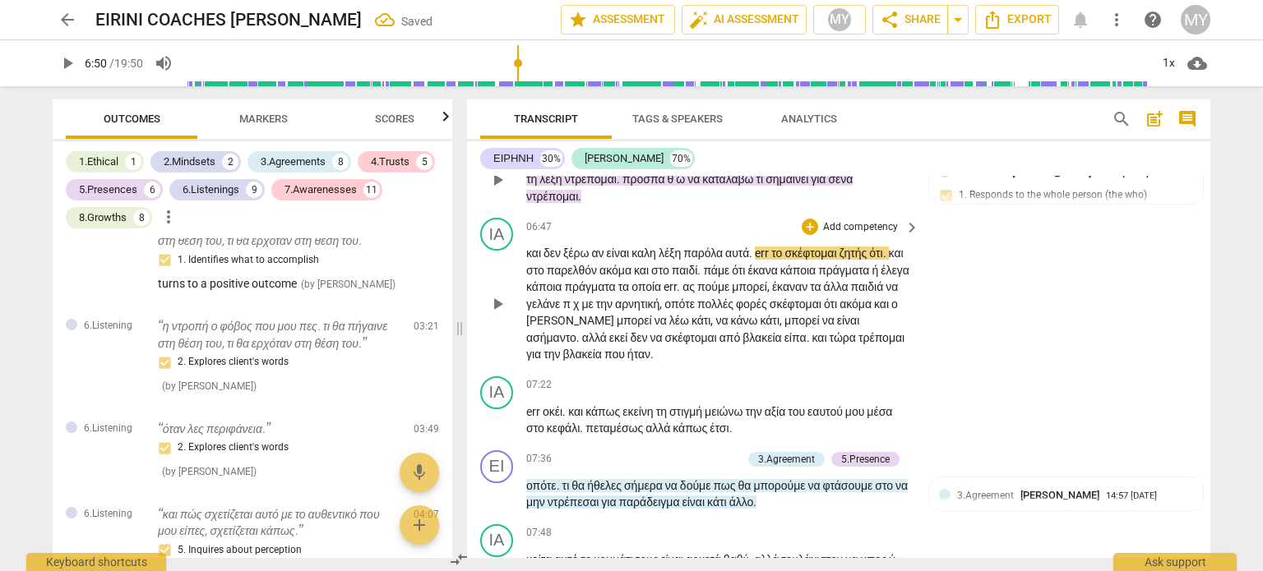
click at [654, 260] on span "καλη" at bounding box center [644, 253] width 27 height 13
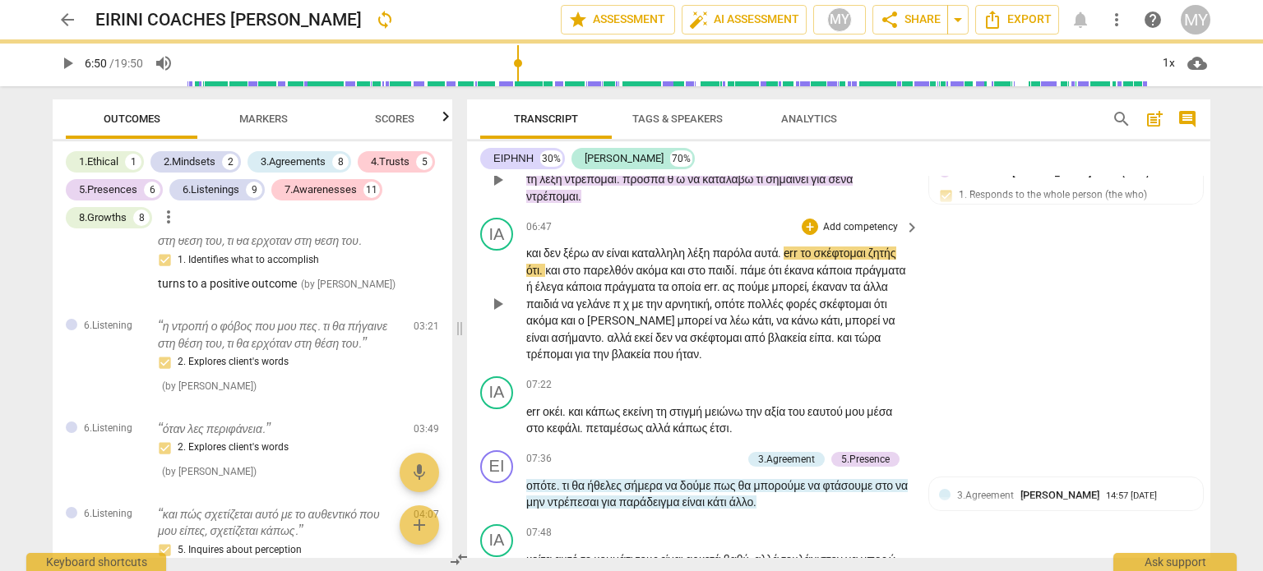
click at [497, 314] on span "play_arrow" at bounding box center [498, 304] width 20 height 20
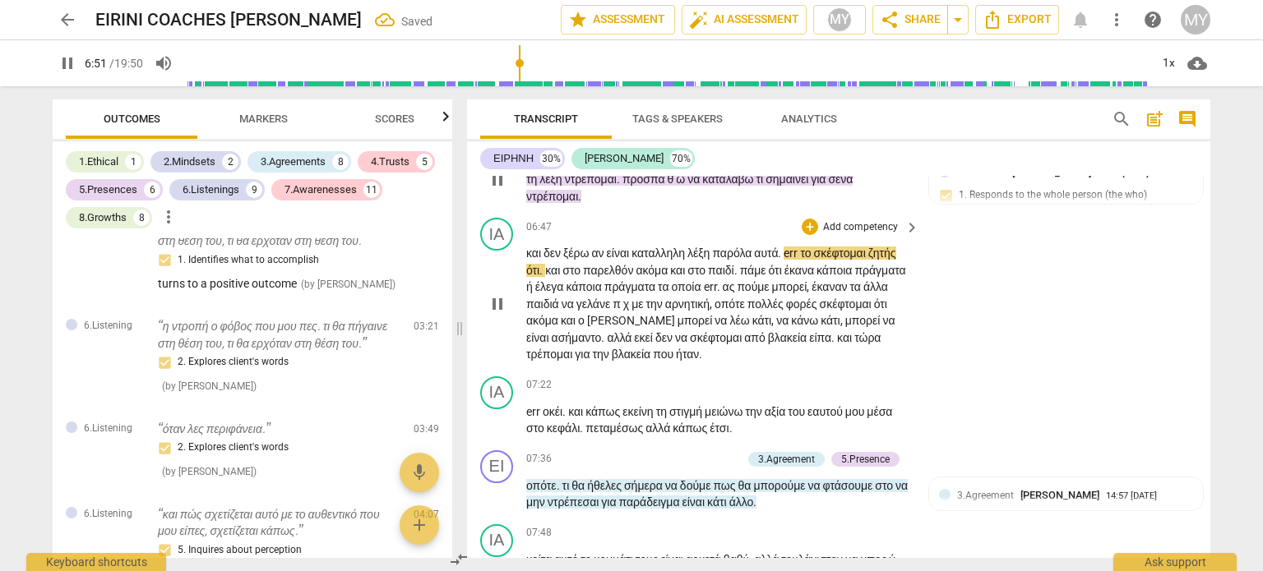
click at [497, 314] on span "pause" at bounding box center [498, 304] width 20 height 20
drag, startPoint x: 557, startPoint y: 313, endPoint x: 525, endPoint y: 315, distance: 31.3
click at [868, 260] on span "ζητής" at bounding box center [882, 253] width 28 height 13
click at [497, 314] on span "play_arrow" at bounding box center [498, 304] width 20 height 20
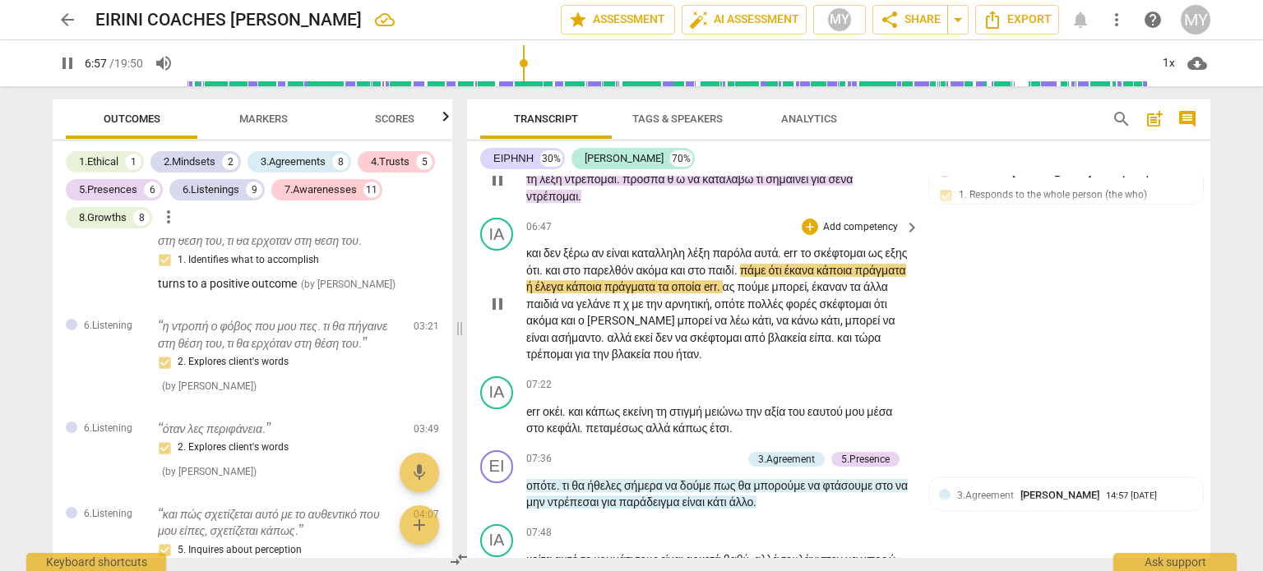
click at [734, 277] on span "παιδί" at bounding box center [721, 270] width 26 height 13
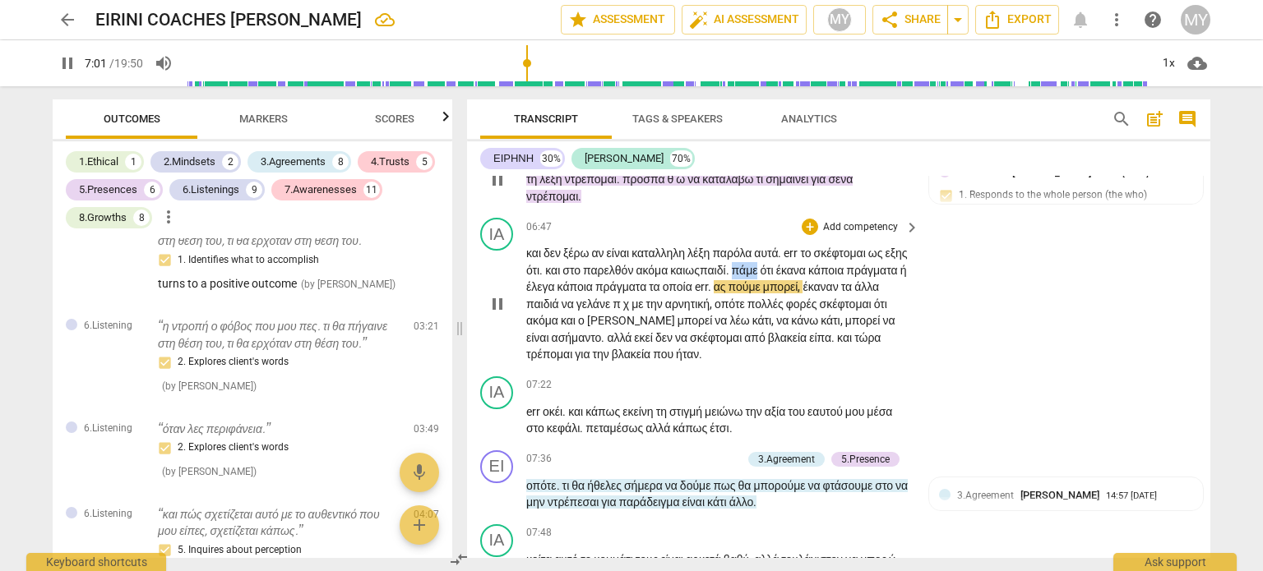
drag, startPoint x: 821, startPoint y: 315, endPoint x: 794, endPoint y: 310, distance: 27.6
click at [794, 310] on p "και δεν ξέρω αν είναι καταλληλη λέξη παρόλα αυτά . err το σκέφτομαι ως εξης ότι…" at bounding box center [718, 304] width 385 height 118
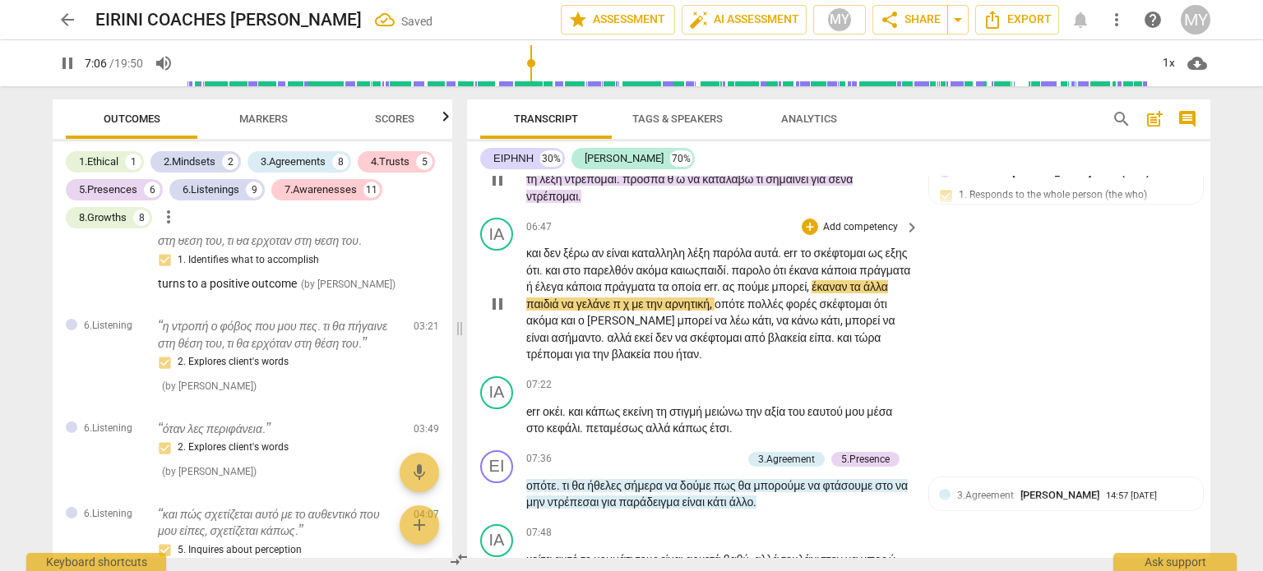
drag, startPoint x: 602, startPoint y: 348, endPoint x: 612, endPoint y: 347, distance: 9.9
click at [811, 293] on span "έκαναν" at bounding box center [830, 286] width 38 height 13
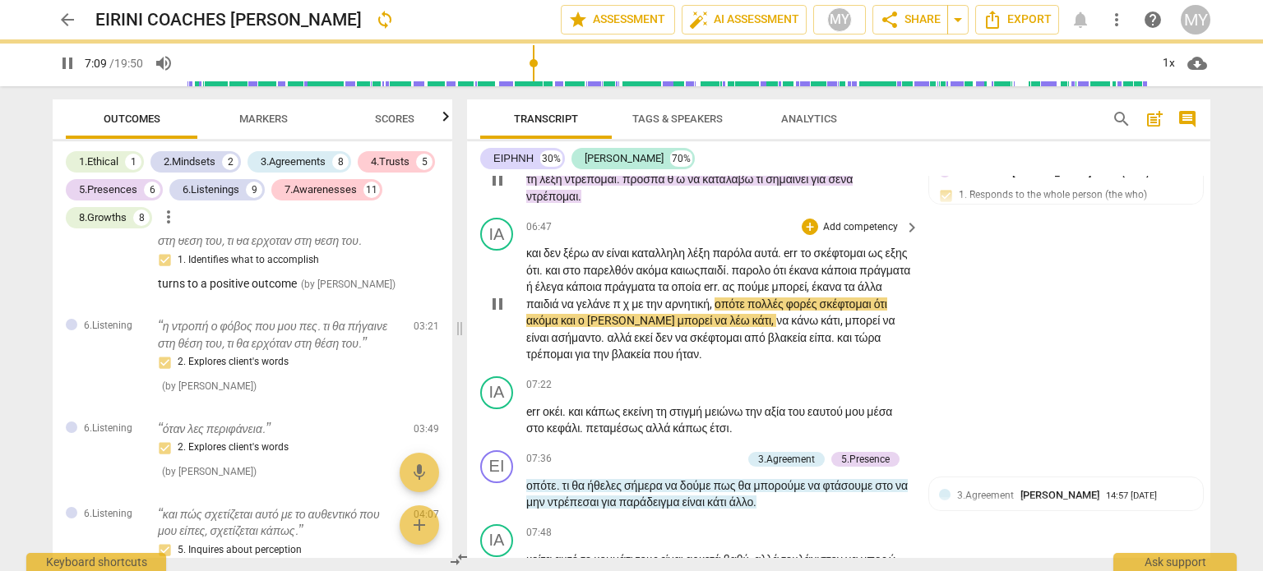
click at [714, 311] on span "," at bounding box center [711, 304] width 5 height 13
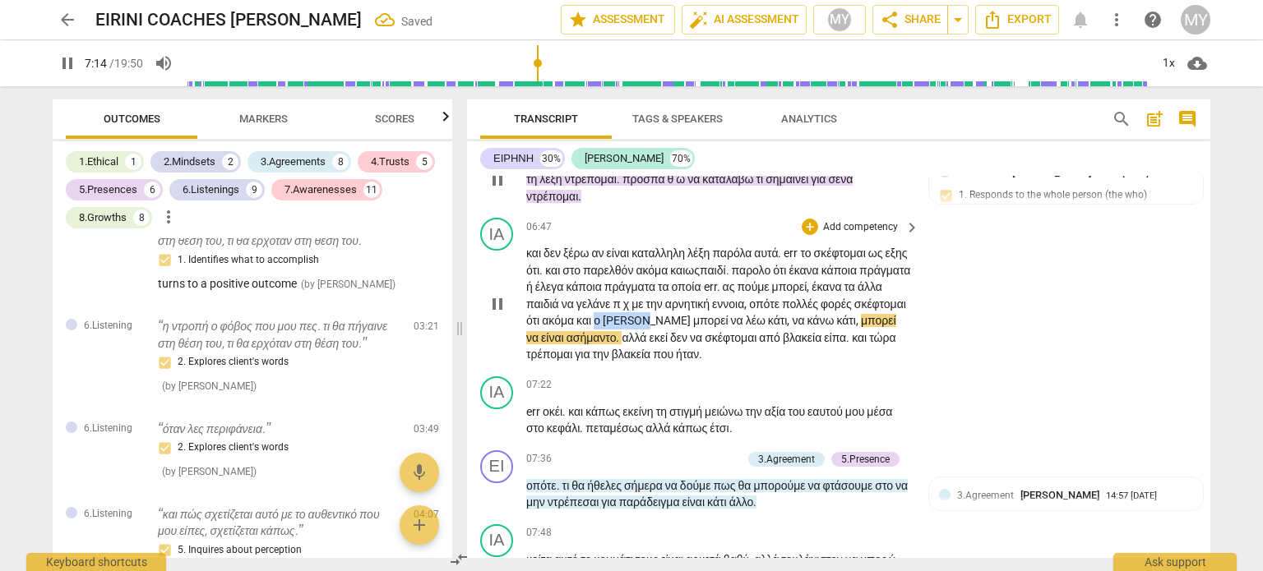
drag, startPoint x: 824, startPoint y: 366, endPoint x: 771, endPoint y: 358, distance: 53.3
click at [771, 358] on p "και δεν ξέρω αν είναι καταλληλη λέξη παρόλα αυτά . err το σκέφτομαι ως εξης ότι…" at bounding box center [718, 304] width 385 height 118
drag, startPoint x: 881, startPoint y: 381, endPoint x: 840, endPoint y: 381, distance: 41.1
click at [840, 363] on p "και δεν ξέρω αν είναι καταλληλη λέξη παρόλα αυτά . err το σκέφτομαι ως εξης ότι…" at bounding box center [718, 304] width 385 height 118
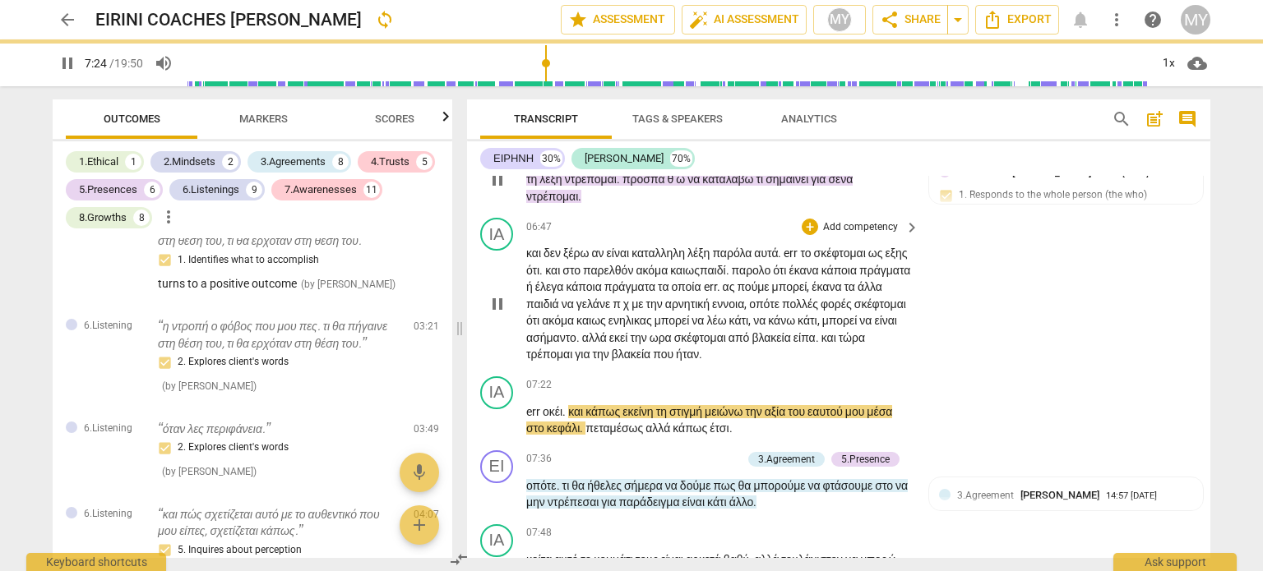
click at [575, 361] on span "τρέπομαι" at bounding box center [550, 354] width 49 height 13
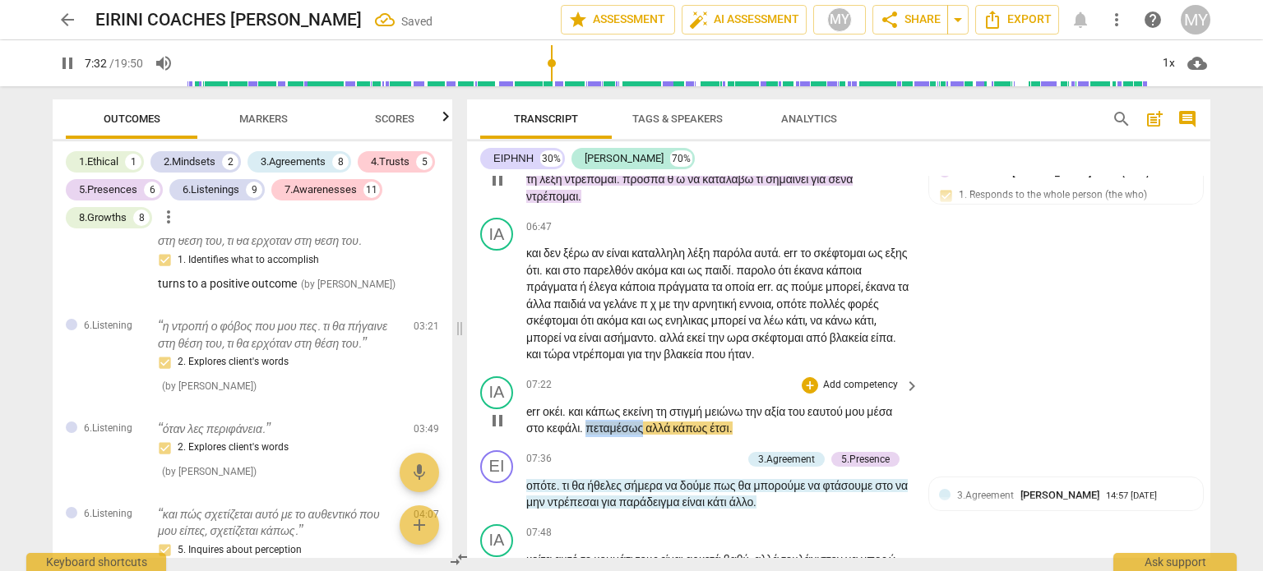
drag, startPoint x: 678, startPoint y: 491, endPoint x: 618, endPoint y: 491, distance: 60.0
click at [618, 437] on p "[PERSON_NAME] . και κάπως εκείνη τη στιγμή μειώνω την αξία του εαυτού μου μέσα …" at bounding box center [718, 421] width 385 height 34
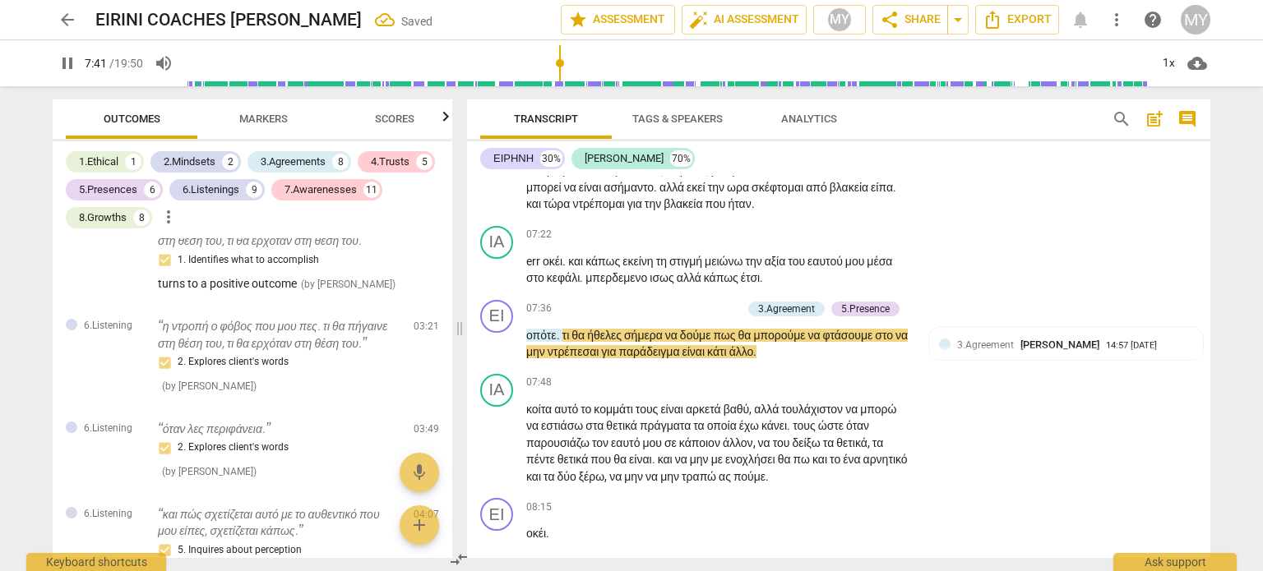
scroll to position [2627, 0]
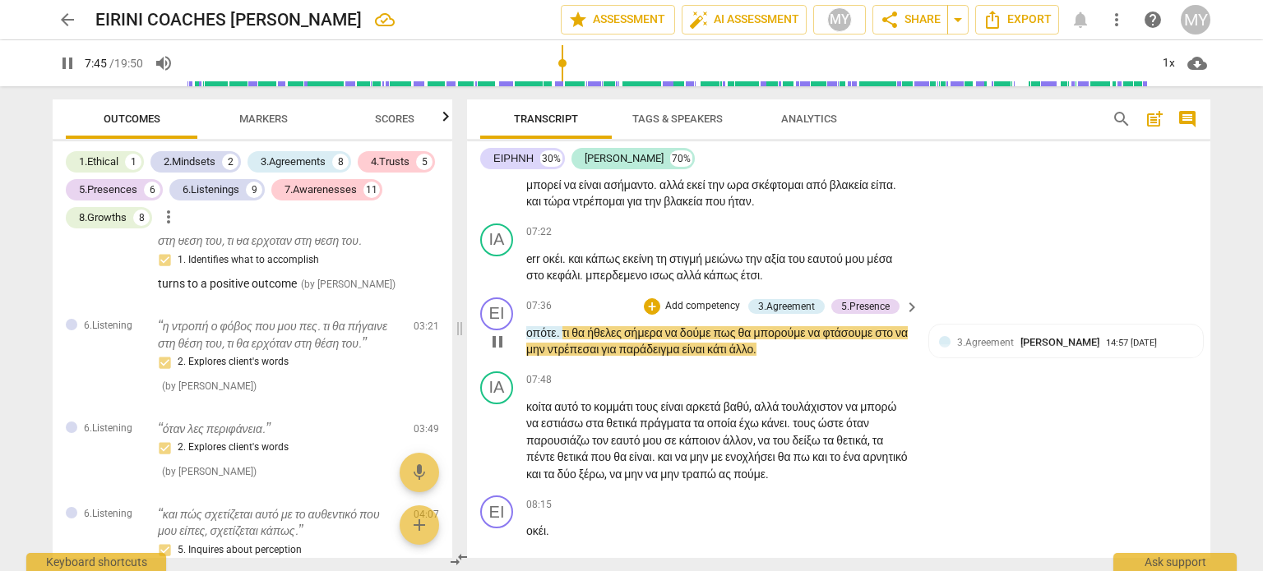
click at [707, 356] on span "είναι" at bounding box center [694, 349] width 25 height 13
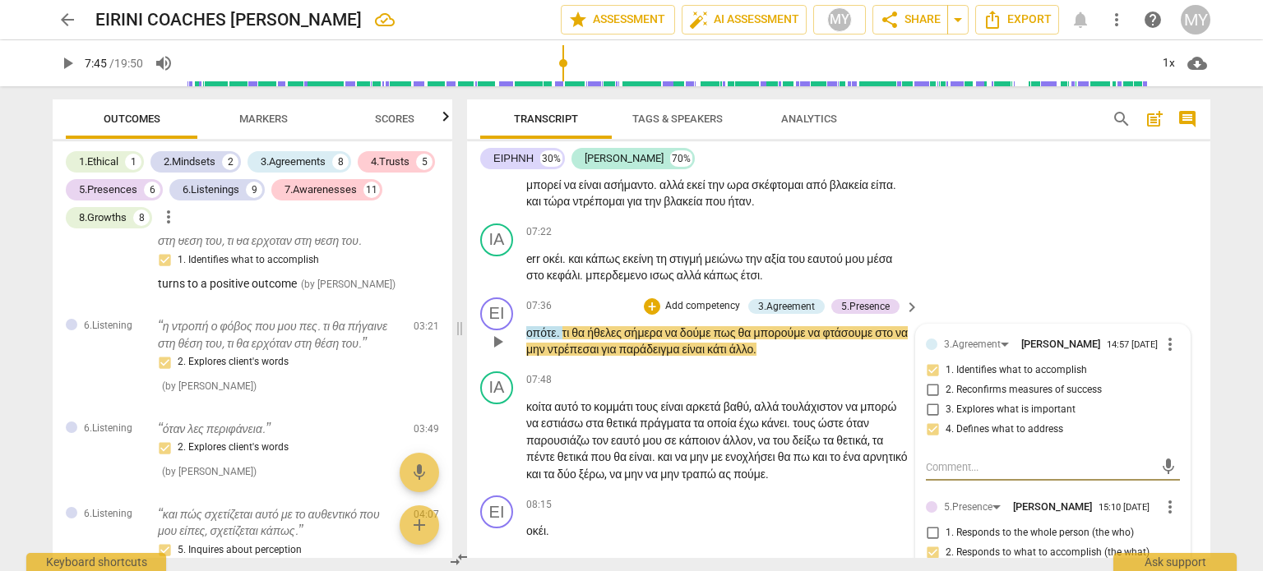
click at [682, 356] on span "παράδειγμα" at bounding box center [650, 349] width 63 height 13
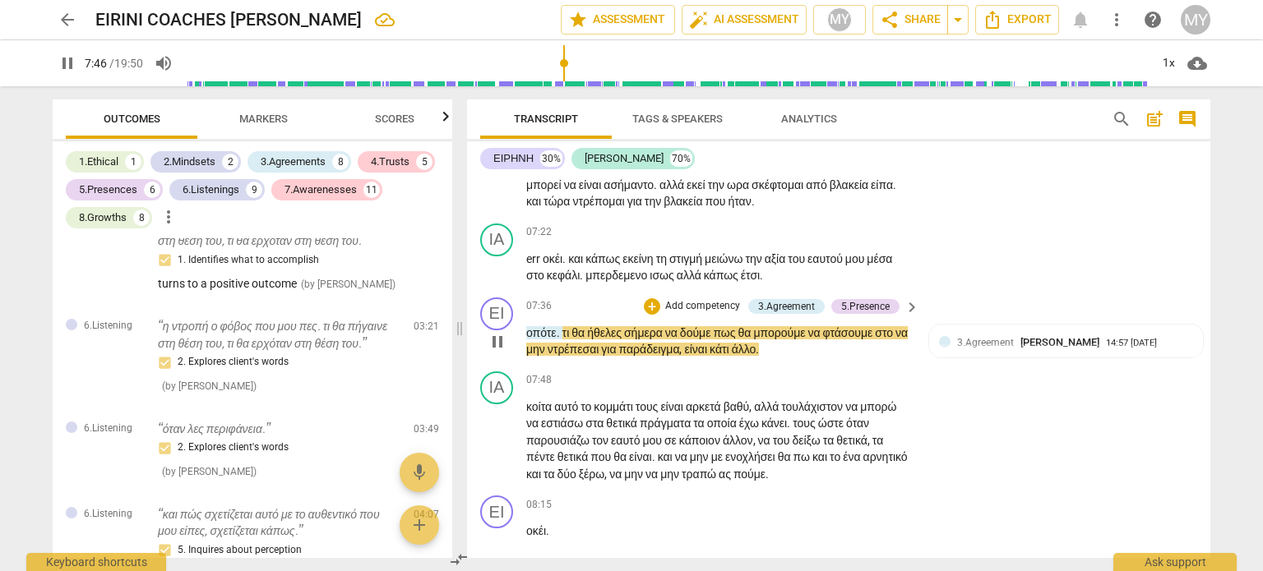
click at [756, 356] on span "άλλο" at bounding box center [744, 349] width 25 height 13
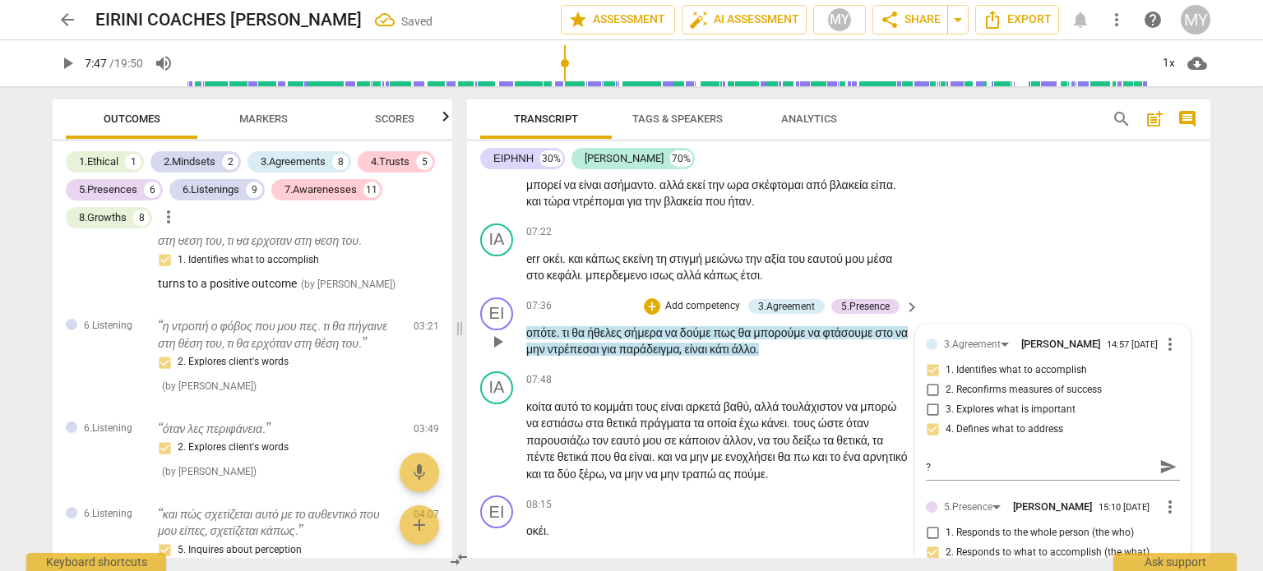
click at [756, 356] on span "άλλο" at bounding box center [744, 349] width 25 height 13
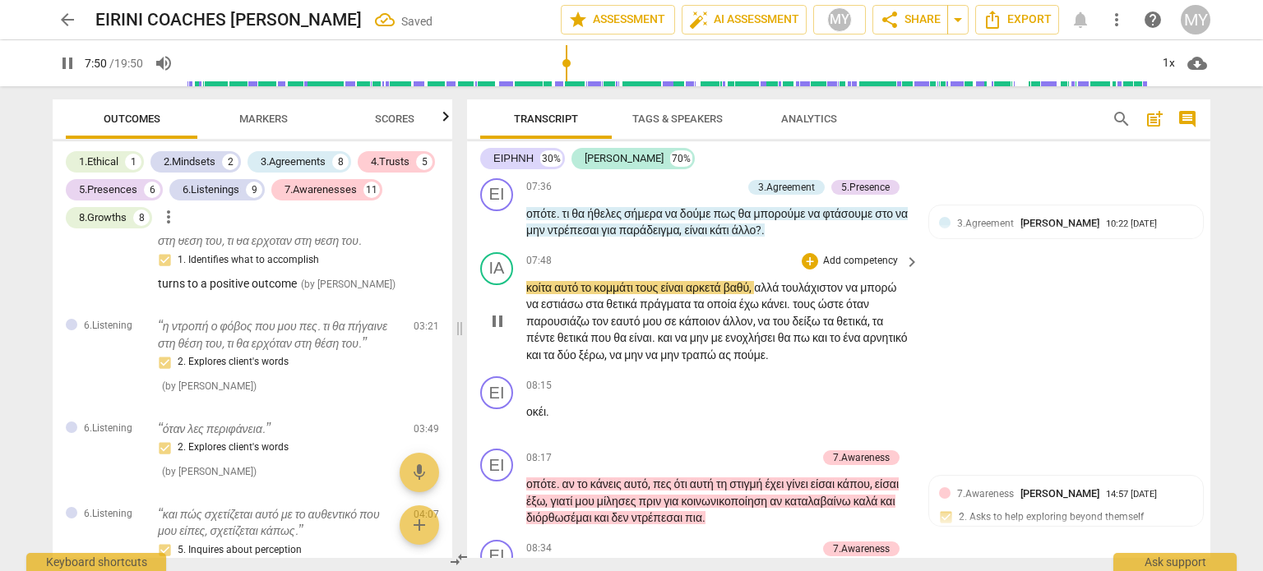
scroll to position [2747, 0]
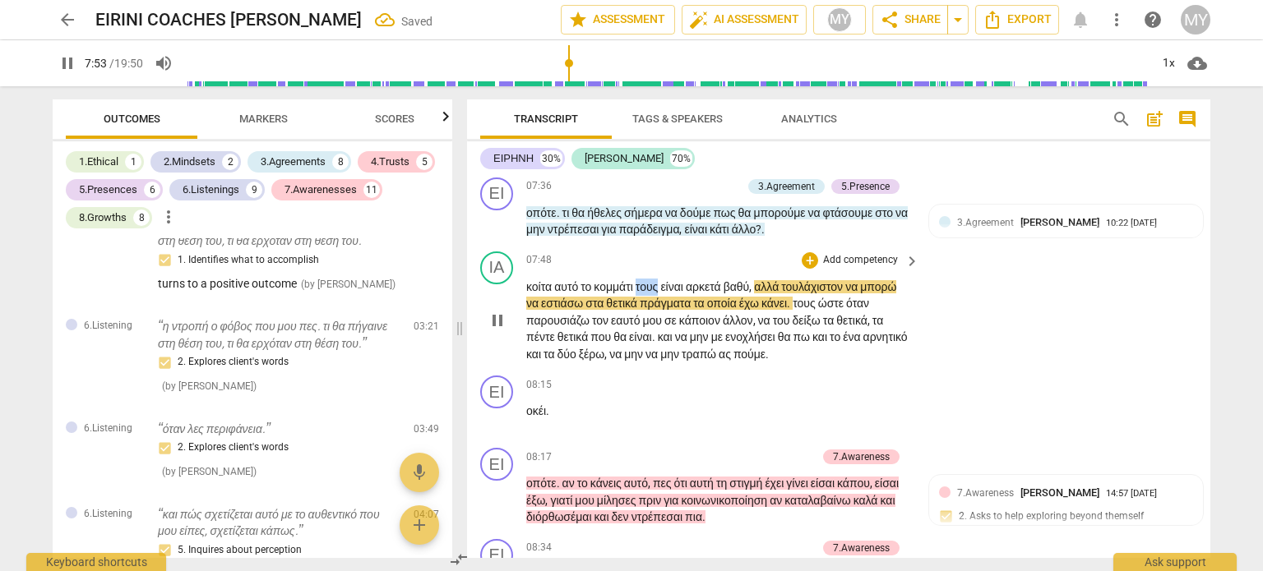
drag, startPoint x: 668, startPoint y: 349, endPoint x: 645, endPoint y: 348, distance: 23.0
click at [645, 293] on span "τους" at bounding box center [647, 286] width 25 height 13
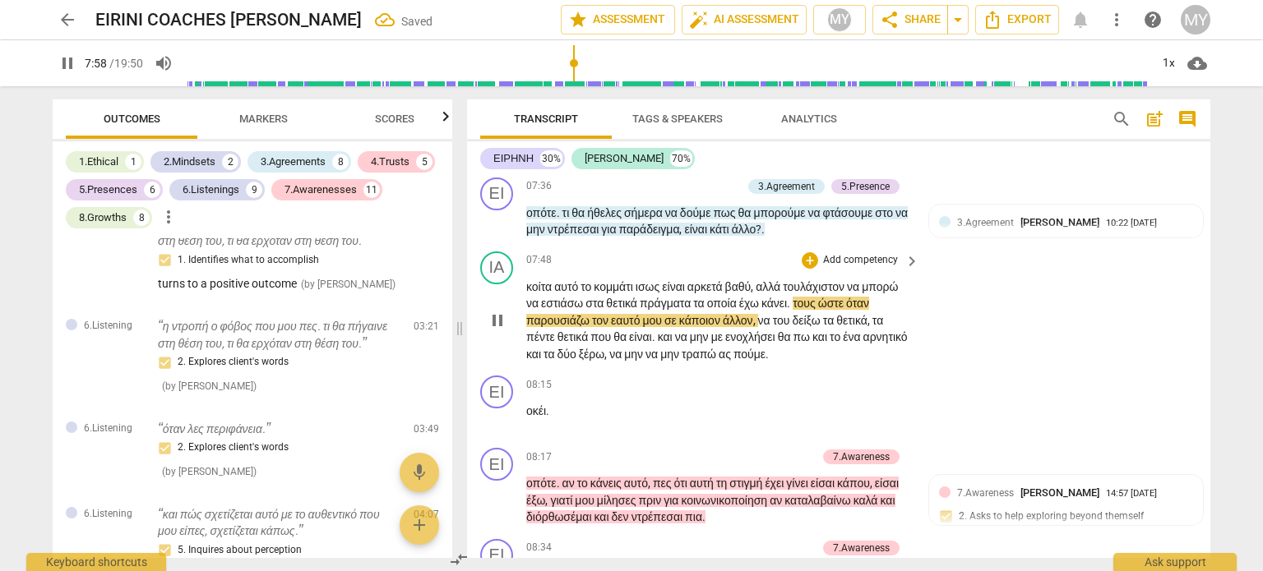
click at [818, 310] on span "τους" at bounding box center [805, 303] width 25 height 13
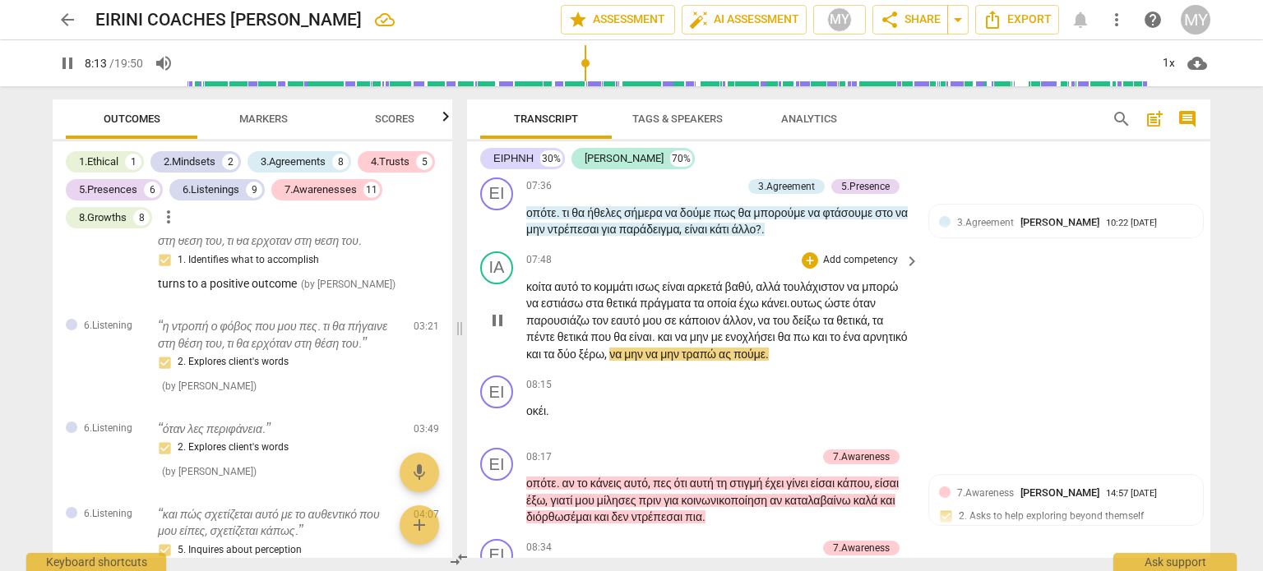
click at [682, 361] on span "τραπώ" at bounding box center [700, 354] width 37 height 13
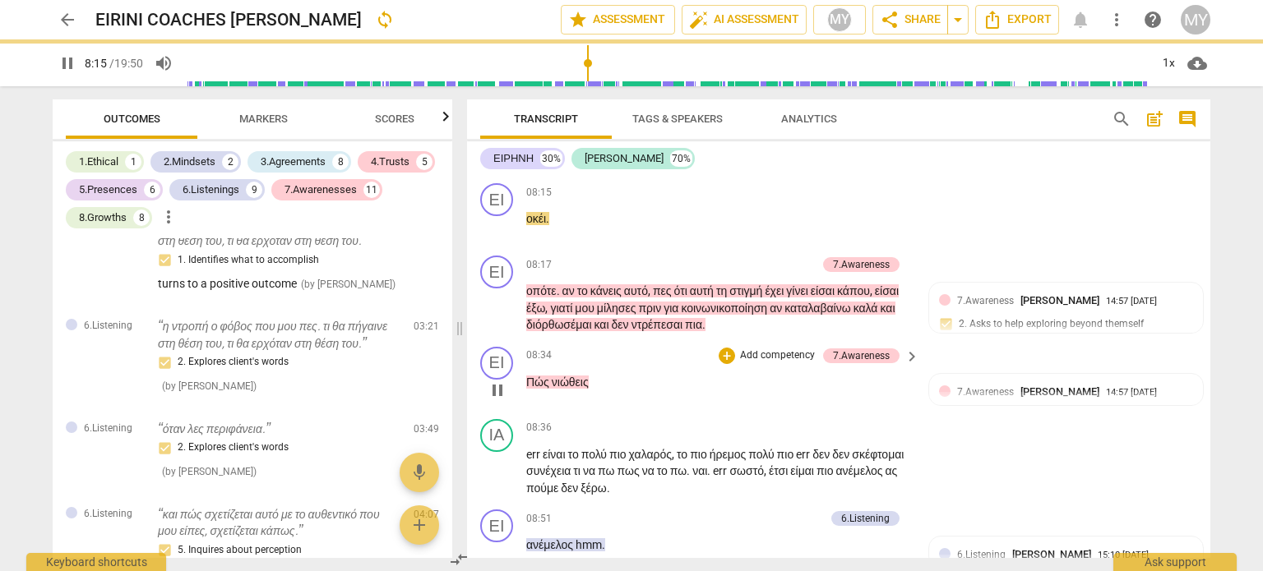
scroll to position [2941, 0]
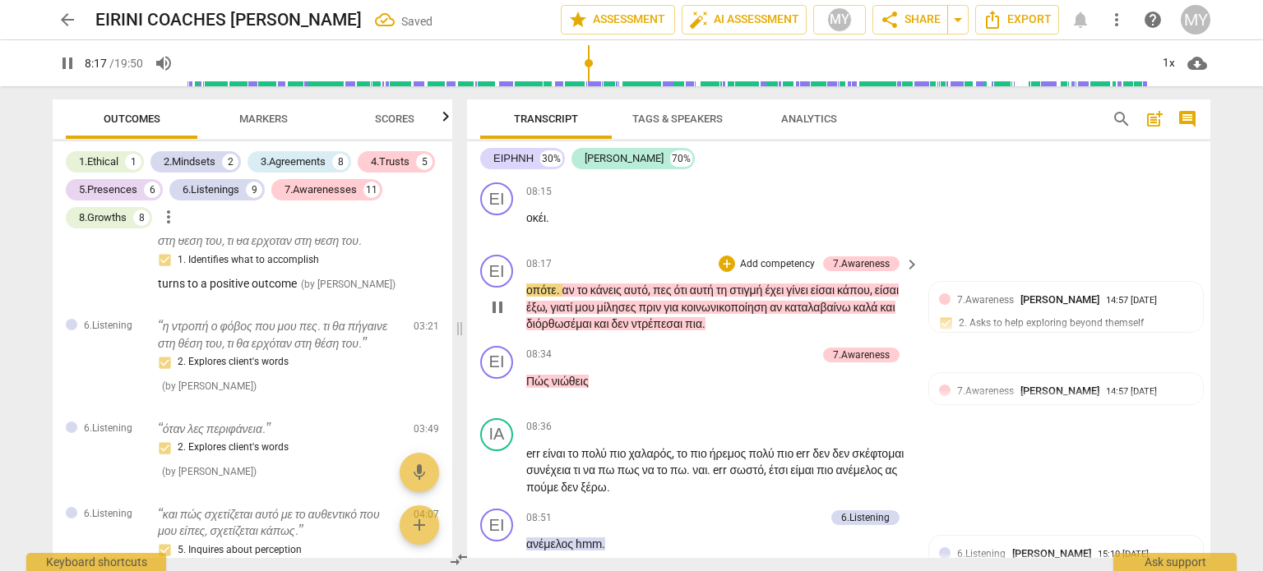
click at [527, 297] on span "οπότε" at bounding box center [541, 290] width 30 height 13
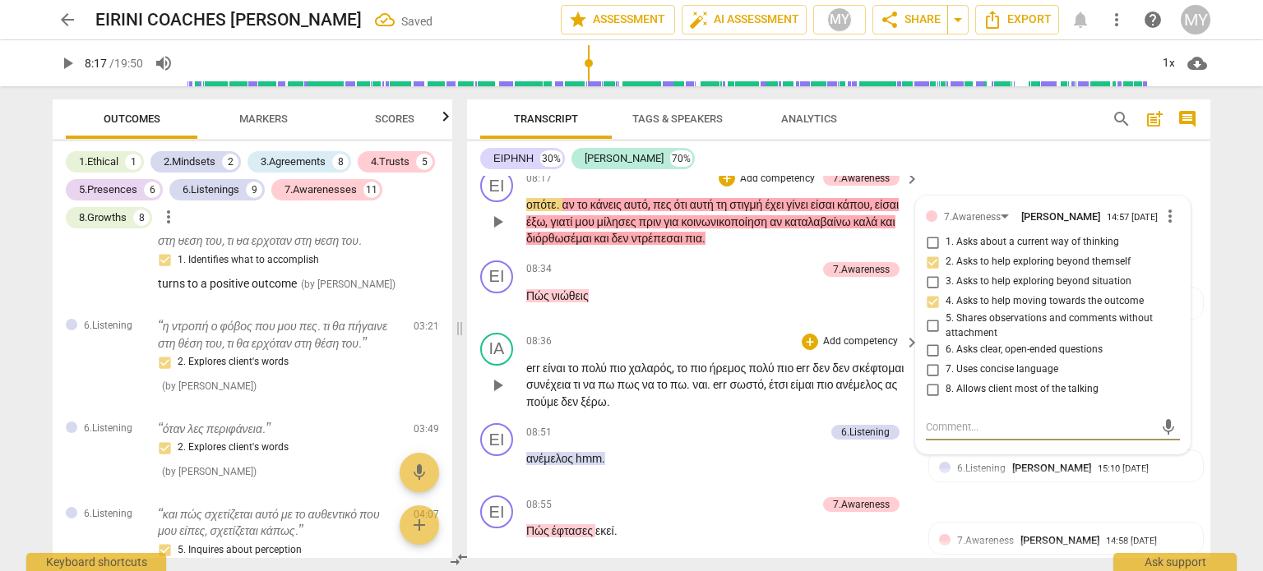
scroll to position [3017, 0]
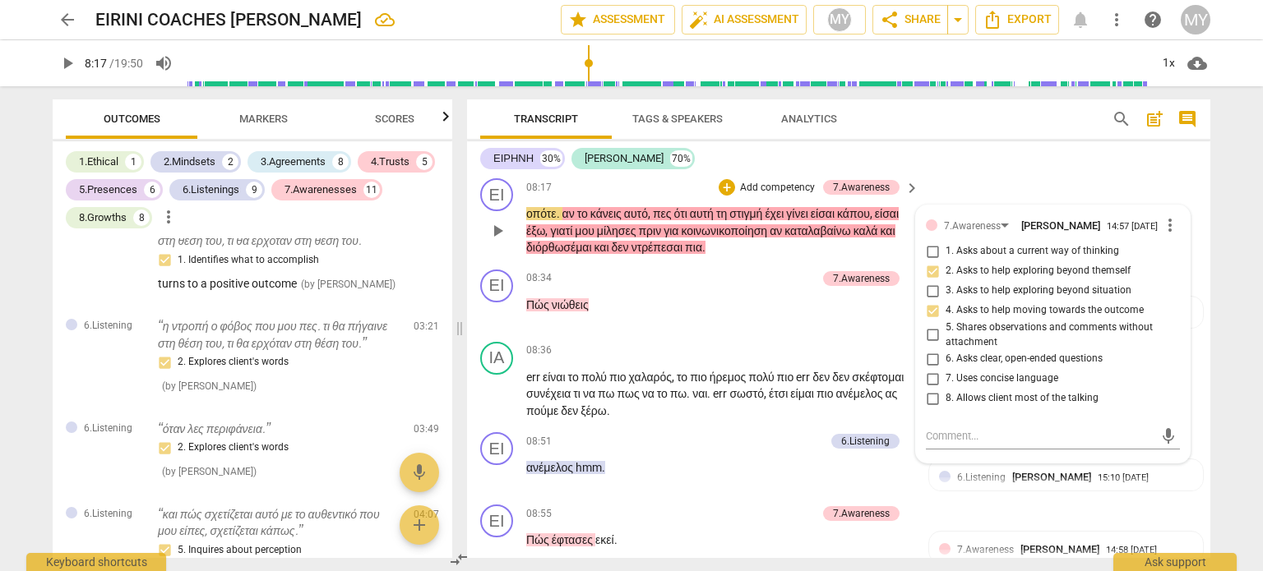
click at [526, 220] on span "οπότε" at bounding box center [541, 213] width 30 height 13
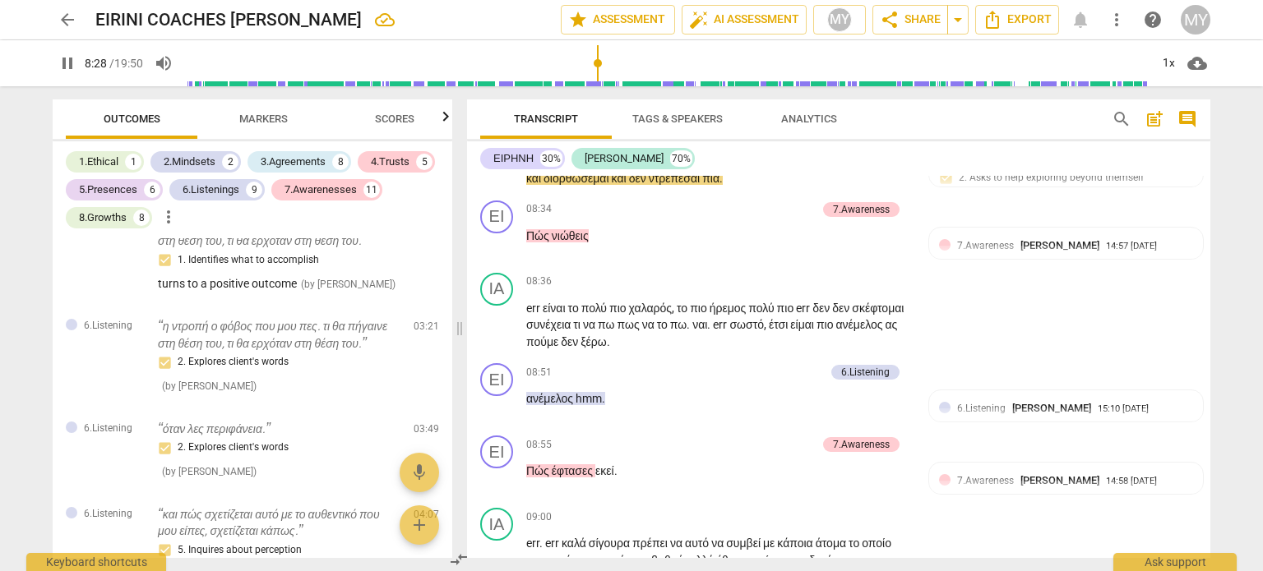
scroll to position [3029, 0]
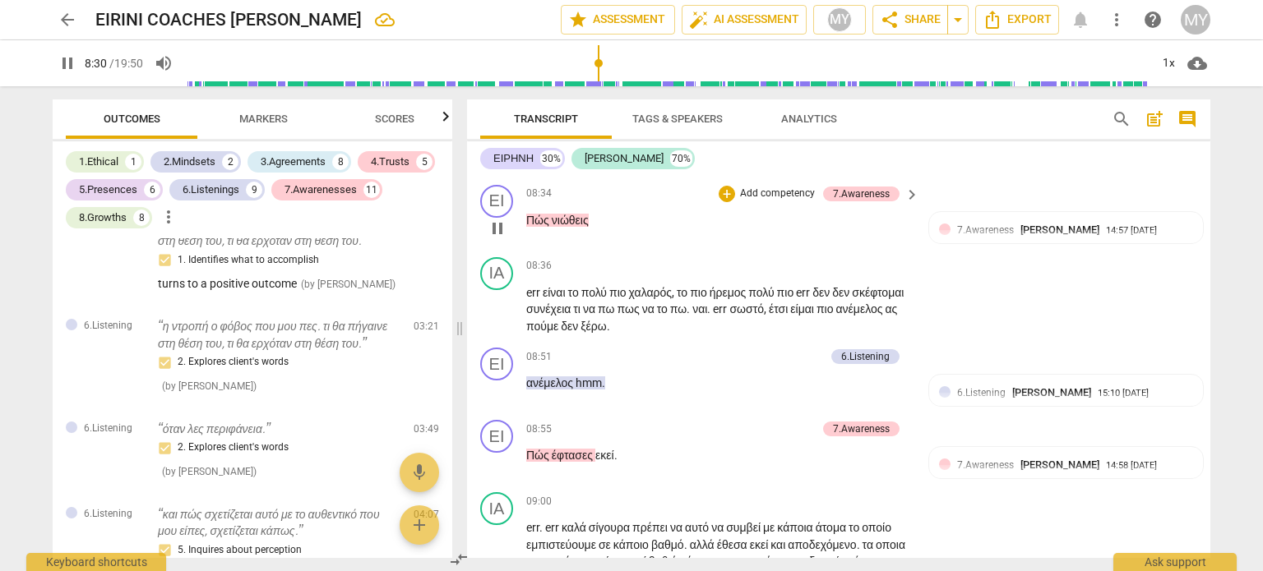
click at [526, 227] on span "Πώς" at bounding box center [538, 220] width 25 height 13
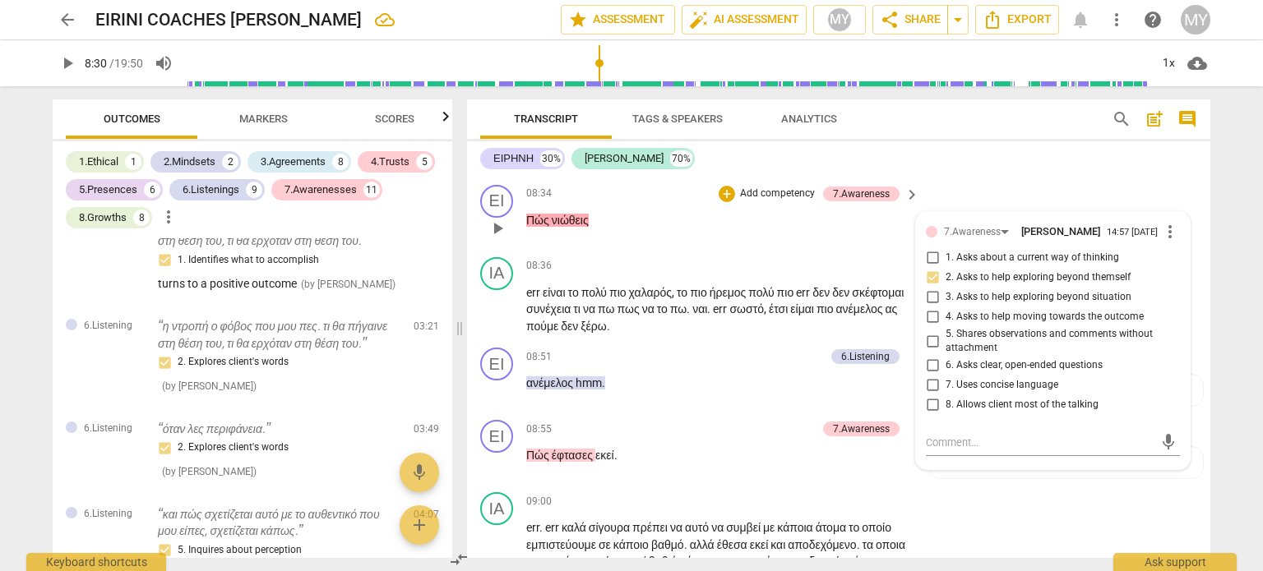
click at [523, 239] on div "play_arrow pause" at bounding box center [505, 228] width 42 height 21
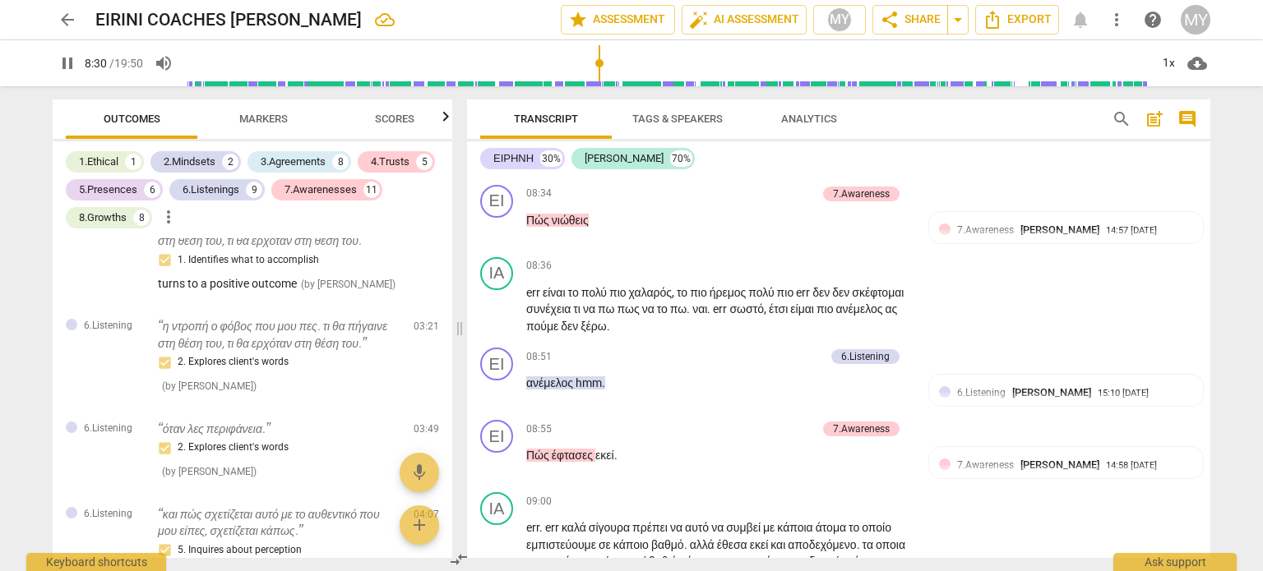
click at [526, 227] on span "Πώς" at bounding box center [538, 220] width 25 height 13
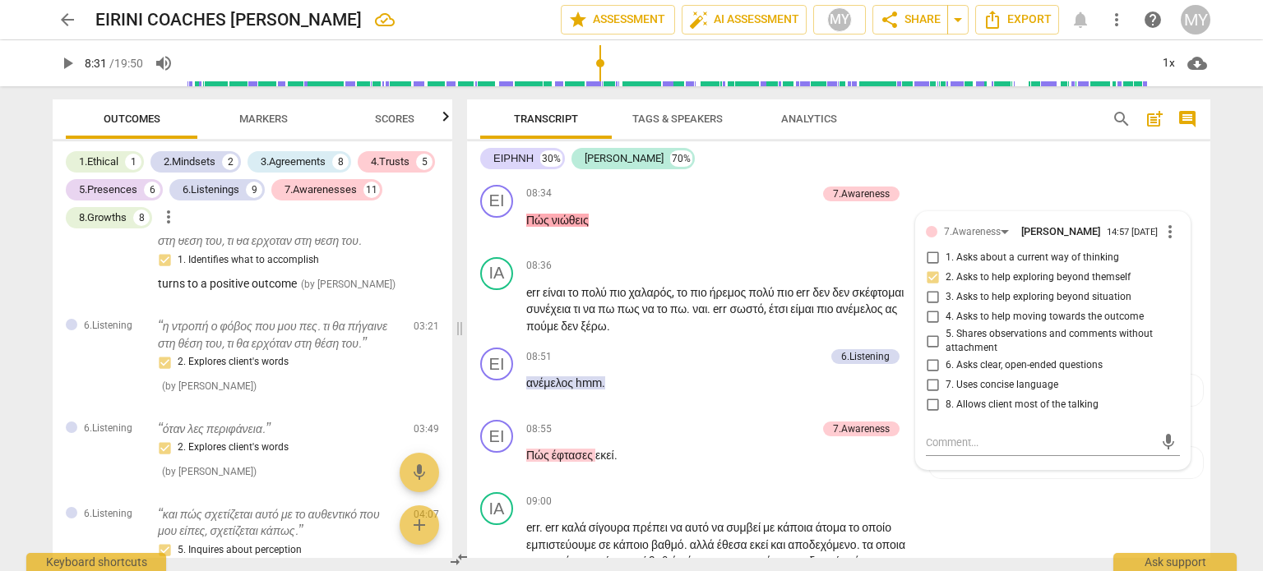
click at [526, 227] on span "Πώς" at bounding box center [538, 220] width 25 height 13
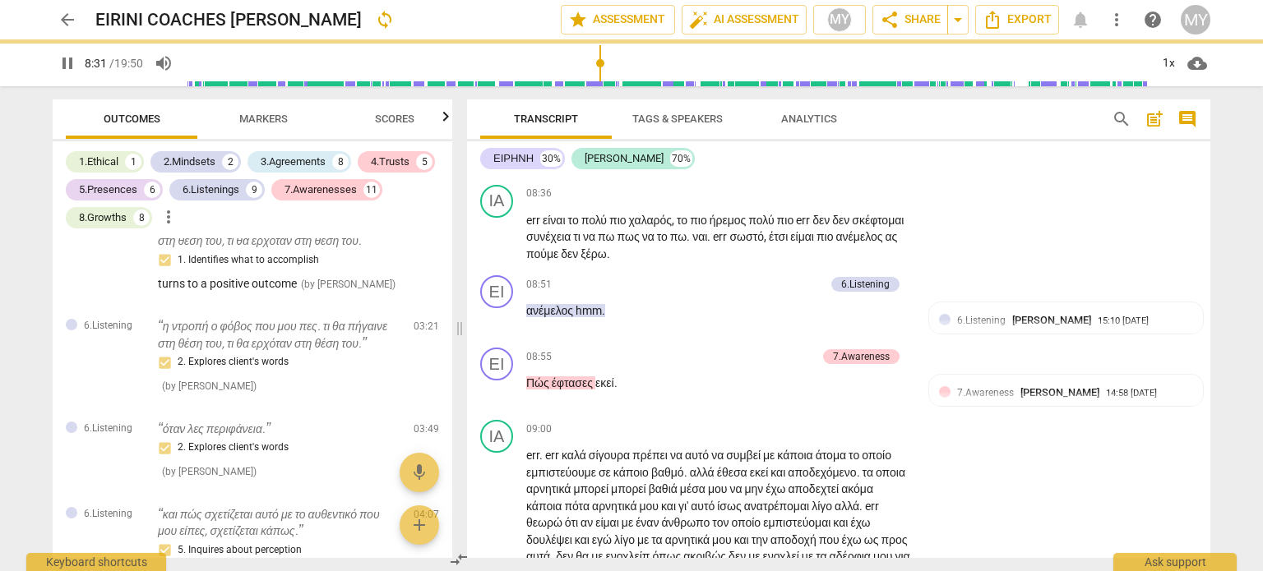
scroll to position [2974, 0]
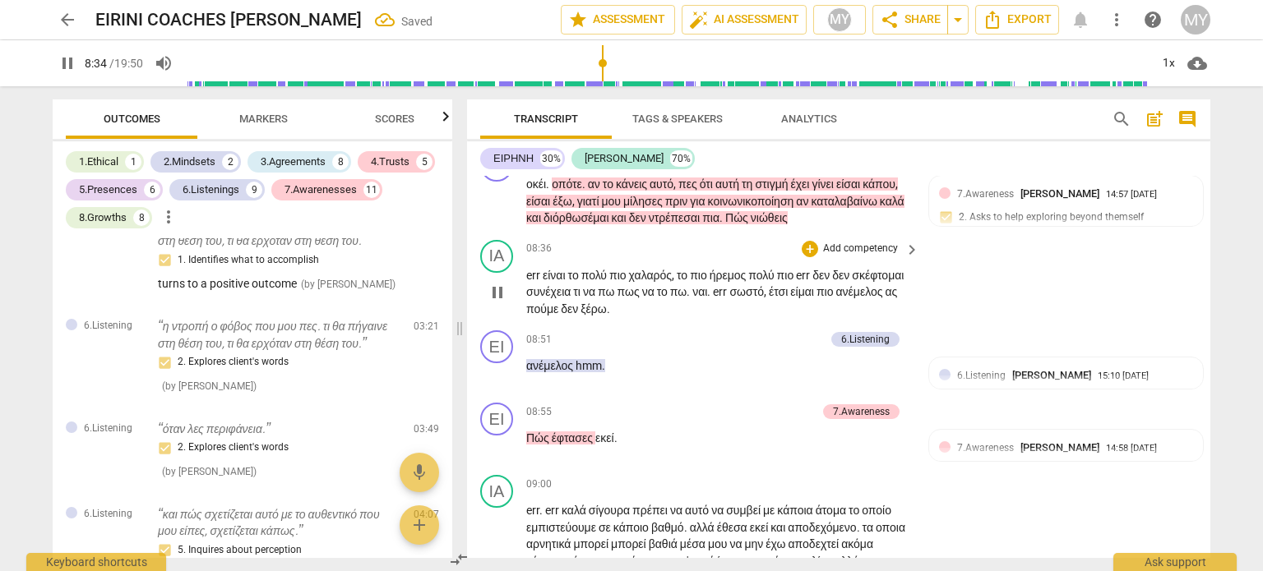
click at [559, 282] on span "είναι" at bounding box center [555, 275] width 25 height 13
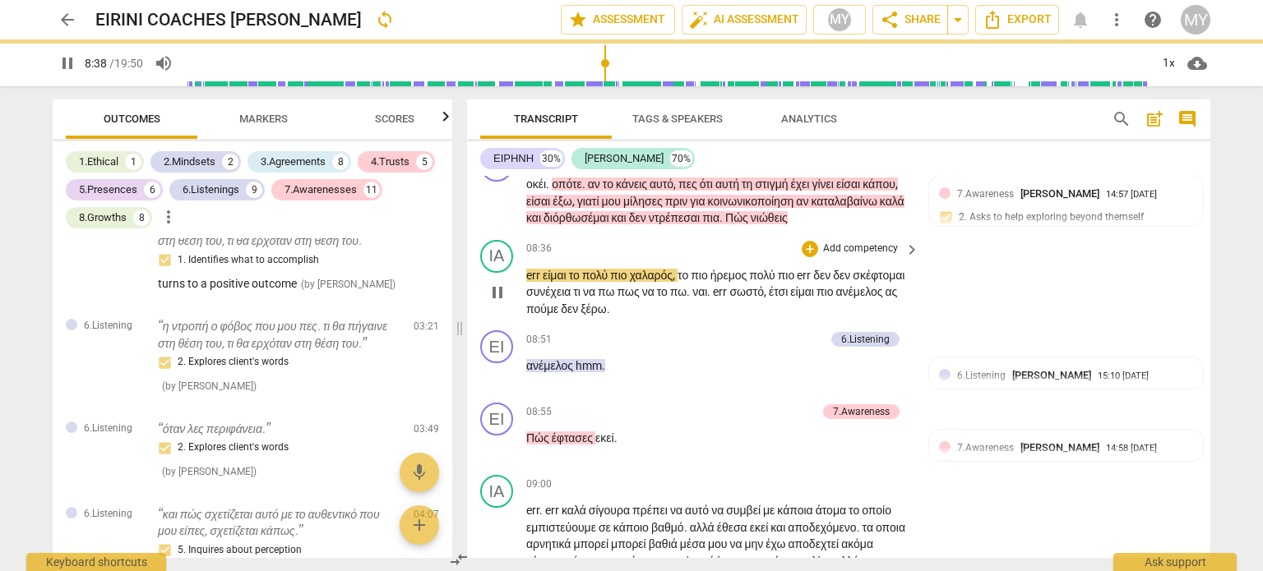
click at [582, 282] on span "το" at bounding box center [575, 275] width 13 height 13
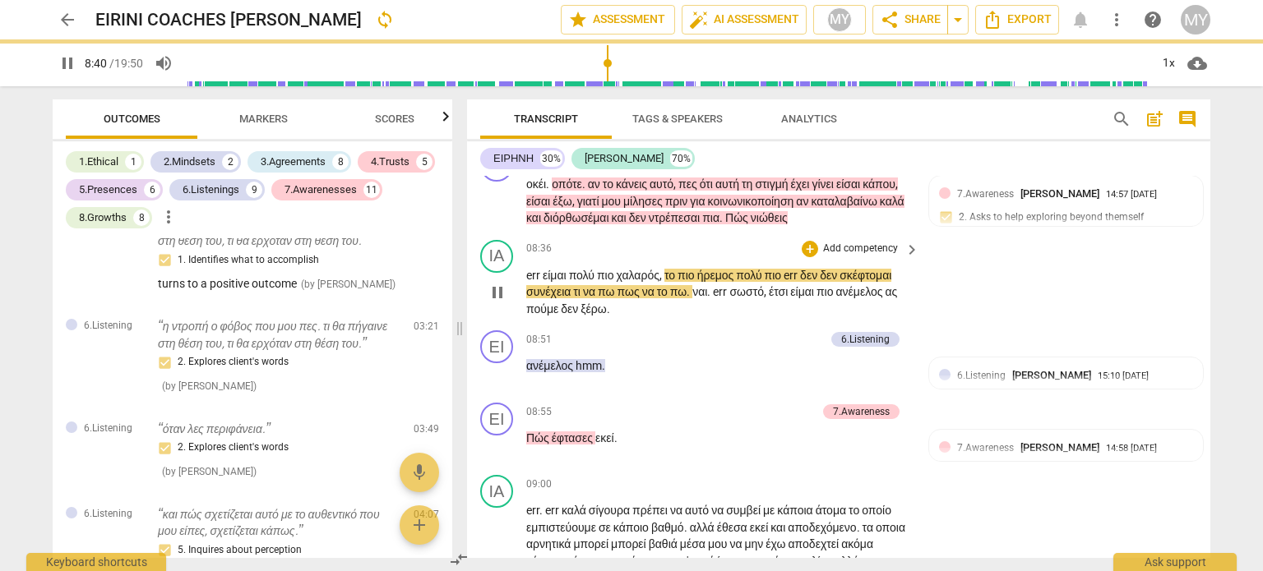
click at [687, 282] on span "πιο" at bounding box center [687, 275] width 20 height 13
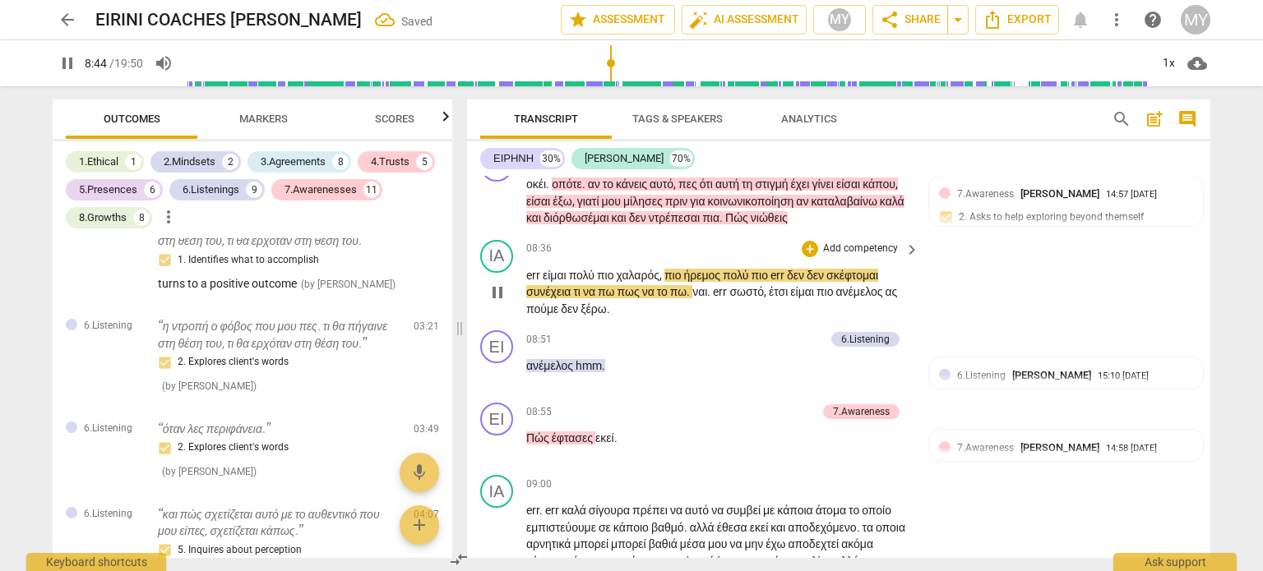
click at [806, 282] on span "δεν" at bounding box center [797, 275] width 20 height 13
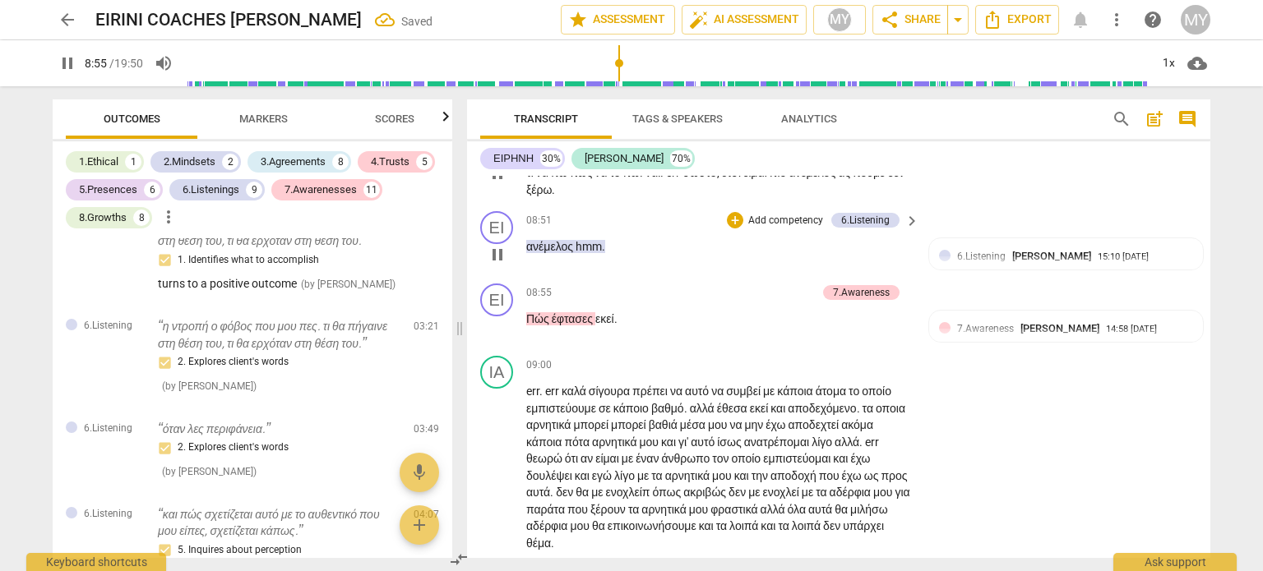
scroll to position [3094, 0]
click at [527, 325] on span "Πώς" at bounding box center [538, 318] width 25 height 13
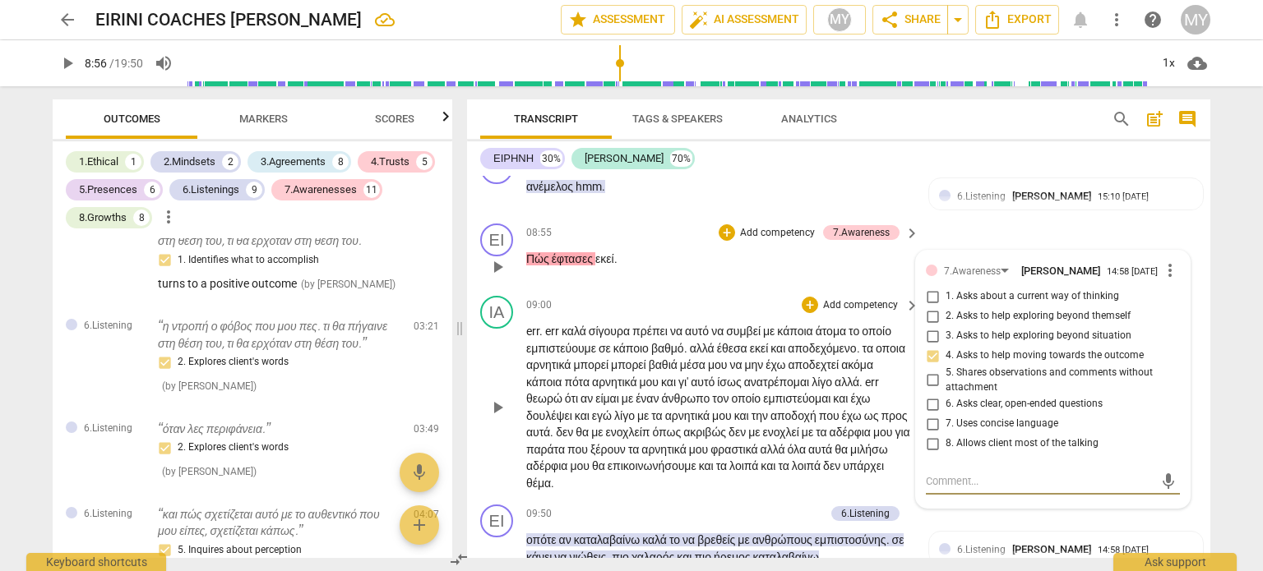
scroll to position [3154, 0]
click at [523, 283] on div "ΕΙ play_arrow pause" at bounding box center [503, 253] width 46 height 59
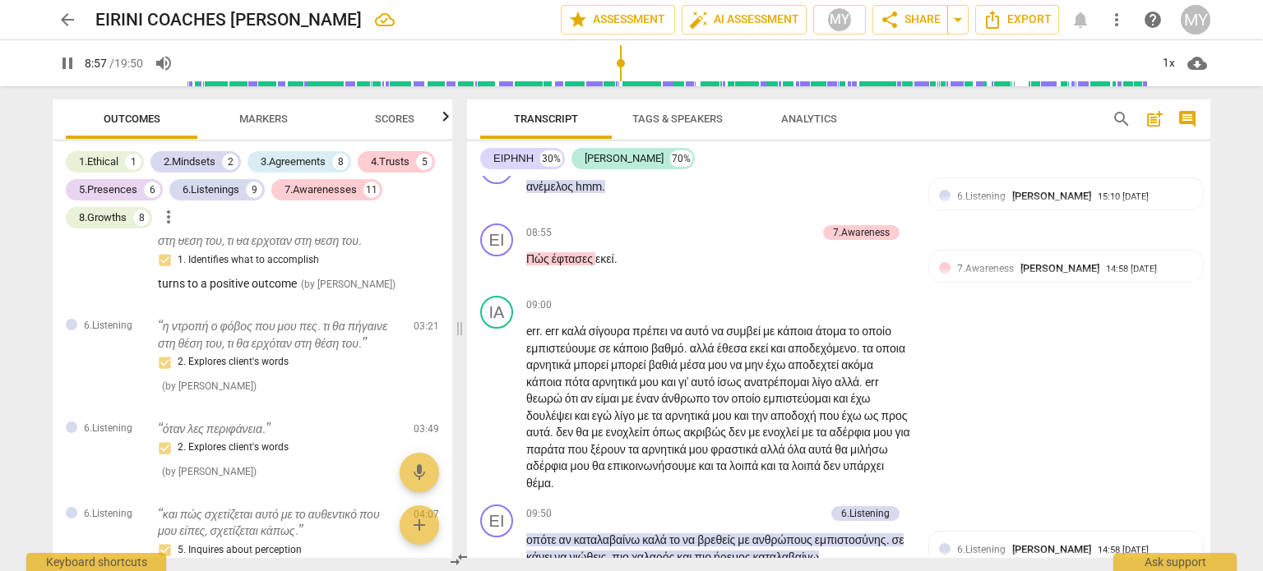
click at [526, 266] on span "Πώς" at bounding box center [538, 258] width 25 height 13
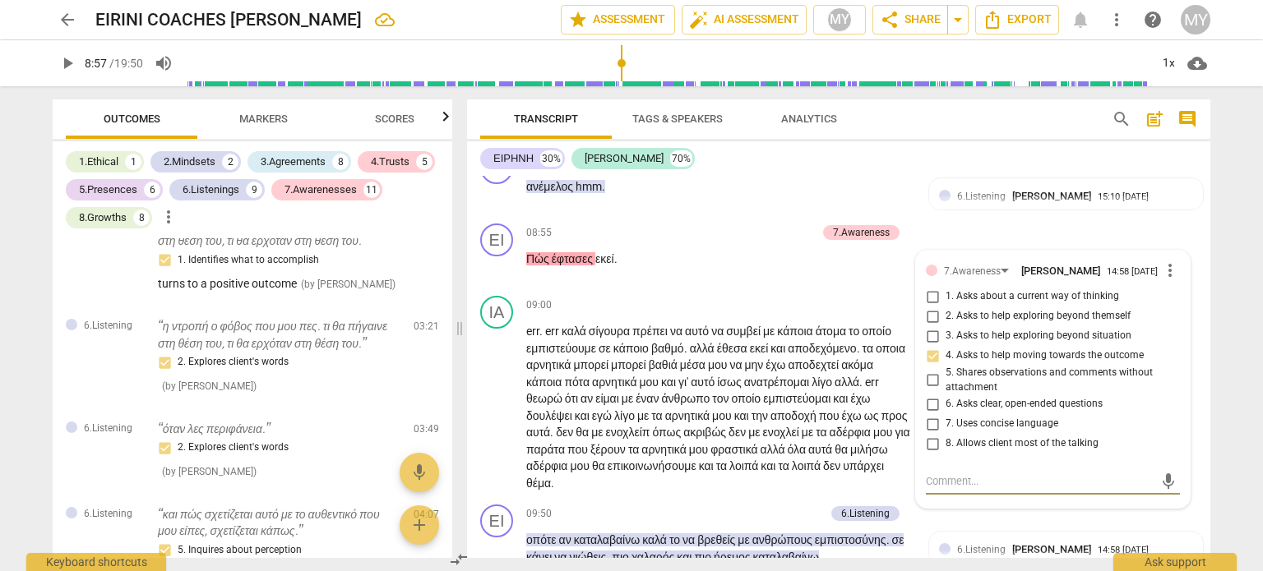
scroll to position [3167, 0]
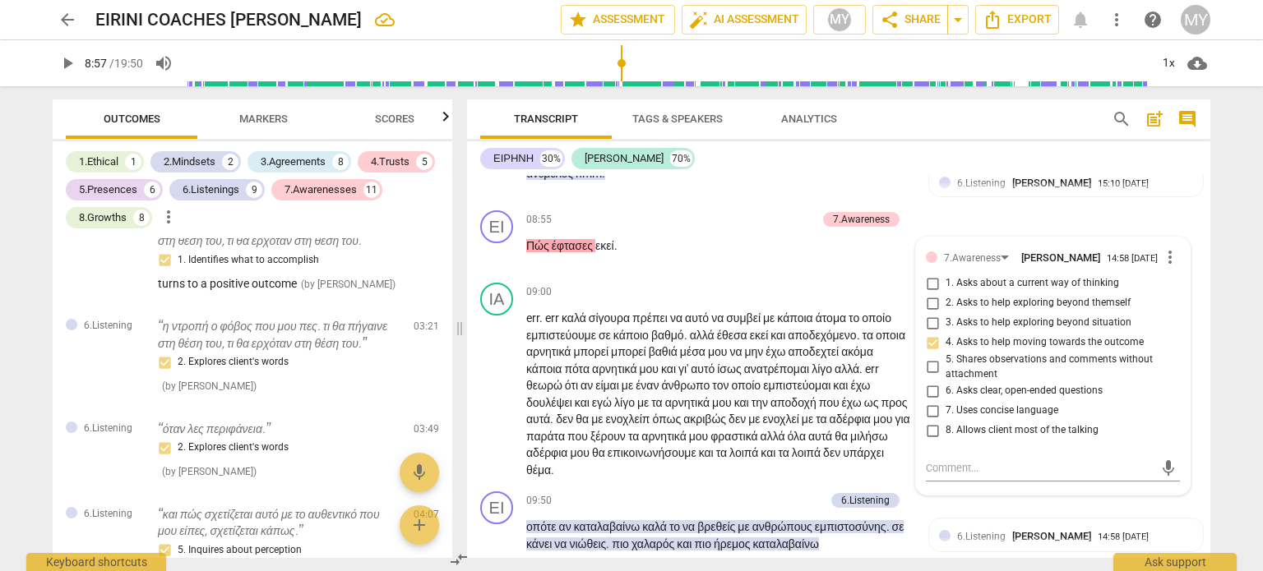
click at [527, 252] on span "Πώς" at bounding box center [538, 245] width 25 height 13
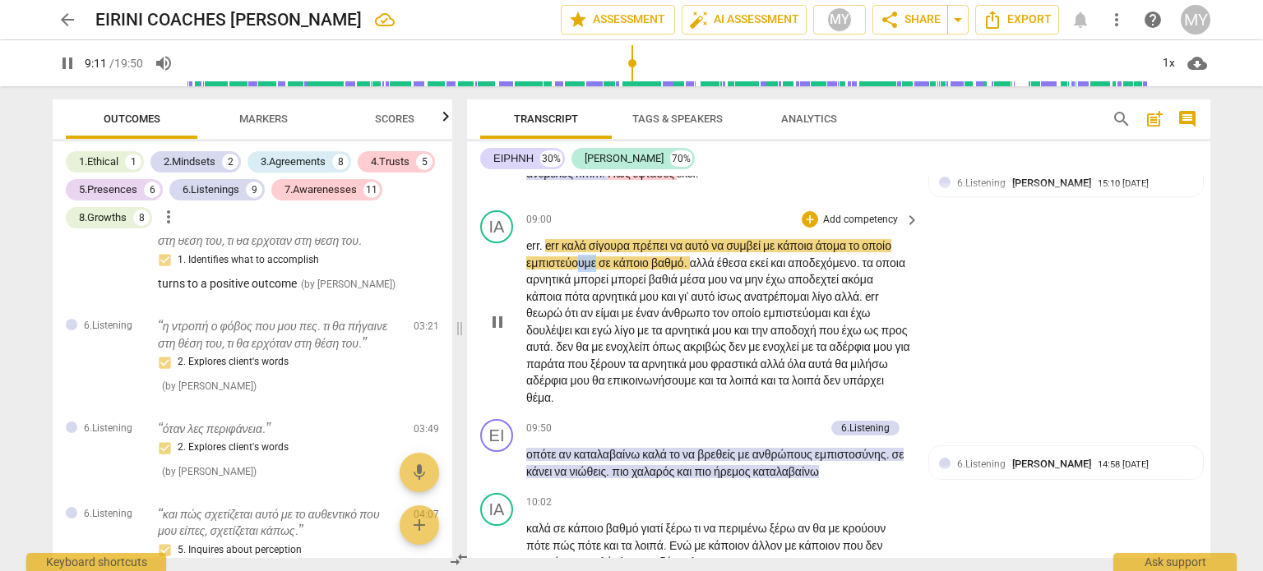
drag, startPoint x: 597, startPoint y: 340, endPoint x: 580, endPoint y: 340, distance: 17.3
click at [580, 270] on span "εμπιστεύουμε" at bounding box center [562, 262] width 72 height 13
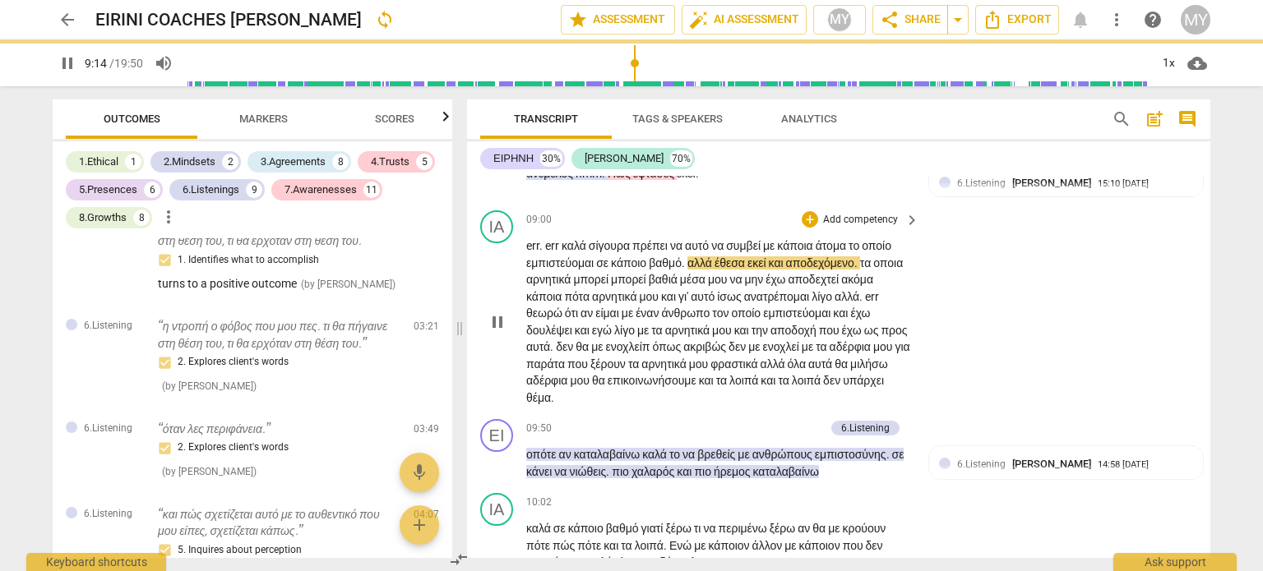
click at [734, 270] on span "έθεσα" at bounding box center [730, 262] width 33 height 13
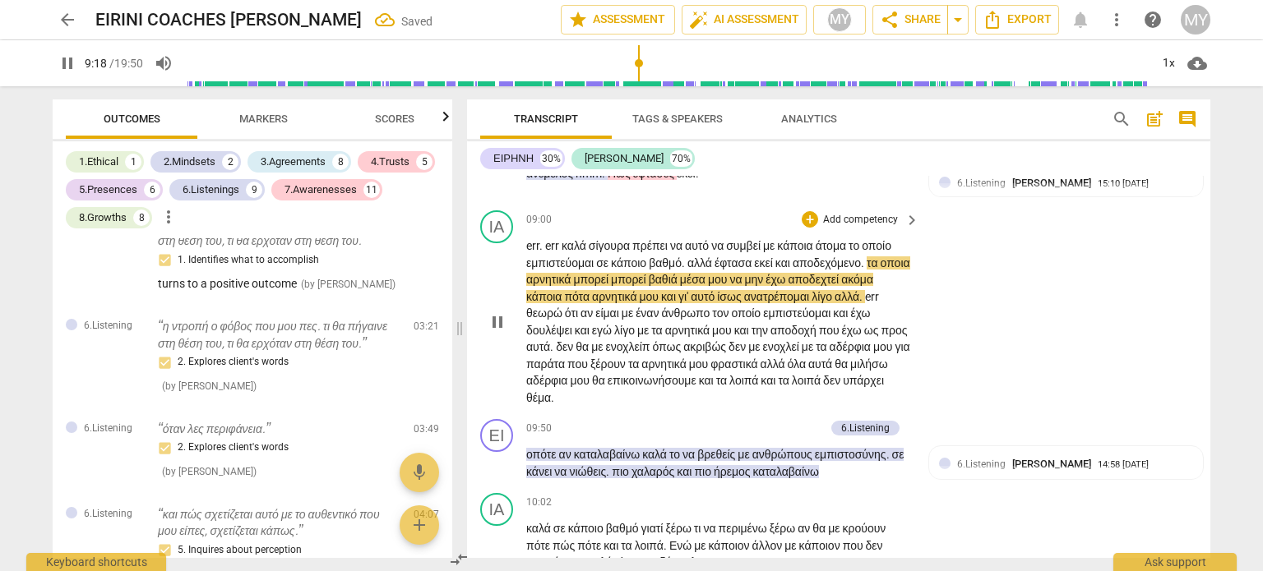
click at [861, 270] on span "αποδεχόμενο" at bounding box center [827, 262] width 68 height 13
drag, startPoint x: 626, startPoint y: 371, endPoint x: 600, endPoint y: 371, distance: 26.3
click at [592, 303] on span "πότα" at bounding box center [578, 296] width 28 height 13
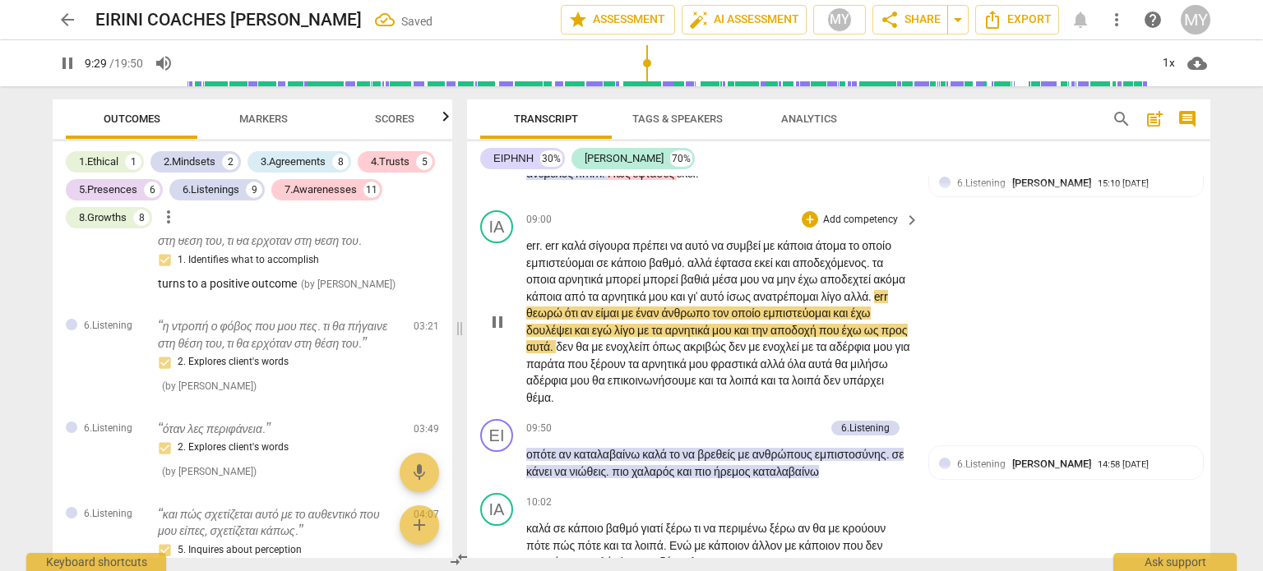
click at [819, 303] on span "ανατρέπομαι" at bounding box center [786, 296] width 67 height 13
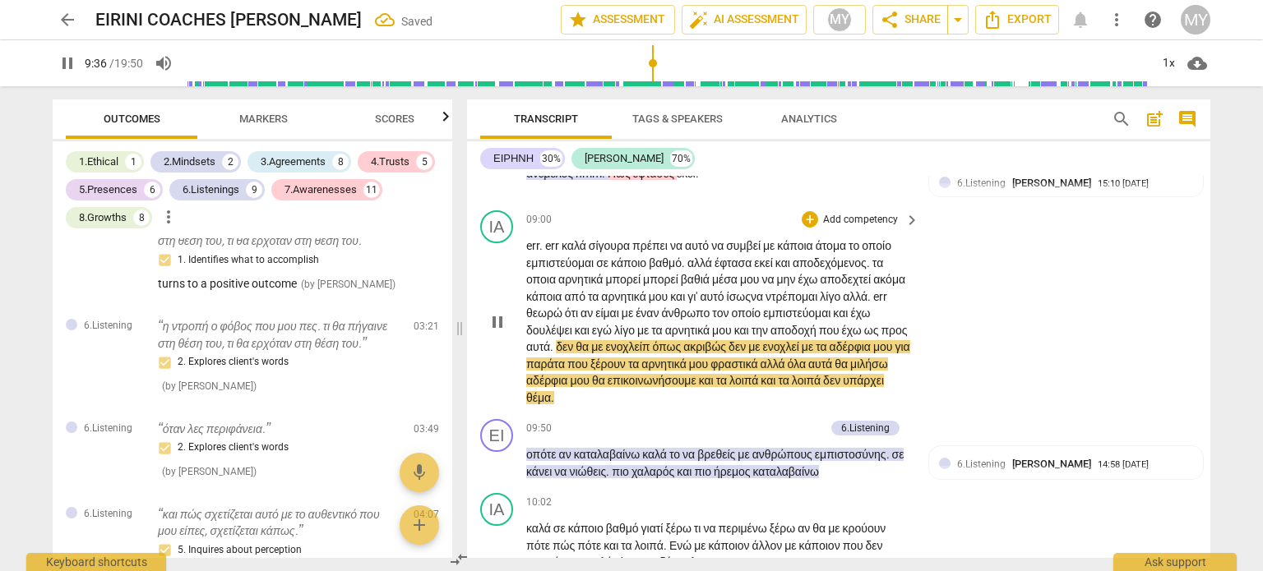
click at [652, 354] on span "ενοχλείπ" at bounding box center [628, 346] width 47 height 13
drag, startPoint x: 664, startPoint y: 441, endPoint x: 610, endPoint y: 440, distance: 54.3
click at [610, 406] on p "err . err καλά σίγουρα πρέπει να αυτό να συμβεί με κάποια άτομα το οποίο εμπιστ…" at bounding box center [718, 322] width 385 height 169
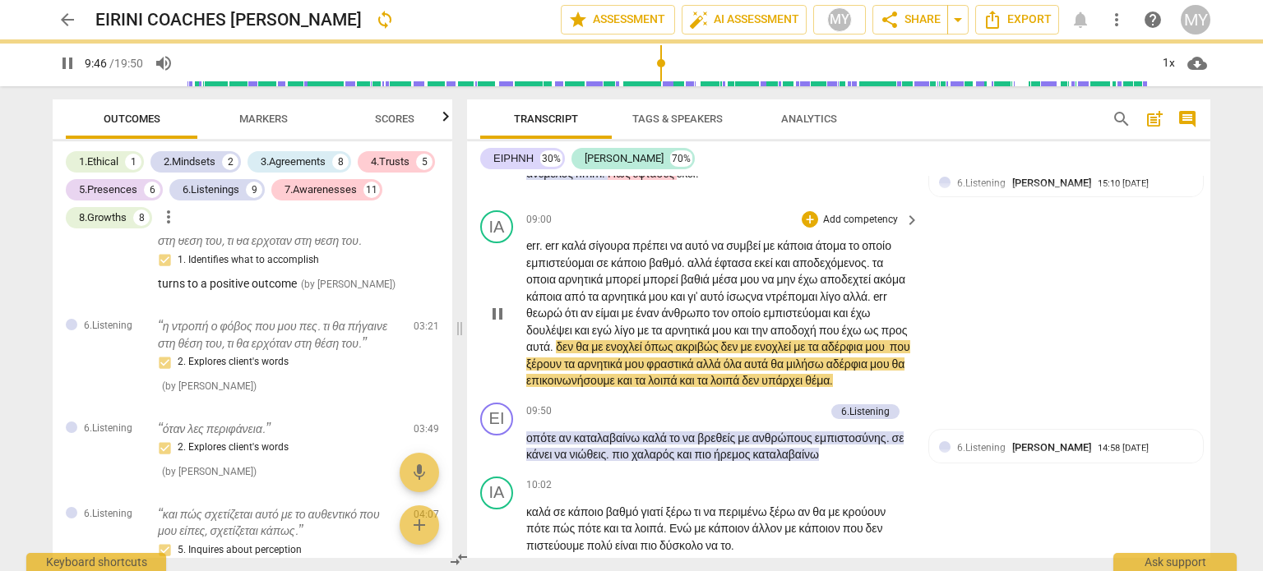
click at [696, 371] on span "φραστικά" at bounding box center [670, 364] width 49 height 13
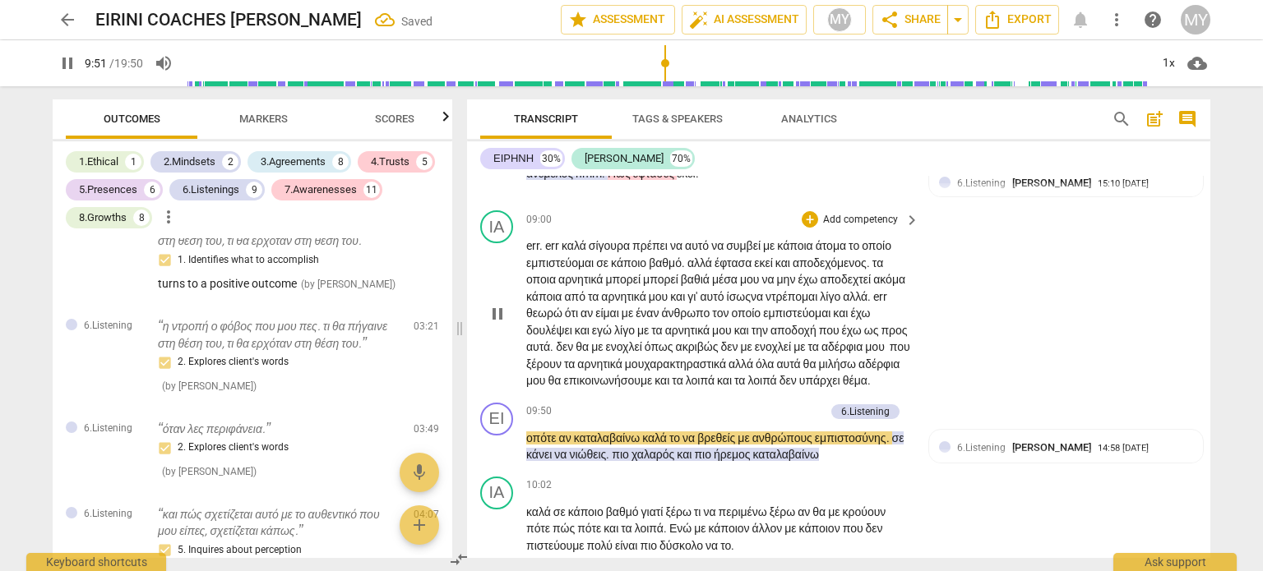
click at [500, 324] on span "pause" at bounding box center [498, 314] width 20 height 20
click at [731, 371] on span "χαρακτηραστικά" at bounding box center [688, 364] width 85 height 13
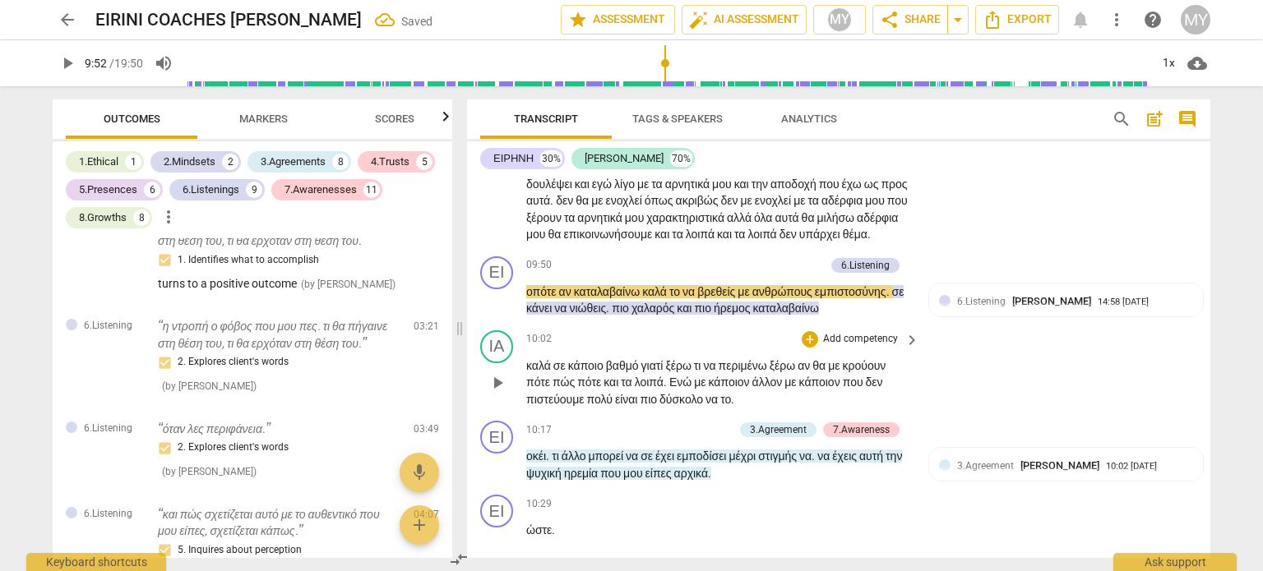
scroll to position [3314, 0]
click at [501, 310] on span "play_arrow" at bounding box center [498, 300] width 20 height 20
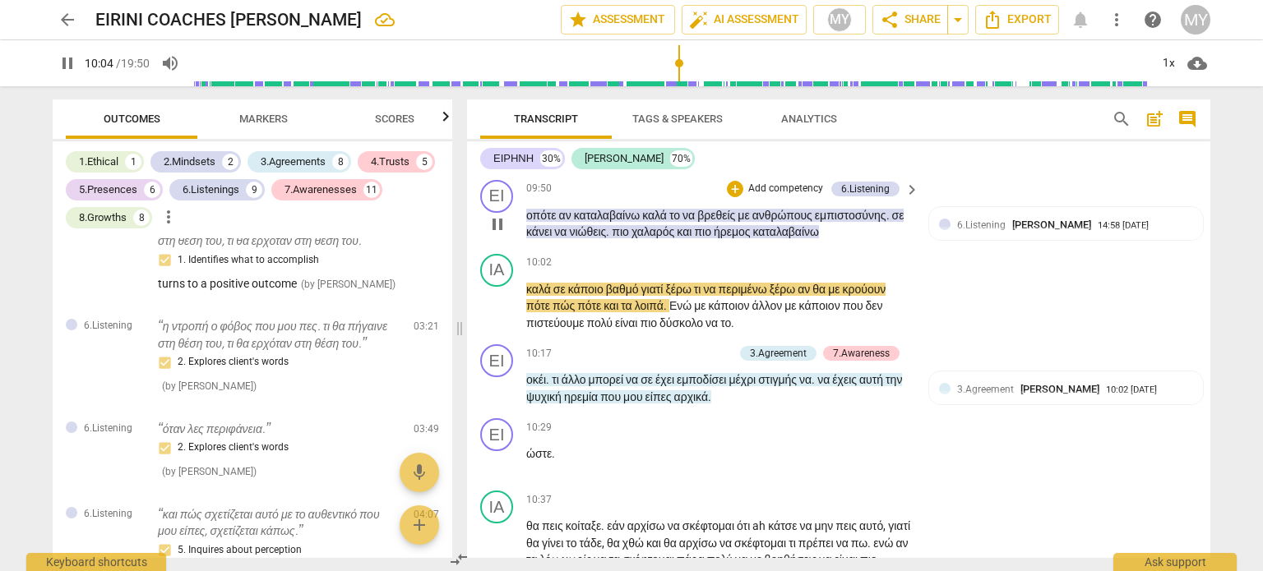
scroll to position [3391, 0]
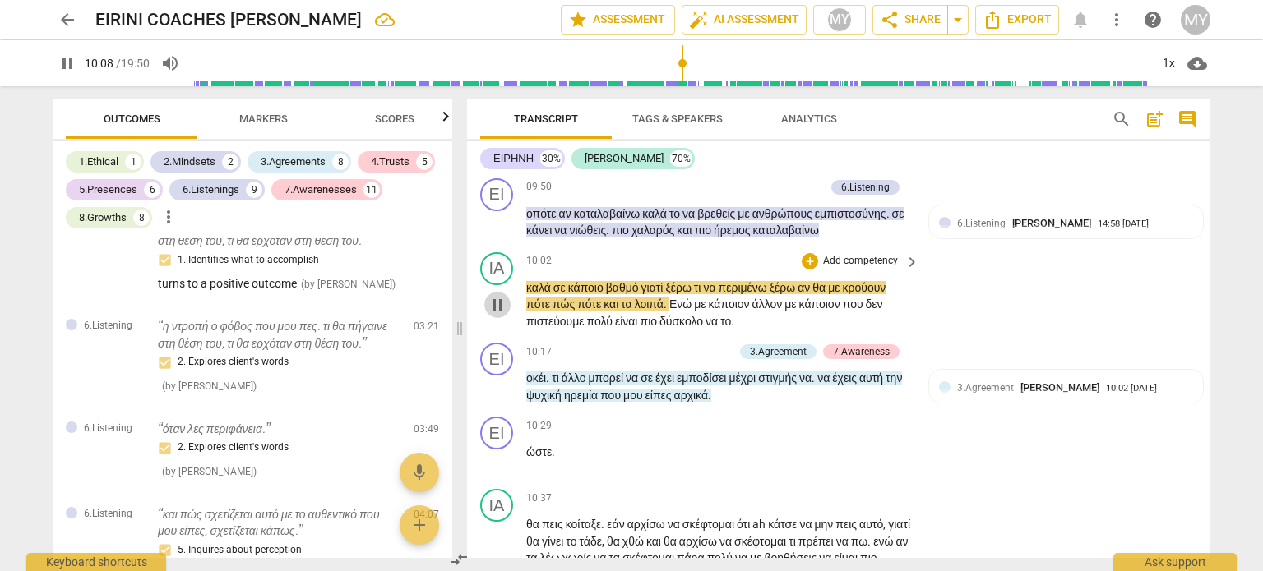
click at [497, 315] on span "pause" at bounding box center [498, 305] width 20 height 20
click at [843, 294] on span "κρούουν" at bounding box center [865, 287] width 44 height 13
click at [493, 315] on span "play_arrow" at bounding box center [498, 305] width 20 height 20
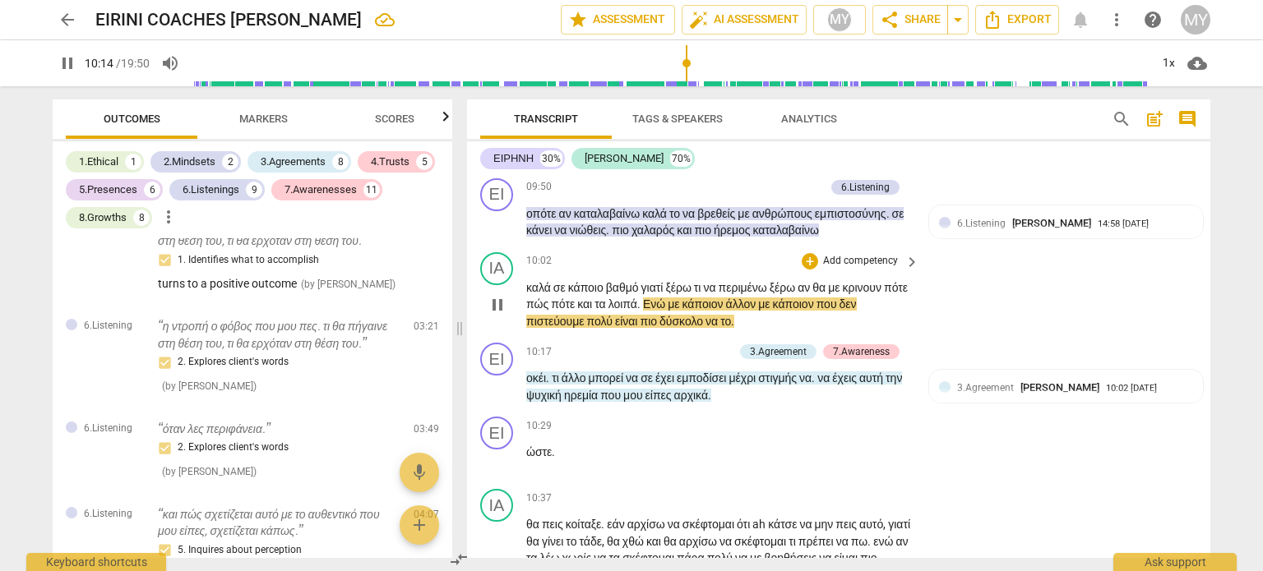
click at [497, 315] on span "pause" at bounding box center [498, 305] width 20 height 20
drag, startPoint x: 585, startPoint y: 433, endPoint x: 525, endPoint y: 429, distance: 60.2
click at [525, 337] on div "ΙΑ play_arrow pause 10:02 + Add competency keyboard_arrow_right καλά σε κάποιο …" at bounding box center [838, 291] width 743 height 91
click at [501, 315] on span "play_arrow" at bounding box center [498, 305] width 20 height 20
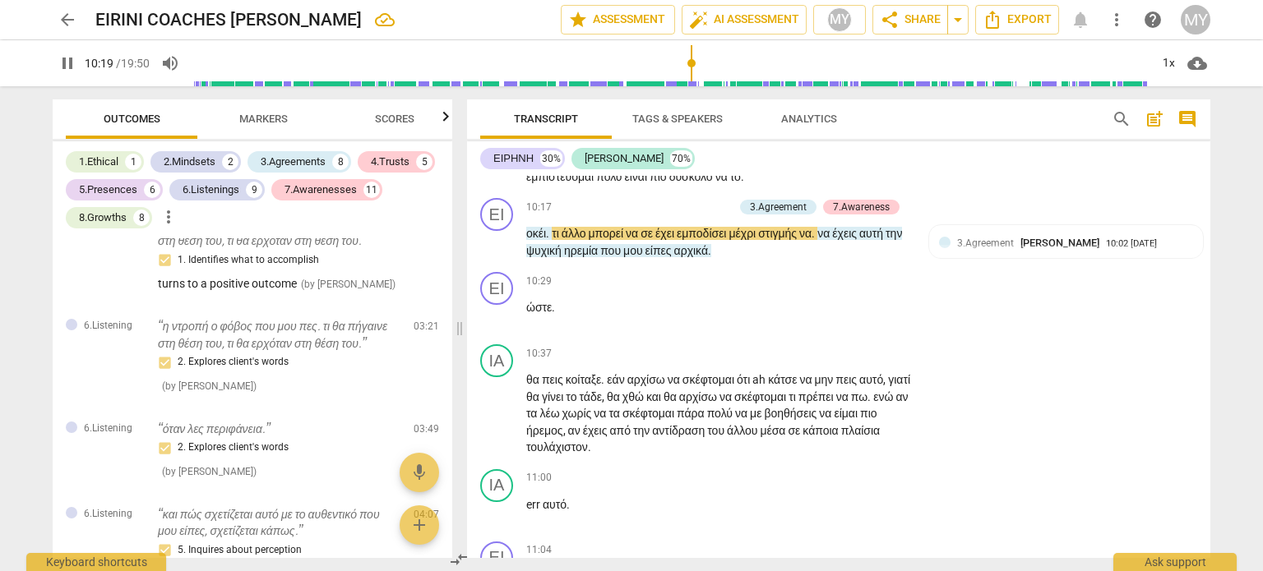
scroll to position [3545, 0]
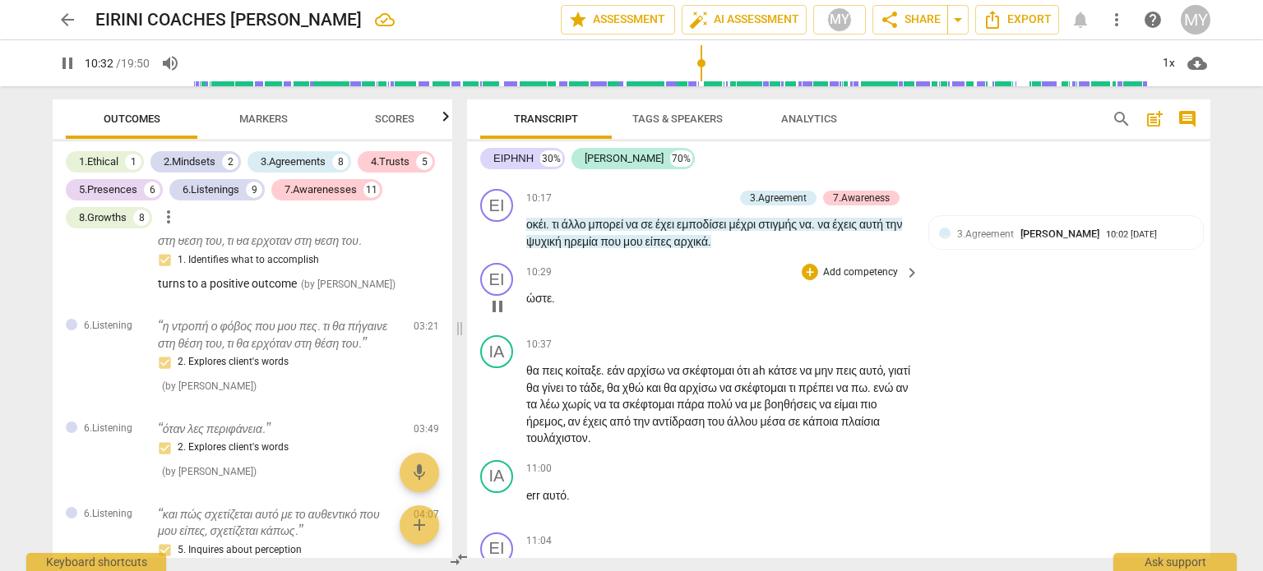
click at [524, 317] on div "play_arrow pause" at bounding box center [505, 306] width 42 height 21
click at [526, 305] on span "ώστε" at bounding box center [538, 298] width 25 height 13
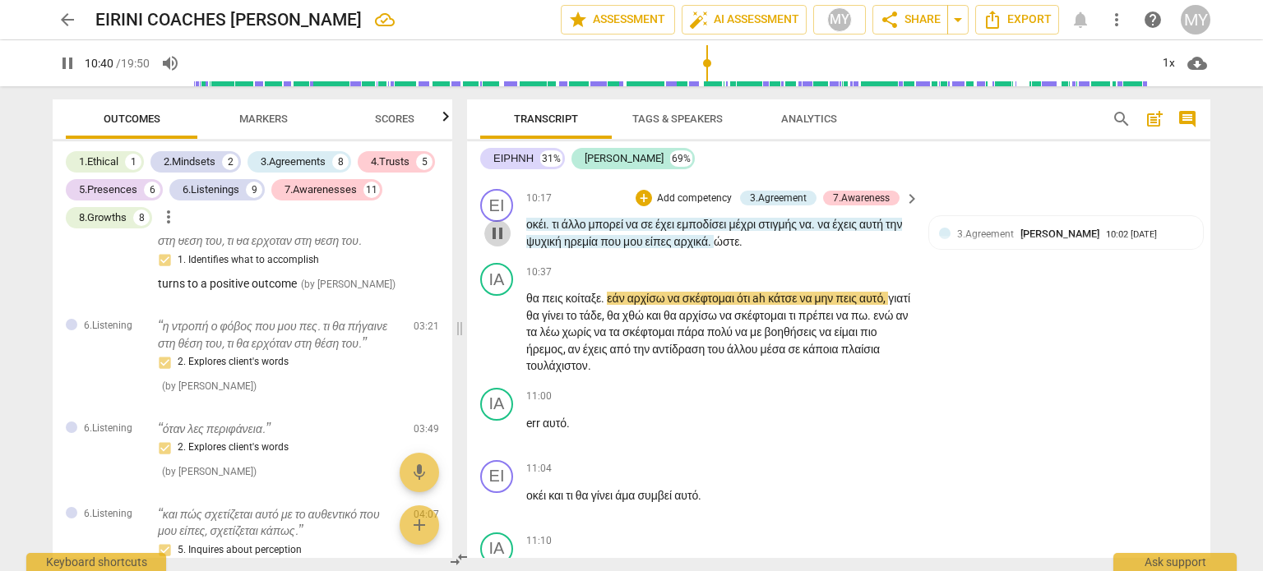
click at [497, 243] on span "pause" at bounding box center [498, 234] width 20 height 20
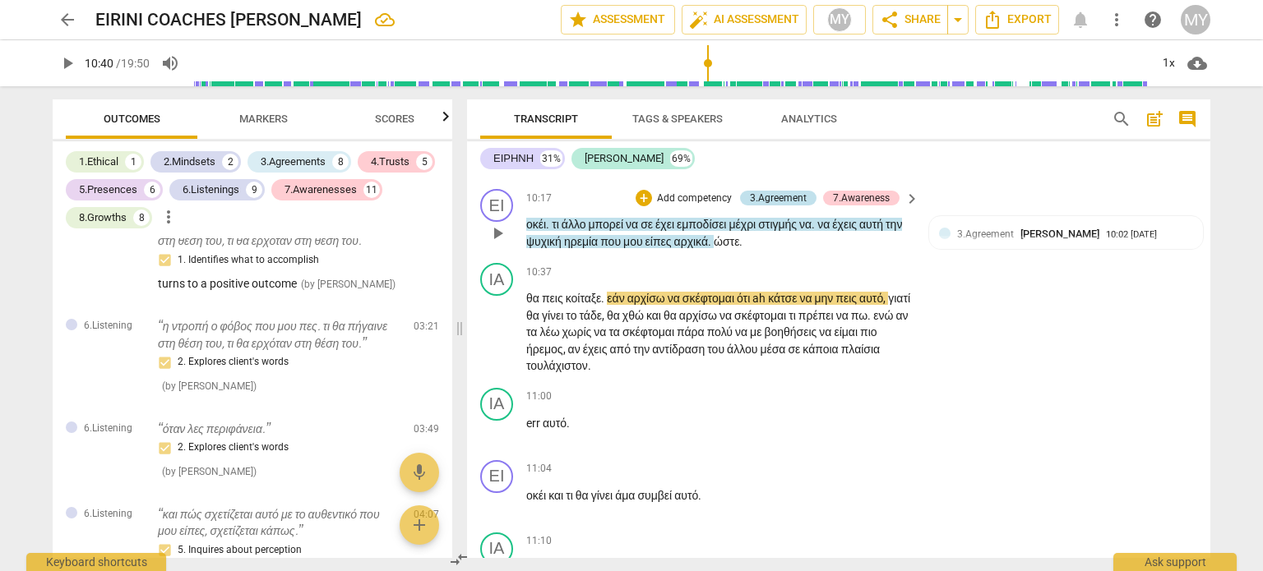
click at [764, 206] on div "3.Agreement" at bounding box center [778, 198] width 57 height 15
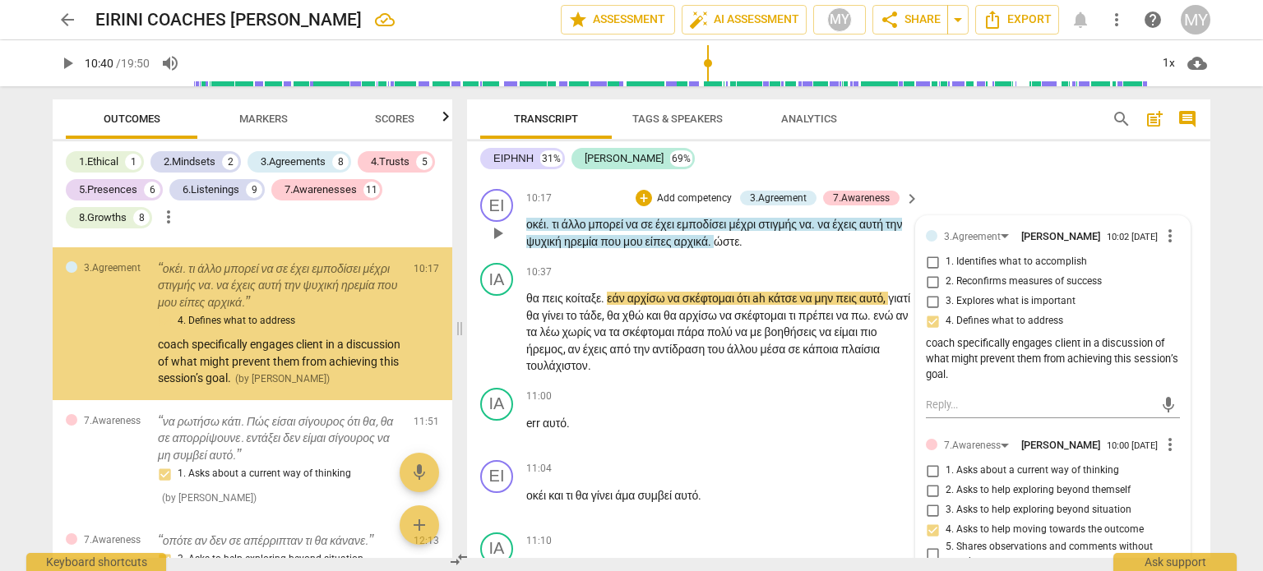
scroll to position [2974, 0]
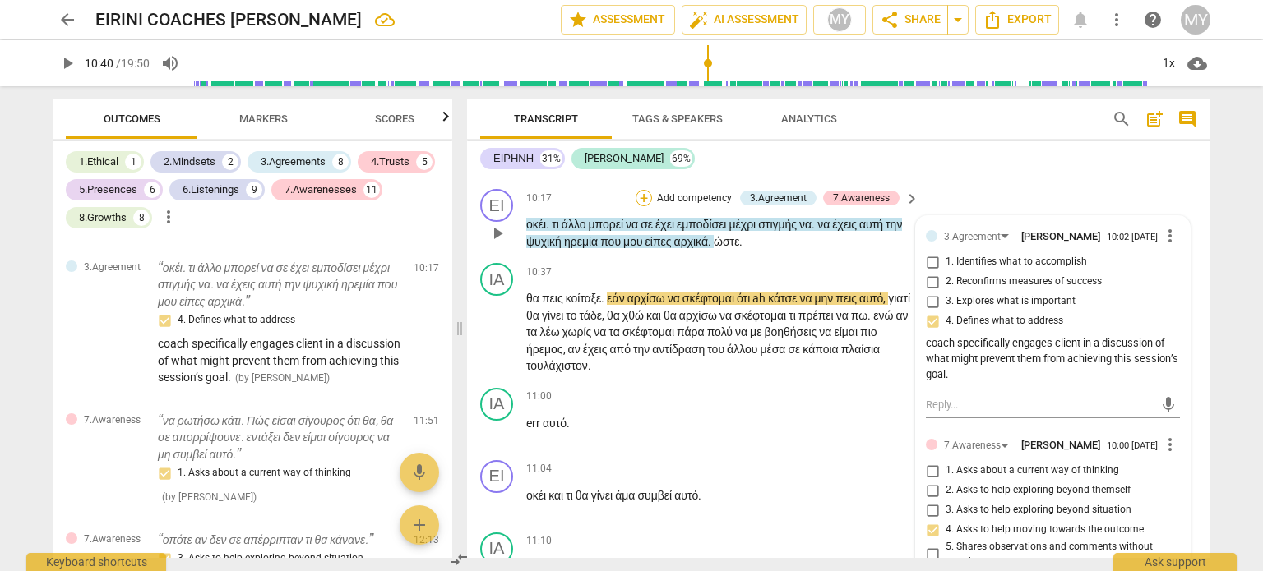
click at [641, 206] on div "+" at bounding box center [643, 198] width 16 height 16
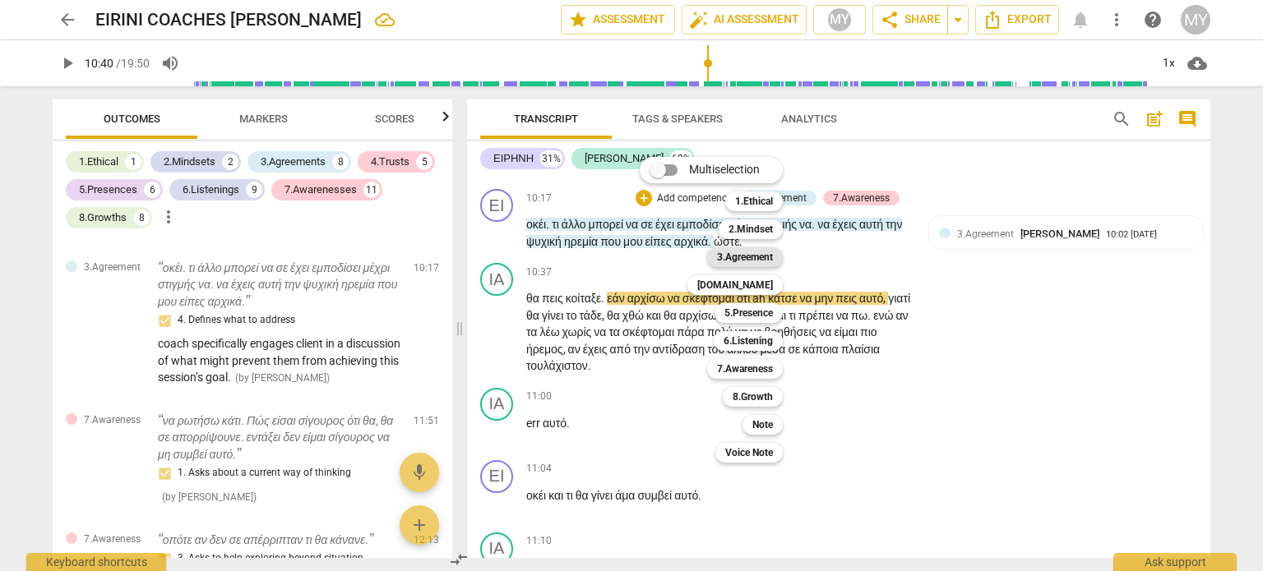
click at [757, 260] on b "3.Agreement" at bounding box center [745, 257] width 56 height 20
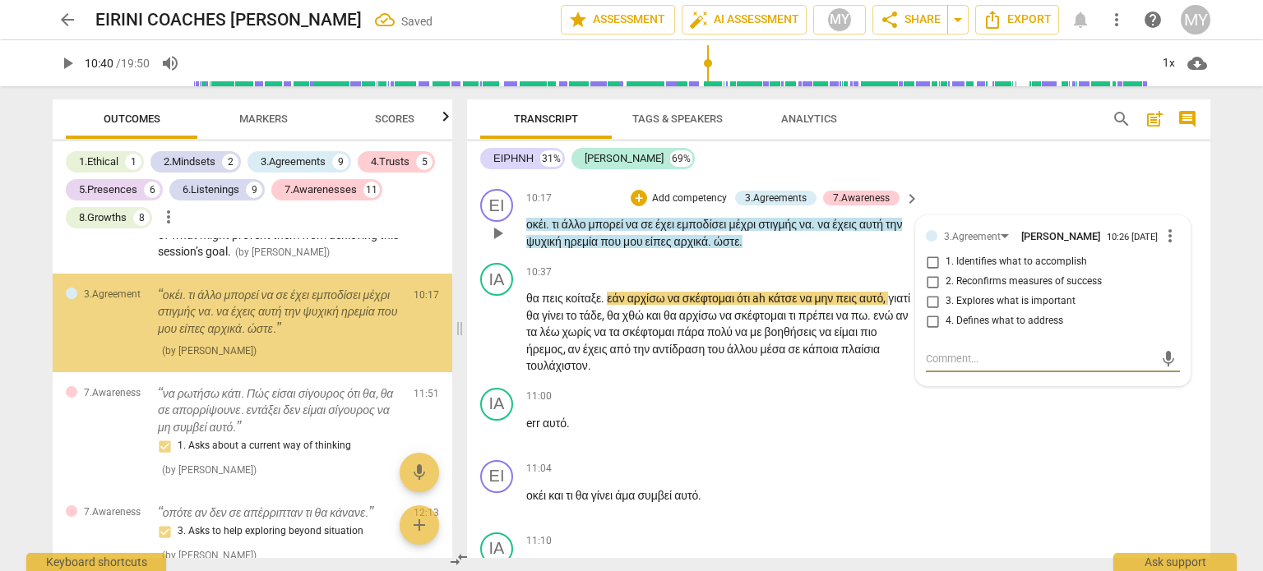
scroll to position [3108, 0]
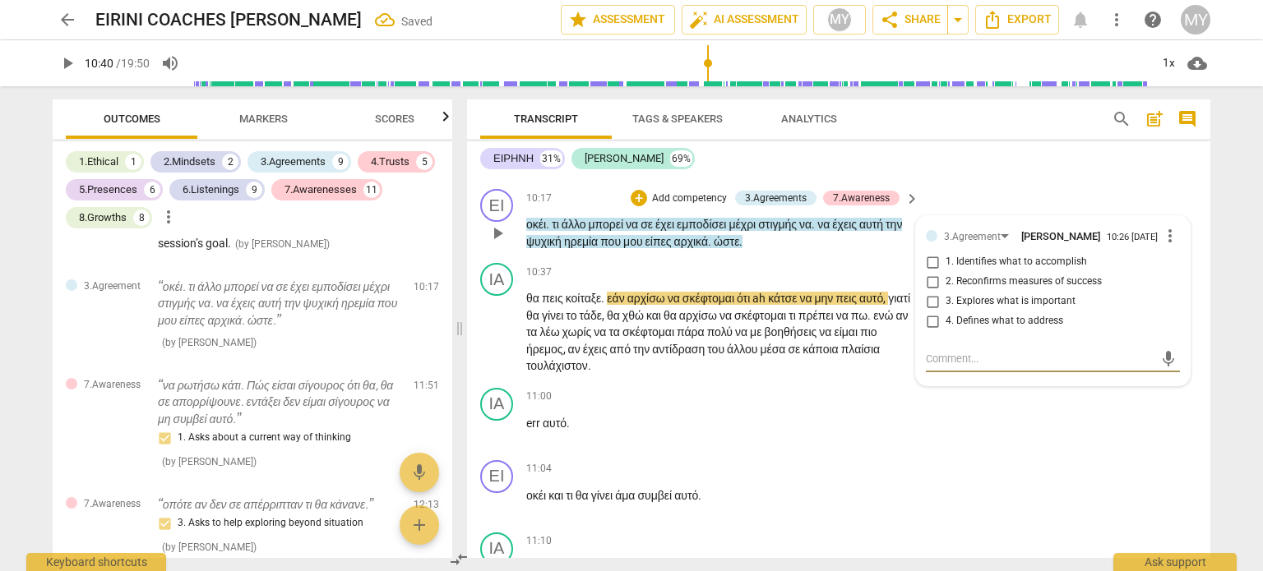
click at [931, 292] on input "2. Reconfirms measures of success" at bounding box center [932, 282] width 26 height 20
click at [953, 367] on textarea at bounding box center [1040, 359] width 228 height 16
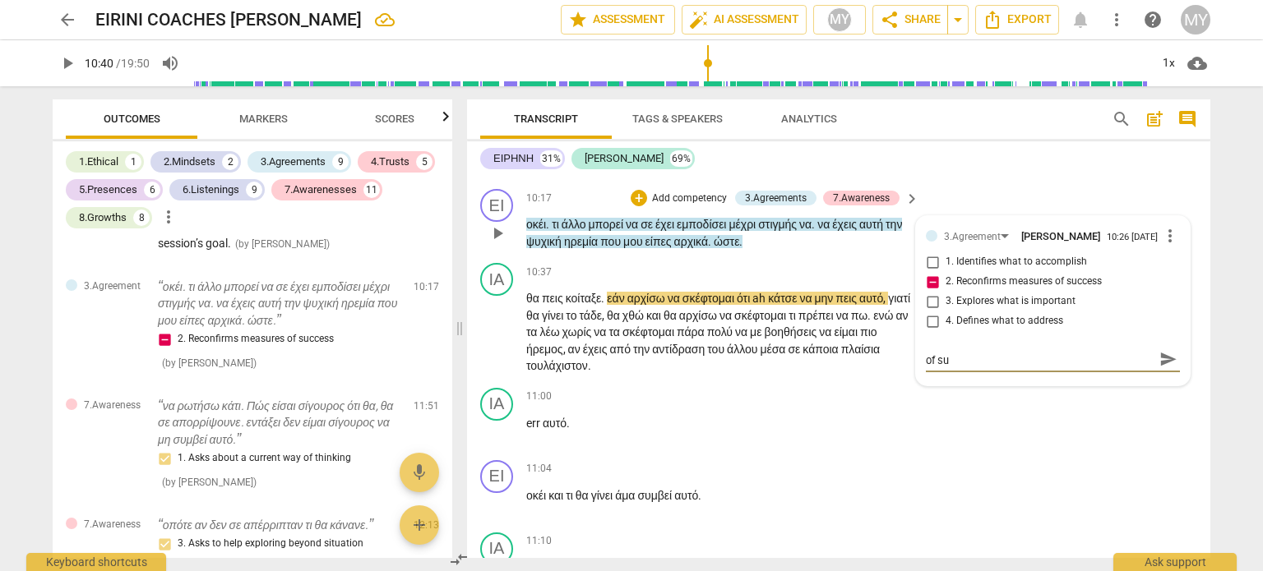
scroll to position [0, 0]
drag, startPoint x: 1027, startPoint y: 475, endPoint x: 999, endPoint y: 473, distance: 28.1
click at [999, 382] on textarea "Coach needs to clarify the outcome and measure of success" at bounding box center [1040, 366] width 228 height 31
click at [1168, 376] on span "send" at bounding box center [1168, 367] width 18 height 18
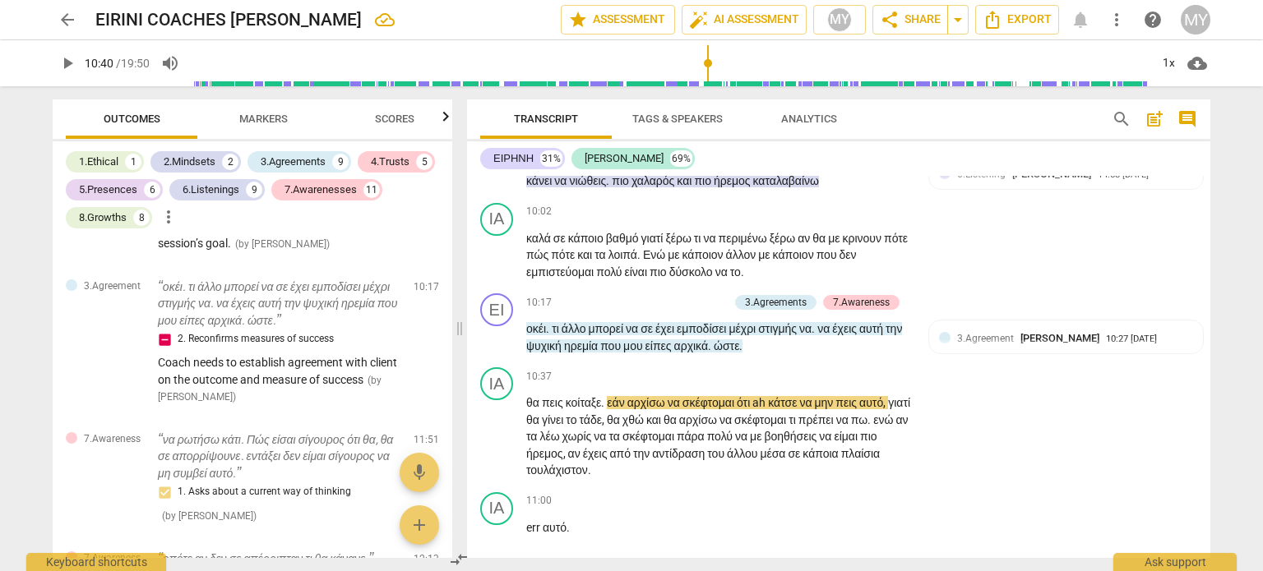
scroll to position [3483, 0]
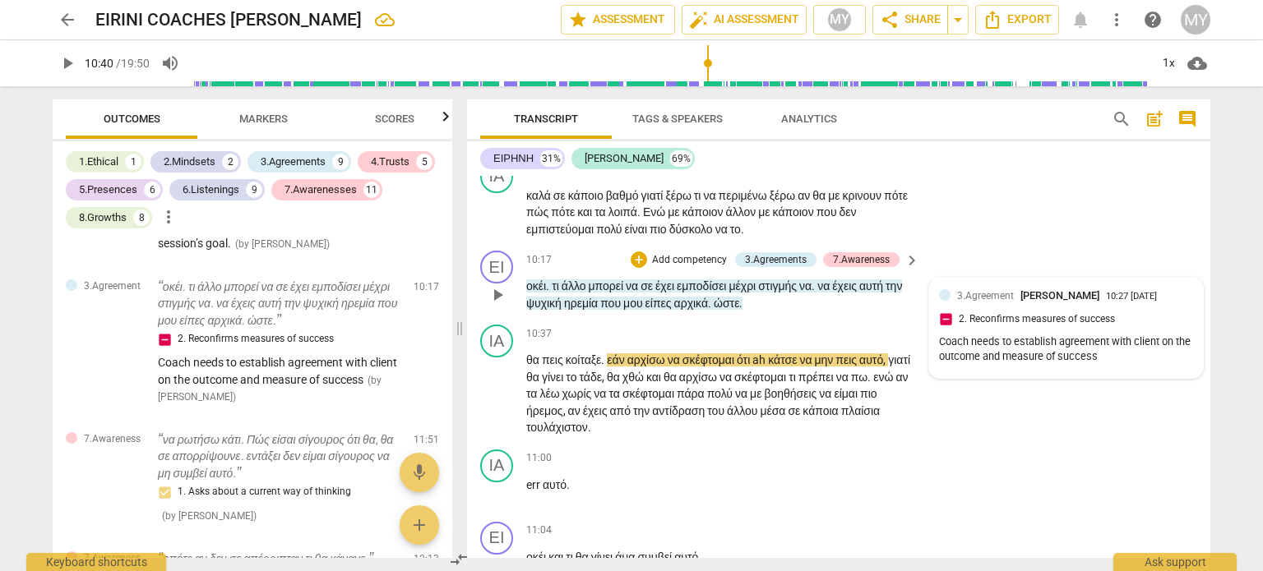
click at [995, 302] on span "3.Agreement" at bounding box center [985, 296] width 57 height 12
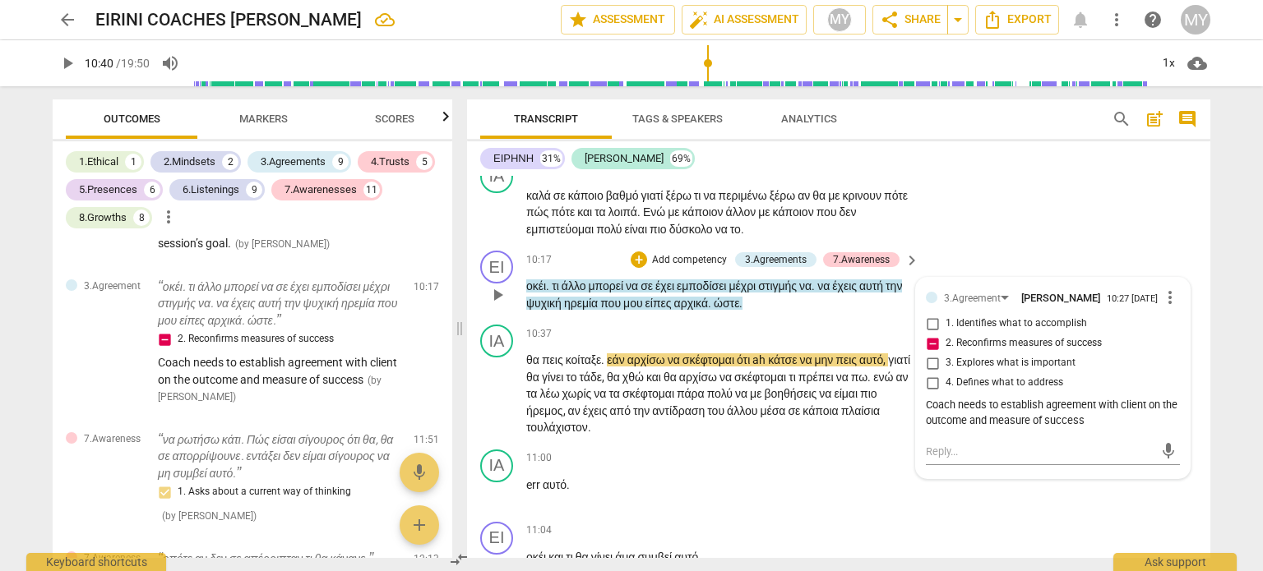
click at [931, 334] on input "1. Identifies what to accomplish" at bounding box center [932, 324] width 26 height 20
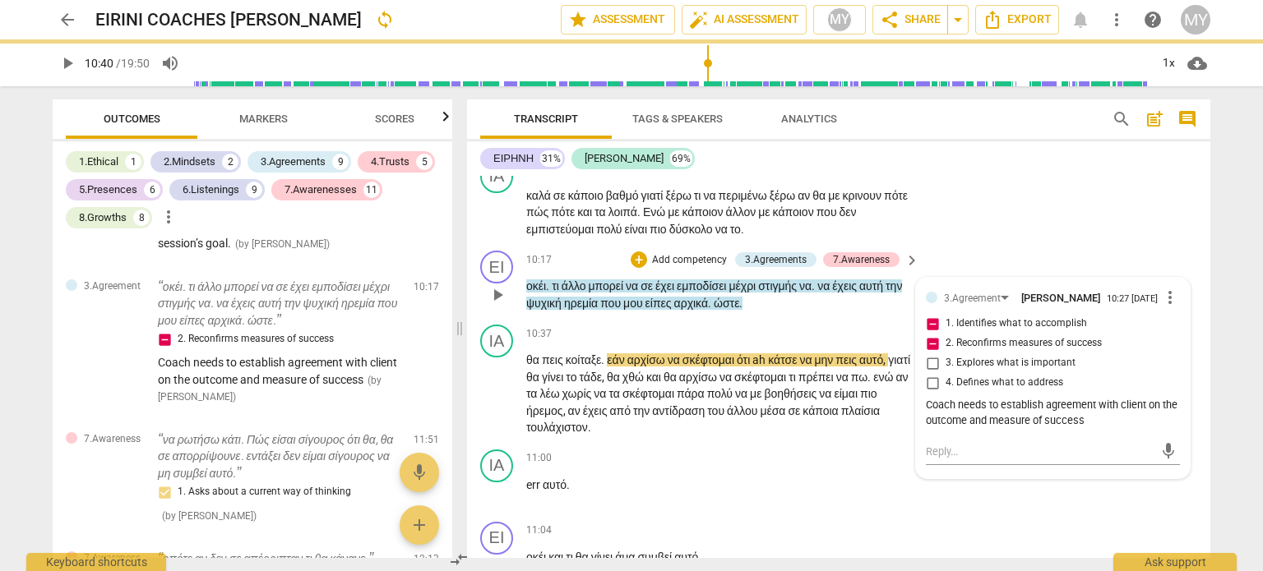
click at [1092, 429] on div "Coach needs to establish agreement with client on the outcome and measure of su…" at bounding box center [1053, 413] width 254 height 31
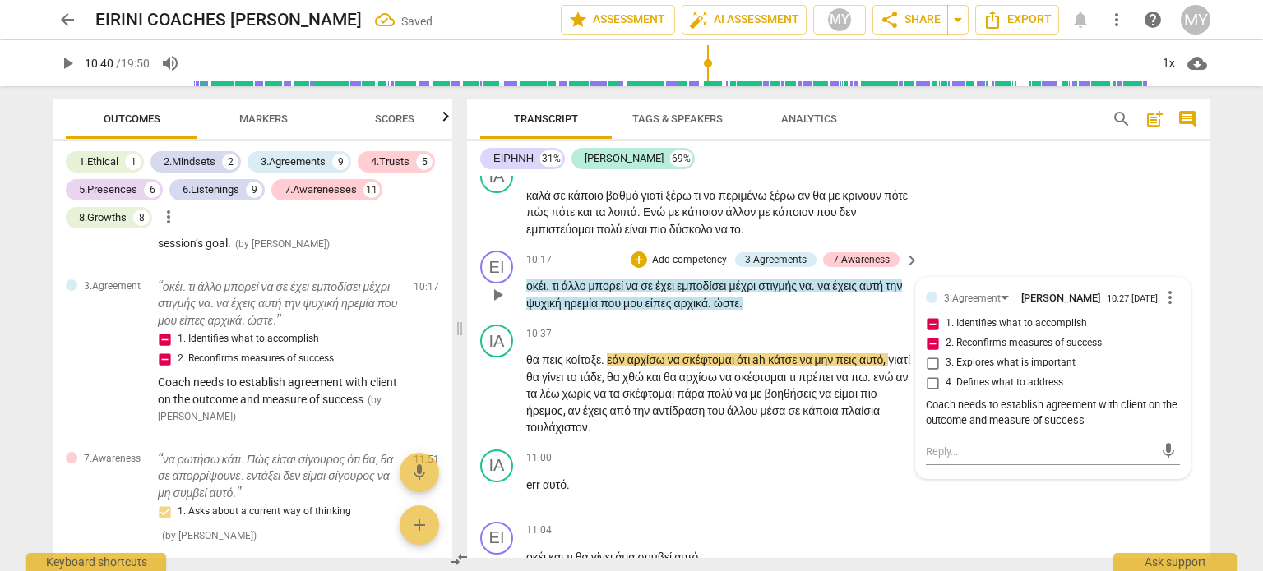
click at [1091, 429] on div "Coach needs to establish agreement with client on the outcome and measure of su…" at bounding box center [1053, 413] width 254 height 31
click at [996, 351] on span "2. Reconfirms measures of success" at bounding box center [1023, 343] width 156 height 15
click at [945, 354] on input "2. Reconfirms measures of success" at bounding box center [932, 344] width 26 height 20
click at [932, 354] on input "2. Reconfirms measures of success" at bounding box center [932, 344] width 26 height 20
click at [929, 354] on input "2. Reconfirms measures of success" at bounding box center [932, 344] width 26 height 20
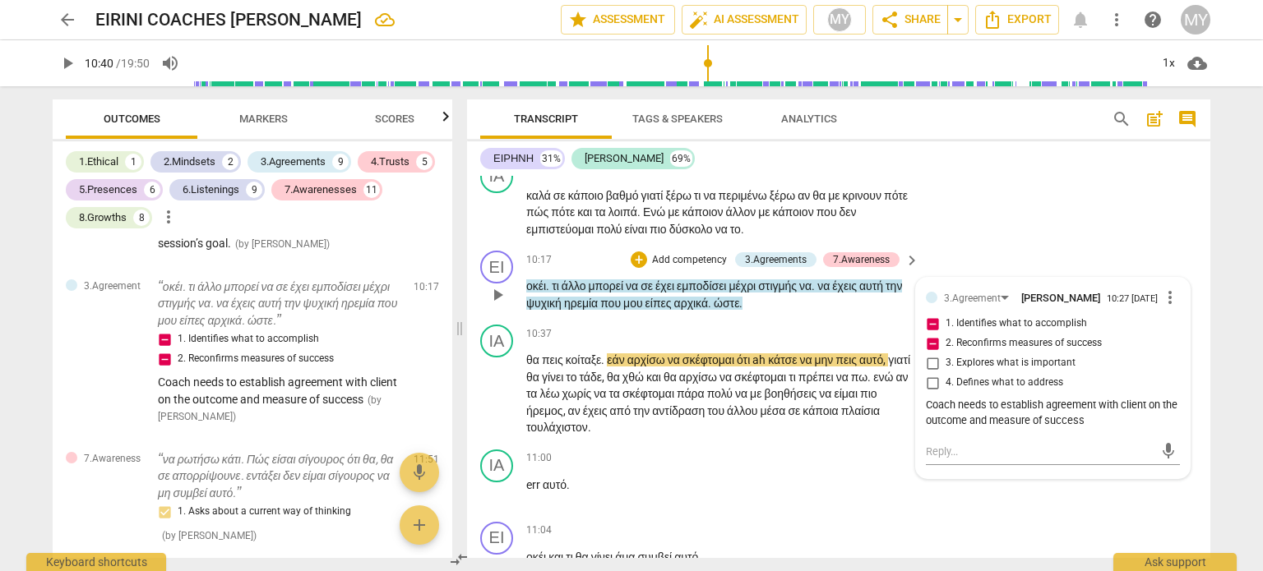
click at [1095, 429] on div "Coach needs to establish agreement with client on the outcome and measure of su…" at bounding box center [1053, 413] width 254 height 31
click at [1081, 429] on div "Coach needs to establish agreement with client on the outcome and measure of su…" at bounding box center [1053, 413] width 254 height 31
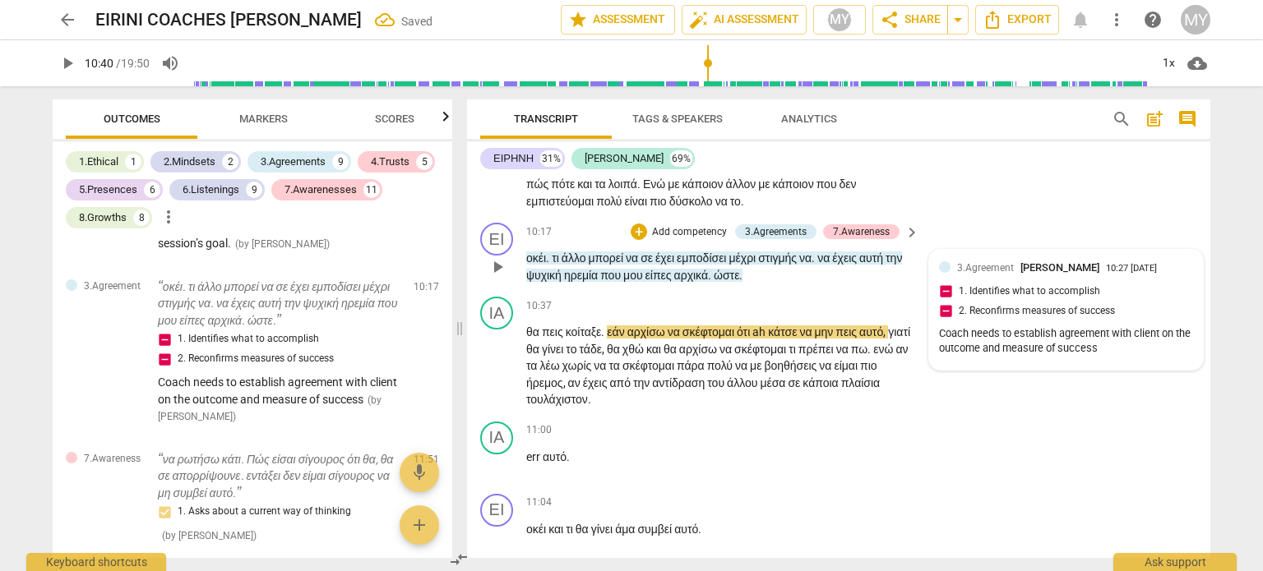
click at [1111, 358] on div "Coach needs to establish agreement with client on the outcome and measure of su…" at bounding box center [1066, 341] width 254 height 31
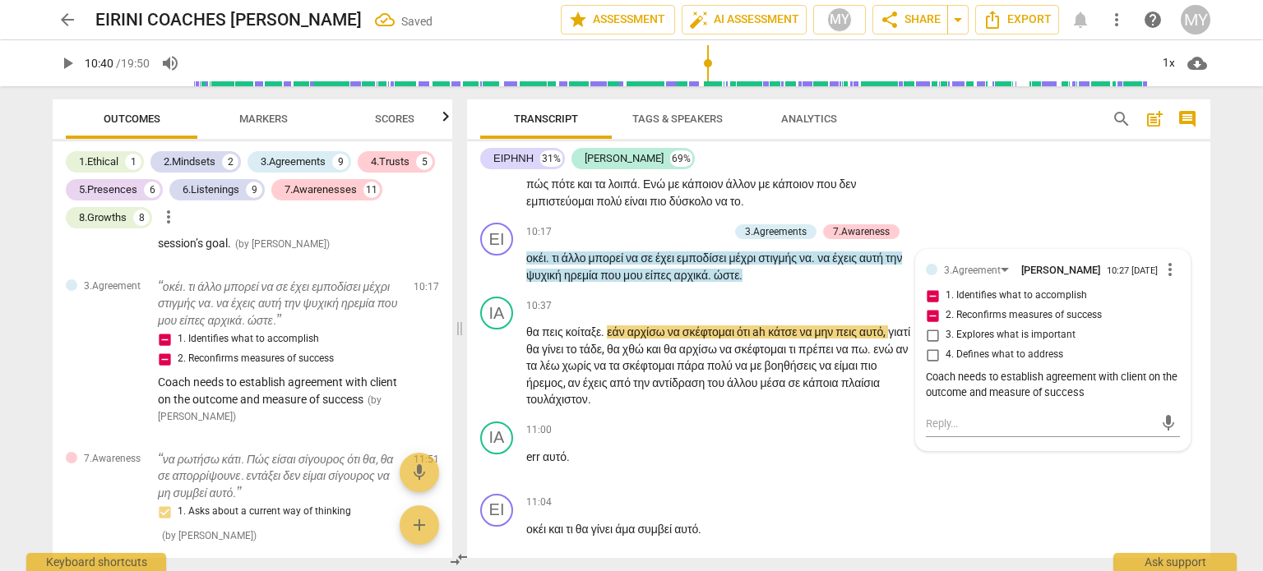
click at [1164, 280] on span "more_vert" at bounding box center [1170, 270] width 20 height 20
click at [1186, 374] on li "Edit" at bounding box center [1183, 383] width 57 height 31
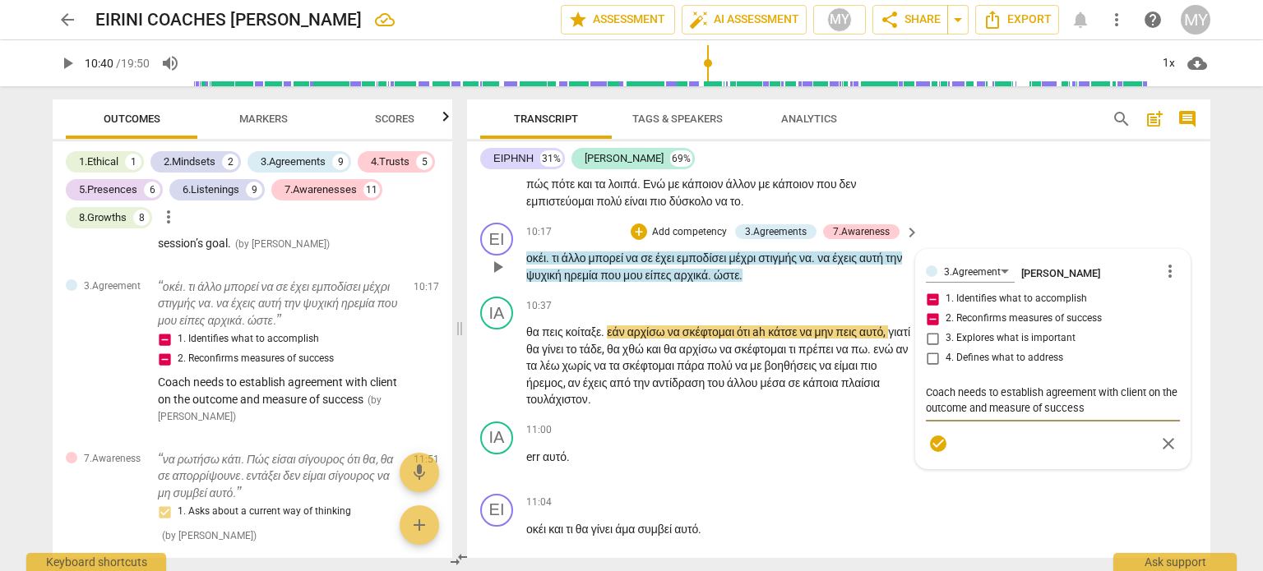
drag, startPoint x: 1093, startPoint y: 503, endPoint x: 998, endPoint y: 502, distance: 94.5
click at [998, 416] on textarea "Coach needs to establish agreement with client on the outcome and measure of su…" at bounding box center [1053, 400] width 254 height 31
click at [953, 416] on textarea "Coach needs to establish agreement-confirm with client on the outcome and measu…" at bounding box center [1053, 400] width 254 height 31
click at [933, 454] on span "check_circle" at bounding box center [938, 444] width 20 height 20
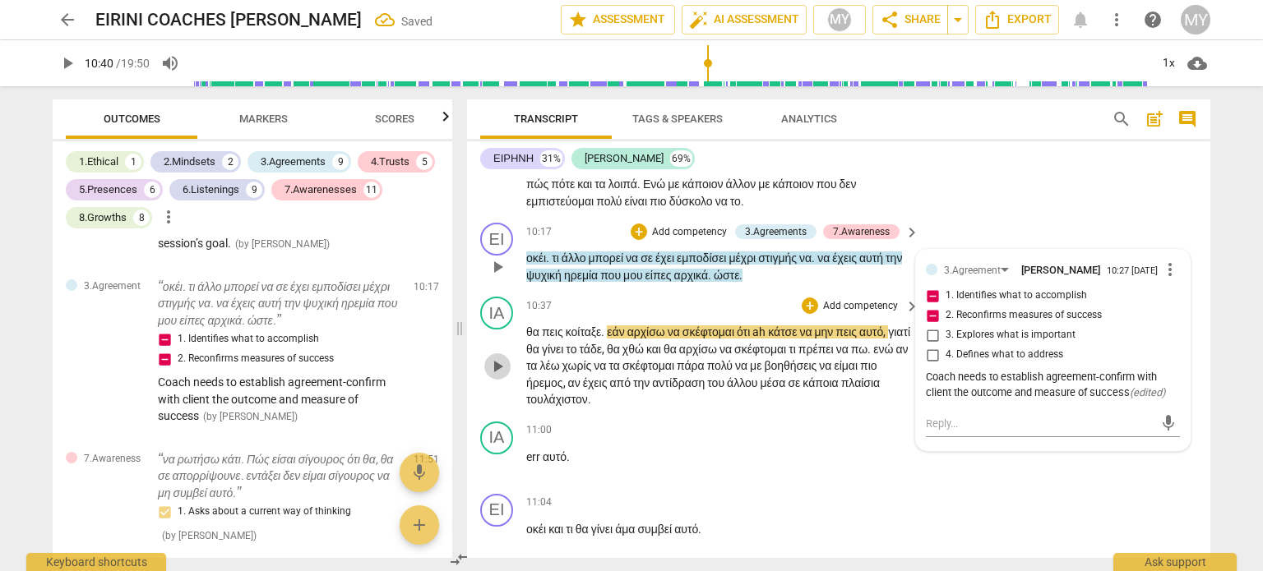
click at [500, 377] on span "play_arrow" at bounding box center [498, 367] width 20 height 20
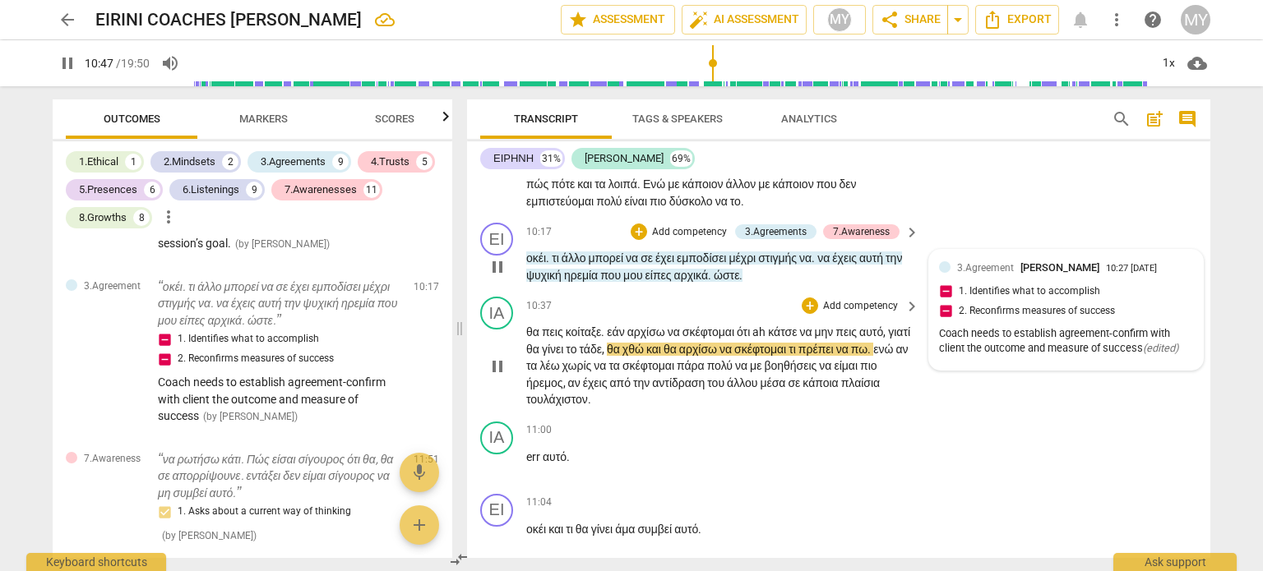
click at [497, 377] on span "pause" at bounding box center [498, 367] width 20 height 20
click at [646, 356] on span "χθώ" at bounding box center [634, 349] width 24 height 13
click at [493, 377] on span "play_arrow" at bounding box center [498, 367] width 20 height 20
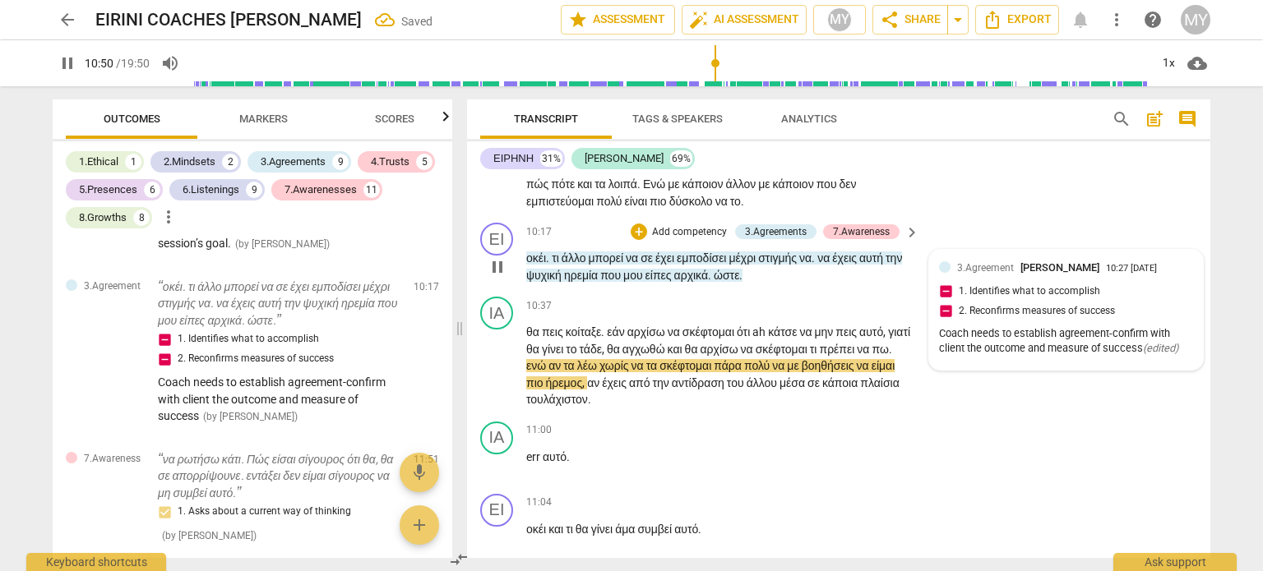
click at [802, 372] on span "βοηθήσεις" at bounding box center [829, 365] width 55 height 13
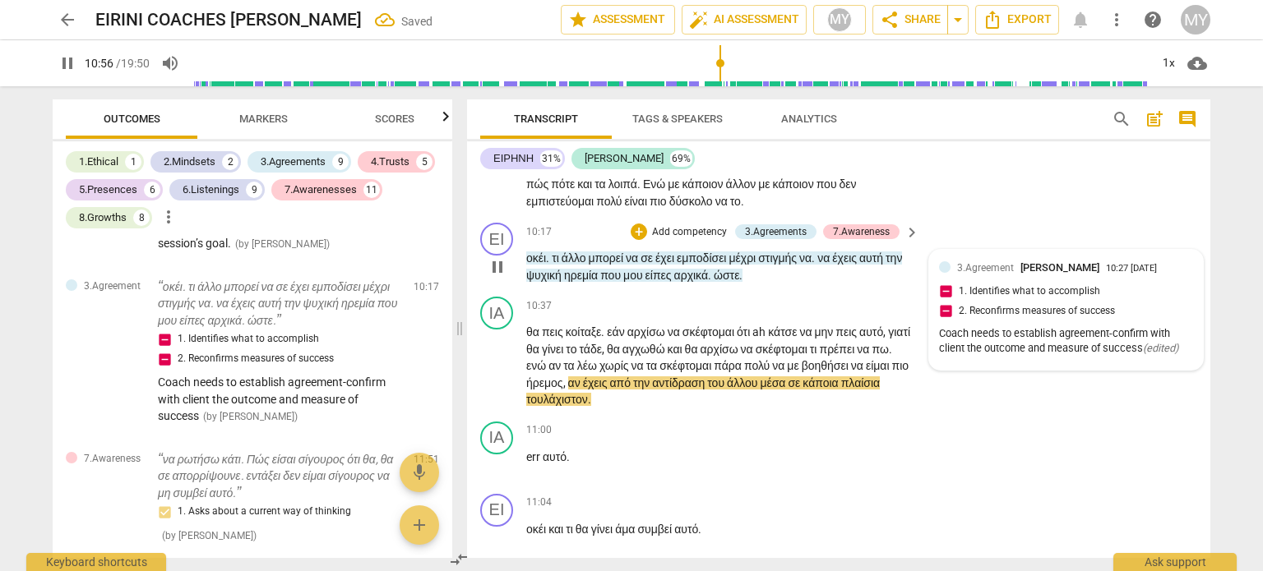
click at [494, 377] on span "pause" at bounding box center [498, 367] width 20 height 20
drag, startPoint x: 730, startPoint y: 495, endPoint x: 686, endPoint y: 491, distance: 44.6
click at [686, 409] on p "θα πεις κοίταξε . εάν αρχίσω να σκέφτομαι ότι ah κάτσε να μην πεις αυτό , γιατί…" at bounding box center [718, 366] width 385 height 85
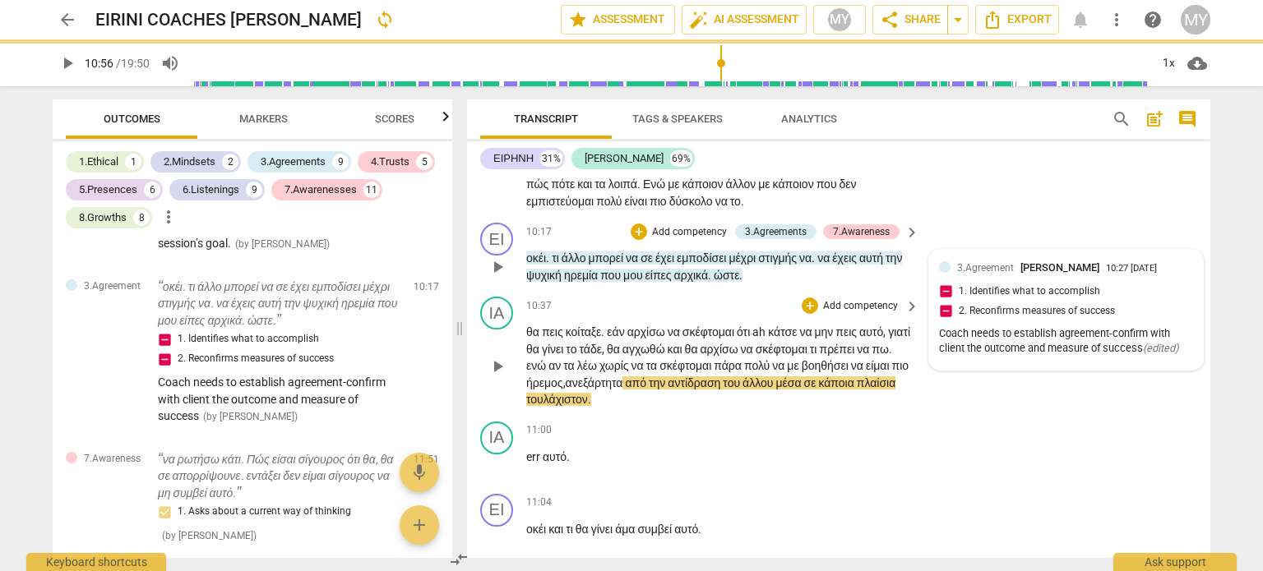
click at [498, 377] on span "play_arrow" at bounding box center [498, 367] width 20 height 20
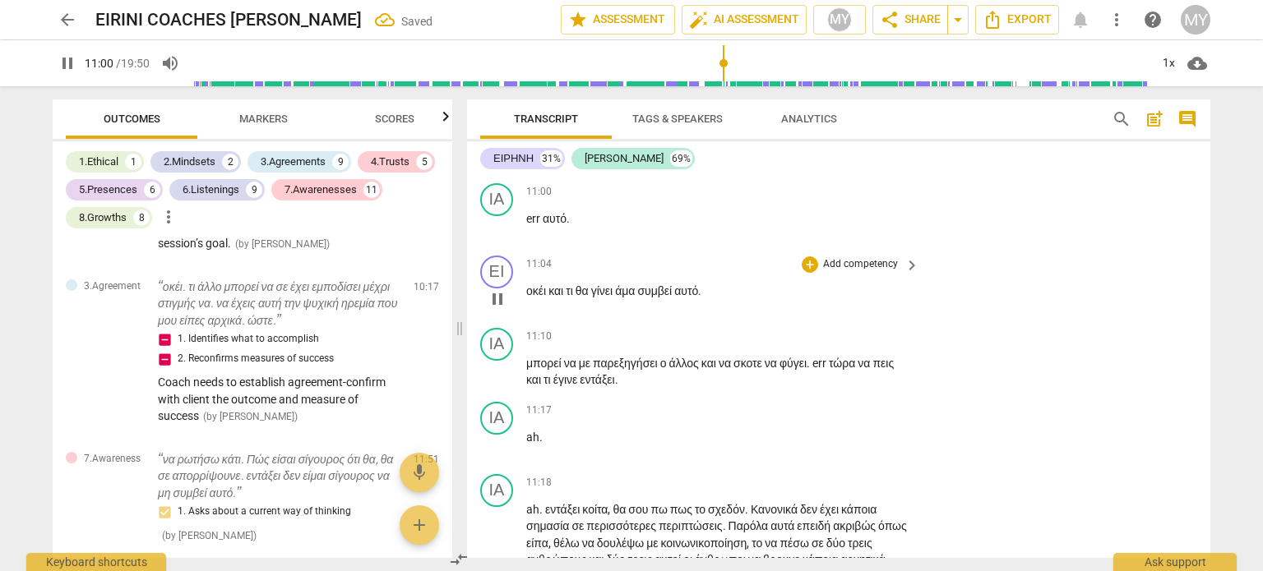
scroll to position [3764, 0]
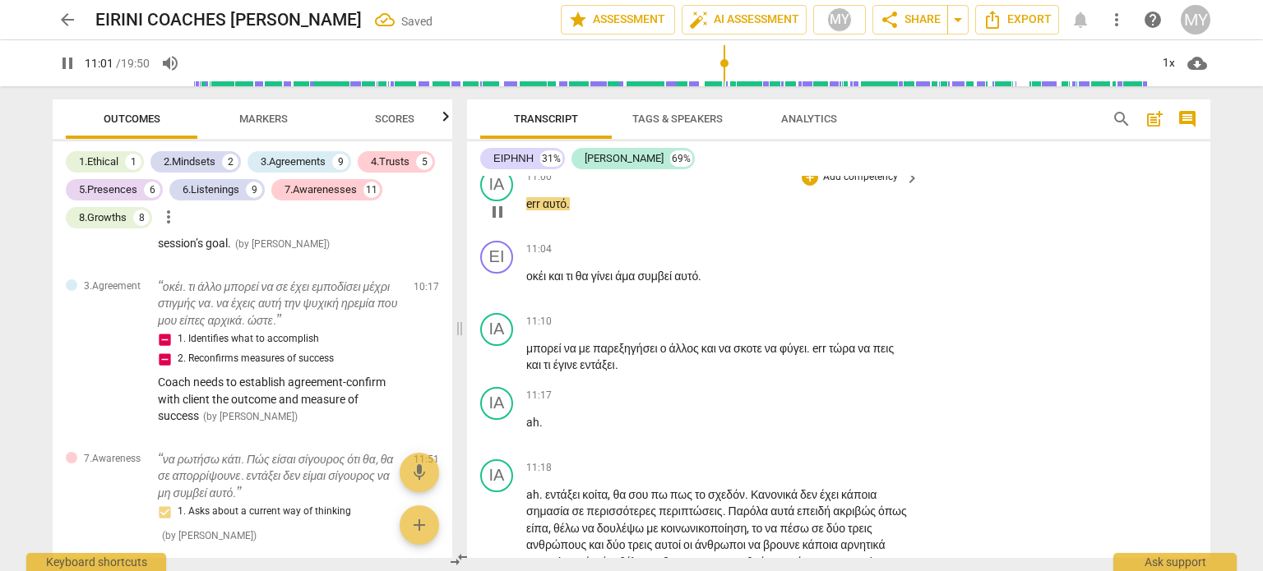
click at [526, 210] on span "err" at bounding box center [534, 203] width 16 height 13
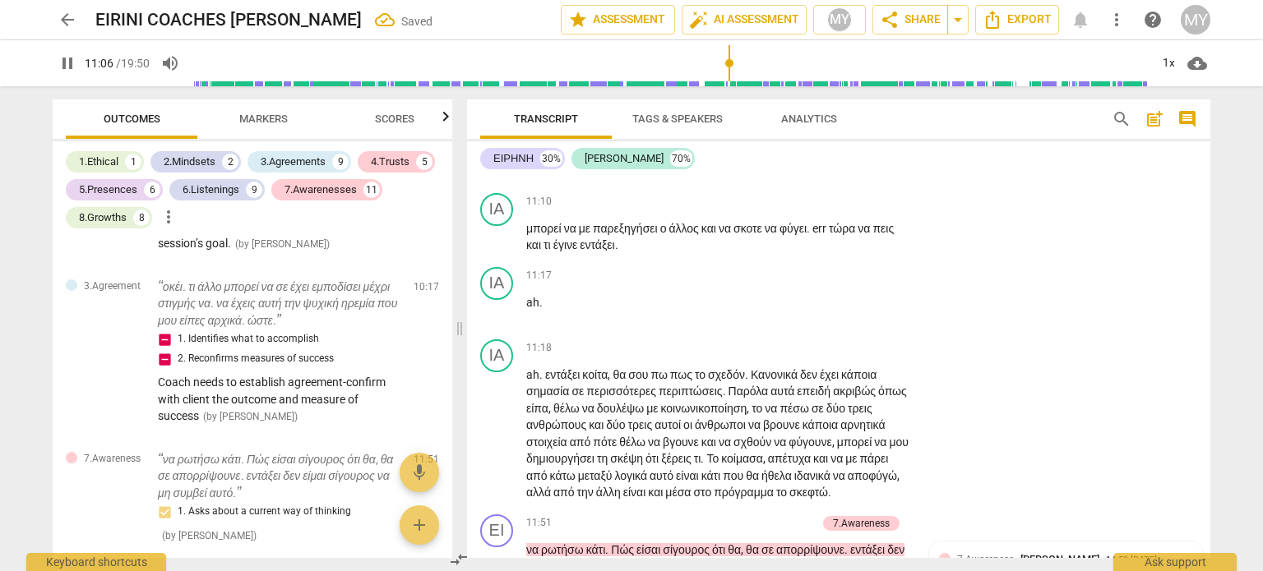
scroll to position [3813, 0]
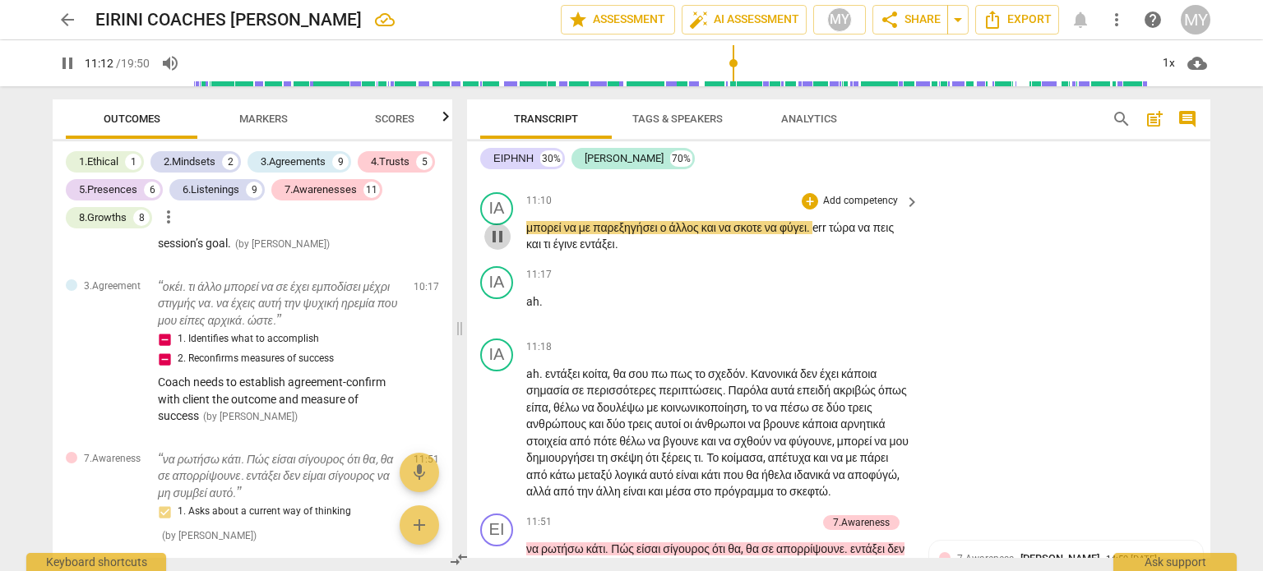
click at [498, 247] on span "pause" at bounding box center [498, 237] width 20 height 20
drag, startPoint x: 775, startPoint y: 338, endPoint x: 751, endPoint y: 337, distance: 23.9
click at [751, 234] on span "σκοτε" at bounding box center [748, 227] width 31 height 13
click at [497, 247] on span "play_arrow" at bounding box center [498, 237] width 20 height 20
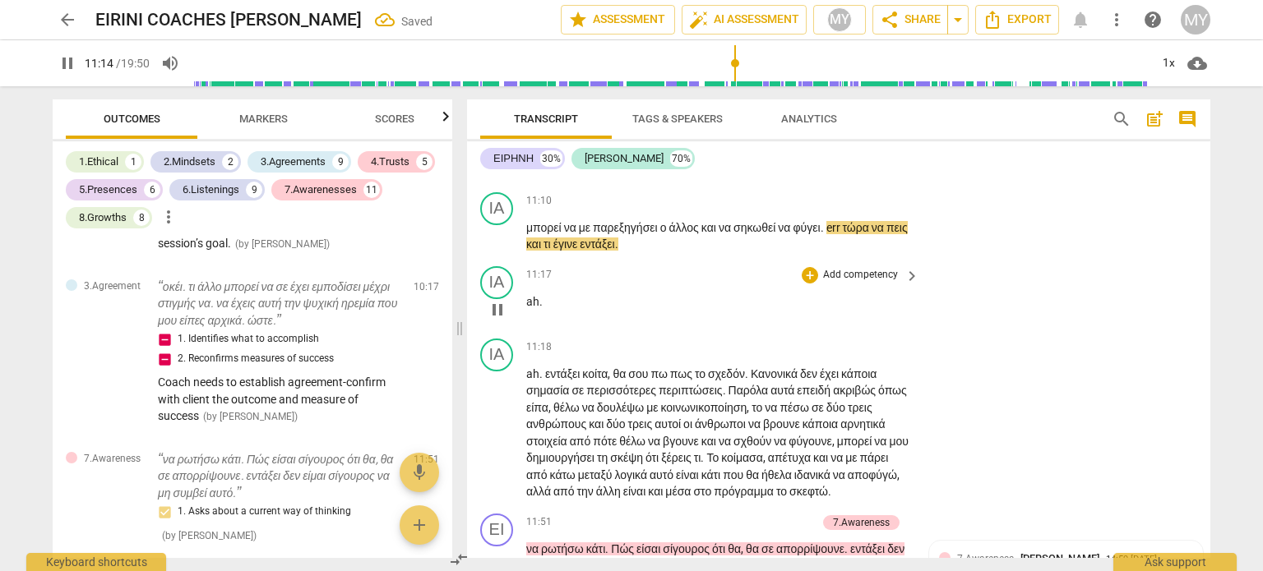
click at [526, 308] on span "ah" at bounding box center [532, 301] width 13 height 13
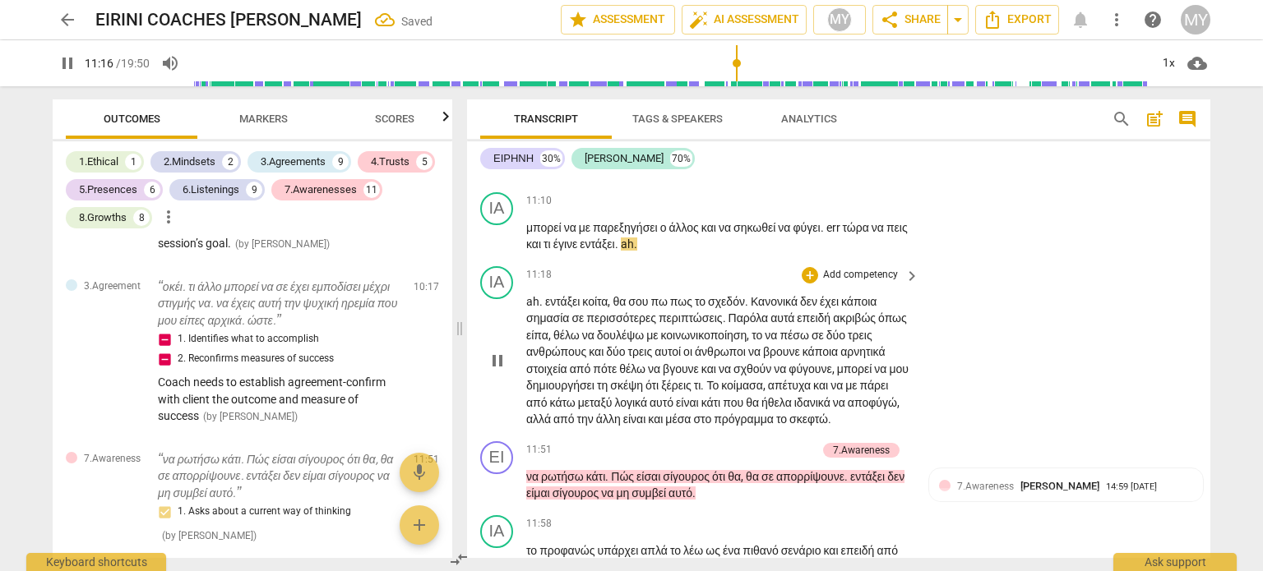
click at [526, 308] on span "ah" at bounding box center [532, 301] width 13 height 13
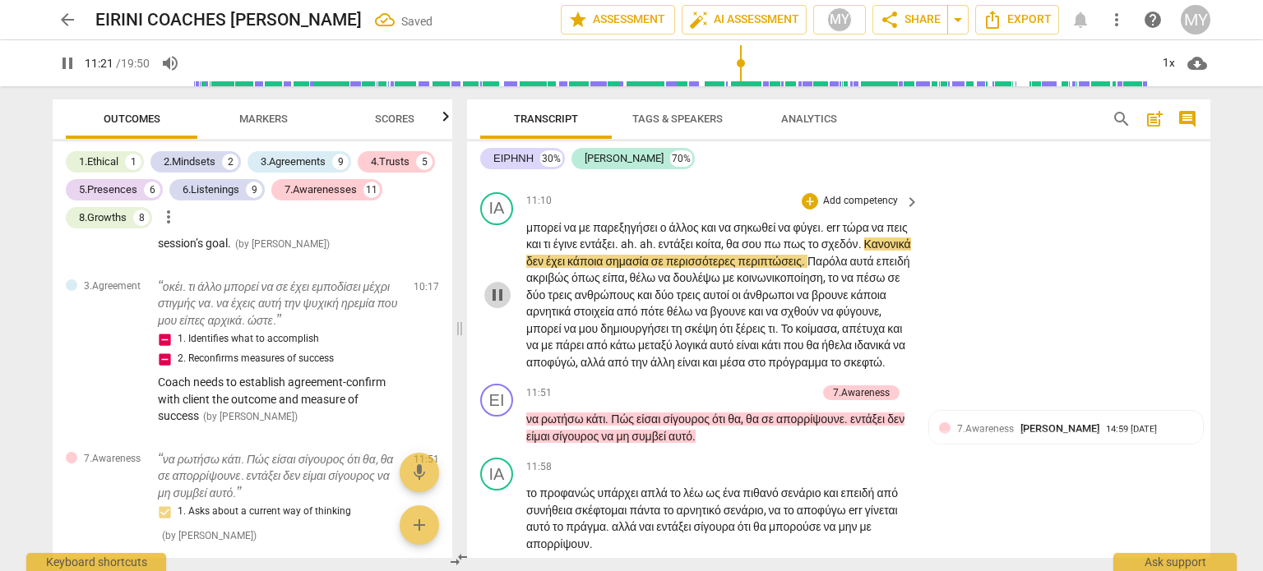
click at [498, 305] on span "pause" at bounding box center [498, 295] width 20 height 20
drag, startPoint x: 858, startPoint y: 353, endPoint x: 563, endPoint y: 372, distance: 295.7
click at [563, 372] on p "μπορεί να με παρεξηγήσει ο άλλος και να σηκωθεί να φύγει . err τώρα να πεις και…" at bounding box center [718, 296] width 385 height 152
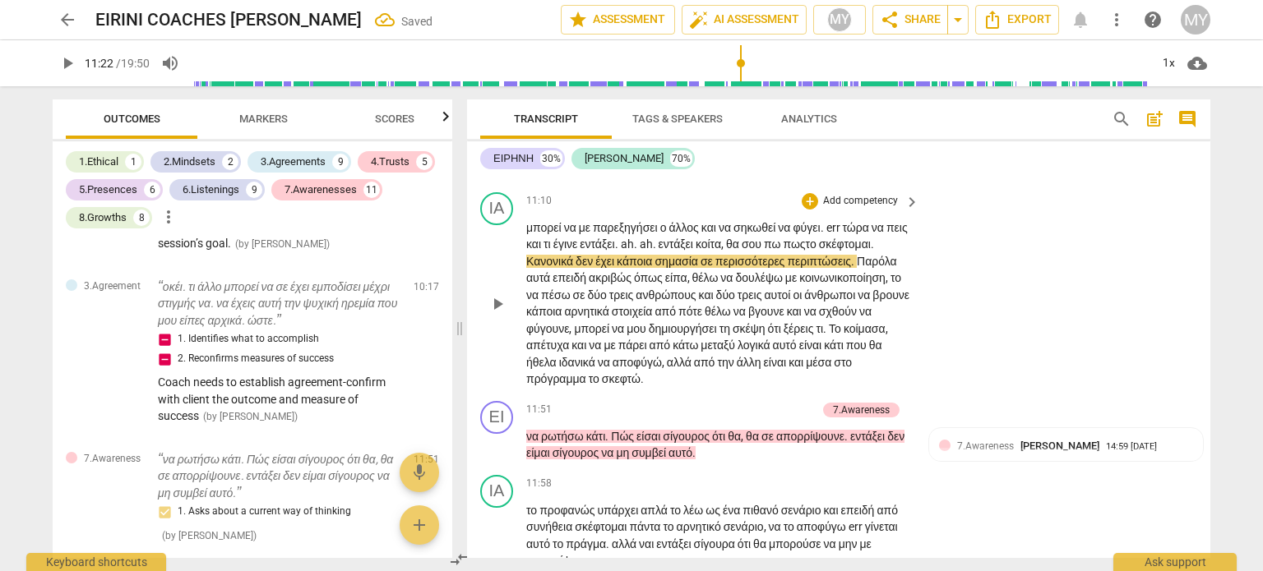
click at [496, 314] on span "play_arrow" at bounding box center [498, 304] width 20 height 20
click at [496, 314] on span "pause" at bounding box center [498, 304] width 20 height 20
click at [715, 268] on span "σε" at bounding box center [707, 261] width 15 height 13
click at [498, 314] on span "play_arrow" at bounding box center [498, 304] width 20 height 20
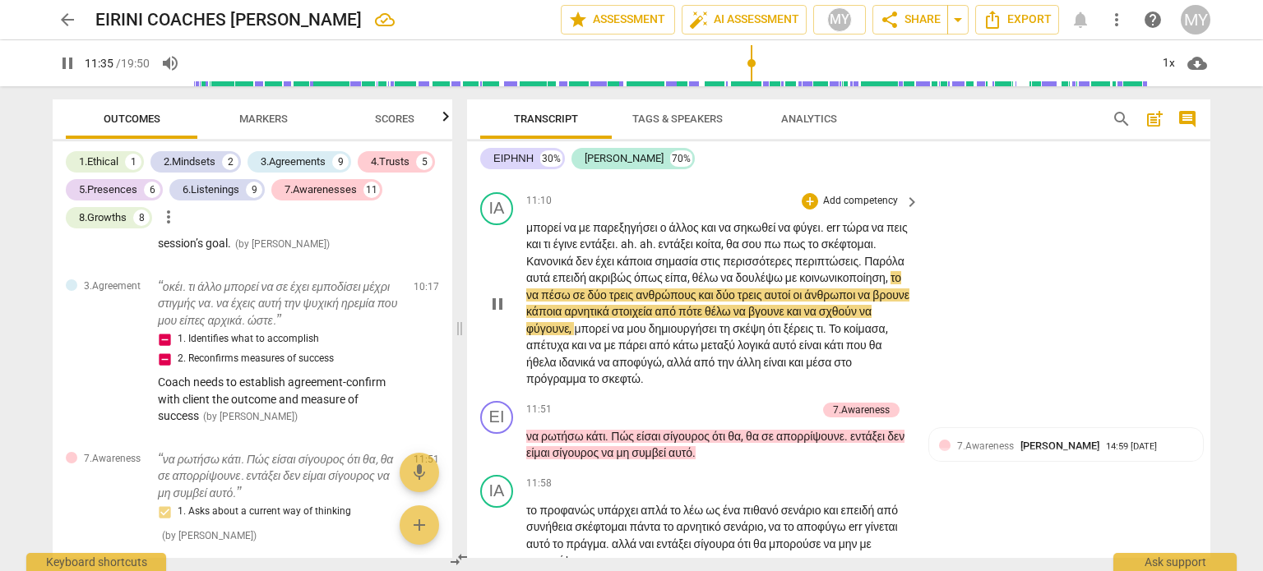
click at [501, 314] on span "pause" at bounding box center [498, 304] width 20 height 20
drag, startPoint x: 876, startPoint y: 424, endPoint x: 552, endPoint y: 438, distance: 324.2
click at [552, 388] on p "μπορεί να με παρεξηγήσει ο άλλος και να σηκωθεί να φύγει . err τώρα να πεις και…" at bounding box center [718, 304] width 385 height 169
click at [760, 318] on span "βγουνε" at bounding box center [779, 311] width 39 height 13
drag, startPoint x: 727, startPoint y: 439, endPoint x: 695, endPoint y: 441, distance: 32.2
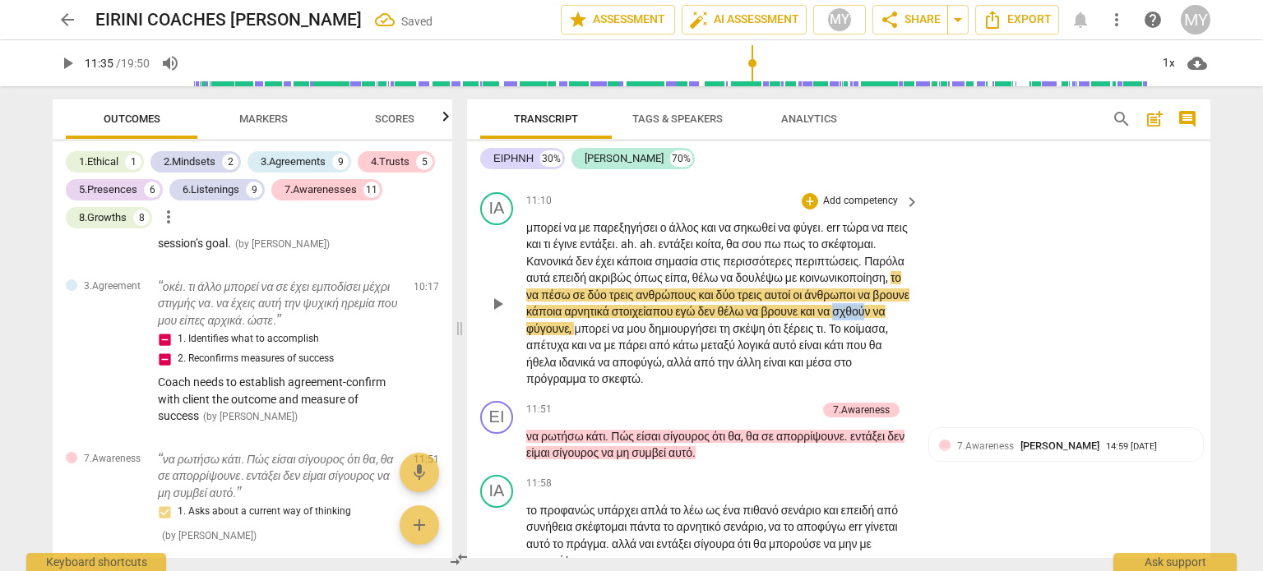
click at [832, 318] on span "σχθούν" at bounding box center [852, 311] width 40 height 13
drag, startPoint x: 658, startPoint y: 440, endPoint x: 825, endPoint y: 440, distance: 167.7
click at [825, 388] on p "μπορεί να με παρεξηγήσει ο άλλος και να σηκωθεί να φύγει . err τώρα να πεις και…" at bounding box center [718, 304] width 385 height 169
click at [809, 210] on div "+" at bounding box center [810, 201] width 16 height 16
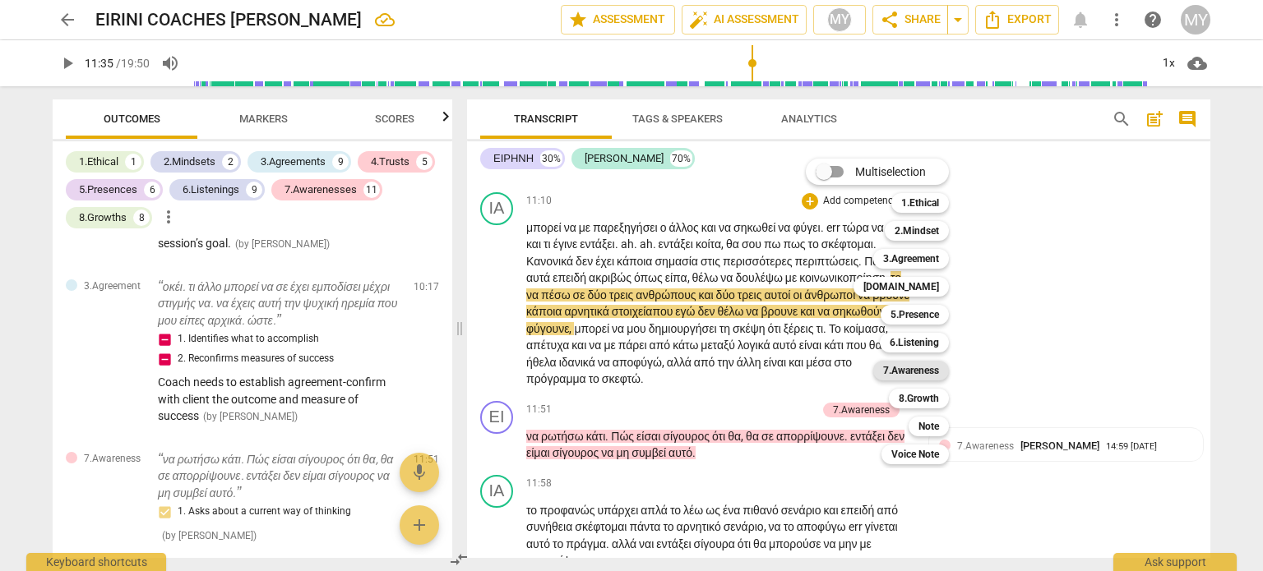
click at [919, 370] on b "7.Awareness" at bounding box center [911, 371] width 56 height 20
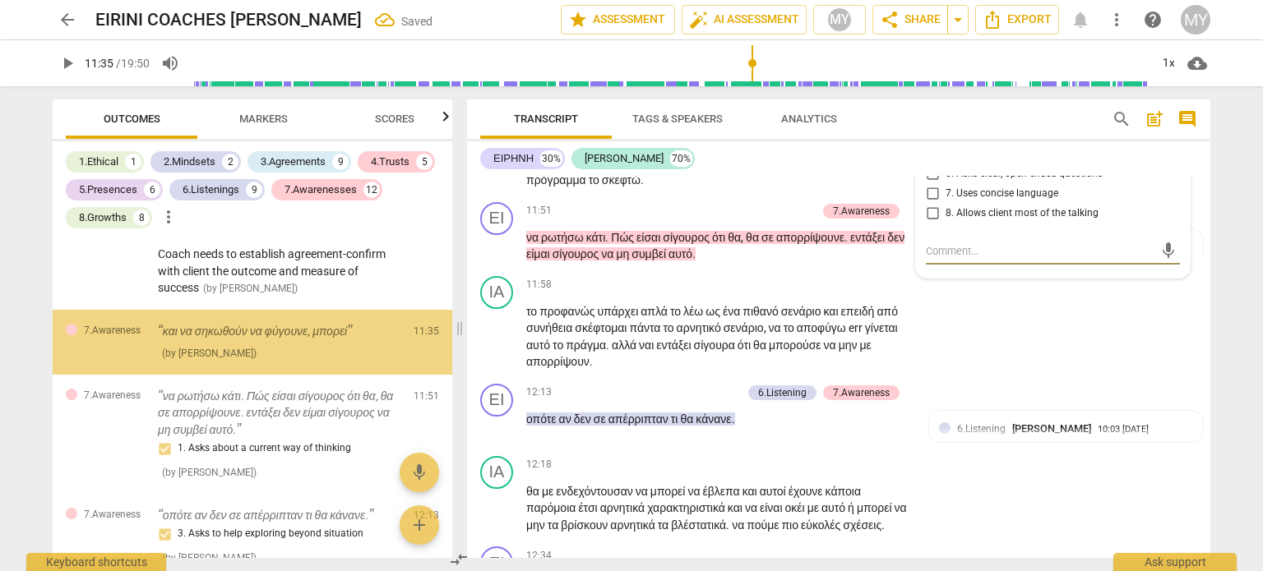
scroll to position [3264, 0]
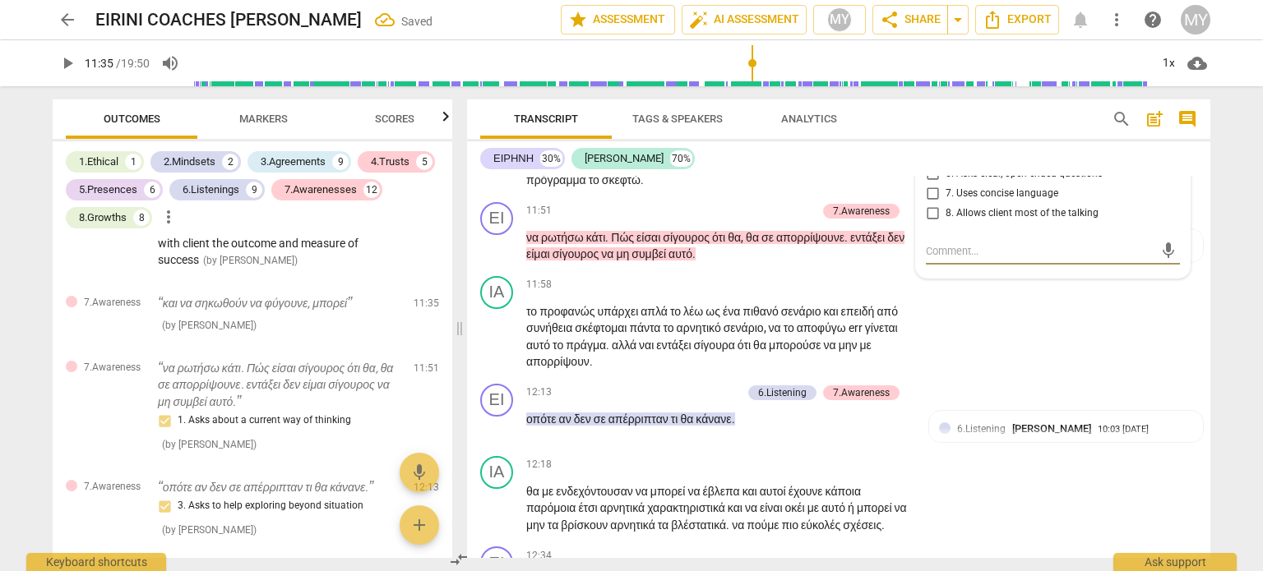
click at [931, 76] on input "1. Asks about a current way of thinking" at bounding box center [932, 67] width 26 height 20
click at [928, 76] on input "1. Asks about a current way of thinking" at bounding box center [932, 67] width 26 height 20
click at [945, 259] on textarea at bounding box center [1040, 251] width 228 height 16
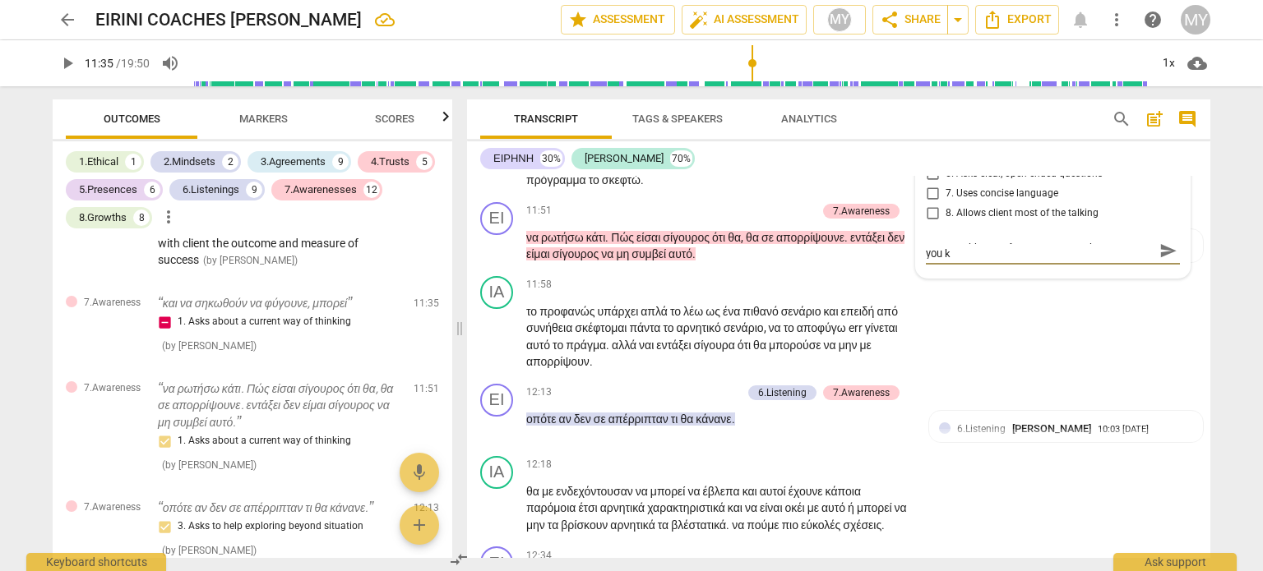
scroll to position [0, 0]
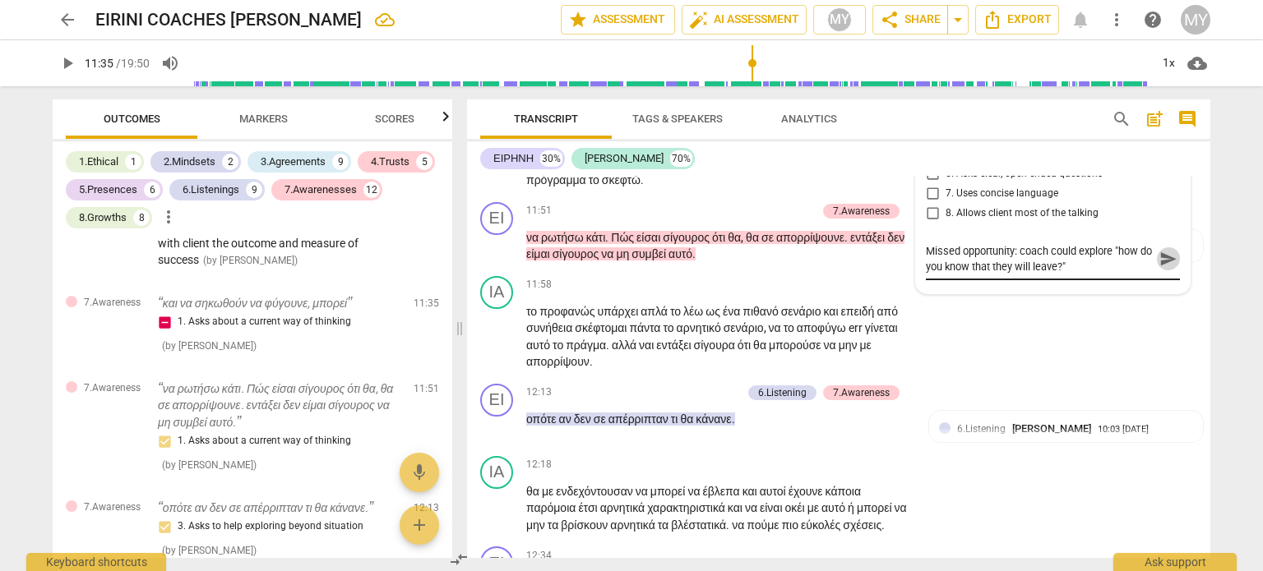
click at [1169, 268] on span "send" at bounding box center [1168, 259] width 18 height 18
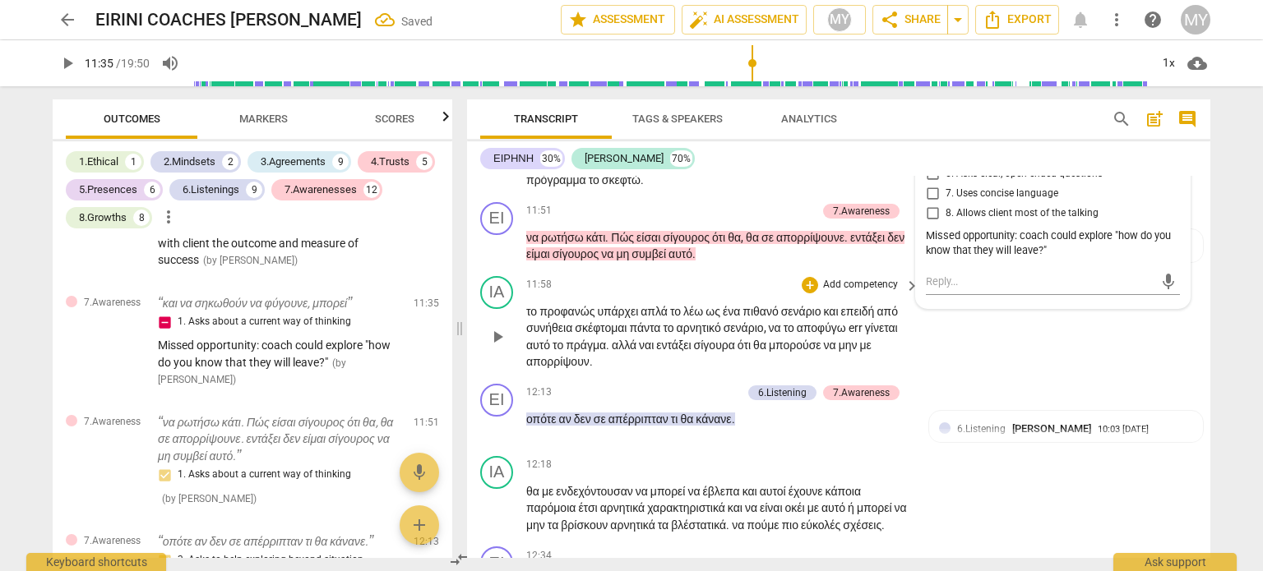
click at [629, 335] on span "σκέφτομαι" at bounding box center [602, 327] width 54 height 13
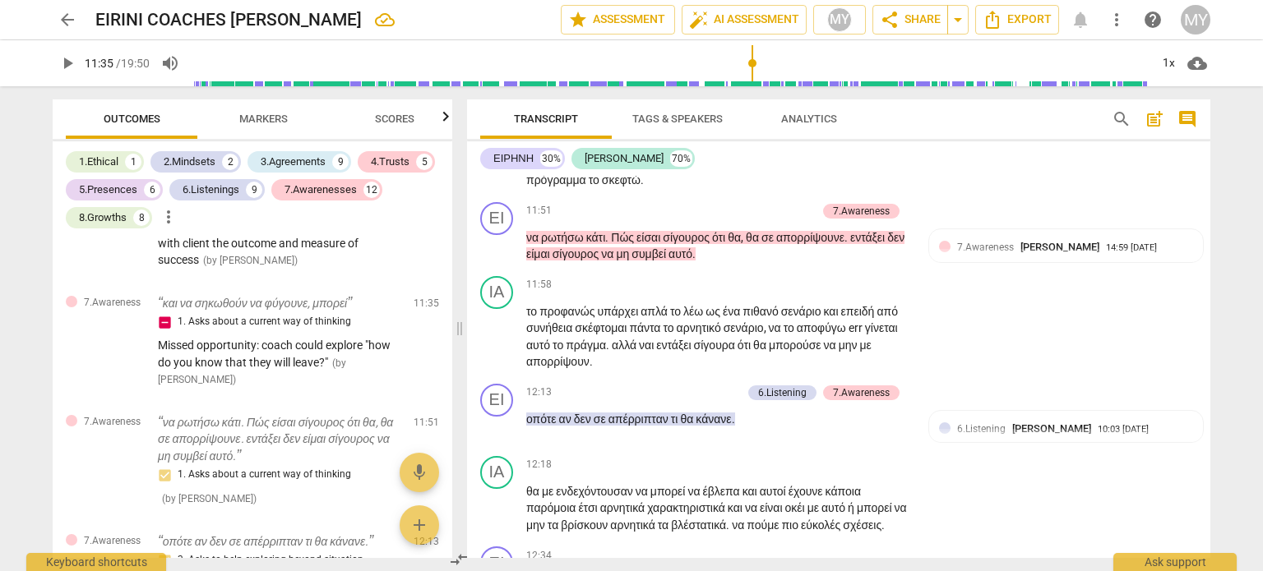
click at [495, 115] on span "play_arrow" at bounding box center [498, 105] width 20 height 20
click at [503, 115] on span "pause" at bounding box center [498, 105] width 20 height 20
click at [829, 136] on span "Το" at bounding box center [836, 129] width 15 height 13
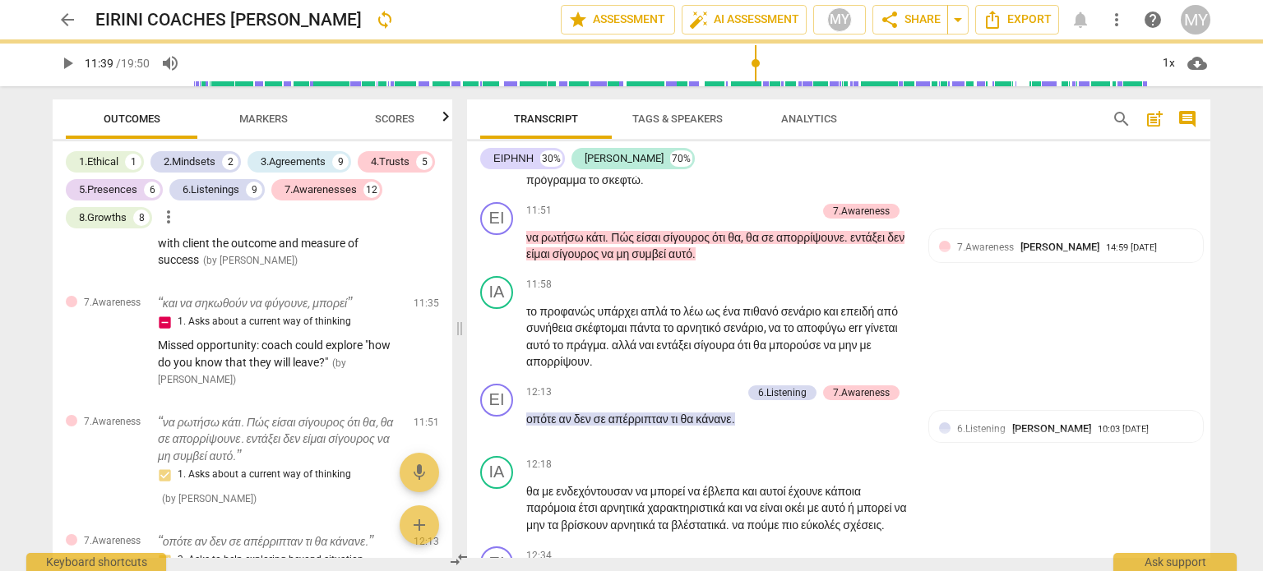
click at [839, 136] on span "κοίμασα" at bounding box center [860, 129] width 42 height 13
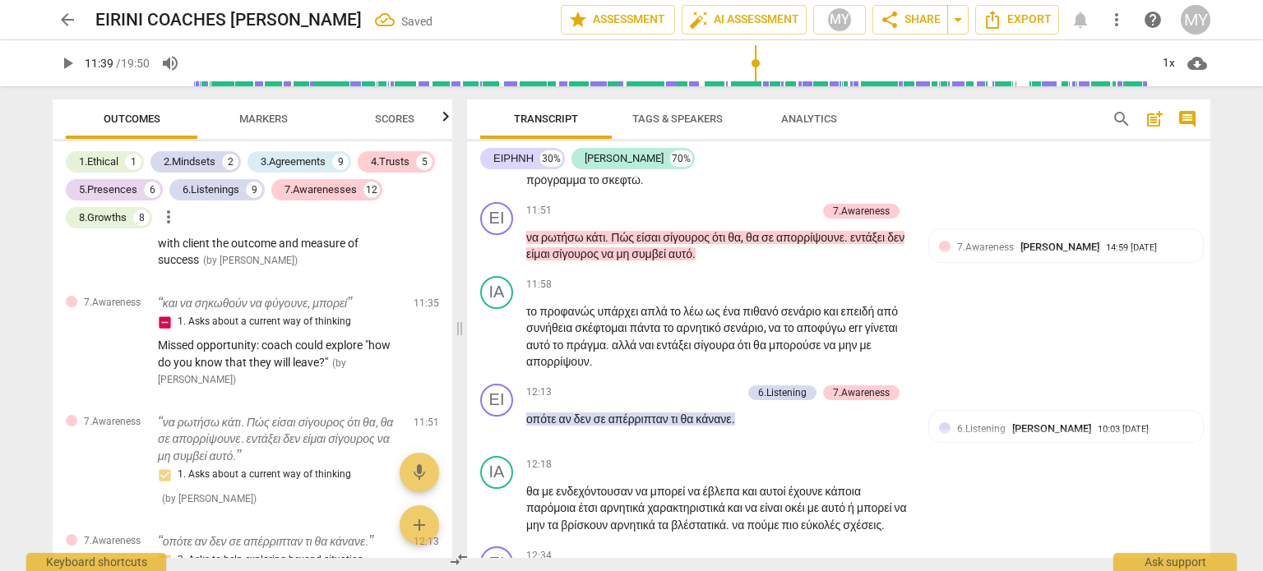
click at [500, 115] on span "play_arrow" at bounding box center [498, 105] width 20 height 20
click at [500, 115] on span "pause" at bounding box center [498, 105] width 20 height 20
click at [700, 153] on span "μεταξύ" at bounding box center [718, 146] width 37 height 13
click at [495, 115] on span "play_arrow" at bounding box center [498, 105] width 20 height 20
click at [499, 115] on span "pause" at bounding box center [498, 105] width 20 height 20
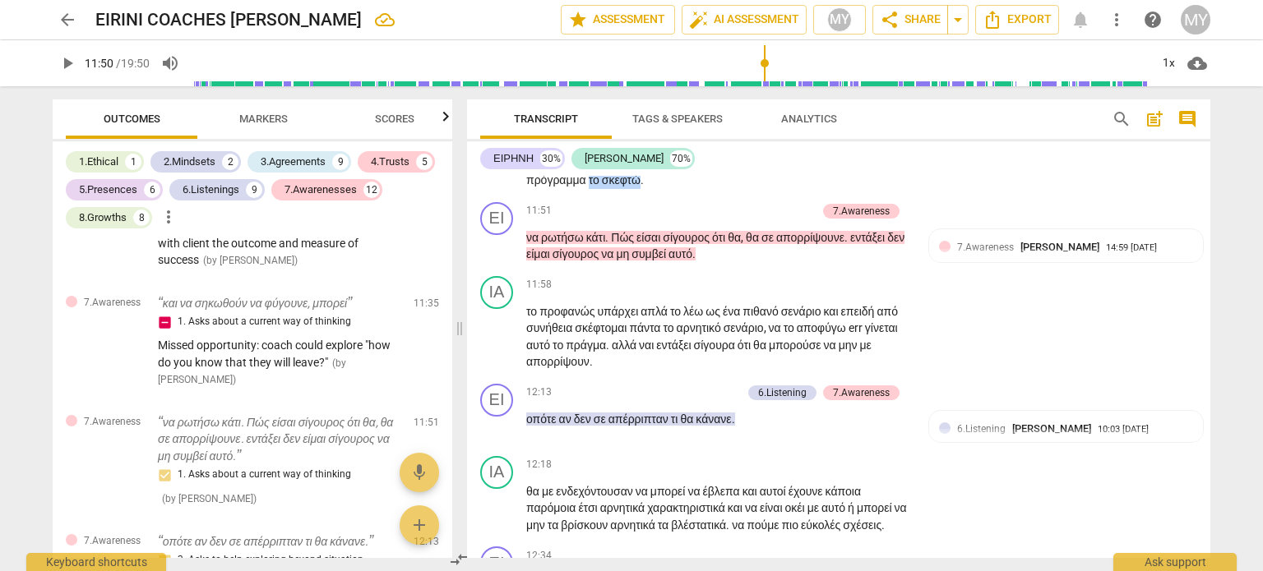
drag, startPoint x: 899, startPoint y: 291, endPoint x: 840, endPoint y: 291, distance: 59.2
click at [840, 189] on p "μπορεί να με παρεξηγήσει ο άλλος και να σηκωθεί να φύγει . err τώρα να πεις και…" at bounding box center [718, 105] width 385 height 169
click at [497, 256] on span "play_arrow" at bounding box center [498, 247] width 20 height 20
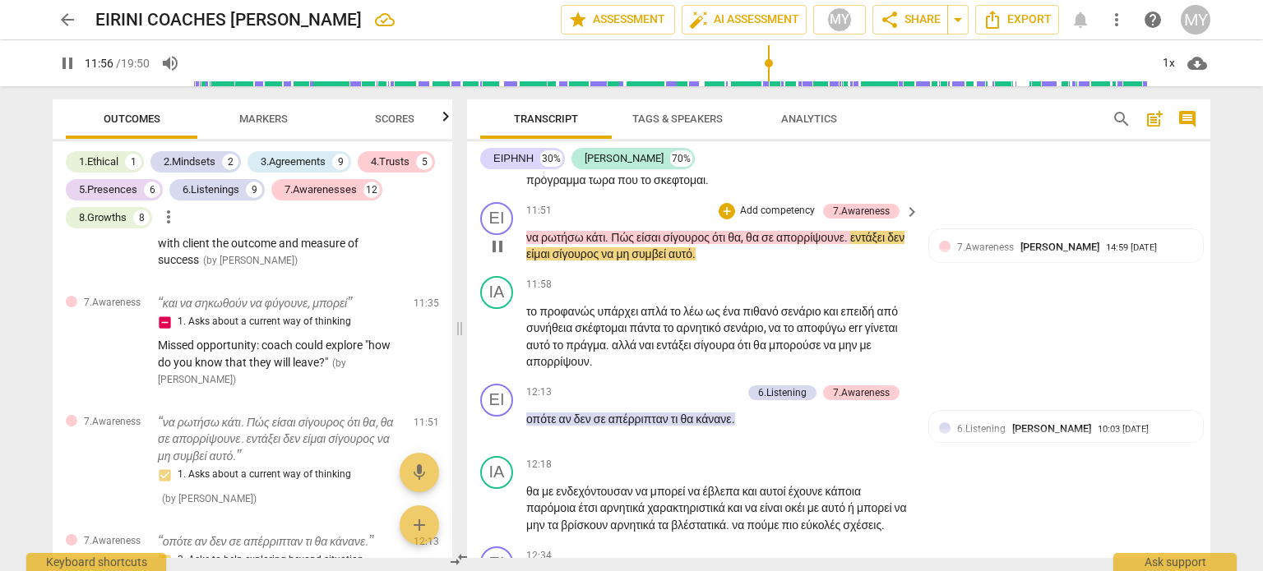
click at [497, 256] on span "pause" at bounding box center [498, 247] width 20 height 20
click at [850, 244] on span "εντάξει" at bounding box center [868, 237] width 37 height 13
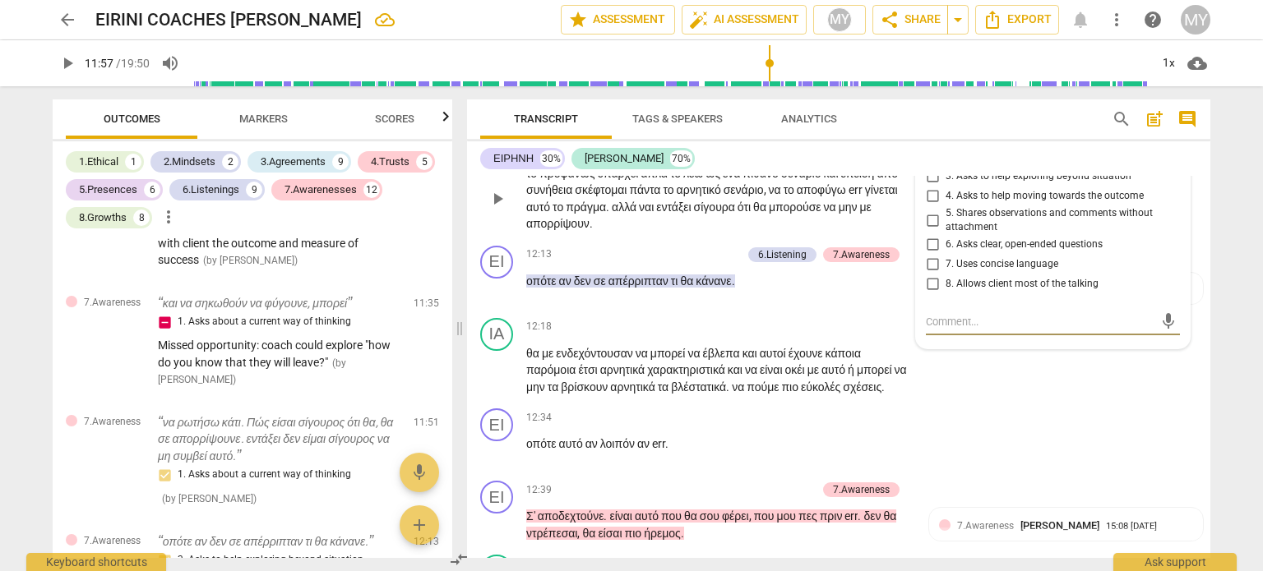
scroll to position [4152, 0]
click at [850, 104] on span "εντάξει" at bounding box center [868, 97] width 37 height 13
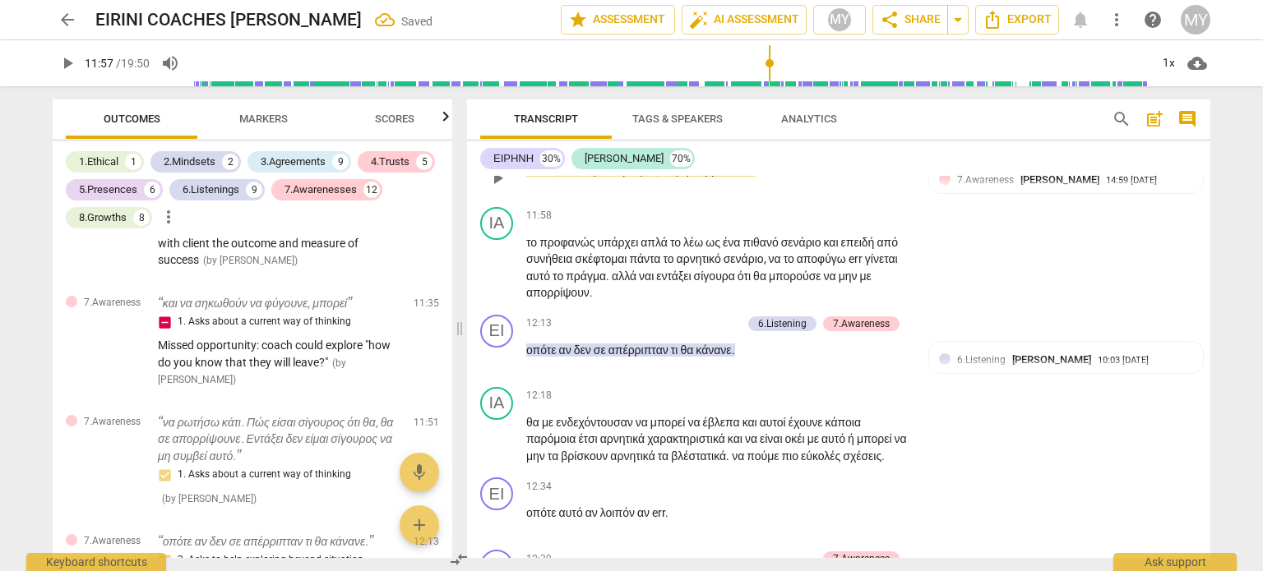
click at [672, 177] on span "να" at bounding box center [668, 170] width 15 height 13
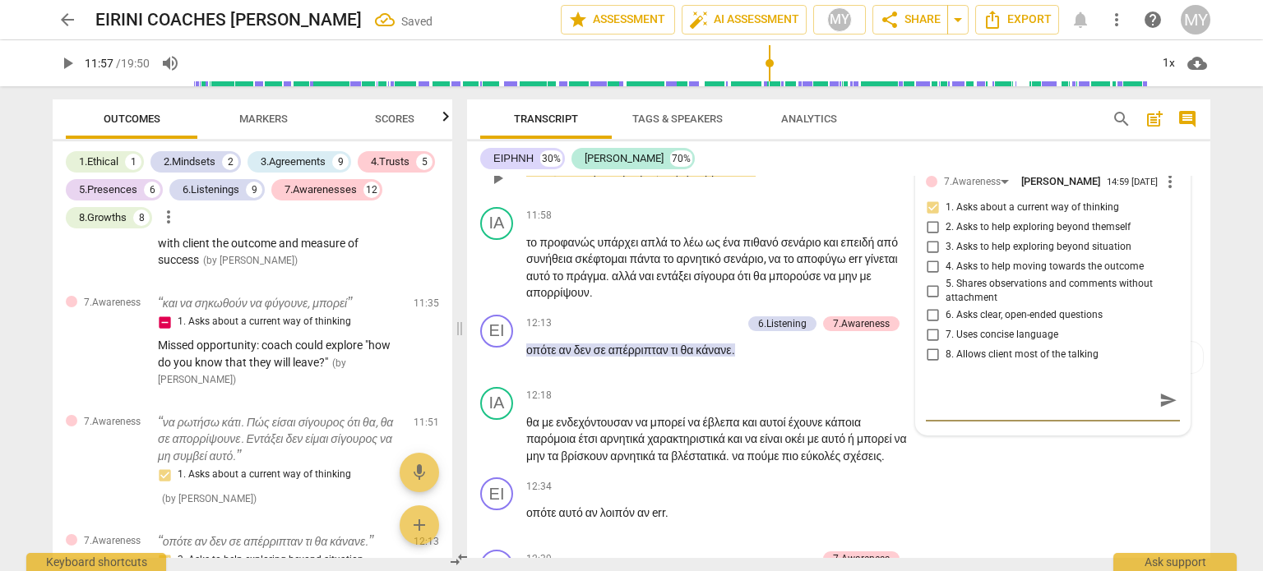
click at [670, 177] on span "να" at bounding box center [668, 170] width 15 height 13
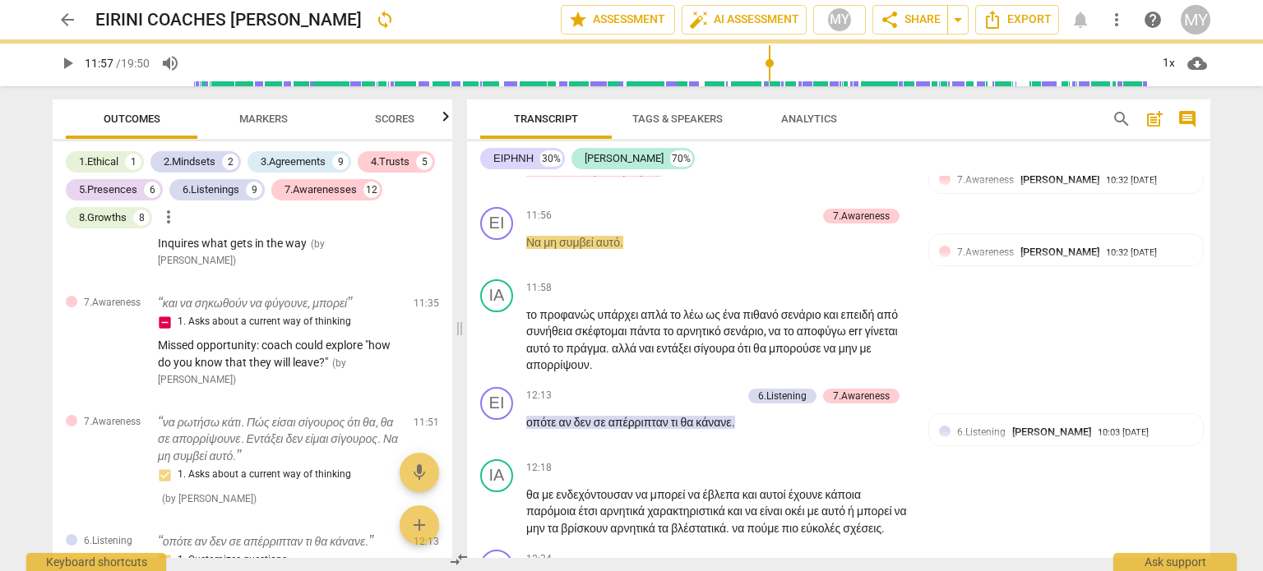
scroll to position [3068, 0]
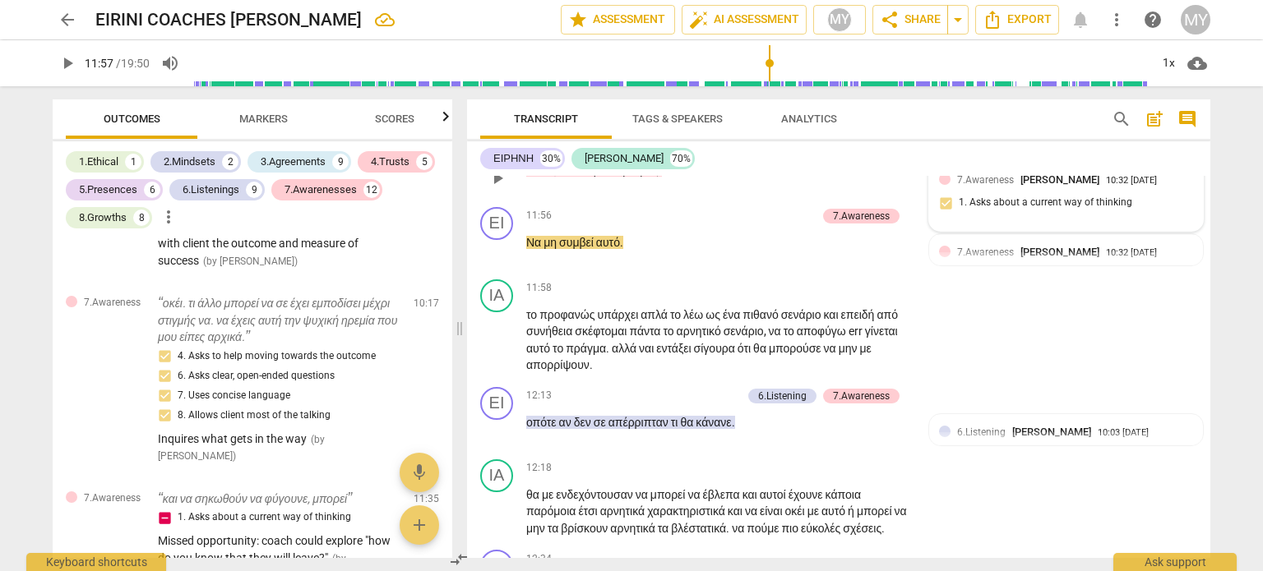
click at [1037, 232] on div "7.Awareness [PERSON_NAME] 10:32 [DATE] 1. Asks about a current way of thinking" at bounding box center [1066, 197] width 274 height 70
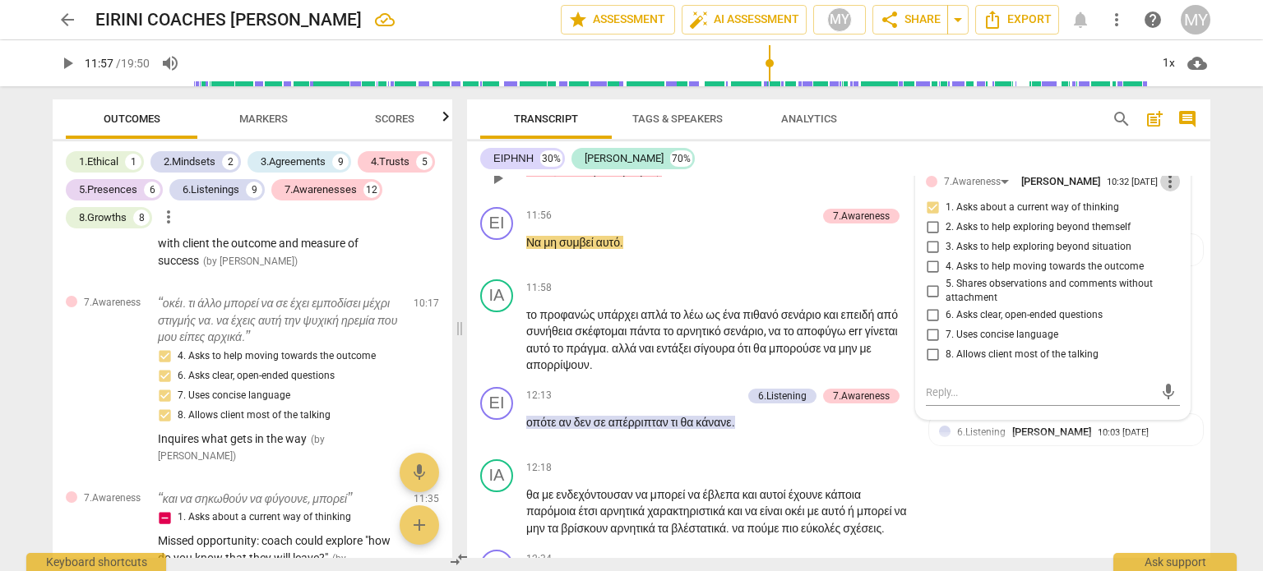
click at [1167, 192] on span "more_vert" at bounding box center [1170, 182] width 20 height 20
click at [1184, 346] on li "Delete" at bounding box center [1183, 341] width 57 height 31
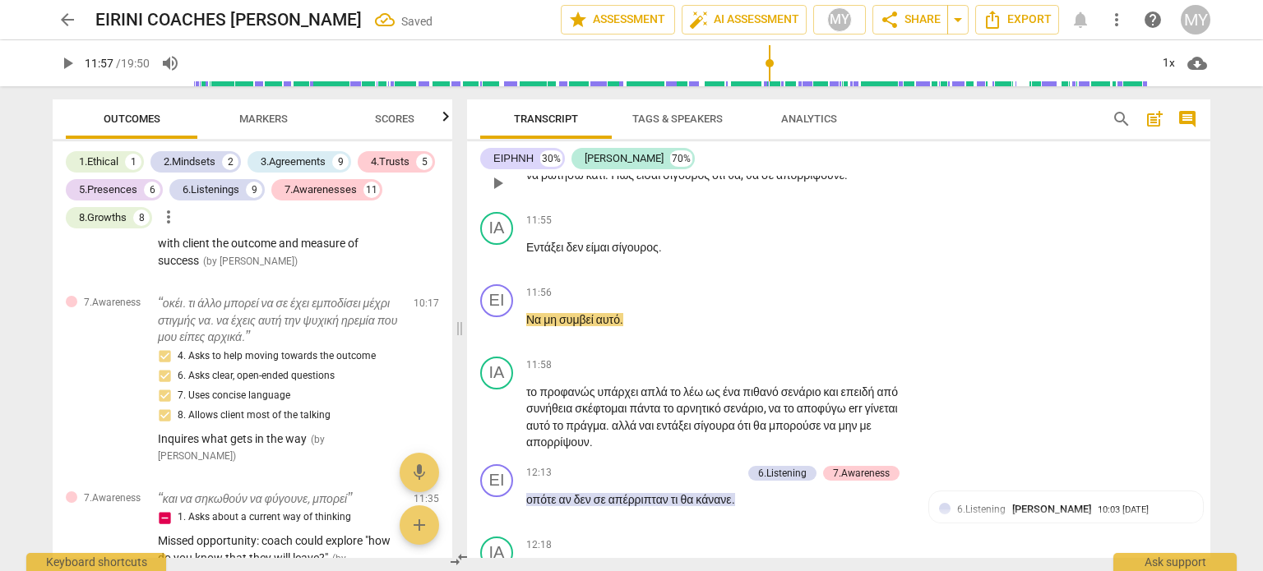
scroll to position [4074, 0]
click at [825, 183] on span "απορρίψουνε" at bounding box center [810, 175] width 68 height 13
click at [882, 157] on p "Add competency" at bounding box center [860, 149] width 78 height 15
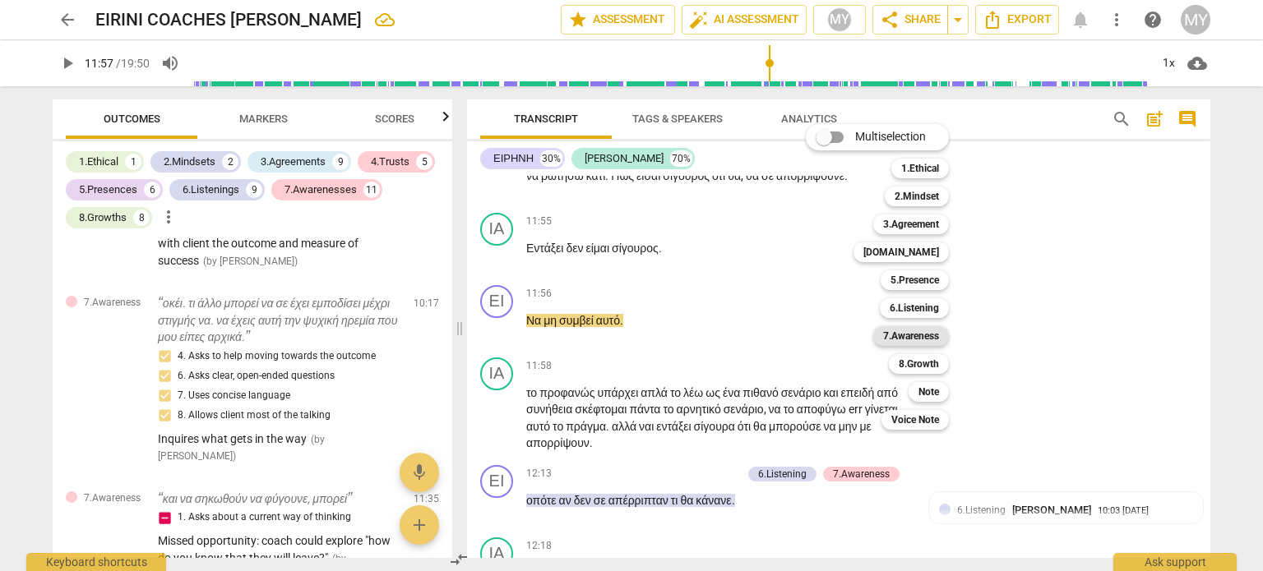
click at [919, 341] on b "7.Awareness" at bounding box center [911, 336] width 56 height 20
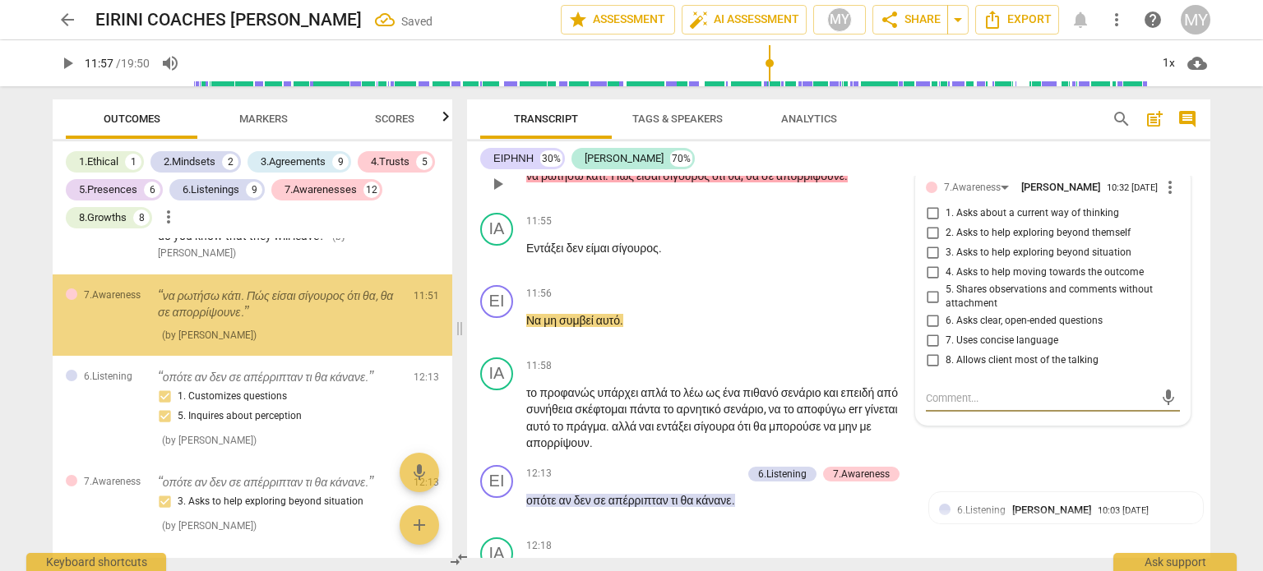
scroll to position [3391, 0]
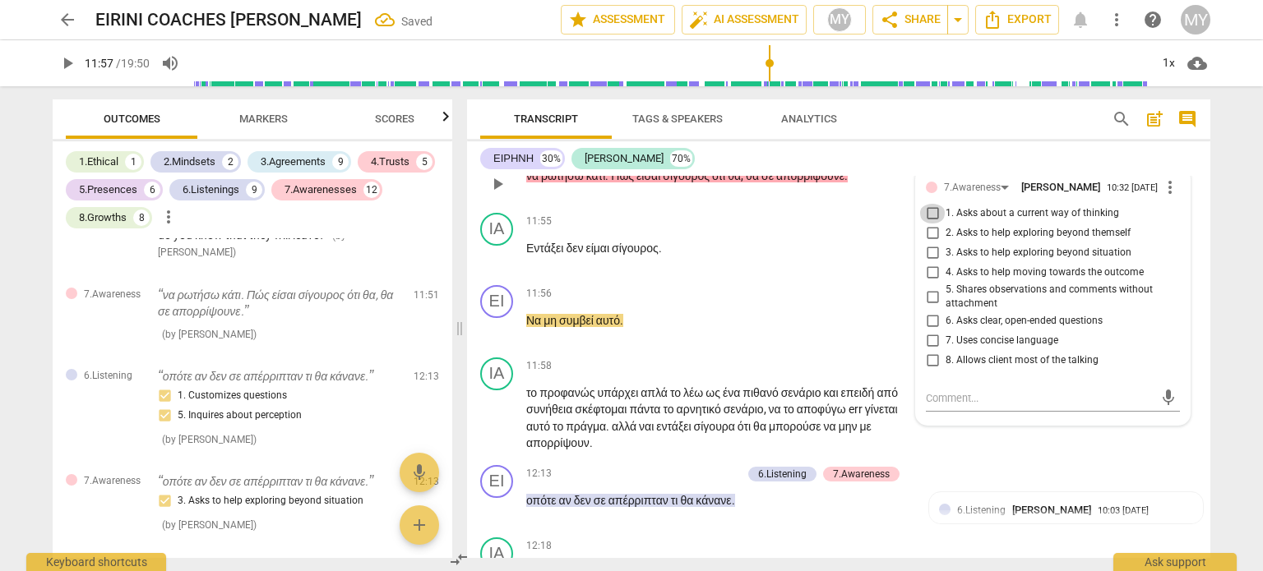
click at [926, 224] on input "1. Asks about a current way of thinking" at bounding box center [932, 214] width 26 height 20
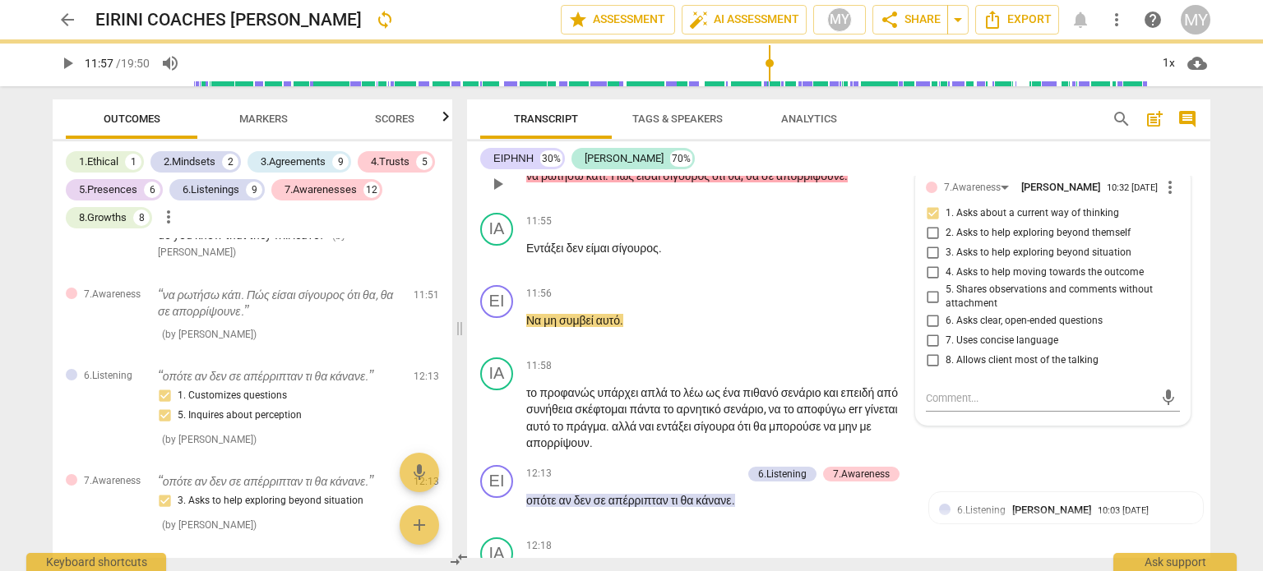
click at [738, 157] on p "Add competency" at bounding box center [777, 149] width 78 height 15
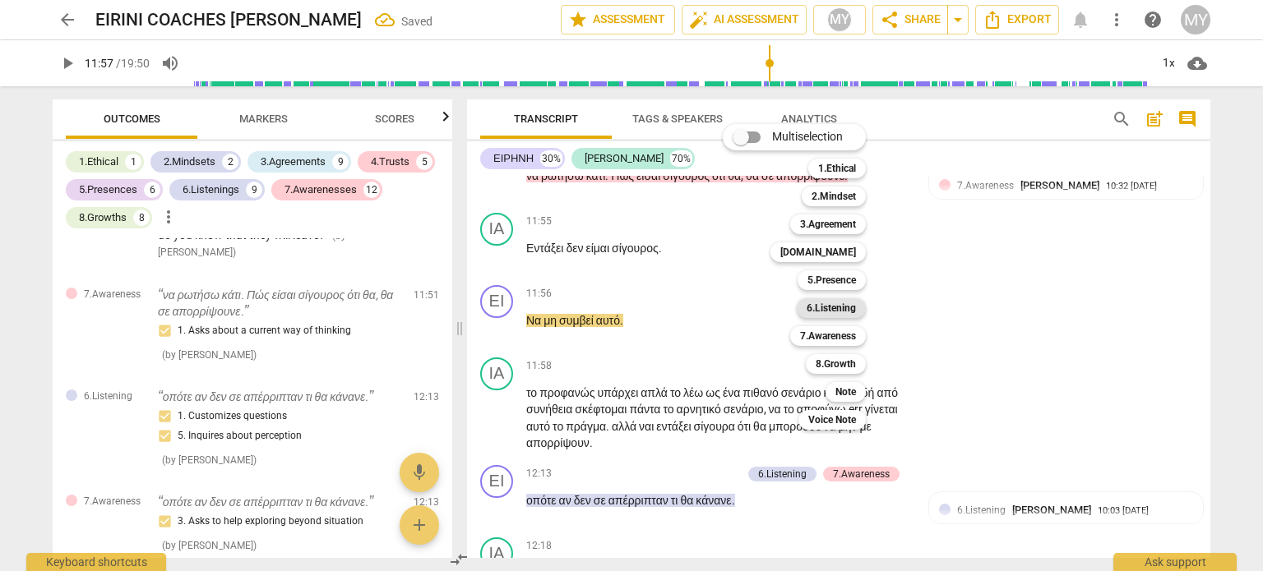
click at [849, 307] on b "6.Listening" at bounding box center [830, 308] width 49 height 20
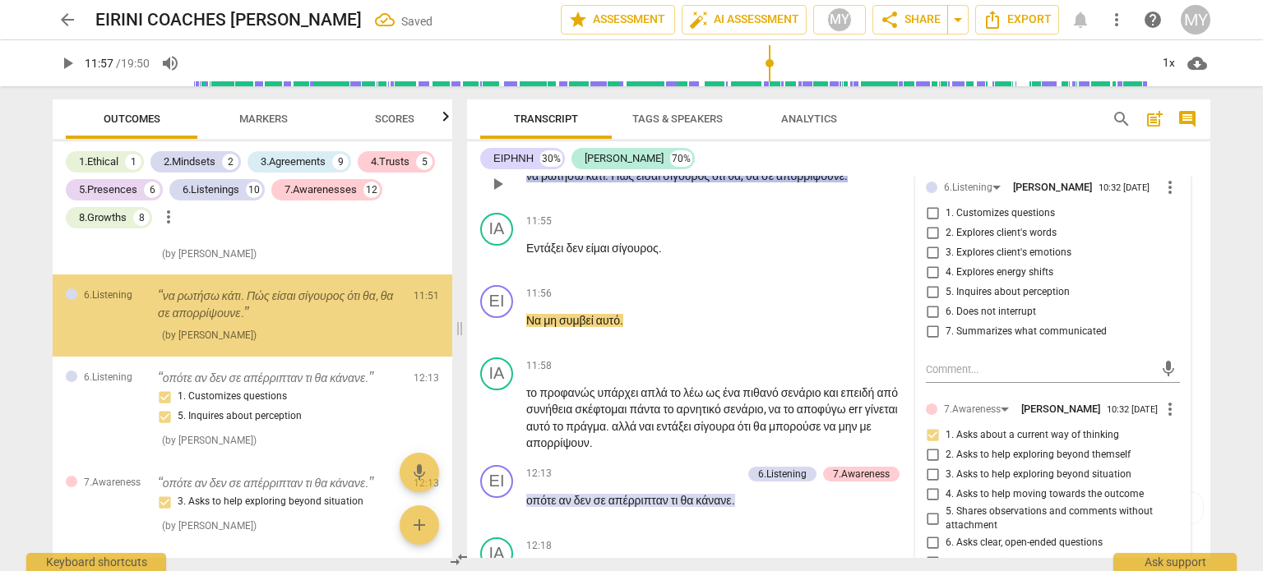
scroll to position [3494, 0]
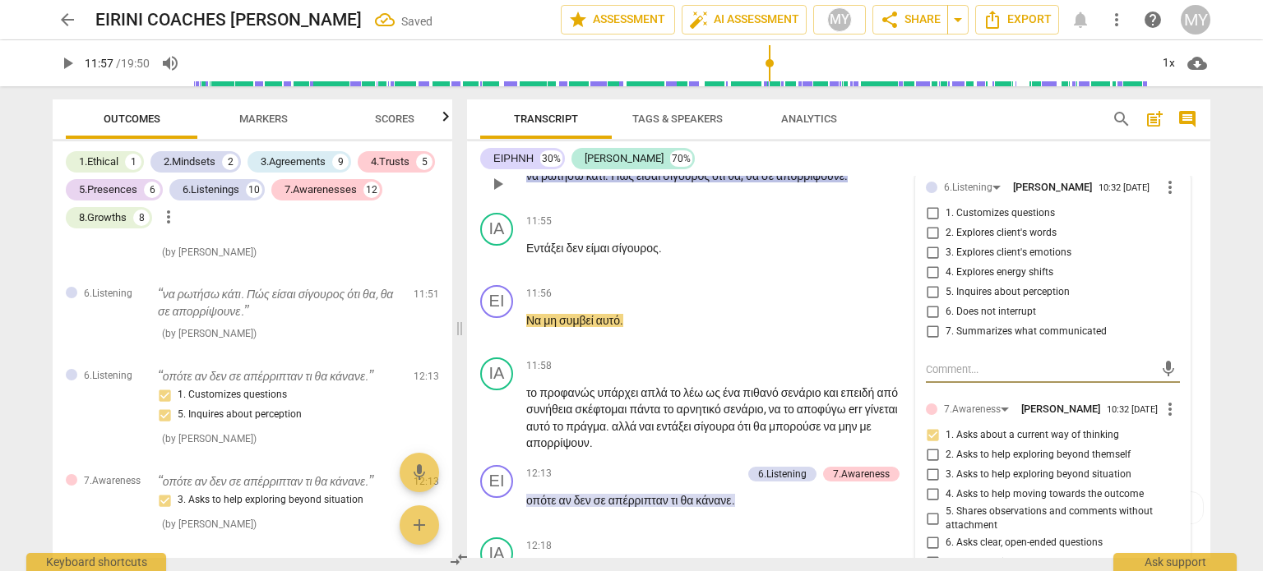
click at [931, 303] on input "5. Inquires about perception" at bounding box center [932, 293] width 26 height 20
click at [594, 255] on span "είμαι" at bounding box center [598, 248] width 26 height 13
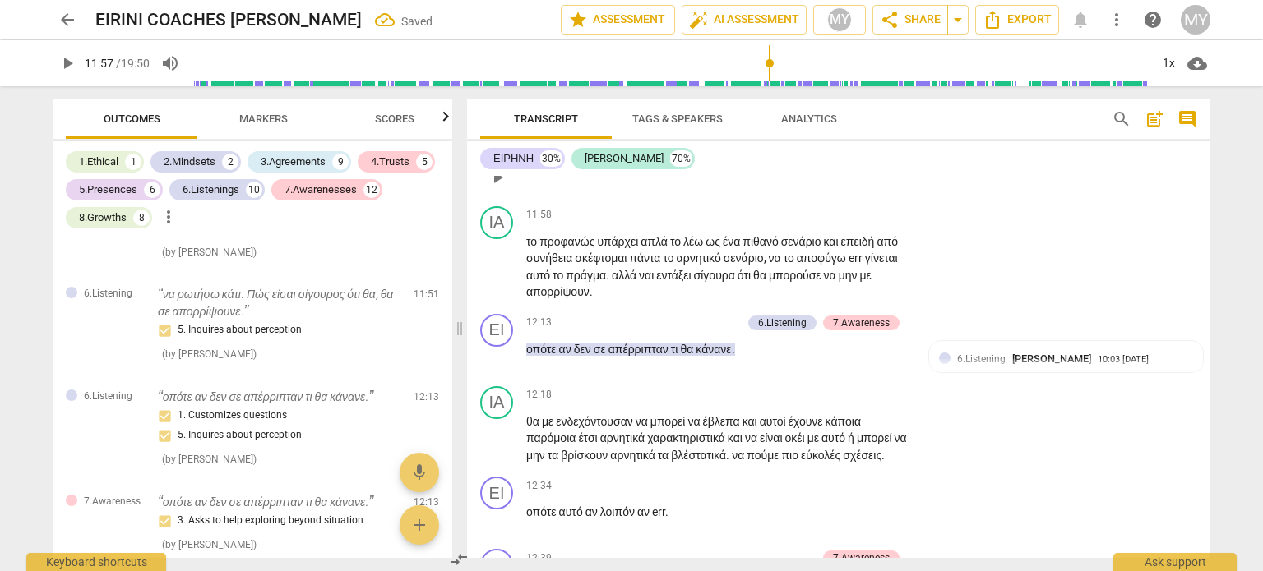
scroll to position [4226, 0]
click at [500, 187] on span "play_arrow" at bounding box center [498, 177] width 20 height 20
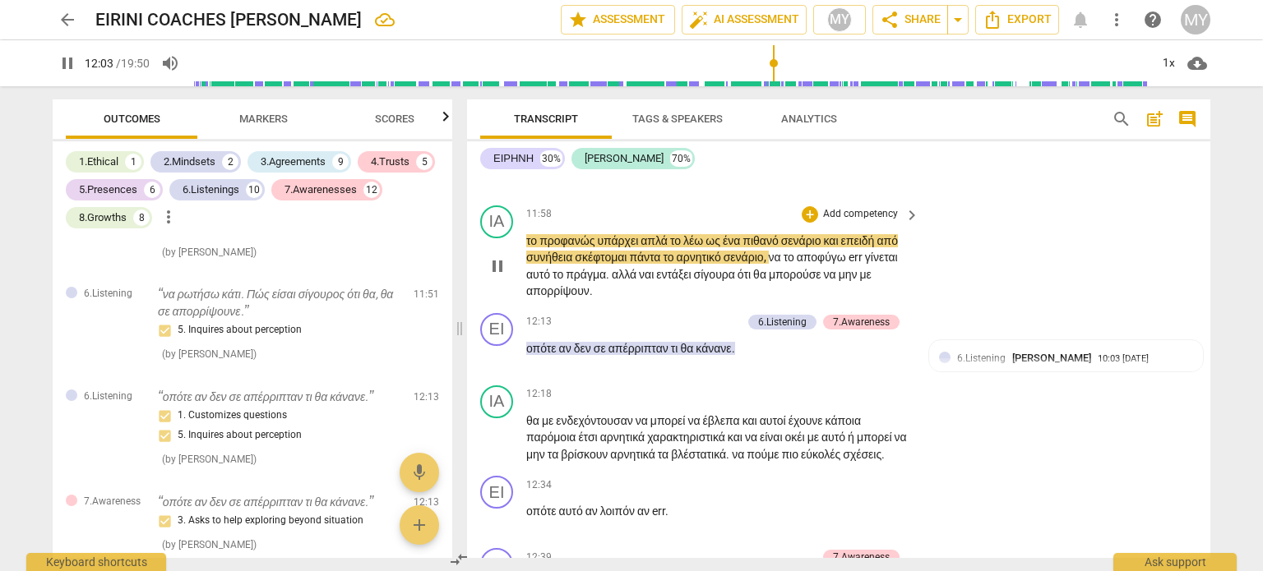
click at [539, 247] on span "το" at bounding box center [532, 240] width 13 height 13
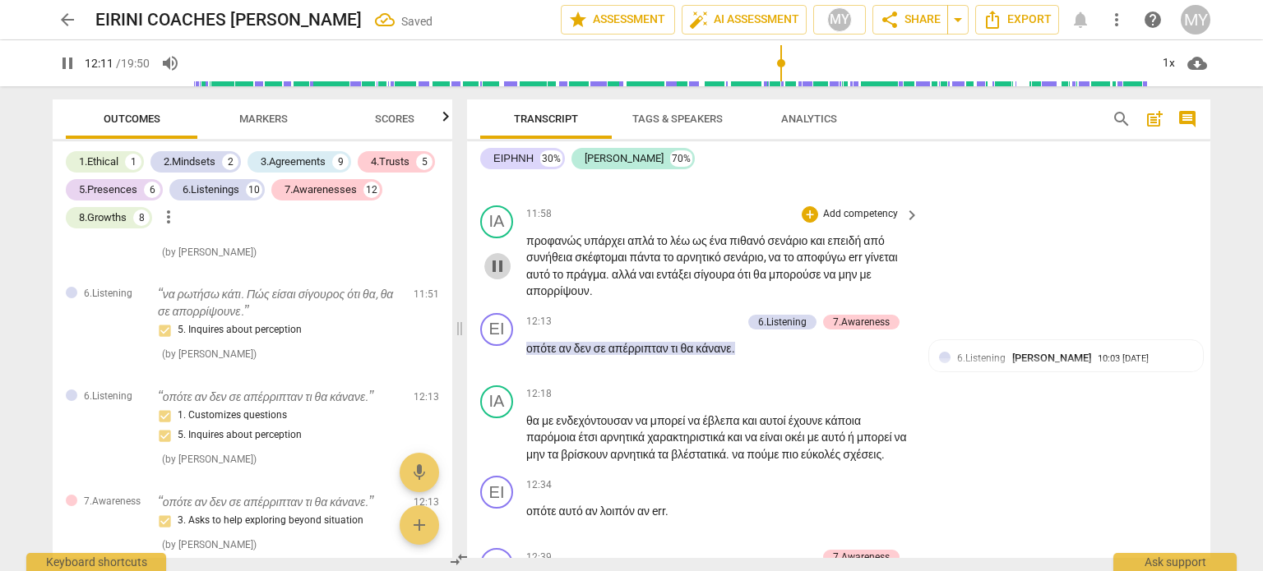
click at [499, 276] on span "pause" at bounding box center [498, 266] width 20 height 20
drag, startPoint x: 786, startPoint y: 397, endPoint x: 746, endPoint y: 401, distance: 40.5
click at [737, 281] on span "σίγουρα" at bounding box center [716, 274] width 44 height 13
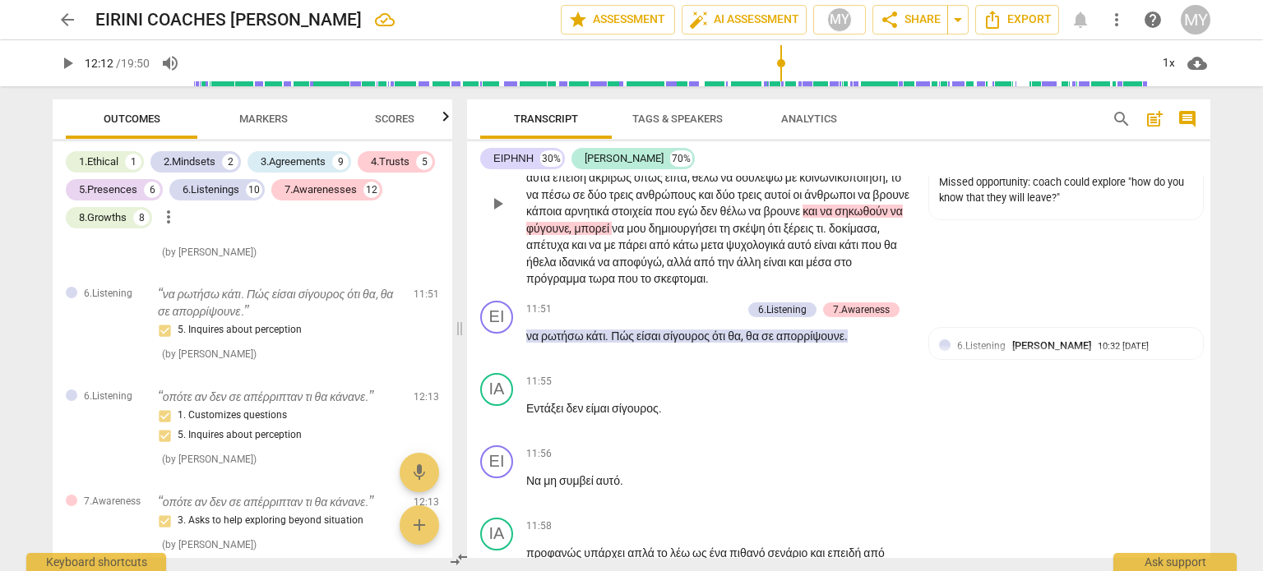
scroll to position [3899, 0]
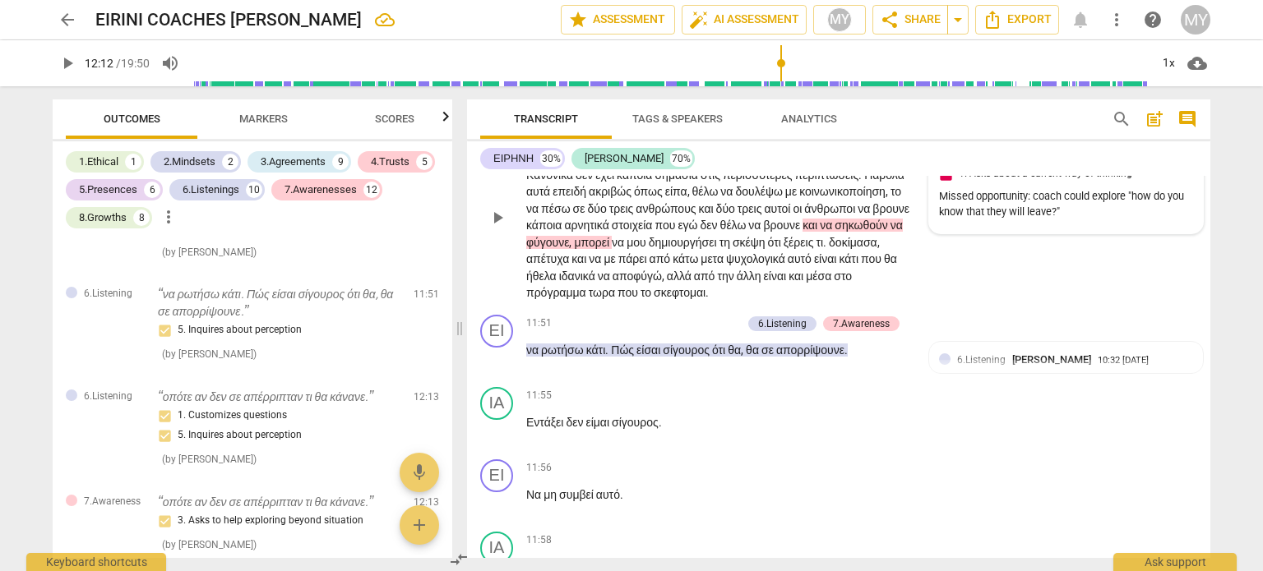
click at [1082, 220] on div "Missed opportunity: coach could explore "how do you know that they will leave?"" at bounding box center [1066, 204] width 254 height 31
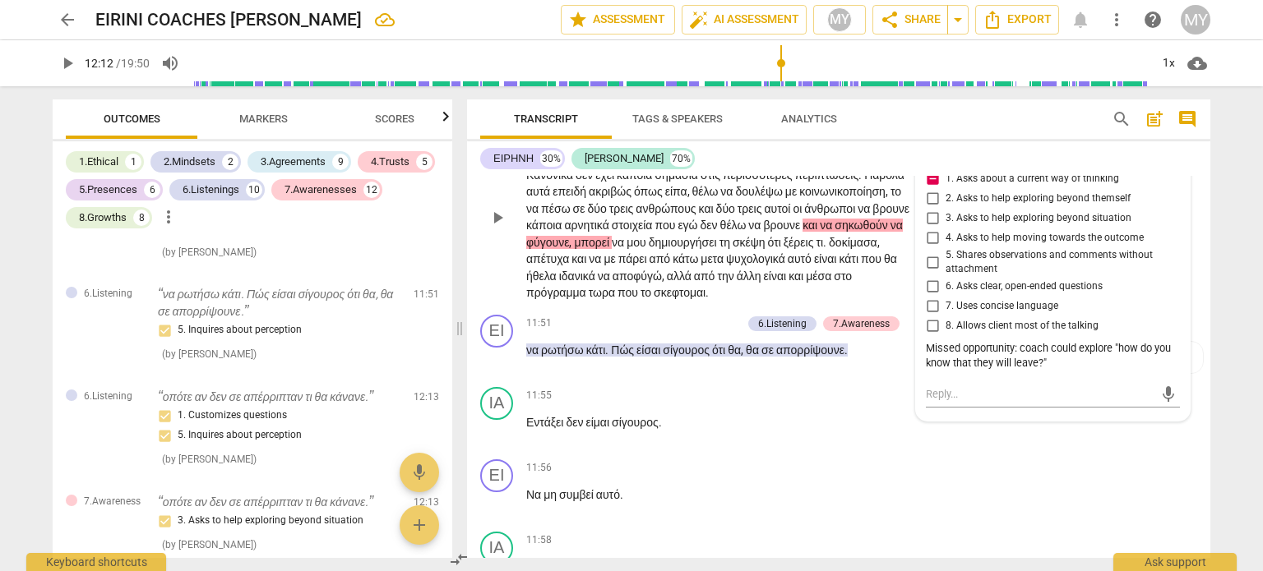
click at [1162, 163] on span "more_vert" at bounding box center [1170, 153] width 20 height 20
click at [1181, 299] on li "Delete" at bounding box center [1183, 296] width 57 height 31
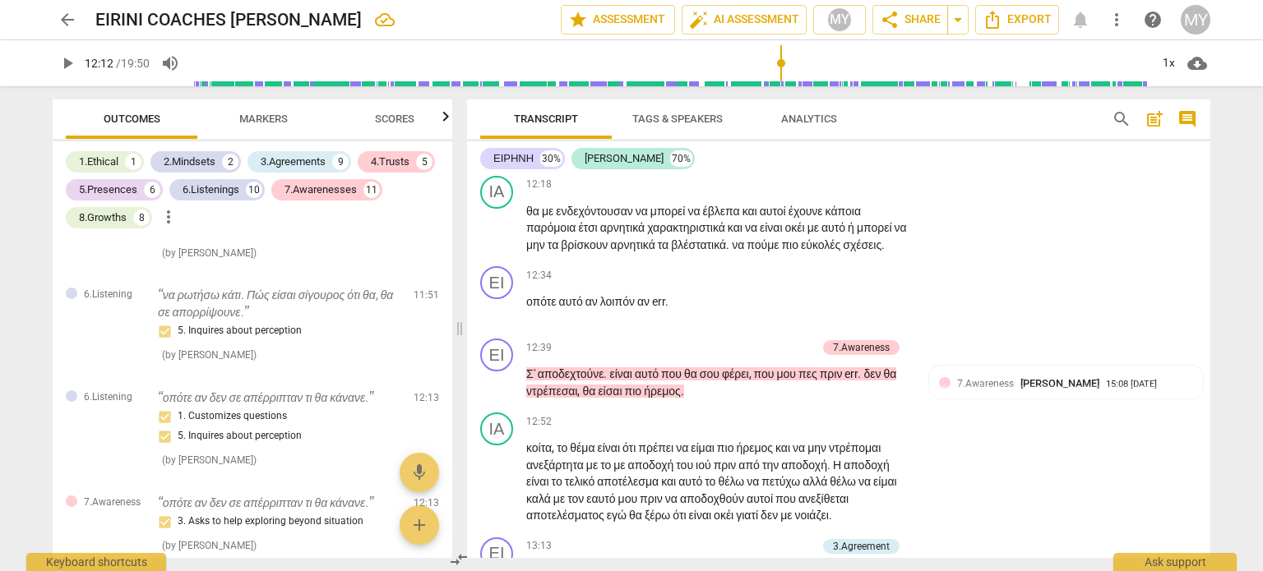
scroll to position [4399, 0]
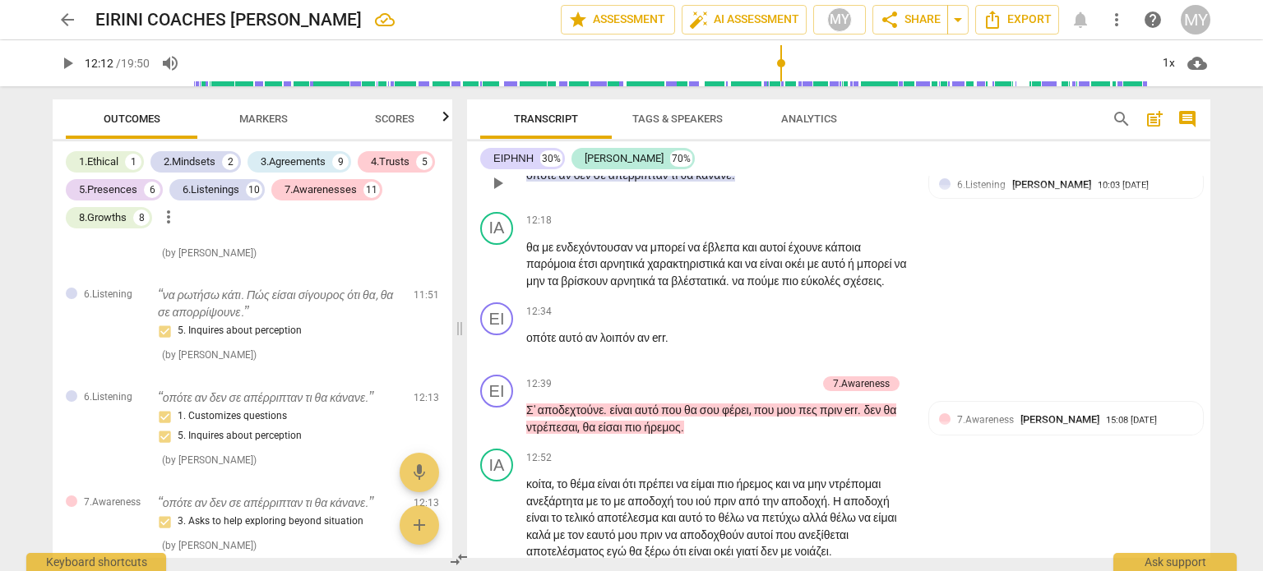
click at [500, 193] on span "play_arrow" at bounding box center [498, 183] width 20 height 20
click at [570, 254] on span "ενδεχόντουσαν" at bounding box center [596, 247] width 80 height 13
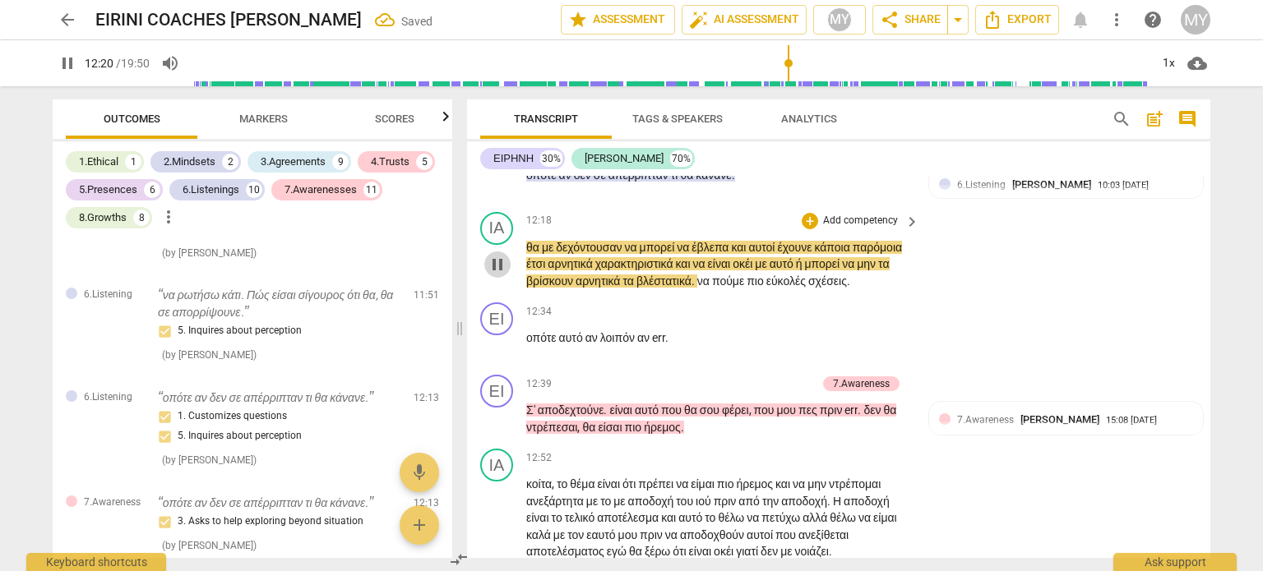
click at [494, 275] on span "pause" at bounding box center [498, 265] width 20 height 20
click at [640, 254] on span "να" at bounding box center [632, 247] width 15 height 13
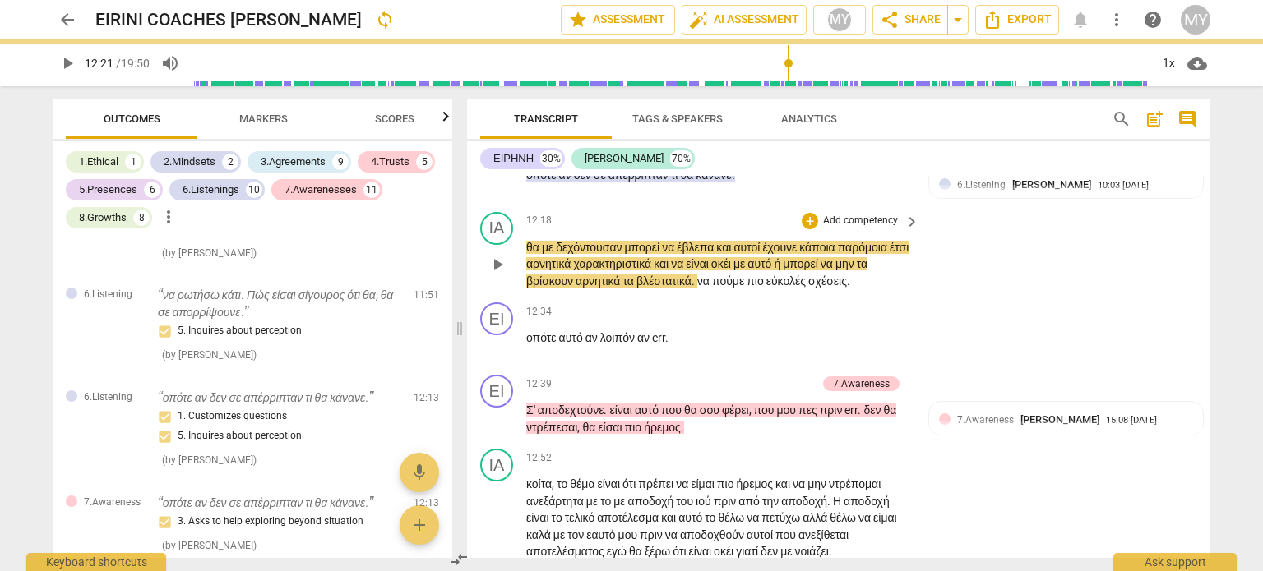
click at [716, 254] on span "έβλεπα" at bounding box center [696, 247] width 39 height 13
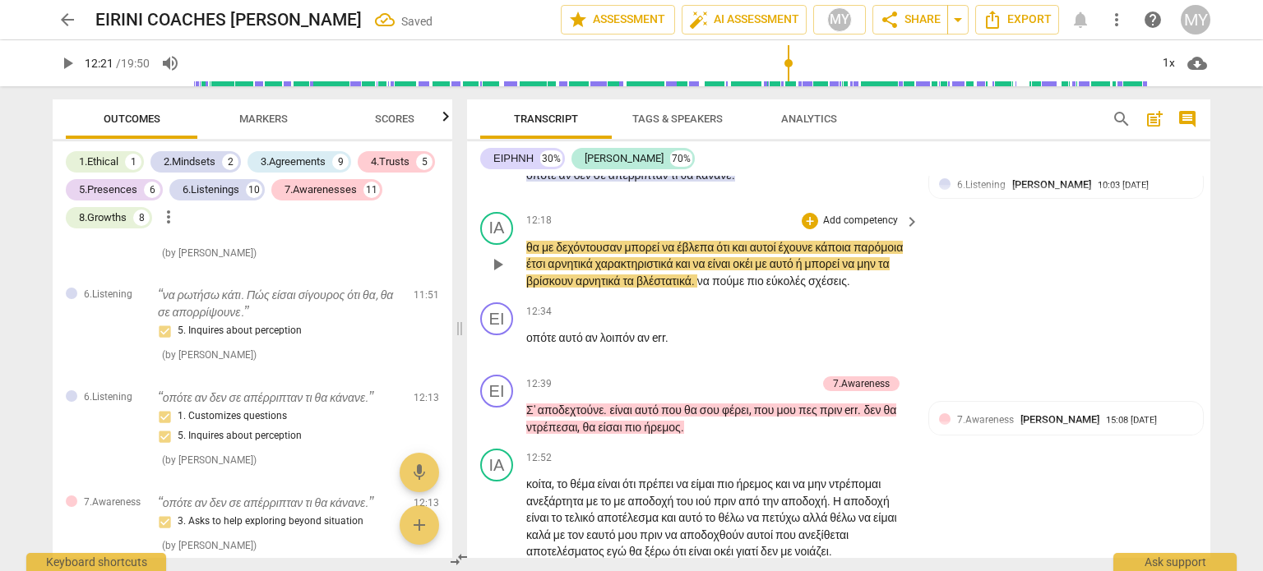
click at [493, 275] on span "play_arrow" at bounding box center [498, 265] width 20 height 20
click at [493, 275] on span "pause" at bounding box center [498, 265] width 20 height 20
click at [622, 288] on span "αρνητικά" at bounding box center [598, 281] width 47 height 13
click at [501, 275] on span "play_arrow" at bounding box center [498, 265] width 20 height 20
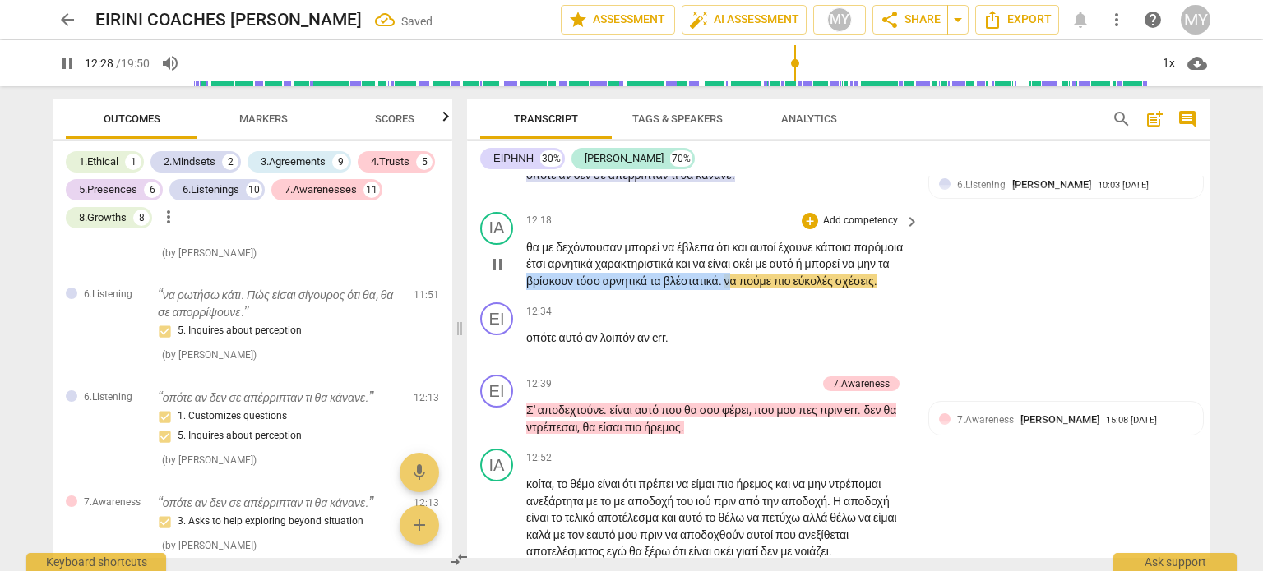
drag, startPoint x: 616, startPoint y: 404, endPoint x: 837, endPoint y: 404, distance: 221.1
click at [837, 290] on p "θα με δεχόντουσαν μπορεί να έβλεπα ότι και αυτοί έχουνε κάποια παρόμοια έτσι αρ…" at bounding box center [718, 264] width 385 height 51
click at [490, 275] on span "pause" at bounding box center [498, 265] width 20 height 20
click at [497, 275] on span "play_arrow" at bounding box center [498, 265] width 20 height 20
click at [533, 254] on span "θα" at bounding box center [534, 247] width 16 height 13
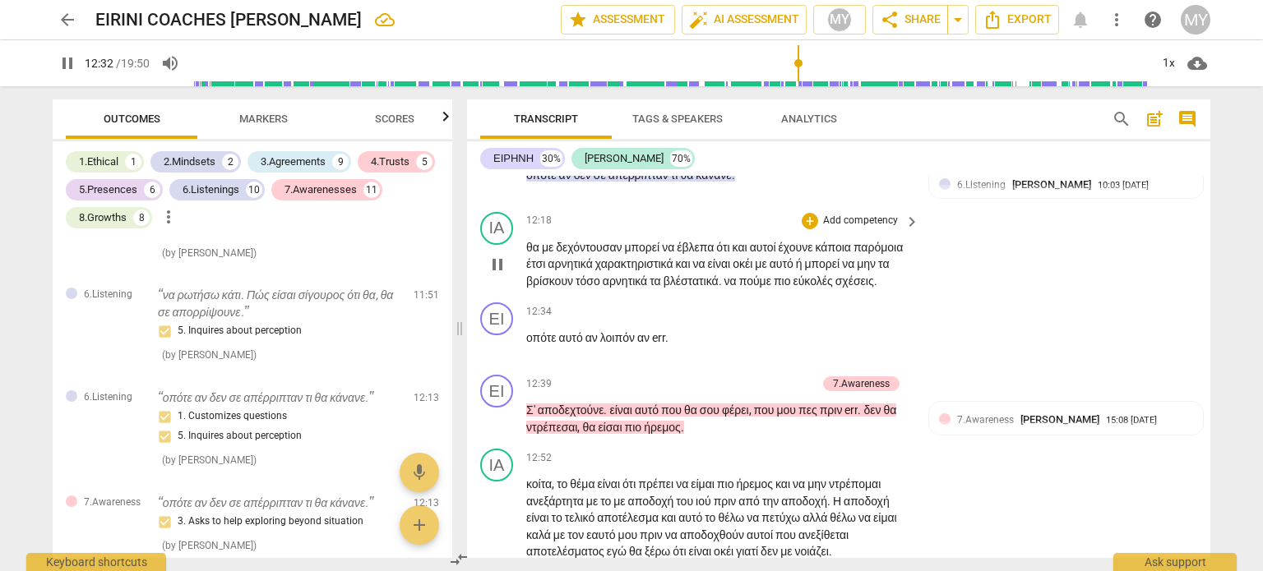
click at [529, 254] on span "θα" at bounding box center [534, 247] width 16 height 13
click at [500, 275] on span "pause" at bounding box center [498, 265] width 20 height 20
click at [526, 254] on span "θα" at bounding box center [534, 247] width 16 height 13
click at [502, 275] on span "pause" at bounding box center [498, 265] width 20 height 20
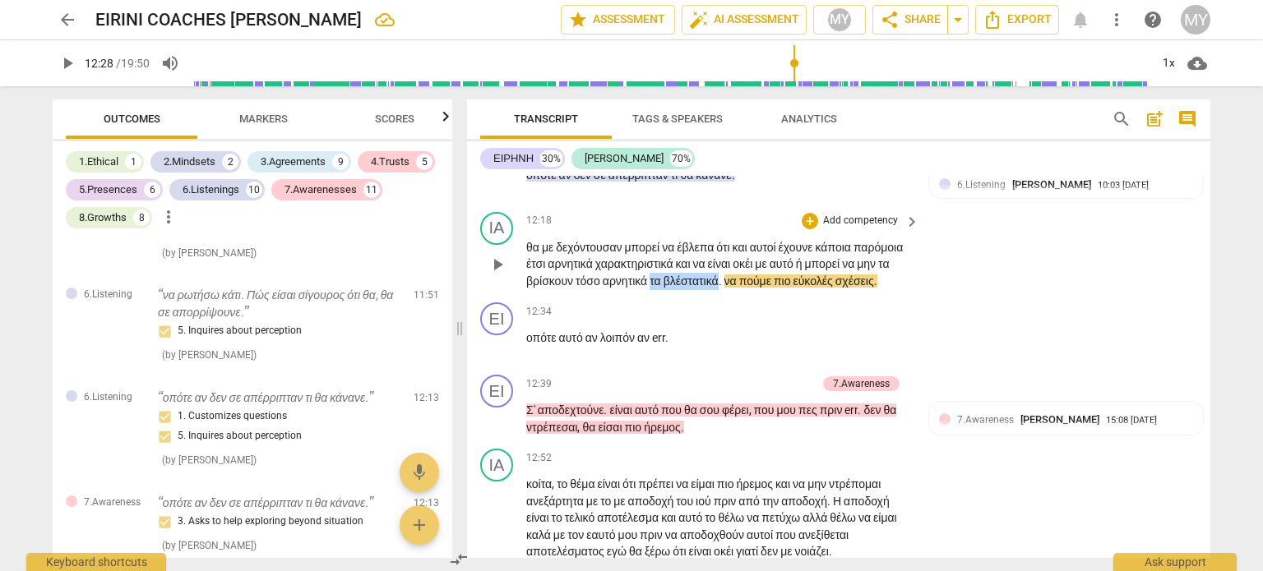
drag, startPoint x: 746, startPoint y: 404, endPoint x: 823, endPoint y: 404, distance: 76.5
click at [823, 290] on p "θα με δεχόντουσαν μπορεί να έβλεπα ότι και αυτοί έχουνε κάποια παρόμοια έτσι αρ…" at bounding box center [718, 264] width 385 height 51
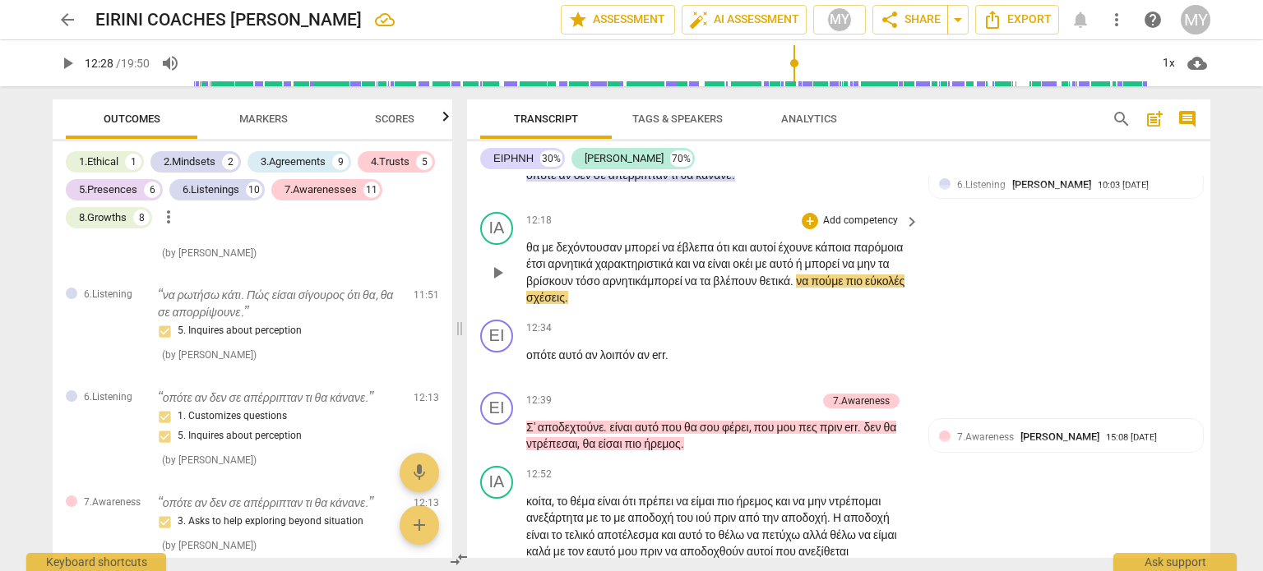
click at [594, 270] on span "αρνητικά" at bounding box center [571, 263] width 47 height 13
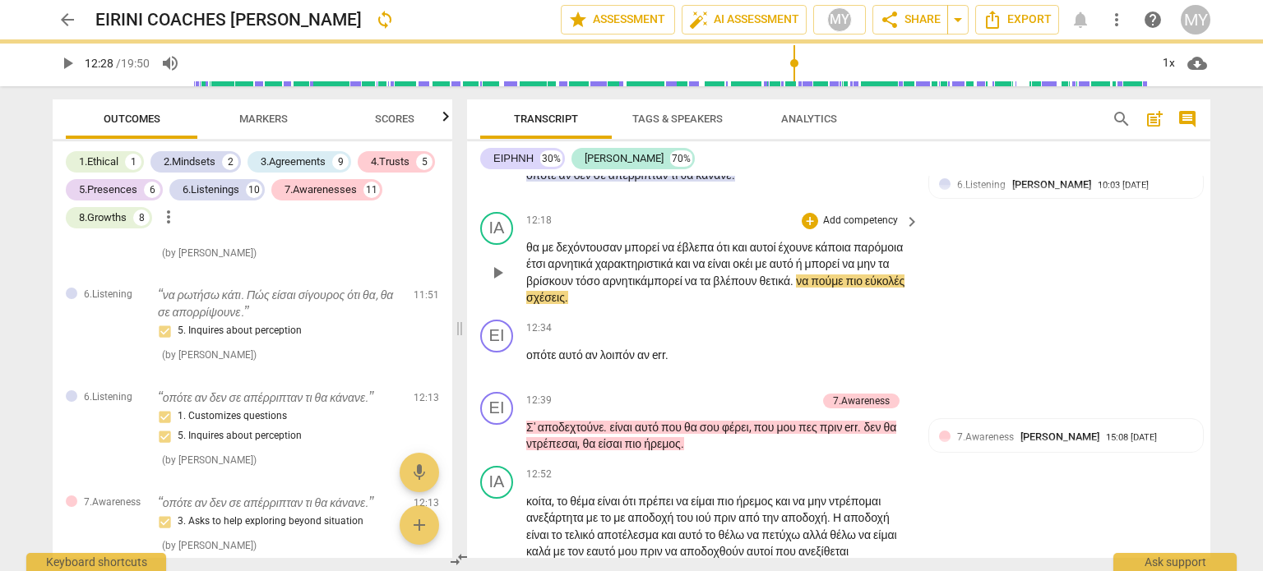
click at [497, 283] on span "play_arrow" at bounding box center [498, 273] width 20 height 20
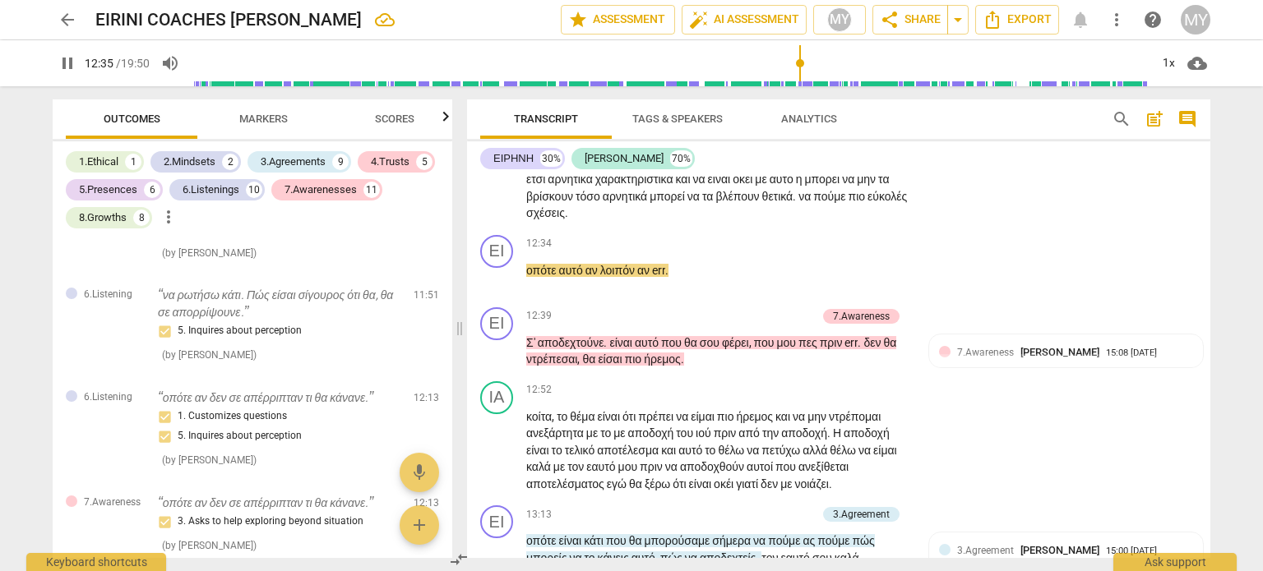
scroll to position [4540, 0]
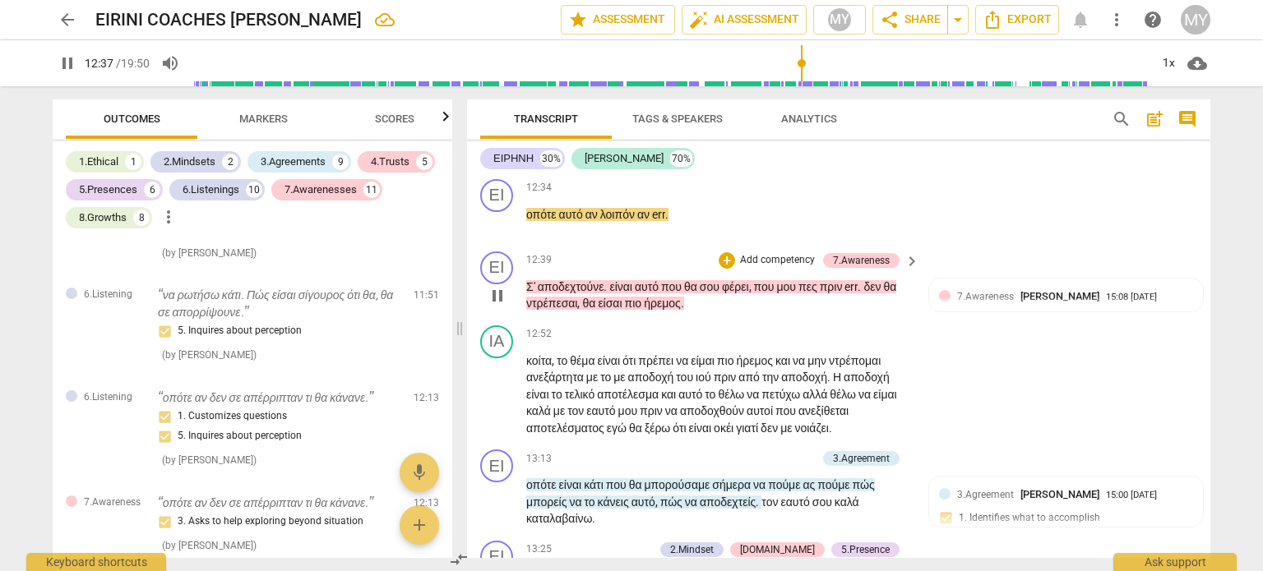
click at [526, 293] on span "Σ'" at bounding box center [532, 286] width 12 height 13
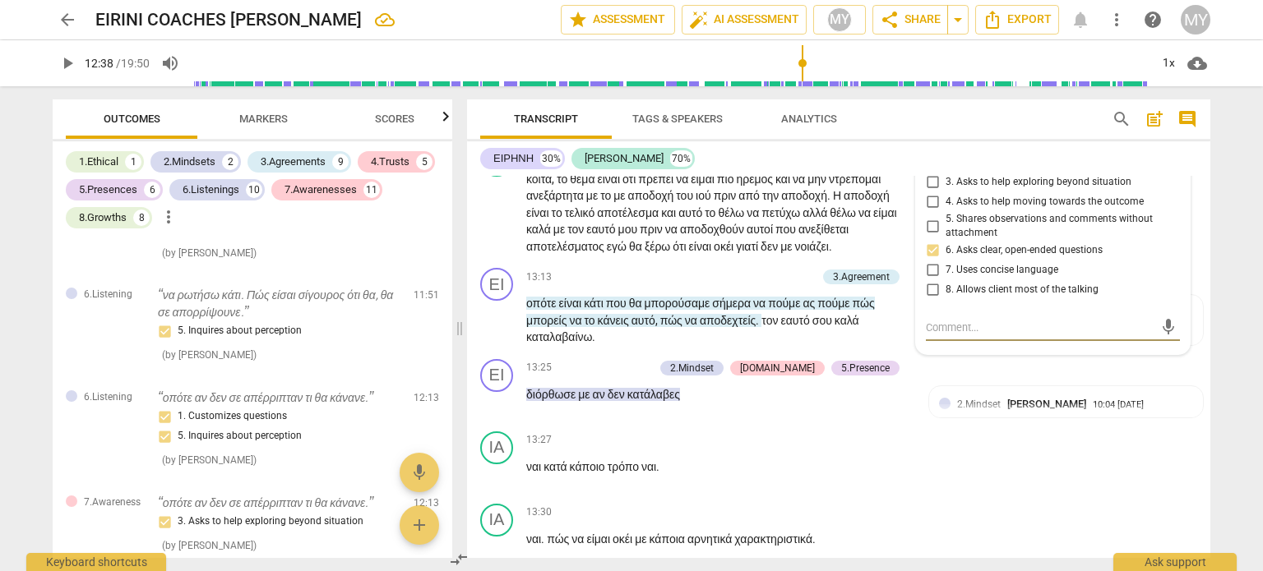
scroll to position [4693, 0]
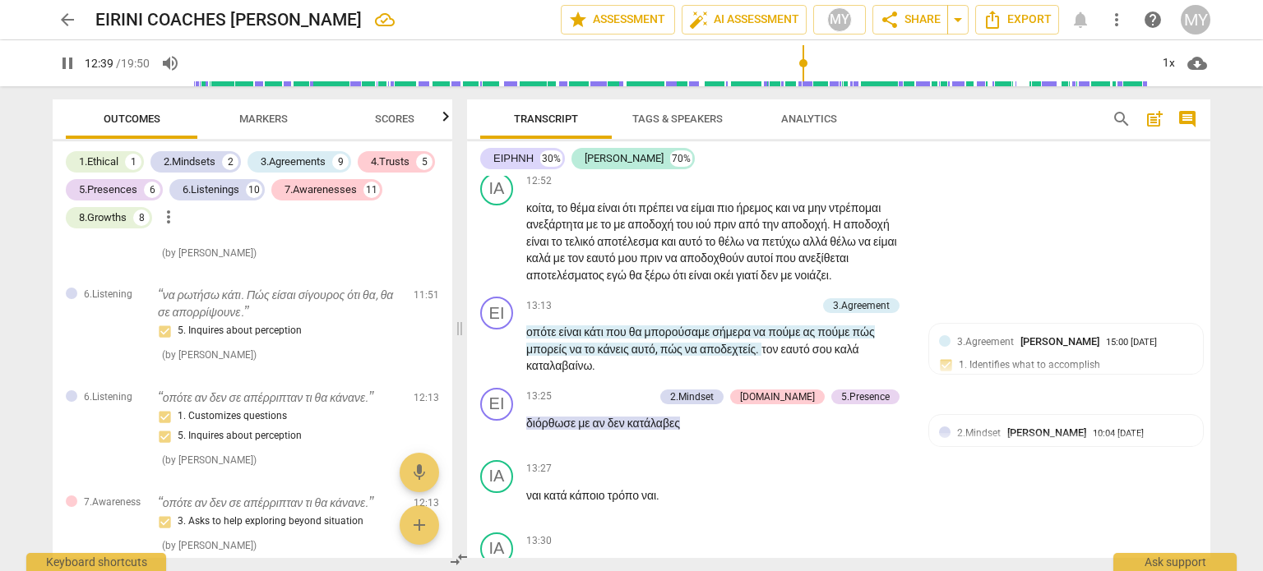
click at [526, 141] on span "Σ'" at bounding box center [532, 133] width 12 height 13
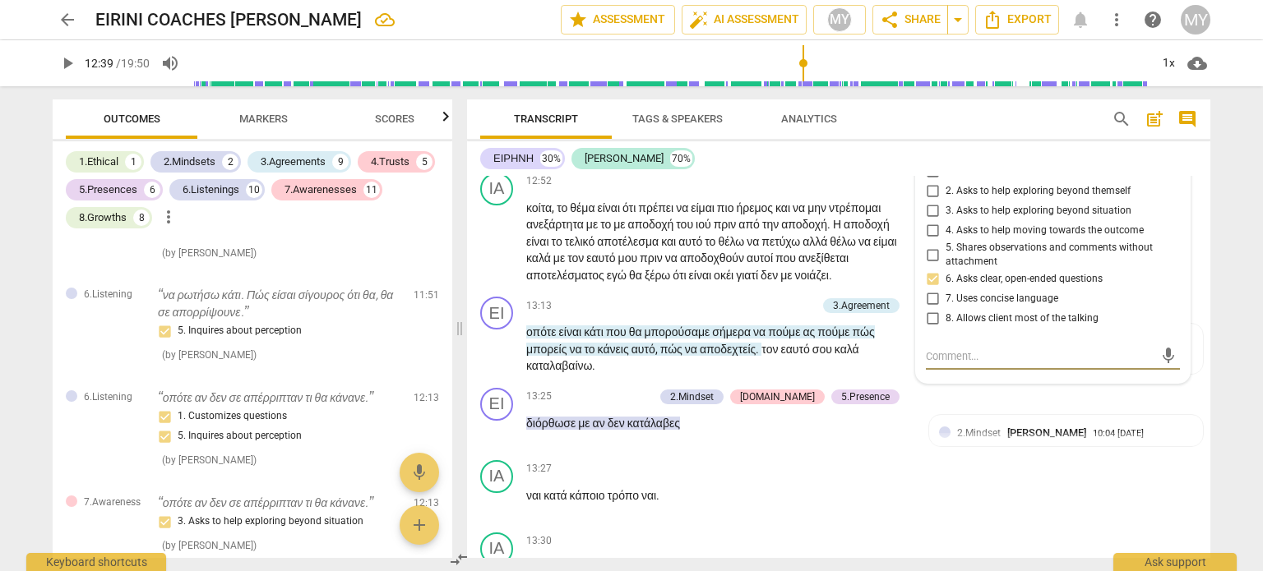
click at [526, 141] on span "Σ'" at bounding box center [532, 133] width 12 height 13
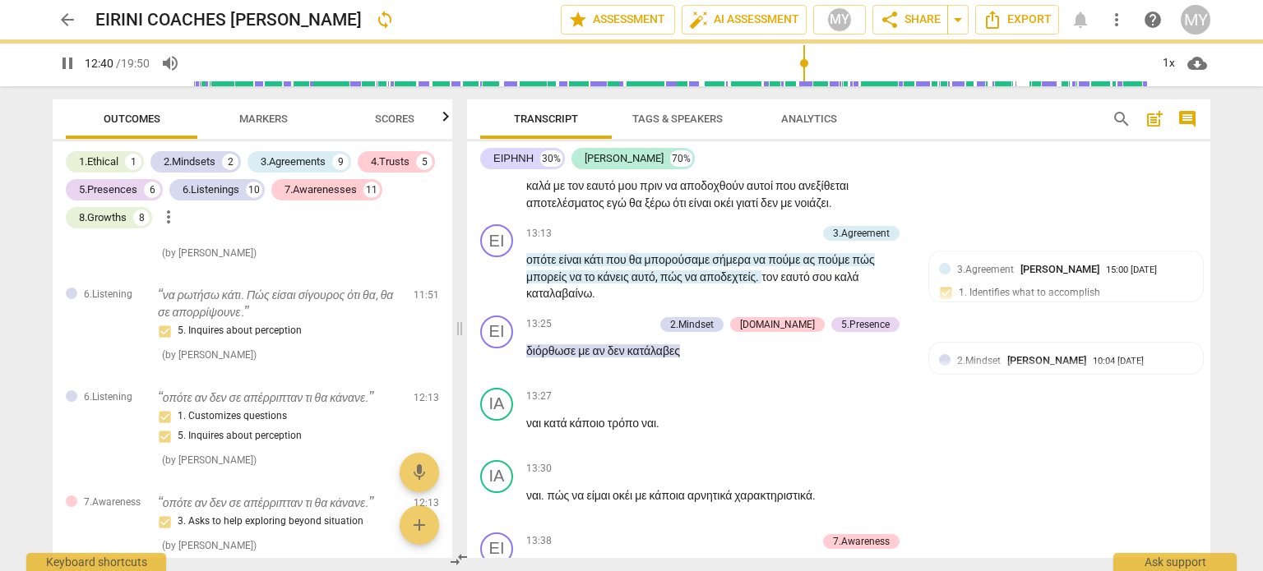
scroll to position [4621, 0]
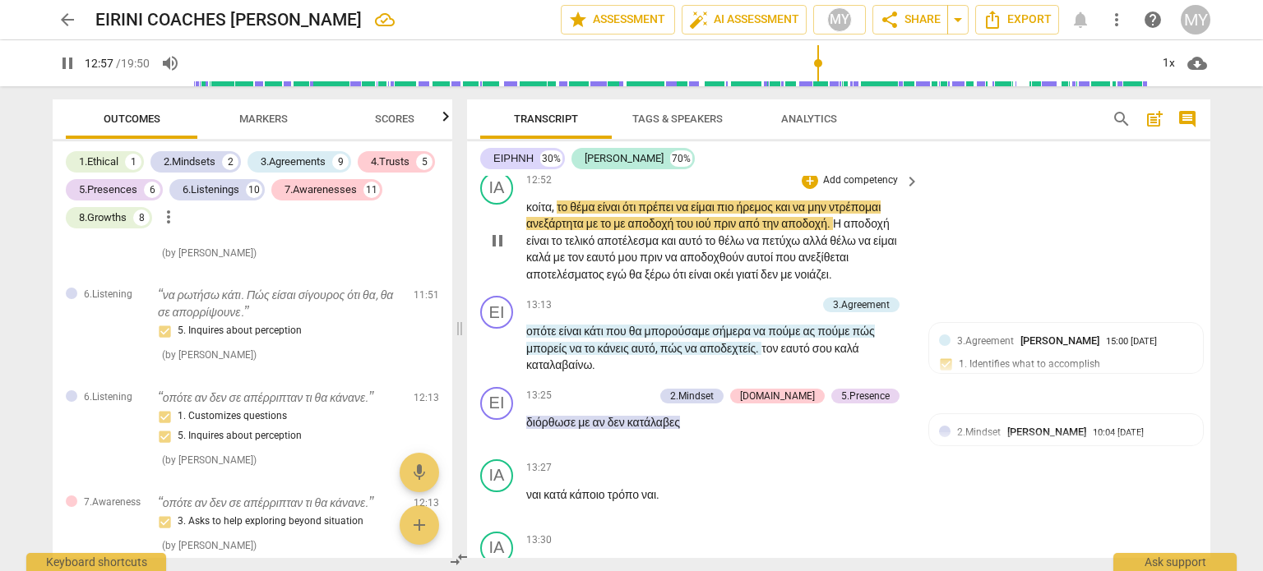
click at [497, 251] on span "pause" at bounding box center [498, 241] width 20 height 20
drag, startPoint x: 720, startPoint y: 350, endPoint x: 636, endPoint y: 349, distance: 83.9
click at [636, 284] on p "κοίτα , το θέμα είναι ότι πρέπει να είμαι πιο ήρεμος και να μην ντρέπομαι ανεξά…" at bounding box center [718, 241] width 385 height 85
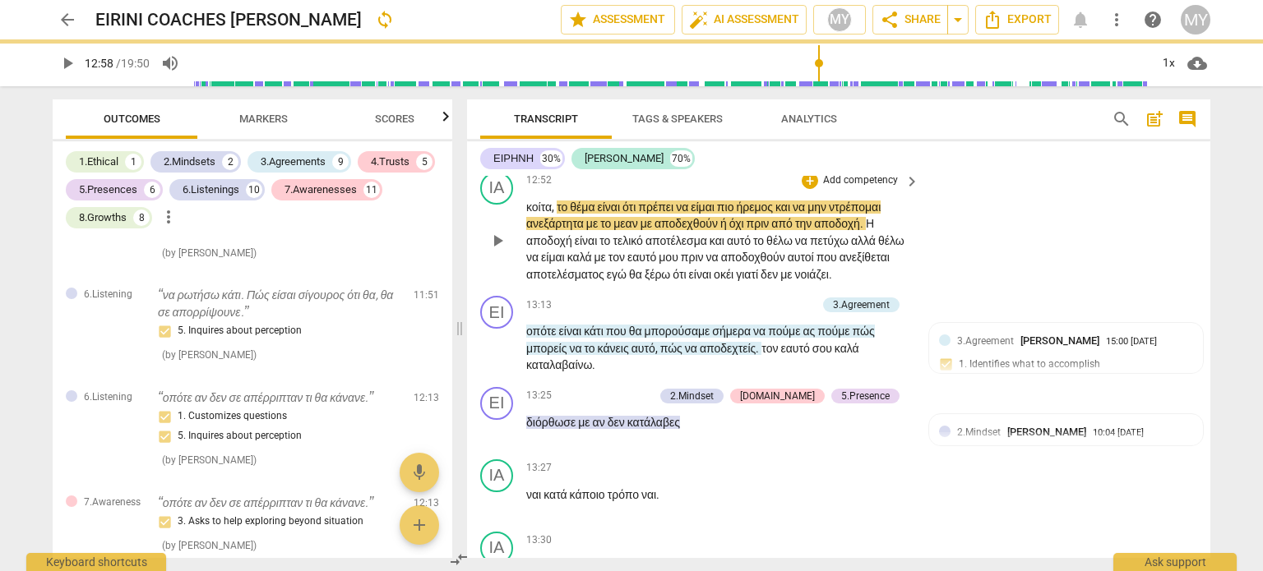
click at [498, 251] on span "play_arrow" at bounding box center [498, 241] width 20 height 20
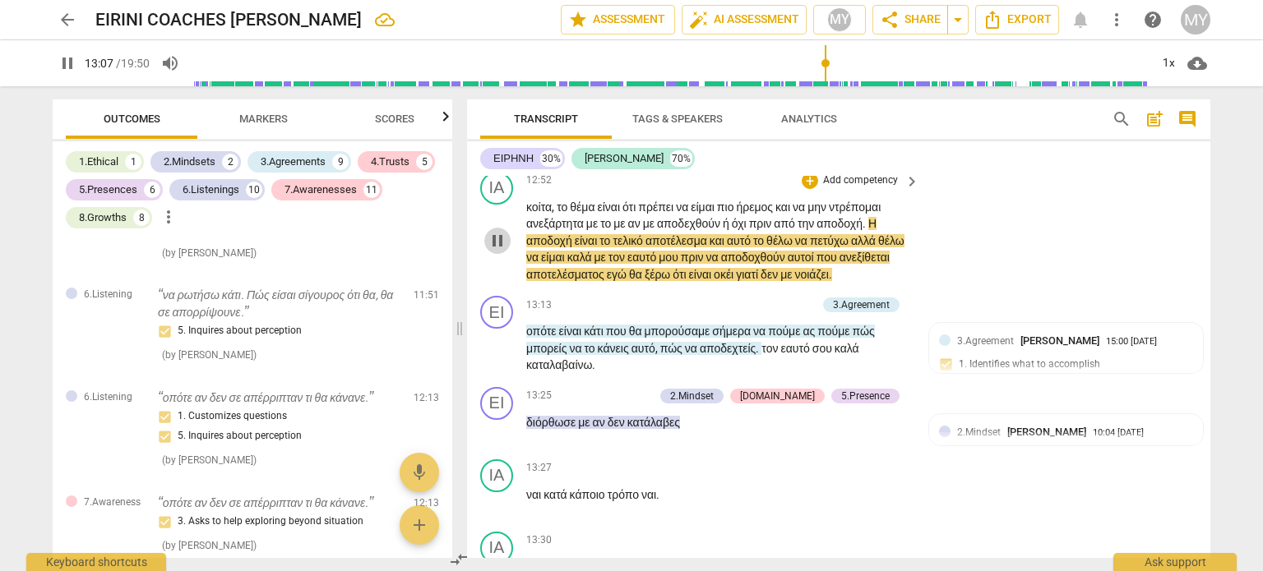
click at [497, 251] on span "pause" at bounding box center [498, 241] width 20 height 20
drag, startPoint x: 759, startPoint y: 381, endPoint x: 750, endPoint y: 381, distance: 9.0
click at [721, 264] on span "να" at bounding box center [713, 257] width 15 height 13
click at [787, 264] on span "αποδοχθούν" at bounding box center [753, 257] width 67 height 13
drag, startPoint x: 581, startPoint y: 398, endPoint x: 545, endPoint y: 395, distance: 36.3
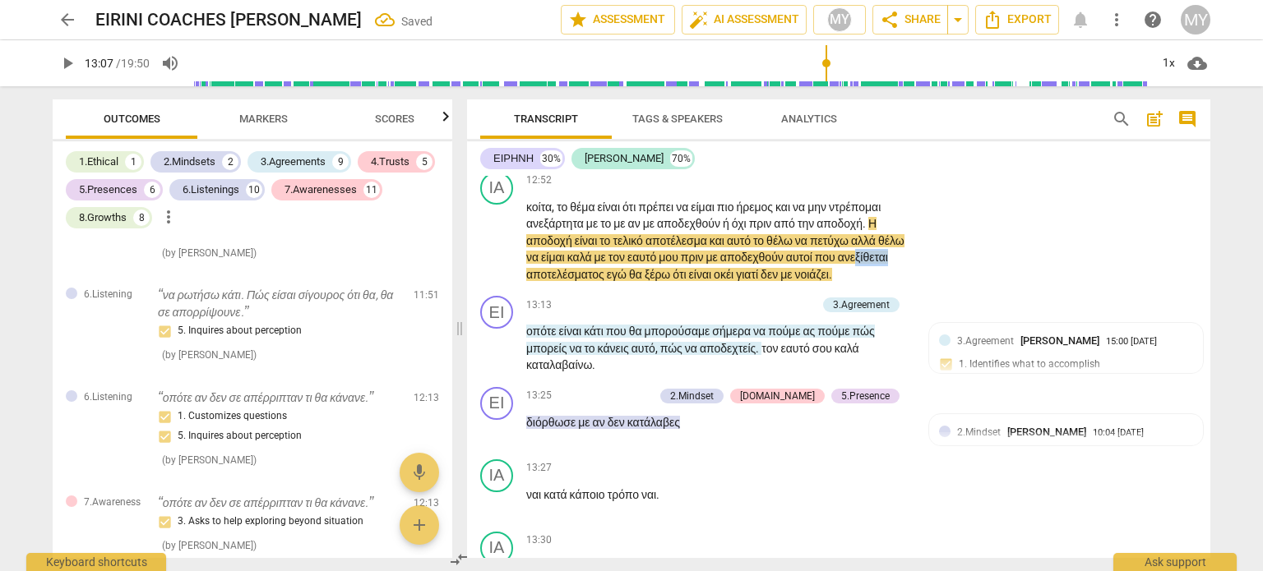
click at [838, 264] on span "ανεξίθεται" at bounding box center [863, 257] width 50 height 13
click at [501, 251] on span "play_arrow" at bounding box center [498, 241] width 20 height 20
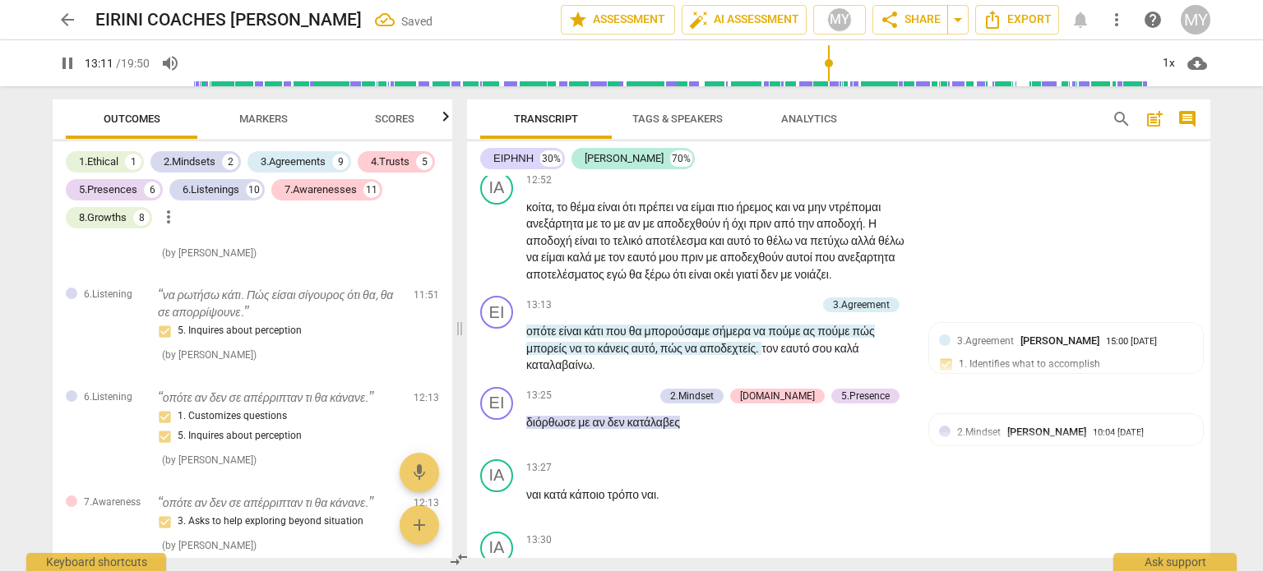
click at [501, 251] on span "pause" at bounding box center [498, 241] width 20 height 20
drag, startPoint x: 864, startPoint y: 380, endPoint x: 880, endPoint y: 381, distance: 15.6
click at [838, 264] on span "που" at bounding box center [826, 257] width 23 height 13
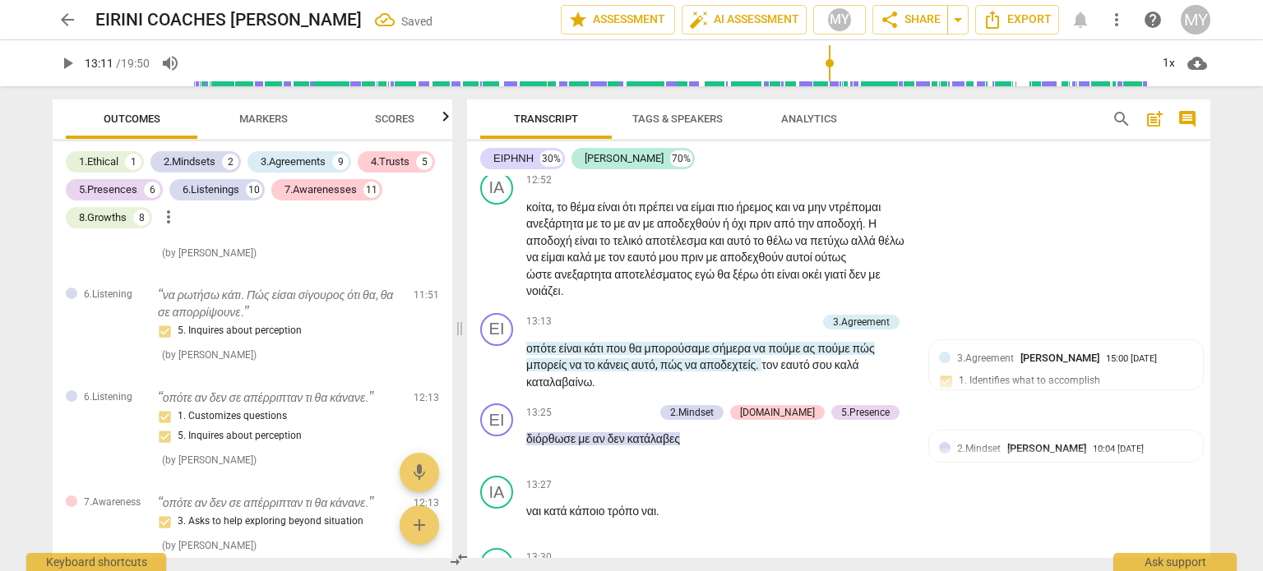
click at [802, 281] on span "είναι" at bounding box center [789, 274] width 25 height 13
click at [498, 260] on span "play_arrow" at bounding box center [498, 250] width 20 height 20
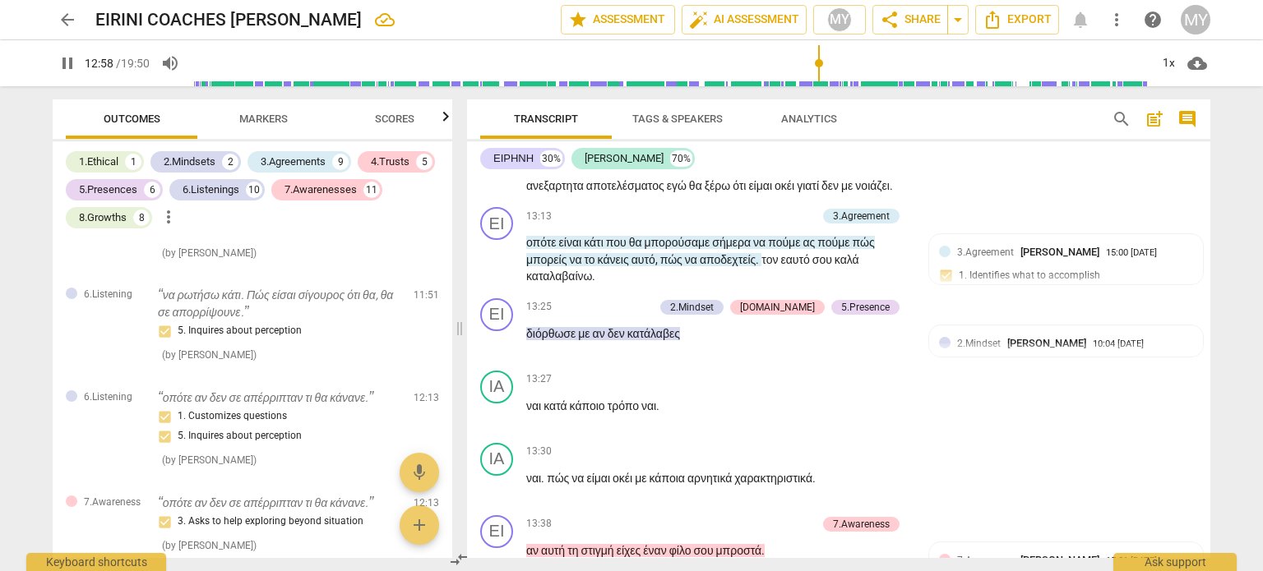
scroll to position [4766, 0]
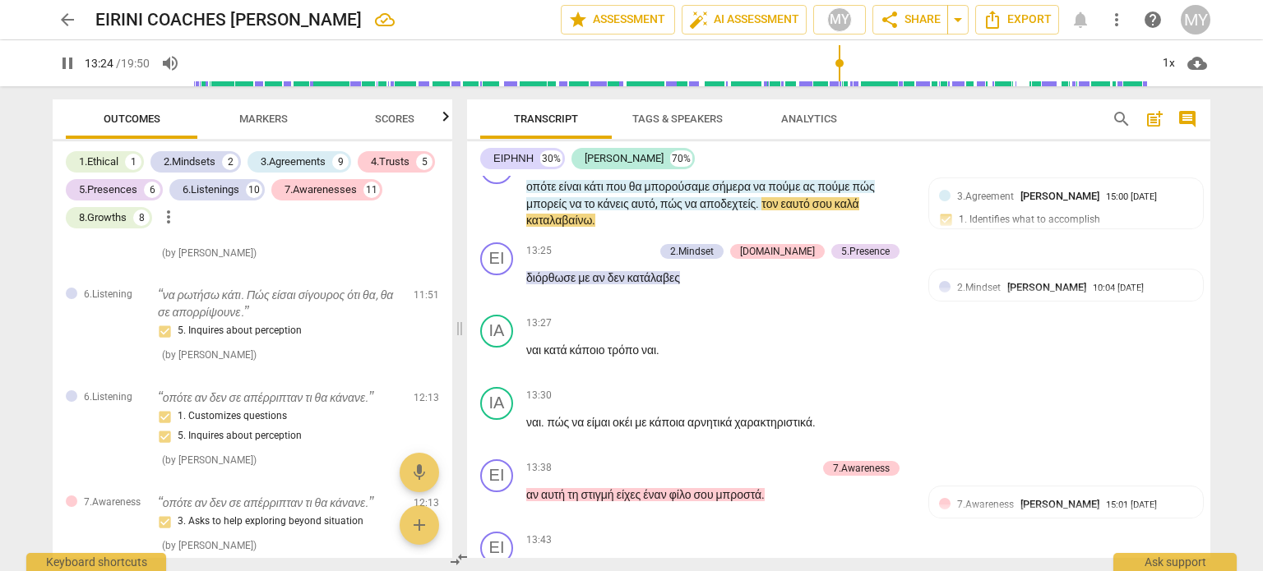
click at [1207, 414] on div "Transcript Tags & Speakers Analytics search post_add comment ΕΙΡΗΝΗ 30% [PERSON…" at bounding box center [841, 328] width 763 height 485
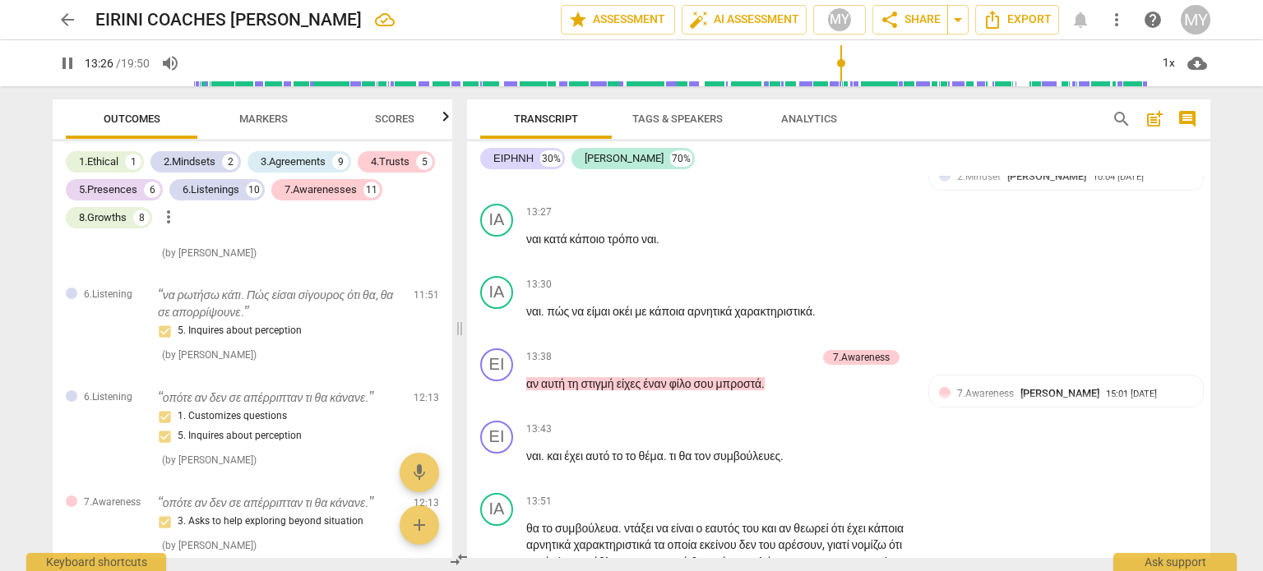
scroll to position [4891, 0]
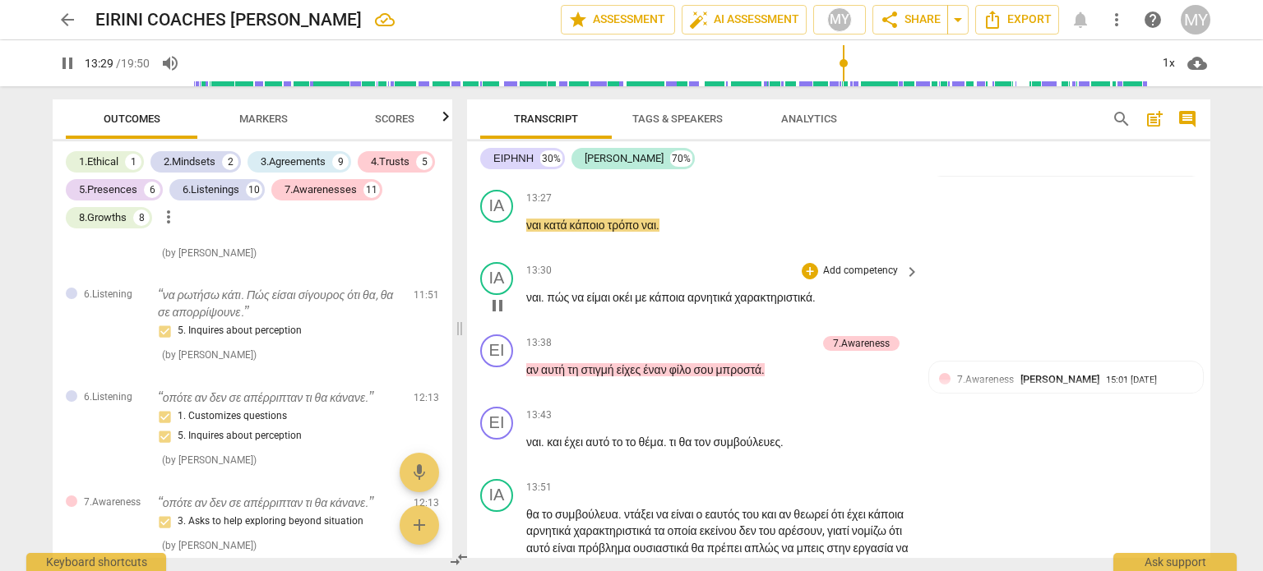
click at [527, 304] on span "ναι" at bounding box center [533, 297] width 15 height 13
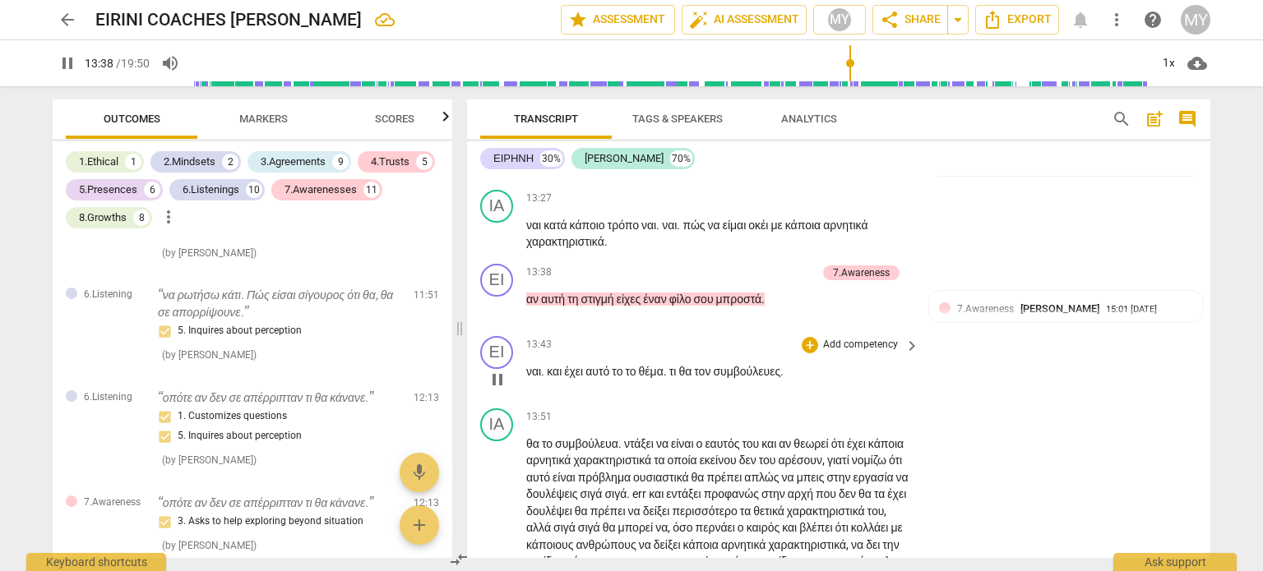
click at [527, 378] on span "ναι" at bounding box center [533, 371] width 15 height 13
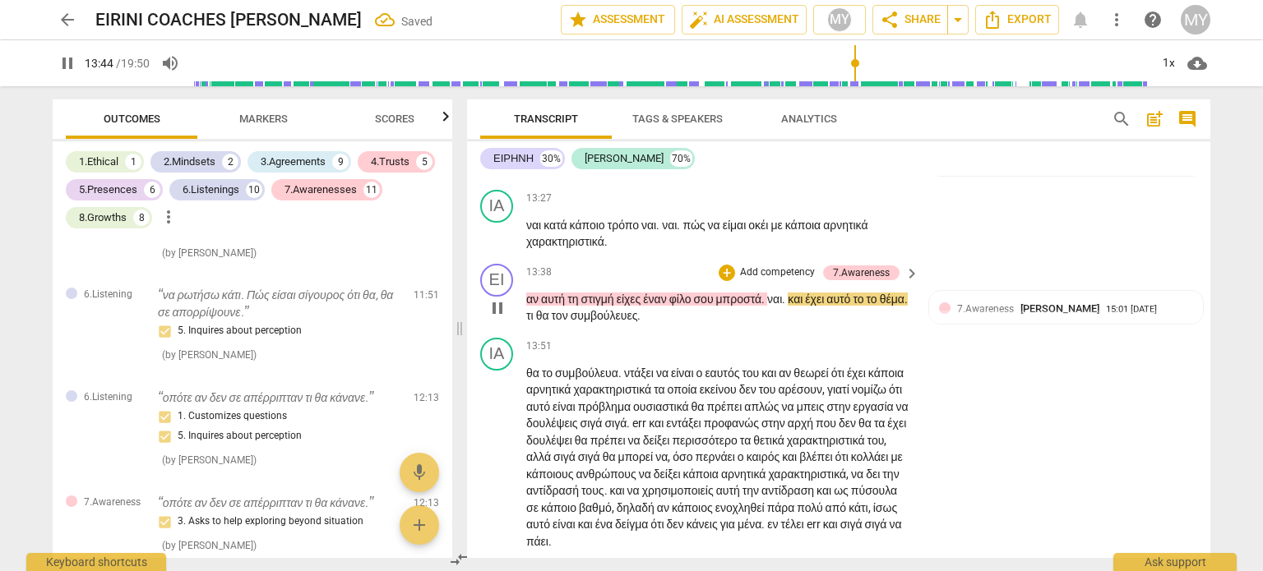
click at [805, 306] on span "και" at bounding box center [796, 299] width 17 height 13
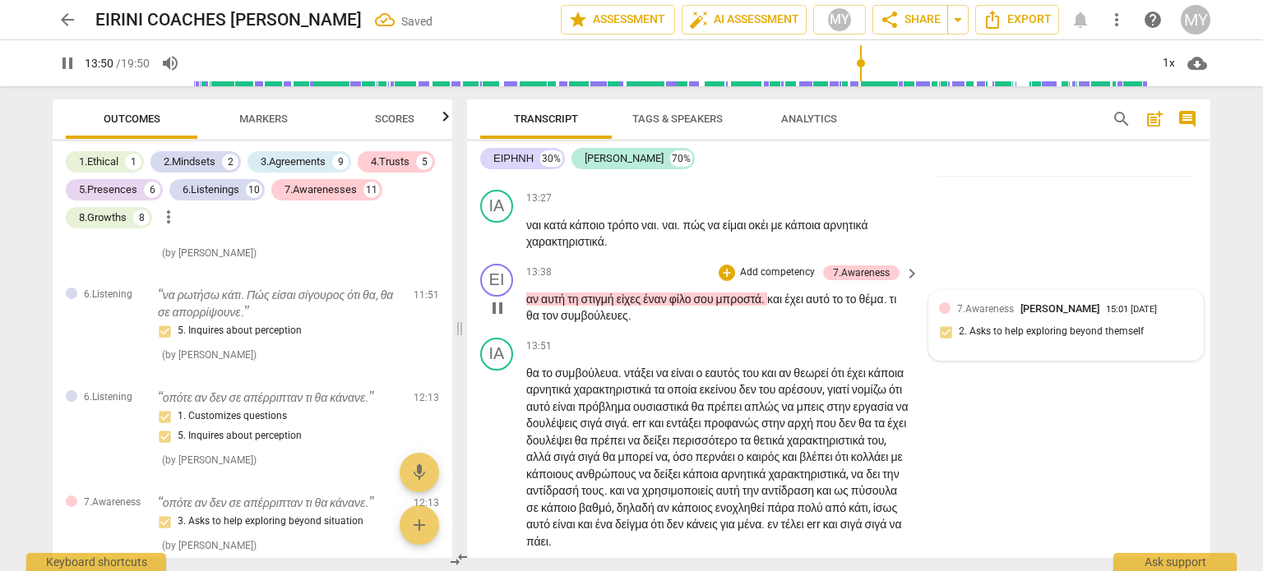
click at [1019, 351] on div "7.Awareness [PERSON_NAME] 15:01 [DATE] 2. Asks to help exploring beyond themself" at bounding box center [1066, 326] width 254 height 50
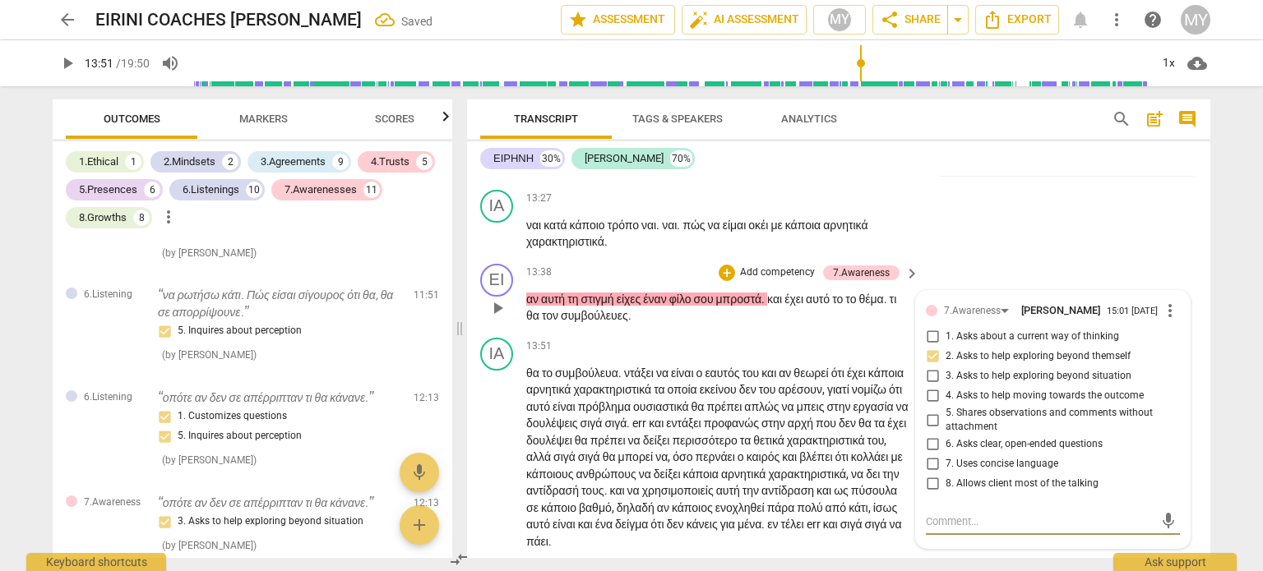
scroll to position [5192, 0]
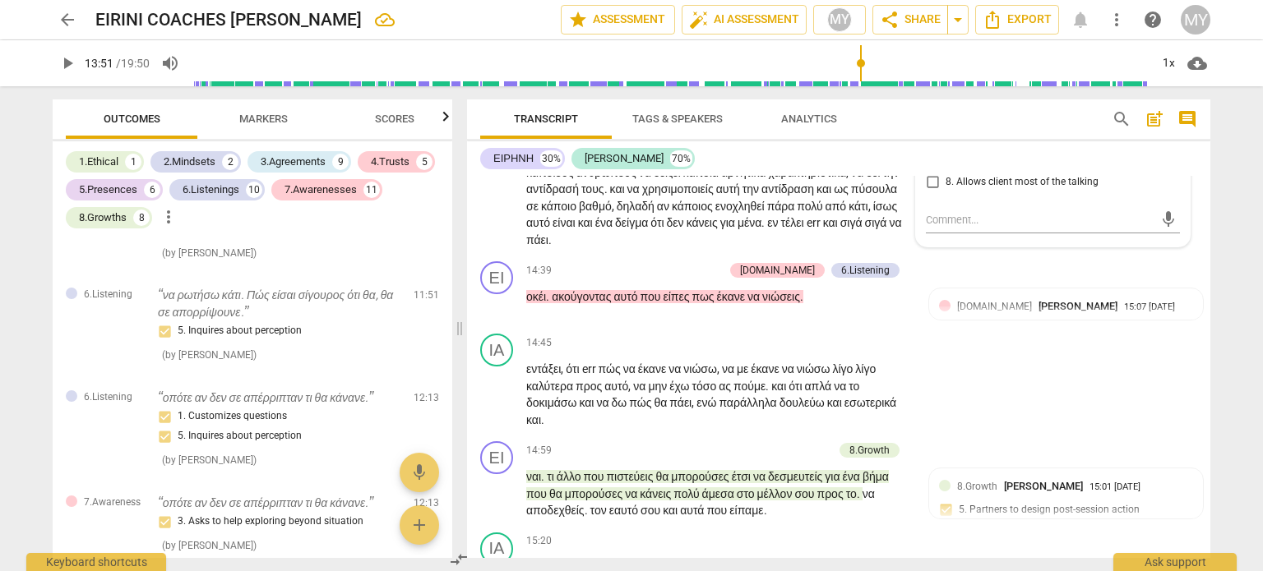
drag, startPoint x: 1204, startPoint y: 433, endPoint x: 1209, endPoint y: 422, distance: 12.9
click at [1209, 422] on div "ΕΙ play_arrow pause 00:02 + Add competency keyboard_arrow_right οκ . ΕΙ play_ar…" at bounding box center [838, 367] width 743 height 382
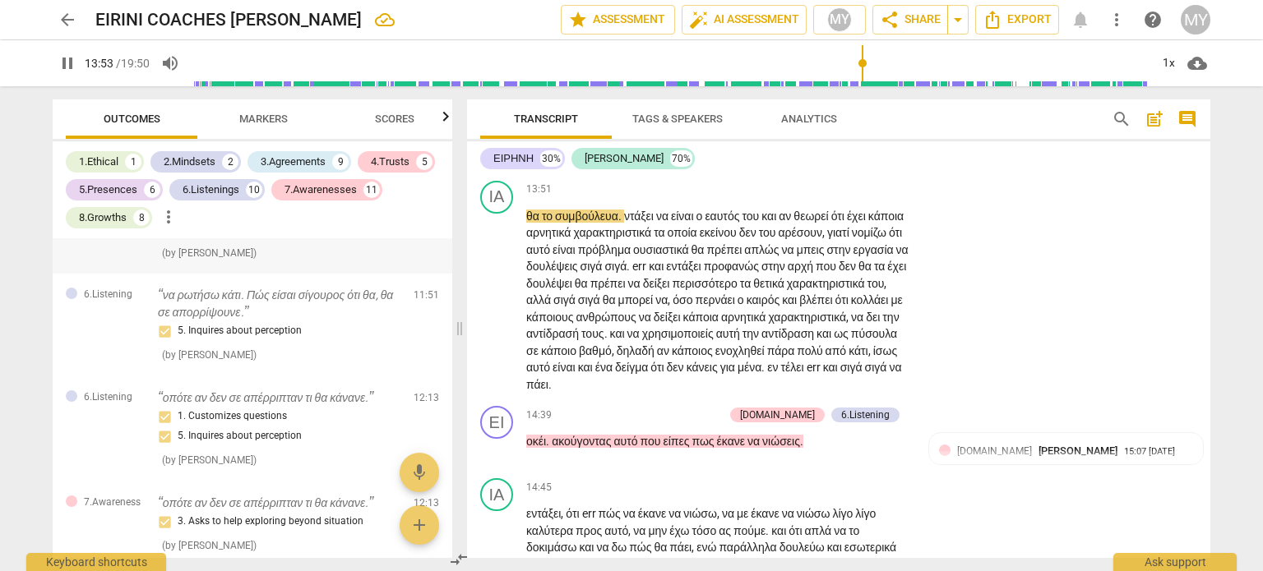
scroll to position [5048, 0]
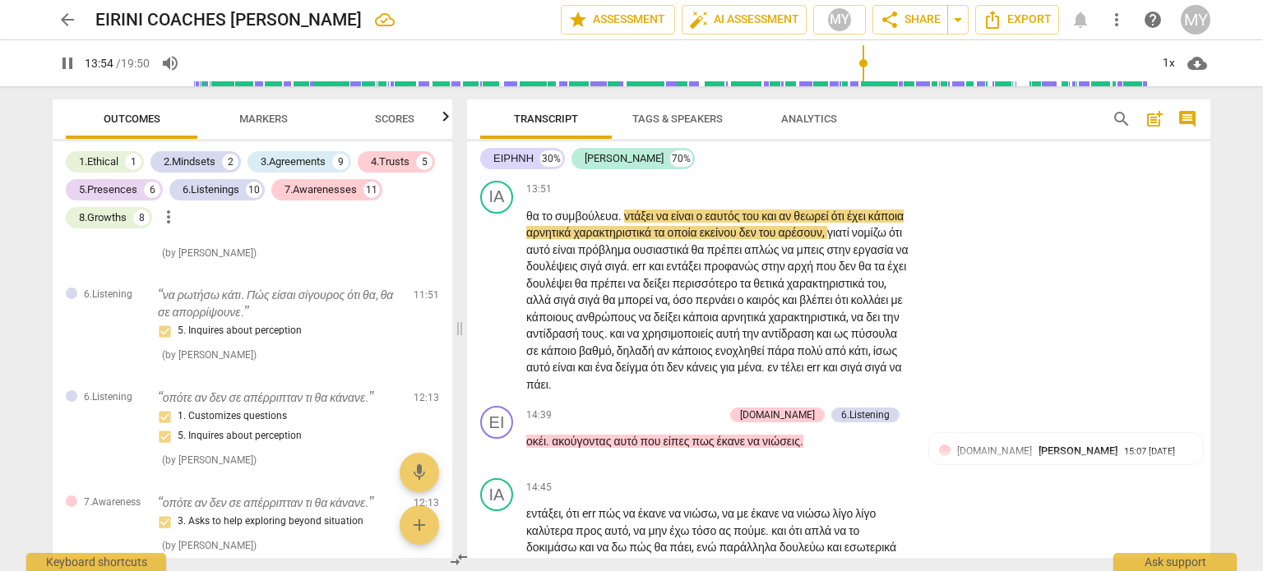
click at [498, 161] on span "pause" at bounding box center [498, 151] width 20 height 20
click at [1130, 194] on div "7.Awareness [PERSON_NAME] 15:01 [DATE] 2. Asks to help exploring beyond themself" at bounding box center [1066, 169] width 254 height 50
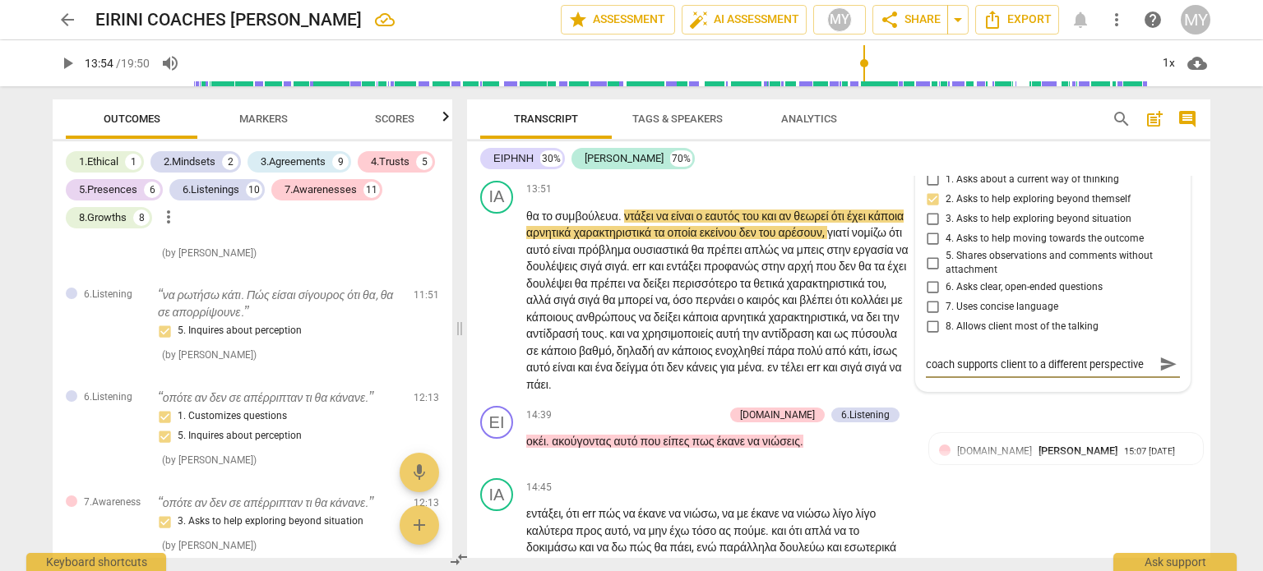
click at [1161, 373] on span "send" at bounding box center [1168, 364] width 18 height 18
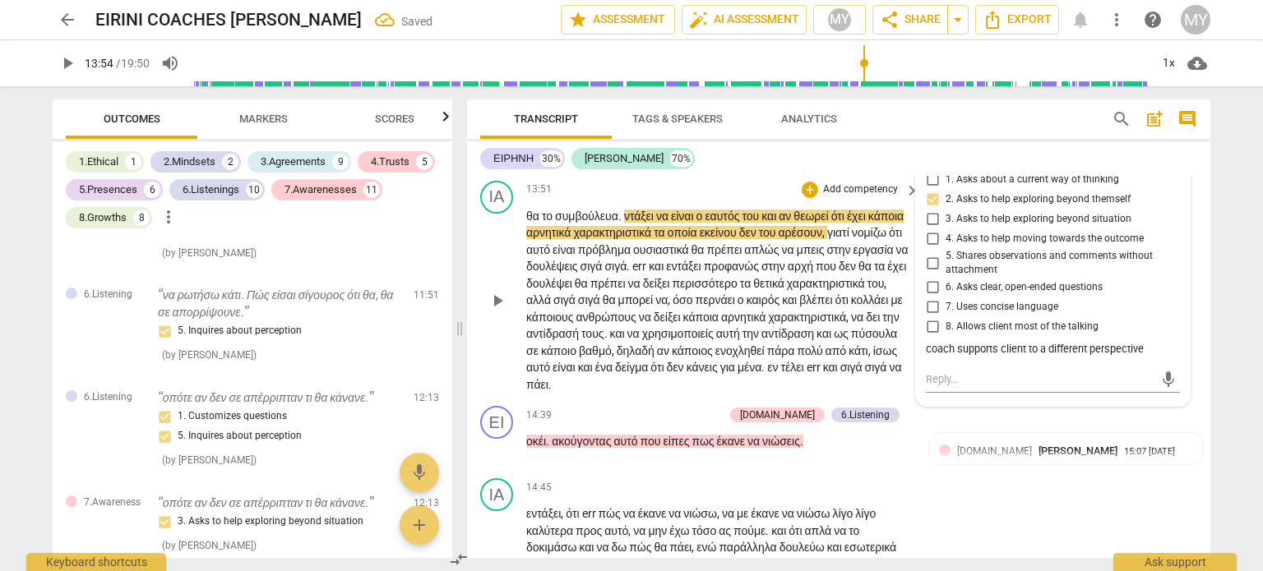
click at [491, 311] on span "play_arrow" at bounding box center [498, 301] width 20 height 20
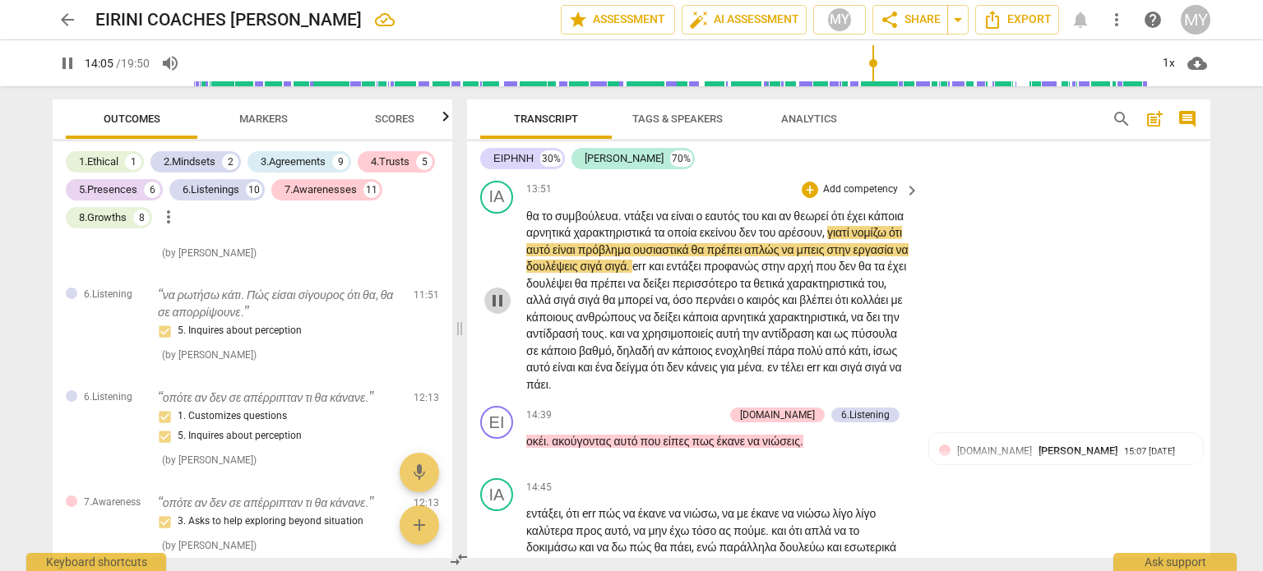
click at [499, 311] on span "pause" at bounding box center [498, 301] width 20 height 20
click at [797, 256] on span "μπεις" at bounding box center [812, 249] width 30 height 13
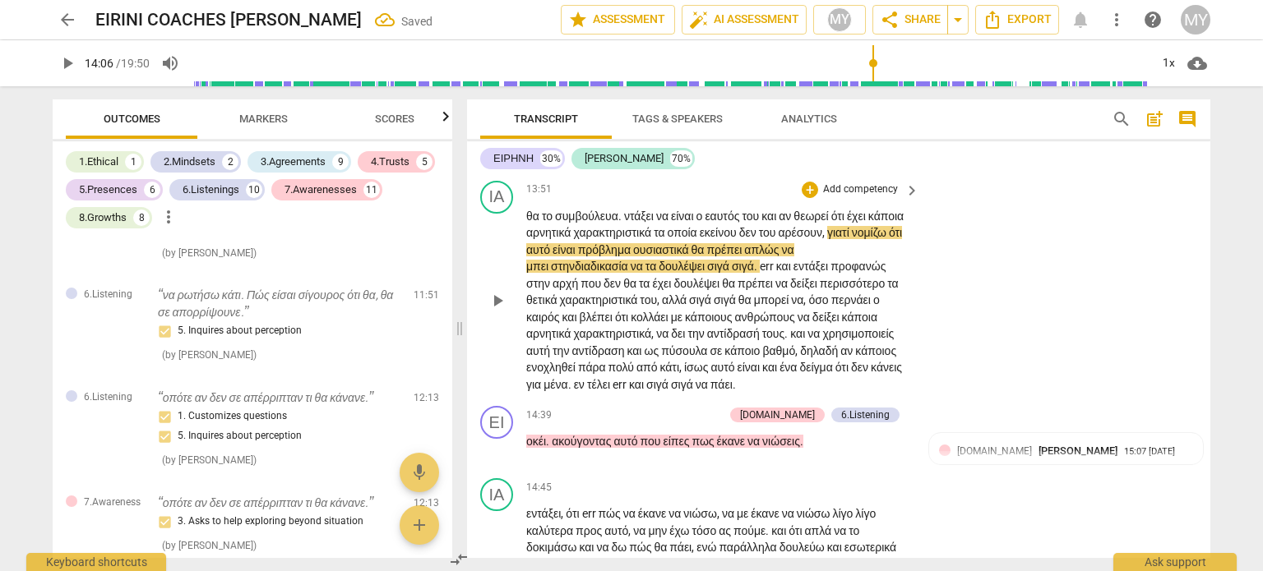
click at [497, 311] on span "play_arrow" at bounding box center [498, 301] width 20 height 20
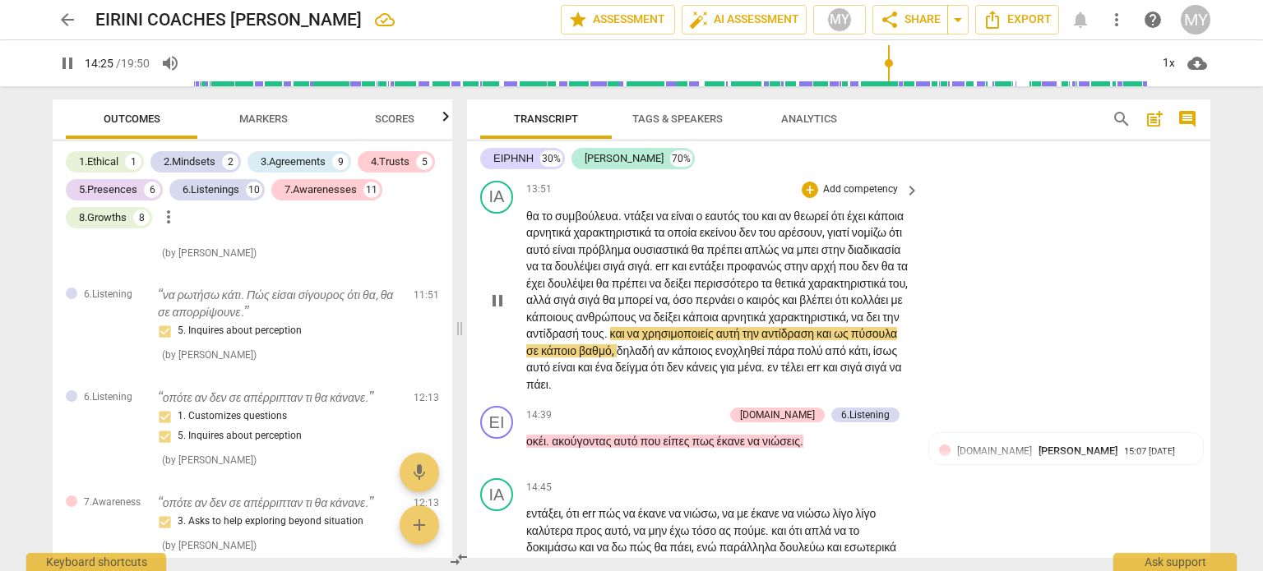
click at [497, 311] on span "pause" at bounding box center [498, 301] width 20 height 20
click at [716, 340] on span "χρησιμοποιείς" at bounding box center [679, 333] width 74 height 13
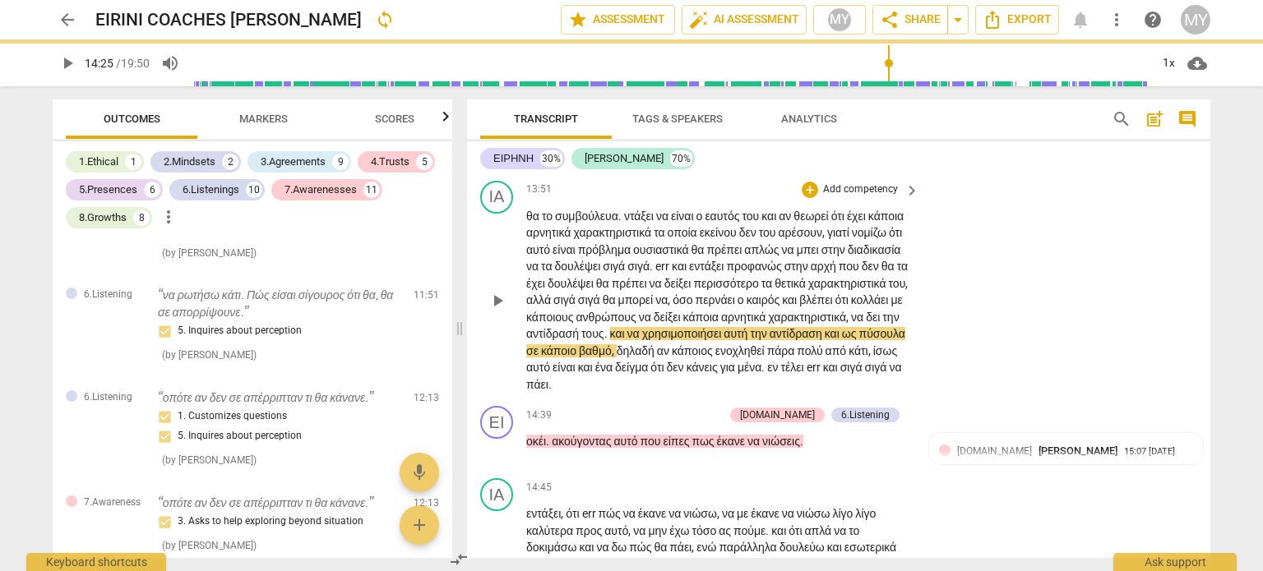
click at [858, 340] on span "πύσουλα" at bounding box center [881, 333] width 46 height 13
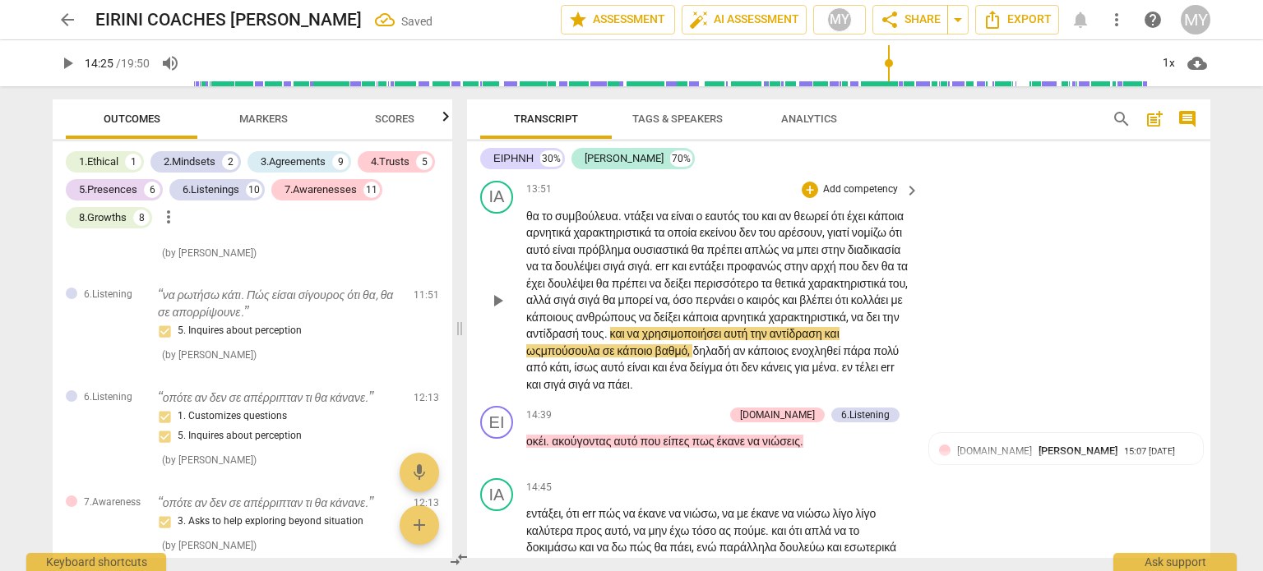
click at [492, 311] on span "play_arrow" at bounding box center [498, 301] width 20 height 20
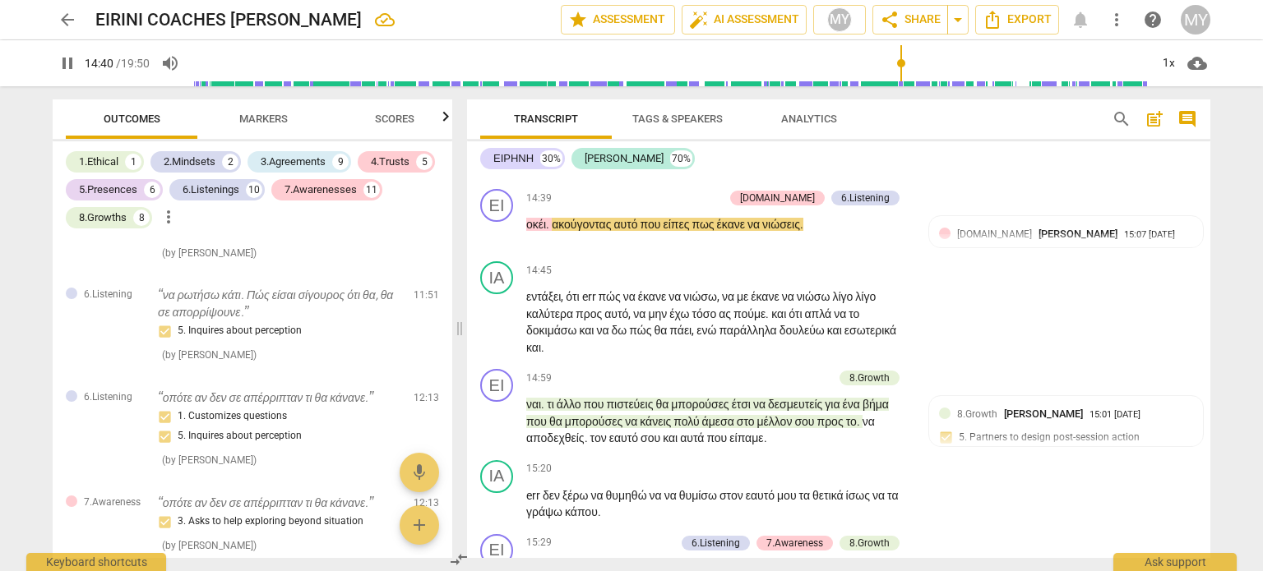
scroll to position [5275, 0]
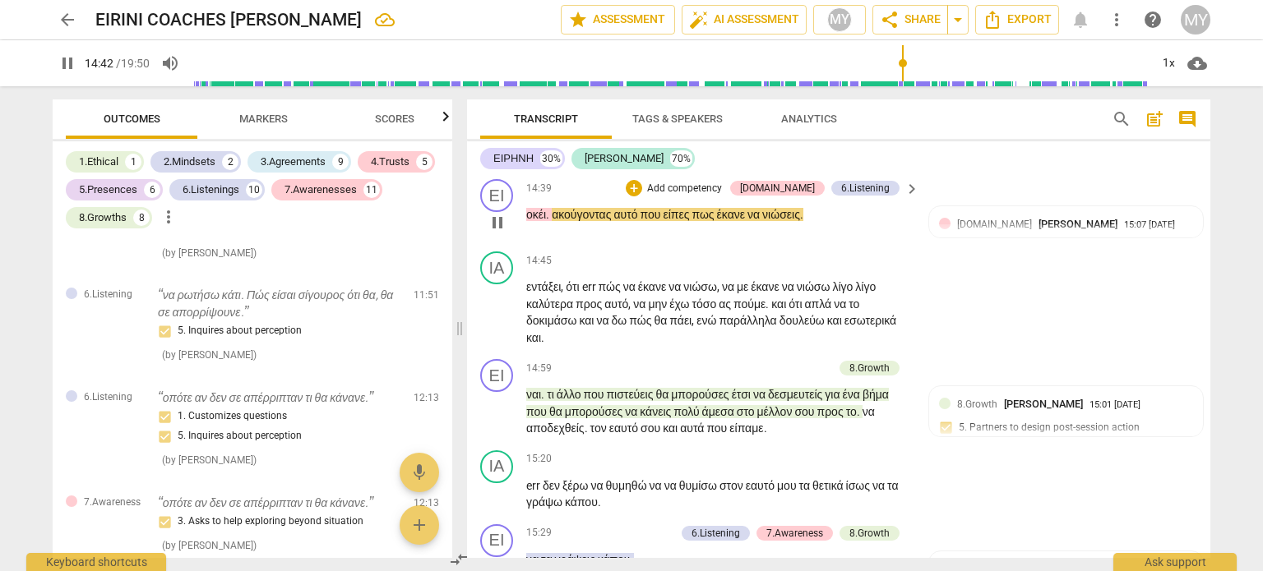
click at [716, 221] on span "πως" at bounding box center [703, 214] width 25 height 13
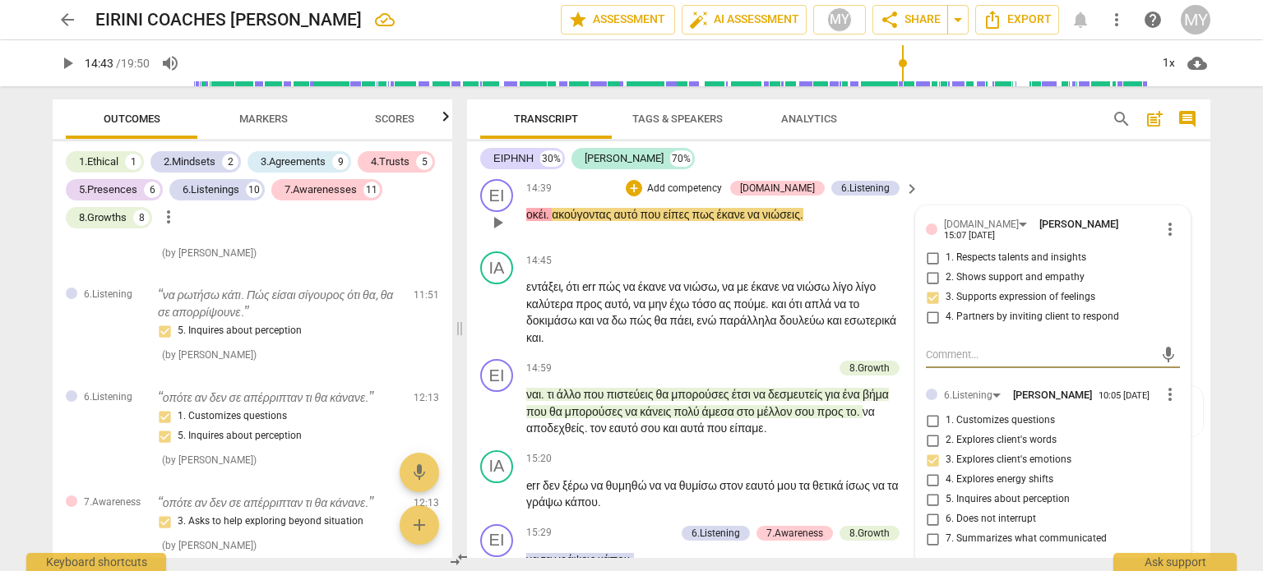
click at [728, 221] on span "έκανε" at bounding box center [732, 214] width 30 height 13
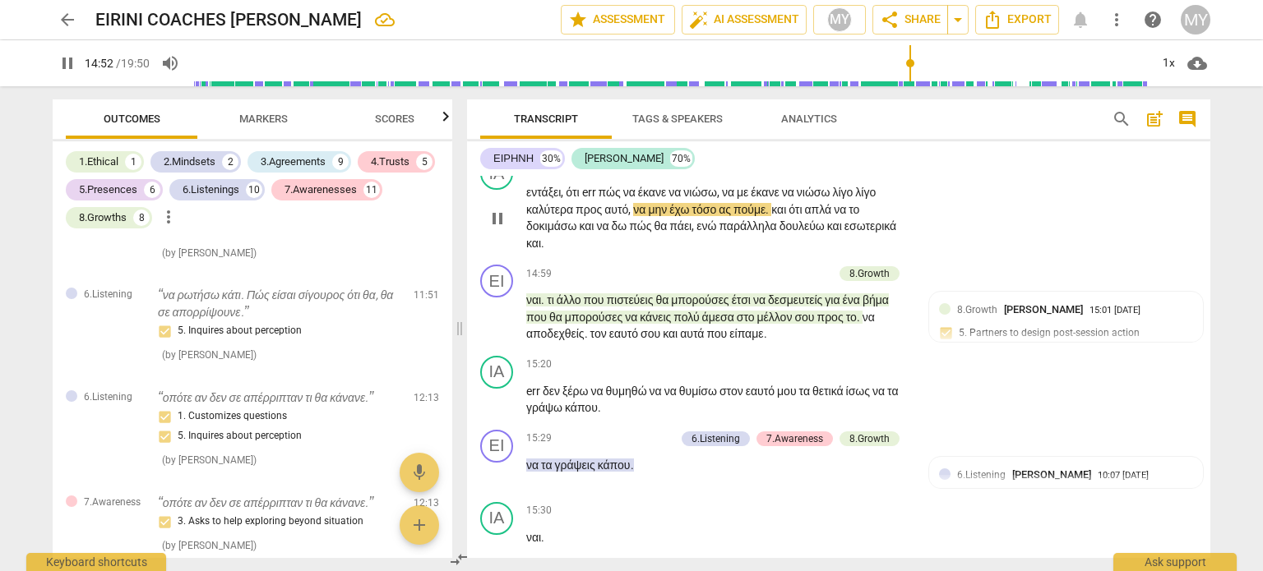
scroll to position [5370, 0]
click at [497, 228] on span "pause" at bounding box center [498, 218] width 20 height 20
click at [719, 215] on span "τόσο" at bounding box center [704, 208] width 27 height 13
click at [506, 228] on span "play_arrow" at bounding box center [498, 218] width 20 height 20
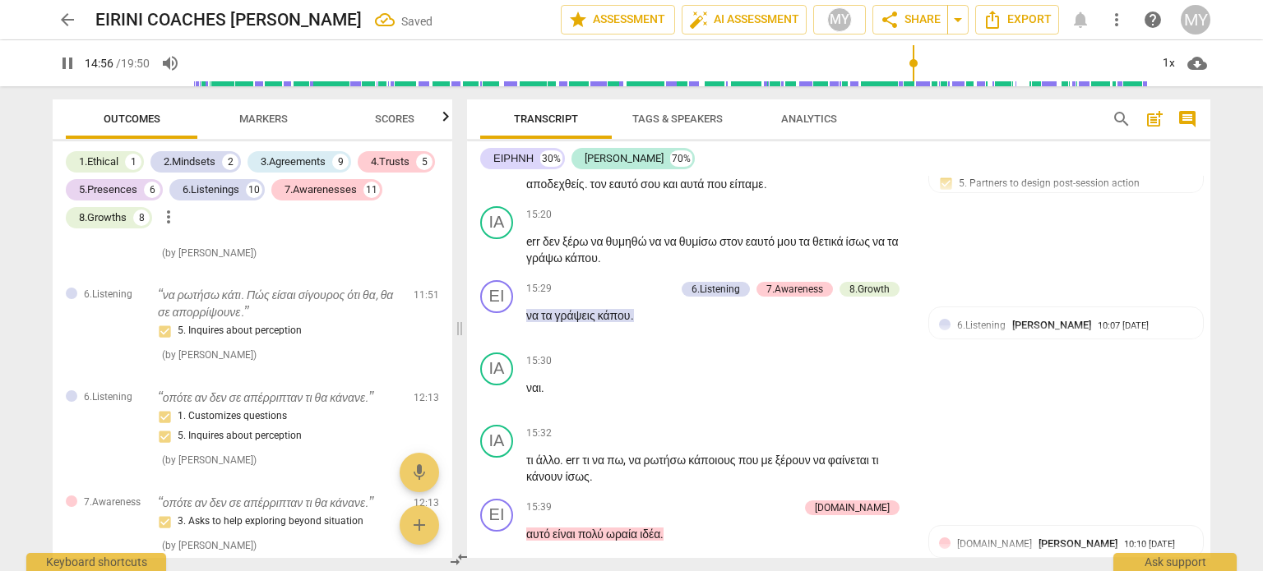
scroll to position [5520, 0]
click at [585, 189] on span "αποδεχθείς" at bounding box center [555, 182] width 58 height 13
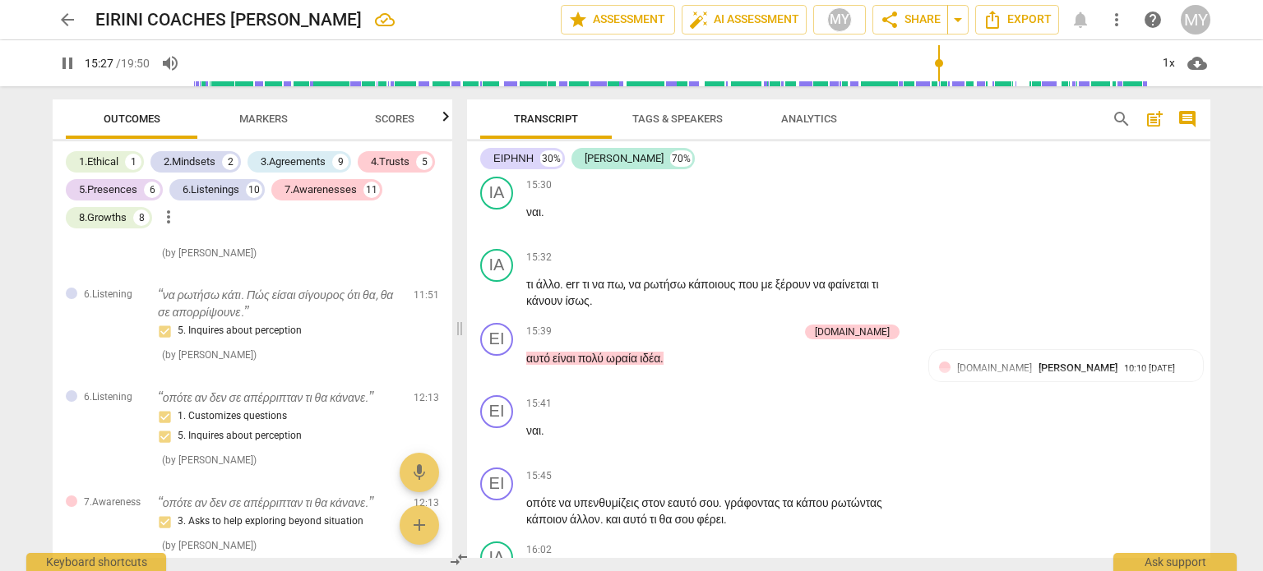
scroll to position [5706, 0]
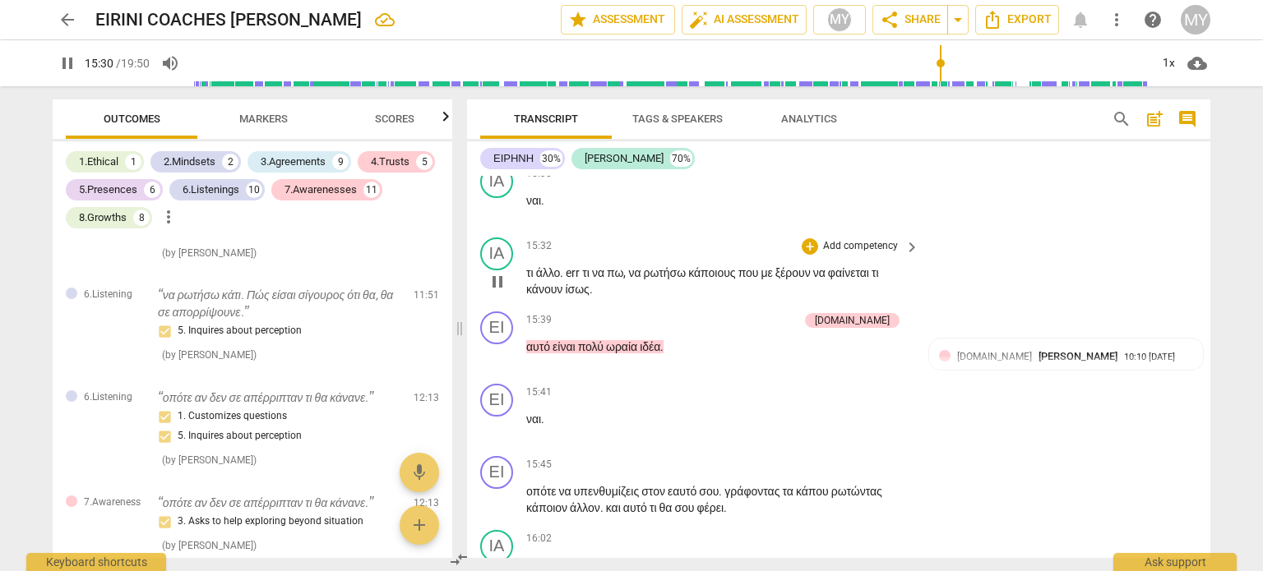
click at [526, 280] on span "τι" at bounding box center [531, 272] width 10 height 13
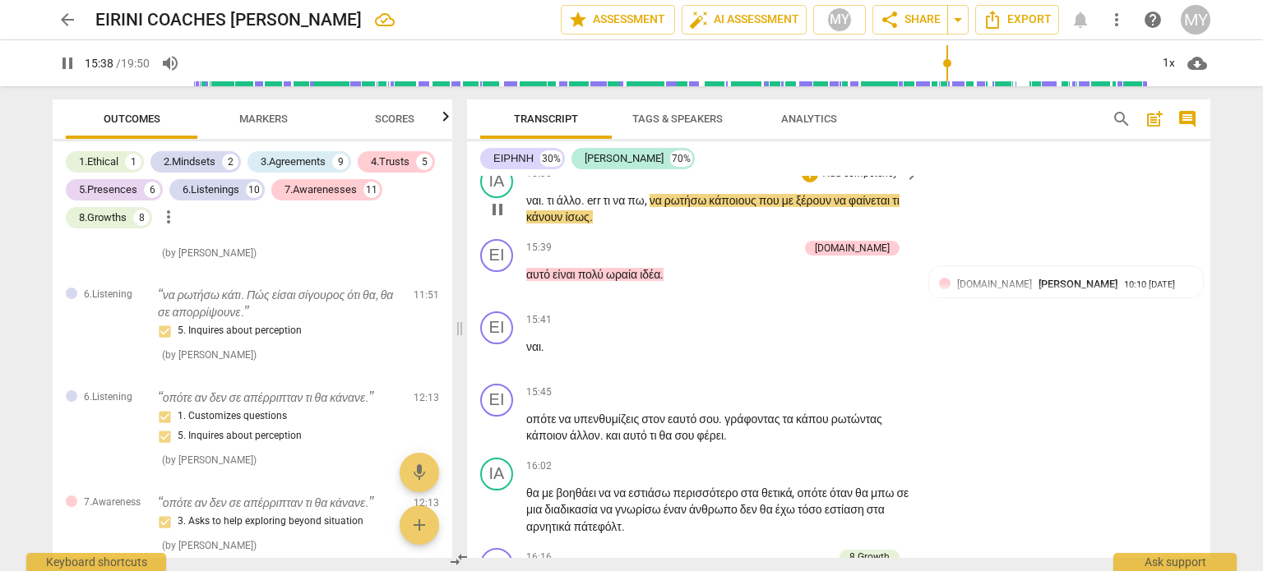
click at [497, 220] on span "pause" at bounding box center [498, 210] width 20 height 20
drag, startPoint x: 848, startPoint y: 354, endPoint x: 570, endPoint y: 374, distance: 279.5
click at [570, 226] on p "ναι . τι άλλο . err τι να πω , να ρωτήσω κάποιους που με ξέρουν να φαίνεται τι …" at bounding box center [718, 209] width 385 height 34
click at [497, 220] on span "play_arrow" at bounding box center [498, 210] width 20 height 20
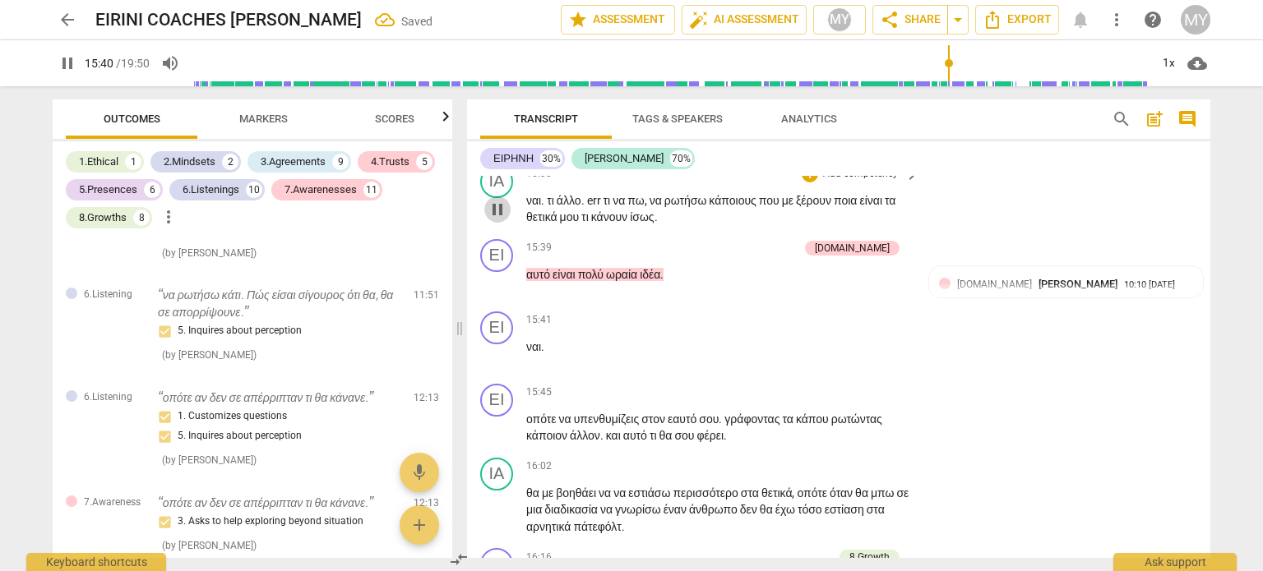
click at [497, 220] on span "pause" at bounding box center [498, 210] width 20 height 20
click at [630, 224] on span "κάνουν" at bounding box center [610, 216] width 39 height 13
click at [492, 220] on span "play_arrow" at bounding box center [498, 210] width 20 height 20
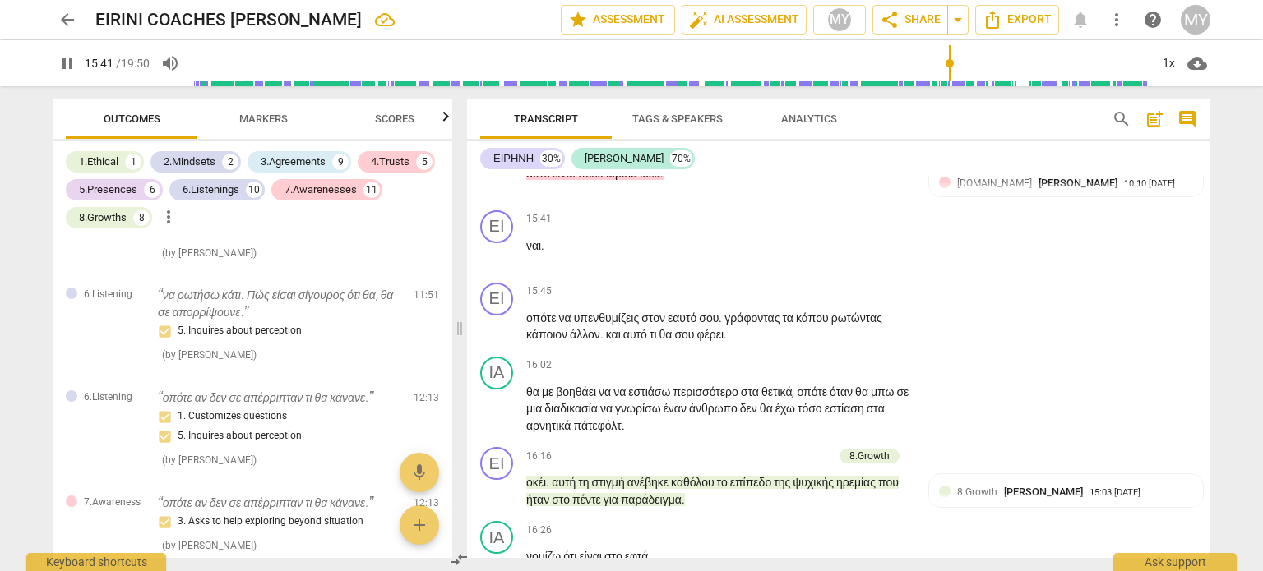
scroll to position [5815, 0]
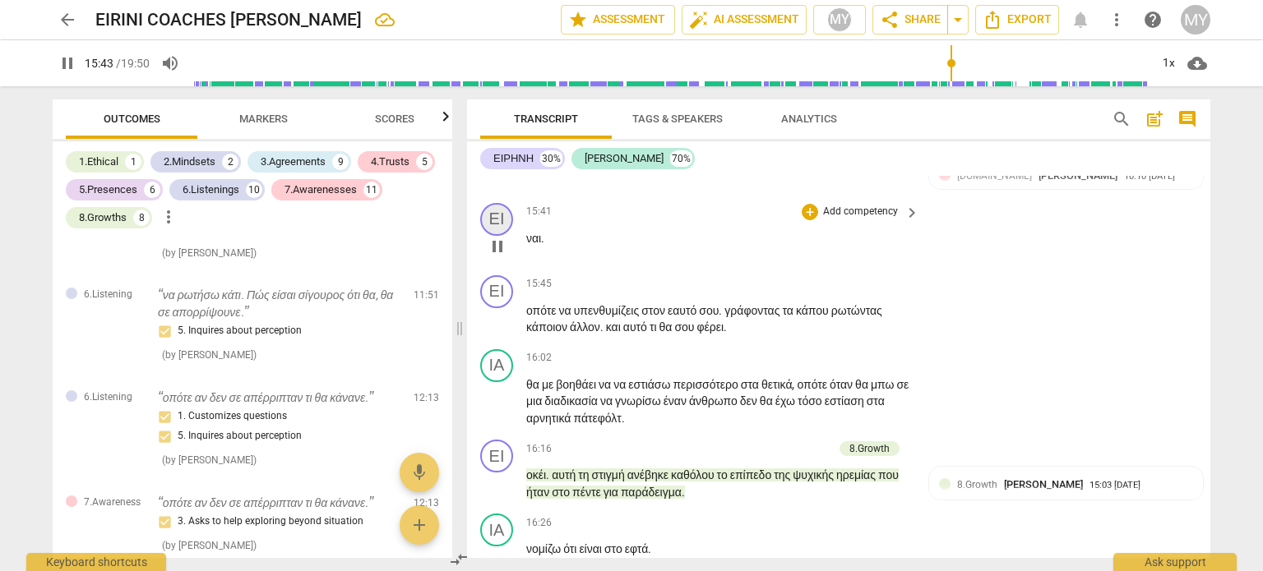
click at [496, 236] on div "ΕΙ" at bounding box center [496, 219] width 33 height 33
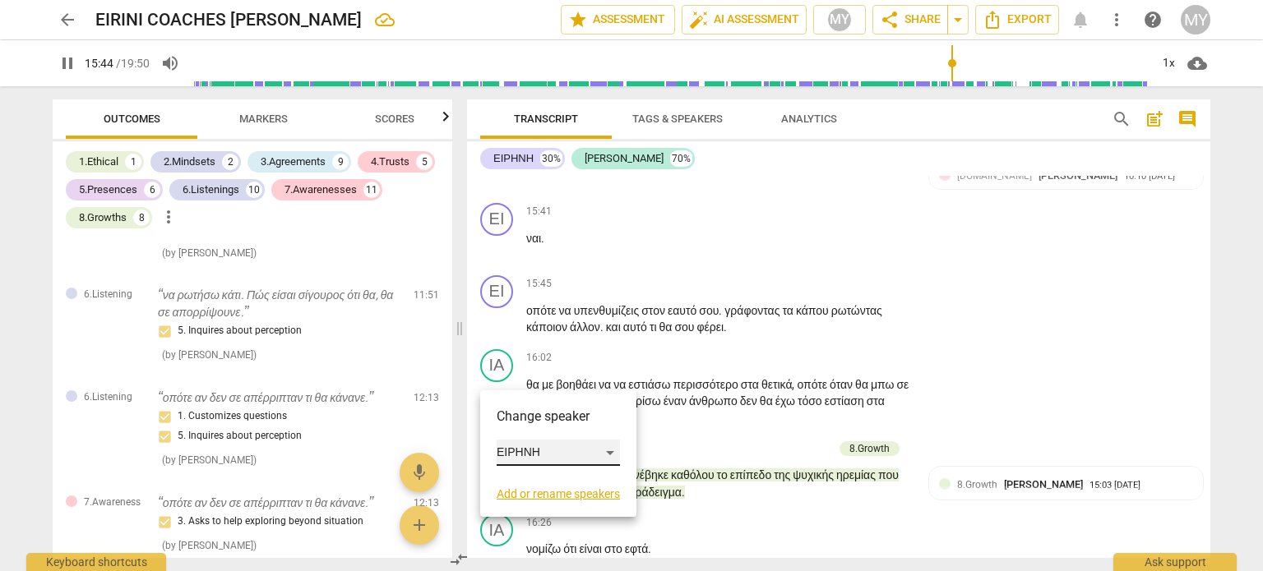
click at [533, 450] on div "ΕΙΡΗΝΗ" at bounding box center [558, 453] width 123 height 26
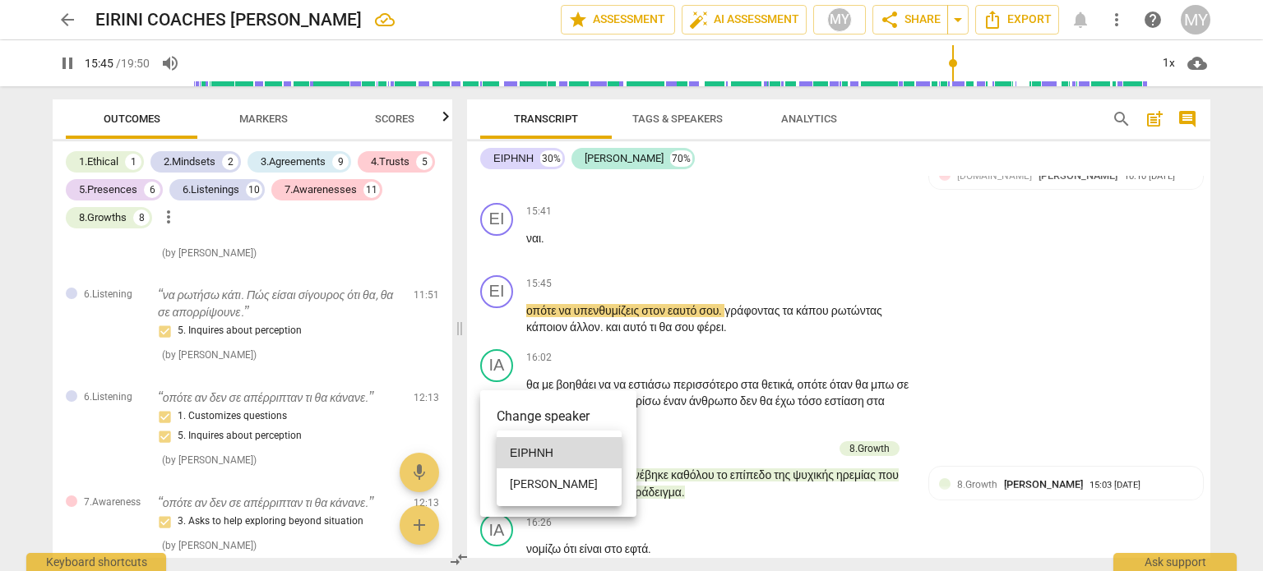
click at [566, 475] on li "[PERSON_NAME]" at bounding box center [559, 484] width 125 height 31
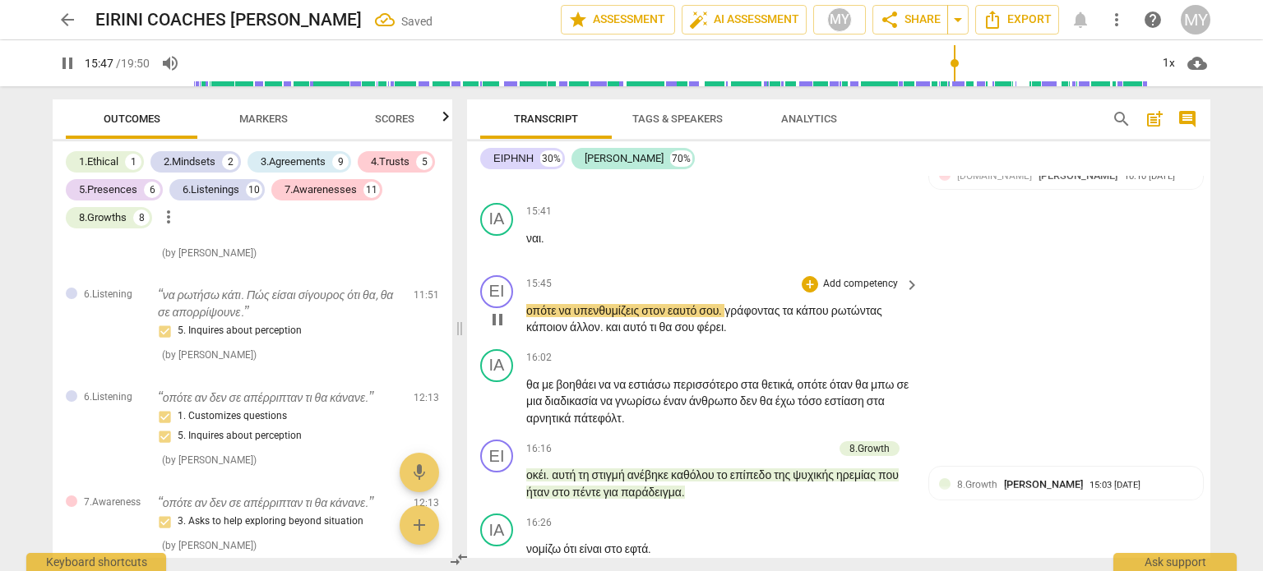
click at [779, 317] on span "γράφοντας" at bounding box center [753, 310] width 58 height 13
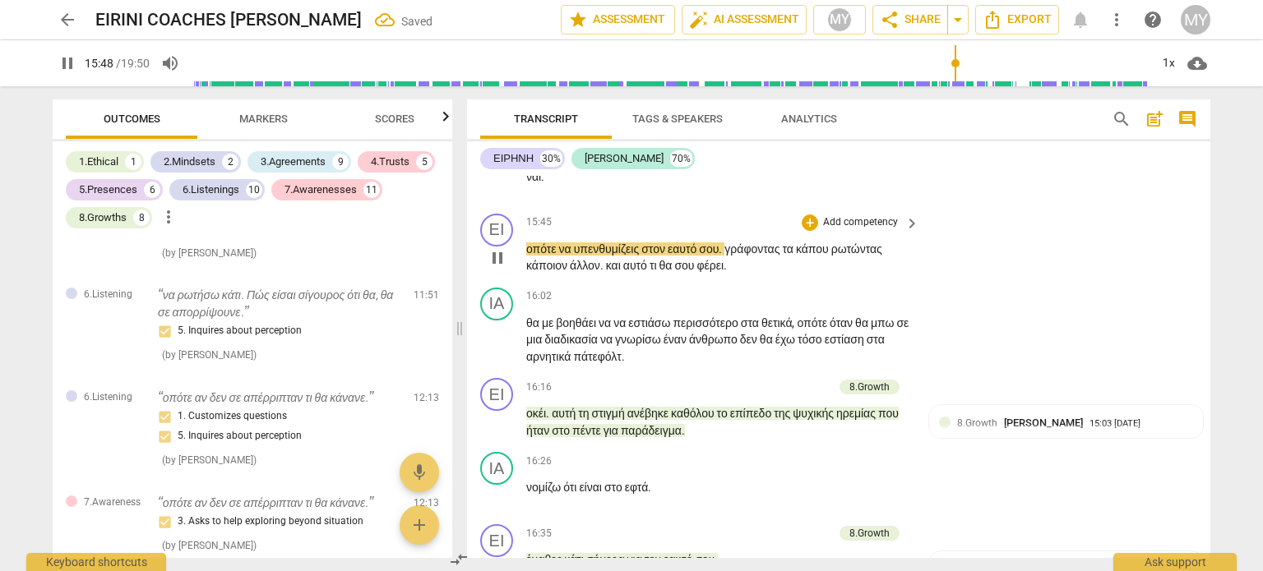
scroll to position [5981, 0]
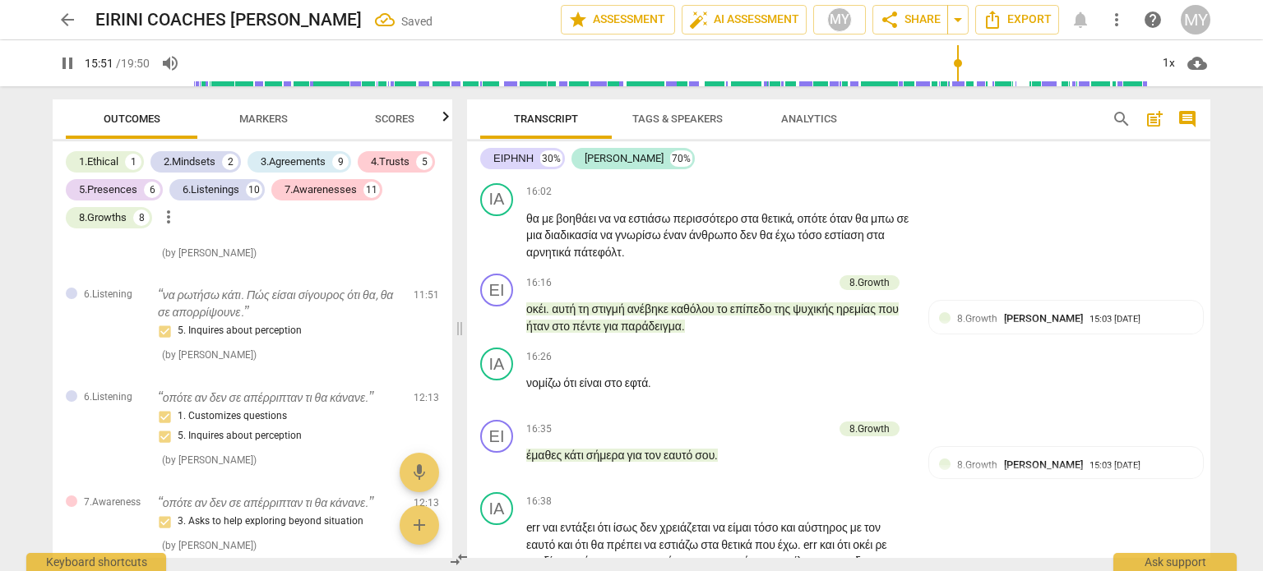
click at [724, 151] on span "." at bounding box center [722, 144] width 6 height 13
click at [825, 151] on span "κάπου" at bounding box center [807, 144] width 35 height 13
click at [740, 170] on p "οπότε να υπενθυμίζεις στον εαυτό σου γράφοντας τα κάπου, ρωτώντας κάποιον άλλον…" at bounding box center [718, 153] width 385 height 34
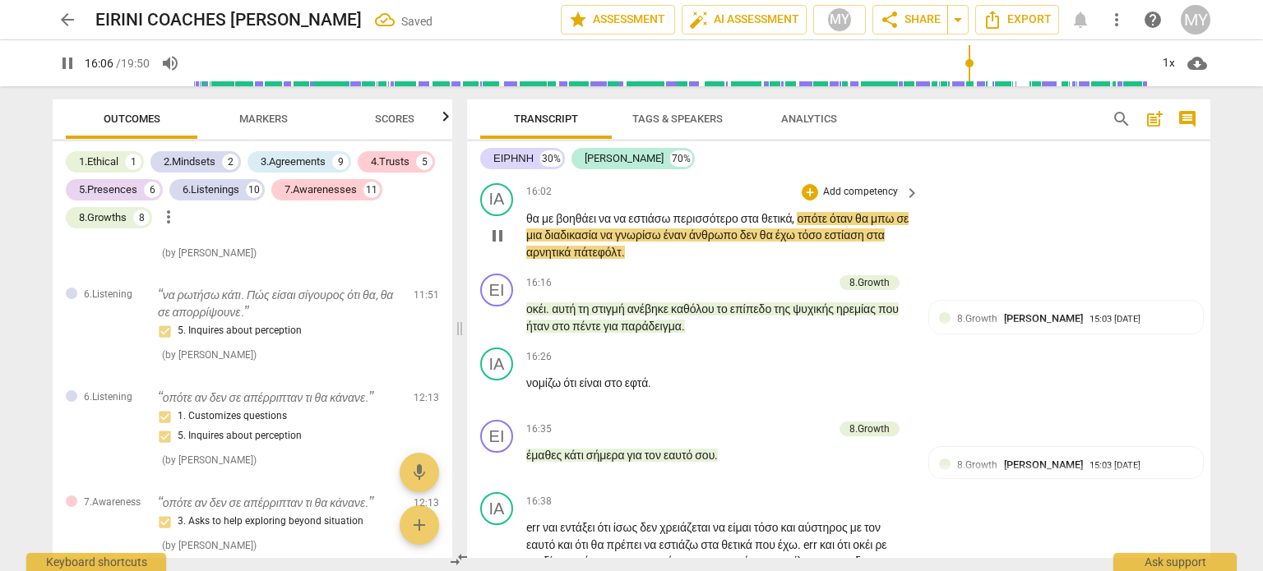
click at [612, 225] on span "να" at bounding box center [605, 218] width 15 height 13
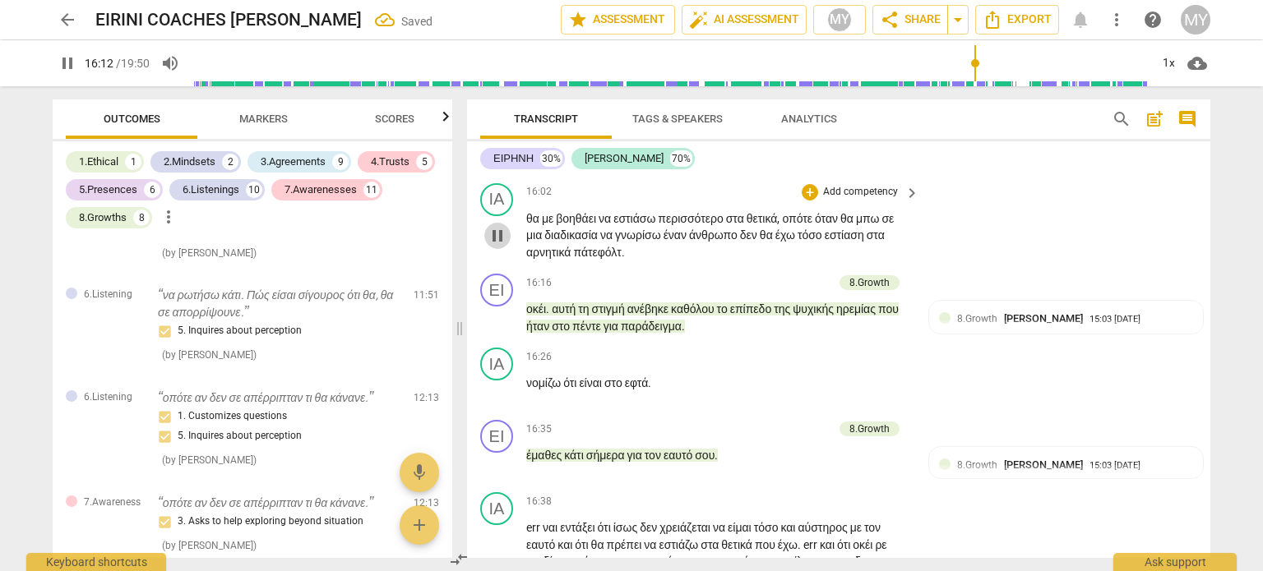
click at [496, 246] on span "pause" at bounding box center [498, 236] width 20 height 20
drag, startPoint x: 648, startPoint y: 410, endPoint x: 598, endPoint y: 405, distance: 49.6
click at [598, 259] on span "πάτεφόλτ" at bounding box center [597, 252] width 48 height 13
click at [499, 246] on span "play_arrow" at bounding box center [498, 236] width 20 height 20
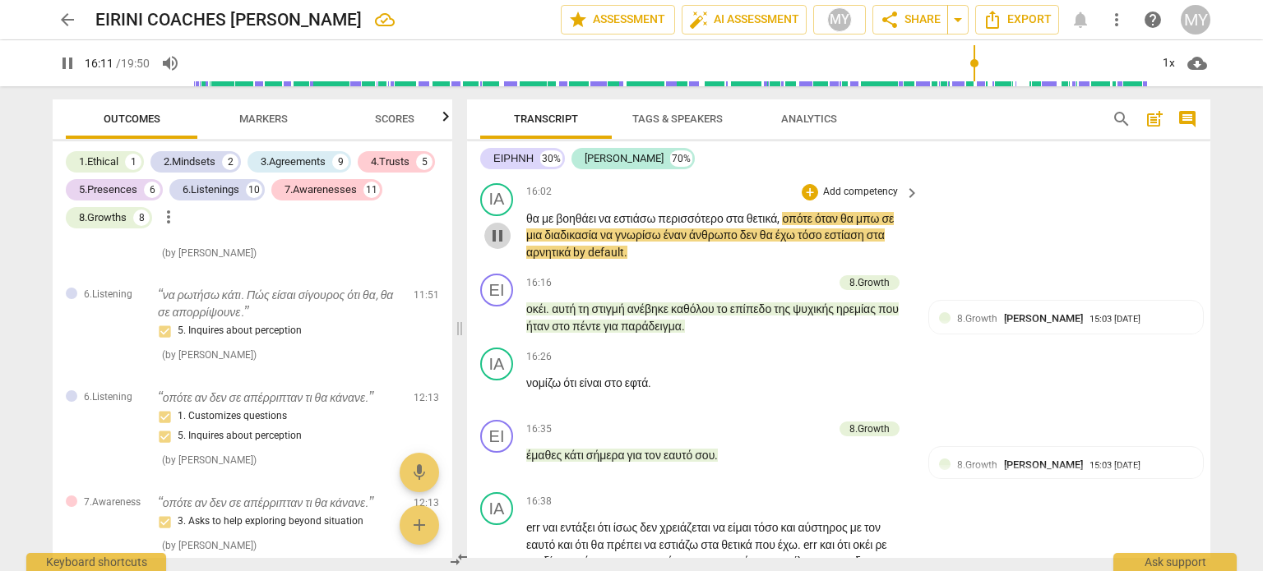
click at [492, 246] on span "pause" at bounding box center [498, 236] width 20 height 20
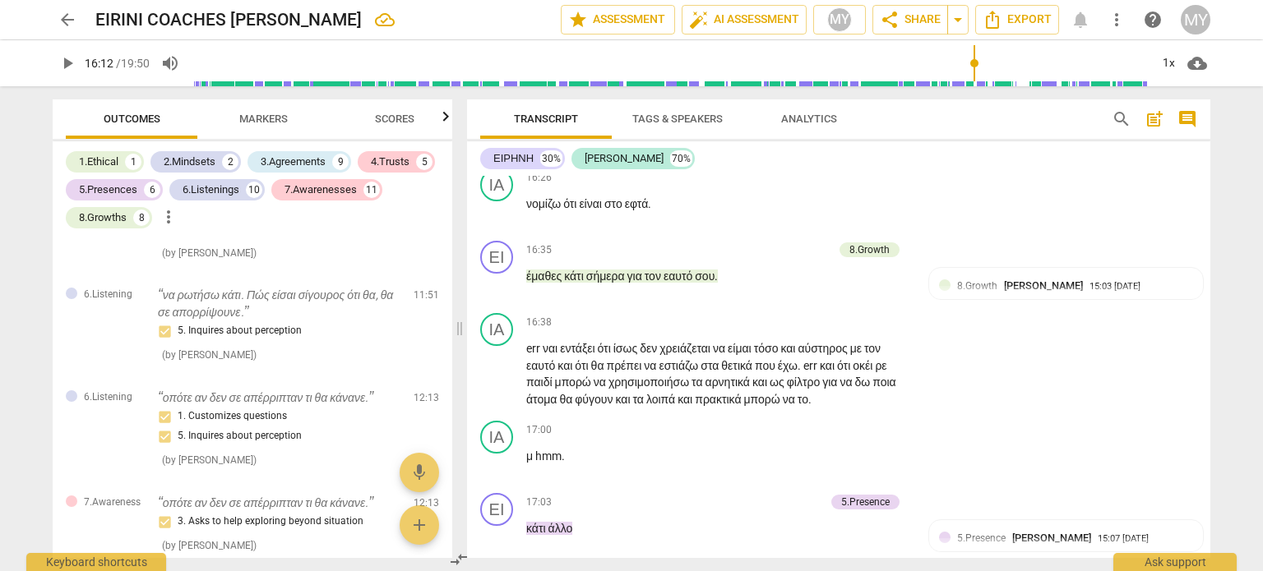
scroll to position [6158, 0]
click at [497, 150] on span "play_arrow" at bounding box center [498, 141] width 20 height 20
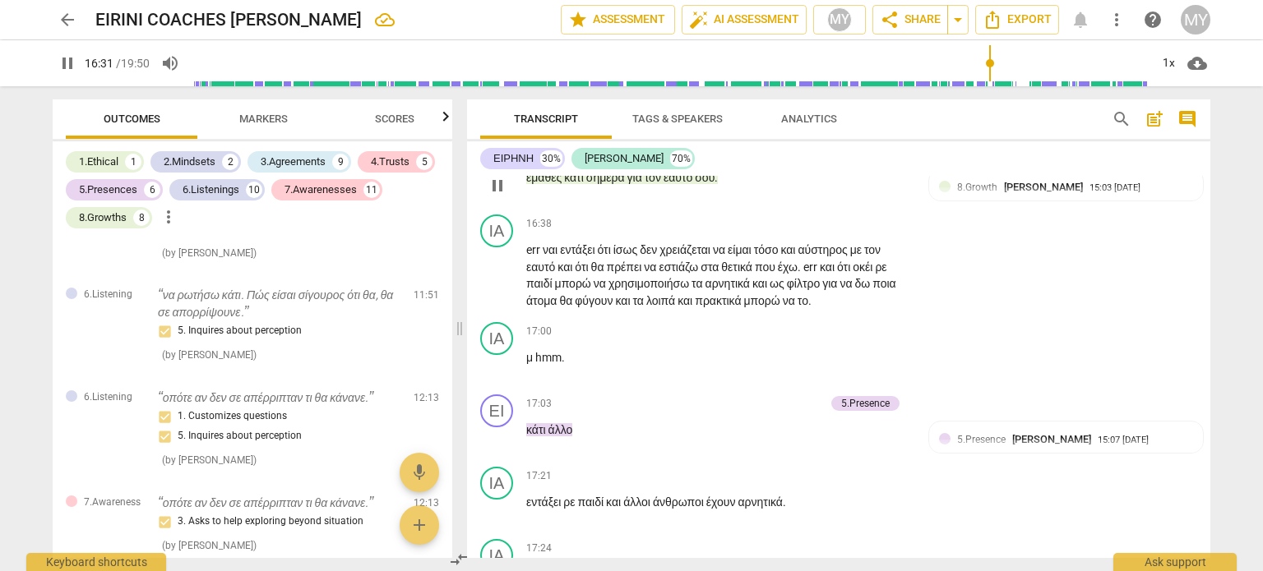
scroll to position [6260, 0]
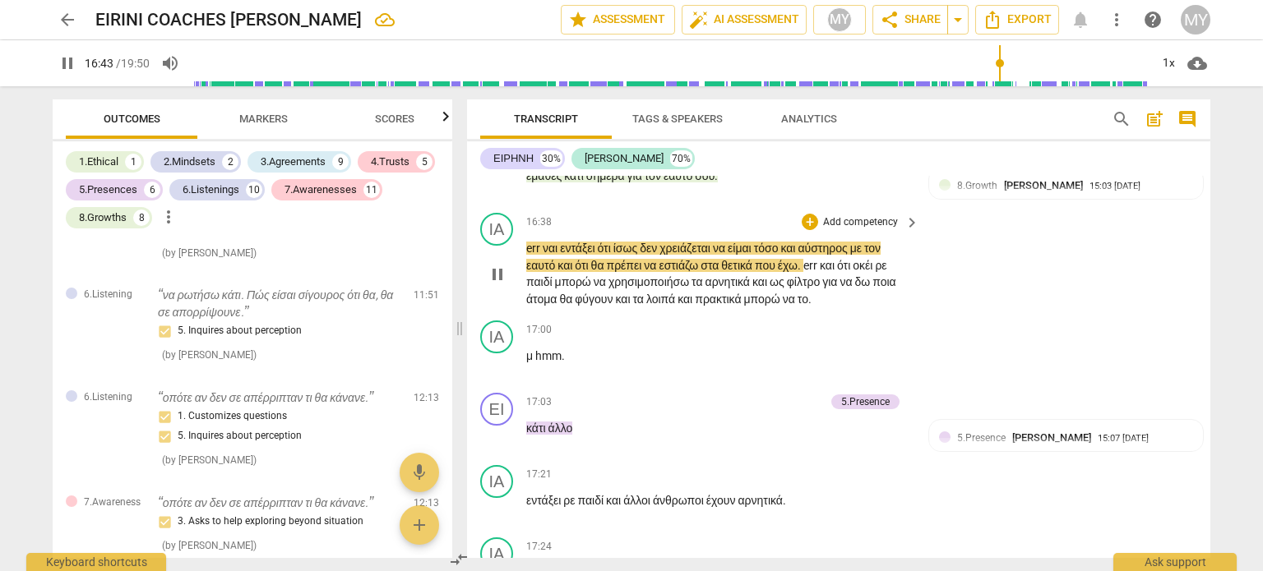
click at [493, 284] on span "pause" at bounding box center [498, 275] width 20 height 20
click at [557, 272] on span "εαυτό" at bounding box center [541, 265] width 31 height 13
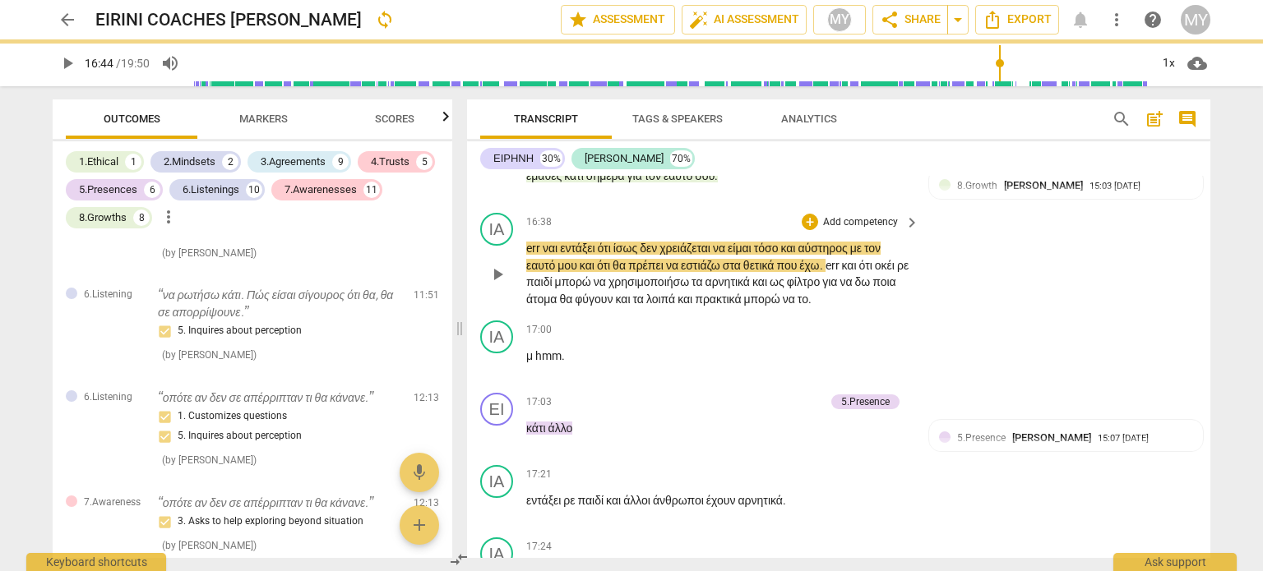
click at [501, 284] on span "play_arrow" at bounding box center [498, 275] width 20 height 20
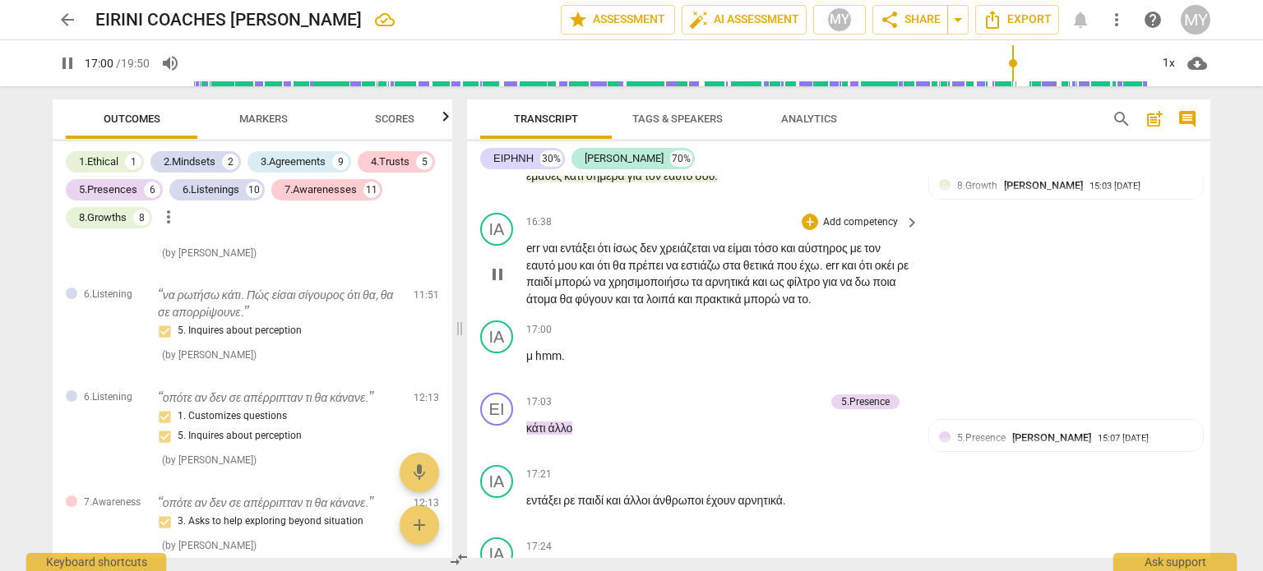
click at [493, 284] on span "pause" at bounding box center [498, 275] width 20 height 20
click at [808, 306] on span "το" at bounding box center [802, 299] width 11 height 13
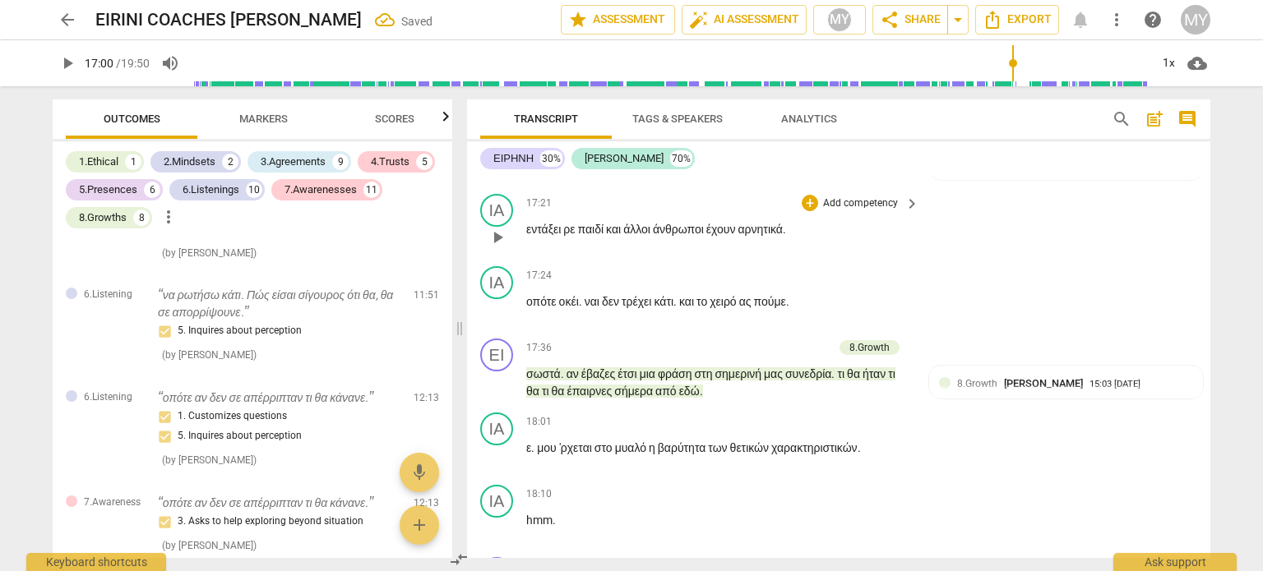
scroll to position [6534, 0]
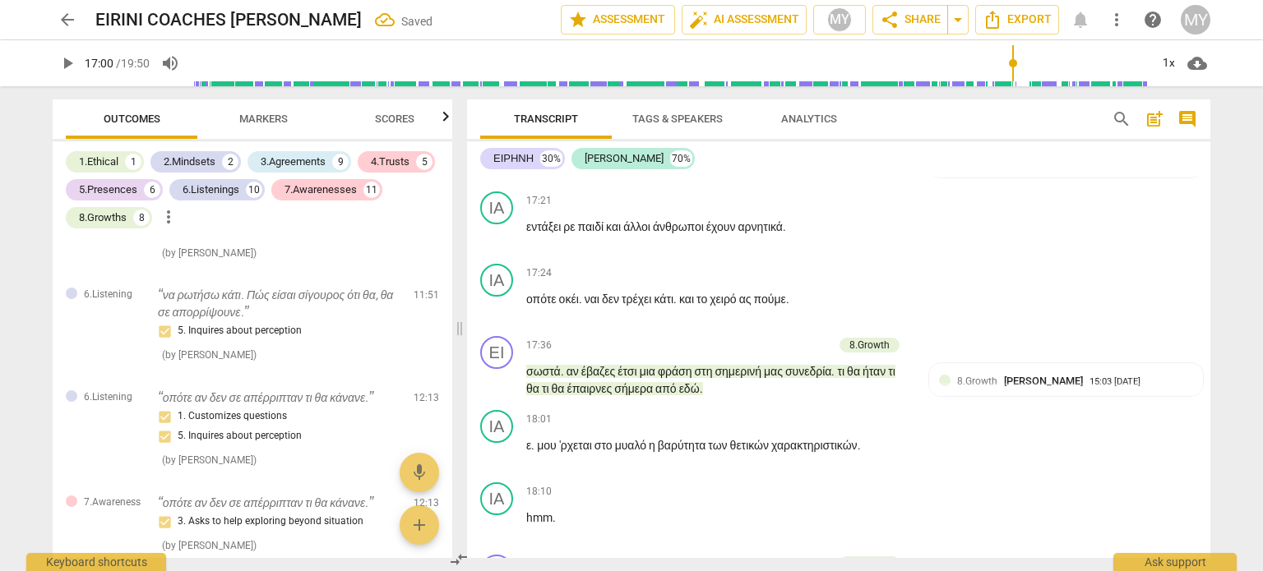
click at [497, 80] on div "ΙΑ" at bounding box center [496, 63] width 33 height 33
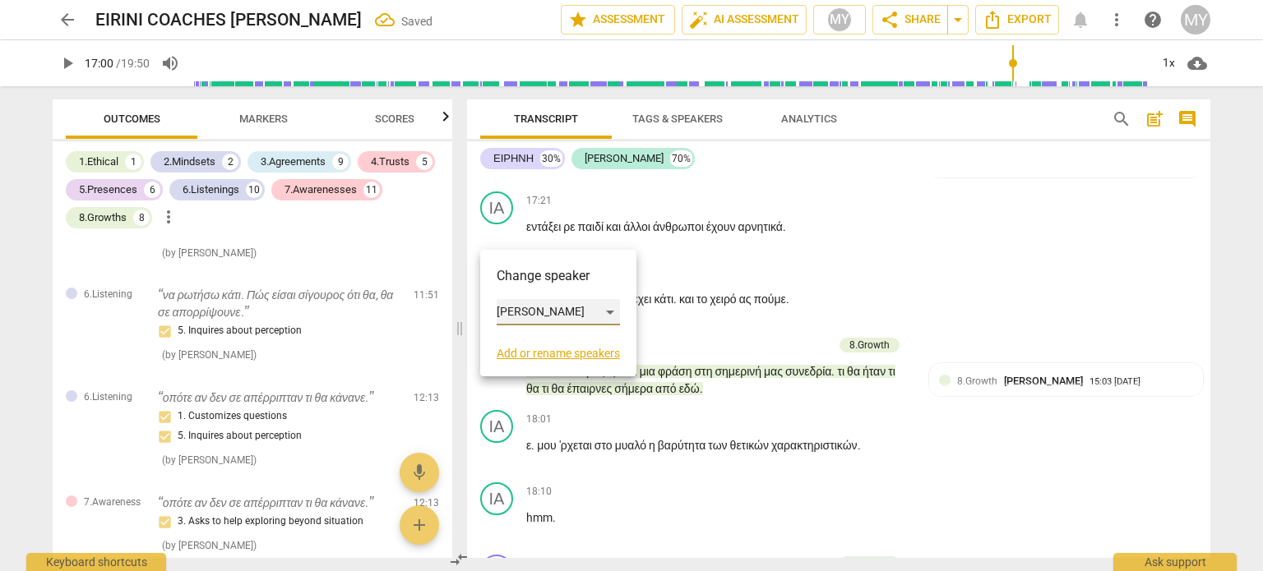
click at [561, 315] on div "[PERSON_NAME]" at bounding box center [558, 312] width 123 height 26
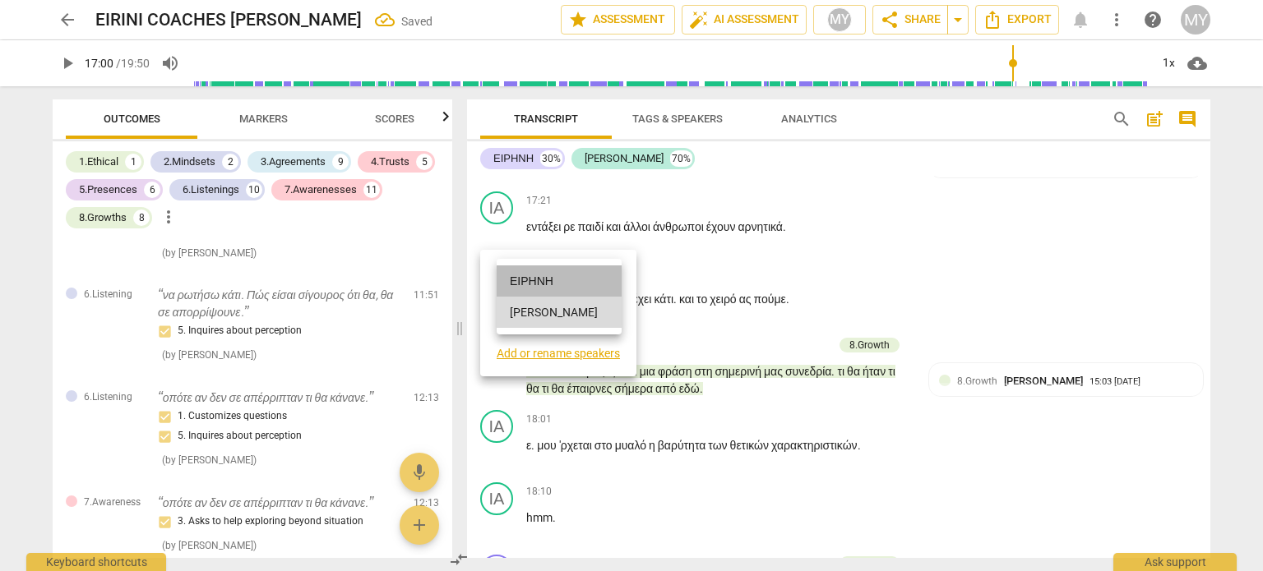
click at [552, 275] on li "ΕΙΡΗΝΗ" at bounding box center [559, 281] width 125 height 31
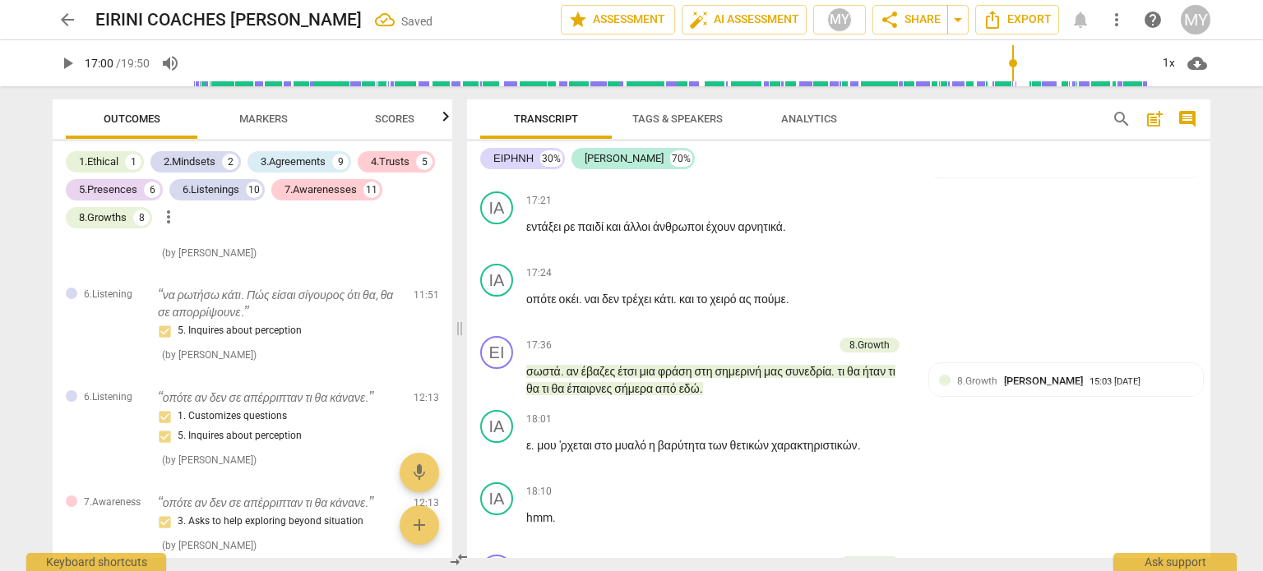
click at [498, 100] on span "play_arrow" at bounding box center [498, 91] width 20 height 20
click at [527, 161] on span "κάτι" at bounding box center [537, 154] width 22 height 13
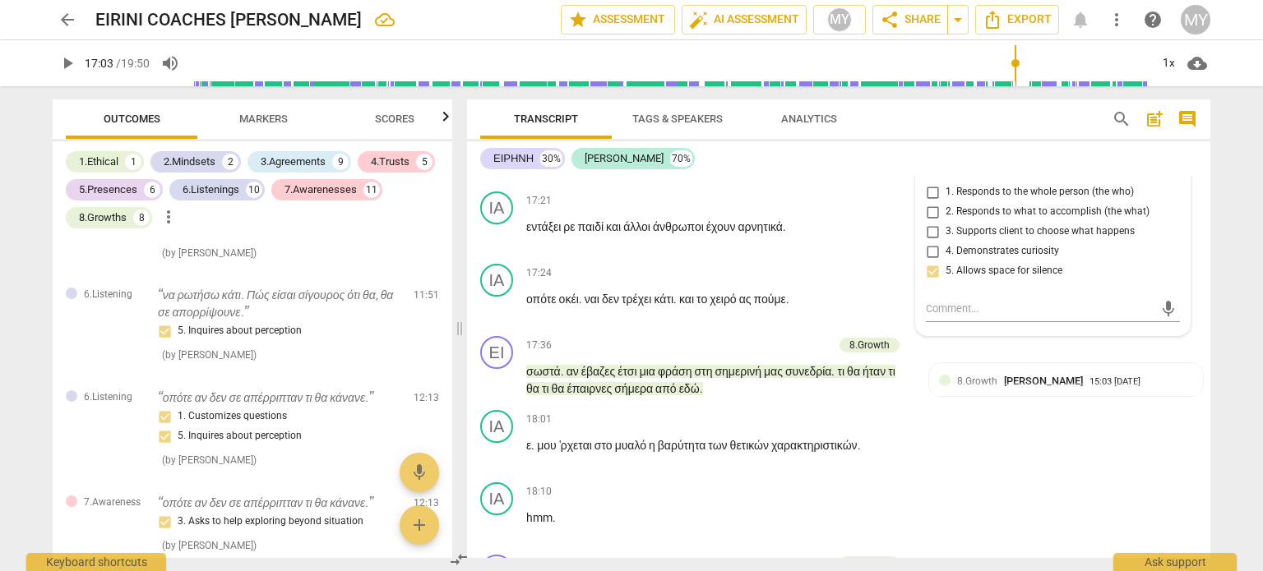
click at [523, 173] on div "play_arrow pause" at bounding box center [505, 162] width 42 height 21
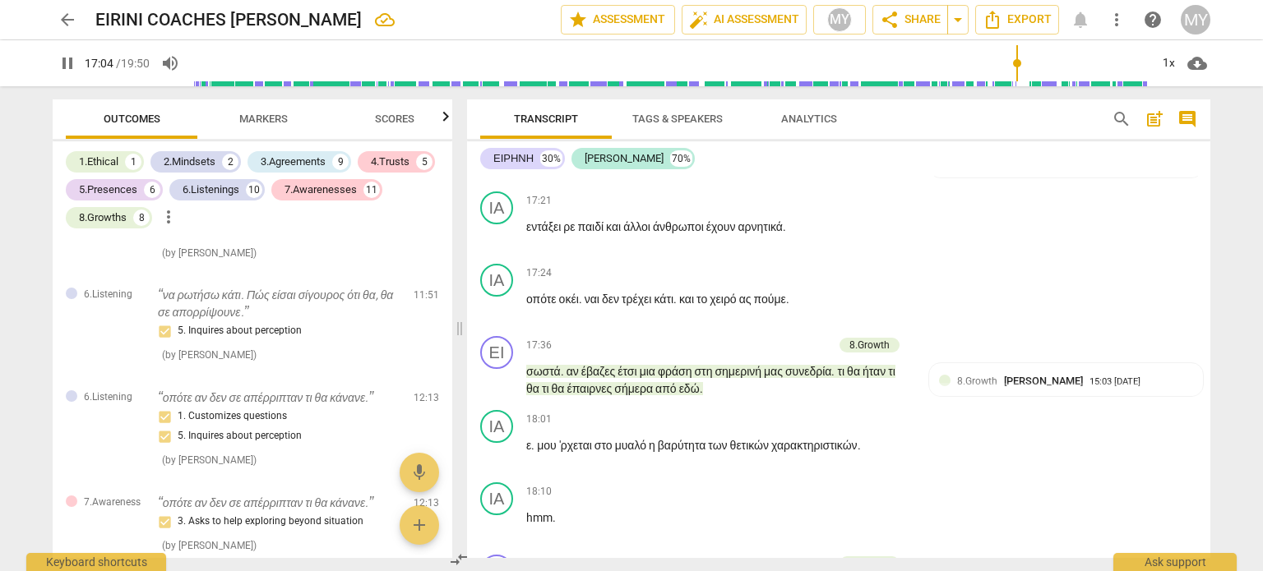
click at [500, 173] on span "pause" at bounding box center [498, 163] width 20 height 20
click at [523, 173] on div "play_arrow pause" at bounding box center [505, 162] width 42 height 21
click at [529, 161] on span "κάτι" at bounding box center [537, 154] width 22 height 13
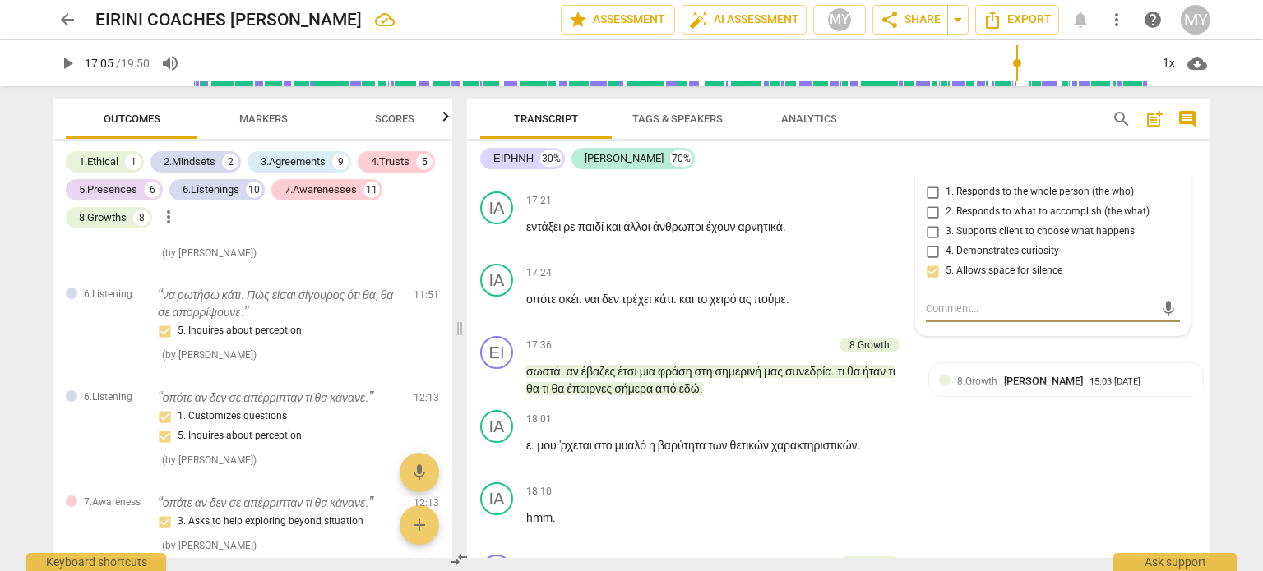
click at [524, 173] on div "play_arrow pause" at bounding box center [505, 162] width 42 height 21
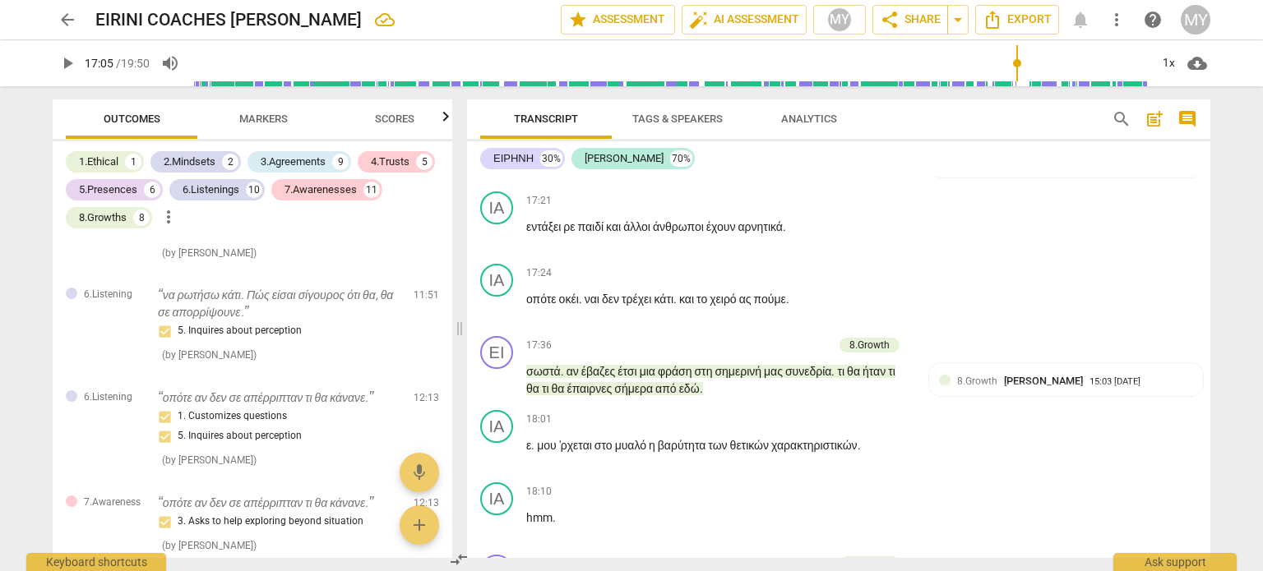
click at [529, 161] on span "κάτι" at bounding box center [537, 154] width 22 height 13
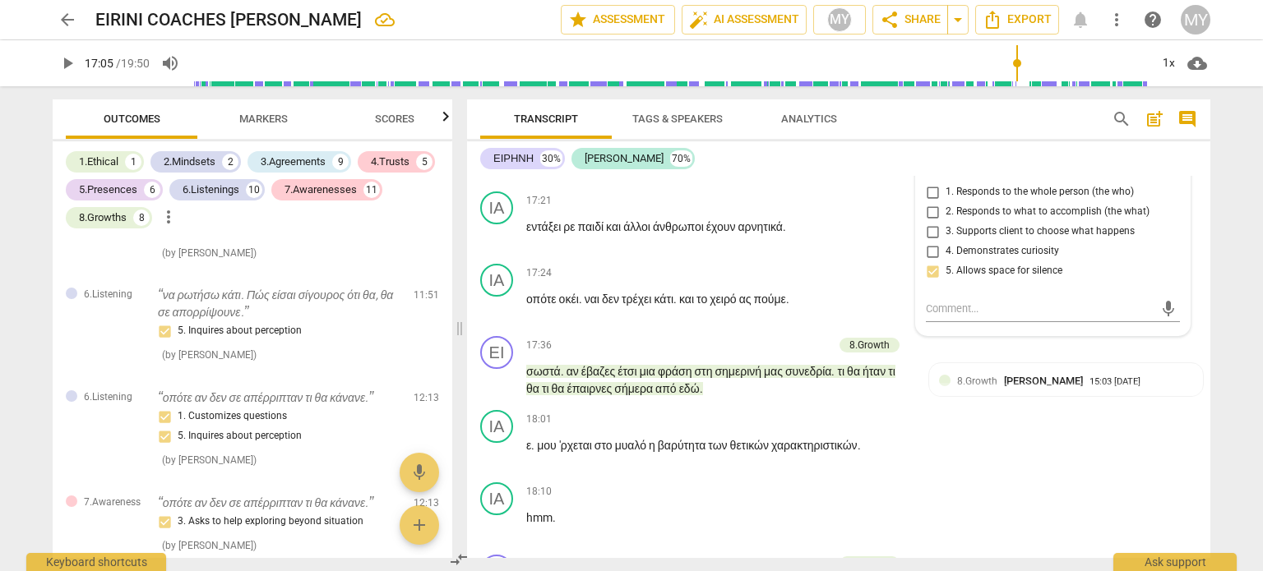
click at [529, 161] on span "κάτι" at bounding box center [537, 154] width 22 height 13
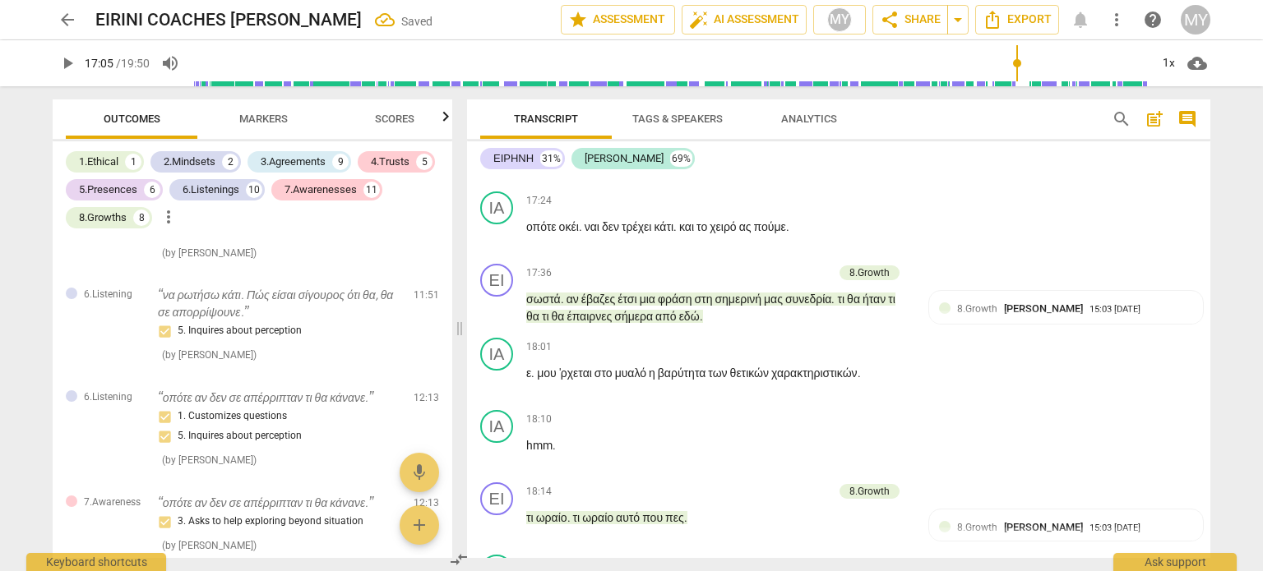
click at [496, 173] on span "play_arrow" at bounding box center [498, 163] width 20 height 20
click at [526, 233] on span "οπότε" at bounding box center [542, 226] width 33 height 13
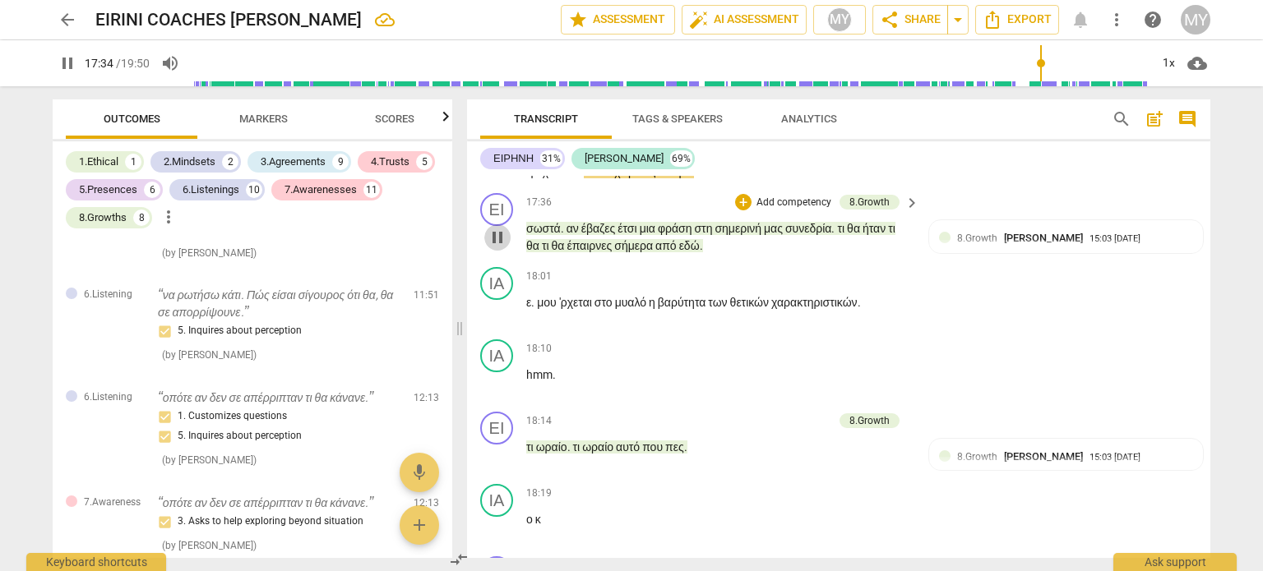
click at [497, 247] on span "pause" at bounding box center [498, 238] width 20 height 20
click at [614, 178] on span "το" at bounding box center [607, 171] width 13 height 13
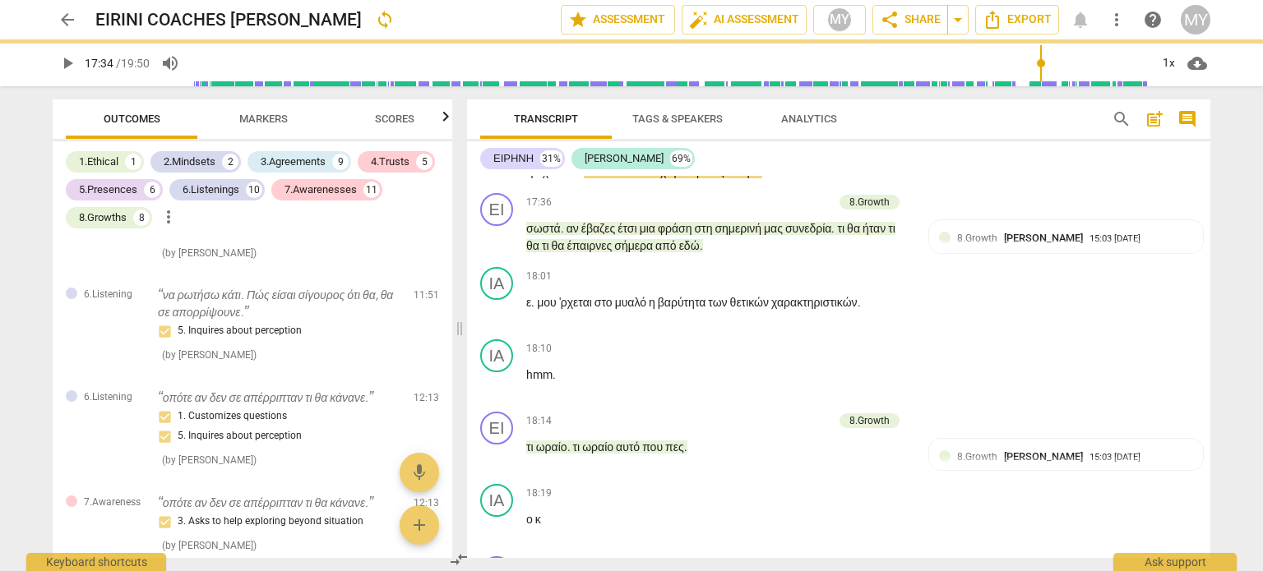
click at [554, 161] on span "εντάξει" at bounding box center [544, 154] width 37 height 13
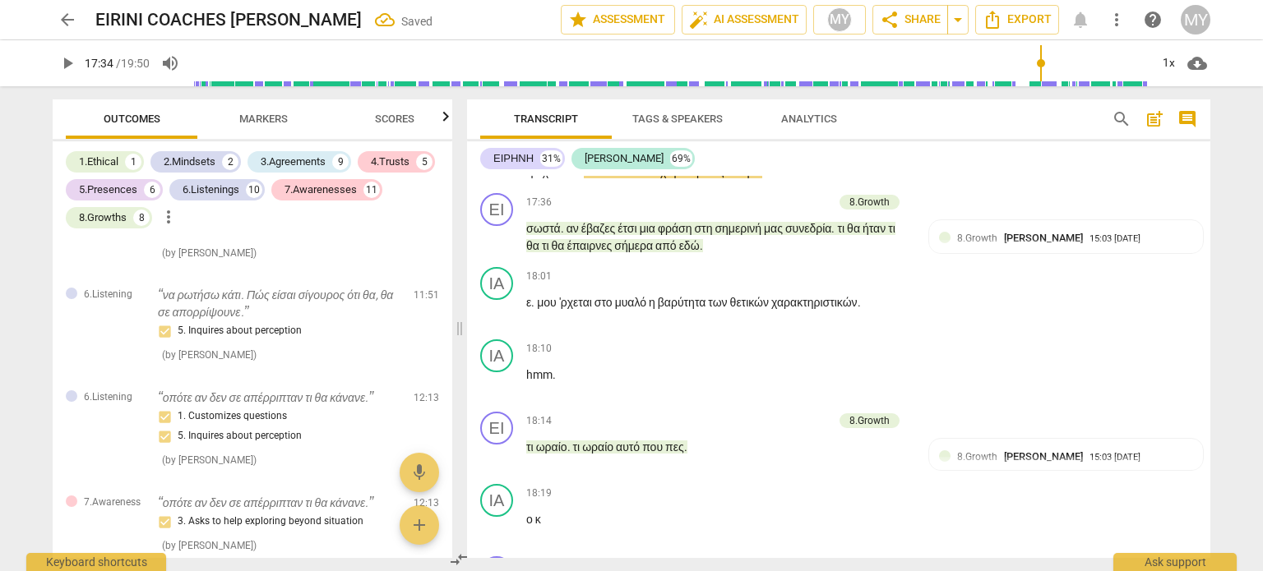
click at [506, 173] on span "play_arrow" at bounding box center [498, 164] width 20 height 20
click at [548, 161] on span "εντάξει" at bounding box center [544, 154] width 37 height 13
click at [500, 173] on span "pause" at bounding box center [498, 164] width 20 height 20
click at [493, 173] on span "play_arrow" at bounding box center [498, 164] width 20 height 20
click at [493, 173] on span "pause" at bounding box center [498, 164] width 20 height 20
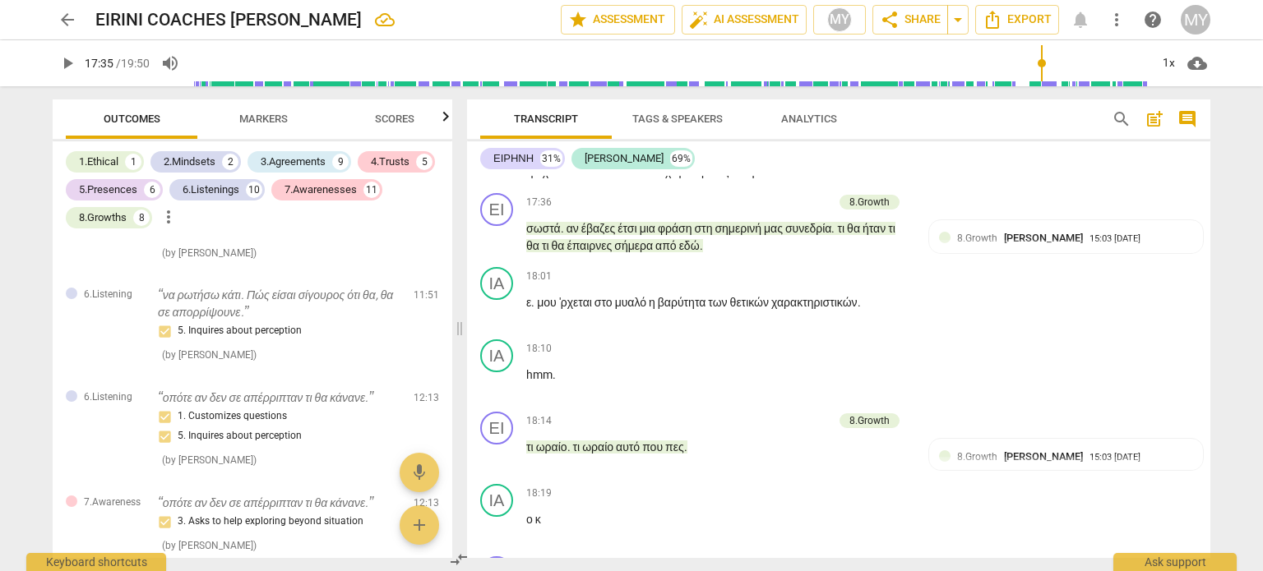
click at [717, 178] on span "χειρότερο" at bounding box center [691, 171] width 52 height 13
click at [497, 247] on span "play_arrow" at bounding box center [498, 238] width 20 height 20
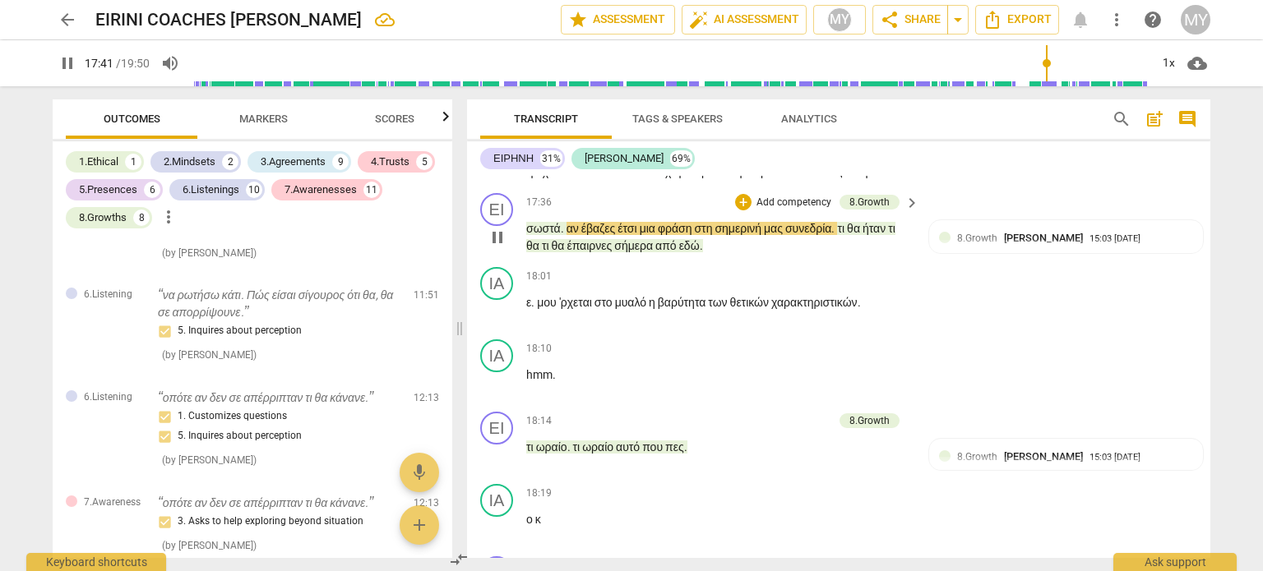
click at [569, 235] on span "αν" at bounding box center [573, 228] width 15 height 13
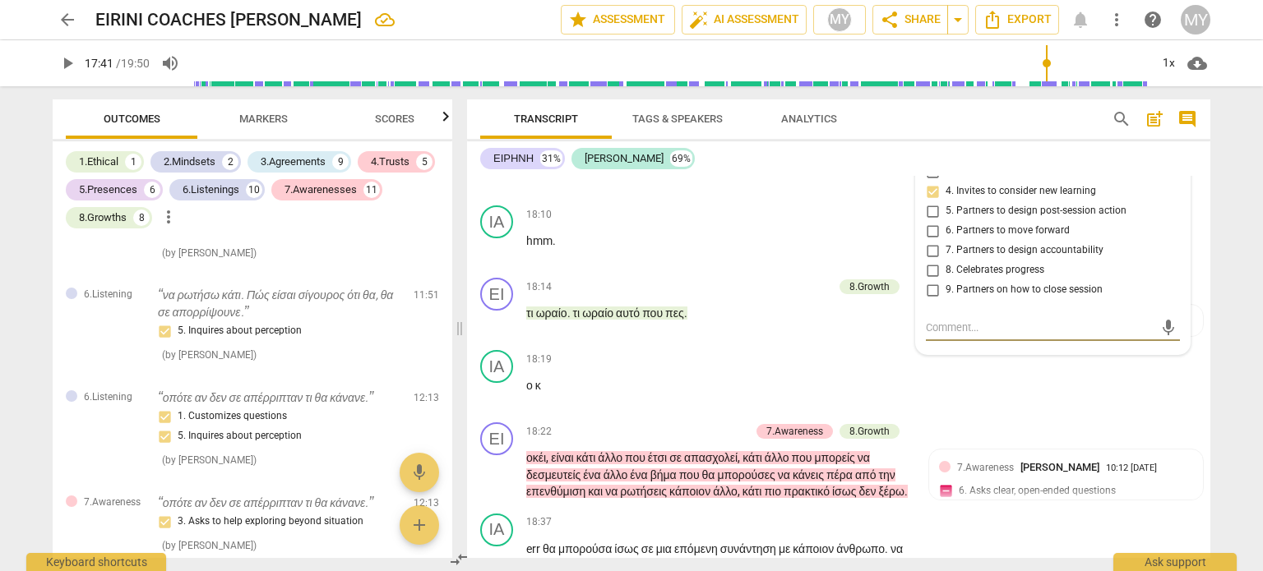
scroll to position [6667, 0]
click at [569, 102] on span "αν" at bounding box center [573, 95] width 15 height 13
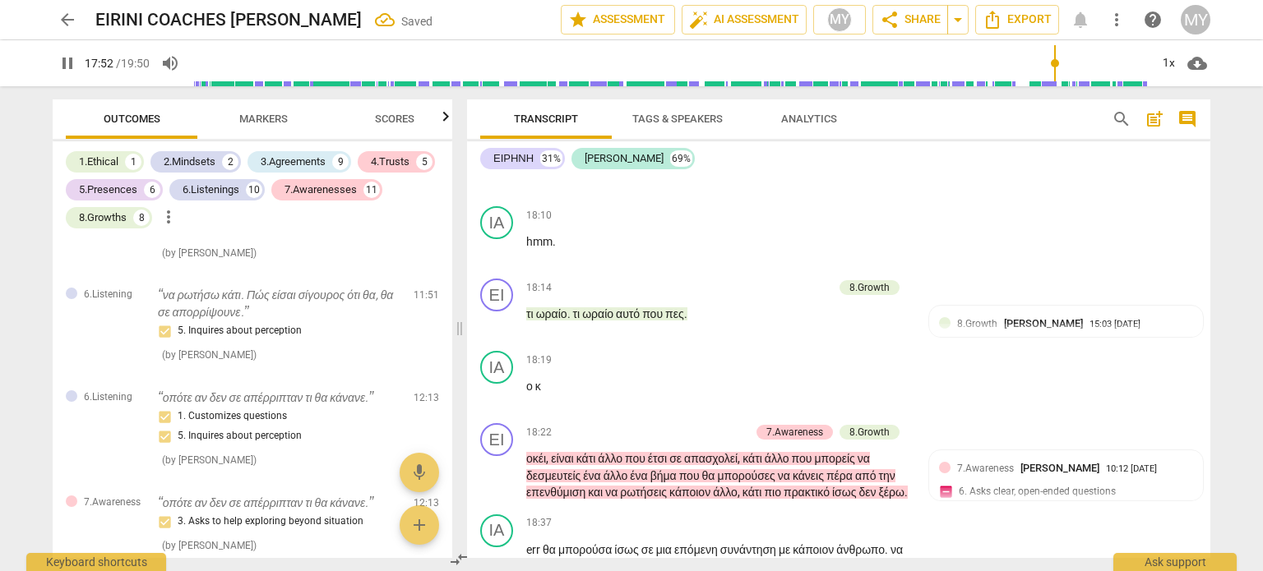
click at [629, 119] on span "ήταν" at bounding box center [615, 112] width 25 height 13
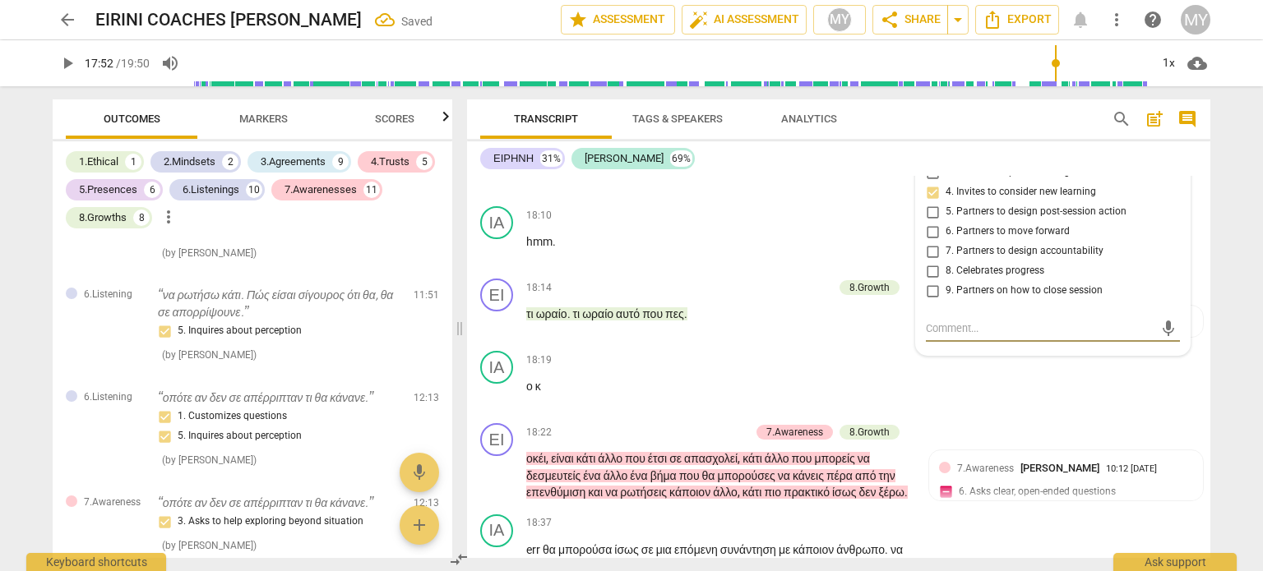
click at [629, 119] on span "ήταν" at bounding box center [615, 112] width 25 height 13
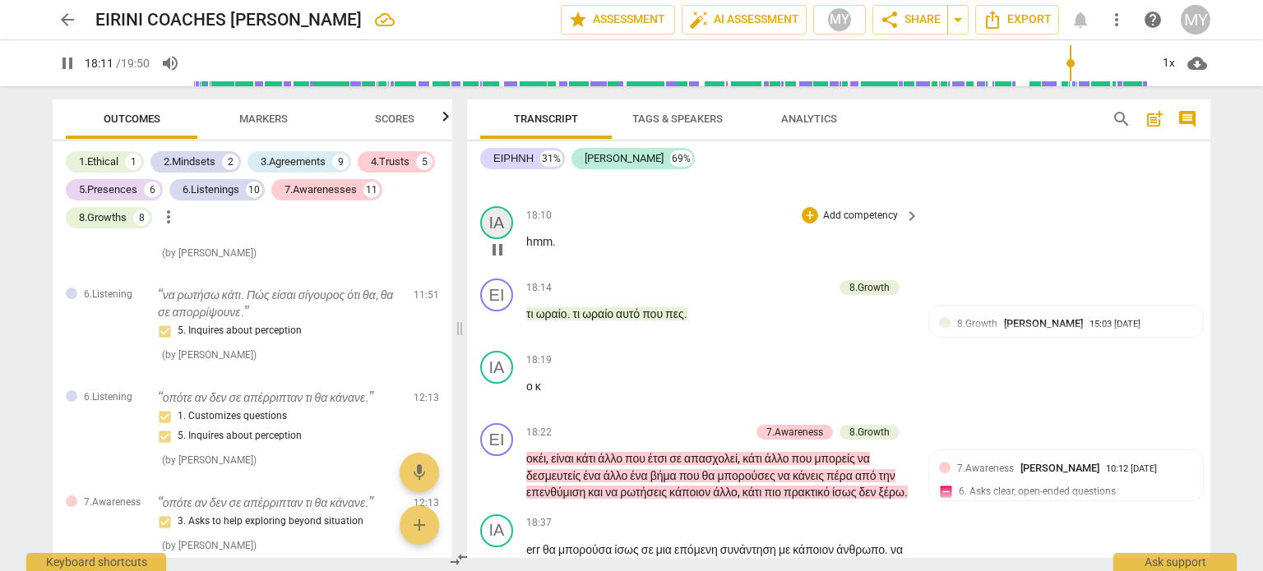
click at [493, 239] on div "ΙΑ" at bounding box center [496, 222] width 33 height 33
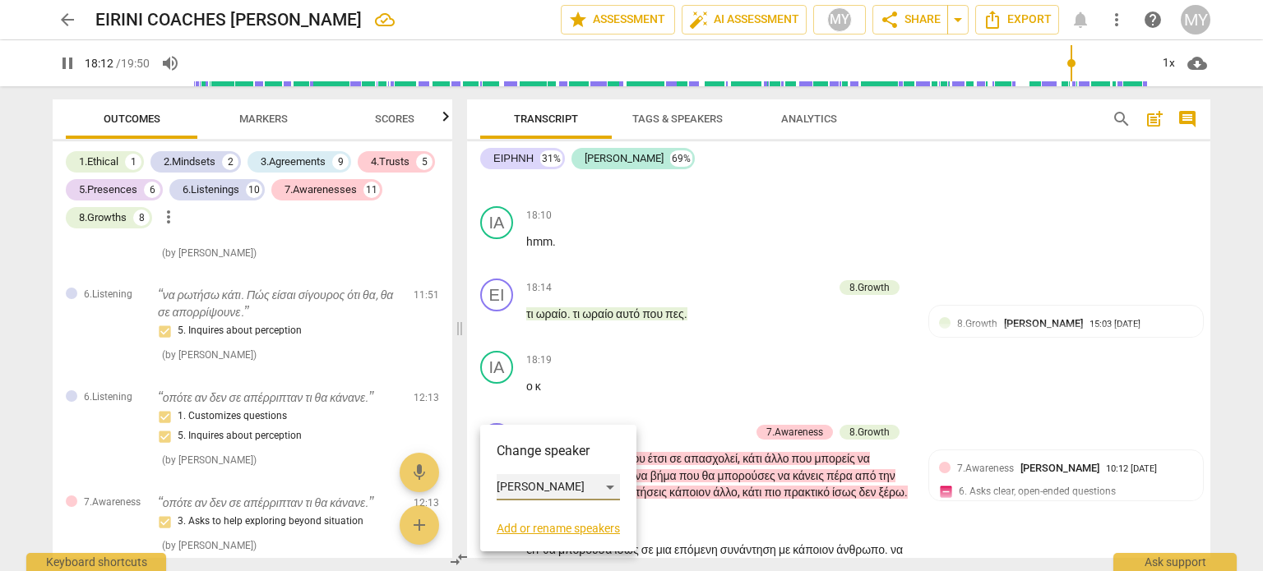
click at [550, 488] on div "[PERSON_NAME]" at bounding box center [558, 487] width 123 height 26
click at [569, 453] on li "ΕΙΡΗΝΗ" at bounding box center [559, 456] width 125 height 31
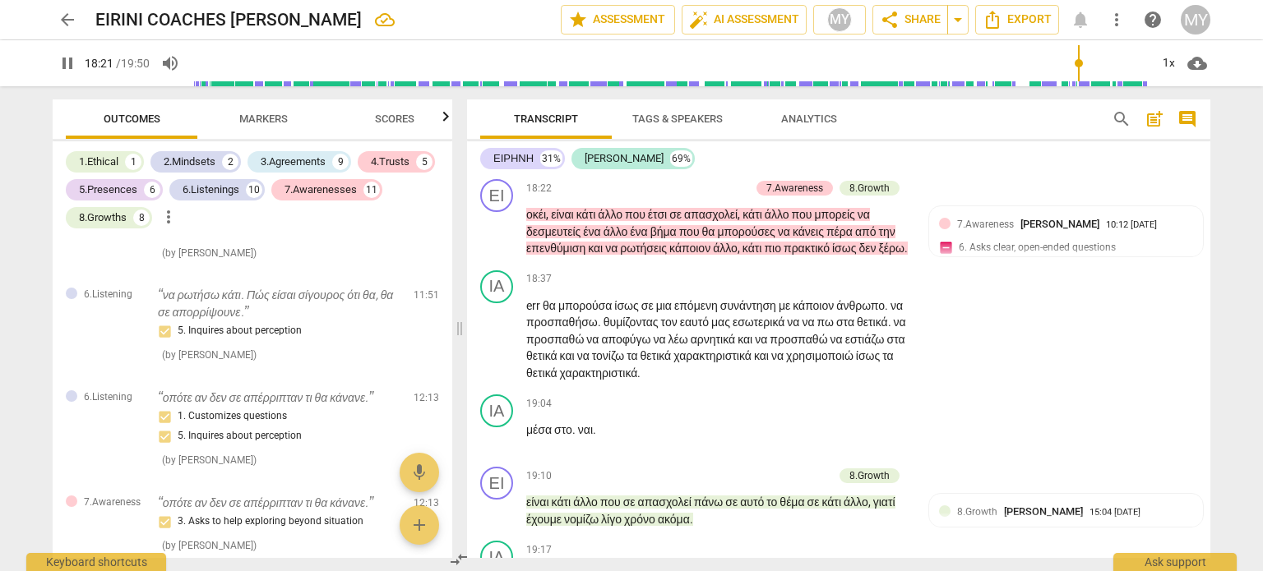
scroll to position [6915, 0]
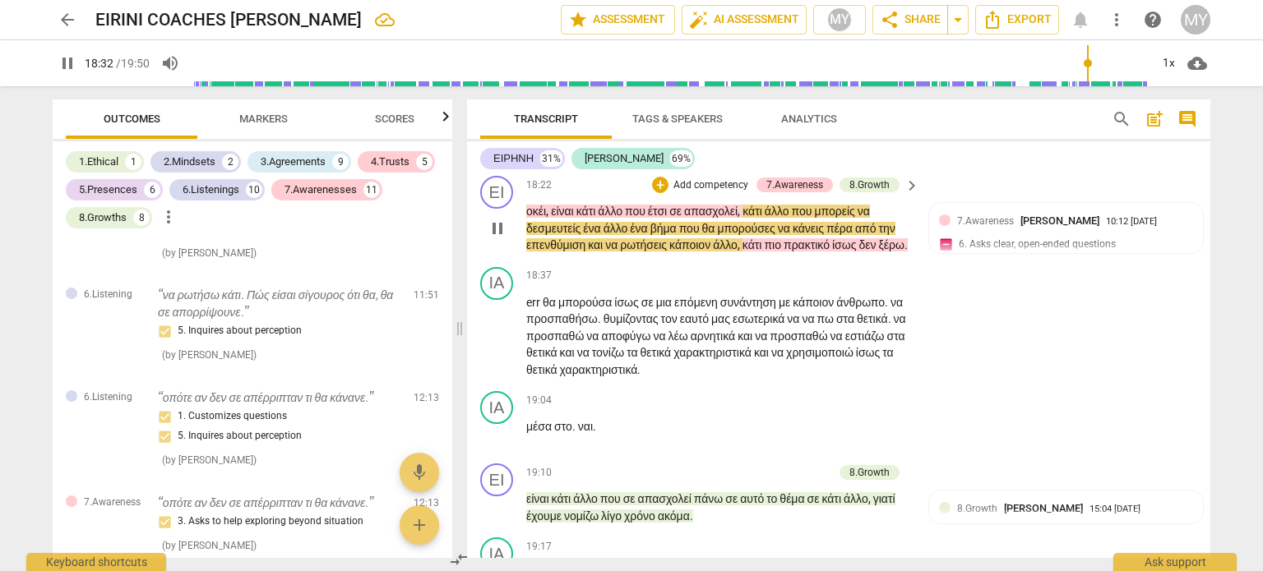
click at [569, 252] on span "επενθύμιση" at bounding box center [557, 244] width 62 height 13
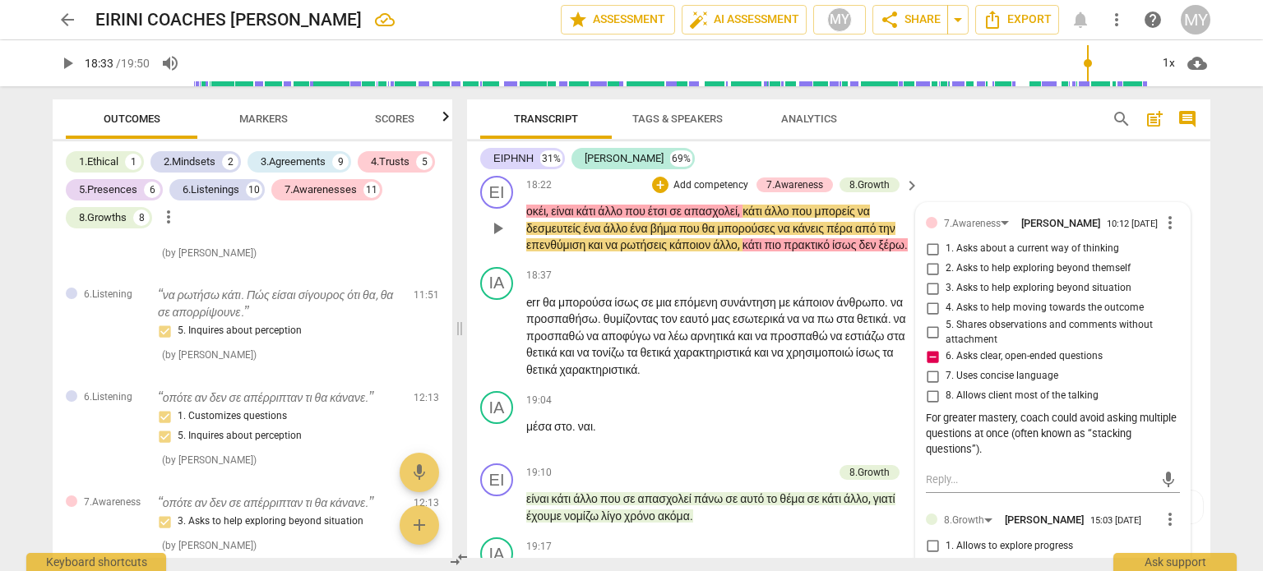
click at [552, 252] on span "επενθύμιση" at bounding box center [557, 244] width 62 height 13
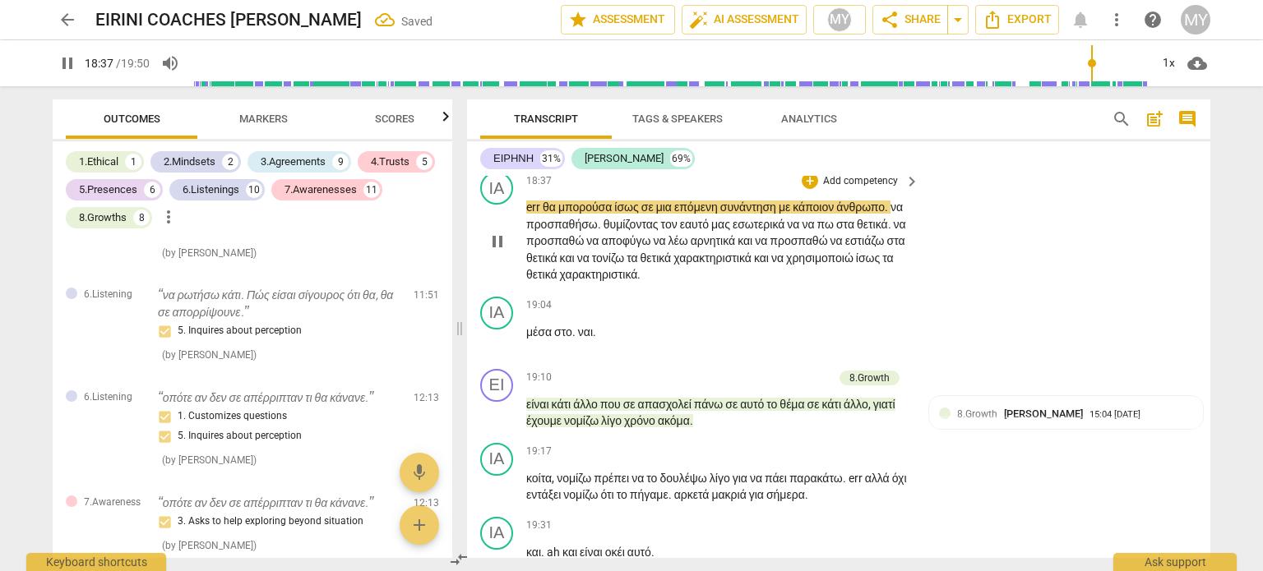
scroll to position [7027, 0]
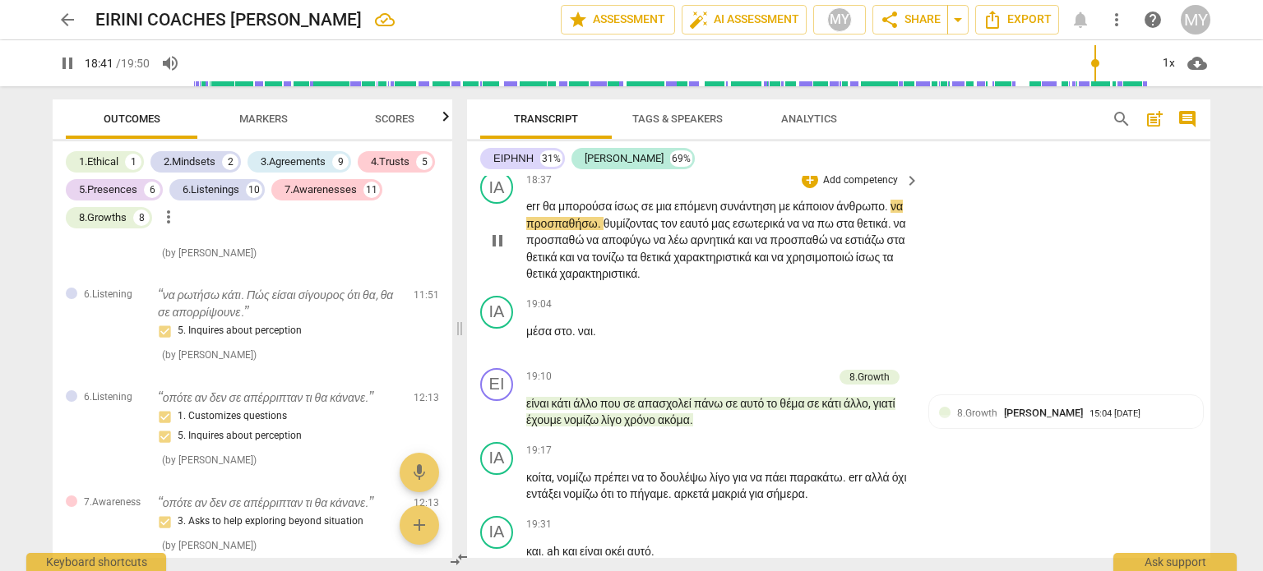
click at [603, 230] on span "." at bounding box center [601, 223] width 6 height 13
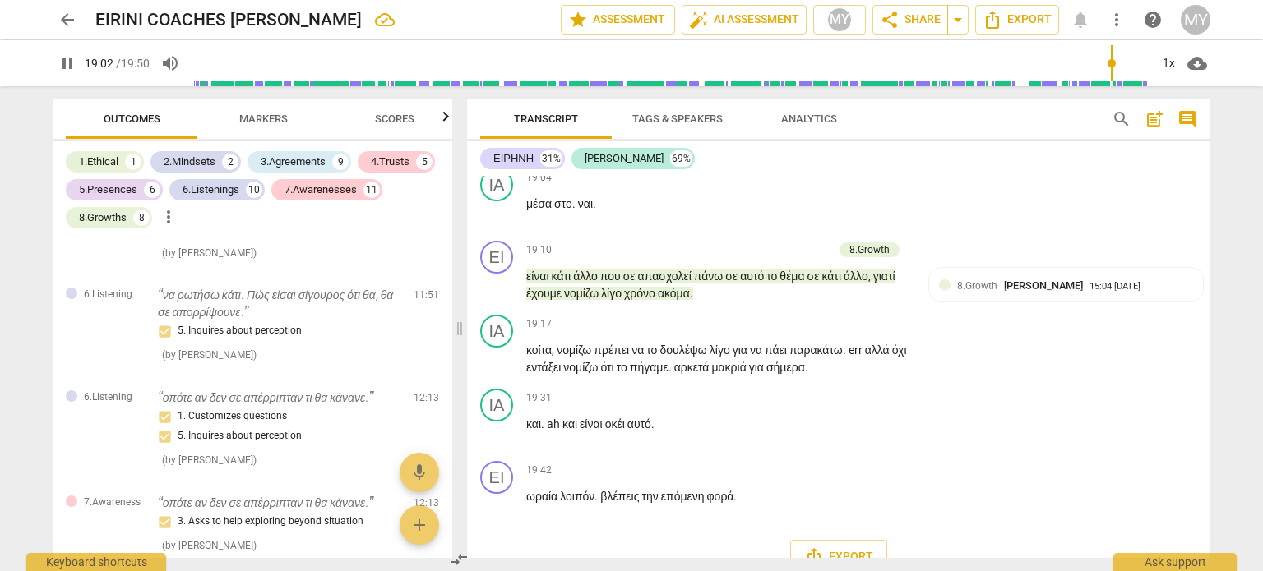
scroll to position [7145, 0]
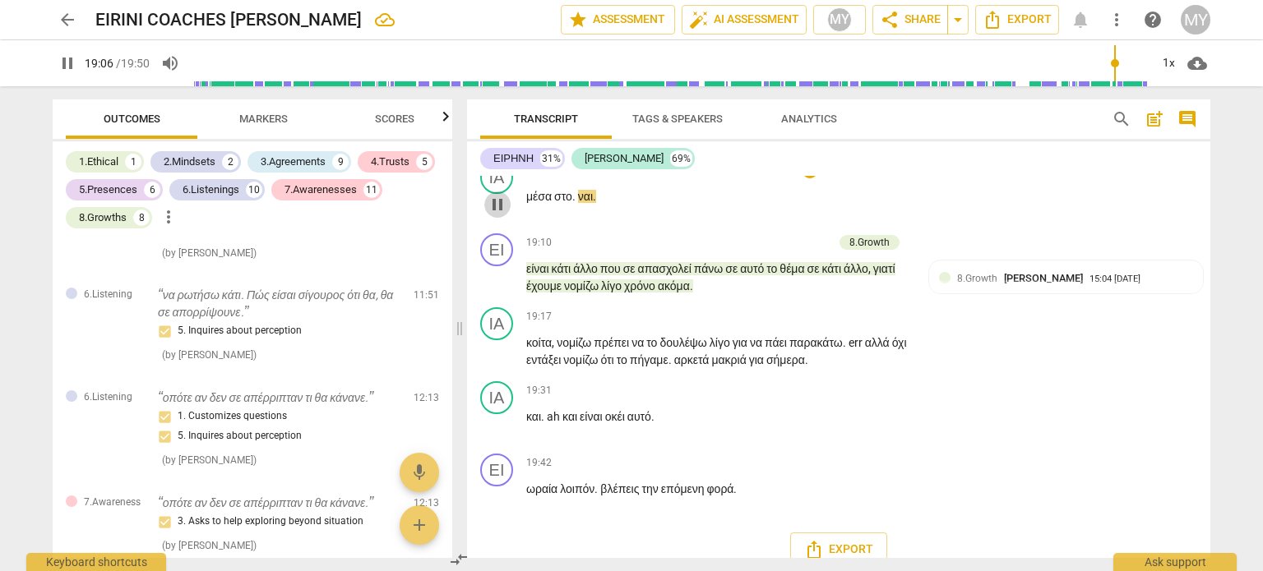
click at [502, 215] on span "pause" at bounding box center [498, 205] width 20 height 20
drag, startPoint x: 590, startPoint y: 395, endPoint x: 566, endPoint y: 395, distance: 24.7
click at [566, 206] on p "μέσα στο . ναι ." at bounding box center [718, 196] width 385 height 17
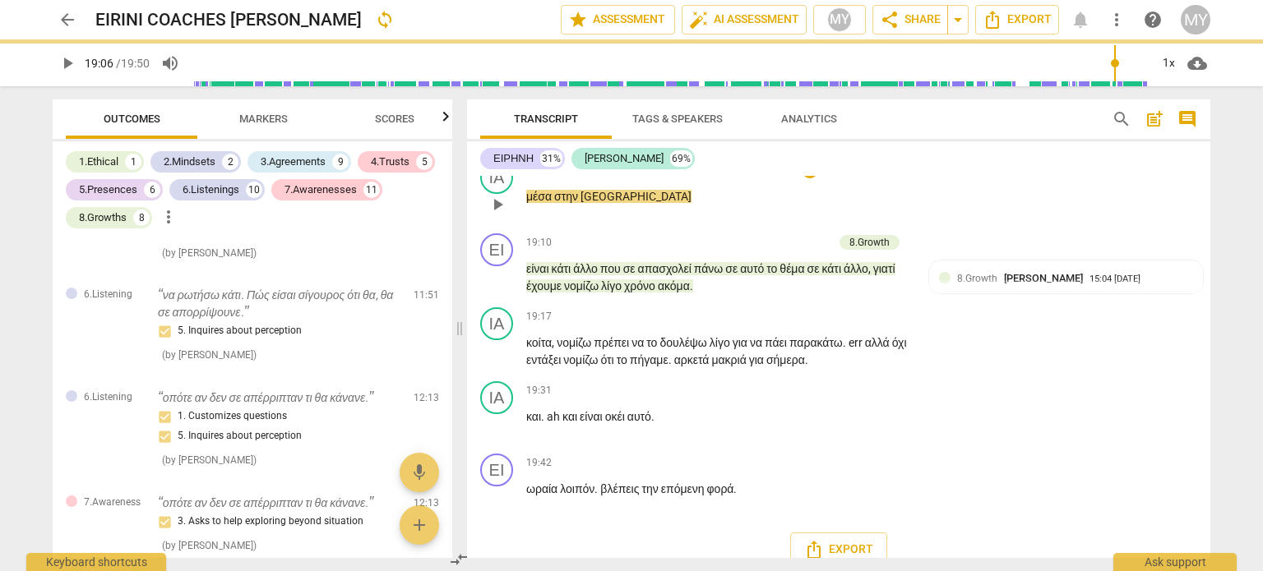
click at [526, 203] on span "μέσα" at bounding box center [540, 196] width 28 height 13
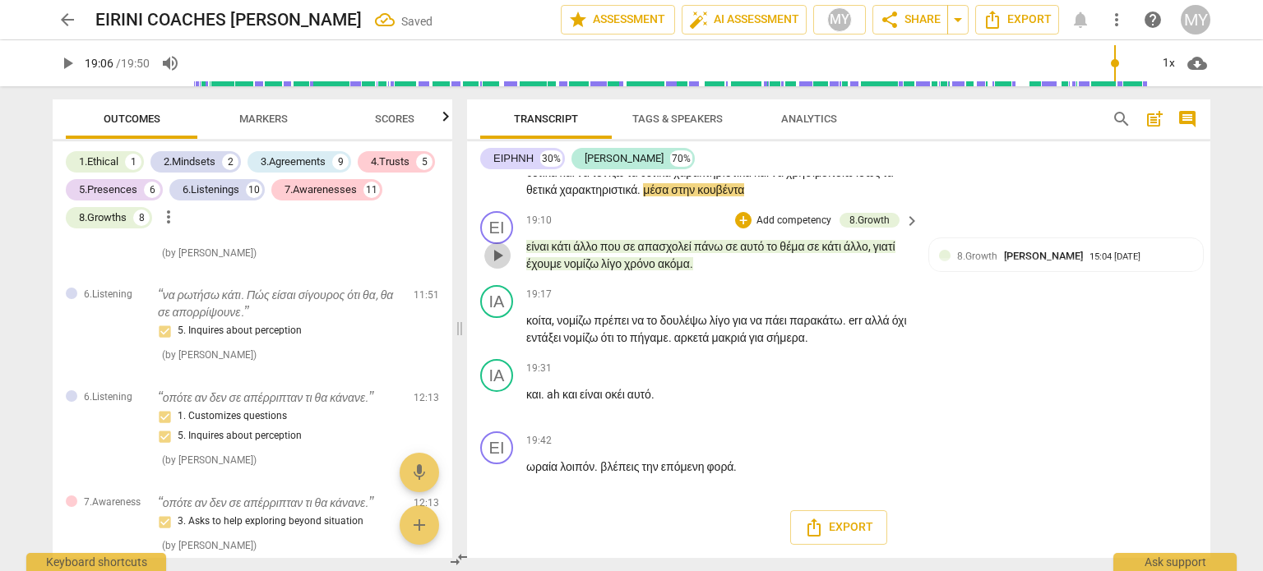
click at [501, 266] on span "play_arrow" at bounding box center [498, 256] width 20 height 20
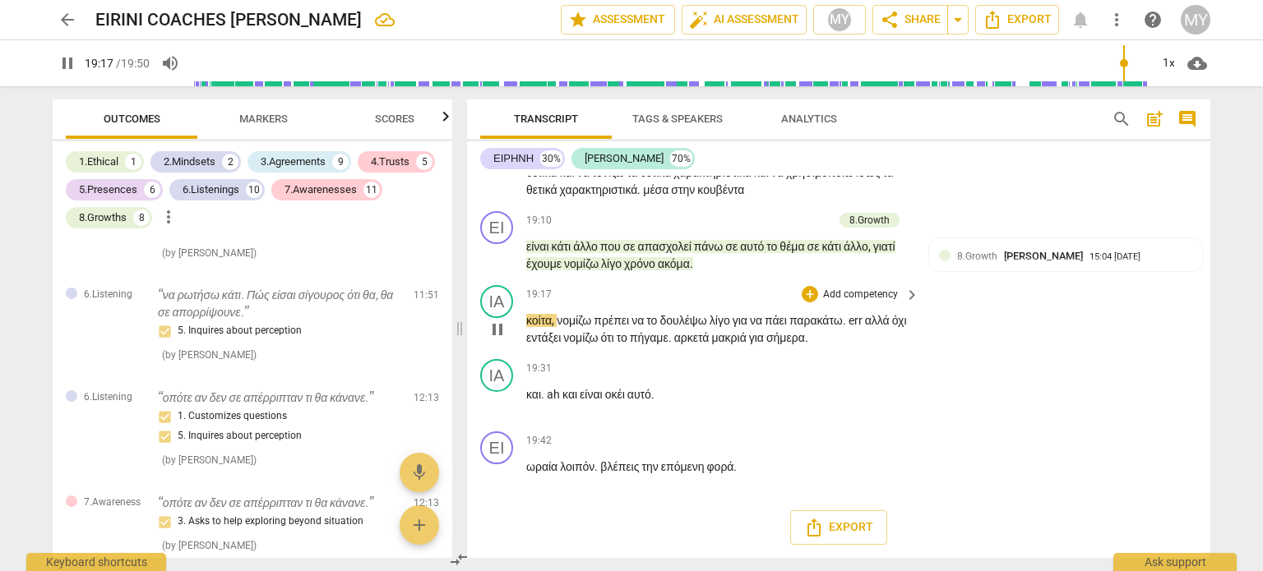
scroll to position [7229, 0]
click at [674, 344] on span "." at bounding box center [671, 337] width 6 height 13
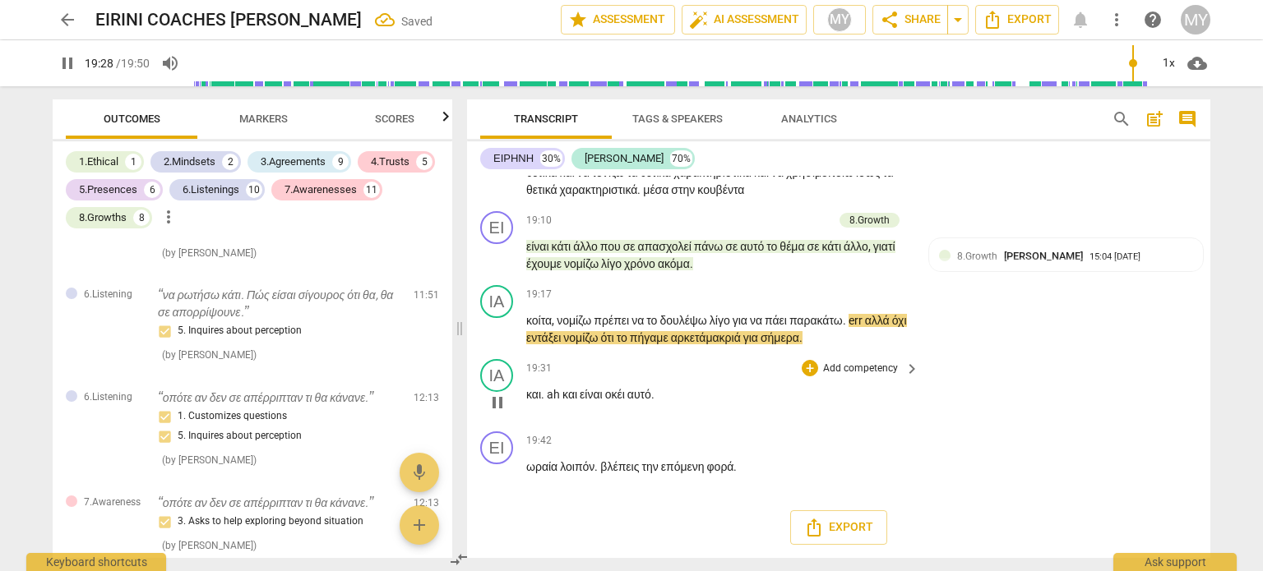
click at [529, 401] on span "και" at bounding box center [533, 394] width 15 height 13
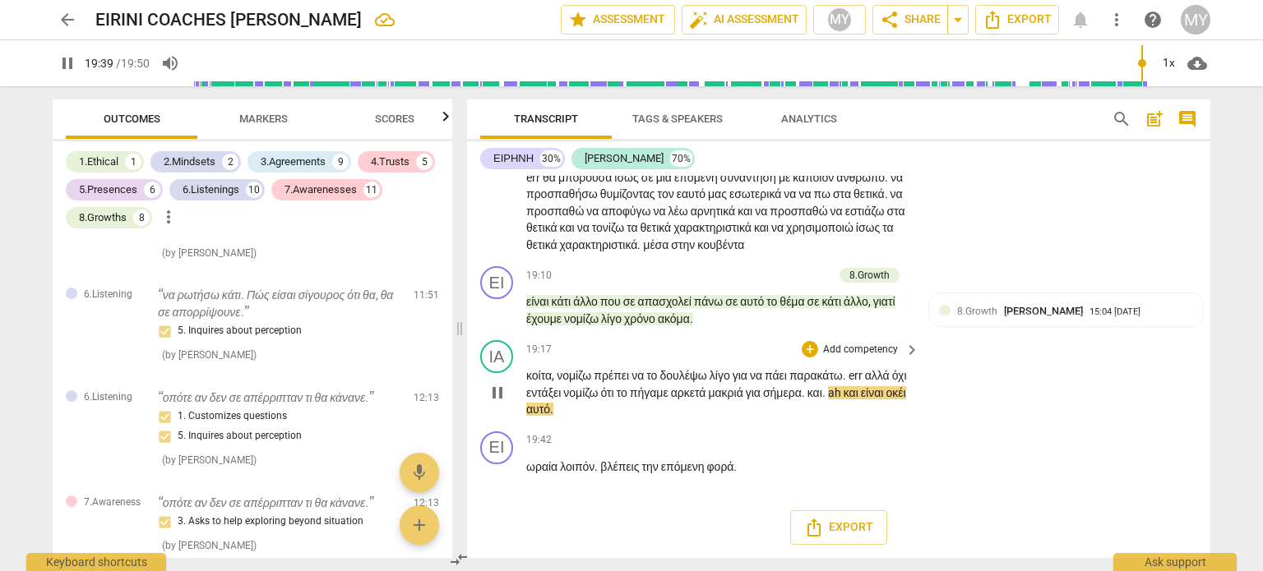
scroll to position [7239, 0]
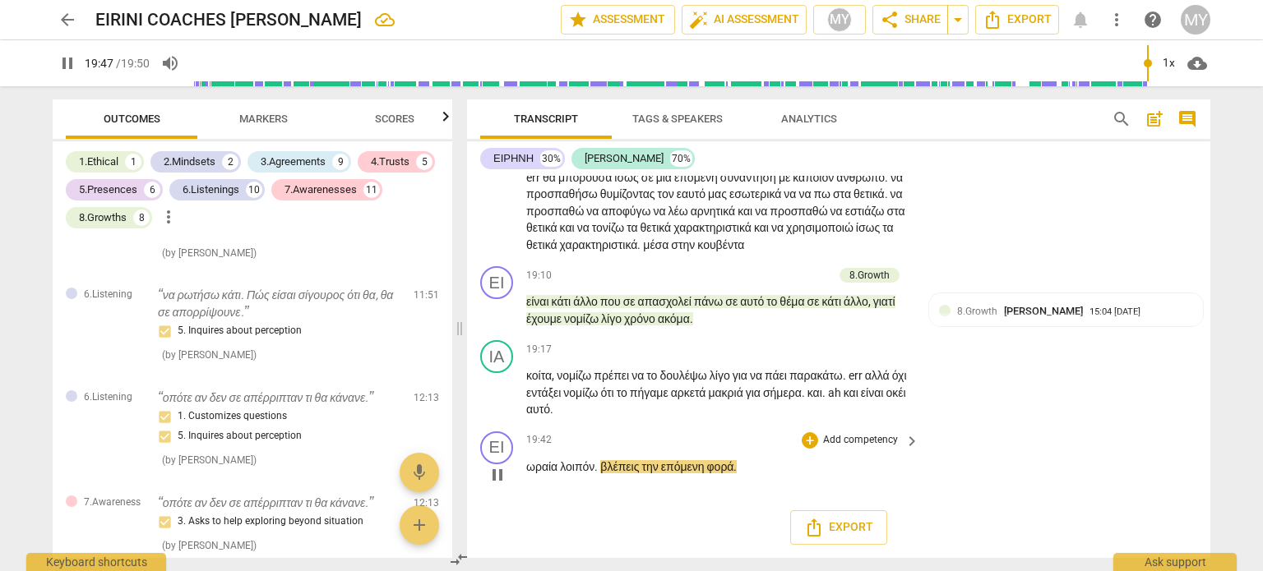
drag, startPoint x: 503, startPoint y: 476, endPoint x: 520, endPoint y: 478, distance: 17.3
click at [503, 476] on span "pause" at bounding box center [498, 475] width 20 height 20
drag, startPoint x: 635, startPoint y: 471, endPoint x: 605, endPoint y: 468, distance: 30.6
click at [605, 468] on span "βλέπεις" at bounding box center [620, 466] width 41 height 13
click at [811, 437] on div "+" at bounding box center [810, 440] width 16 height 16
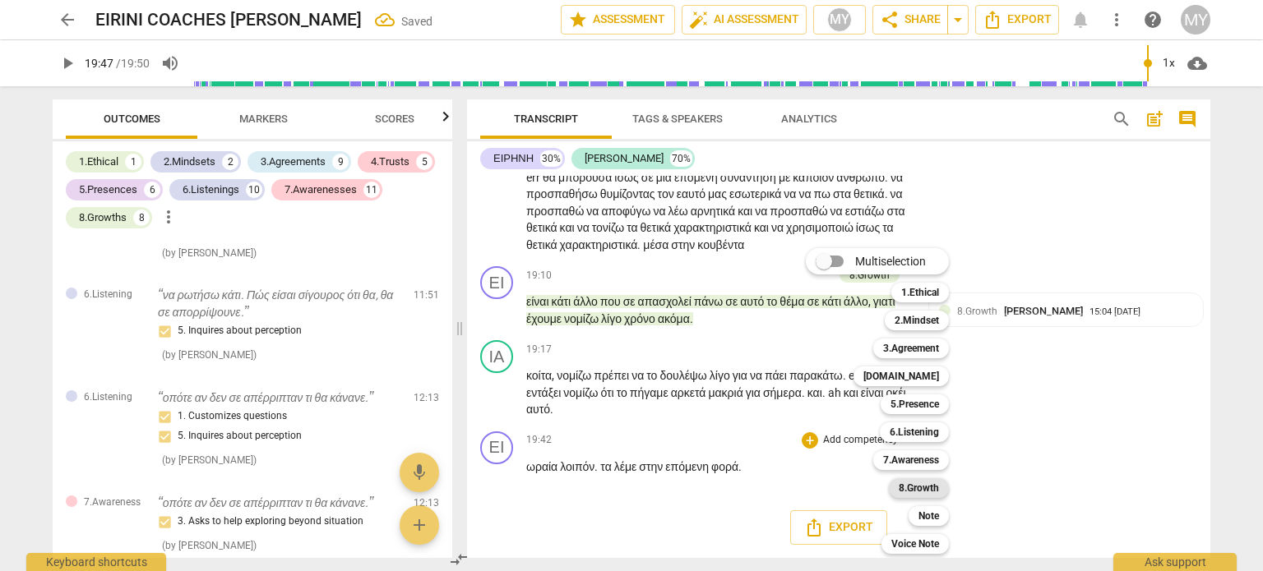
click at [917, 486] on b "8.Growth" at bounding box center [919, 488] width 40 height 20
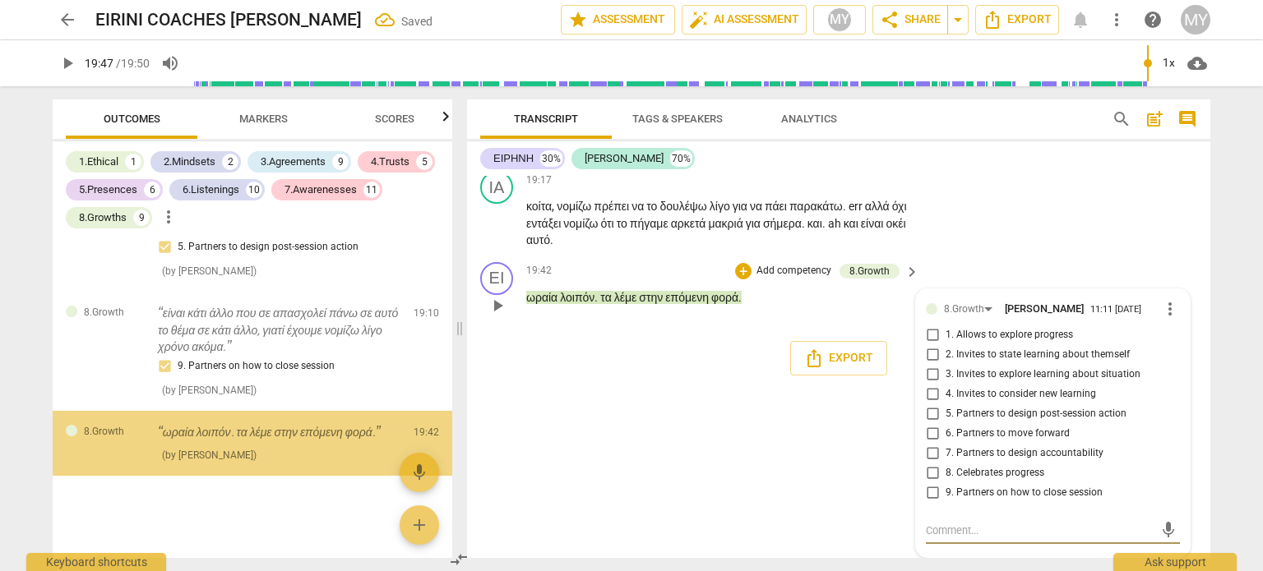
scroll to position [5932, 0]
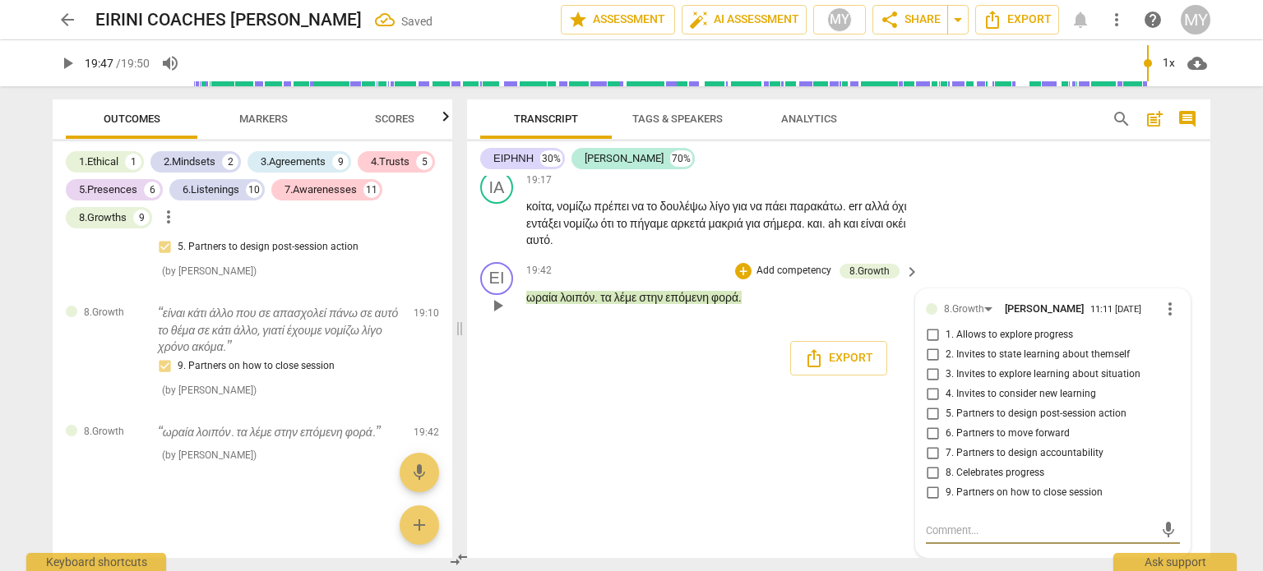
click at [928, 494] on input "9. Partners on how to close session" at bounding box center [932, 493] width 26 height 20
click at [931, 494] on input "9. Partners on how to close session" at bounding box center [932, 493] width 26 height 20
click at [936, 522] on div "mic" at bounding box center [1053, 531] width 254 height 26
click at [938, 532] on textarea at bounding box center [1040, 531] width 228 height 16
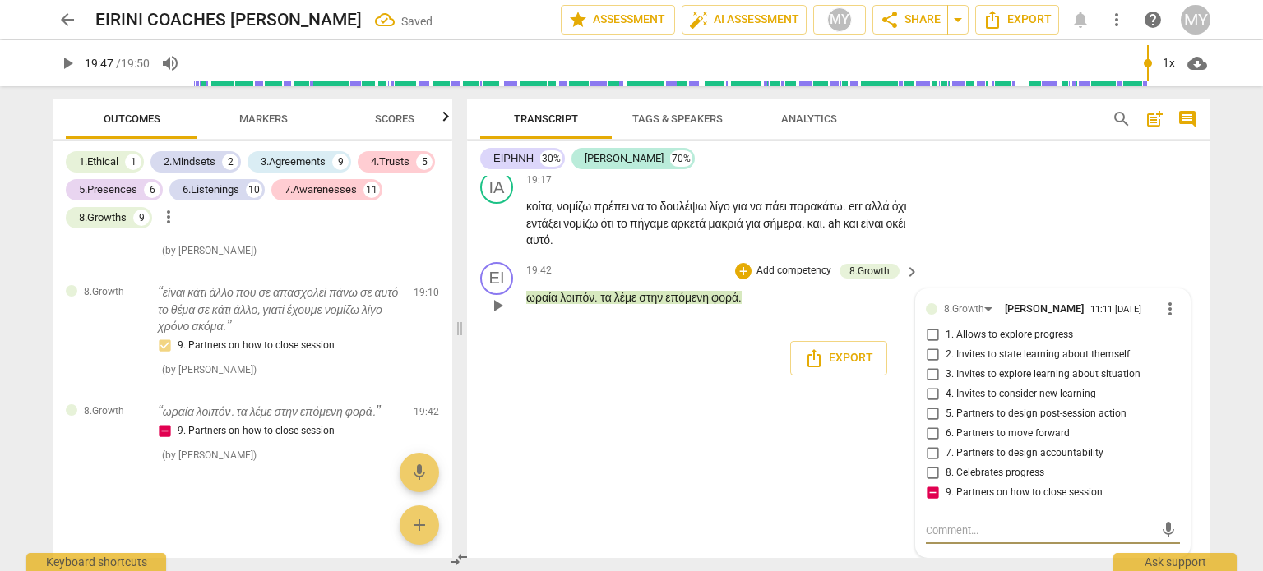
click at [930, 473] on input "8. Celebrates progress" at bounding box center [932, 474] width 26 height 20
click at [927, 473] on input "8. Celebrates progress" at bounding box center [932, 474] width 26 height 20
click at [927, 492] on input "9. Partners on how to close session" at bounding box center [932, 493] width 26 height 20
click at [942, 529] on textarea at bounding box center [1040, 531] width 228 height 16
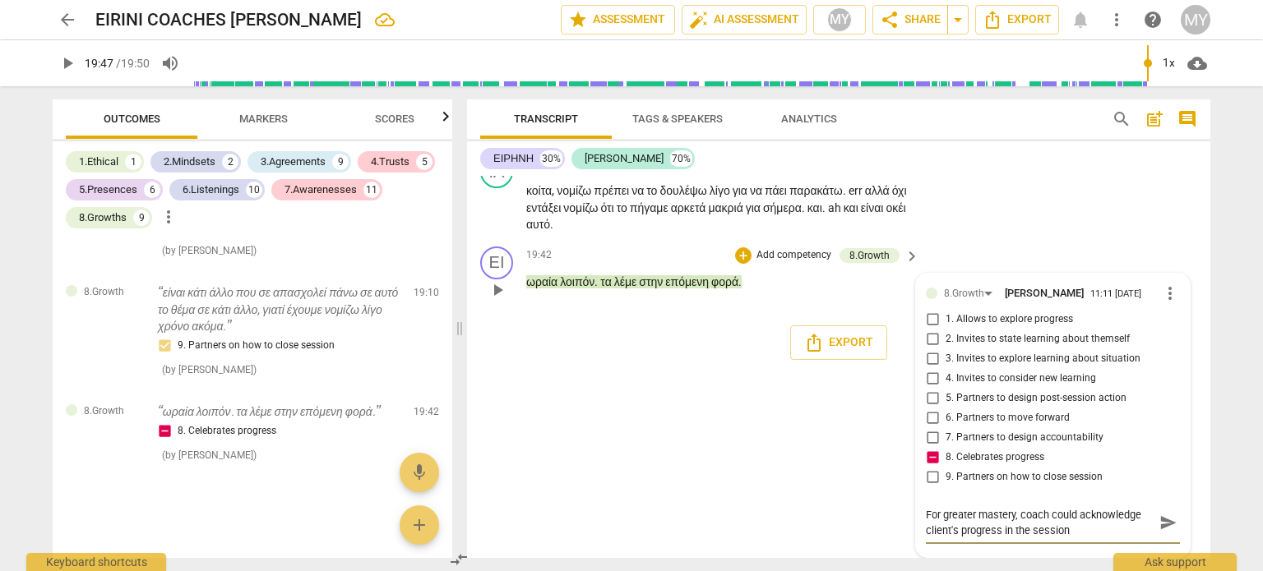
click at [994, 538] on textarea "For greater mastery, coach could acknowledge client's progress in the session" at bounding box center [1040, 522] width 228 height 31
click at [1166, 532] on span "send" at bounding box center [1168, 523] width 18 height 18
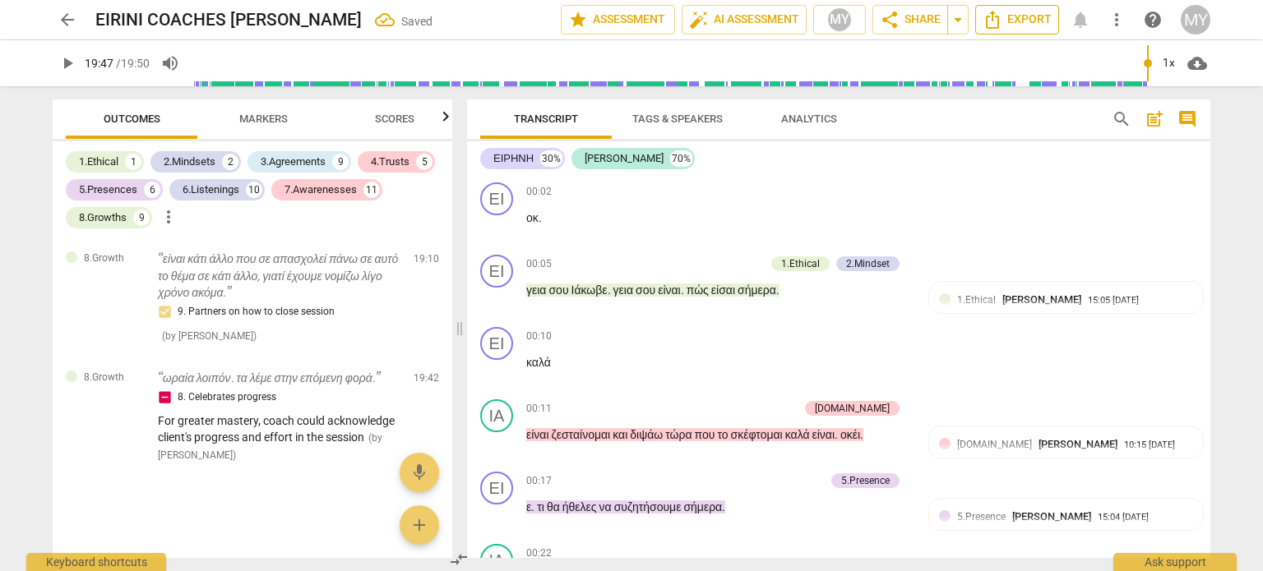
click at [1015, 23] on span "Export" at bounding box center [1016, 20] width 69 height 20
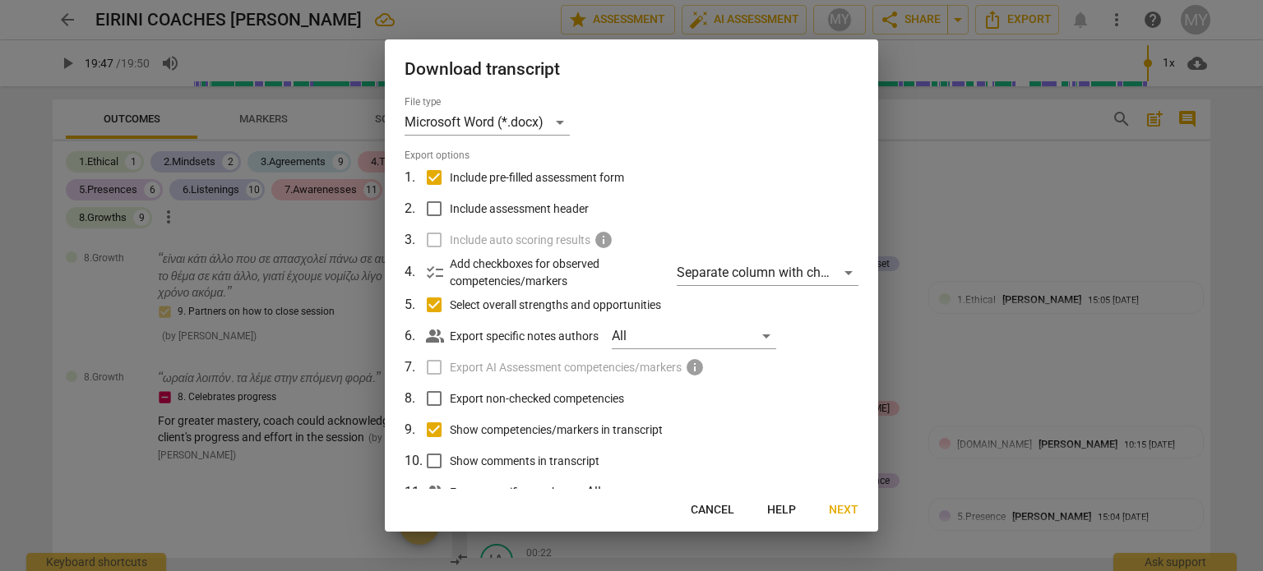
click at [434, 460] on input "Show comments in transcript" at bounding box center [433, 461] width 31 height 31
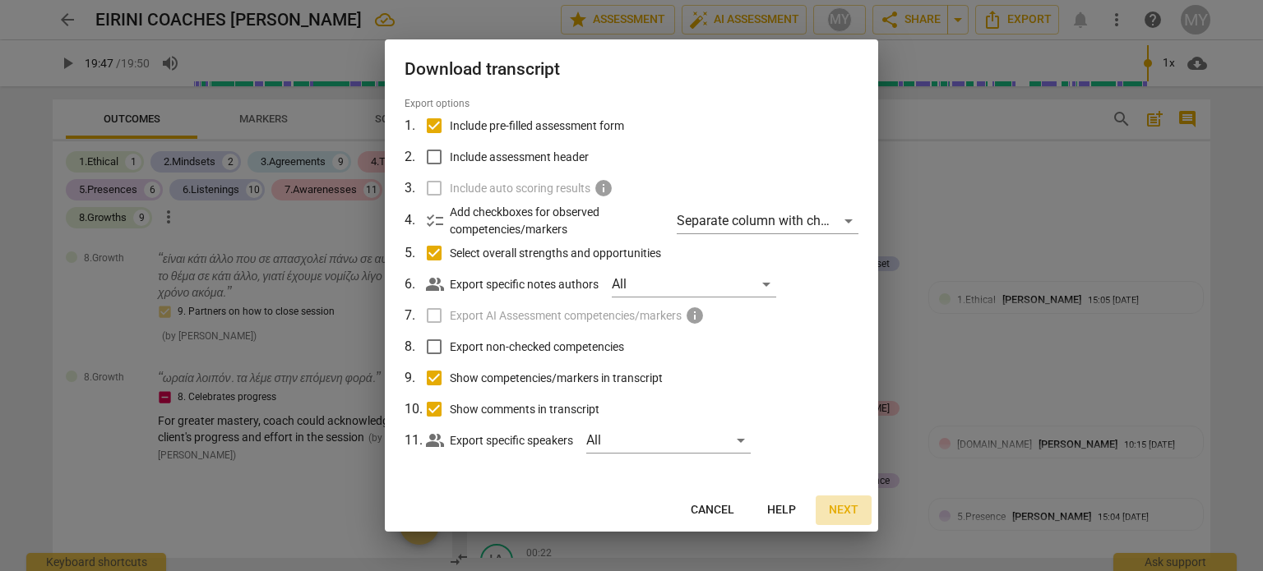
click at [843, 509] on span "Next" at bounding box center [844, 510] width 30 height 16
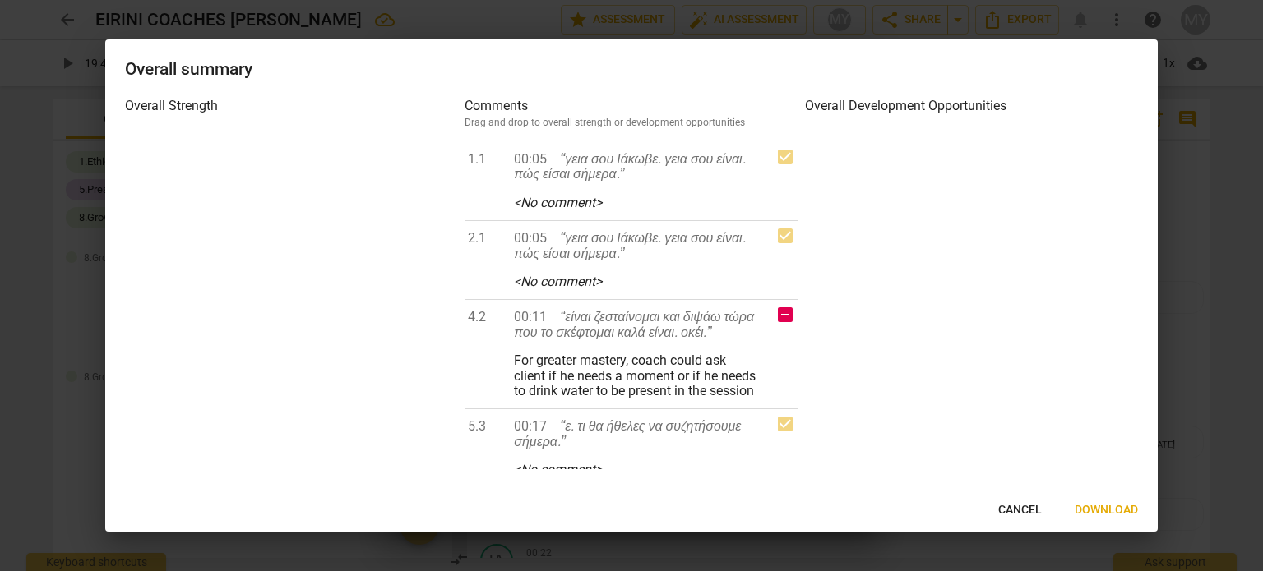
click at [1106, 509] on span "Download" at bounding box center [1105, 510] width 63 height 16
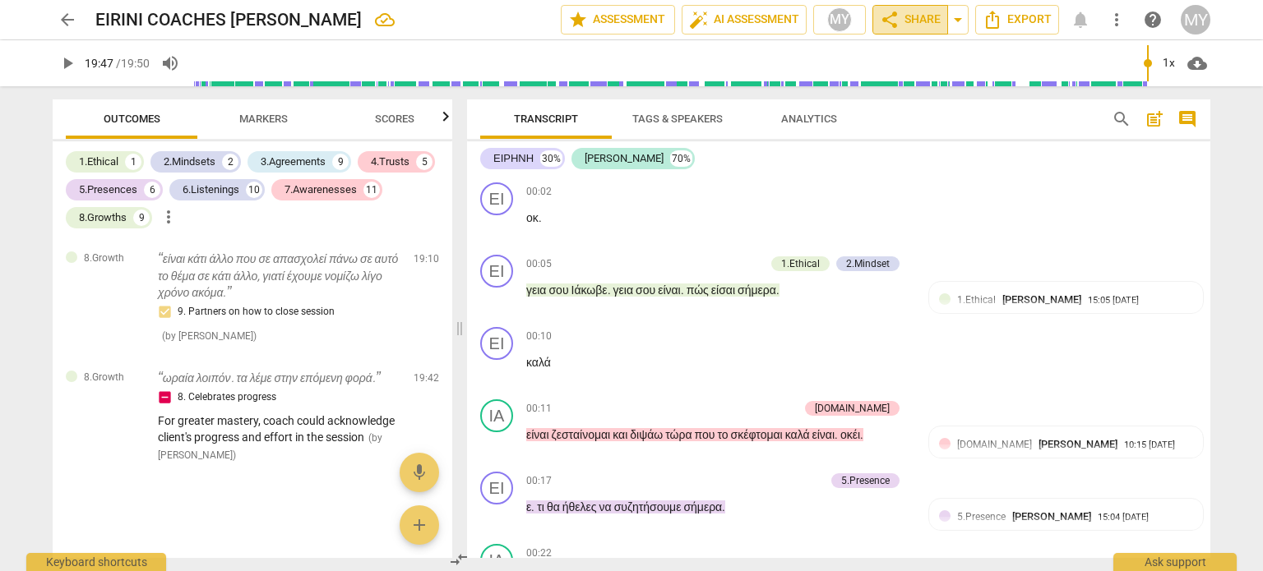
click at [908, 29] on span "share Share" at bounding box center [910, 20] width 61 height 20
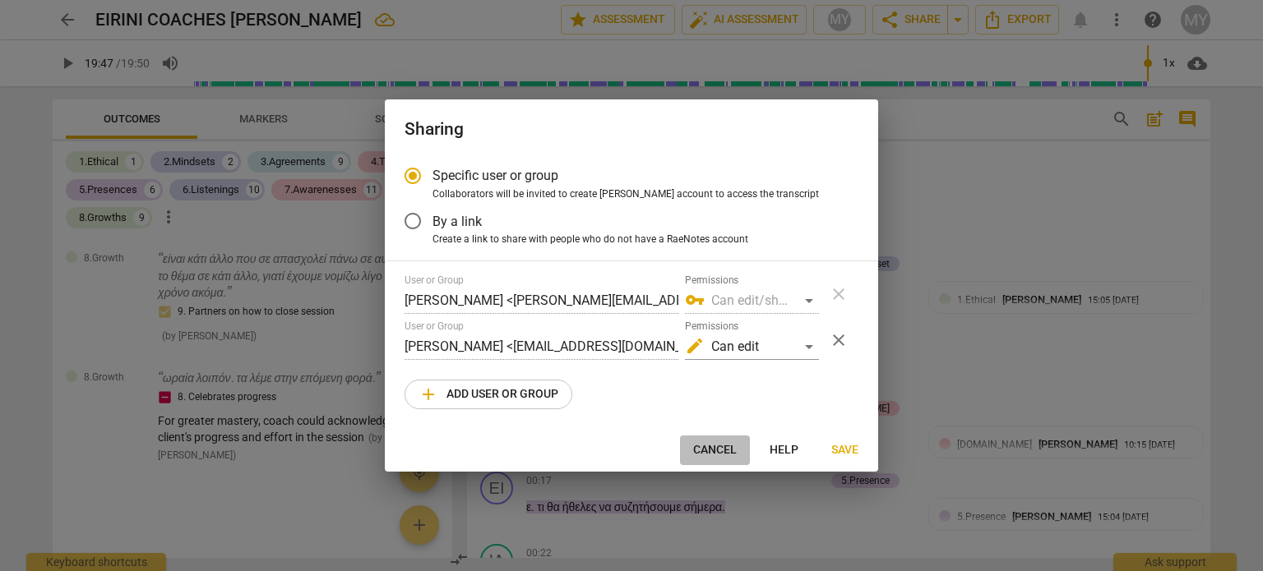
click at [727, 452] on span "Cancel" at bounding box center [715, 450] width 44 height 16
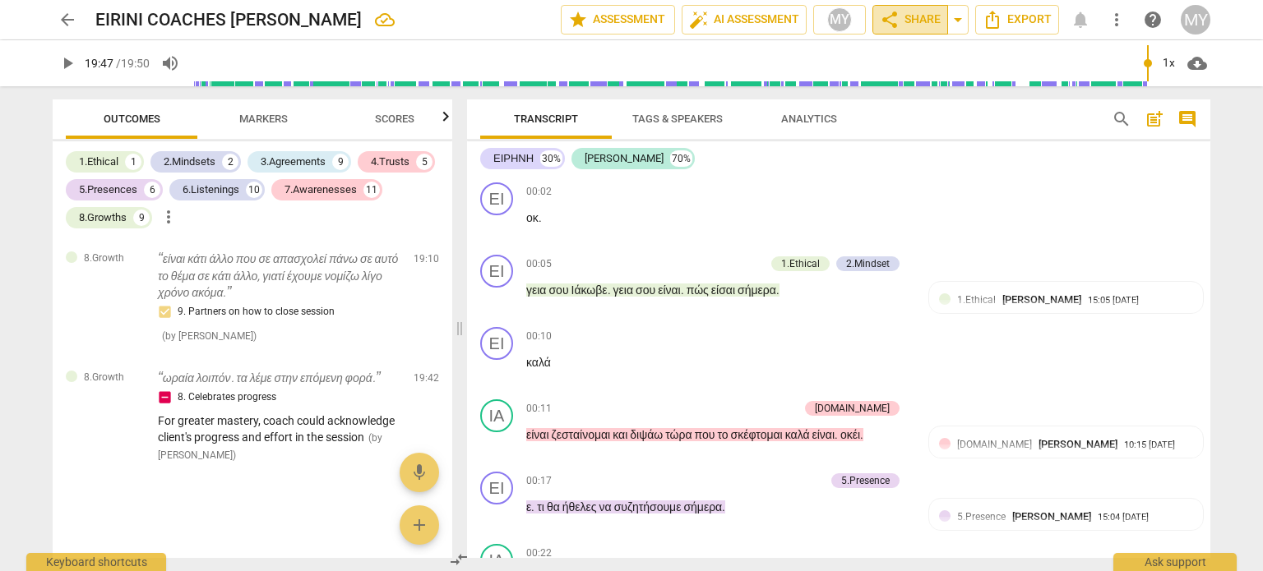
click at [911, 19] on span "share Share" at bounding box center [910, 20] width 61 height 20
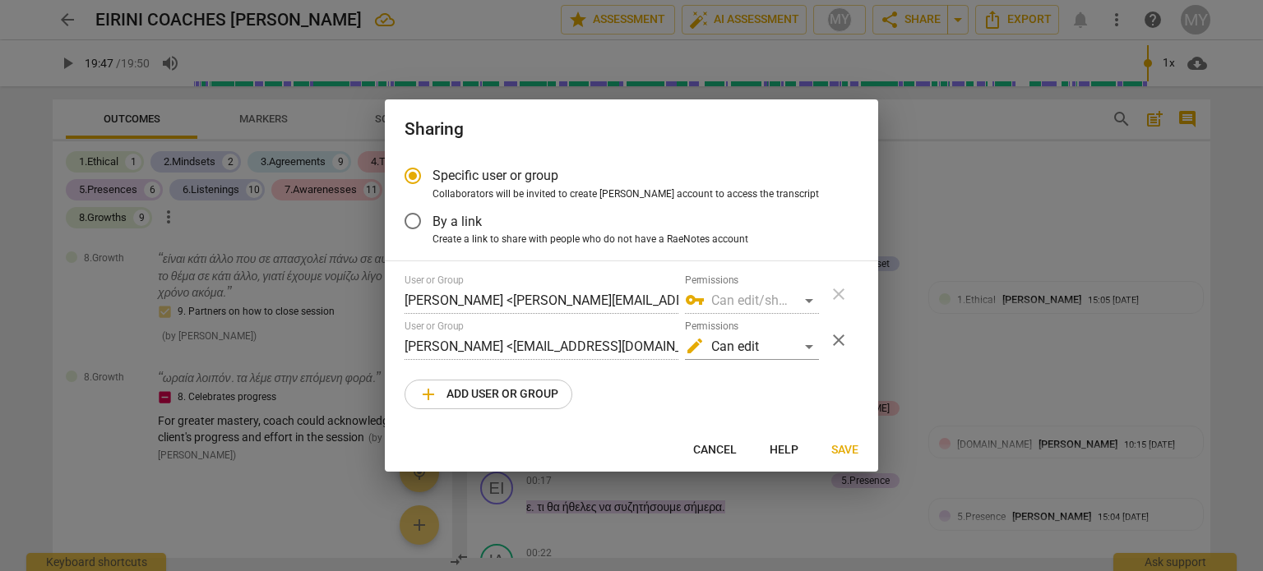
click at [919, 95] on div at bounding box center [631, 285] width 1263 height 571
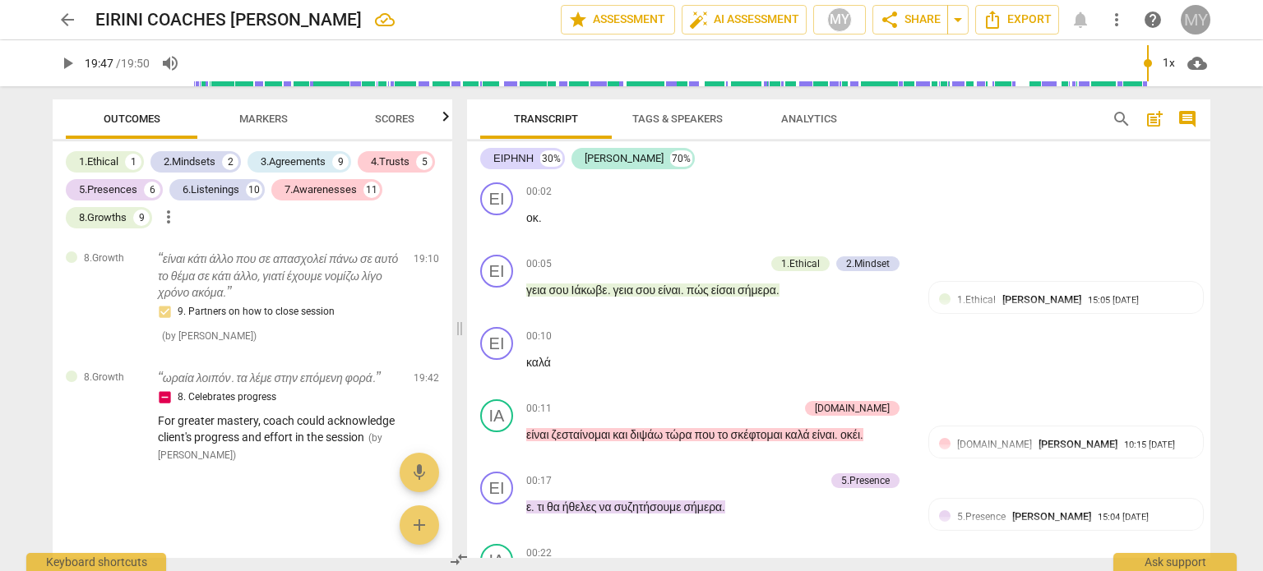
click at [1203, 19] on div "MY" at bounding box center [1196, 20] width 30 height 30
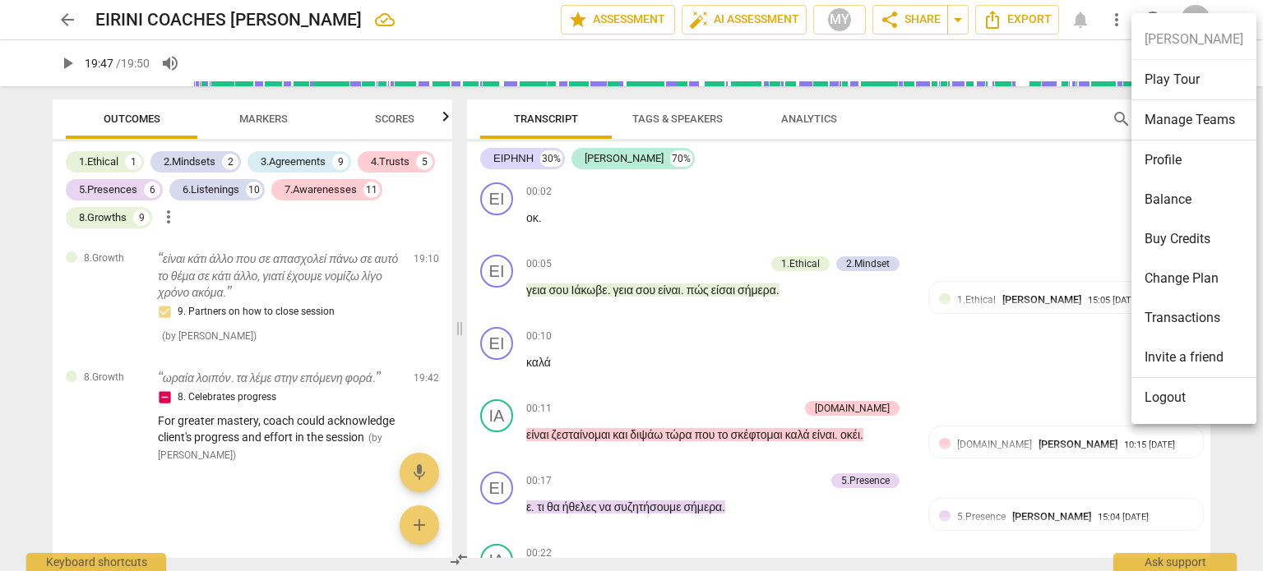
click at [1163, 394] on li "Logout" at bounding box center [1193, 397] width 125 height 39
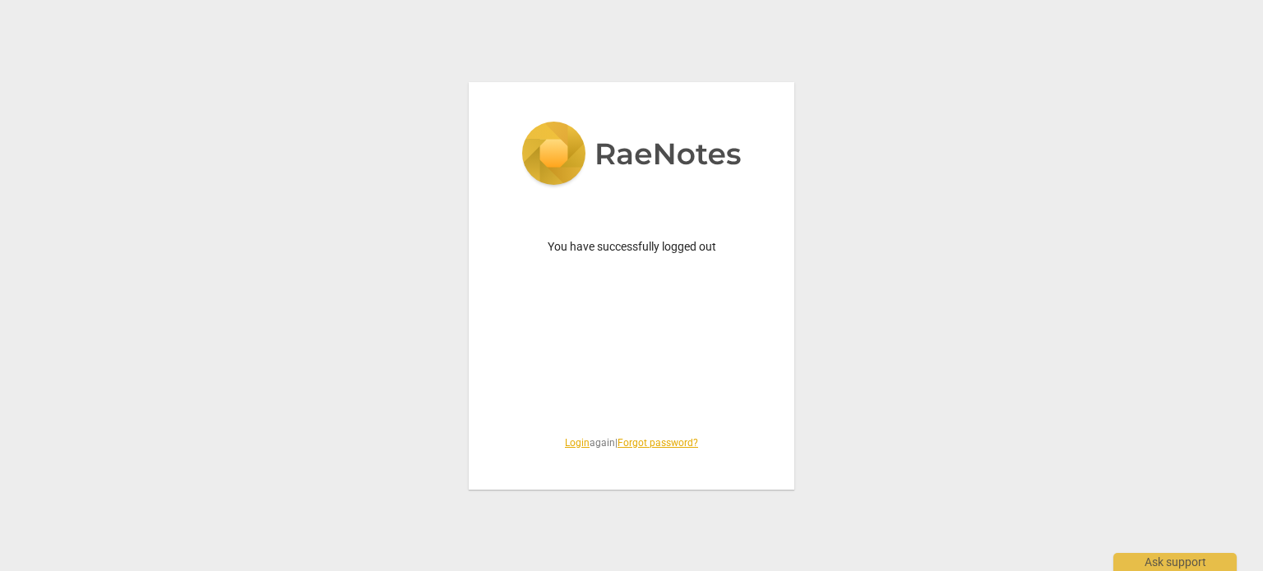
click at [565, 446] on link "Login" at bounding box center [577, 443] width 25 height 12
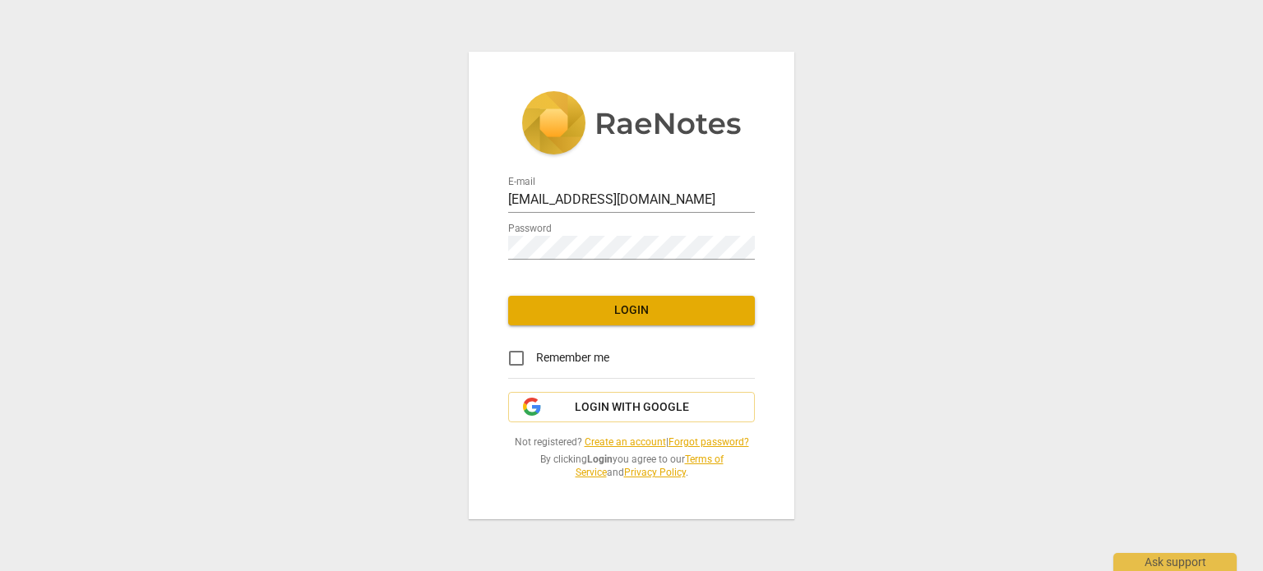
click at [626, 318] on span "Login" at bounding box center [631, 311] width 220 height 16
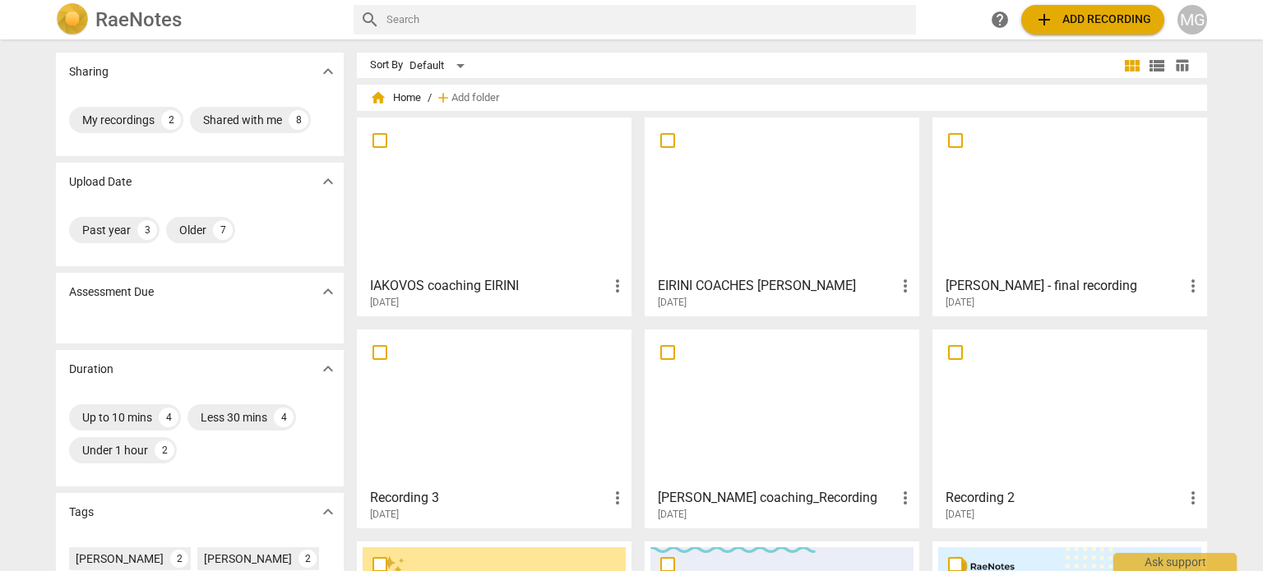
click at [760, 288] on h3 "EIRINI COACHES [PERSON_NAME]" at bounding box center [777, 286] width 238 height 20
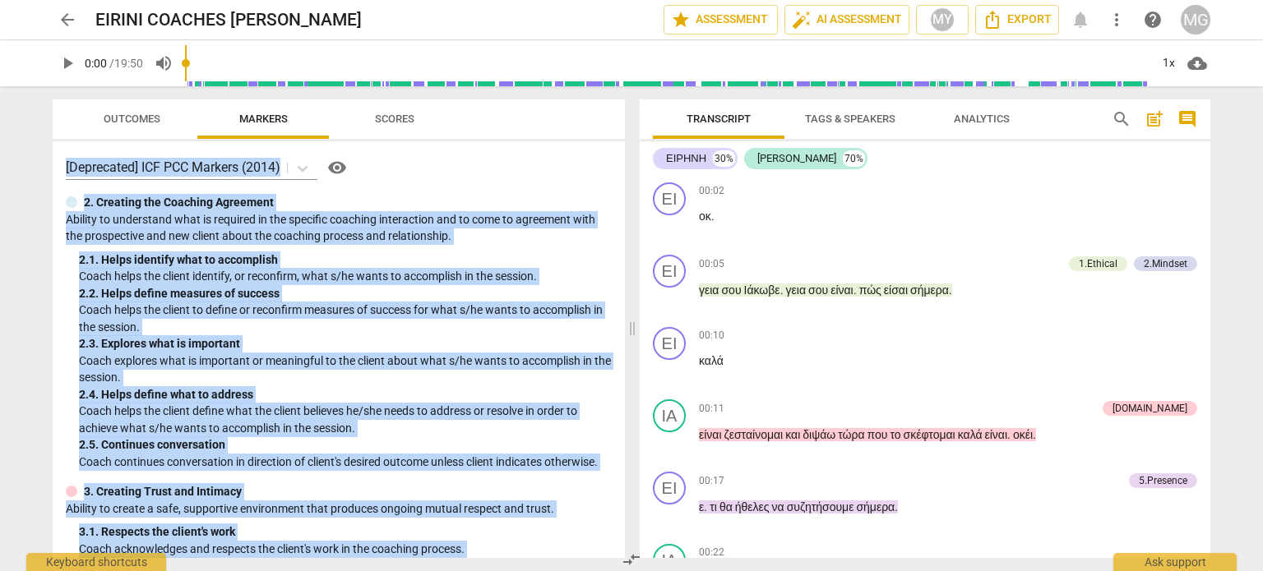
drag, startPoint x: 1201, startPoint y: 180, endPoint x: 1223, endPoint y: 364, distance: 185.5
click at [1223, 364] on div "arrow_back EIRINI COACHES [PERSON_NAME] edit star Assessment auto_fix_high AI A…" at bounding box center [631, 285] width 1263 height 571
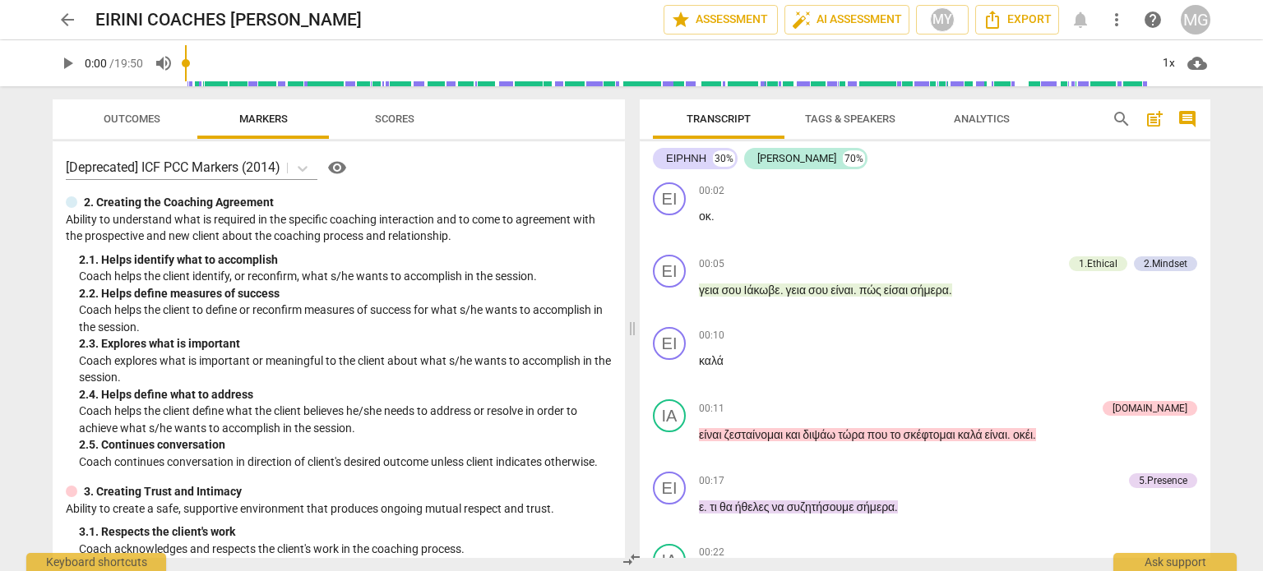
click at [1213, 182] on div "Transcript Tags & Speakers Analytics search post_add comment ΕΙΡΗΝΗ 30% [PERSON…" at bounding box center [928, 328] width 590 height 485
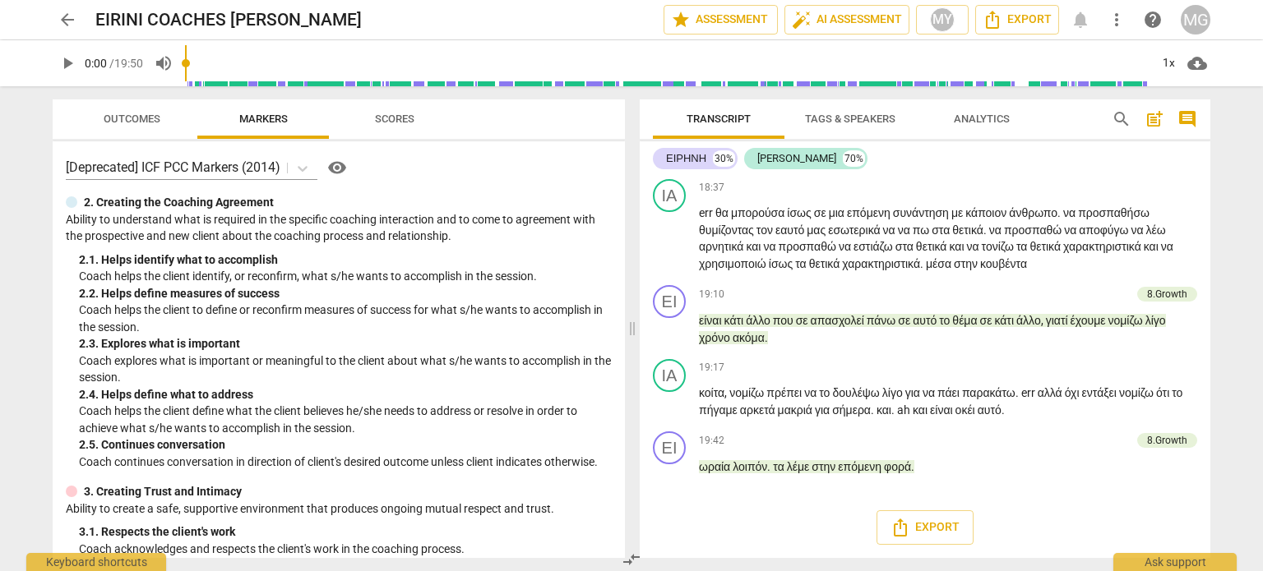
scroll to position [6503, 0]
click at [1162, 442] on div "8.Growth" at bounding box center [1167, 440] width 40 height 15
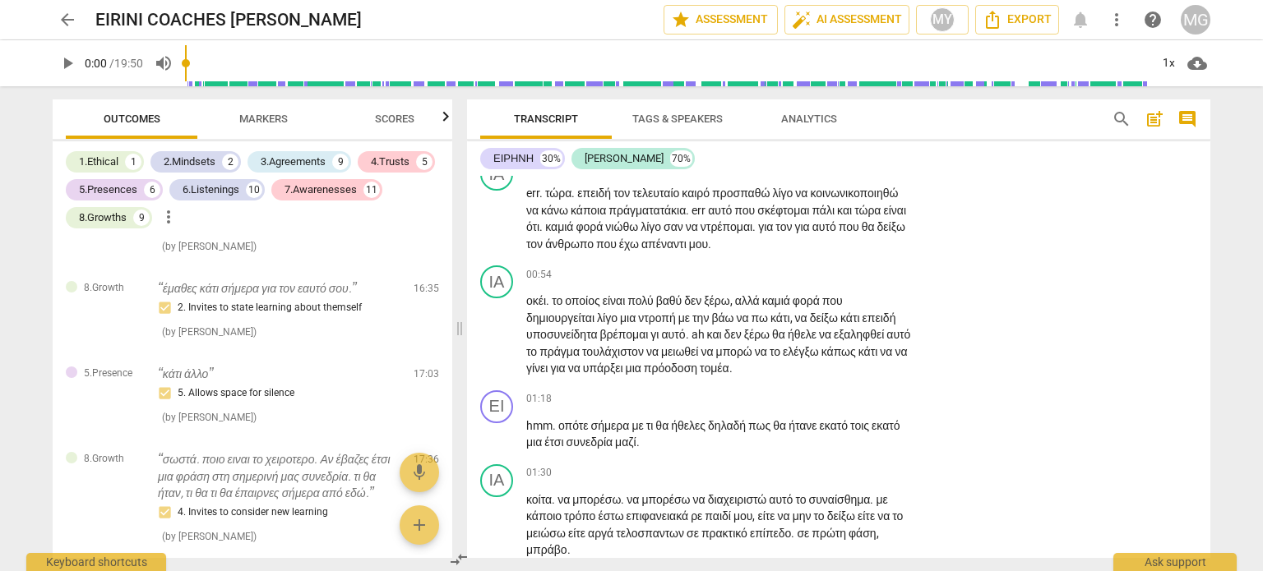
scroll to position [0, 0]
